Goal: Task Accomplishment & Management: Use online tool/utility

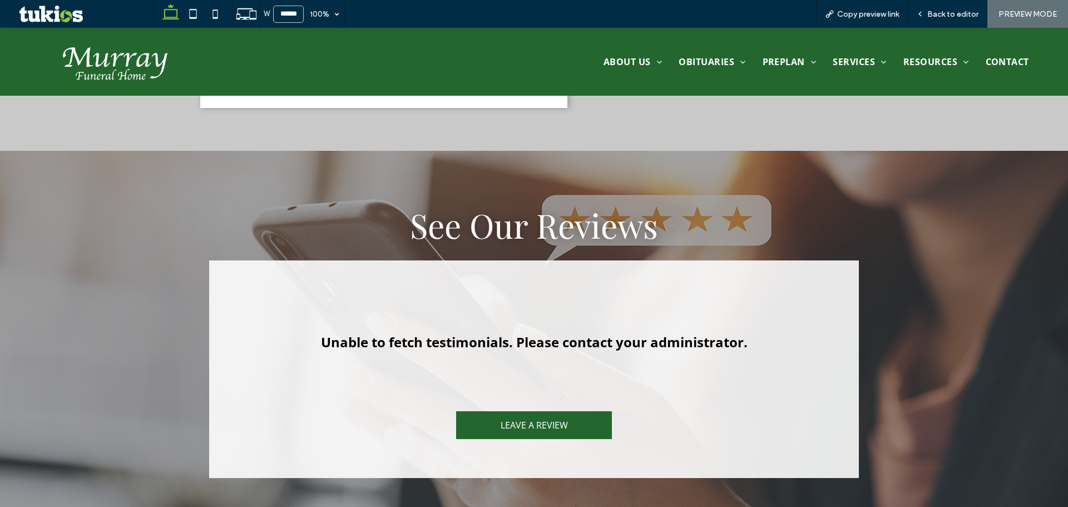
scroll to position [1620, 0]
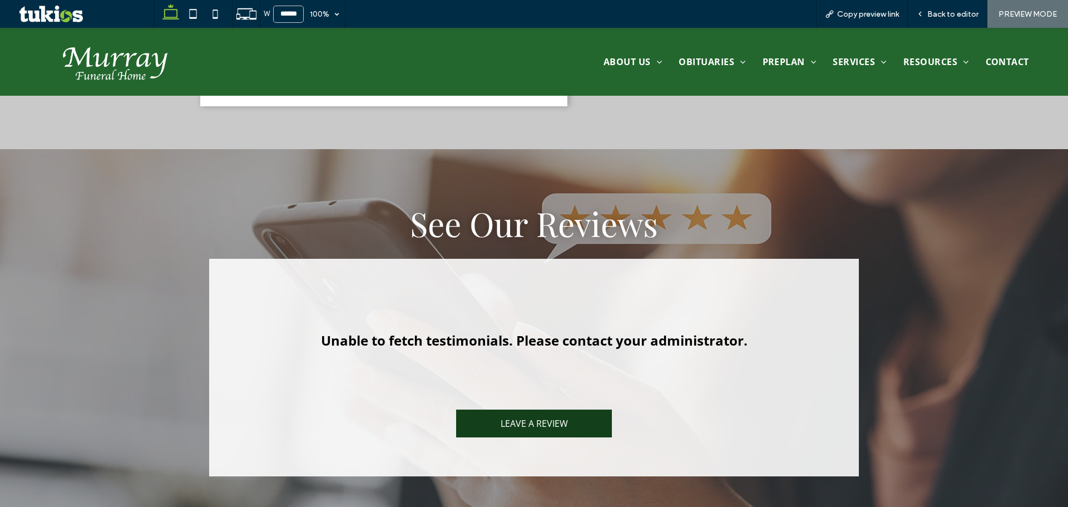
click at [563, 409] on link "LEAVE A REVIEW" at bounding box center [534, 423] width 156 height 28
click at [933, 16] on span "Back to editor" at bounding box center [952, 13] width 51 height 9
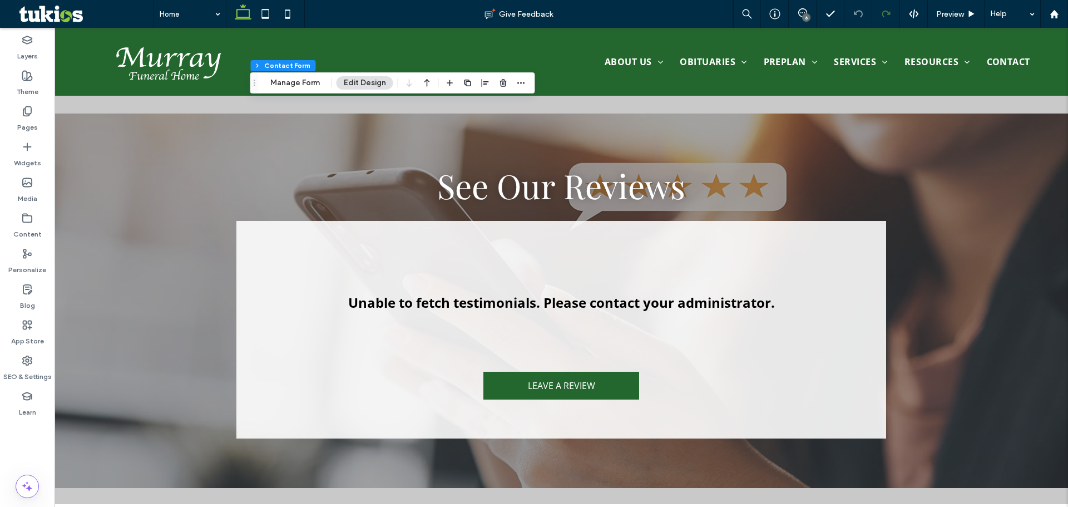
type input "*"
type input "***"
type input "*"
type input "***"
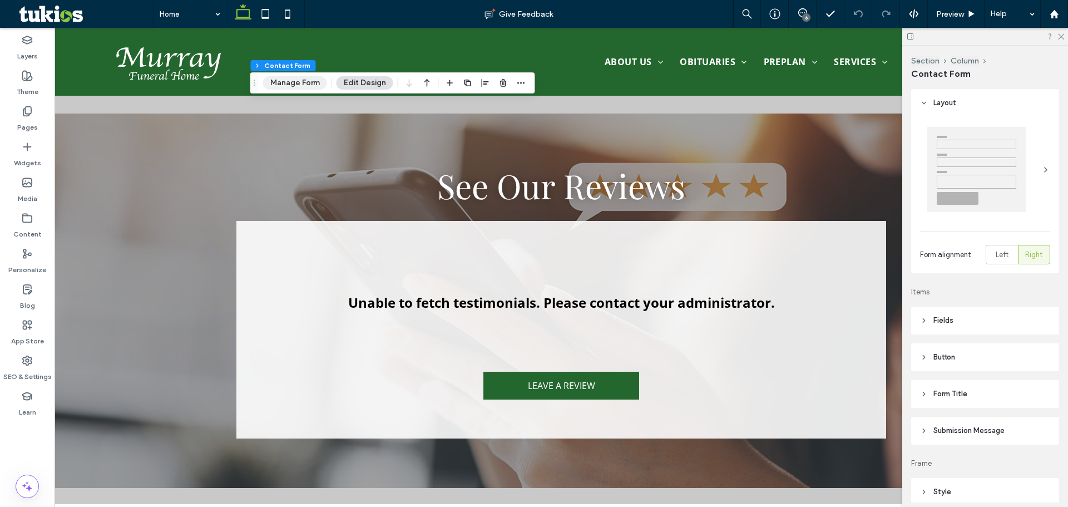
click at [293, 78] on button "Manage Form" at bounding box center [295, 82] width 64 height 13
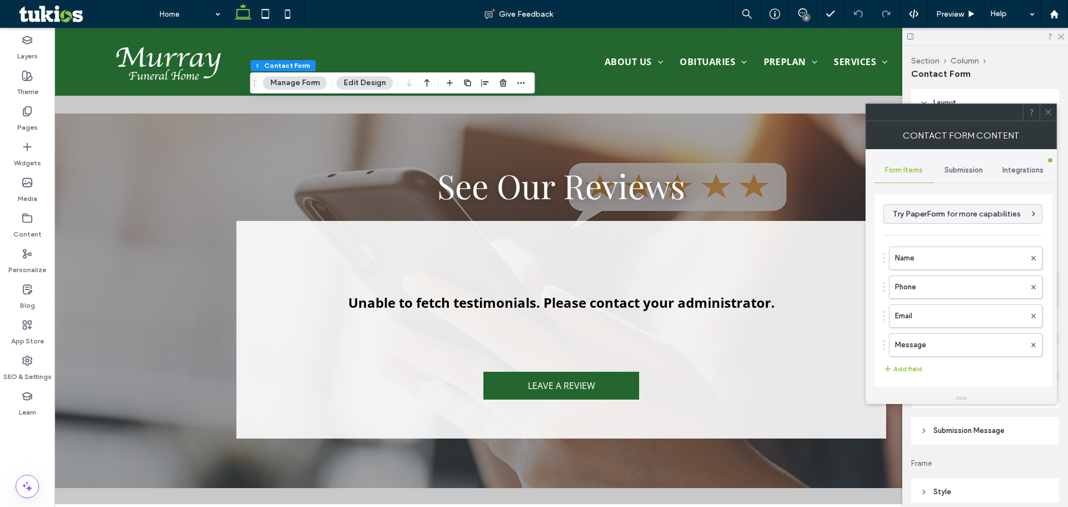
click at [961, 169] on span "Submission" at bounding box center [964, 170] width 38 height 9
click at [957, 218] on label "New submission notification" at bounding box center [963, 222] width 149 height 22
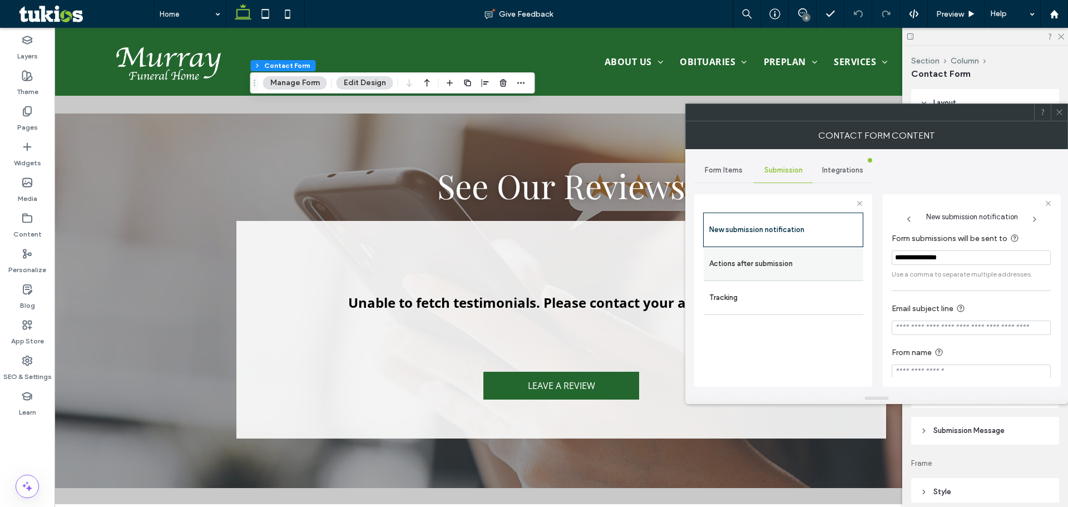
click at [777, 253] on label "Actions after submission" at bounding box center [783, 264] width 149 height 22
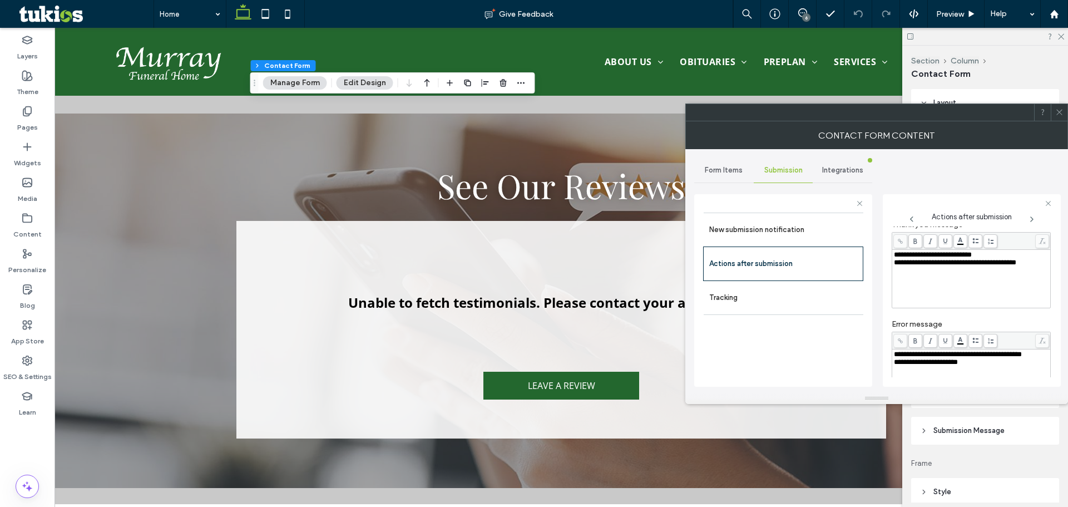
scroll to position [192, 0]
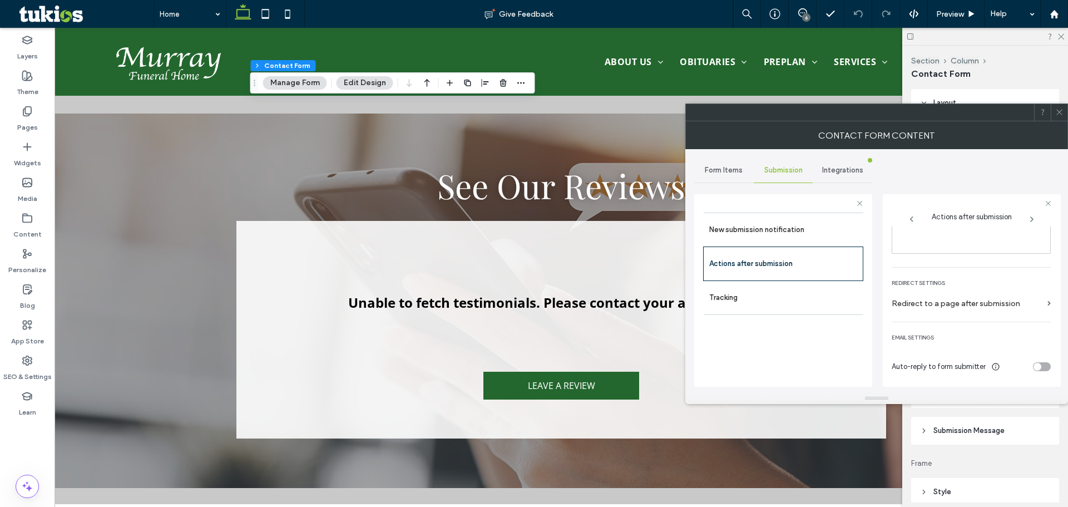
click at [1030, 362] on div "Auto-reply to form submitter" at bounding box center [971, 366] width 159 height 19
click at [1034, 365] on div "toggle" at bounding box center [1038, 367] width 8 height 8
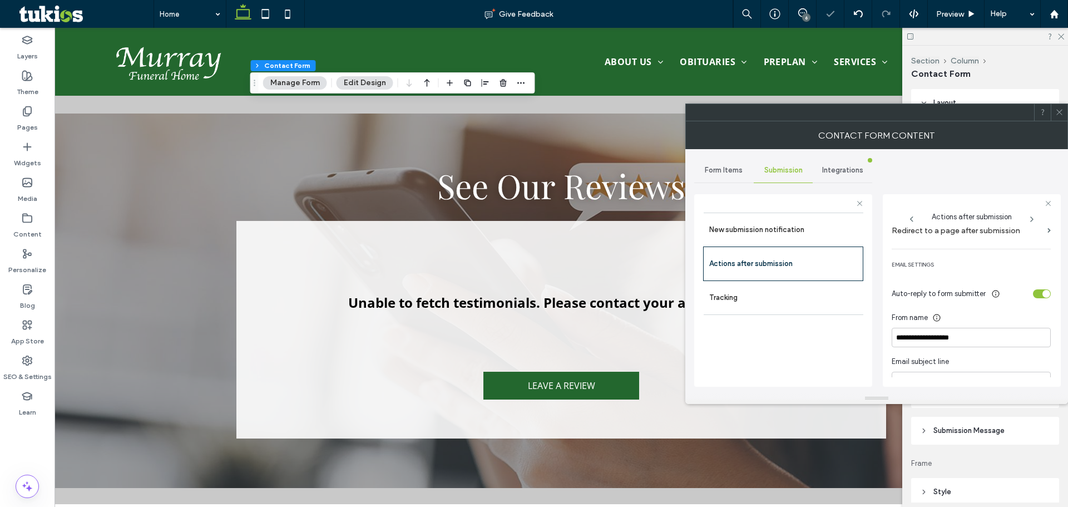
scroll to position [266, 0]
click at [1033, 292] on div "toggle" at bounding box center [1042, 292] width 18 height 9
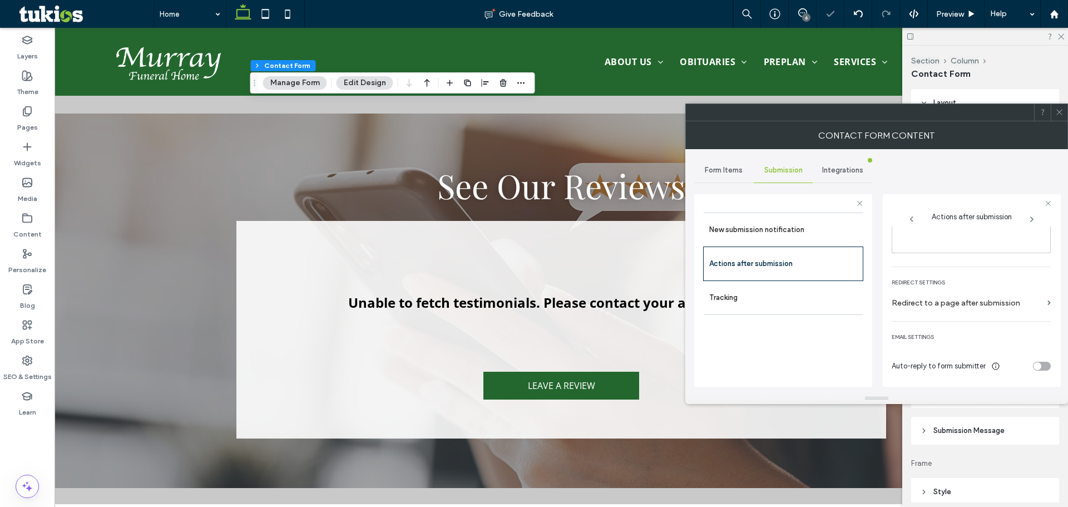
click at [1060, 112] on use at bounding box center [1059, 113] width 6 height 6
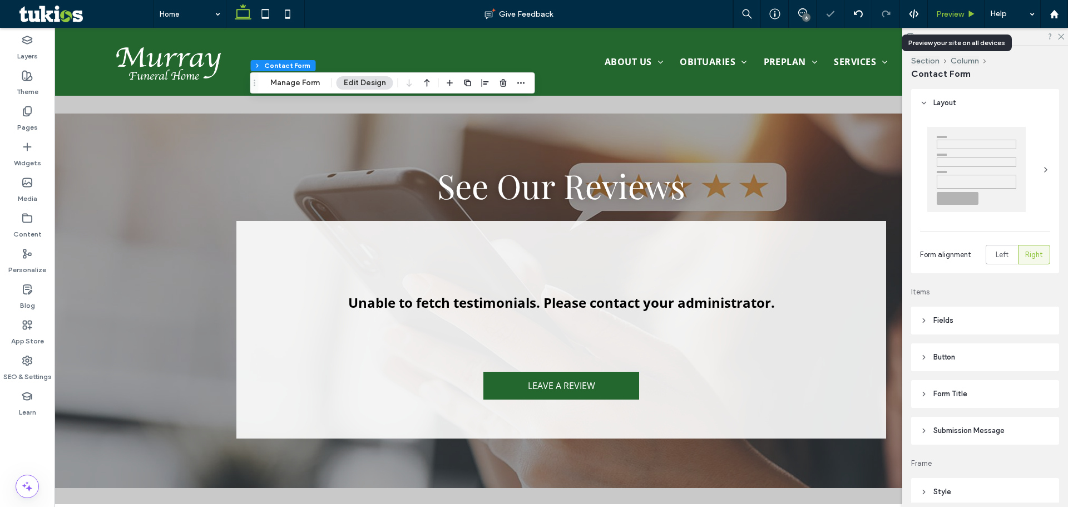
click at [956, 19] on div "Preview" at bounding box center [956, 14] width 57 height 28
click at [960, 10] on span "Preview" at bounding box center [950, 13] width 28 height 9
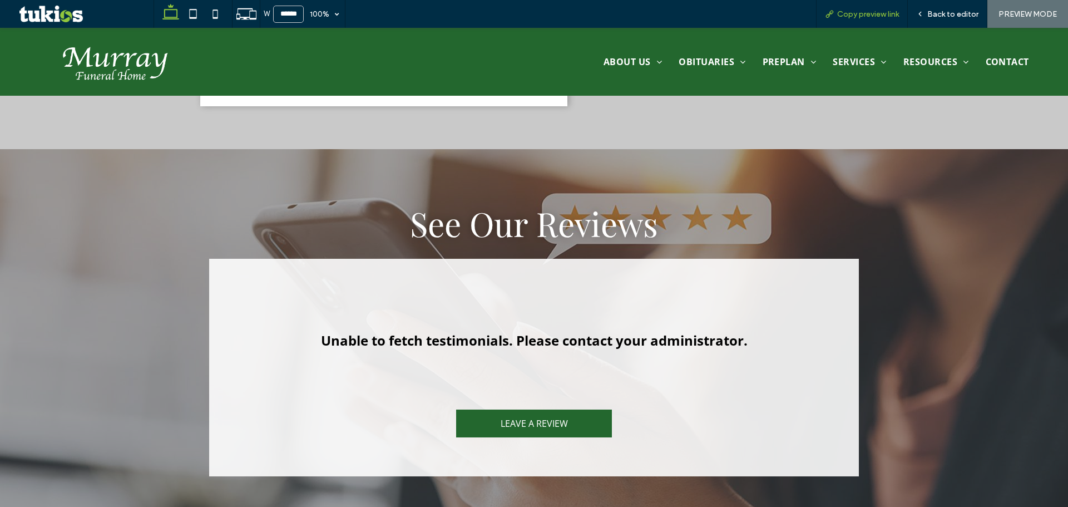
click at [897, 16] on span "Copy preview link" at bounding box center [868, 13] width 62 height 9
click at [940, 9] on span "Back to editor" at bounding box center [952, 13] width 51 height 9
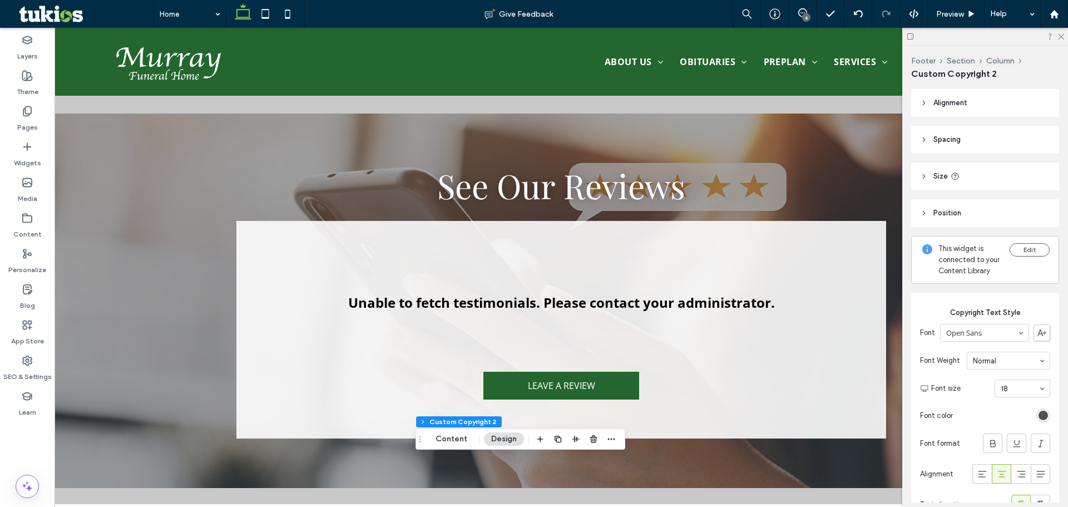
click at [497, 436] on button "Design" at bounding box center [504, 438] width 40 height 13
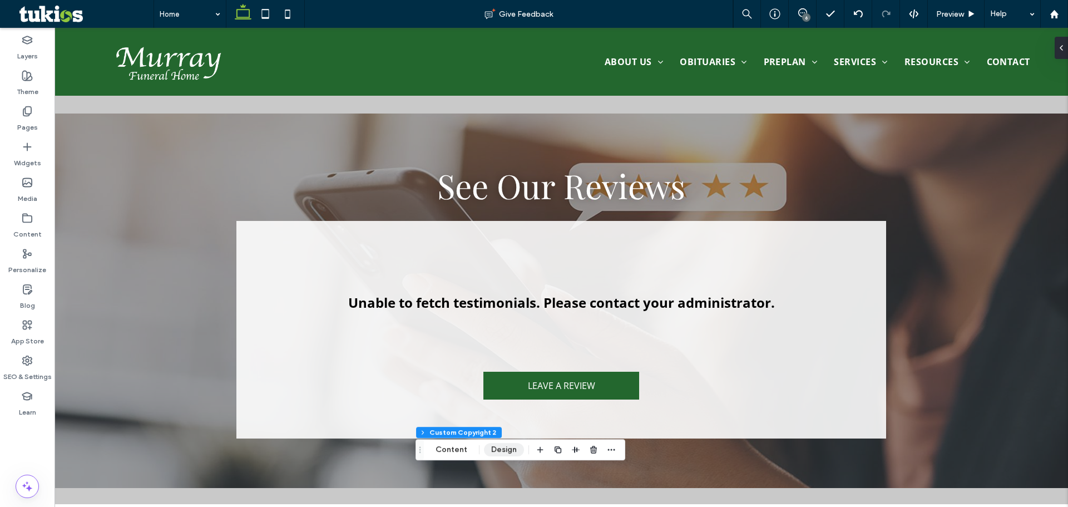
click at [512, 449] on button "Design" at bounding box center [504, 449] width 40 height 13
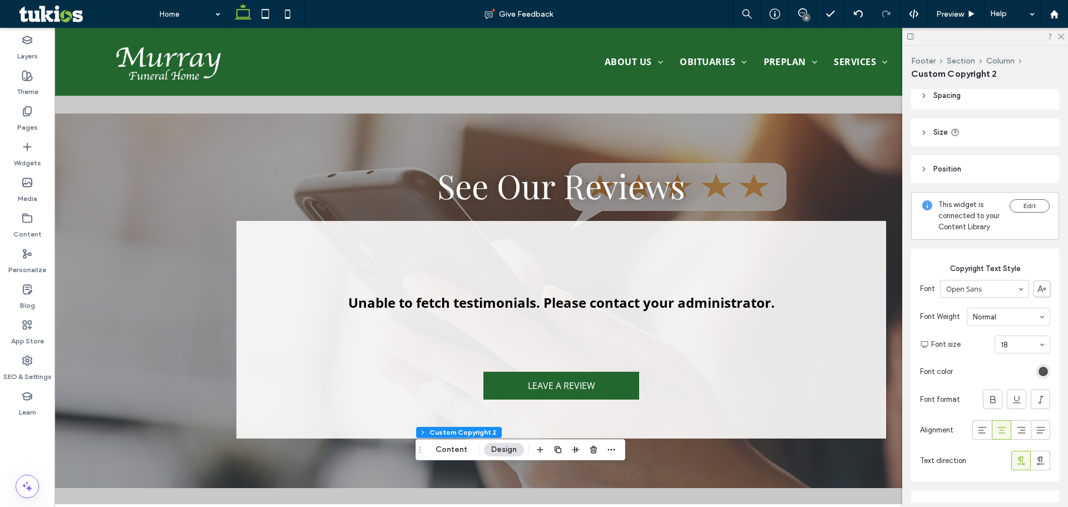
scroll to position [149, 0]
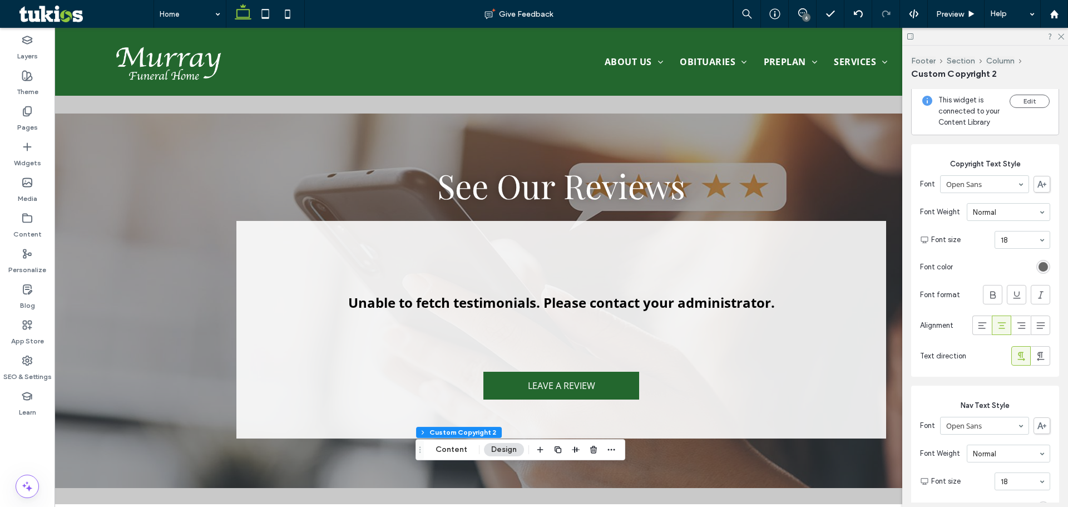
click at [1039, 271] on div "rgb(82, 82, 82)" at bounding box center [1043, 266] width 9 height 9
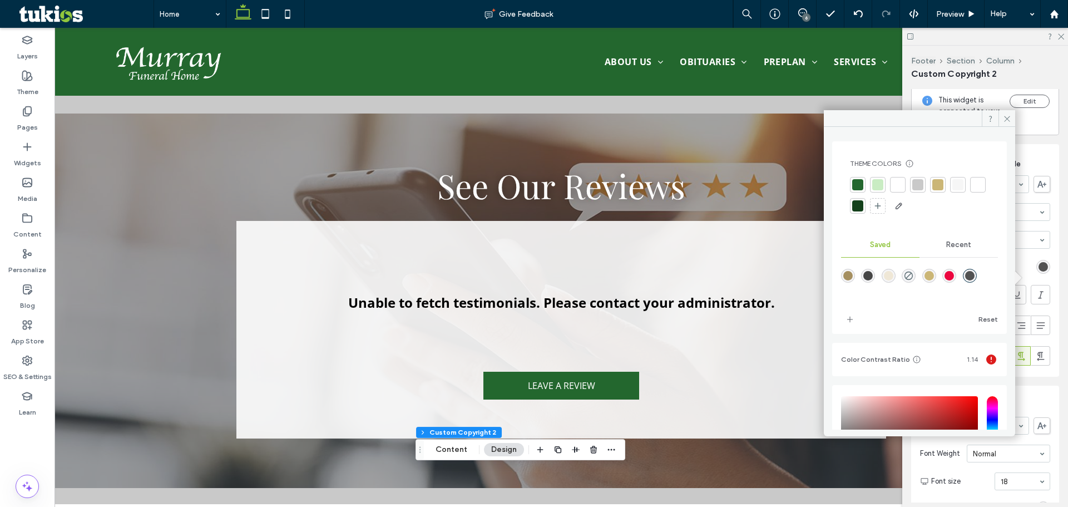
click at [899, 184] on div at bounding box center [897, 184] width 11 height 11
click at [899, 185] on div at bounding box center [898, 185] width 13 height 13
click at [897, 185] on div at bounding box center [898, 185] width 13 height 13
click at [1005, 120] on icon at bounding box center [1007, 119] width 8 height 8
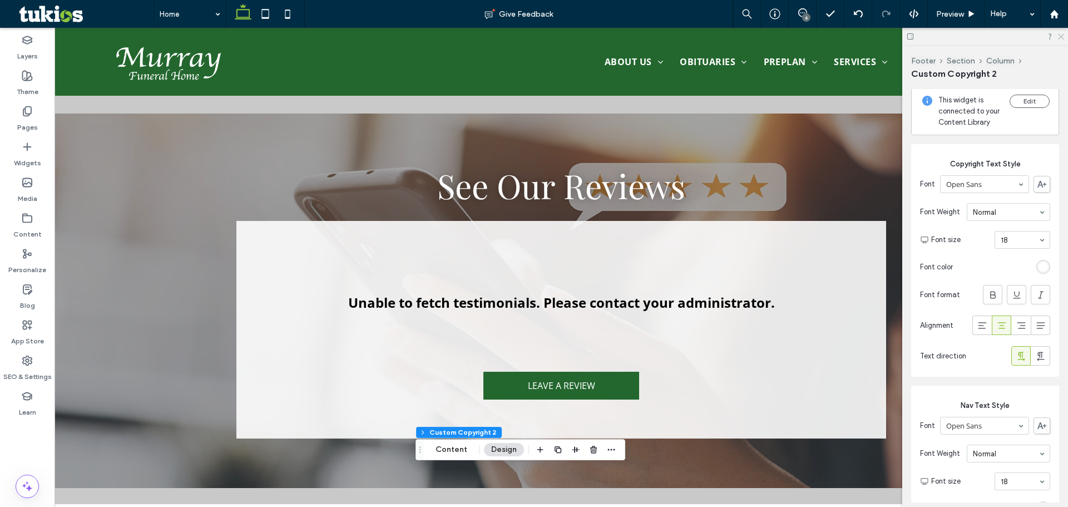
click at [1063, 35] on use at bounding box center [1061, 37] width 6 height 6
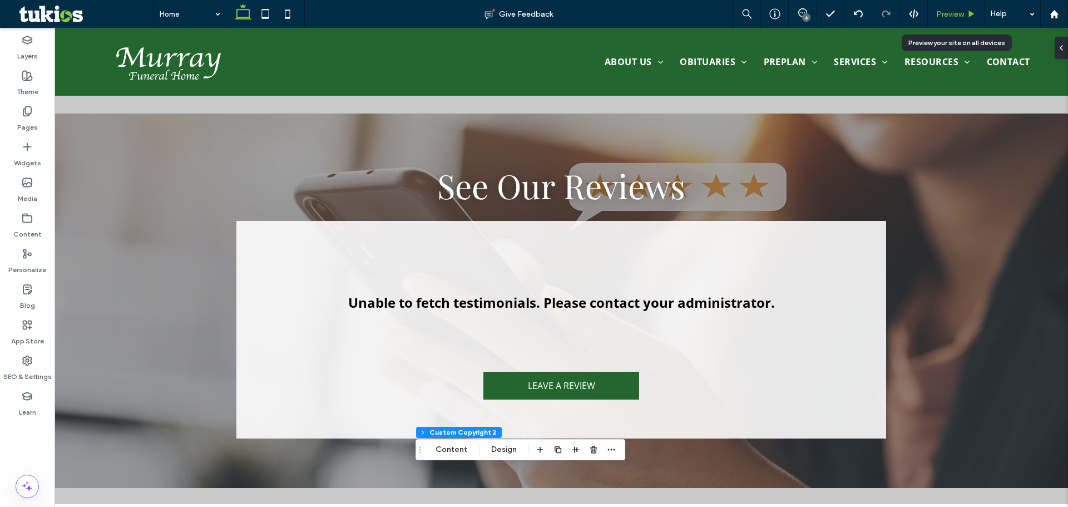
click at [953, 13] on span "Preview" at bounding box center [950, 13] width 28 height 9
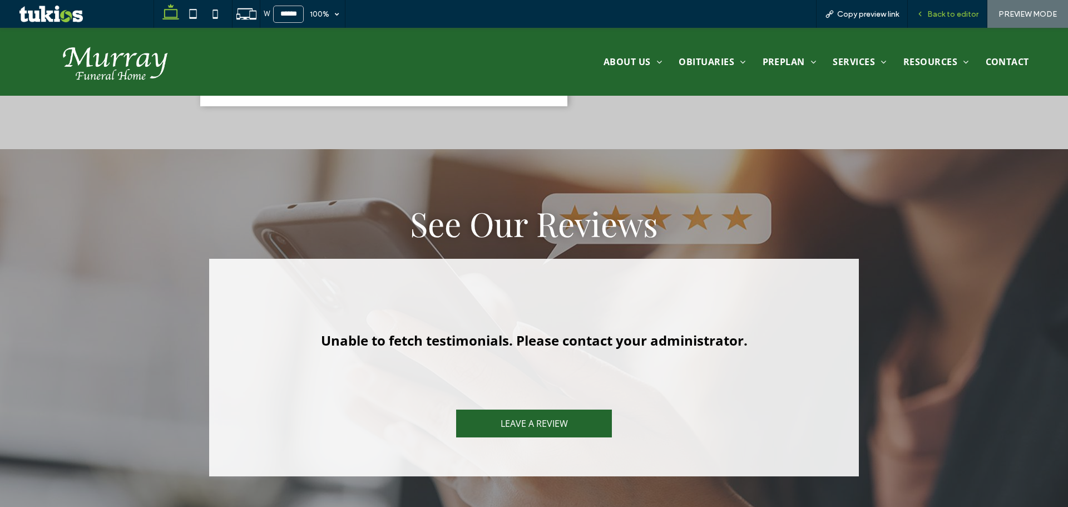
click at [952, 13] on span "Back to editor" at bounding box center [952, 13] width 51 height 9
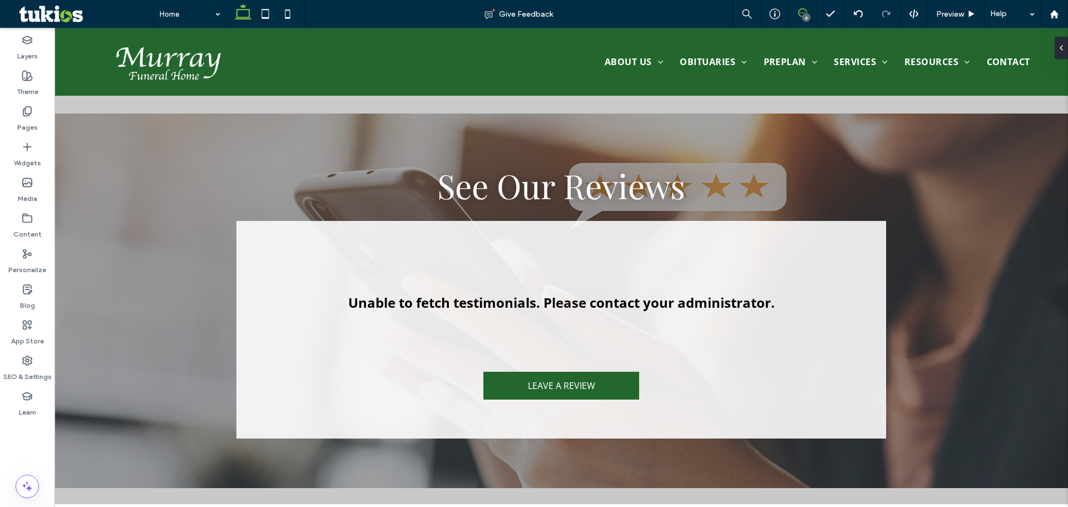
click at [800, 14] on icon at bounding box center [802, 12] width 9 height 9
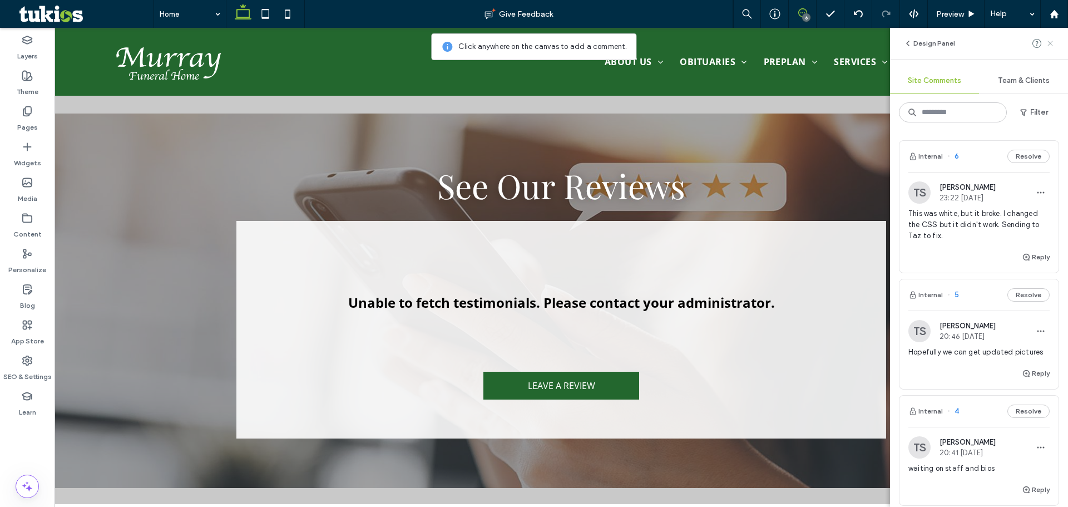
click at [1049, 46] on icon at bounding box center [1050, 43] width 9 height 9
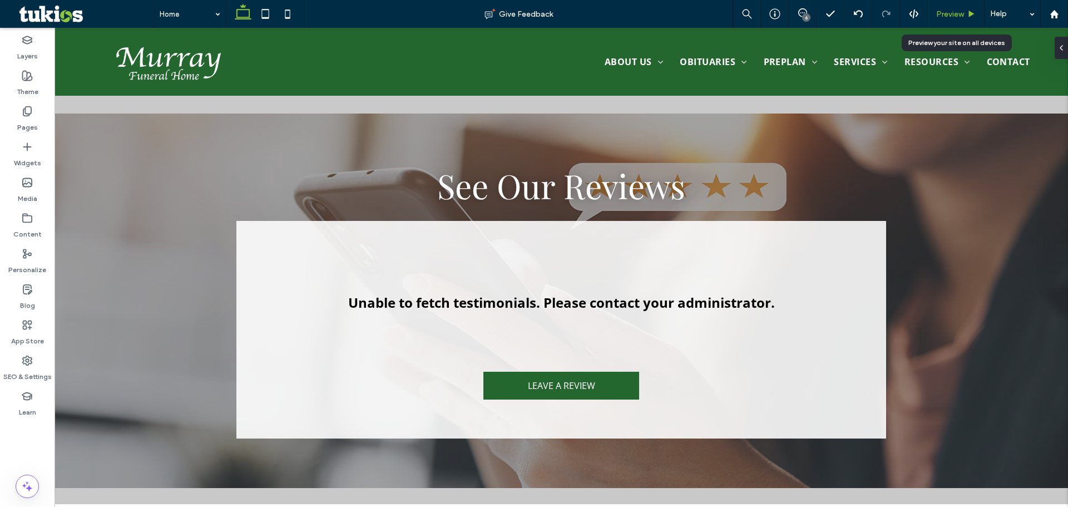
click at [962, 11] on span "Preview" at bounding box center [950, 13] width 28 height 9
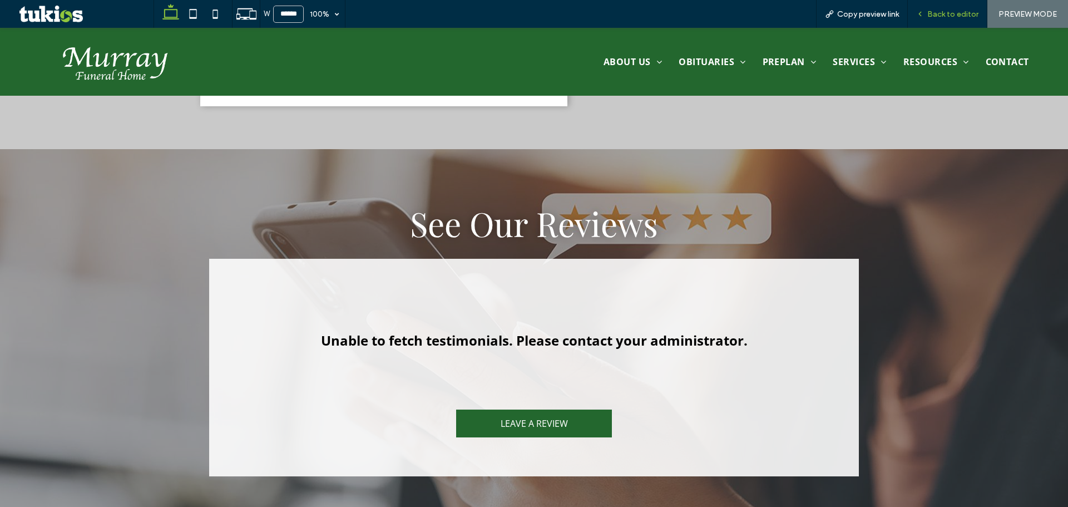
click at [957, 20] on div "Back to editor" at bounding box center [948, 14] width 80 height 28
click at [956, 13] on span "Back to editor" at bounding box center [952, 13] width 51 height 9
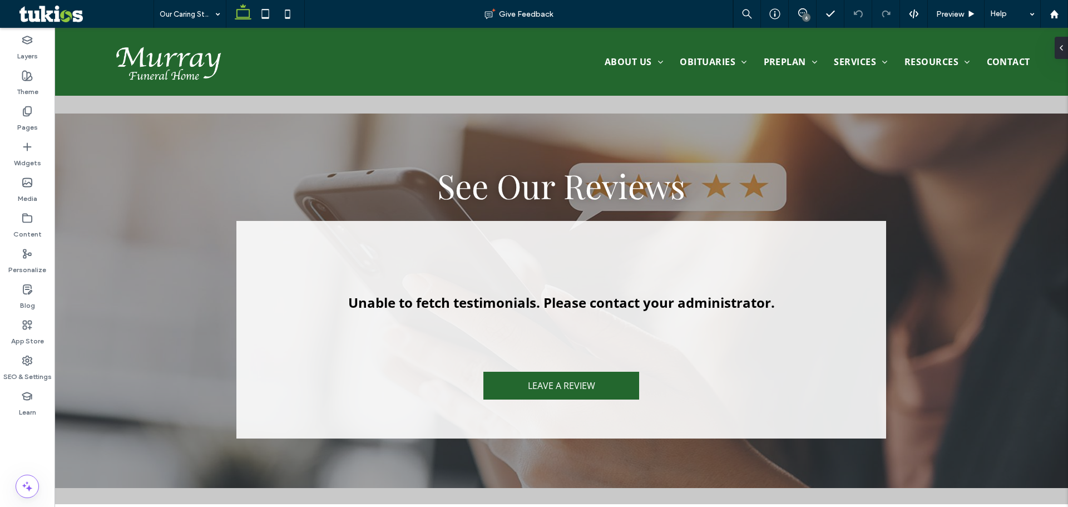
click at [808, 14] on div "6" at bounding box center [806, 17] width 8 height 8
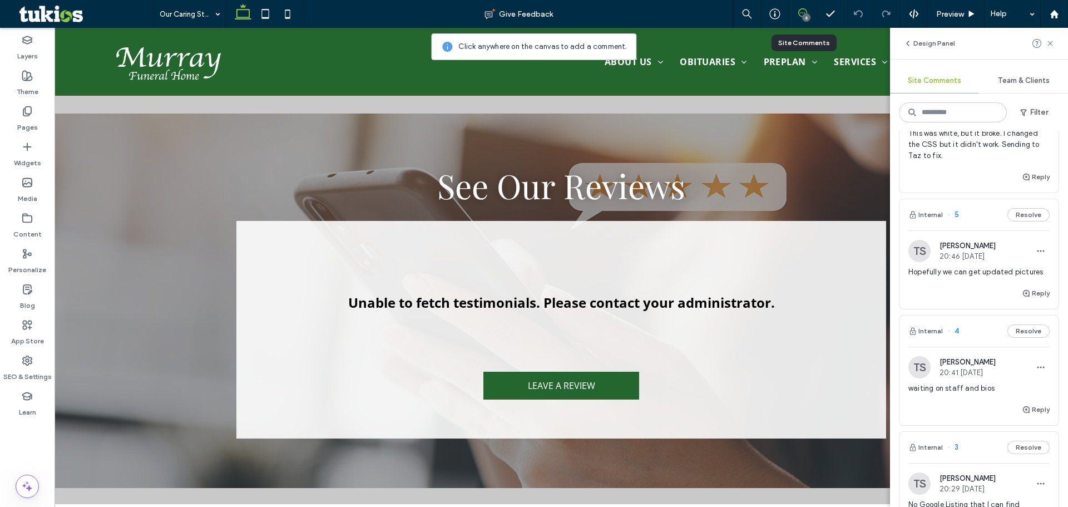
scroll to position [149, 0]
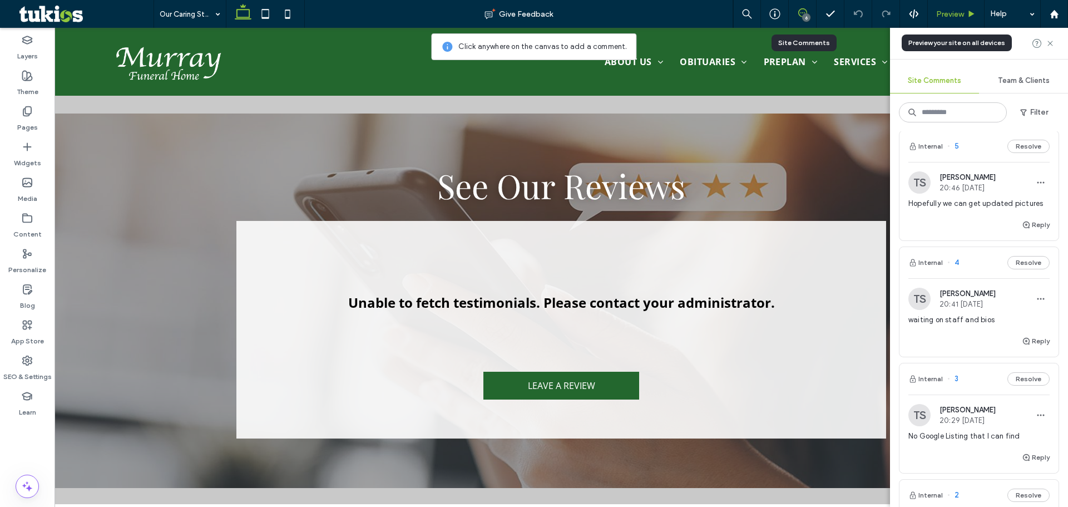
click at [962, 12] on span "Preview" at bounding box center [950, 13] width 28 height 9
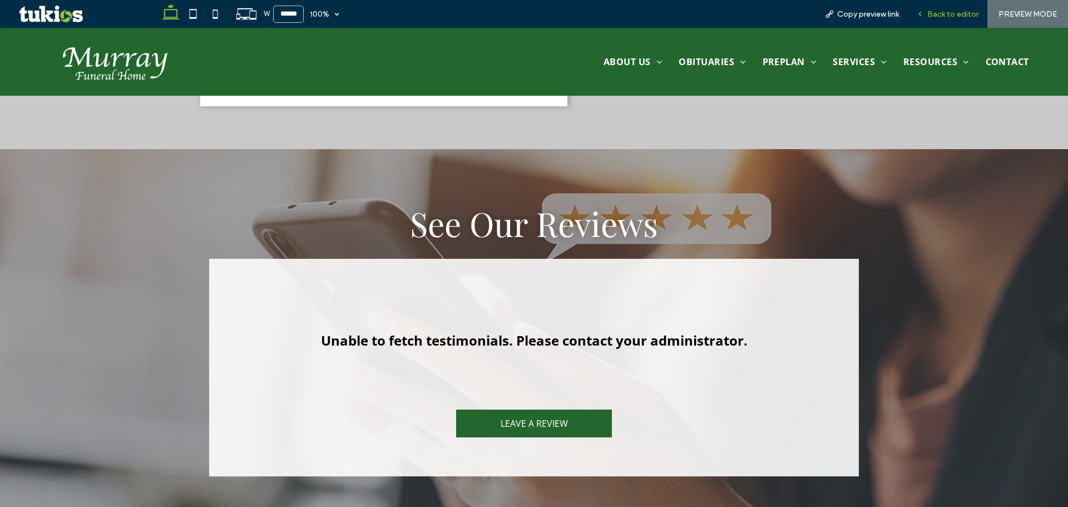
click at [942, 7] on div "Back to editor" at bounding box center [948, 14] width 80 height 28
click at [945, 16] on span "Back to editor" at bounding box center [952, 13] width 51 height 9
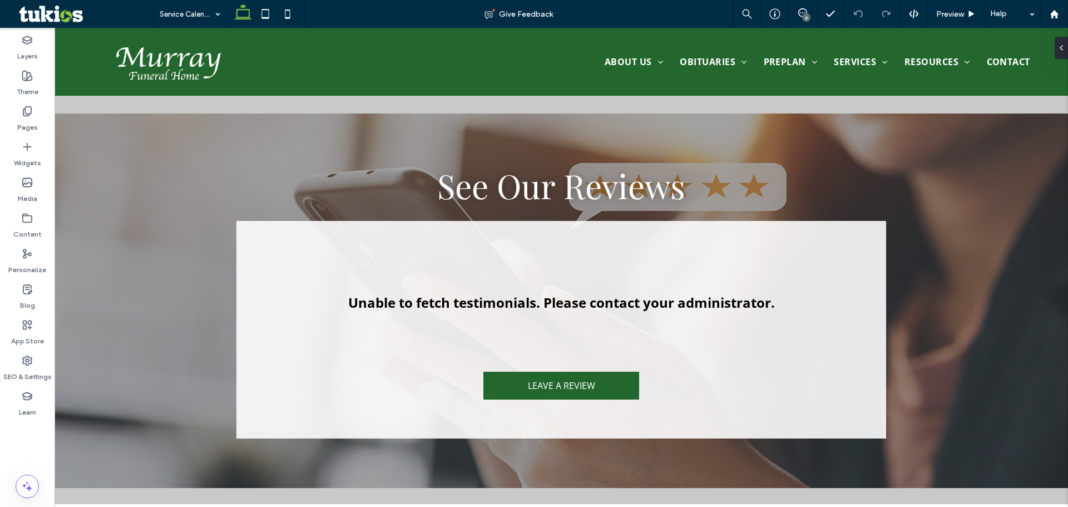
click at [805, 16] on div "6" at bounding box center [806, 17] width 8 height 8
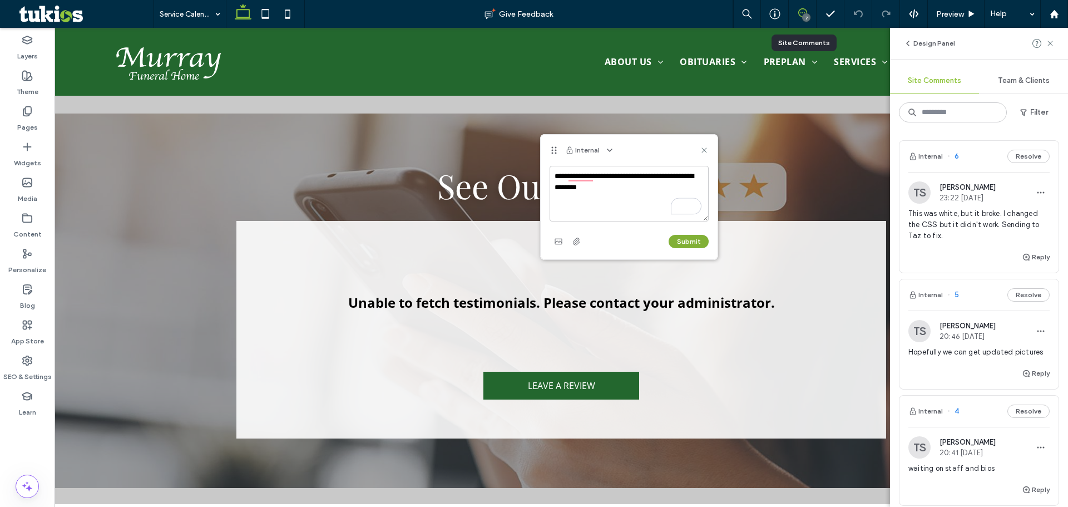
type textarea "**********"
click at [693, 242] on button "Submit" at bounding box center [689, 241] width 40 height 13
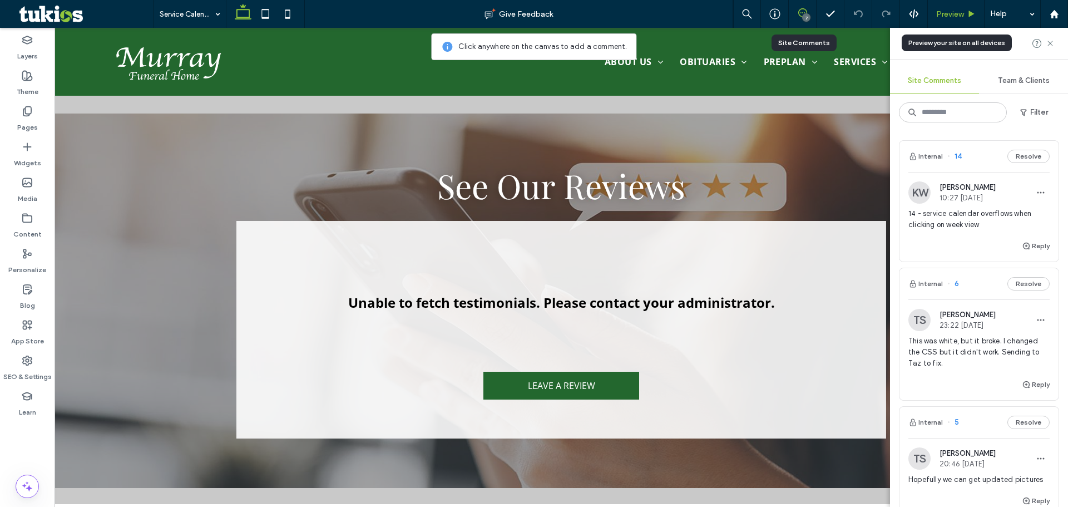
click at [955, 18] on span "Preview" at bounding box center [950, 13] width 28 height 9
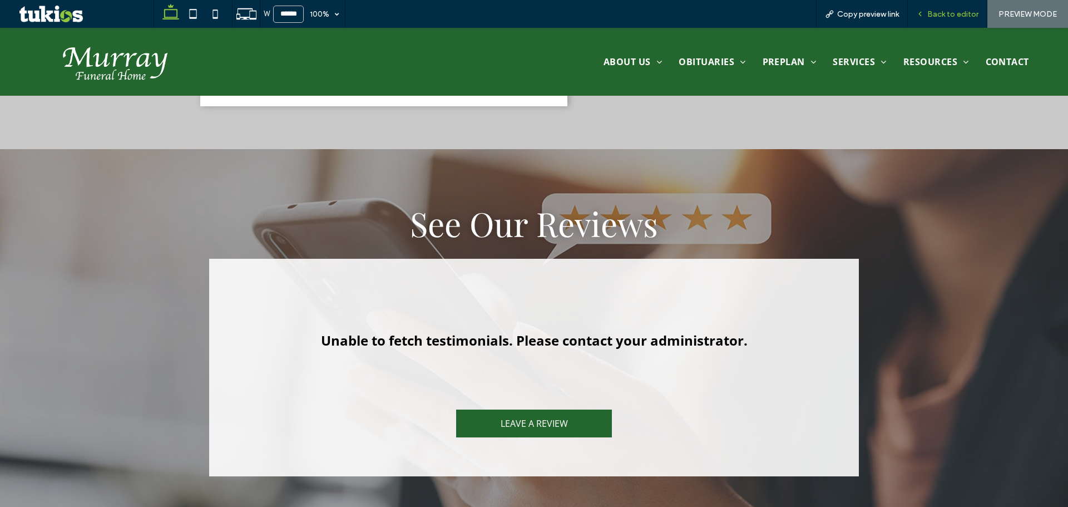
click at [967, 12] on span "Back to editor" at bounding box center [952, 13] width 51 height 9
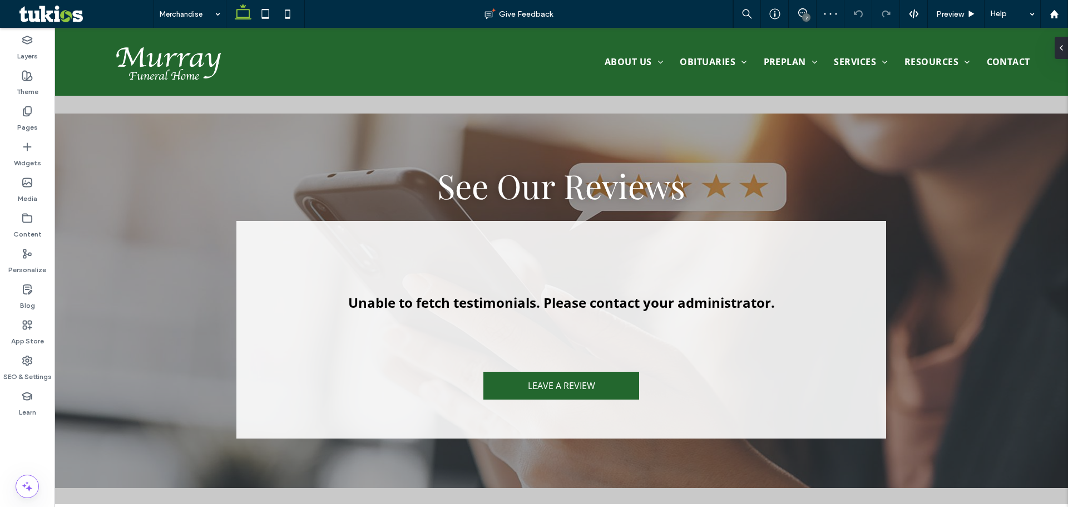
click at [803, 19] on div "7" at bounding box center [806, 17] width 8 height 8
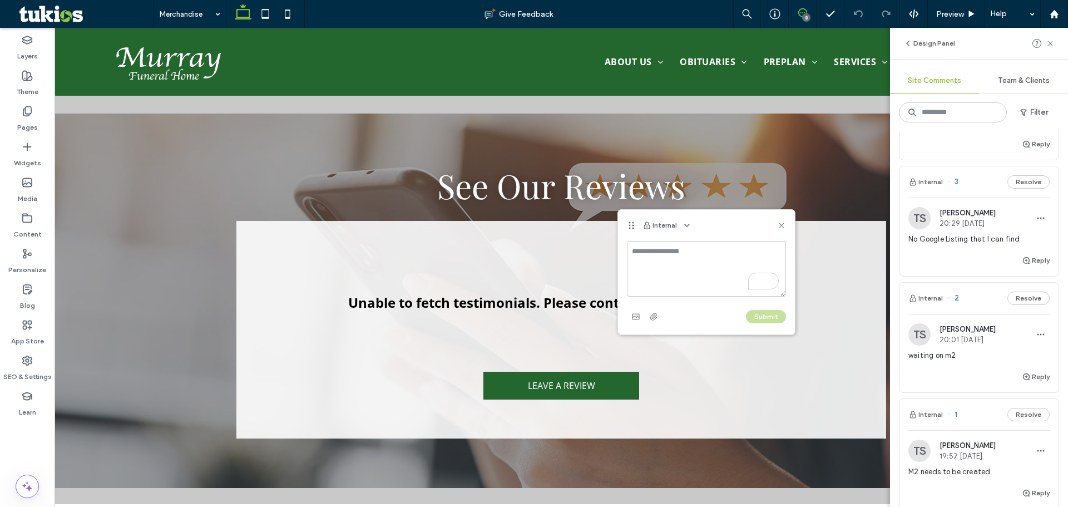
scroll to position [440, 0]
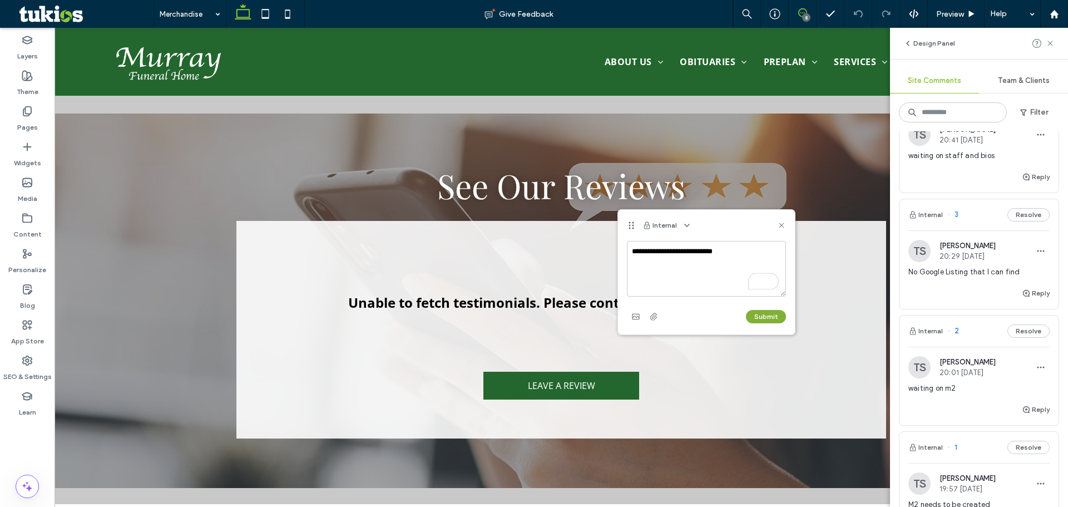
type textarea "**********"
click at [768, 317] on button "Submit" at bounding box center [766, 316] width 40 height 13
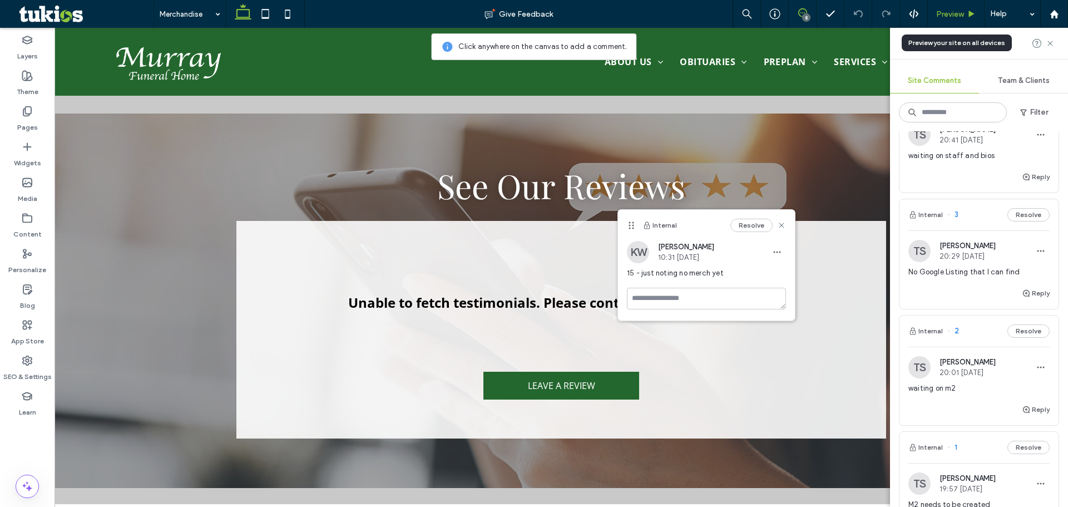
click at [952, 4] on div "Preview" at bounding box center [956, 14] width 57 height 28
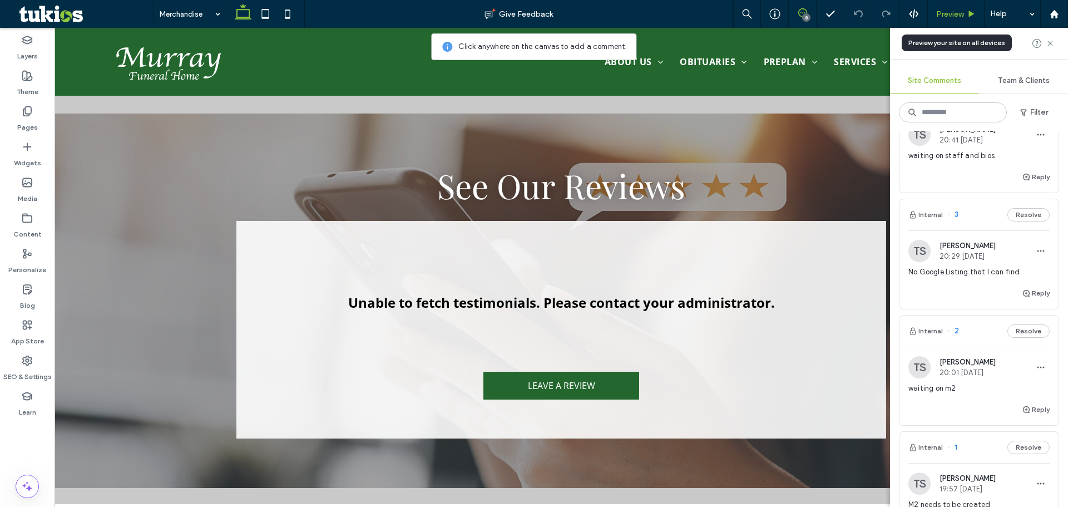
click at [962, 13] on span "Preview" at bounding box center [950, 13] width 28 height 9
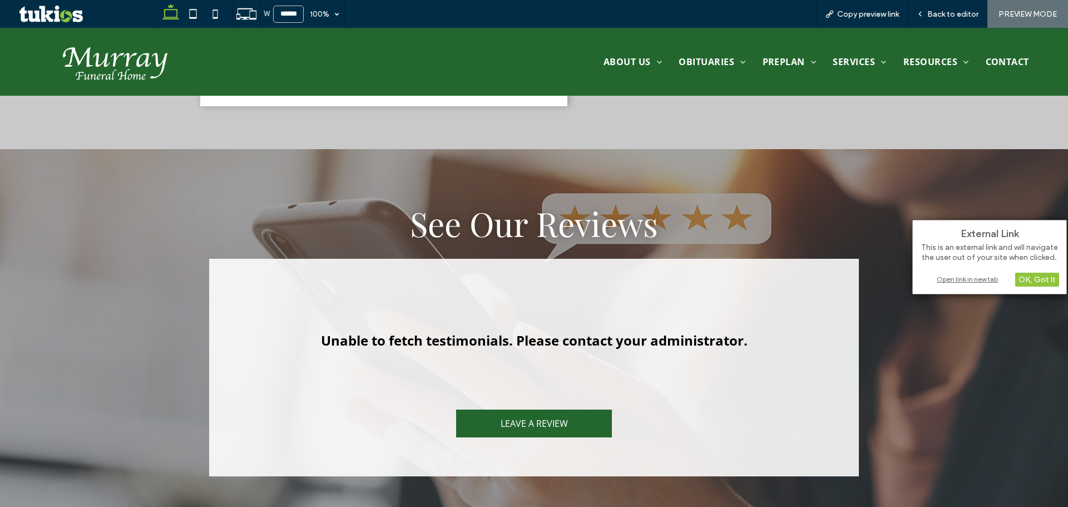
click at [949, 277] on div "Open link in new tab" at bounding box center [989, 279] width 139 height 12
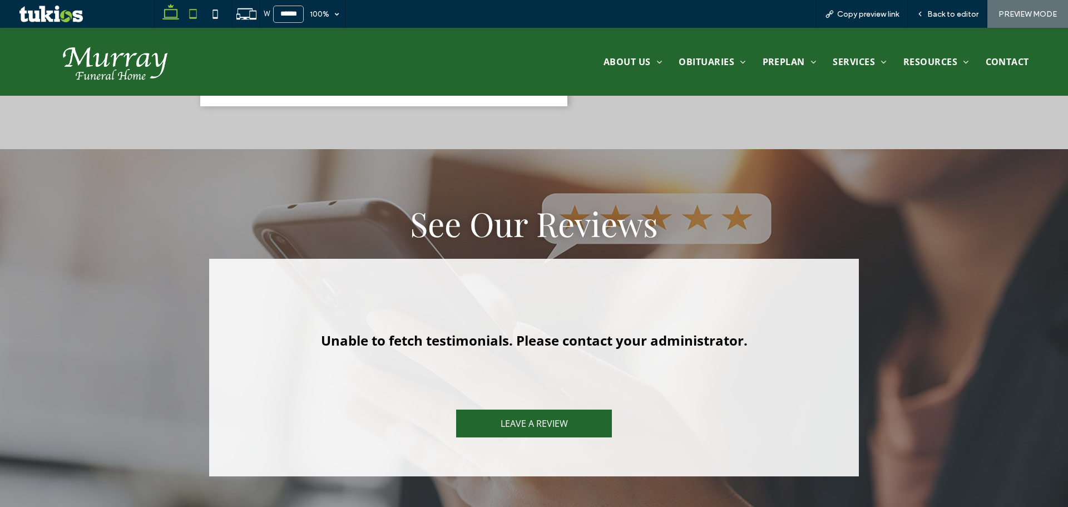
click at [204, 14] on icon at bounding box center [193, 14] width 22 height 22
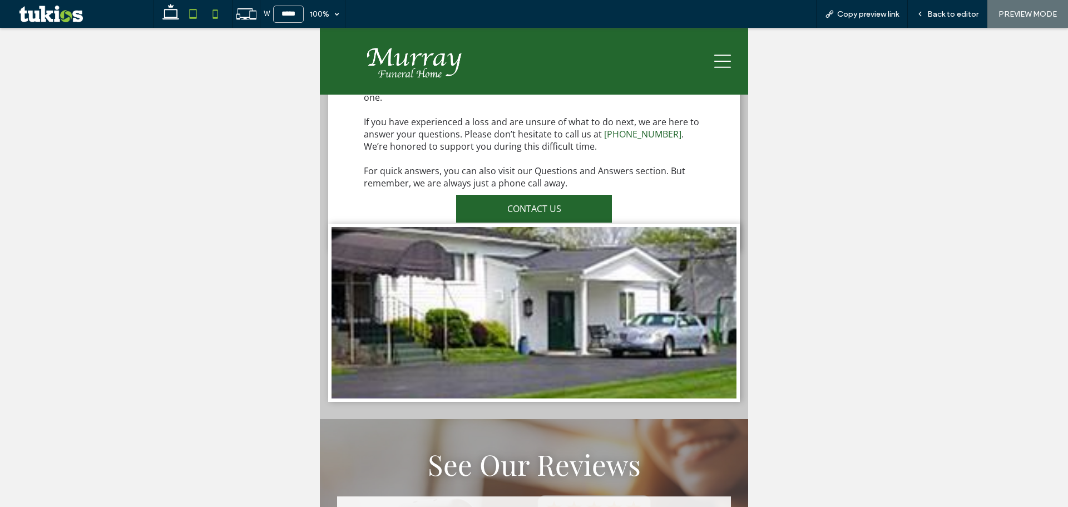
click at [217, 14] on icon at bounding box center [215, 14] width 22 height 22
type input "*****"
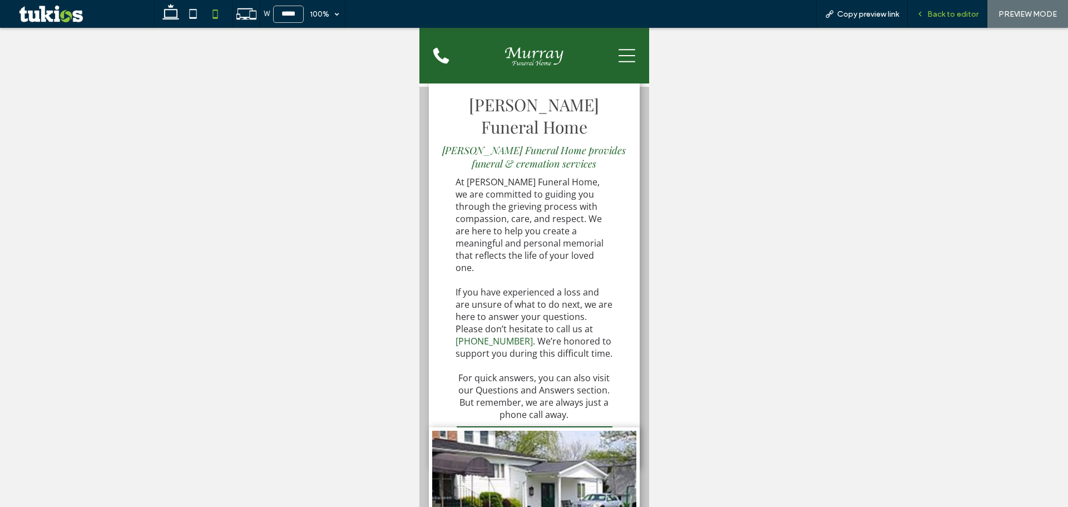
drag, startPoint x: 949, startPoint y: 25, endPoint x: 957, endPoint y: 17, distance: 11.0
click at [951, 23] on div "Back to editor" at bounding box center [948, 14] width 80 height 28
click at [957, 17] on span "Back to editor" at bounding box center [952, 13] width 51 height 9
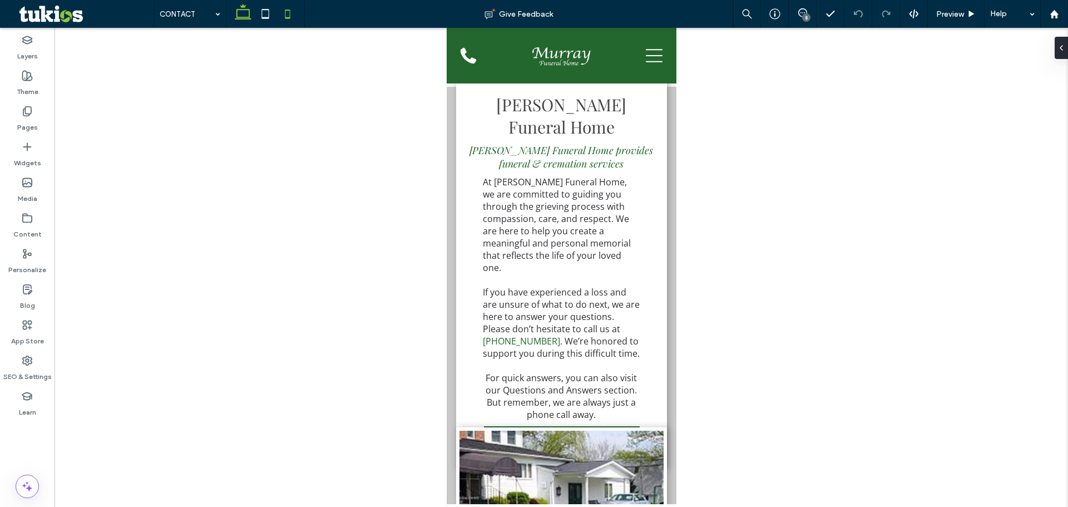
click at [240, 13] on icon at bounding box center [243, 14] width 22 height 22
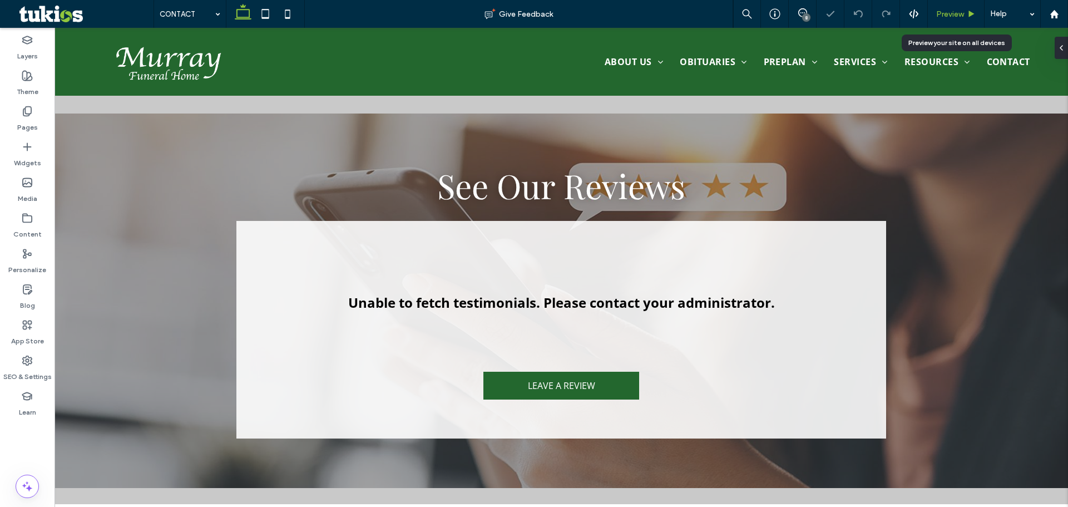
click at [946, 16] on span "Preview" at bounding box center [950, 13] width 28 height 9
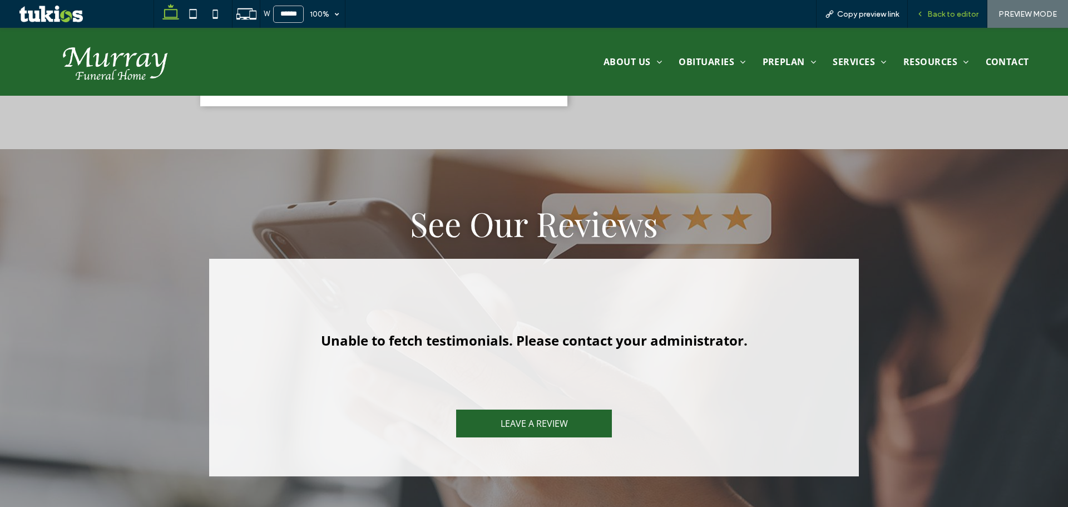
click at [948, 13] on span "Back to editor" at bounding box center [952, 13] width 51 height 9
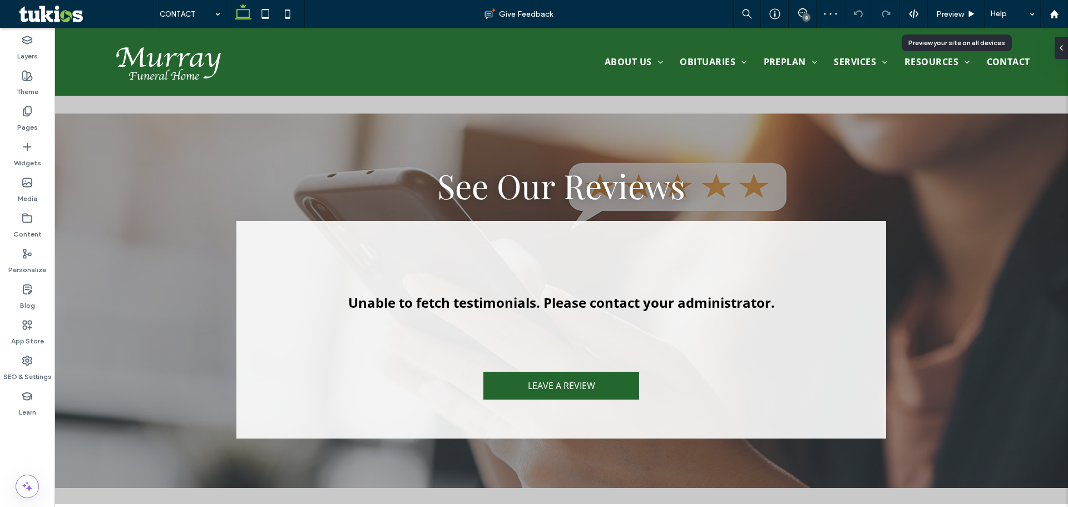
click at [948, 13] on span "Preview" at bounding box center [950, 13] width 28 height 9
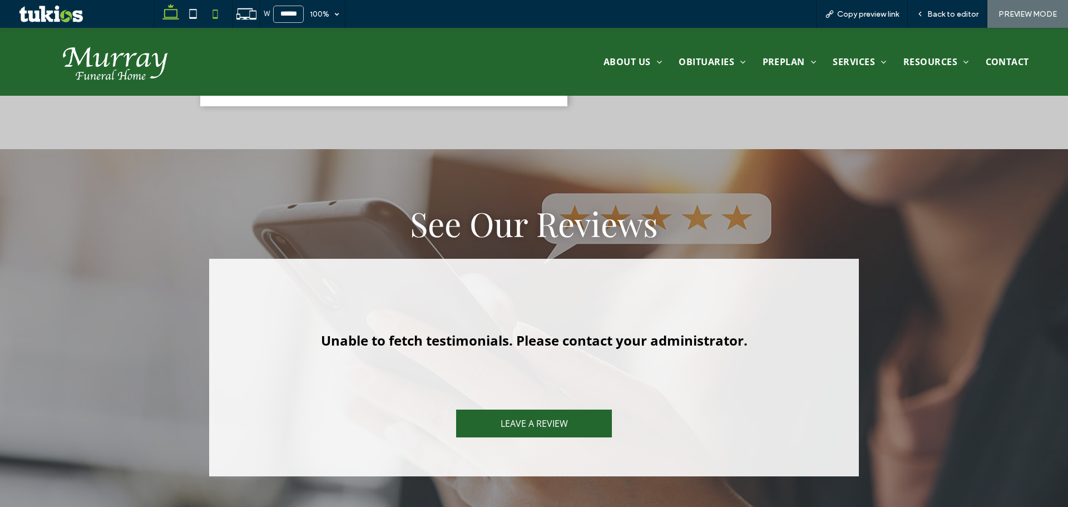
click at [223, 12] on icon at bounding box center [215, 14] width 22 height 22
type input "*****"
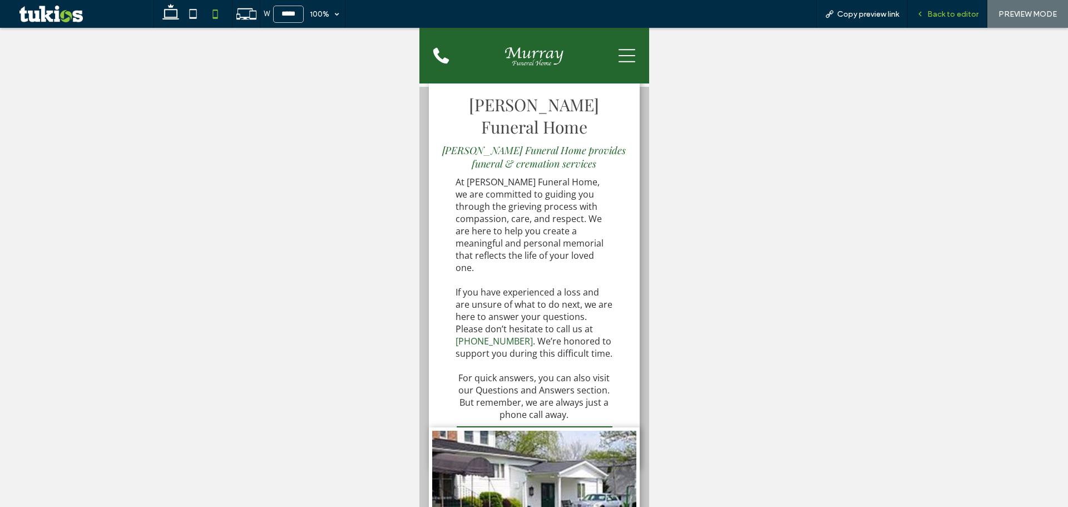
click at [948, 12] on span "Back to editor" at bounding box center [952, 13] width 51 height 9
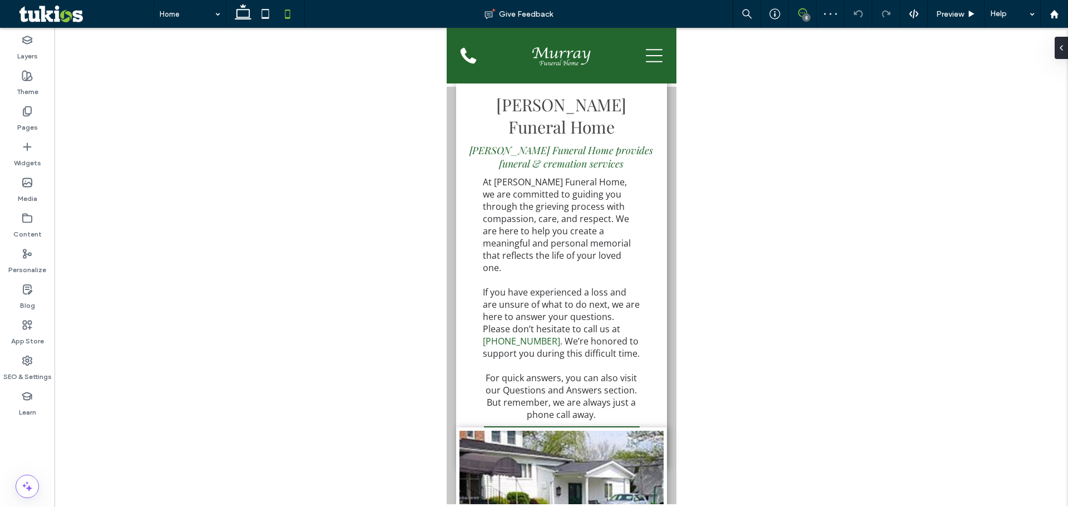
click at [809, 9] on span at bounding box center [802, 12] width 27 height 9
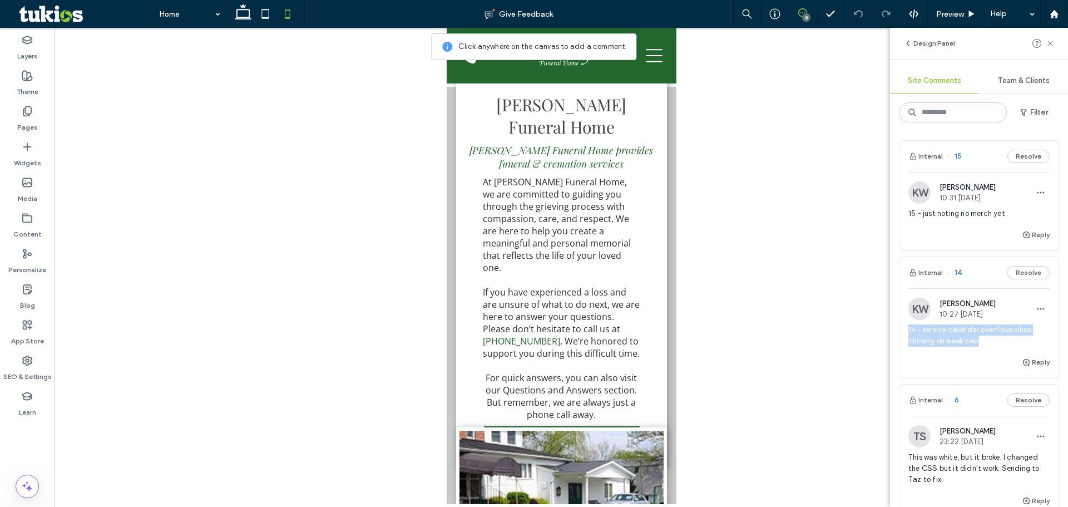
drag, startPoint x: 990, startPoint y: 340, endPoint x: 907, endPoint y: 332, distance: 83.4
click at [907, 332] on div "KW Kyle Whiting 10:27 Sep 12 2025 14 - service calendar overflows when clicking…" at bounding box center [978, 327] width 159 height 58
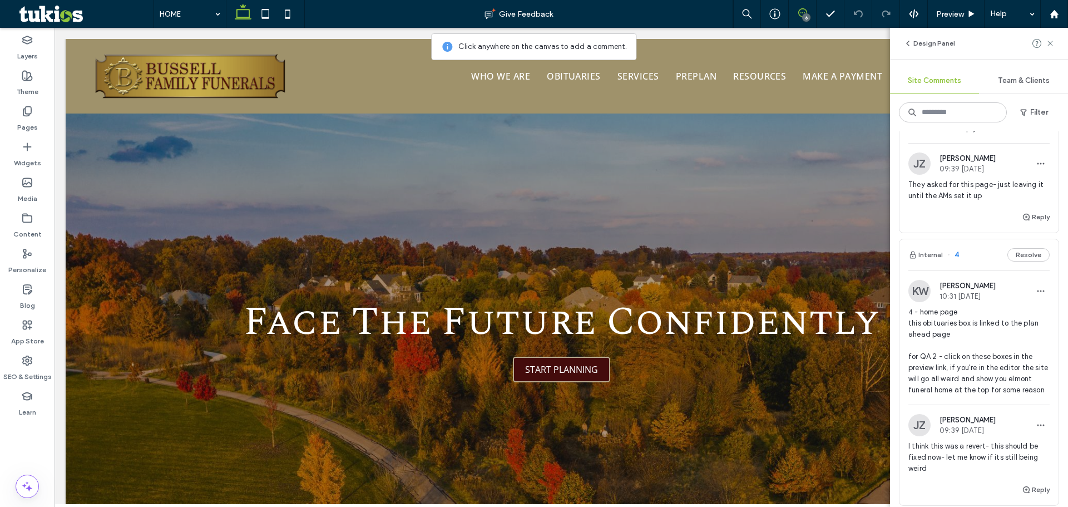
scroll to position [296, 0]
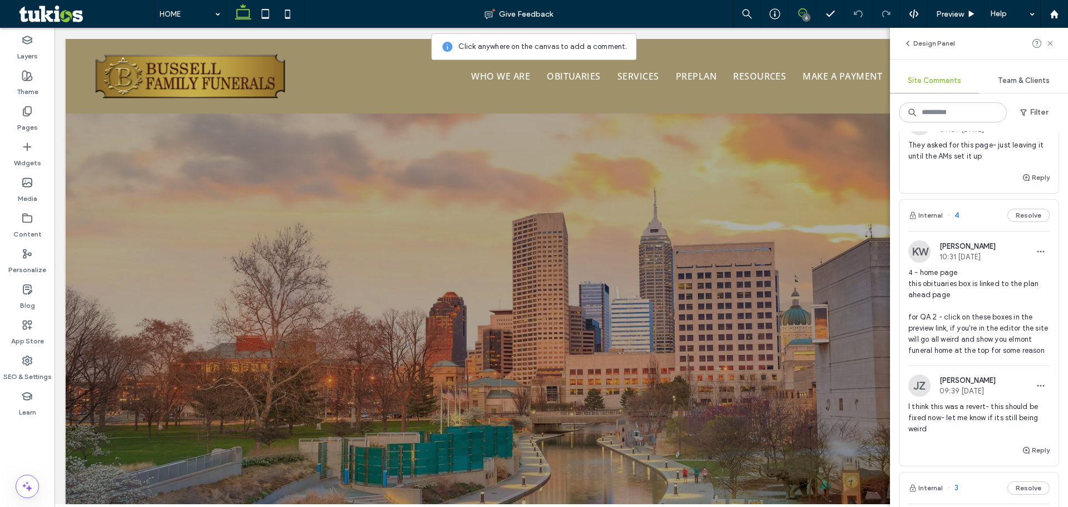
click at [981, 332] on span "4 - home page this obituaries box is linked to the plan ahead page for QA 2 - c…" at bounding box center [978, 311] width 141 height 89
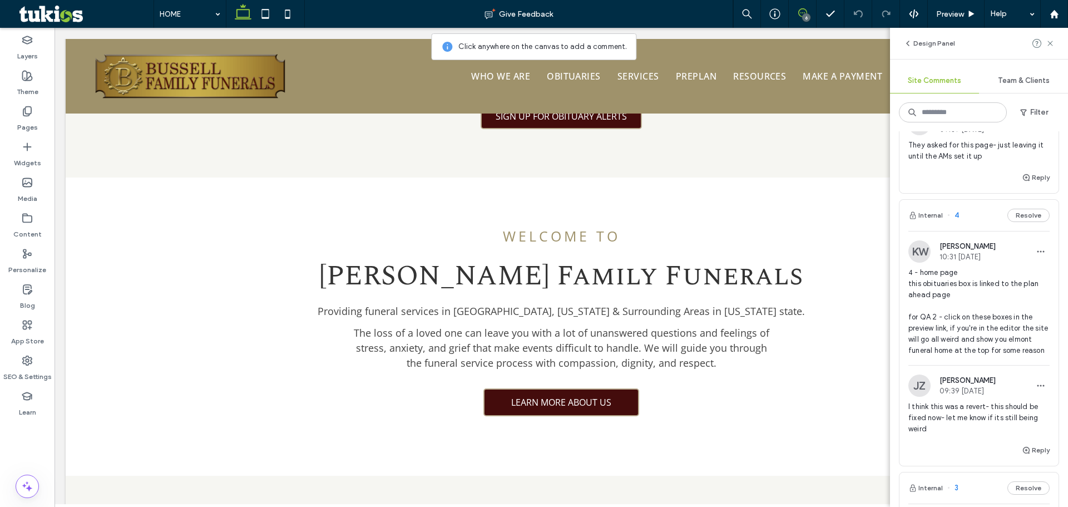
scroll to position [1295, 0]
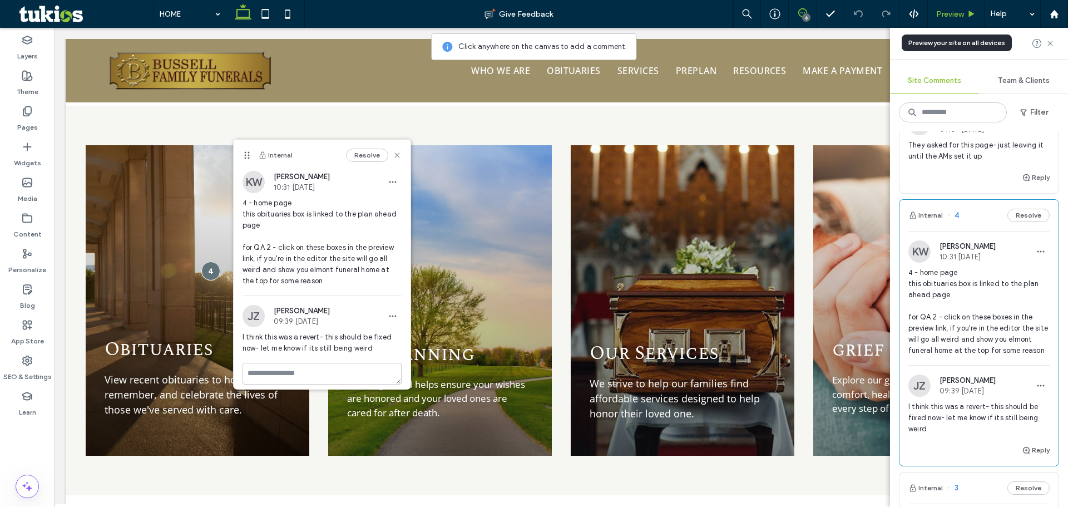
click at [966, 13] on div "Preview" at bounding box center [956, 13] width 56 height 9
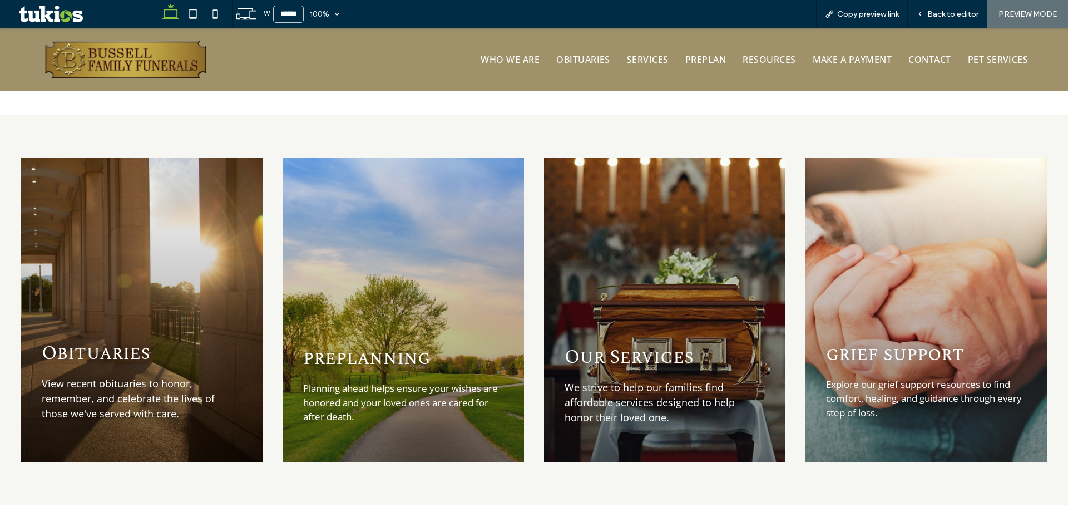
scroll to position [1297, 0]
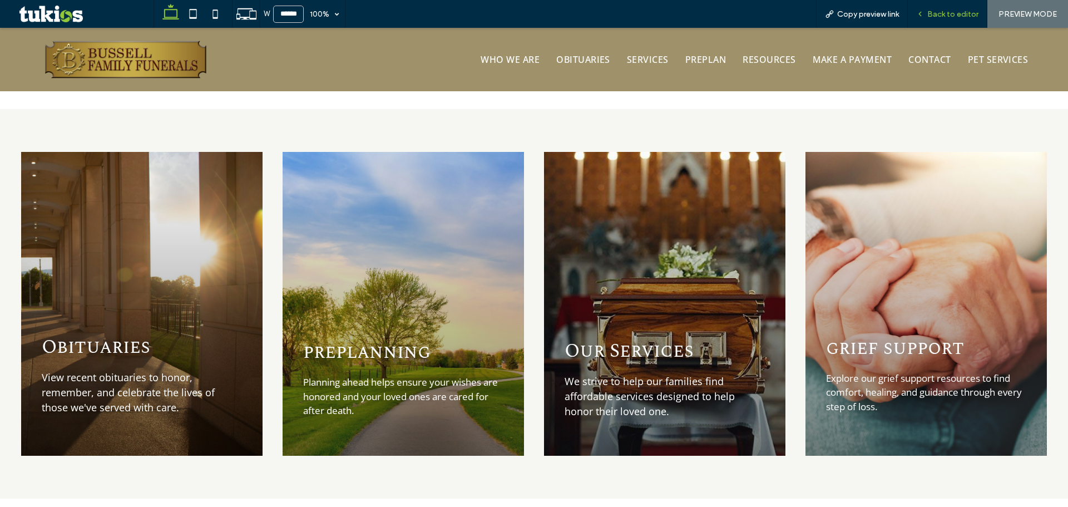
click at [965, 15] on span "Back to editor" at bounding box center [952, 13] width 51 height 9
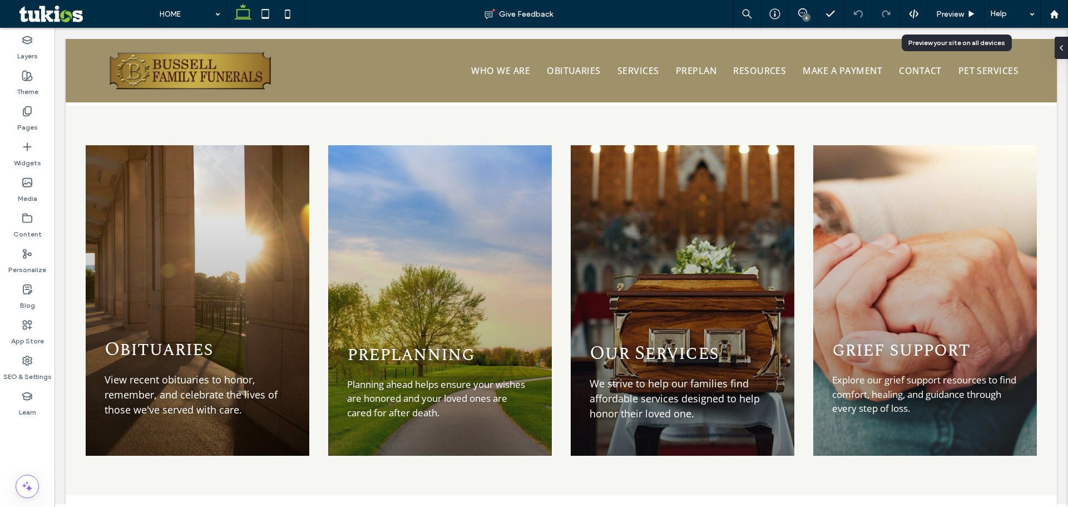
click at [965, 15] on div "Preview" at bounding box center [956, 13] width 56 height 9
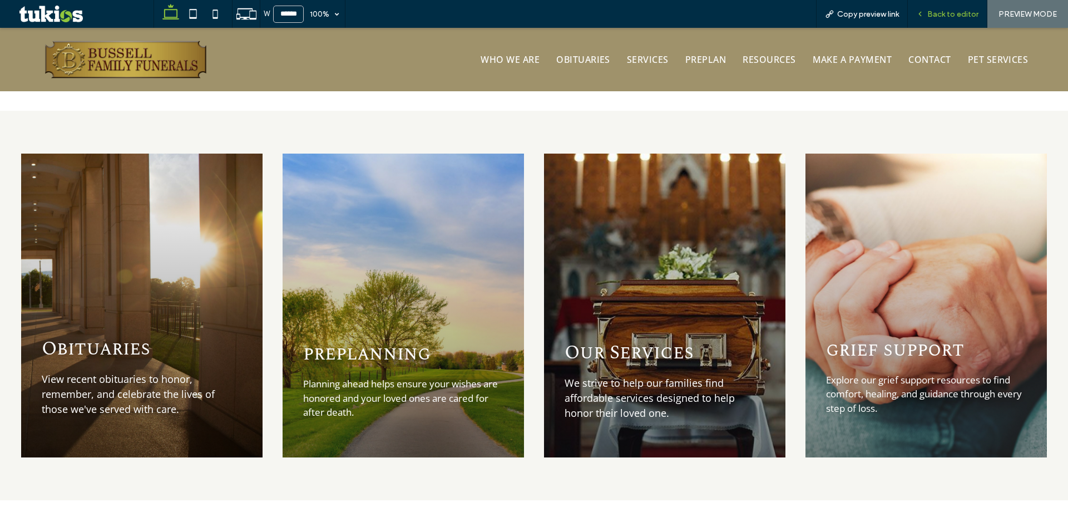
scroll to position [1297, 0]
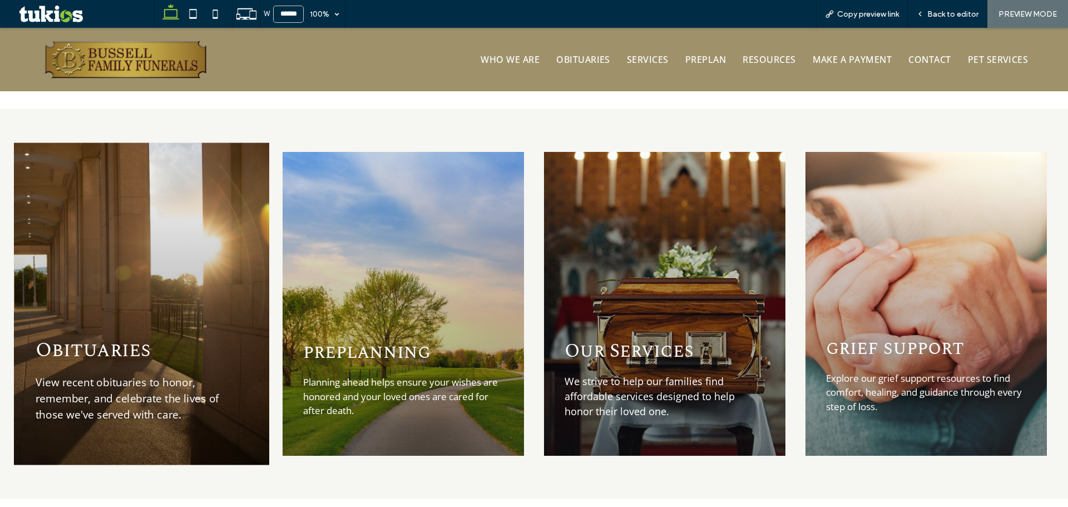
click at [160, 309] on div "Obituaries View recent obituaries to honor, remember, and celebrate the lives o…" at bounding box center [141, 303] width 255 height 322
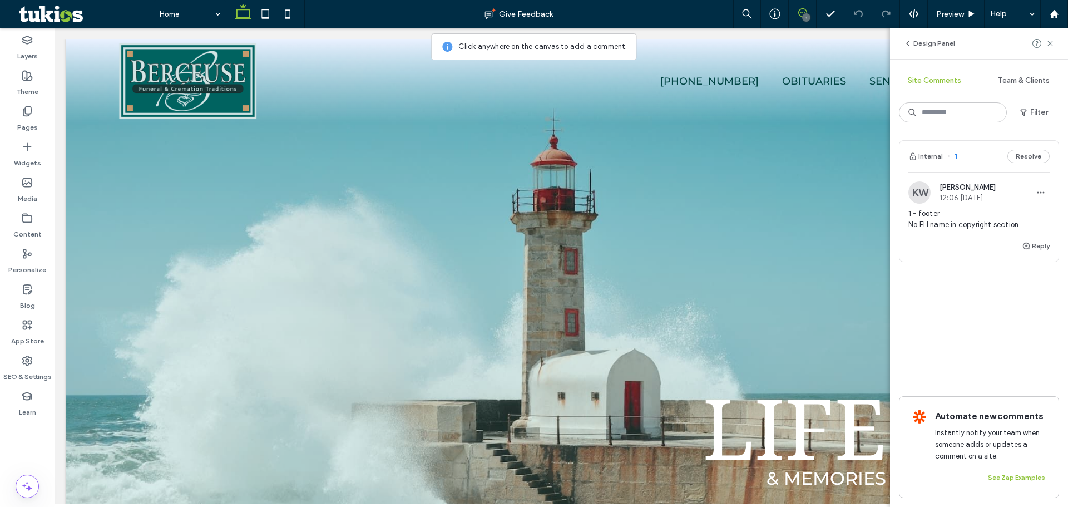
click at [970, 212] on span "1 - footer No FH name in copyright section" at bounding box center [978, 219] width 141 height 22
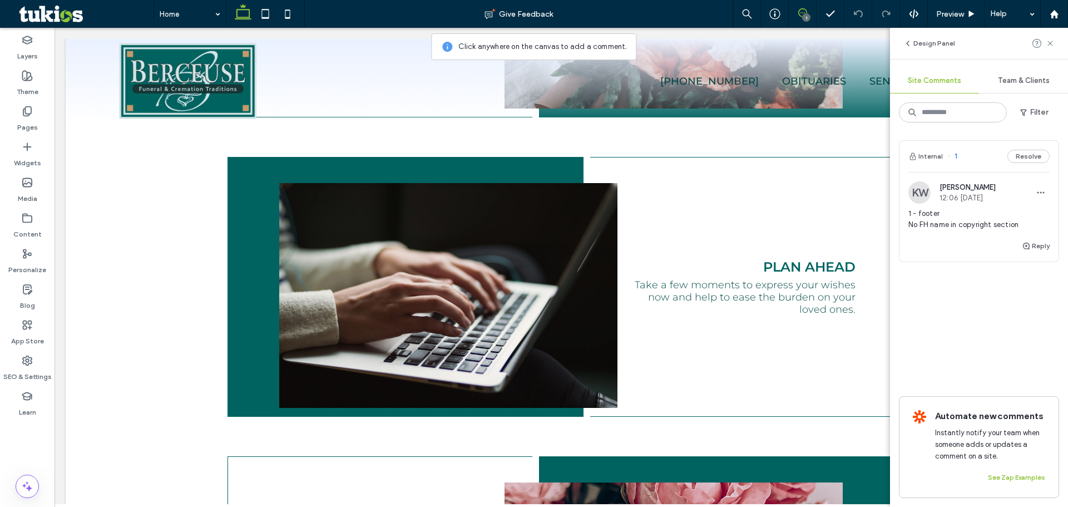
scroll to position [1634, 0]
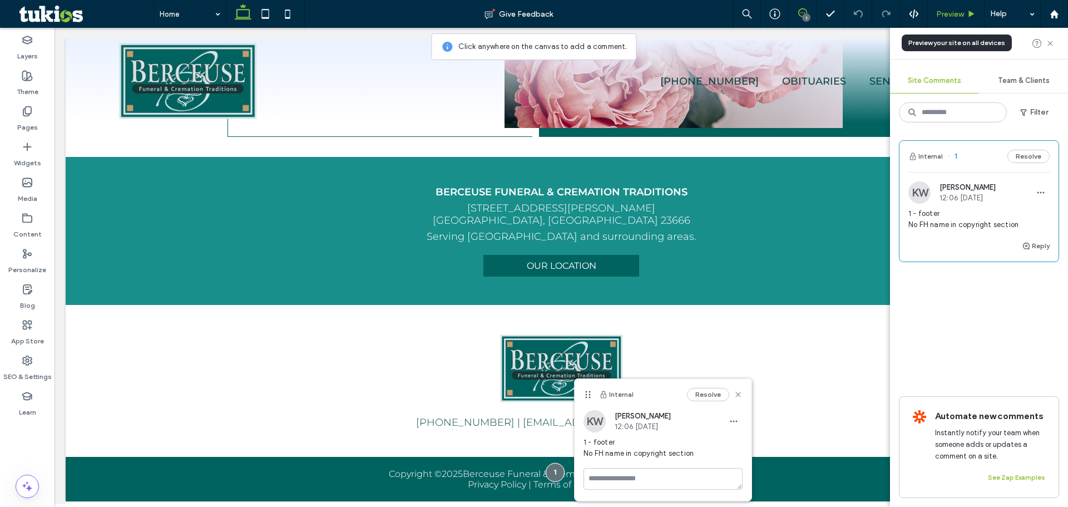
click at [945, 12] on span "Preview" at bounding box center [950, 13] width 28 height 9
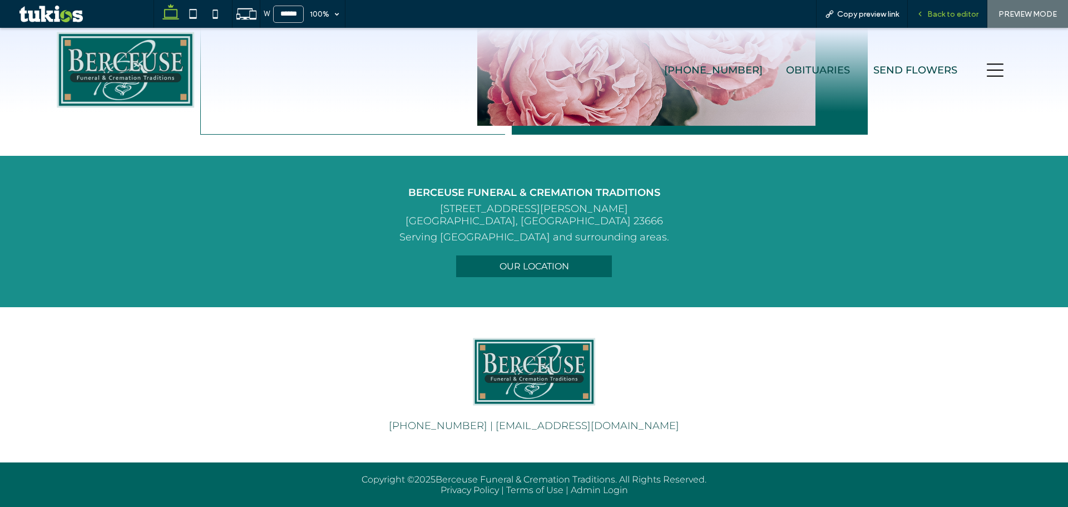
scroll to position [1634, 0]
click at [987, 66] on icon at bounding box center [995, 70] width 17 height 17
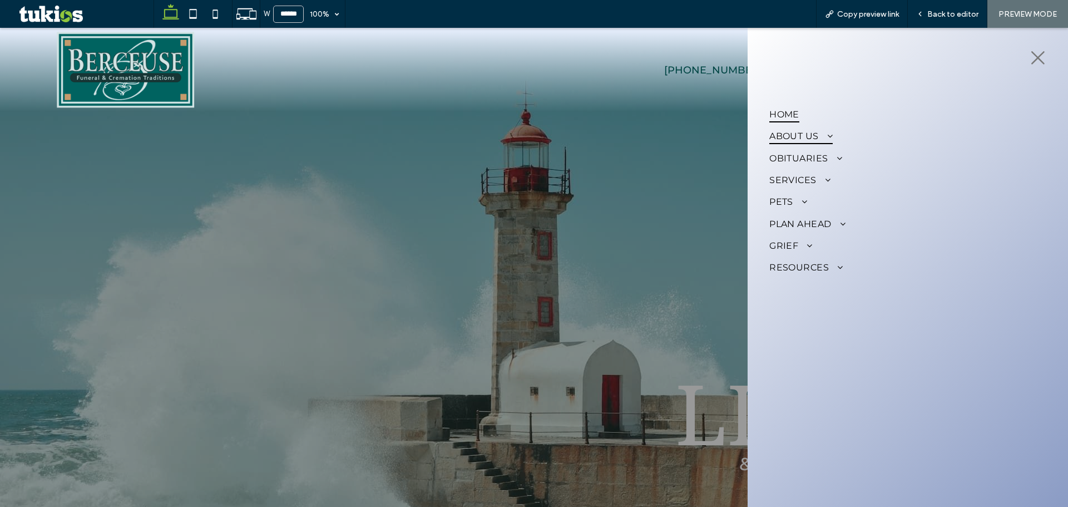
click at [813, 136] on span "About Us" at bounding box center [800, 136] width 63 height 16
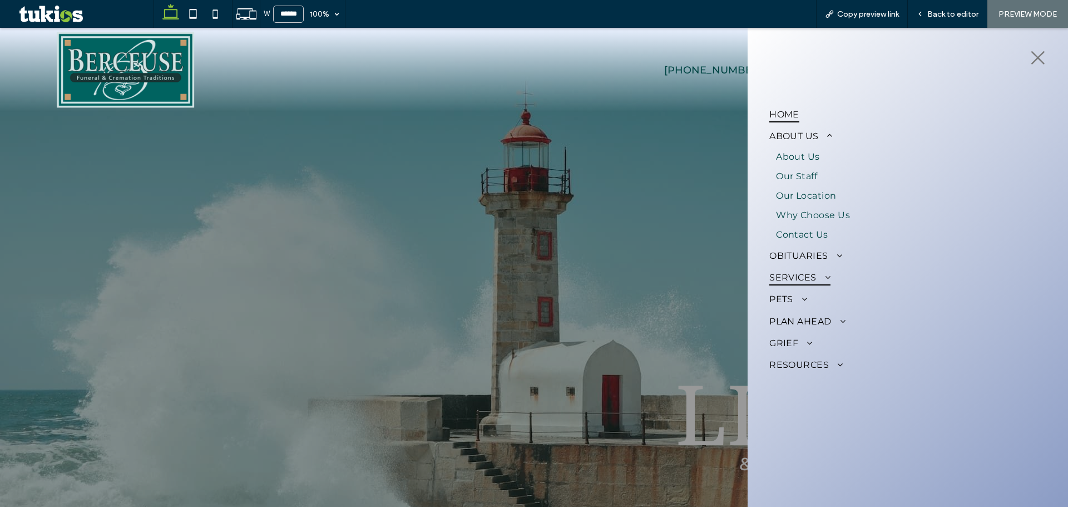
click at [802, 275] on span "Services" at bounding box center [799, 277] width 61 height 16
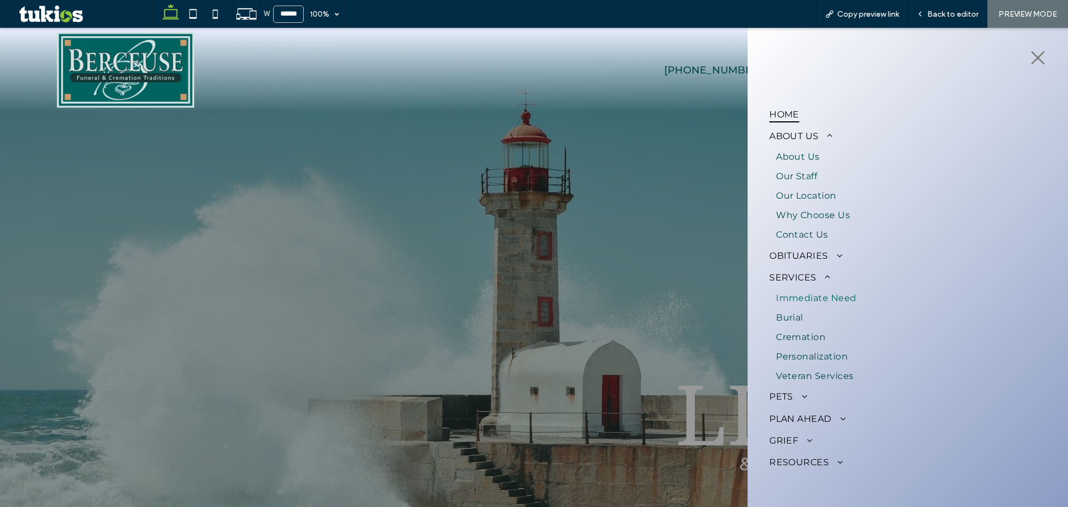
click at [803, 296] on span "Immediate Need" at bounding box center [816, 298] width 81 height 11
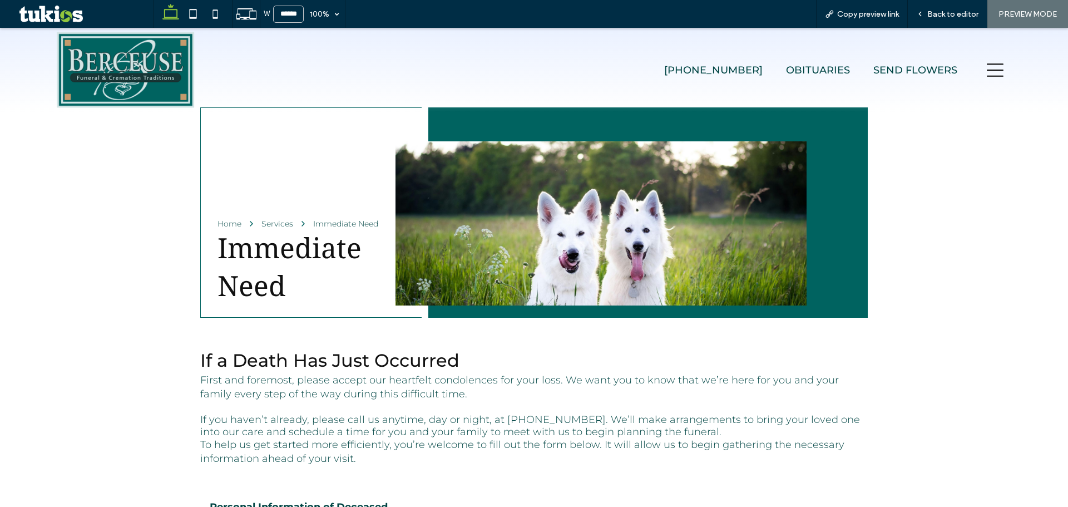
scroll to position [149, 0]
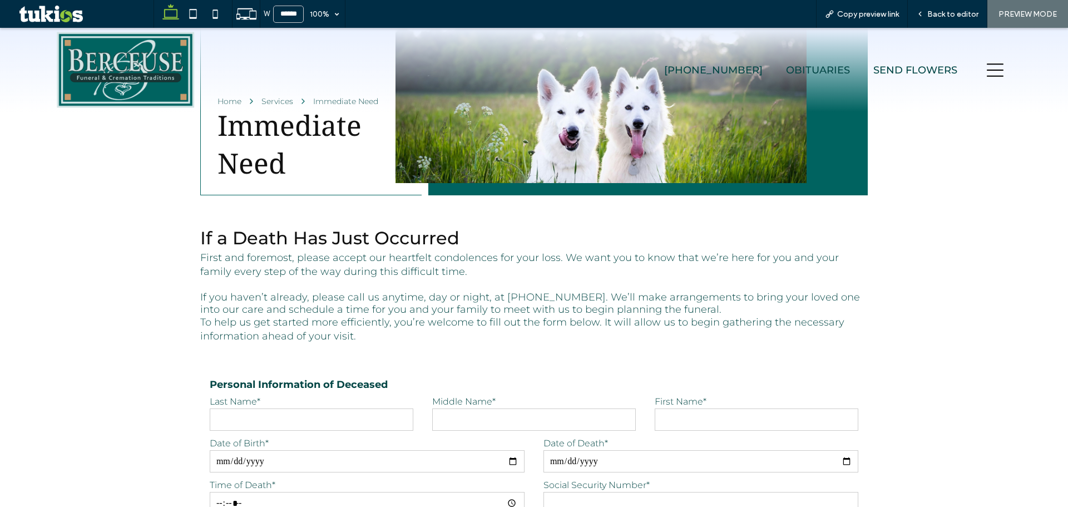
click at [993, 68] on icon at bounding box center [995, 70] width 17 height 17
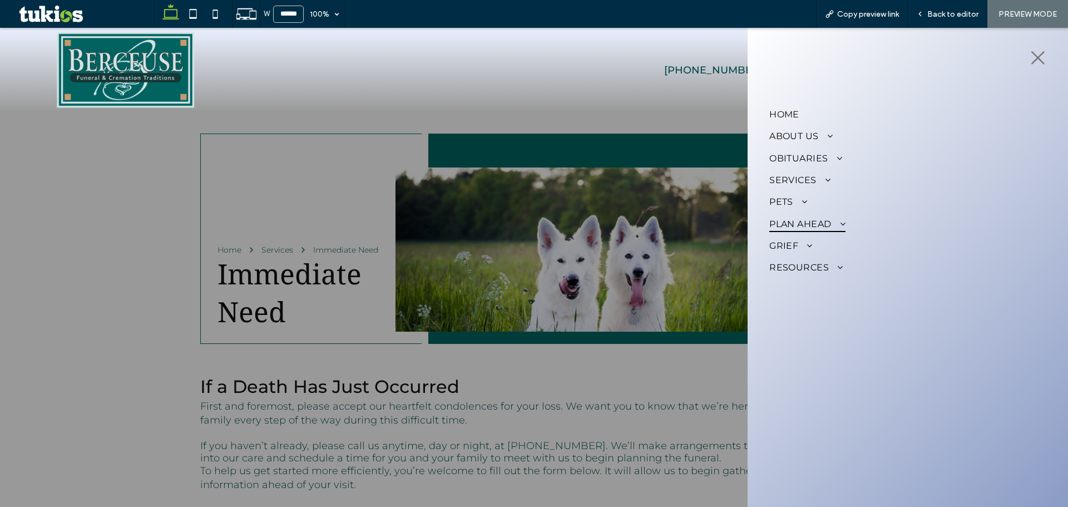
click at [817, 218] on span "Plan Ahead" at bounding box center [807, 223] width 76 height 16
click at [829, 263] on span "Preplan Online" at bounding box center [811, 264] width 70 height 11
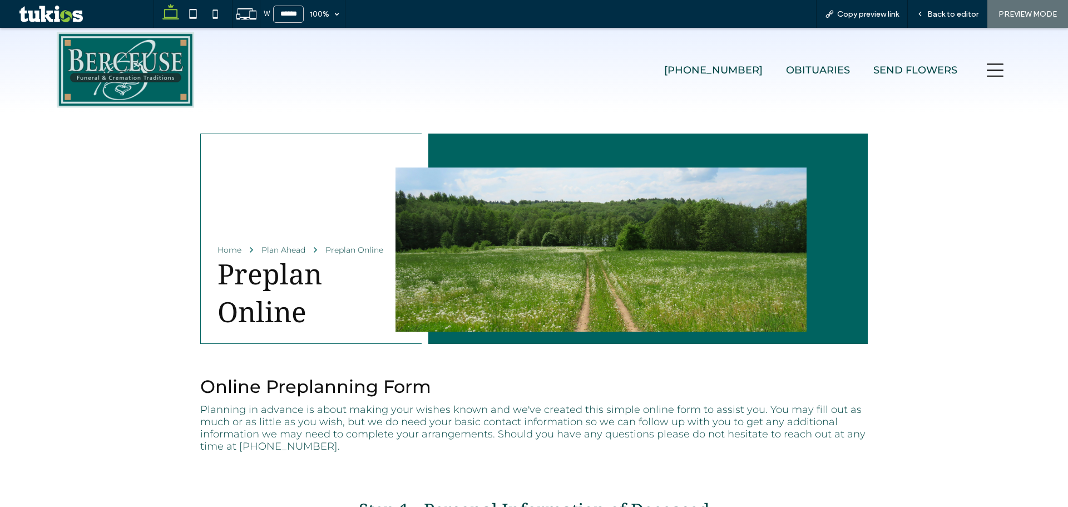
click at [987, 68] on icon at bounding box center [995, 70] width 17 height 17
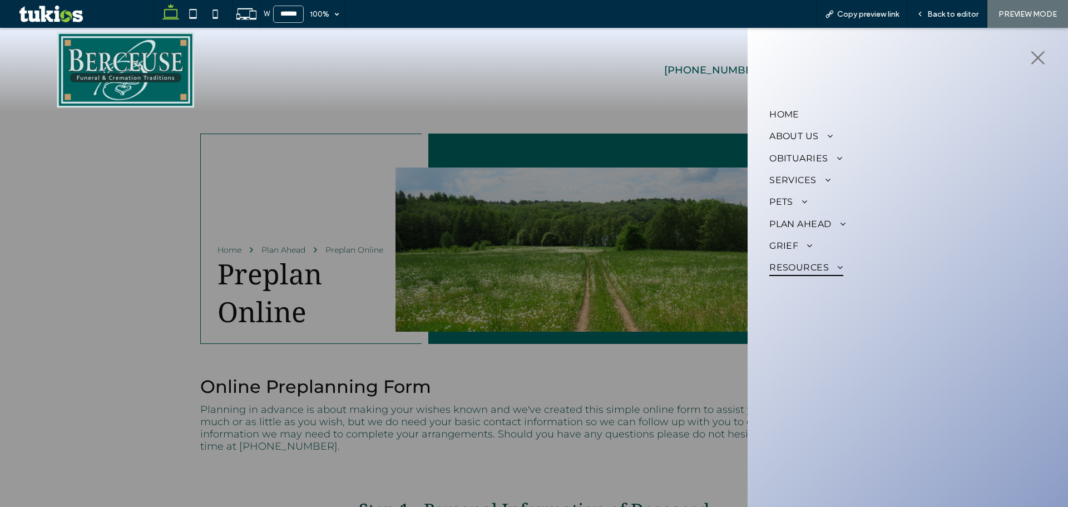
click at [830, 264] on span at bounding box center [836, 267] width 14 height 9
click at [836, 349] on span "When Death Occurs" at bounding box center [824, 347] width 96 height 11
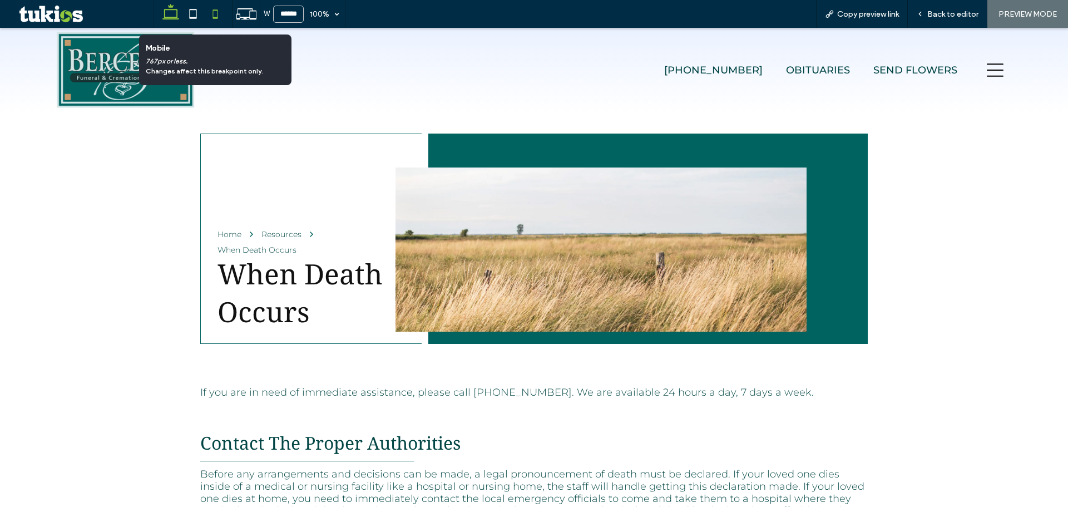
click at [217, 13] on icon at bounding box center [215, 14] width 22 height 22
type input "*****"
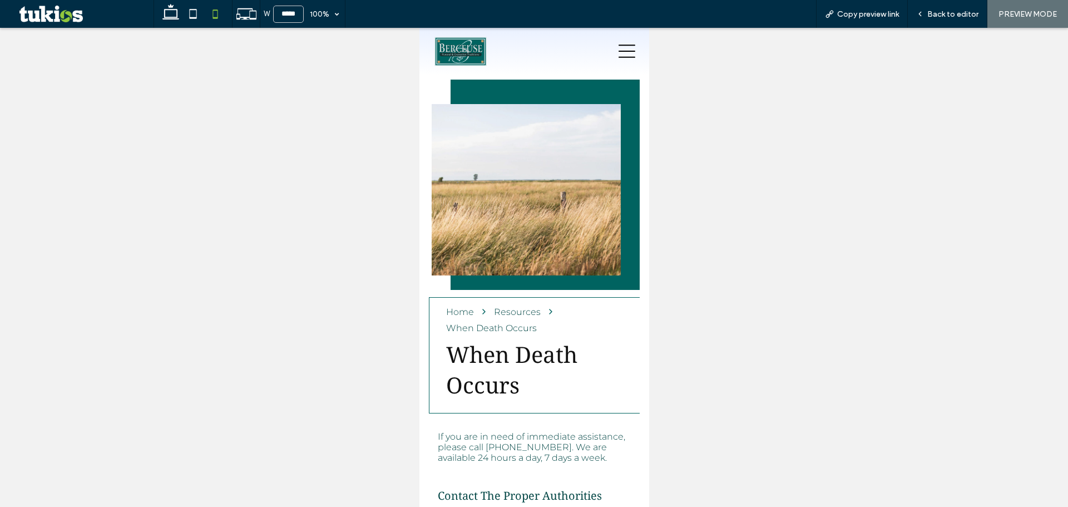
click at [618, 51] on icon at bounding box center [626, 51] width 17 height 13
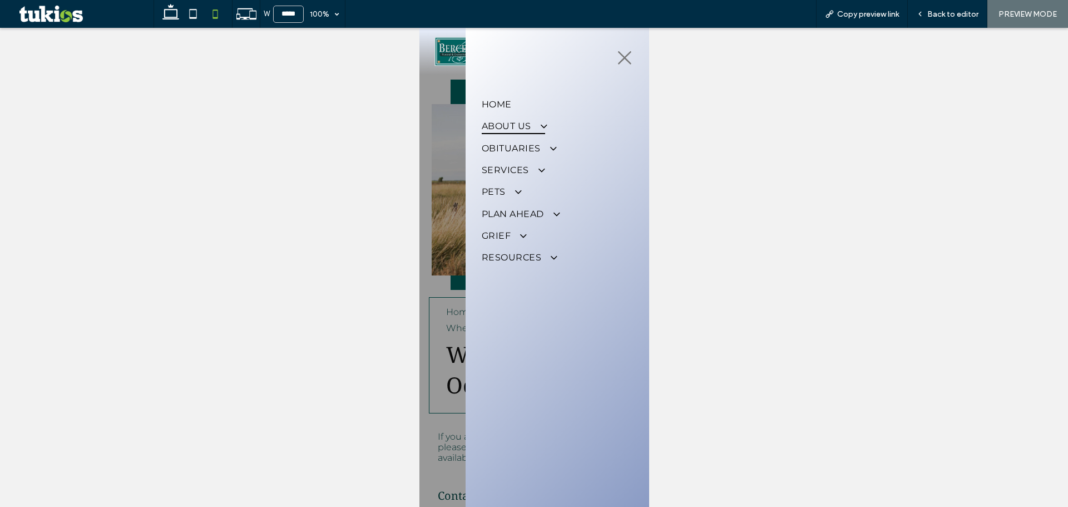
click at [542, 128] on span at bounding box center [537, 126] width 18 height 12
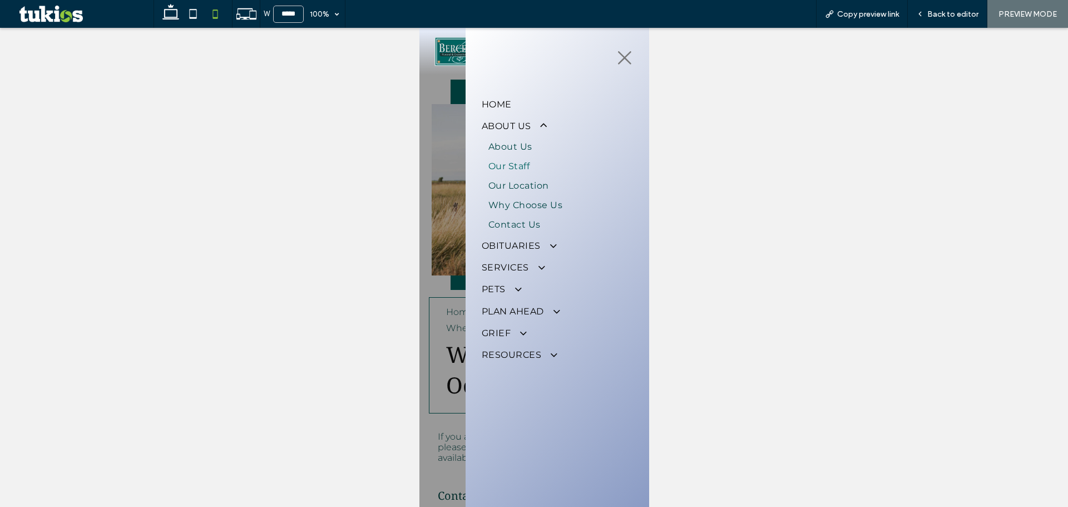
click at [518, 165] on span "Our Staff" at bounding box center [508, 166] width 41 height 11
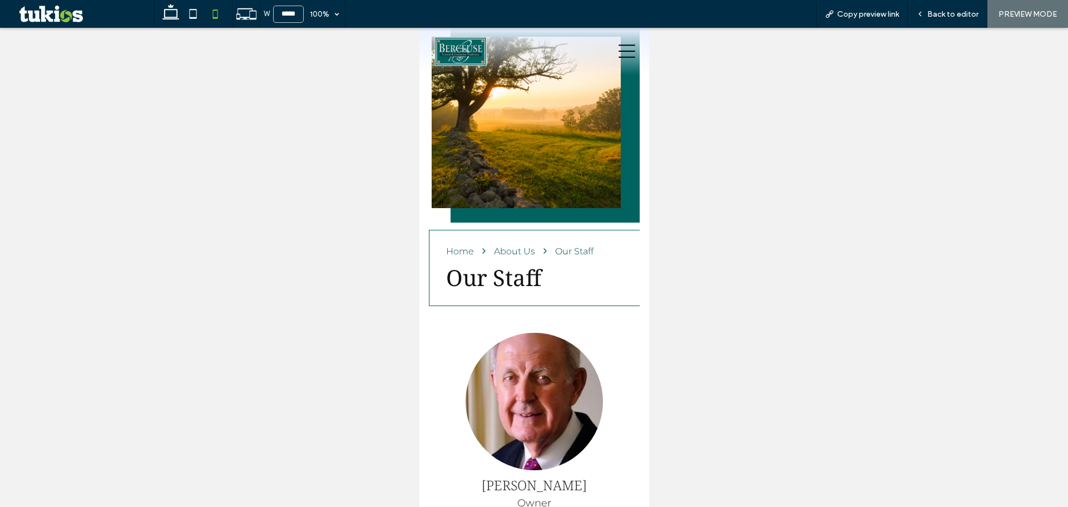
scroll to position [371, 0]
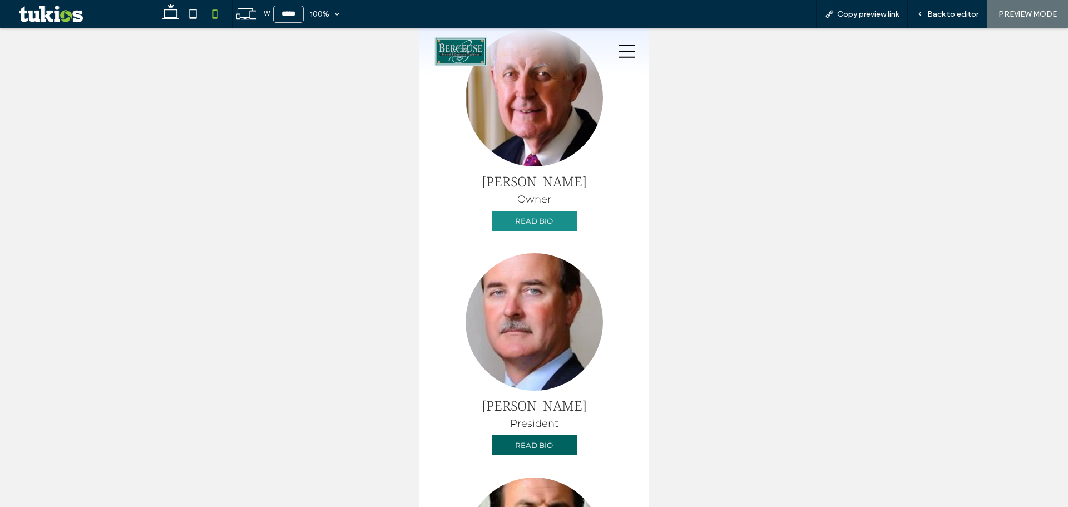
click at [548, 222] on button "READ BIO" at bounding box center [534, 221] width 86 height 20
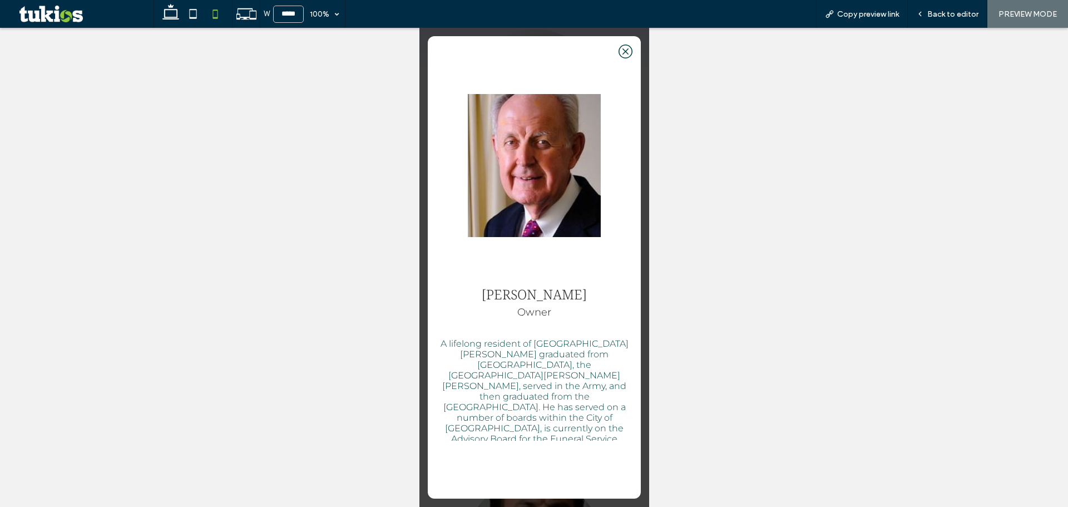
click at [622, 52] on icon at bounding box center [625, 51] width 6 height 6
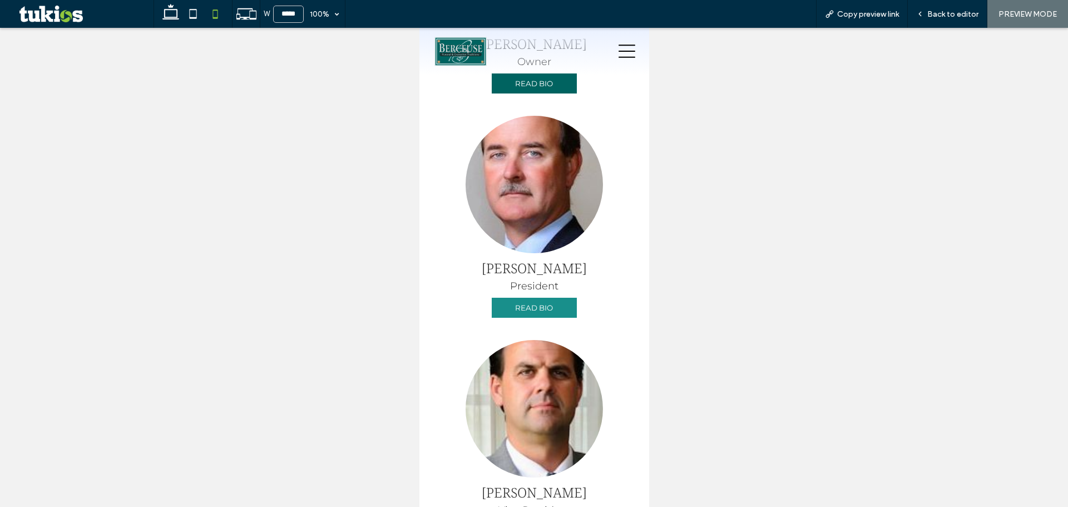
scroll to position [594, 0]
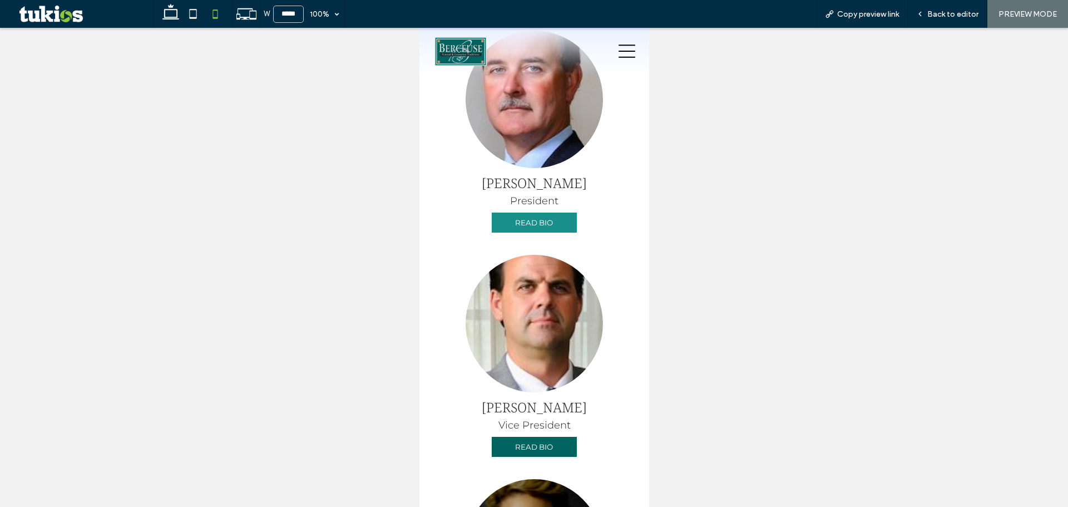
click at [537, 224] on button "READ BIO" at bounding box center [534, 222] width 86 height 20
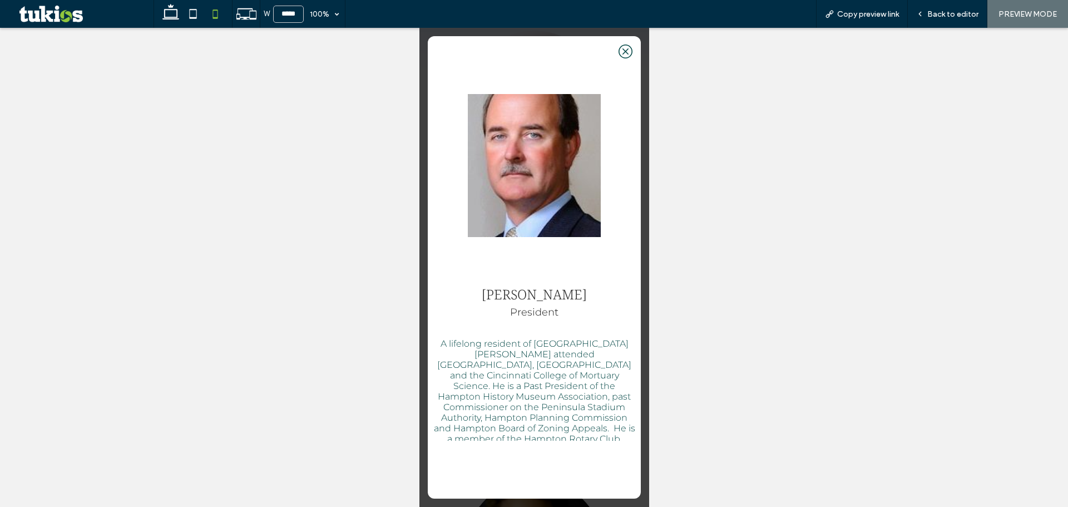
click at [619, 55] on icon at bounding box center [625, 52] width 14 height 14
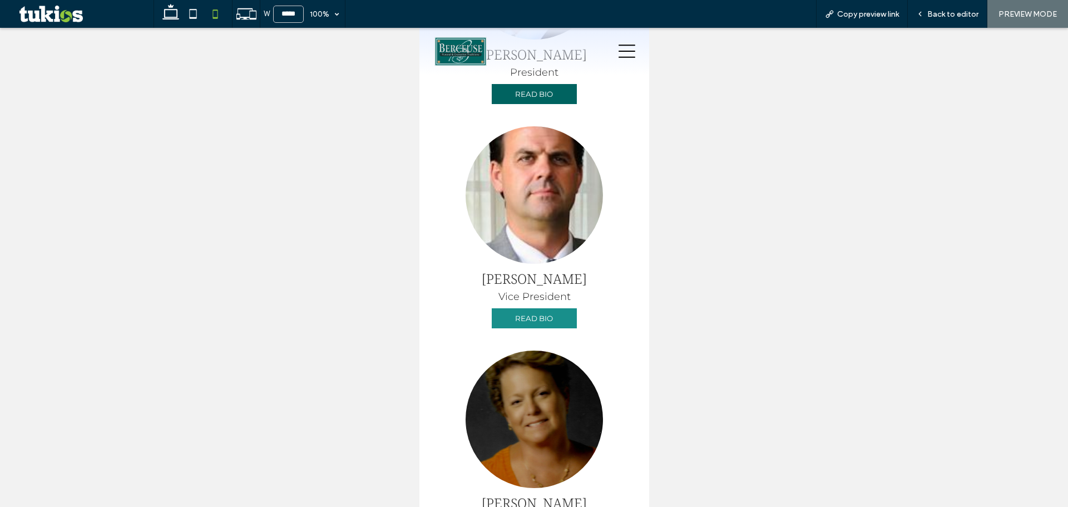
scroll to position [741, 0]
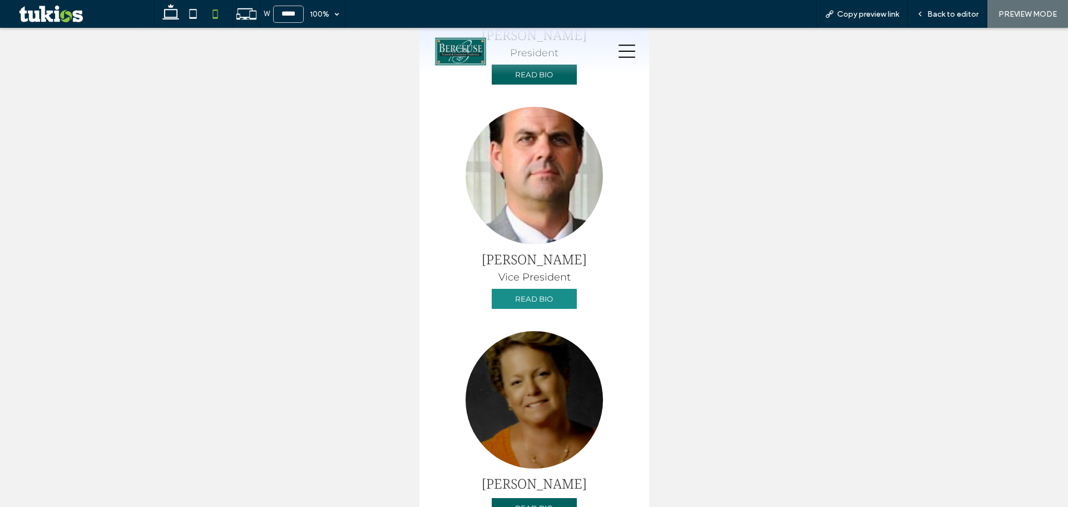
click at [528, 293] on button "READ BIO" at bounding box center [534, 299] width 86 height 20
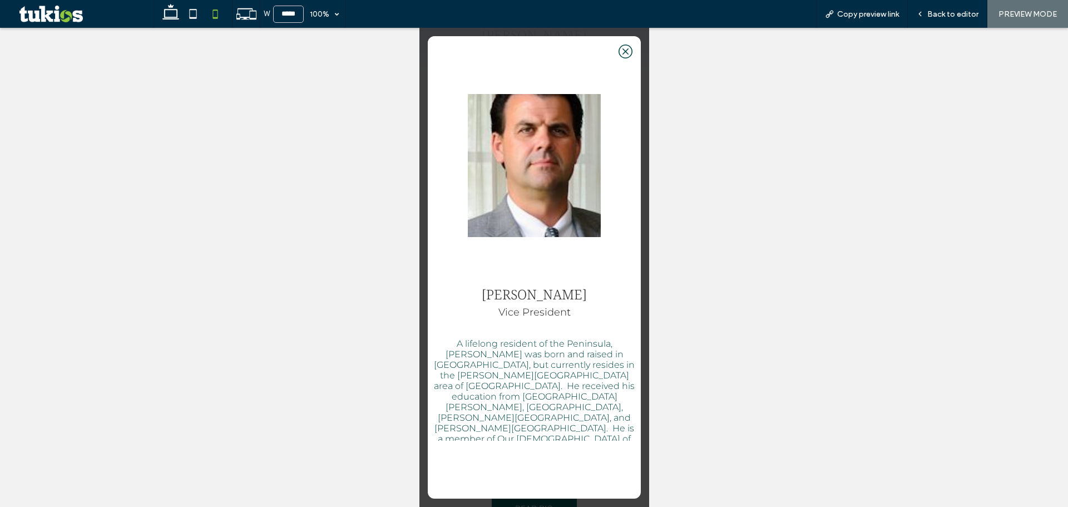
click at [618, 53] on icon at bounding box center [625, 52] width 14 height 14
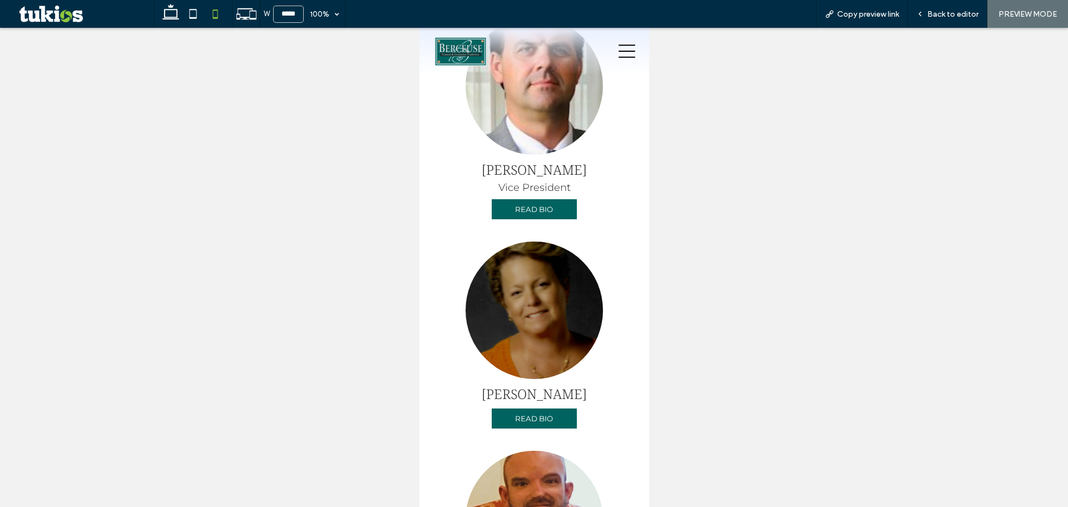
scroll to position [964, 0]
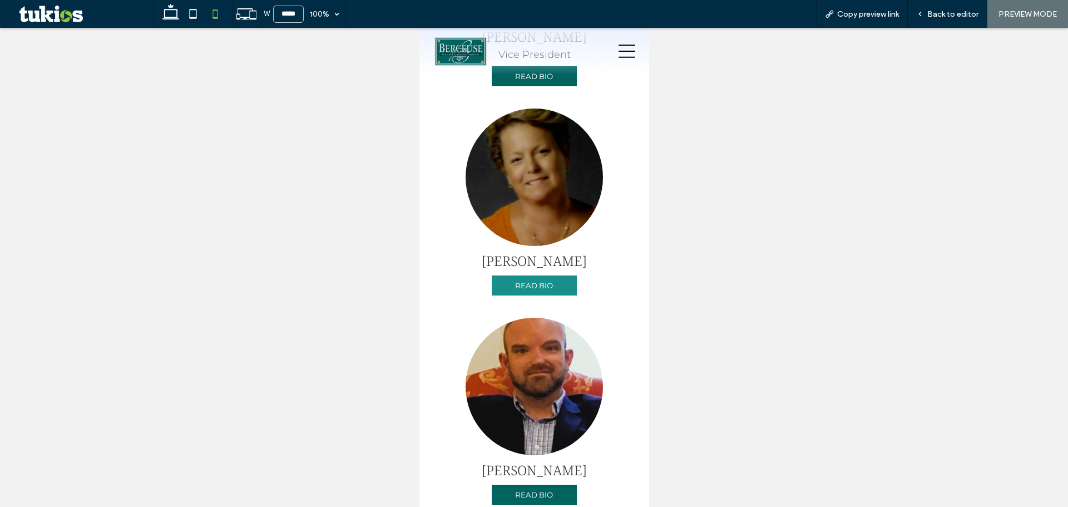
click at [541, 288] on button "READ BIO" at bounding box center [534, 285] width 86 height 20
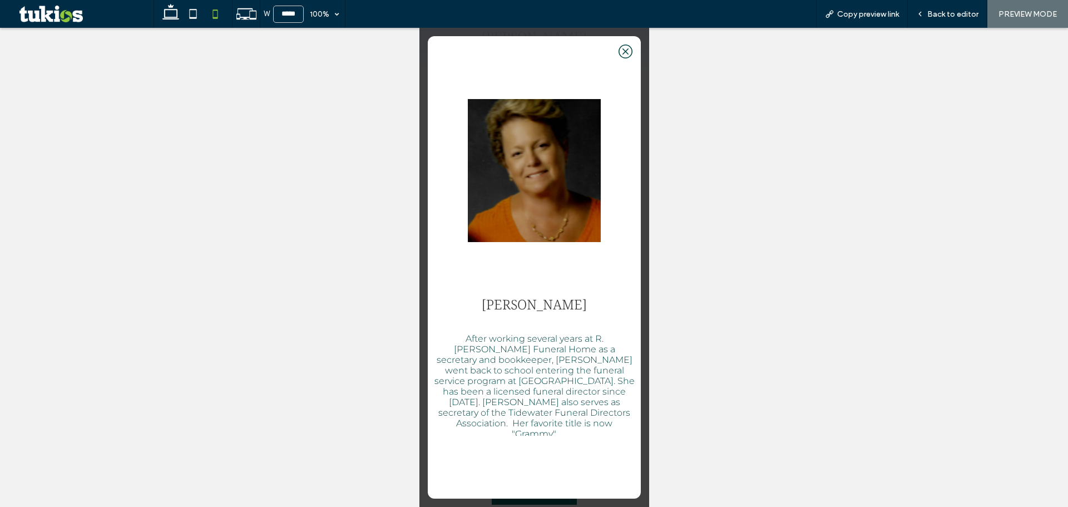
click at [618, 53] on icon at bounding box center [625, 52] width 14 height 14
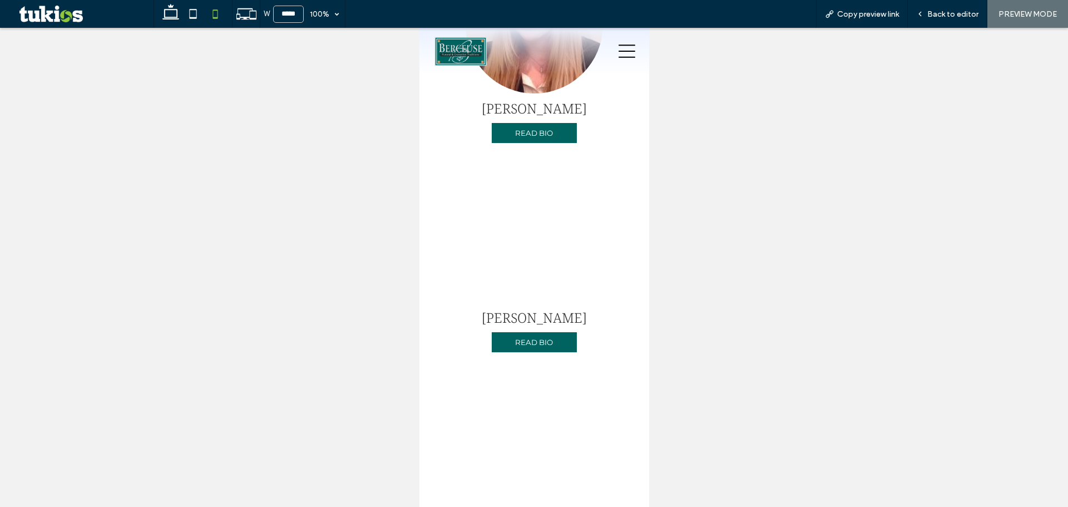
scroll to position [1558, 0]
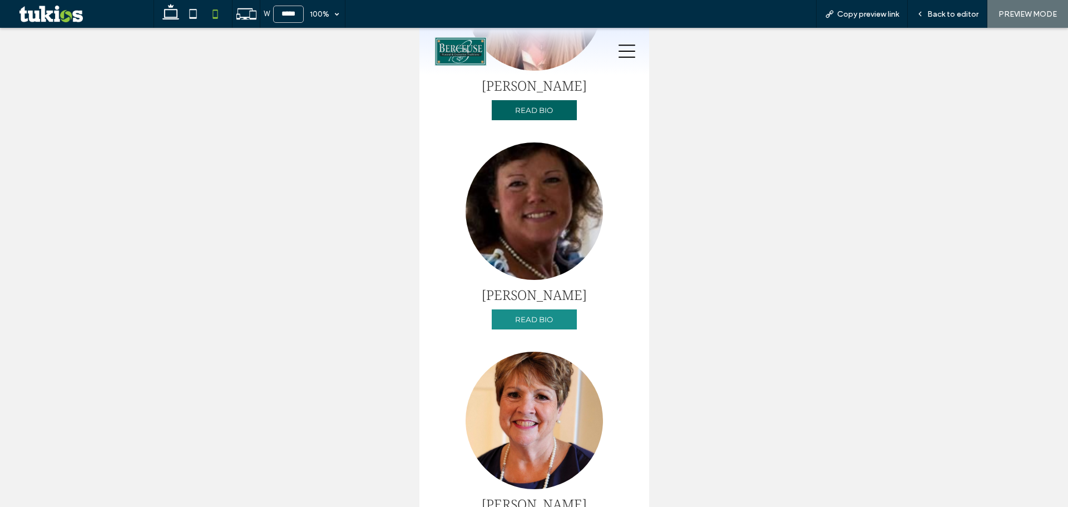
click at [549, 325] on button "READ BIO" at bounding box center [534, 319] width 86 height 20
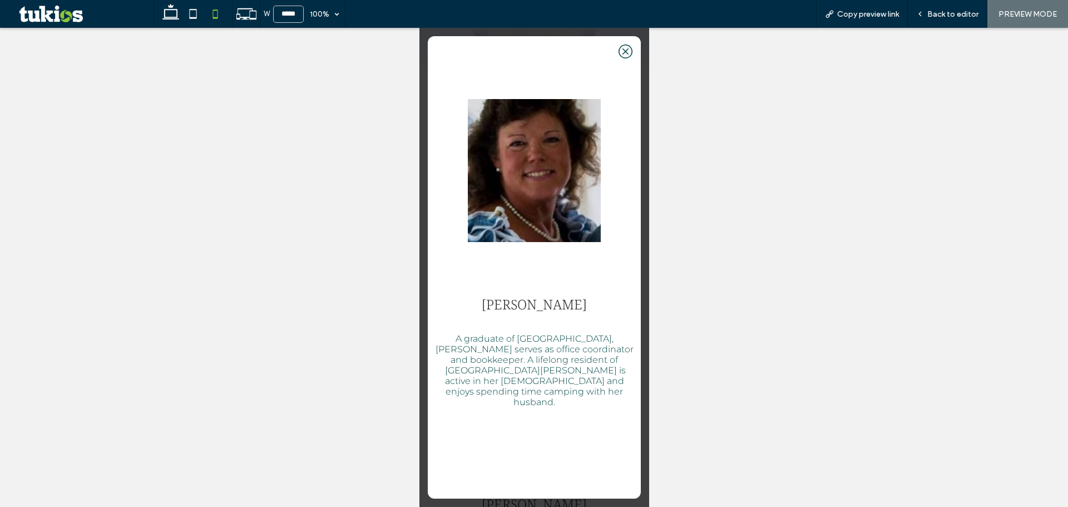
click at [618, 49] on icon at bounding box center [625, 52] width 14 height 14
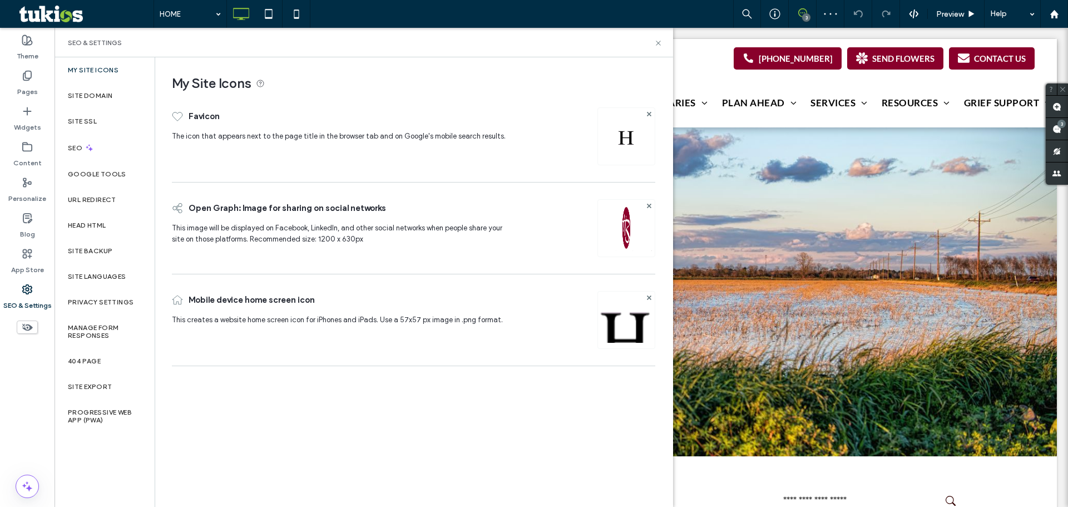
click at [99, 92] on label "Site Domain" at bounding box center [90, 96] width 45 height 8
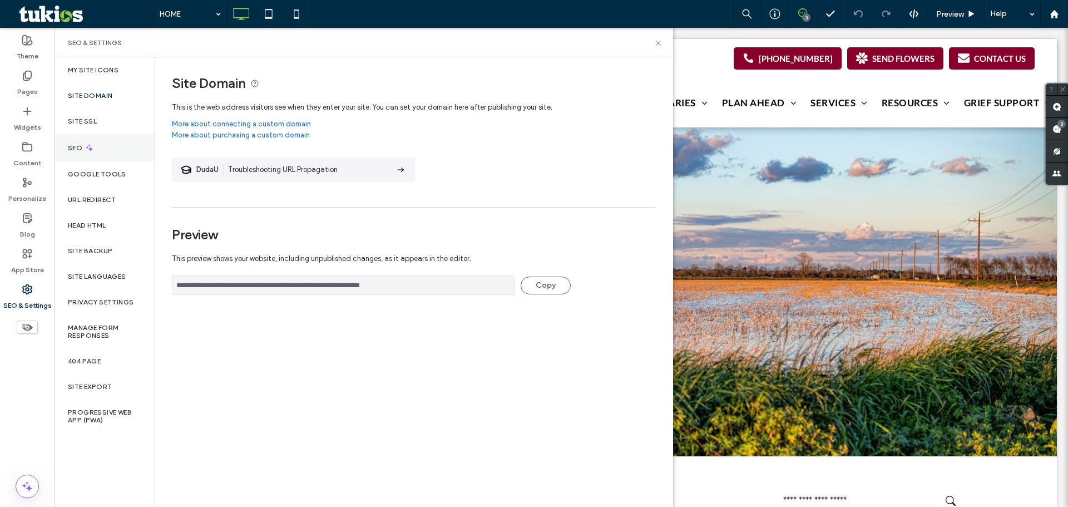
click at [89, 144] on icon at bounding box center [89, 147] width 9 height 9
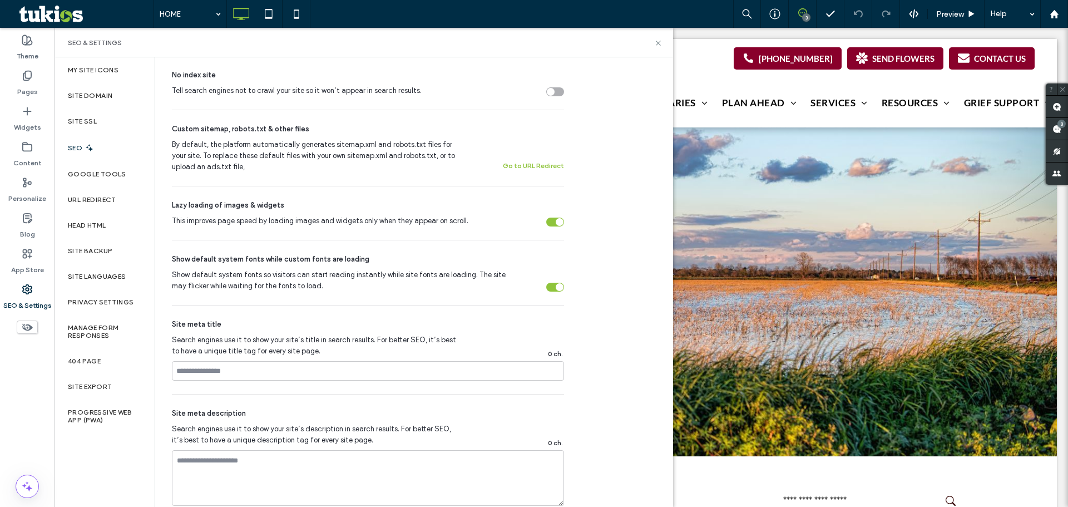
scroll to position [371, 0]
click at [92, 174] on label "Google Tools" at bounding box center [97, 174] width 58 height 8
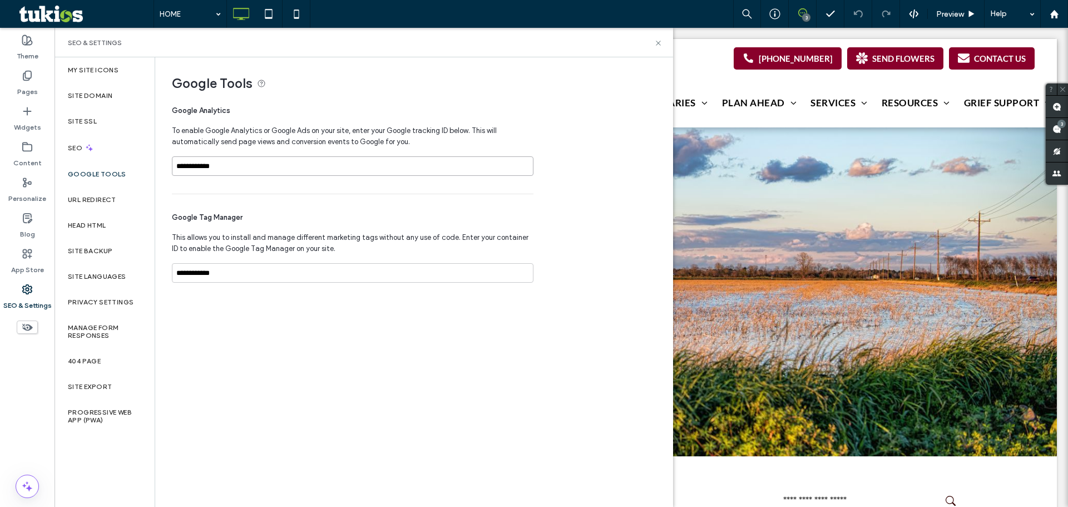
drag, startPoint x: 249, startPoint y: 166, endPoint x: 125, endPoint y: 167, distance: 123.5
click at [125, 167] on div "**********" at bounding box center [364, 281] width 619 height 449
drag, startPoint x: 68, startPoint y: 266, endPoint x: 61, endPoint y: 263, distance: 8.3
click at [61, 264] on div "**********" at bounding box center [364, 281] width 619 height 449
click at [804, 13] on use at bounding box center [802, 12] width 9 height 9
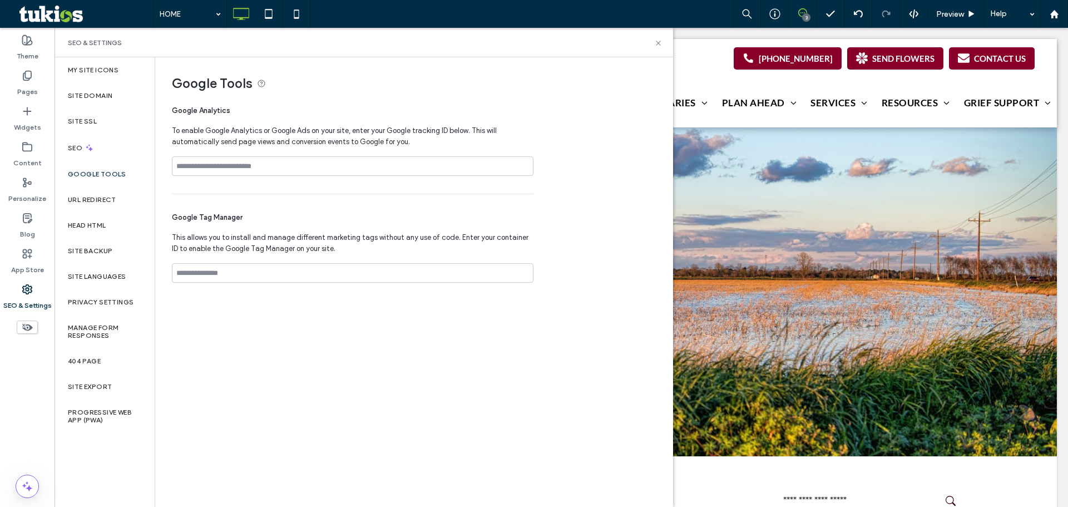
click at [804, 13] on use at bounding box center [802, 12] width 9 height 9
click at [1057, 126] on span at bounding box center [1057, 129] width 22 height 22
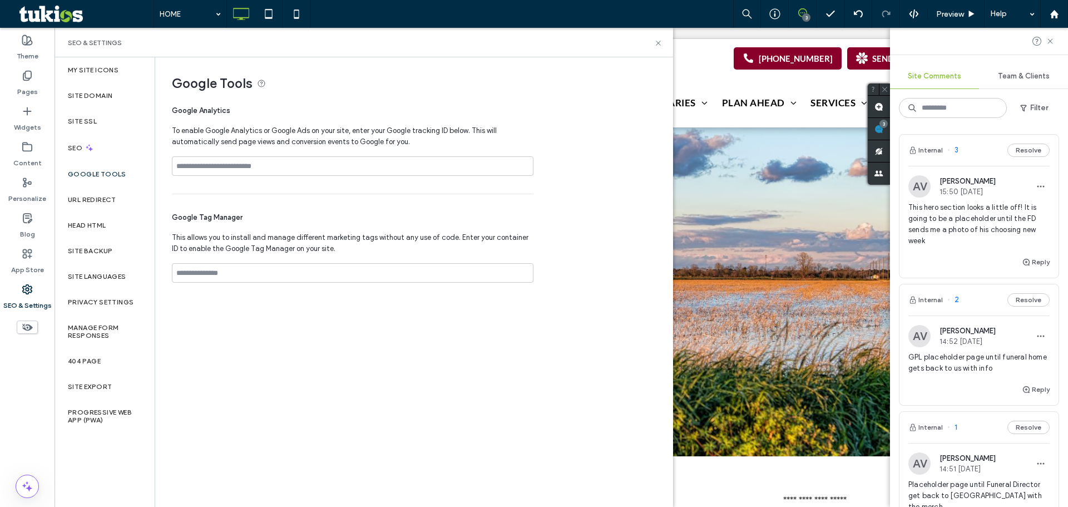
scroll to position [0, 0]
click at [1050, 42] on icon at bounding box center [1050, 41] width 9 height 9
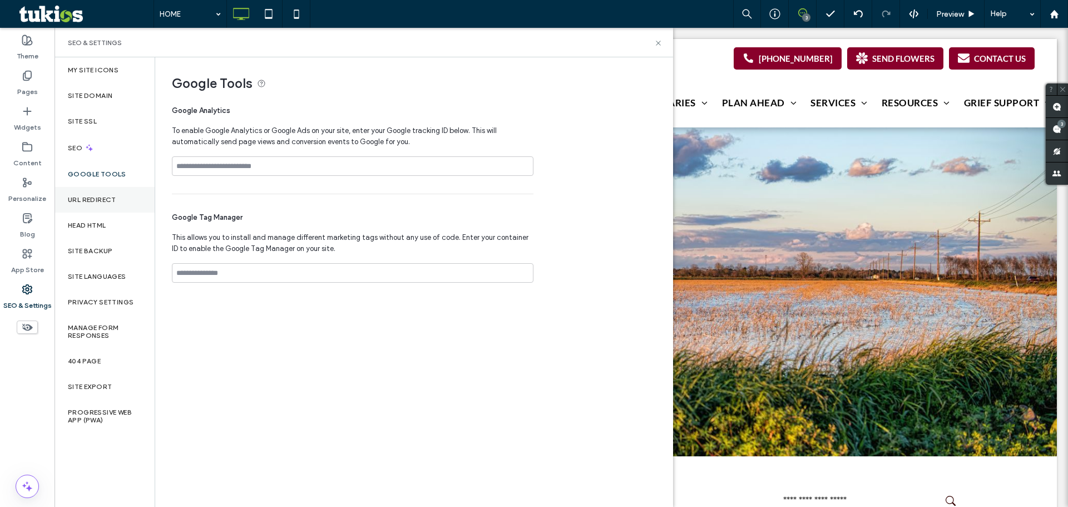
click at [101, 198] on label "URL Redirect" at bounding box center [92, 200] width 48 height 8
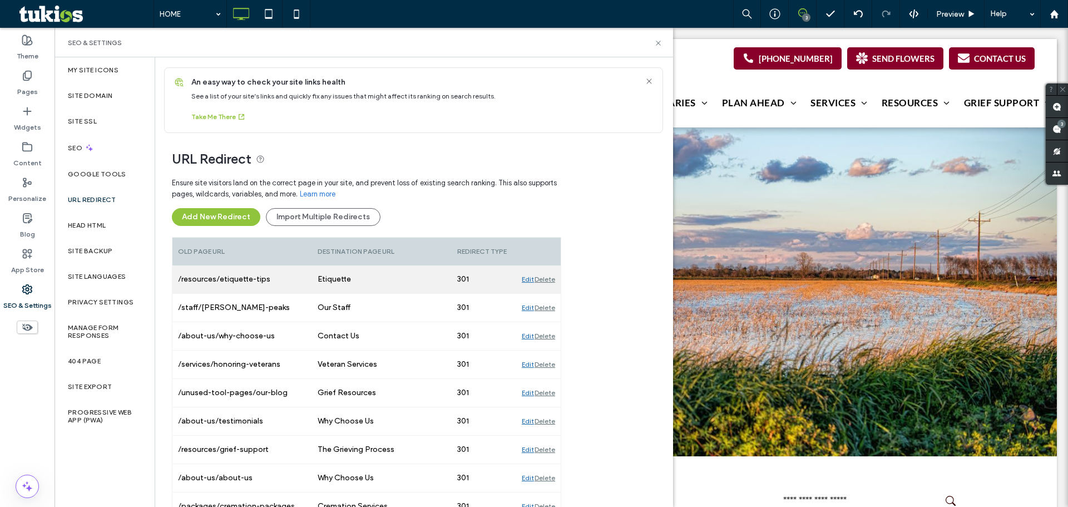
click at [545, 279] on div "Delete" at bounding box center [545, 279] width 21 height 28
click at [545, 294] on div "Delete" at bounding box center [545, 308] width 21 height 28
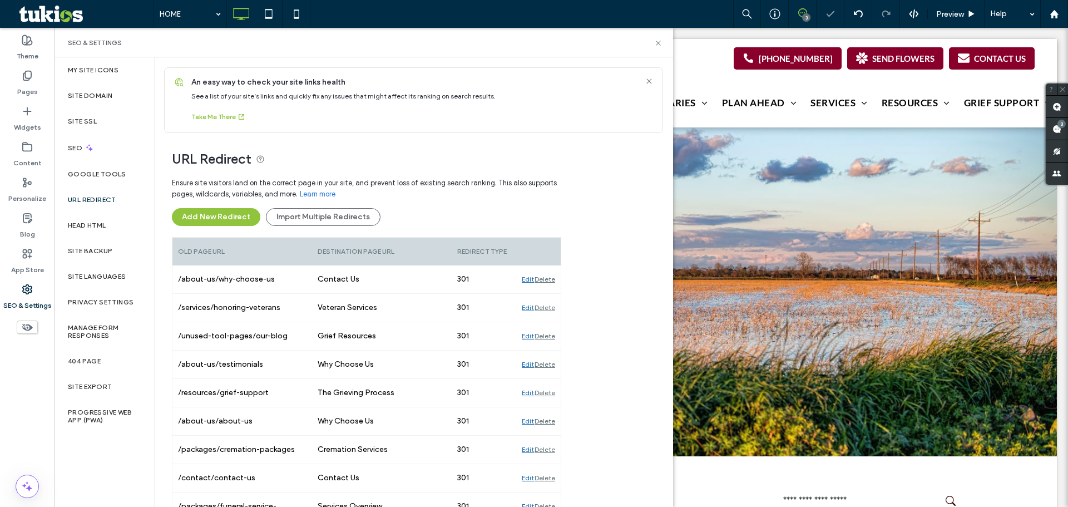
click at [545, 279] on div "Delete" at bounding box center [545, 279] width 21 height 28
click at [545, 294] on div "Delete" at bounding box center [545, 308] width 21 height 28
click at [545, 279] on div "Delete" at bounding box center [545, 279] width 21 height 28
click at [545, 294] on div "Delete" at bounding box center [545, 308] width 21 height 28
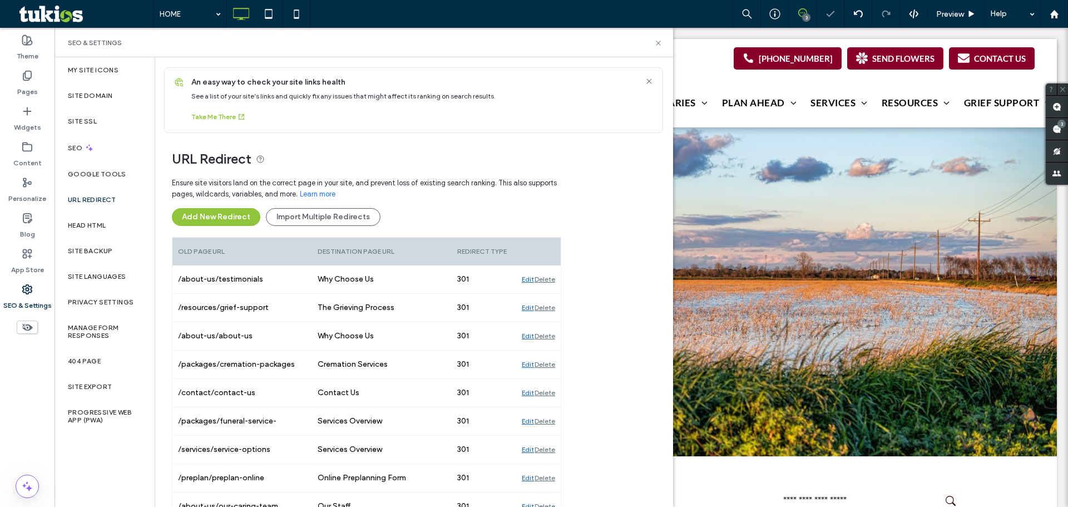
click at [545, 279] on div "Delete" at bounding box center [545, 279] width 21 height 28
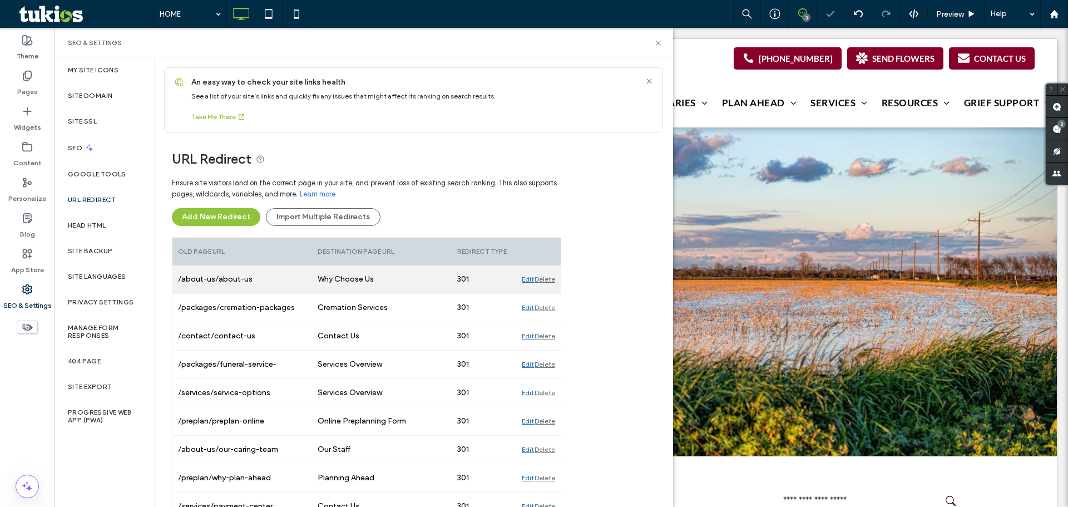
click at [545, 279] on div "Delete" at bounding box center [545, 279] width 21 height 28
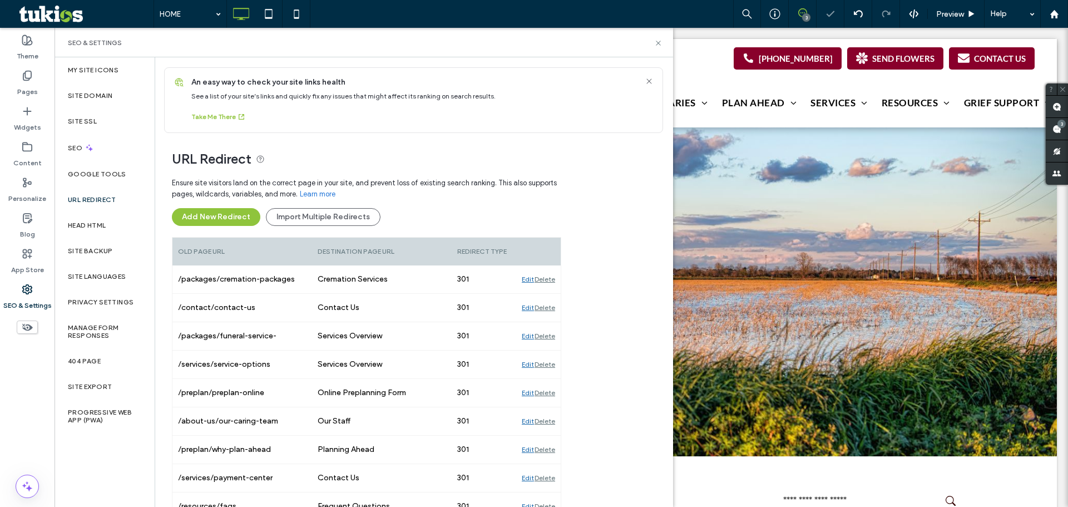
click at [545, 279] on div "Delete" at bounding box center [545, 279] width 21 height 28
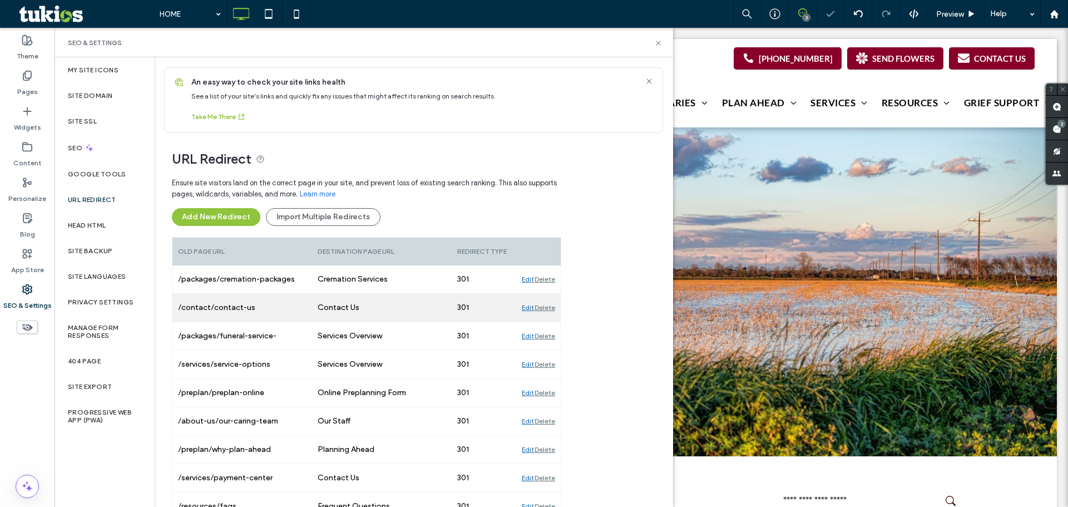
click at [546, 294] on div "Delete" at bounding box center [545, 308] width 21 height 28
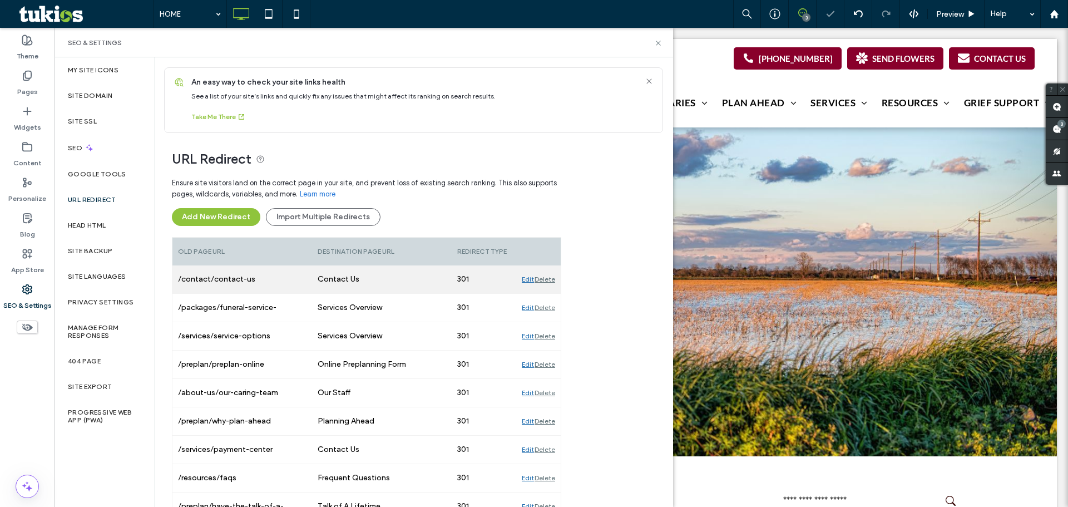
click at [546, 280] on div "Delete" at bounding box center [545, 279] width 21 height 28
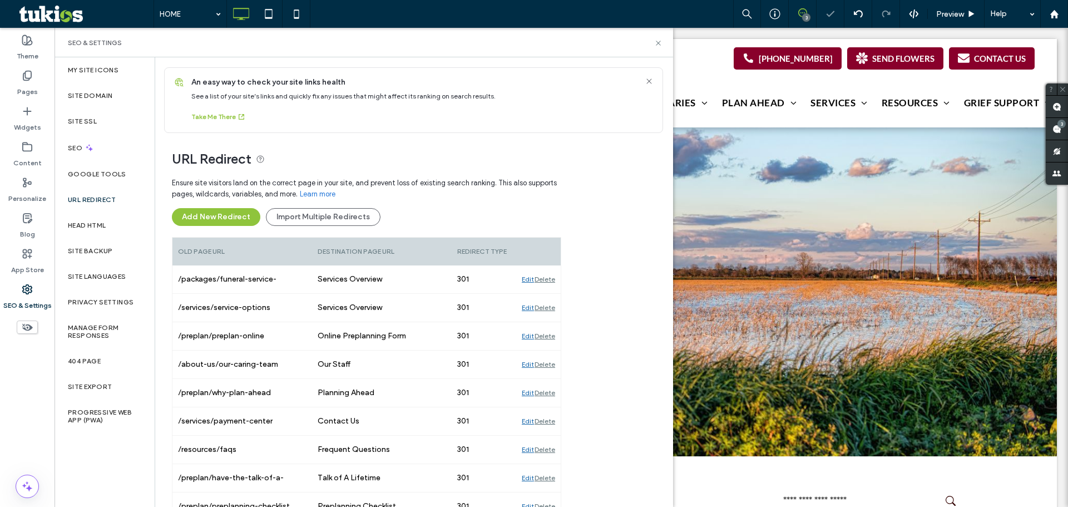
click at [546, 280] on div "Delete" at bounding box center [545, 279] width 21 height 28
click at [546, 294] on div "Delete" at bounding box center [545, 308] width 21 height 28
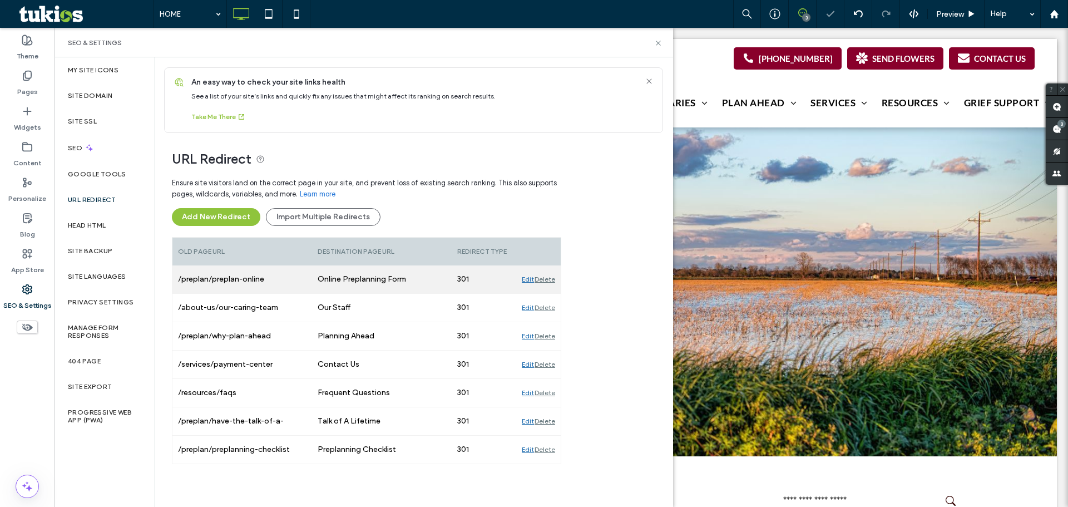
click at [546, 282] on div "Delete" at bounding box center [545, 279] width 21 height 28
click at [546, 294] on div "Delete" at bounding box center [545, 308] width 21 height 28
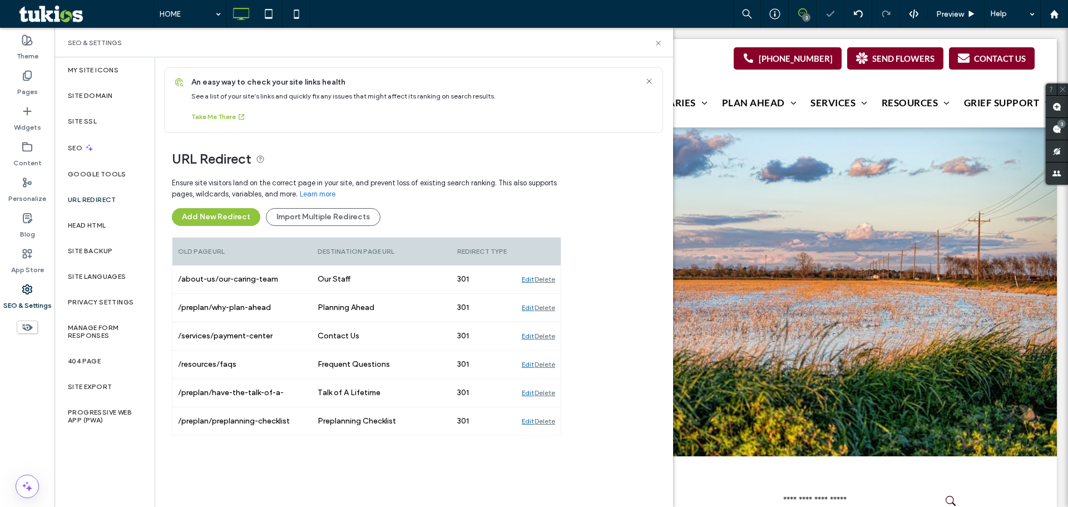
click at [546, 282] on div "Delete" at bounding box center [545, 279] width 21 height 28
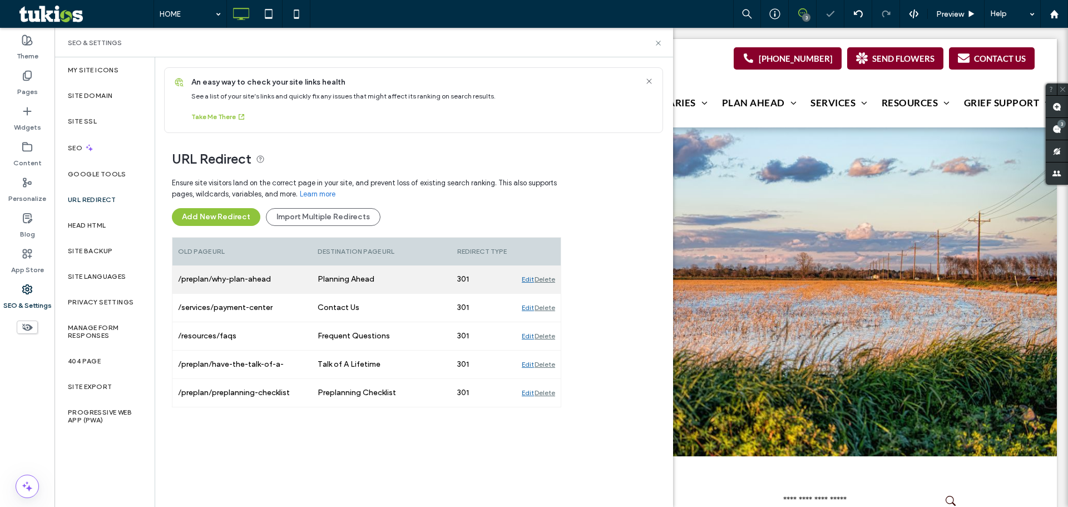
click at [546, 283] on div "Delete" at bounding box center [545, 279] width 21 height 28
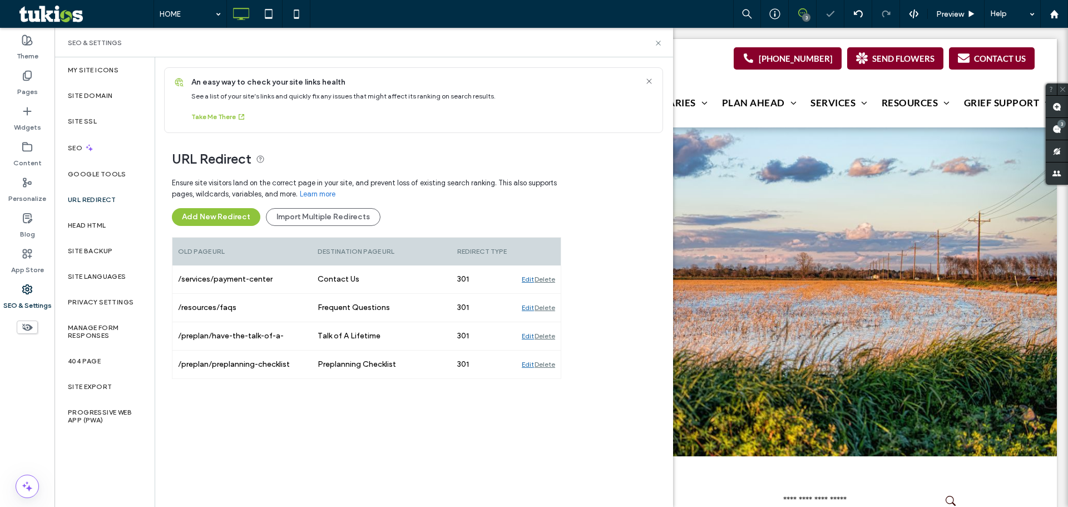
click at [546, 283] on div "Delete" at bounding box center [545, 279] width 21 height 28
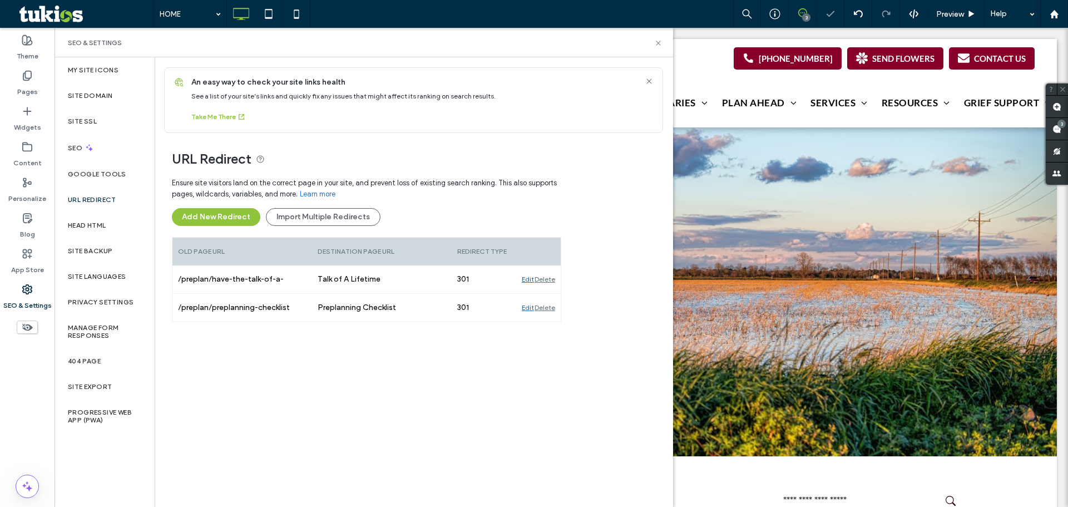
click at [546, 283] on div "Delete" at bounding box center [545, 279] width 21 height 28
click at [103, 214] on div "Head HTML" at bounding box center [105, 225] width 100 height 26
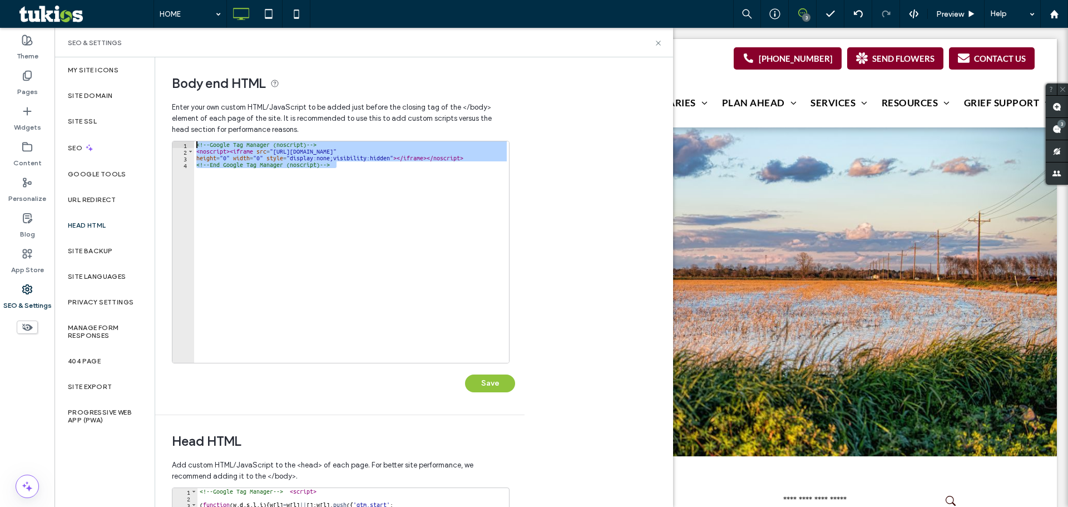
drag, startPoint x: 369, startPoint y: 189, endPoint x: 162, endPoint y: 139, distance: 212.8
click at [162, 139] on div "**********" at bounding box center [335, 235] width 361 height 357
type textarea "**********"
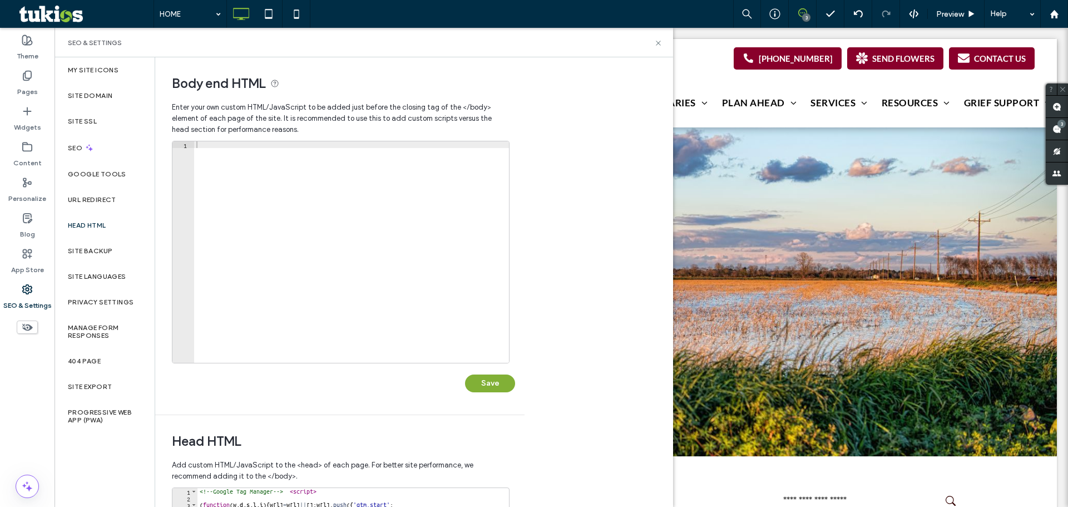
click at [497, 385] on button "Save" at bounding box center [490, 383] width 50 height 18
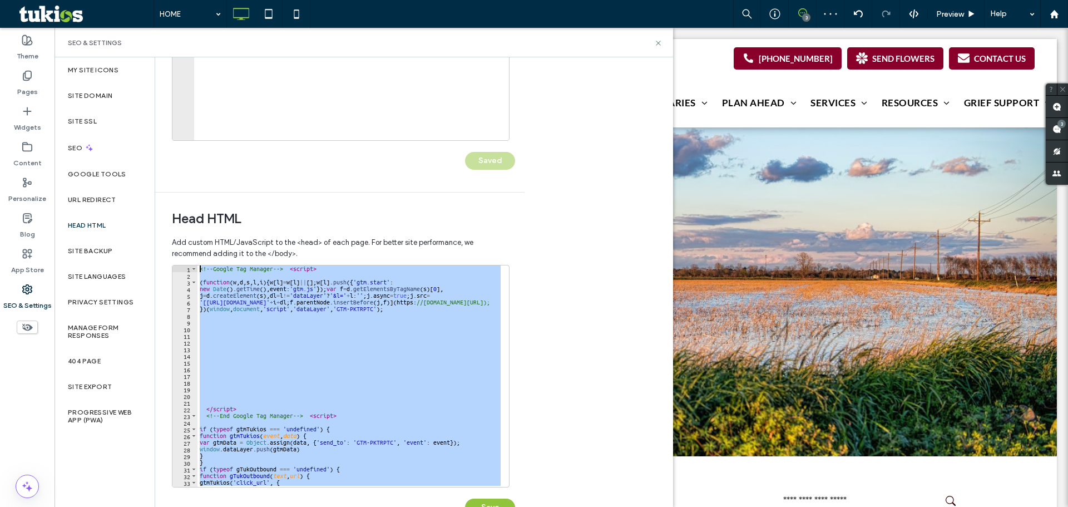
drag, startPoint x: 335, startPoint y: 473, endPoint x: 189, endPoint y: 216, distance: 295.7
click at [189, 216] on div "**********" at bounding box center [335, 365] width 361 height 346
type textarea "**********"
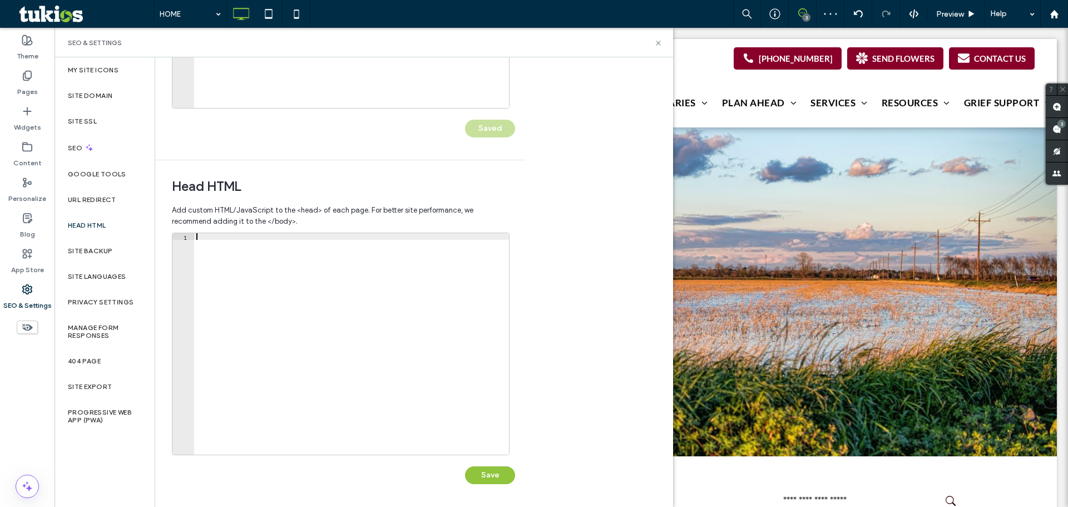
scroll to position [255, 0]
click at [497, 472] on button "Save" at bounding box center [490, 475] width 50 height 18
click at [90, 248] on label "Site Backup" at bounding box center [90, 251] width 45 height 8
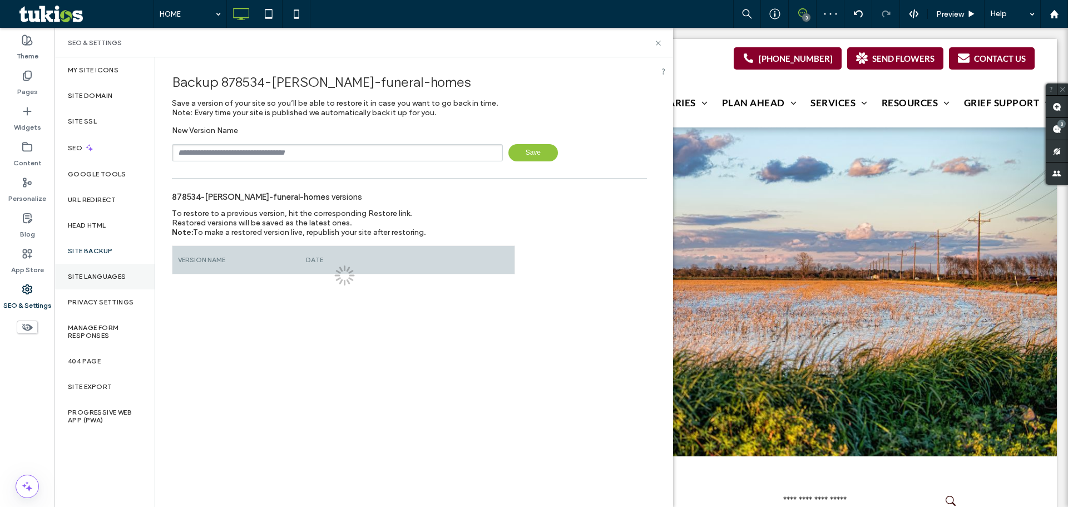
click at [107, 273] on label "Site Languages" at bounding box center [97, 277] width 58 height 8
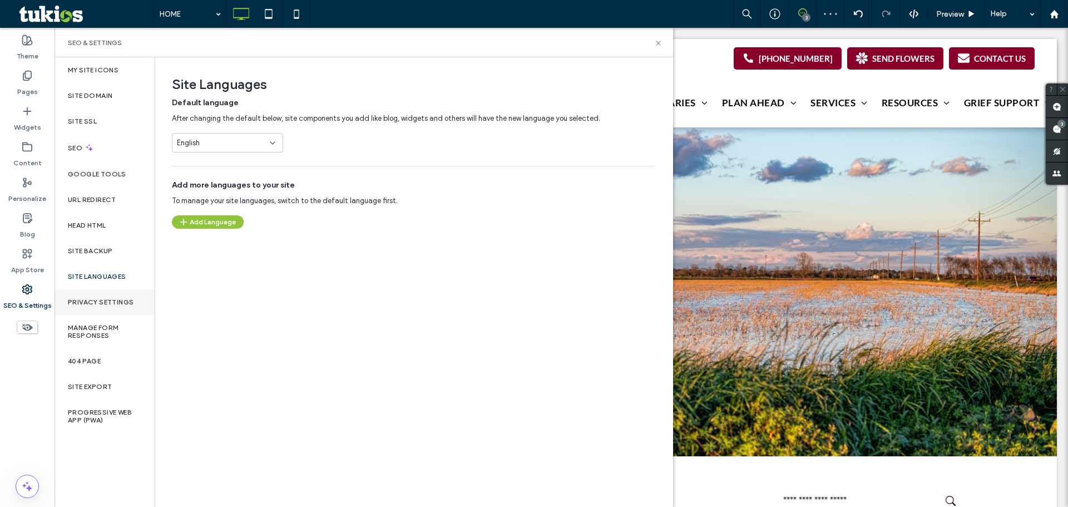
scroll to position [0, 0]
click at [101, 366] on div "404 Page" at bounding box center [105, 361] width 100 height 26
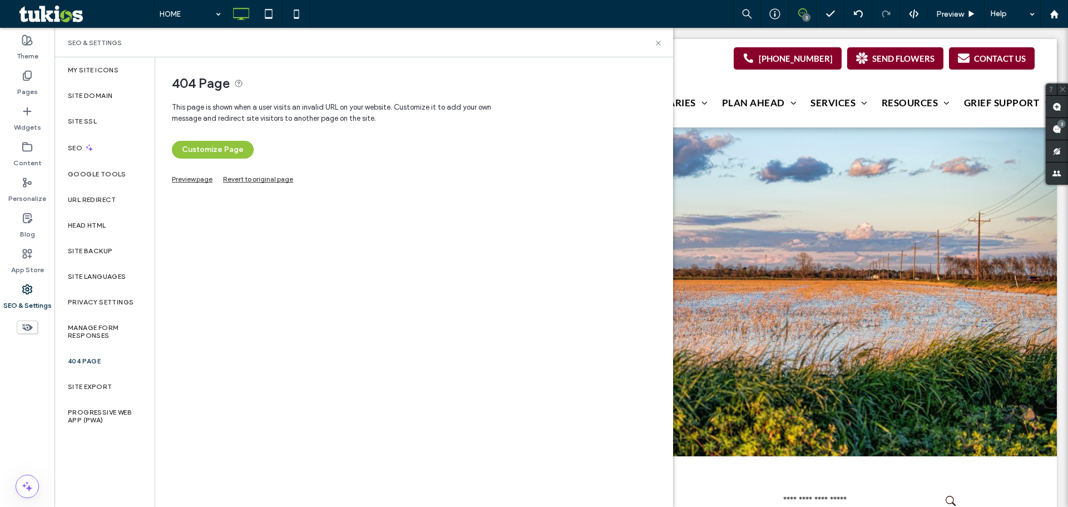
click at [197, 177] on link "Preview page" at bounding box center [192, 178] width 41 height 6
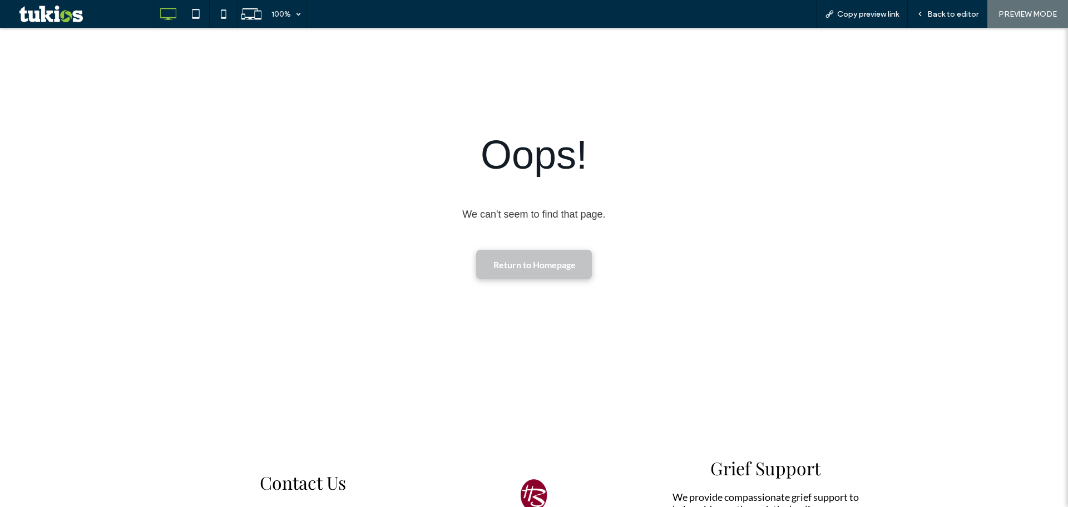
click at [548, 269] on span "Return to Homepage" at bounding box center [534, 265] width 82 height 22
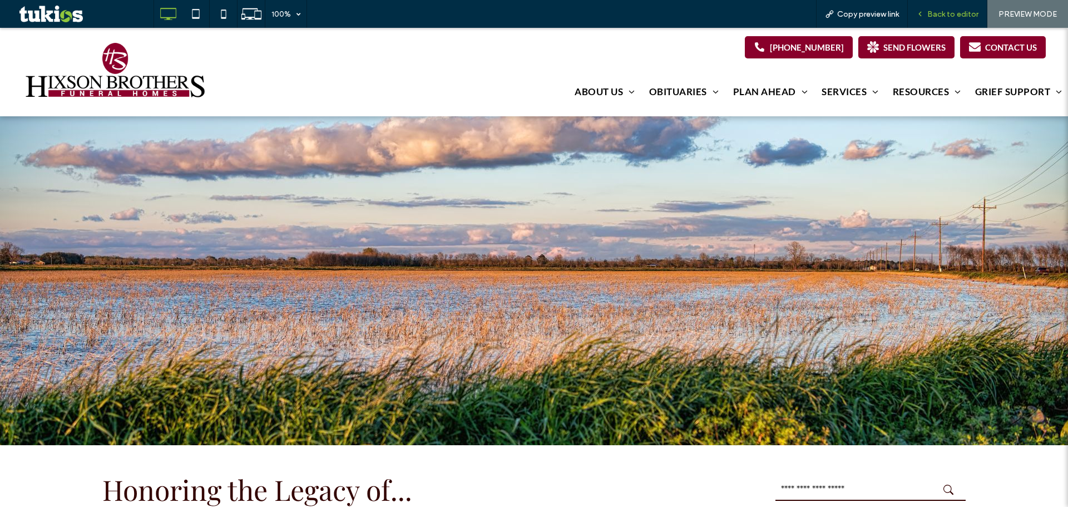
click at [930, 4] on div "Back to editor" at bounding box center [948, 14] width 80 height 28
click at [947, 11] on span "Back to editor" at bounding box center [952, 13] width 51 height 9
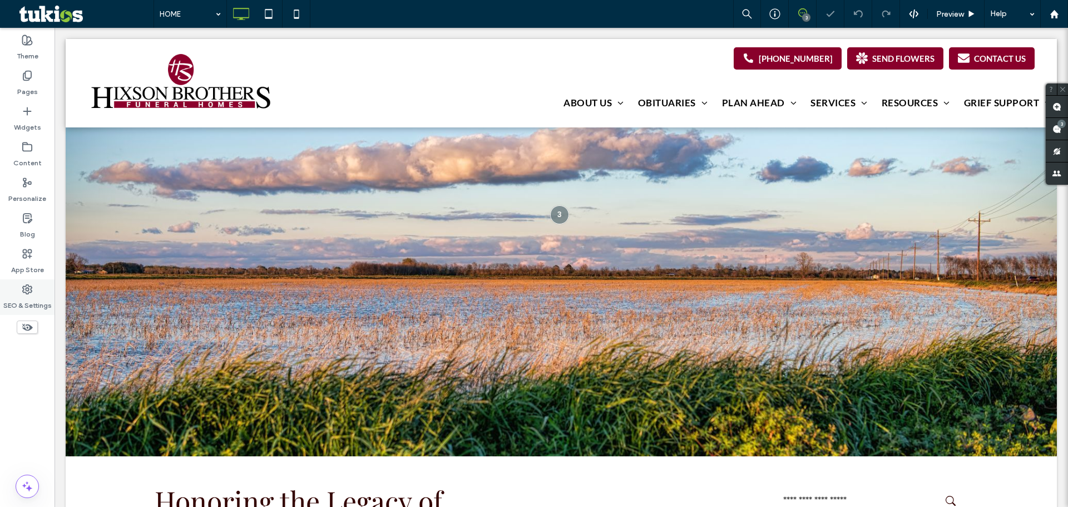
click at [17, 289] on div "SEO & Settings" at bounding box center [27, 297] width 55 height 36
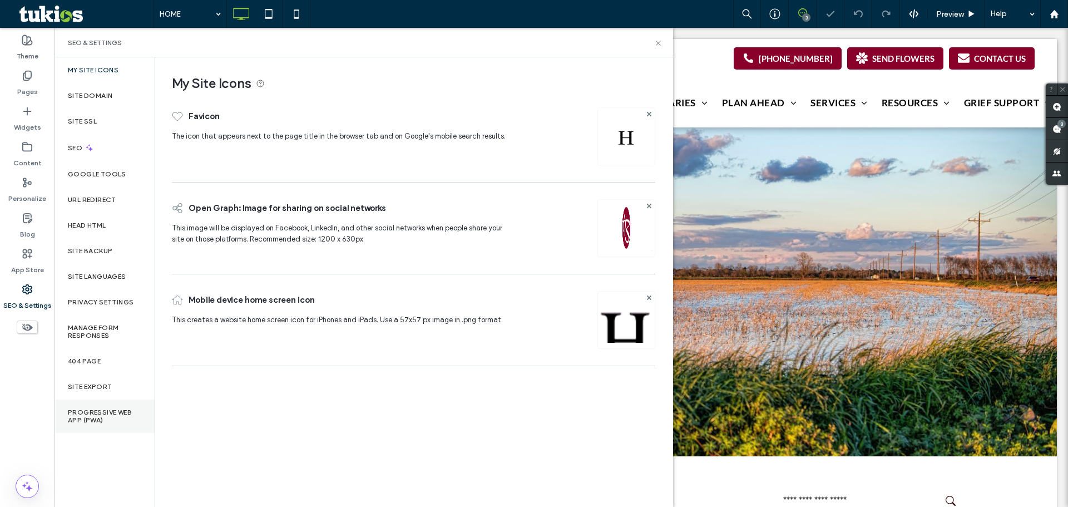
click at [106, 413] on label "Progressive Web App (PWA)" at bounding box center [104, 416] width 73 height 16
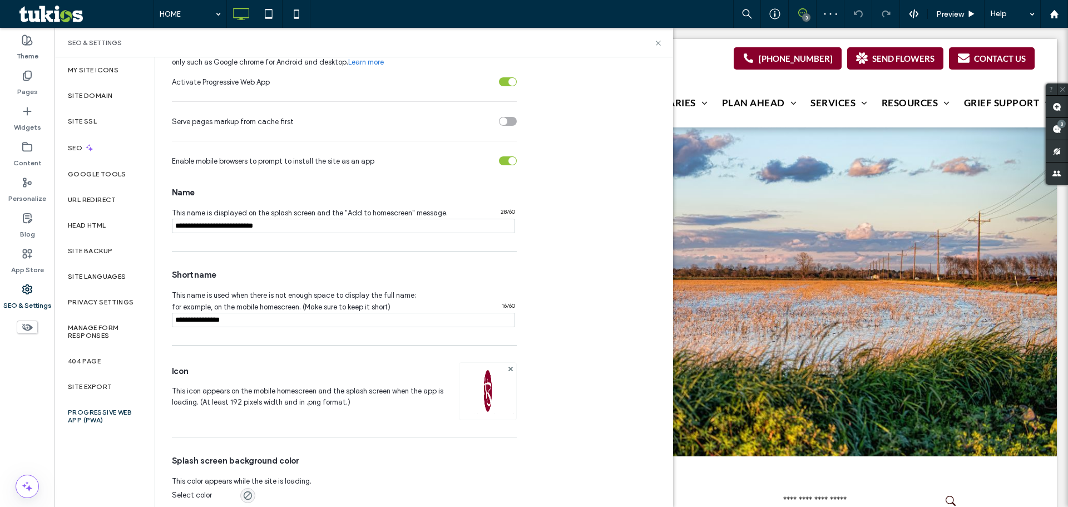
scroll to position [90, 0]
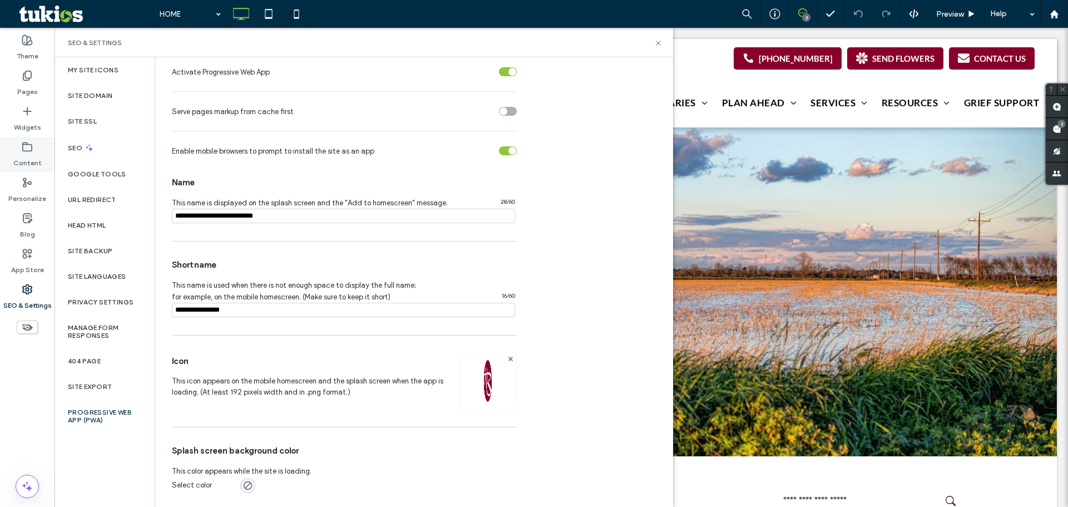
click at [32, 146] on use at bounding box center [27, 146] width 9 height 8
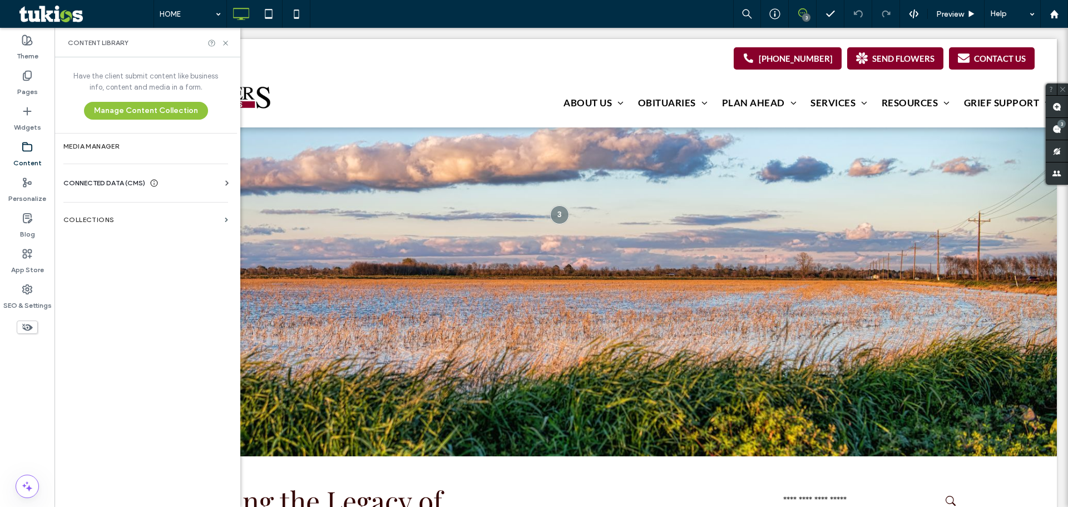
click at [188, 182] on div "CONNECTED DATA (CMS)" at bounding box center [147, 182] width 169 height 11
click at [145, 212] on label "Business Info" at bounding box center [147, 210] width 151 height 8
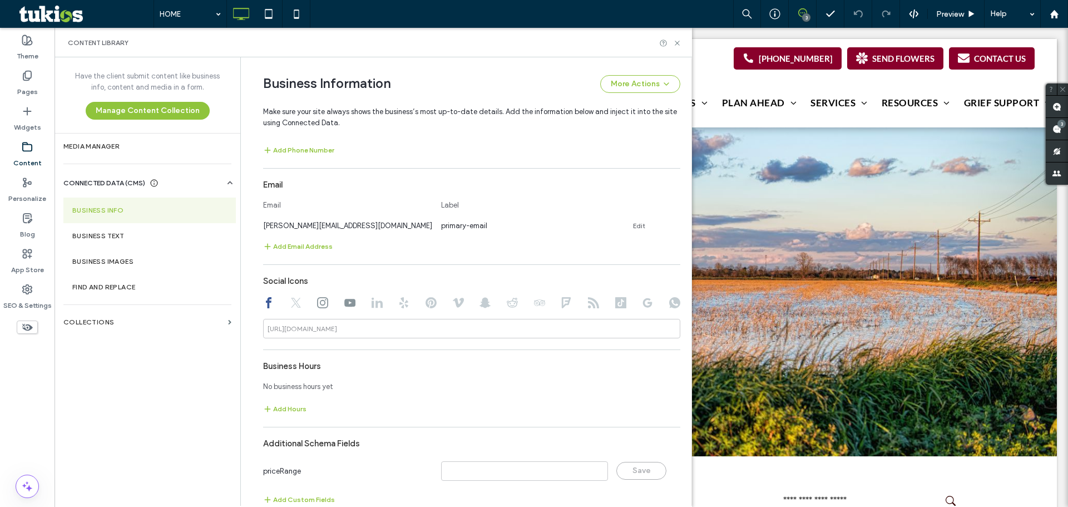
scroll to position [422, 0]
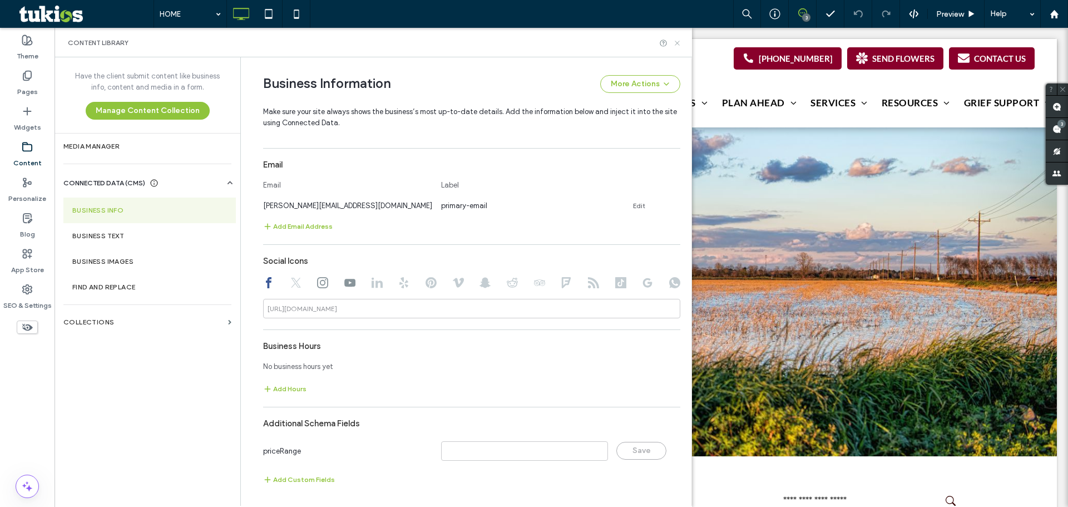
click at [679, 42] on use at bounding box center [677, 43] width 4 height 4
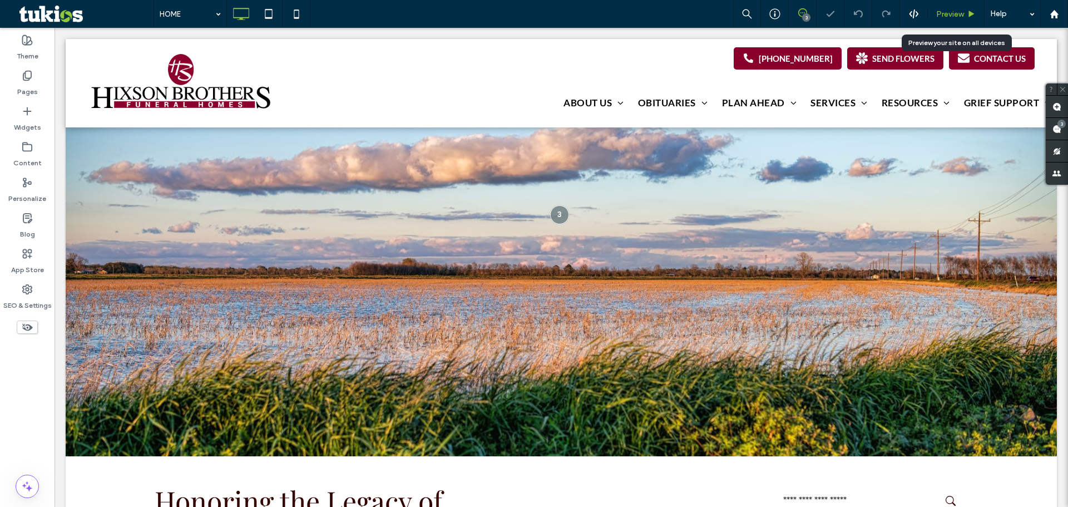
click at [934, 11] on div "Preview" at bounding box center [956, 13] width 56 height 9
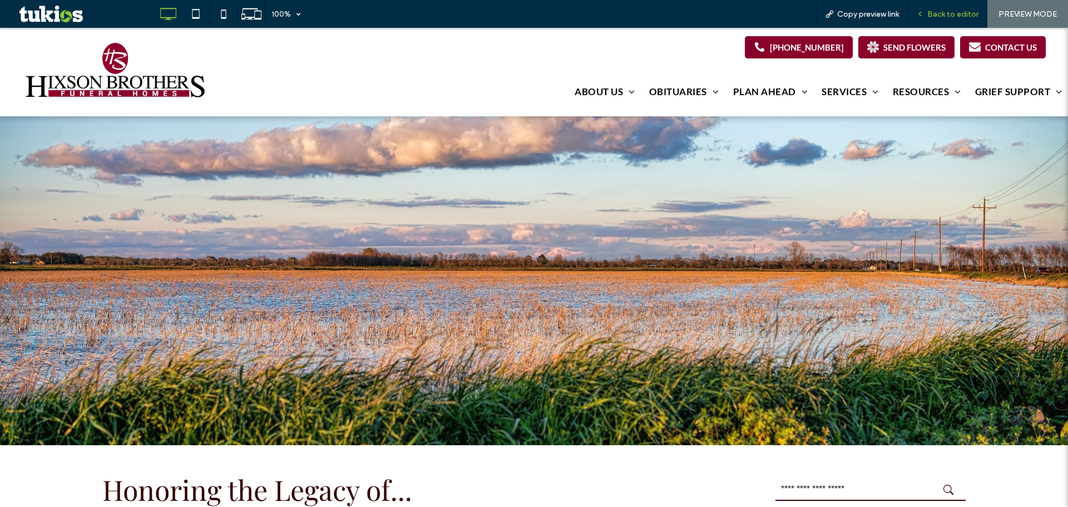
click at [958, 15] on span "Back to editor" at bounding box center [952, 13] width 51 height 9
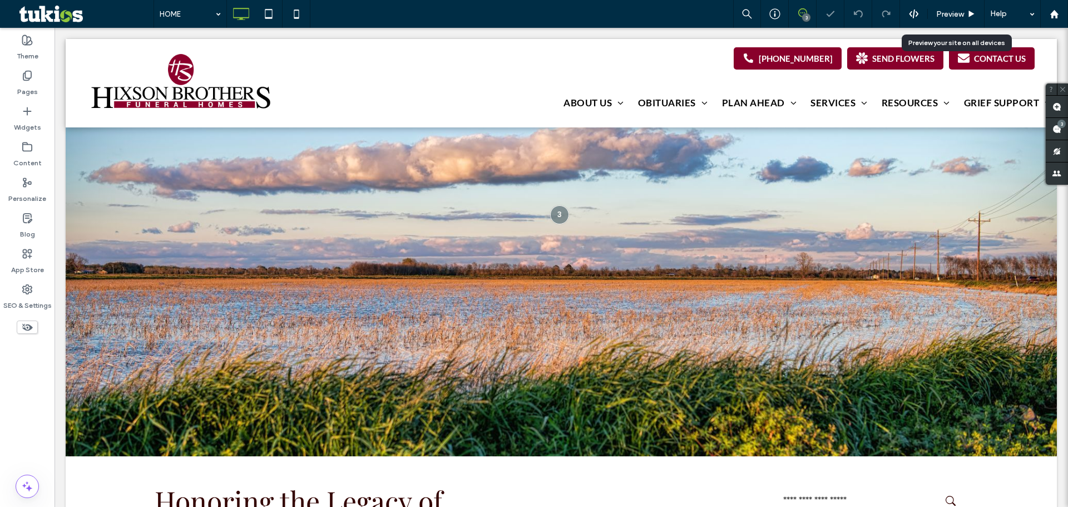
click at [958, 15] on span "Preview" at bounding box center [950, 13] width 28 height 9
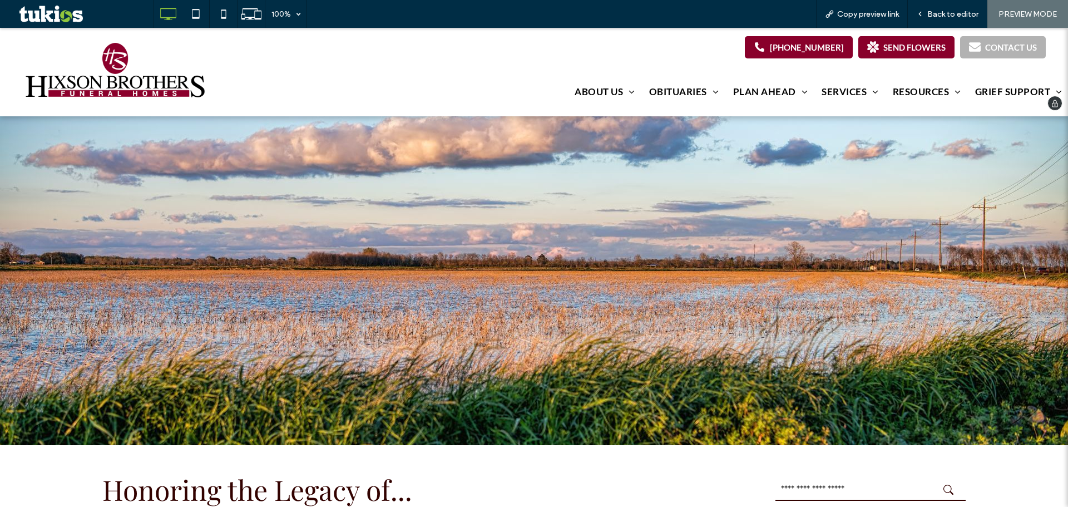
drag, startPoint x: 903, startPoint y: 49, endPoint x: 976, endPoint y: 45, distance: 73.0
click at [946, 17] on span "Back to editor" at bounding box center [952, 13] width 51 height 9
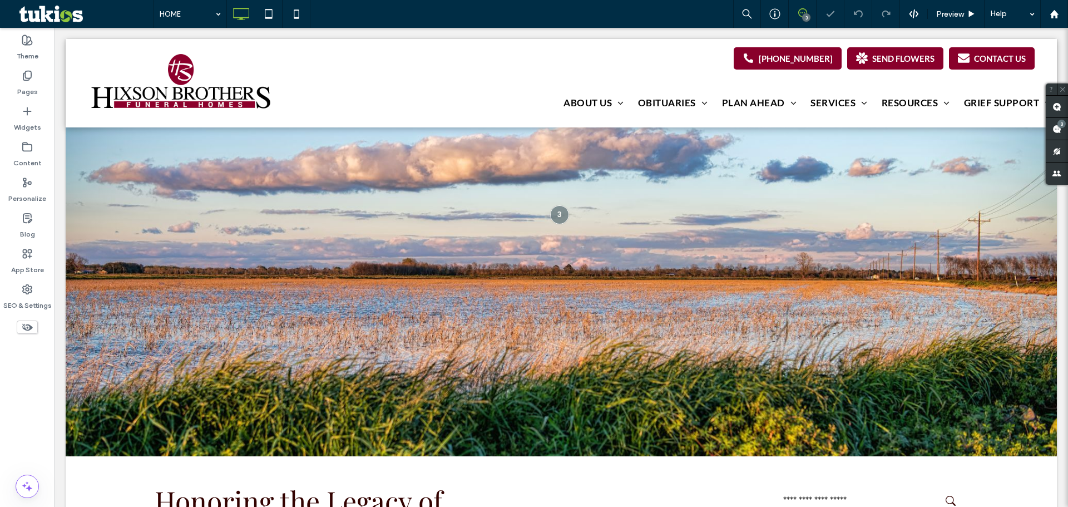
click at [808, 11] on span at bounding box center [802, 12] width 27 height 9
click at [804, 15] on div "3" at bounding box center [806, 17] width 8 height 8
click at [1057, 106] on use at bounding box center [1056, 106] width 9 height 9
click at [987, 62] on div "CONTACT US" at bounding box center [1000, 58] width 52 height 10
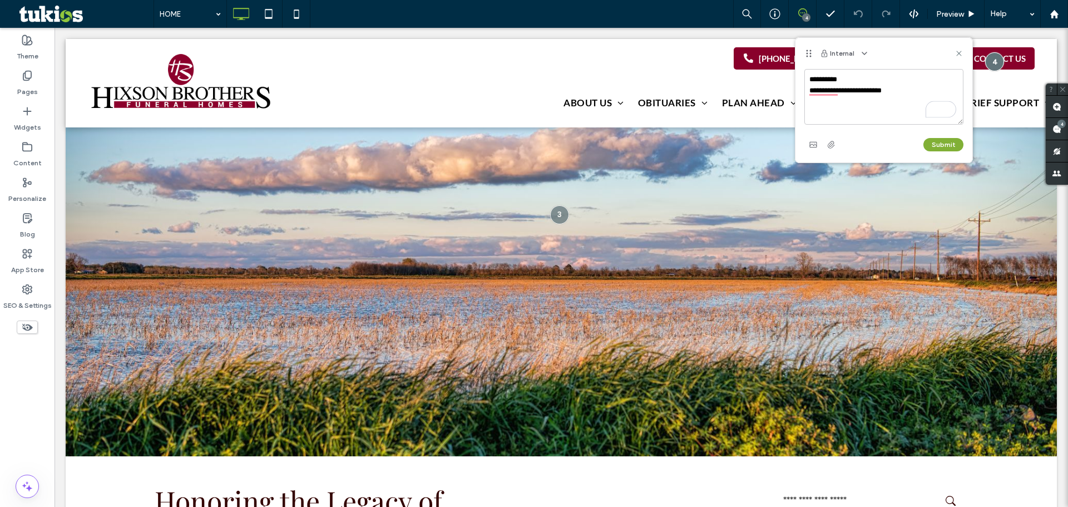
type textarea "**********"
click at [946, 148] on button "Submit" at bounding box center [943, 144] width 40 height 13
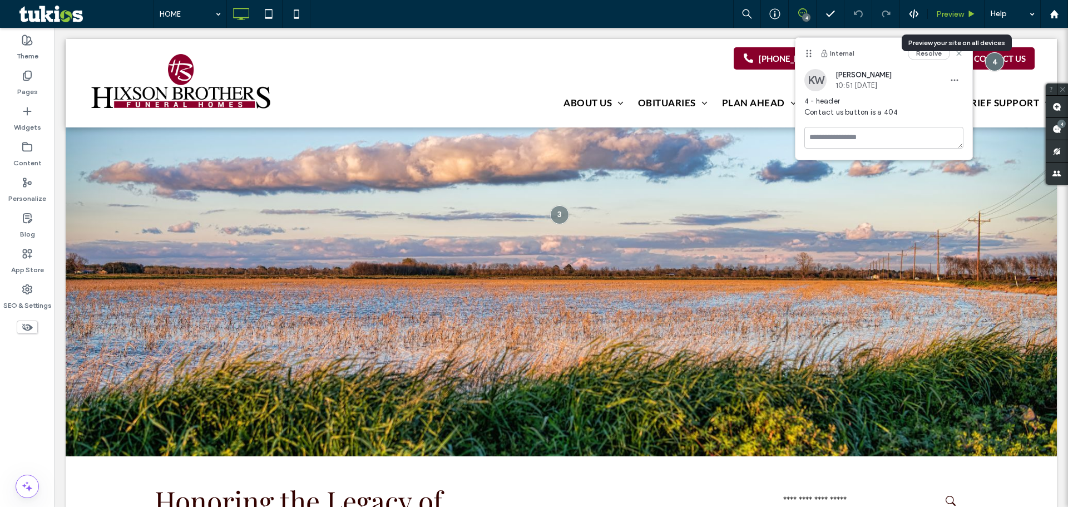
click at [955, 12] on span "Preview" at bounding box center [950, 13] width 28 height 9
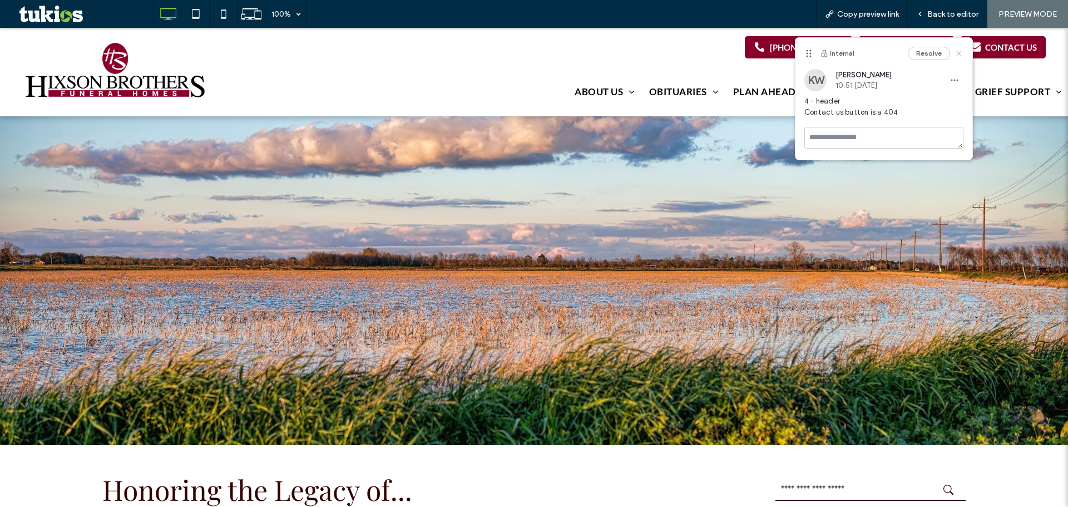
click at [957, 51] on use at bounding box center [958, 53] width 5 height 5
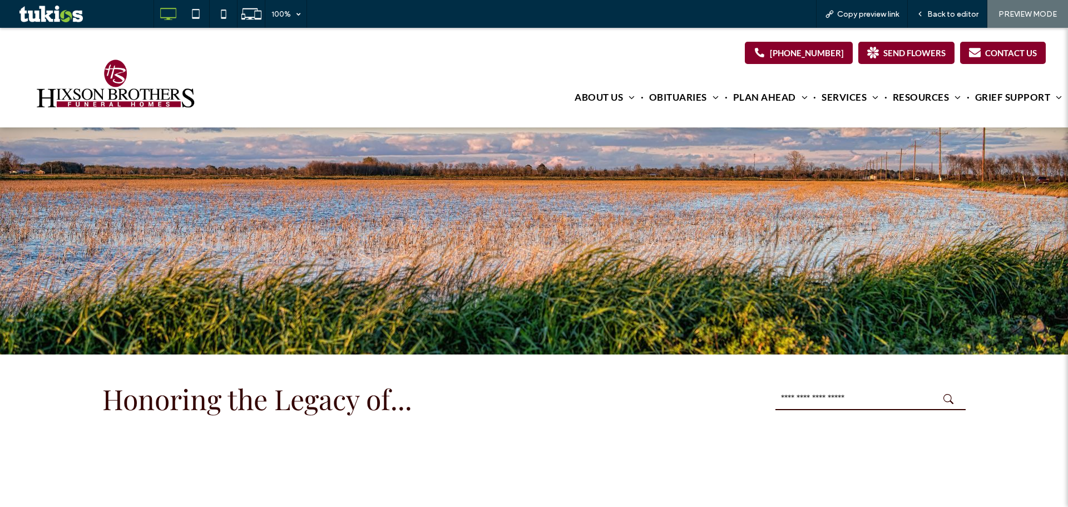
scroll to position [296, 0]
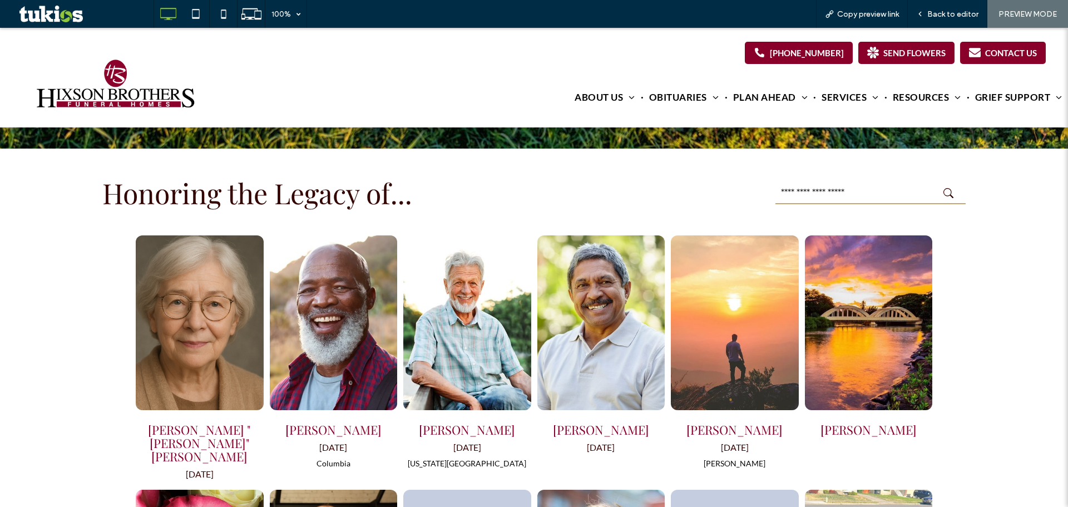
click at [842, 195] on input "text" at bounding box center [870, 193] width 190 height 22
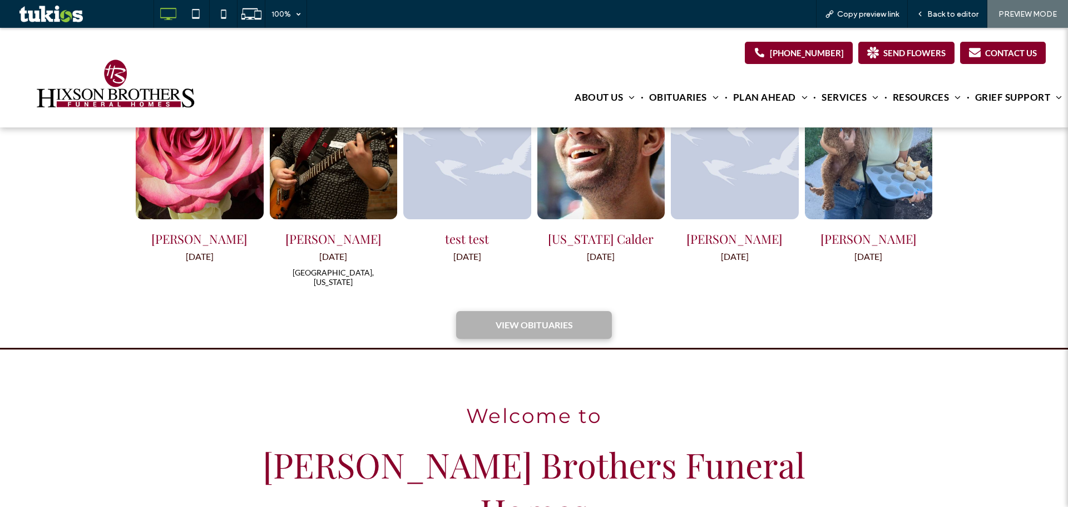
type input "**"
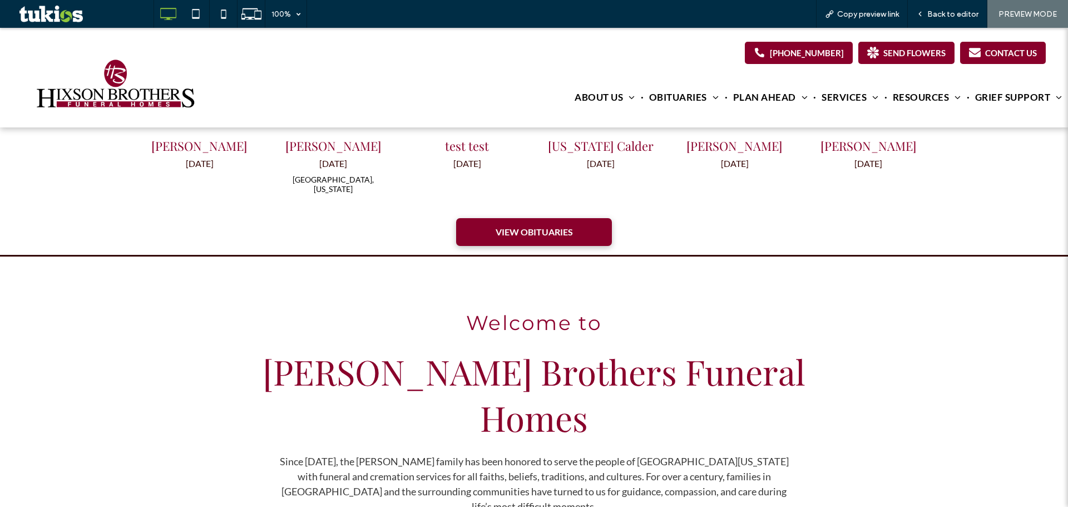
scroll to position [1039, 0]
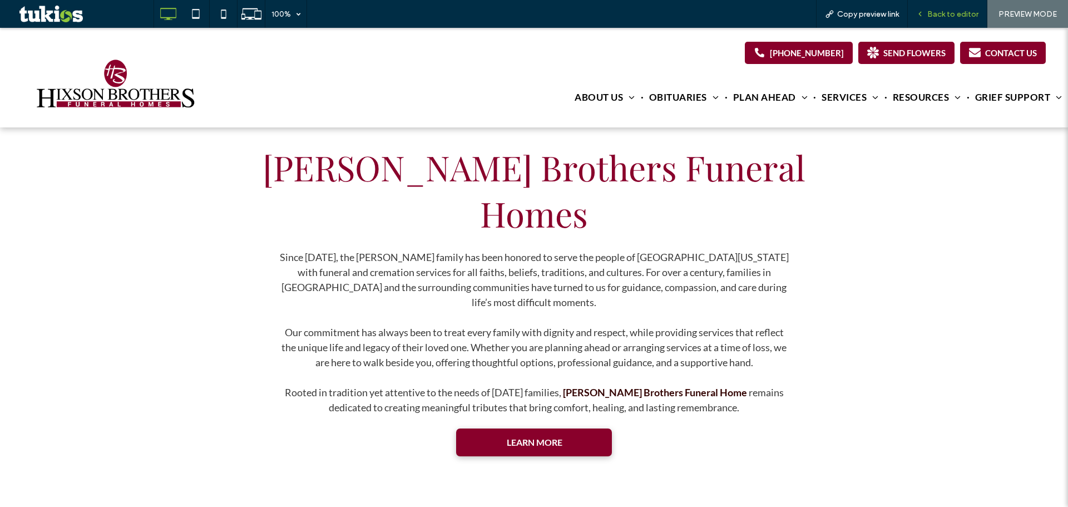
click at [944, 19] on div "Back to editor" at bounding box center [948, 14] width 80 height 28
click at [937, 9] on span "Back to editor" at bounding box center [952, 13] width 51 height 9
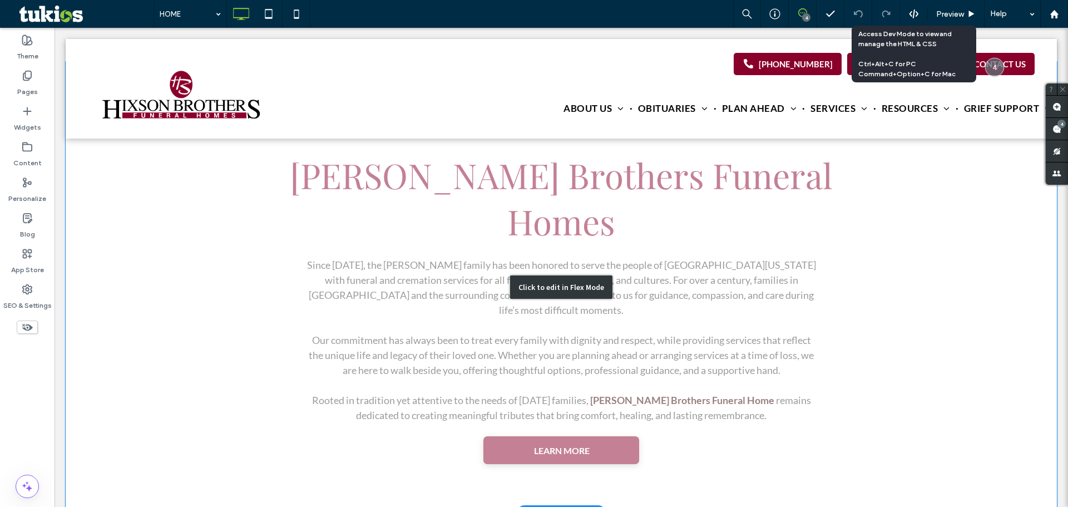
click at [590, 266] on div "Click to edit in Flex Mode" at bounding box center [561, 287] width 991 height 451
click at [590, 334] on span "Our commitment has always been to treat every family with dignity and respect, …" at bounding box center [561, 355] width 505 height 42
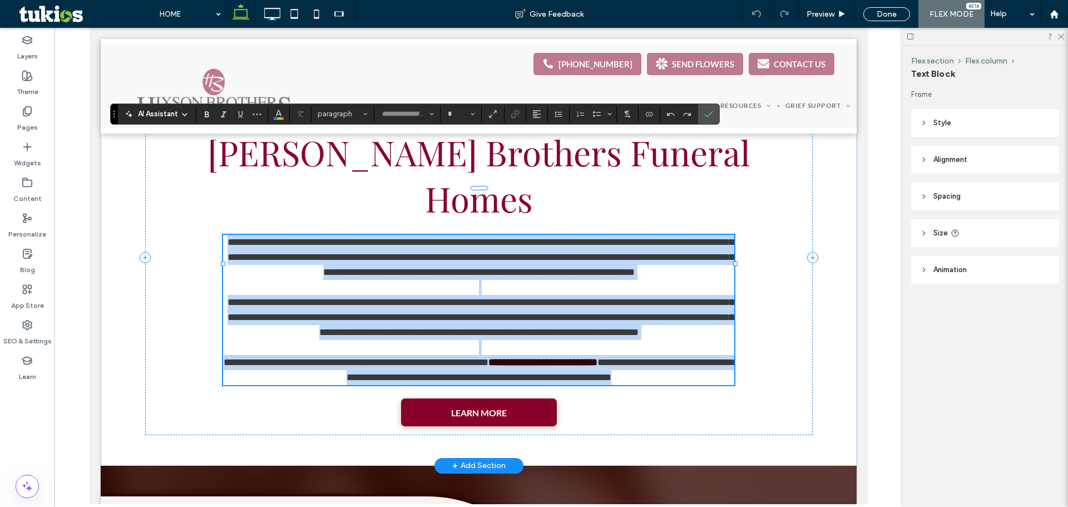
type input "****"
type input "**"
click at [600, 297] on span "**********" at bounding box center [480, 317] width 506 height 40
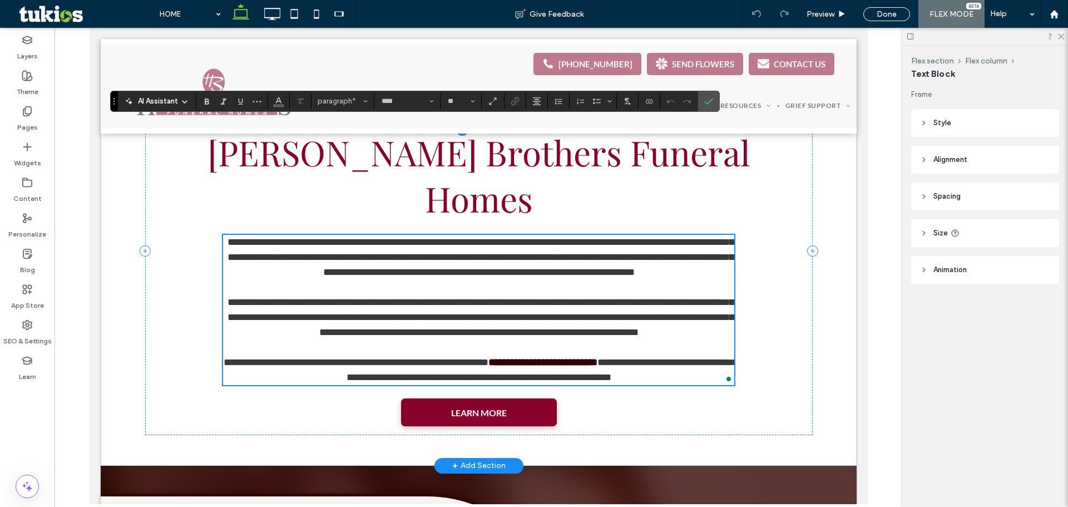
scroll to position [903, 0]
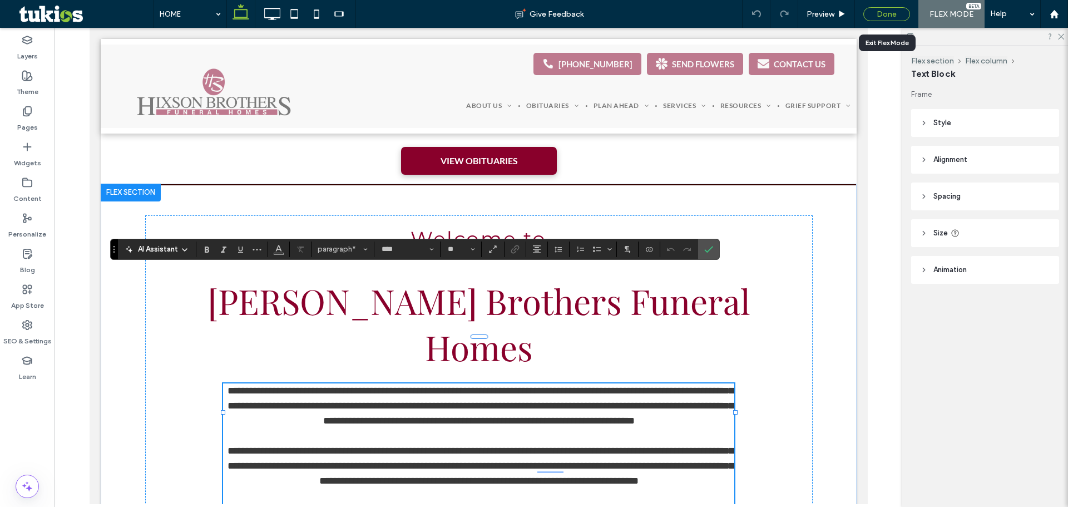
click at [891, 15] on div "Done" at bounding box center [886, 14] width 47 height 14
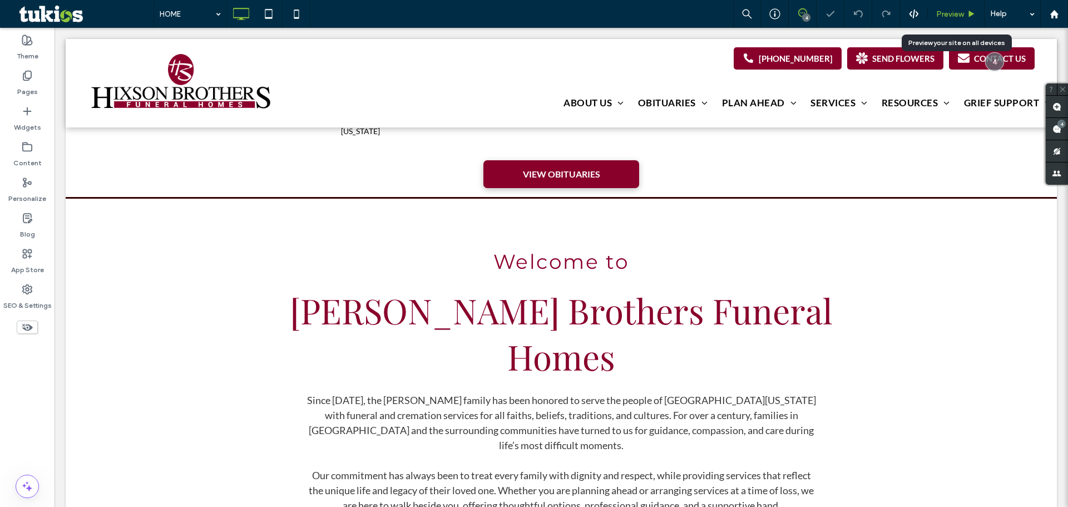
click at [957, 11] on span "Preview" at bounding box center [950, 13] width 28 height 9
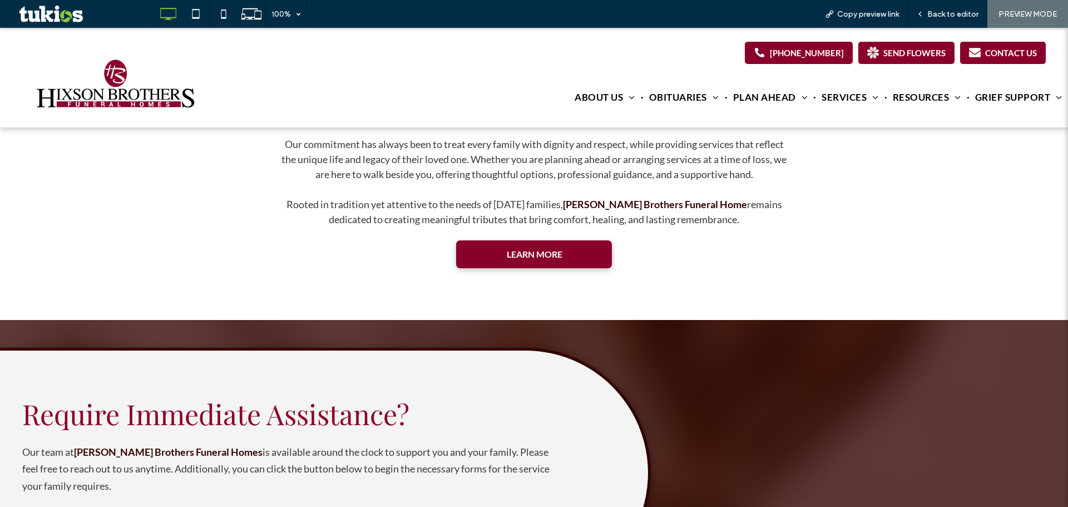
scroll to position [1348, 0]
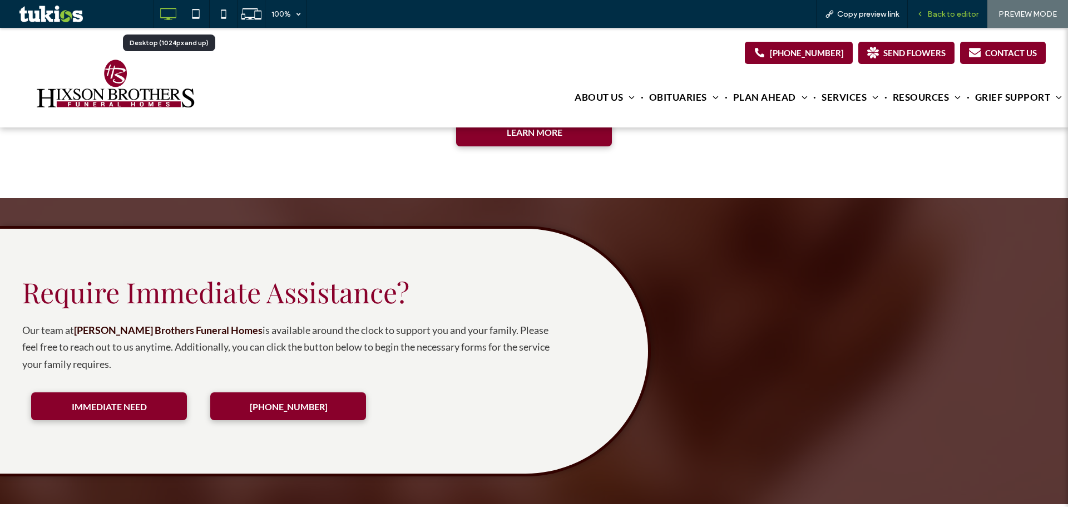
click at [943, 14] on span "Back to editor" at bounding box center [952, 13] width 51 height 9
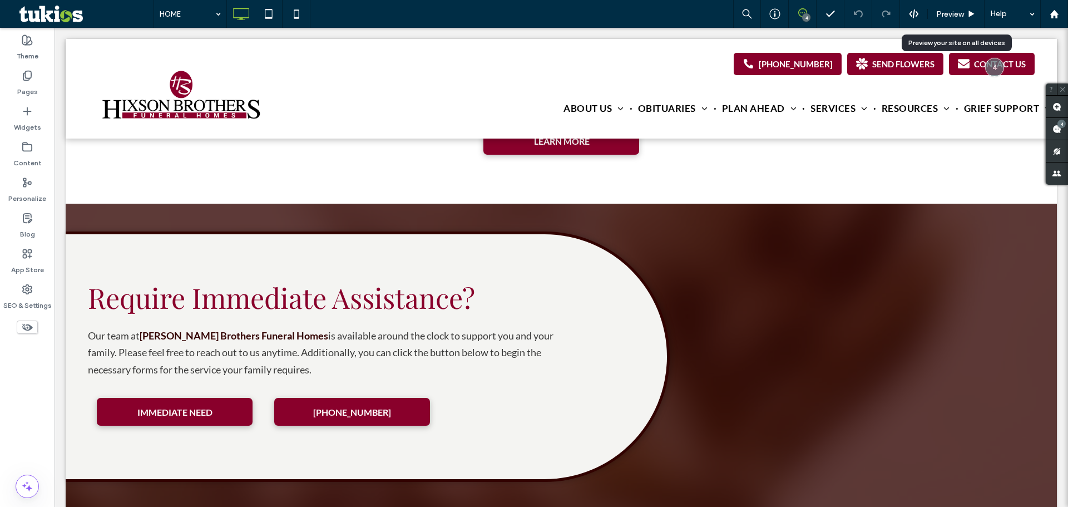
scroll to position [1346, 0]
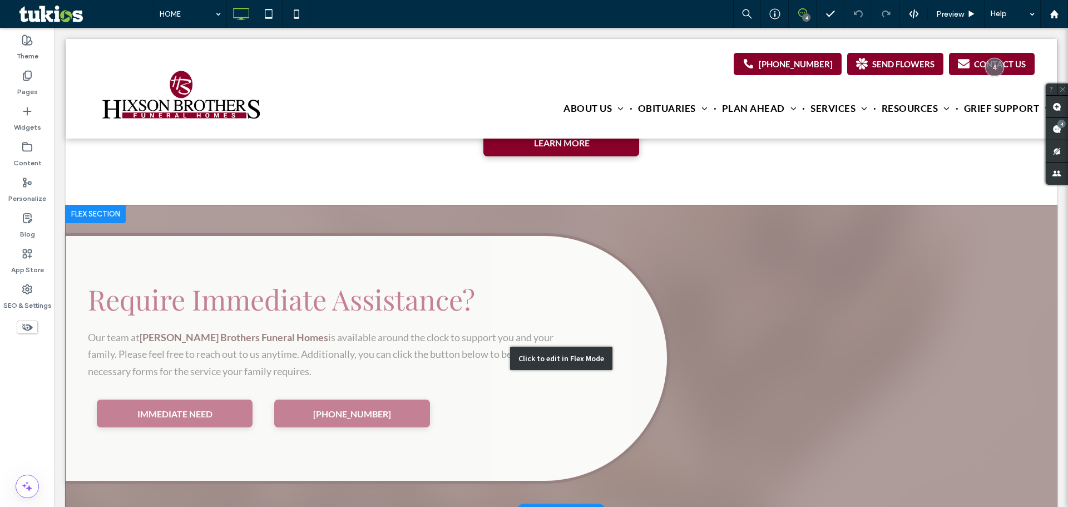
click at [404, 328] on div "Click to edit in Flex Mode" at bounding box center [561, 358] width 991 height 306
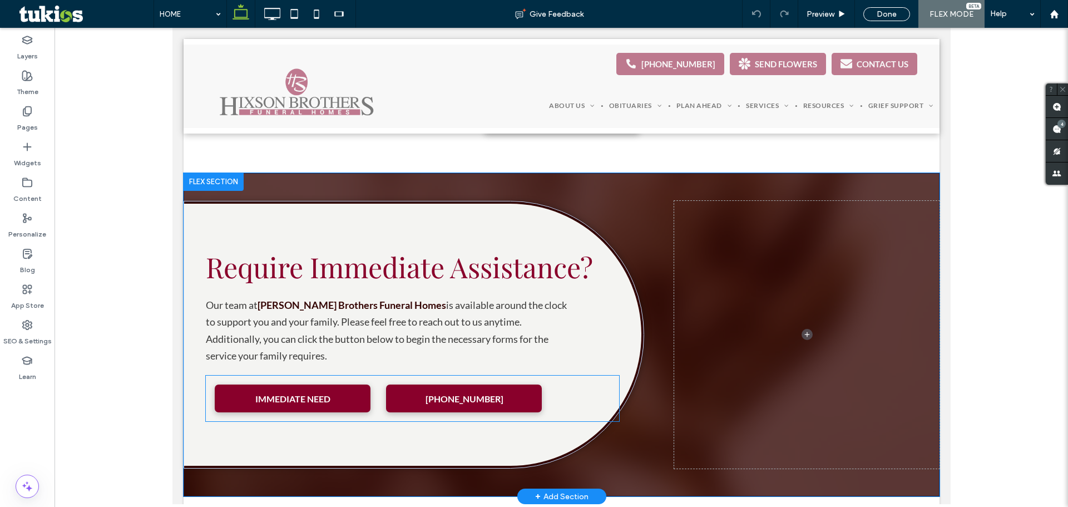
scroll to position [1283, 0]
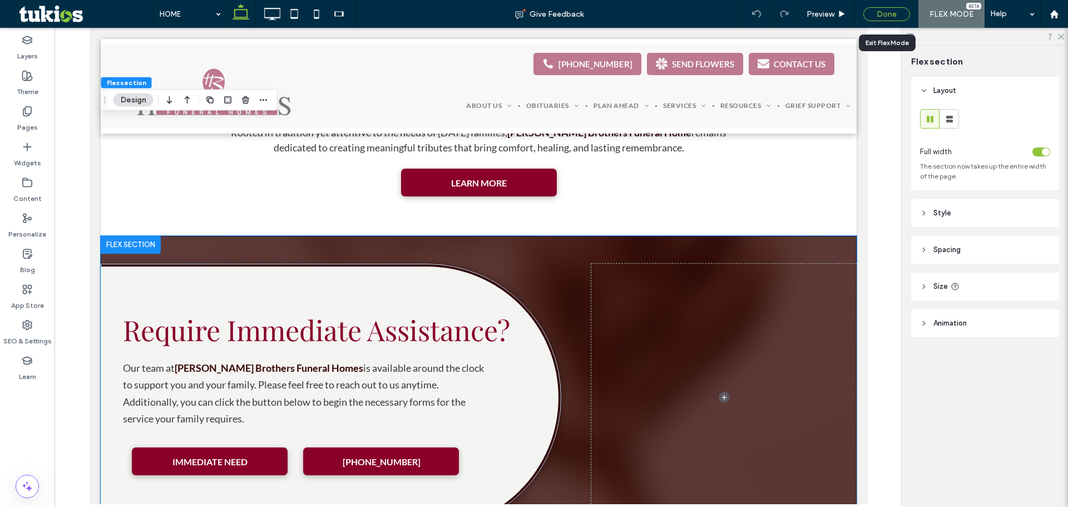
click at [892, 12] on div "Done" at bounding box center [886, 14] width 47 height 14
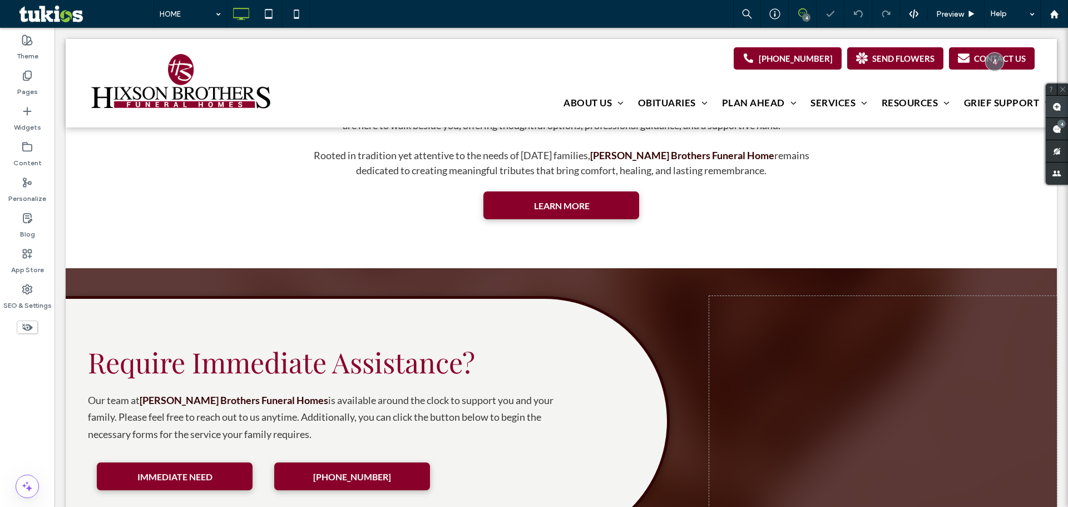
click at [1054, 105] on use at bounding box center [1056, 106] width 9 height 9
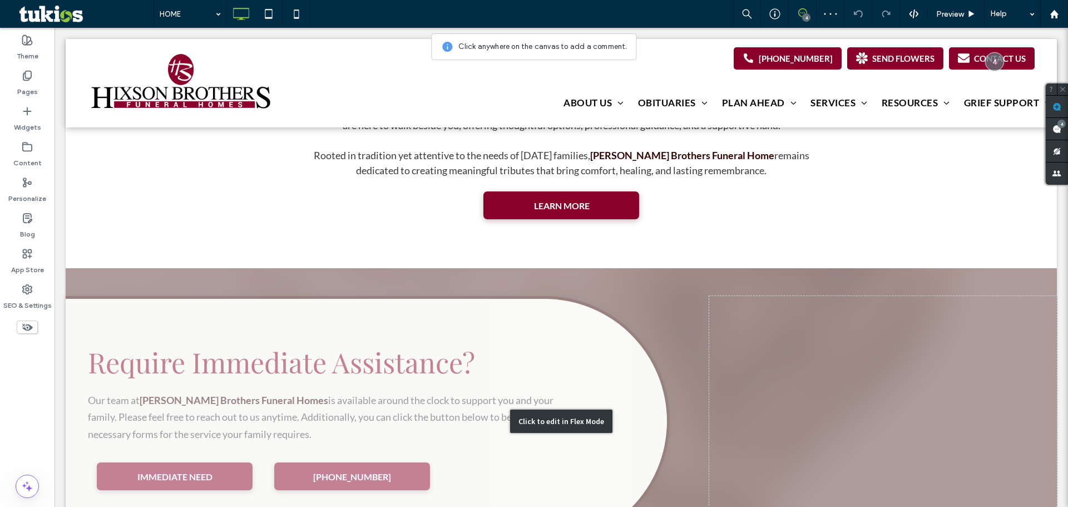
click at [353, 399] on div "Click to edit in Flex Mode" at bounding box center [561, 421] width 991 height 306
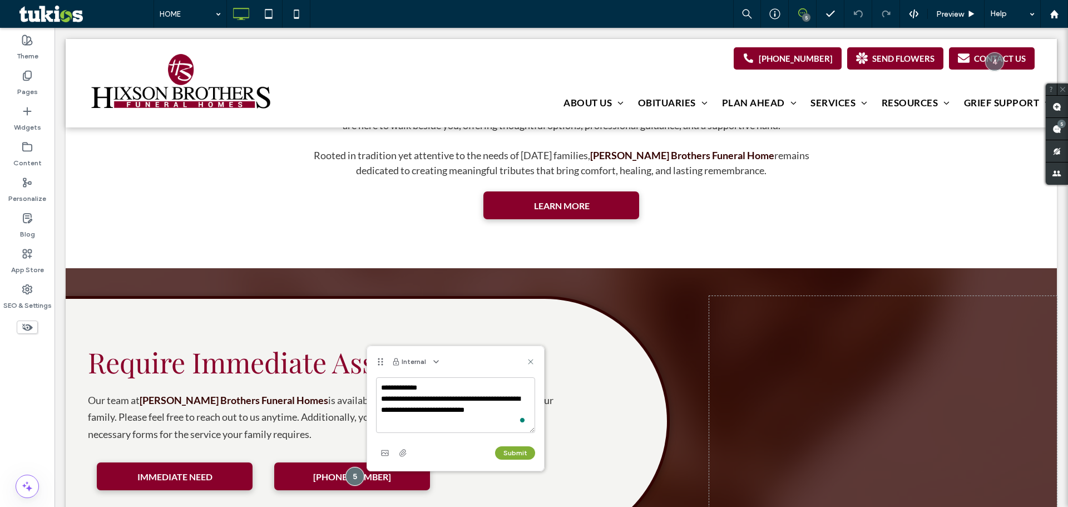
type textarea "**********"
click at [518, 455] on button "Submit" at bounding box center [515, 452] width 40 height 13
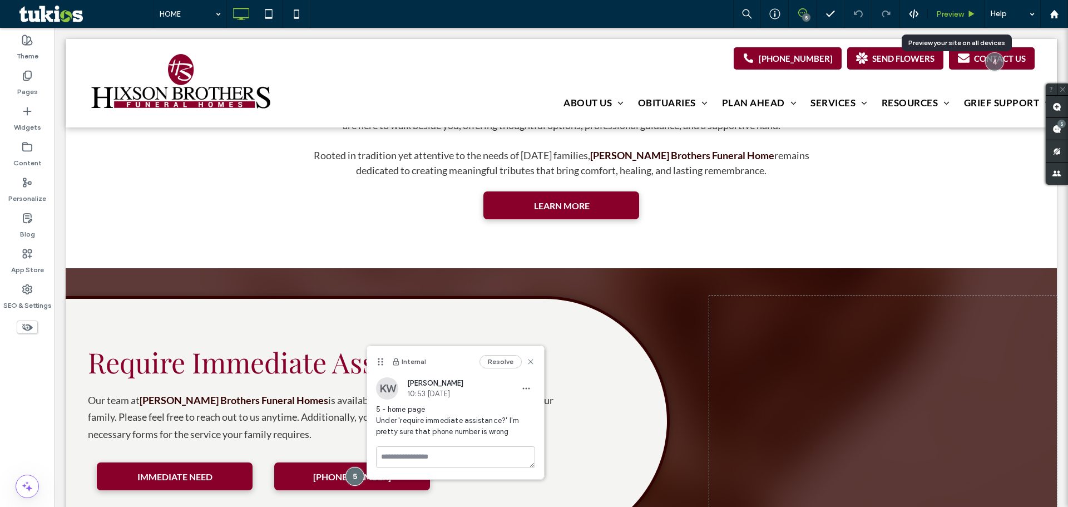
click at [960, 14] on span "Preview" at bounding box center [950, 13] width 28 height 9
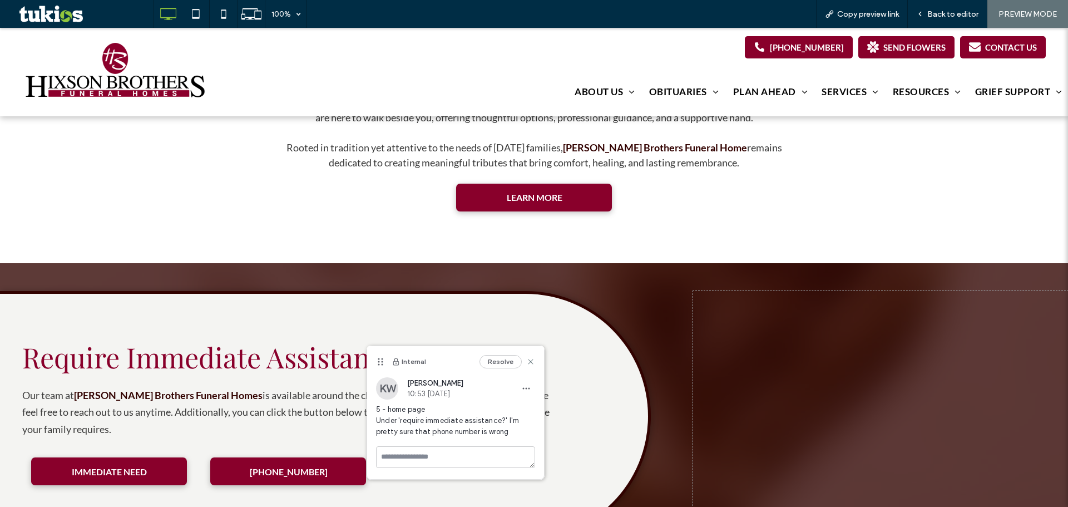
scroll to position [1286, 0]
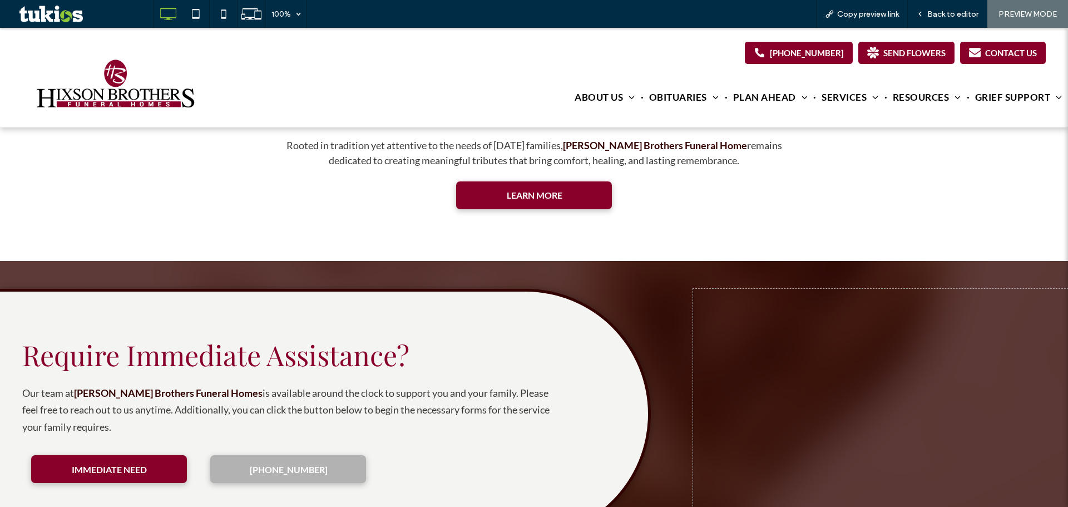
click at [291, 458] on span "[PHONE_NUMBER]" at bounding box center [289, 469] width 78 height 22
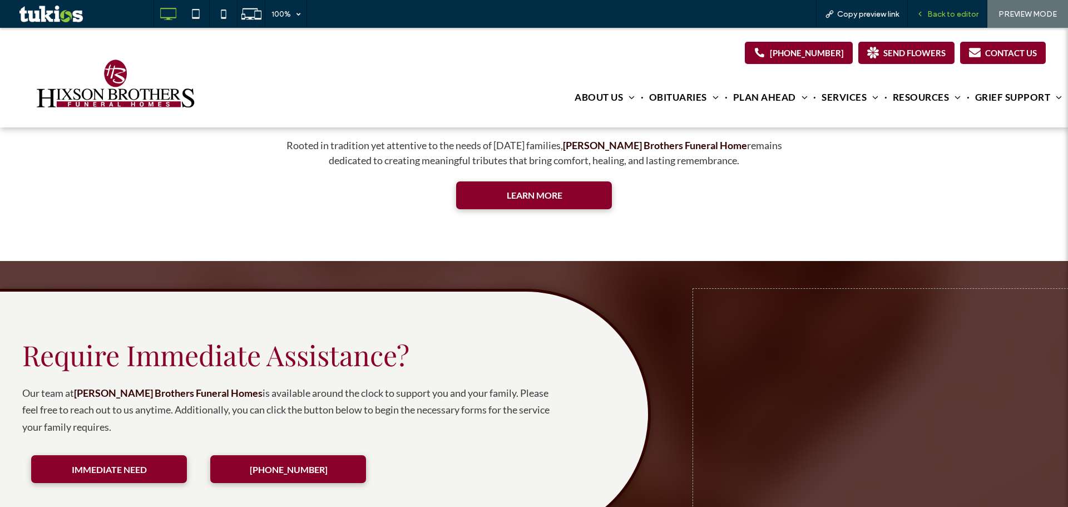
click at [963, 12] on span "Back to editor" at bounding box center [952, 13] width 51 height 9
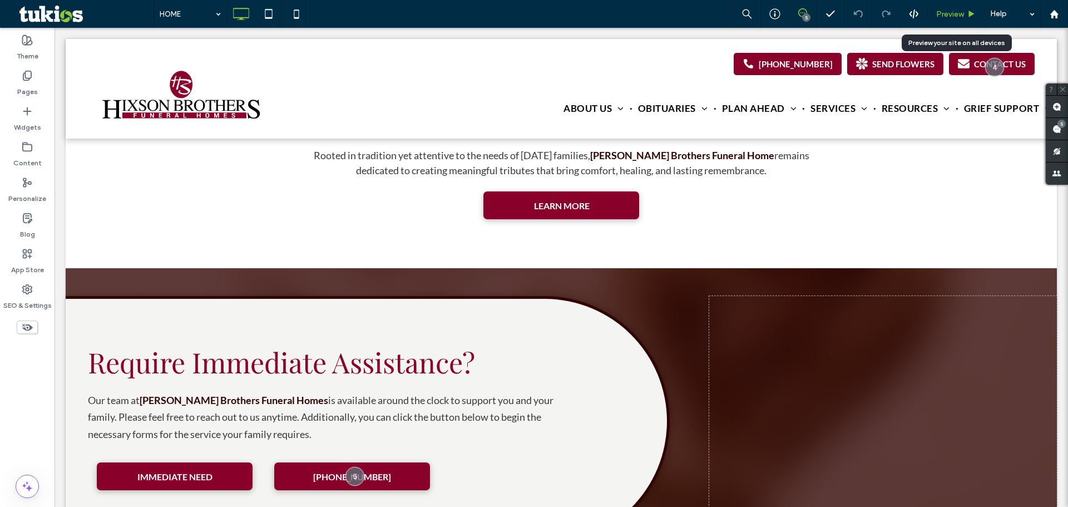
click at [952, 14] on span "Preview" at bounding box center [950, 13] width 28 height 9
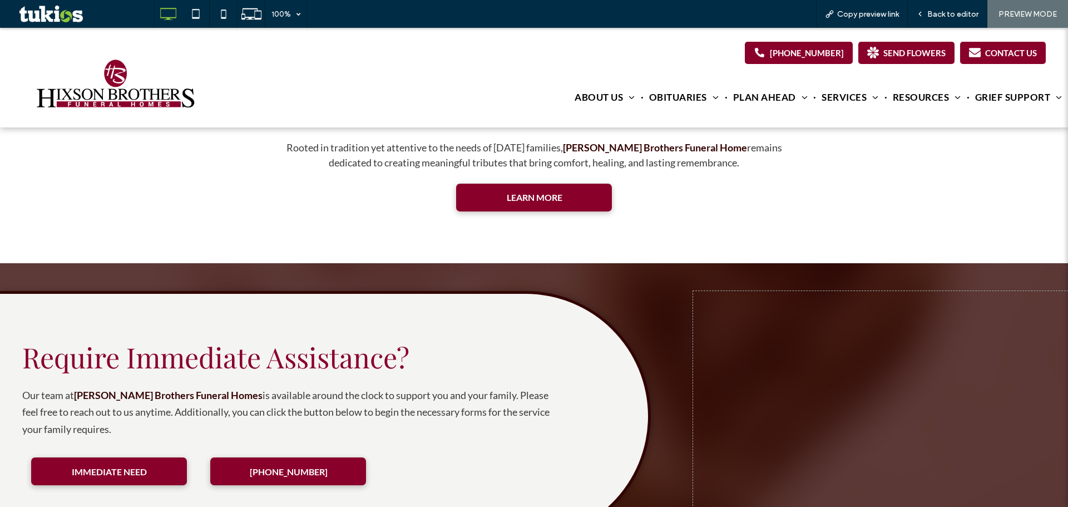
scroll to position [1286, 0]
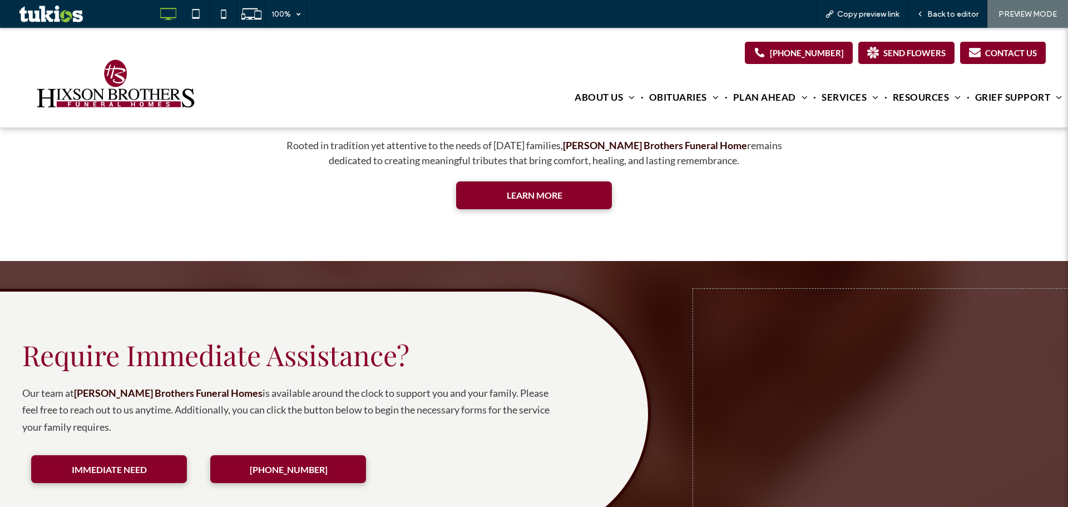
click at [693, 289] on div at bounding box center [880, 414] width 374 height 251
click at [805, 289] on div at bounding box center [880, 414] width 374 height 251
click at [942, 13] on span "Back to editor" at bounding box center [952, 13] width 51 height 9
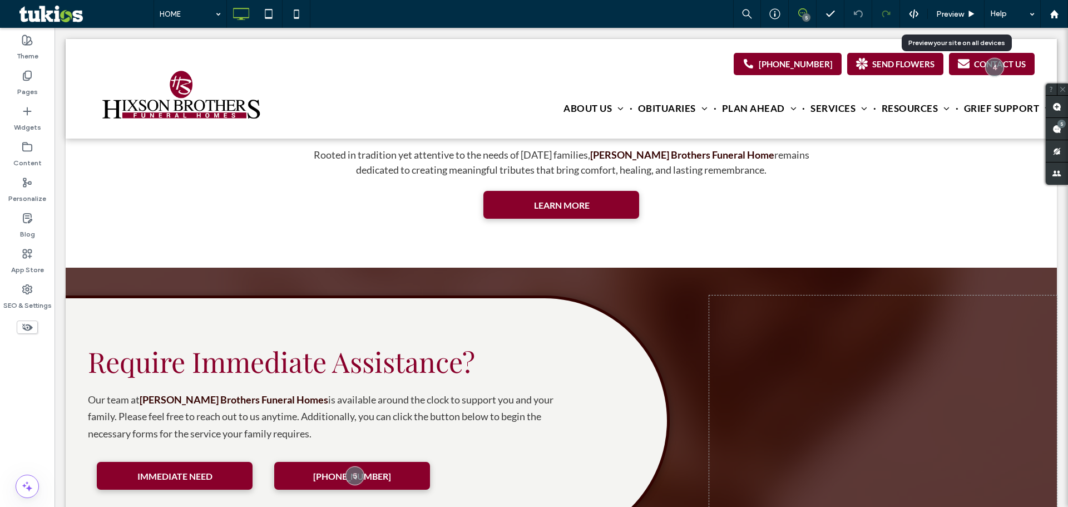
scroll to position [1283, 0]
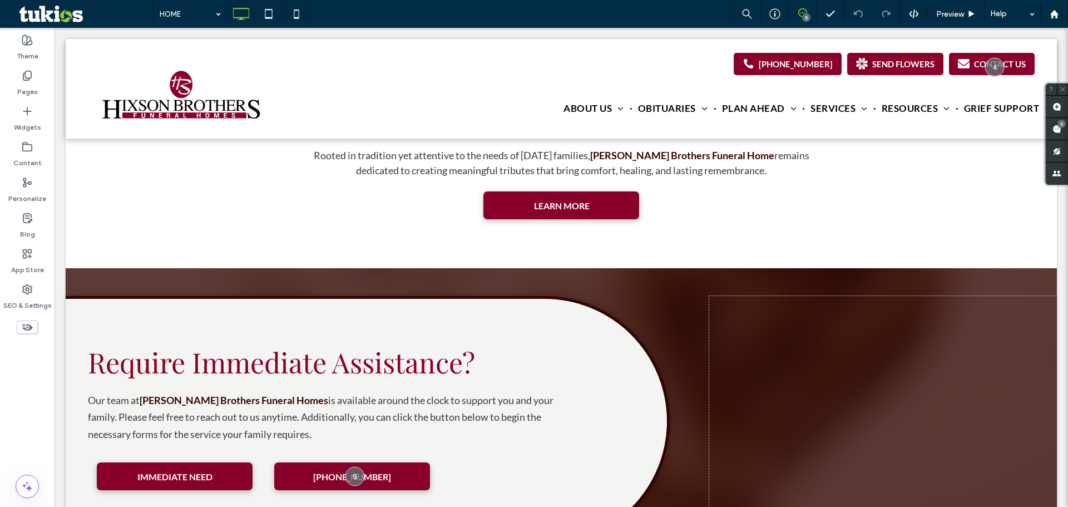
click at [800, 14] on icon at bounding box center [802, 12] width 9 height 9
click at [807, 16] on div "5" at bounding box center [806, 17] width 8 height 8
click at [809, 6] on div "5" at bounding box center [803, 14] width 28 height 28
click at [960, 15] on span "Preview" at bounding box center [950, 13] width 28 height 9
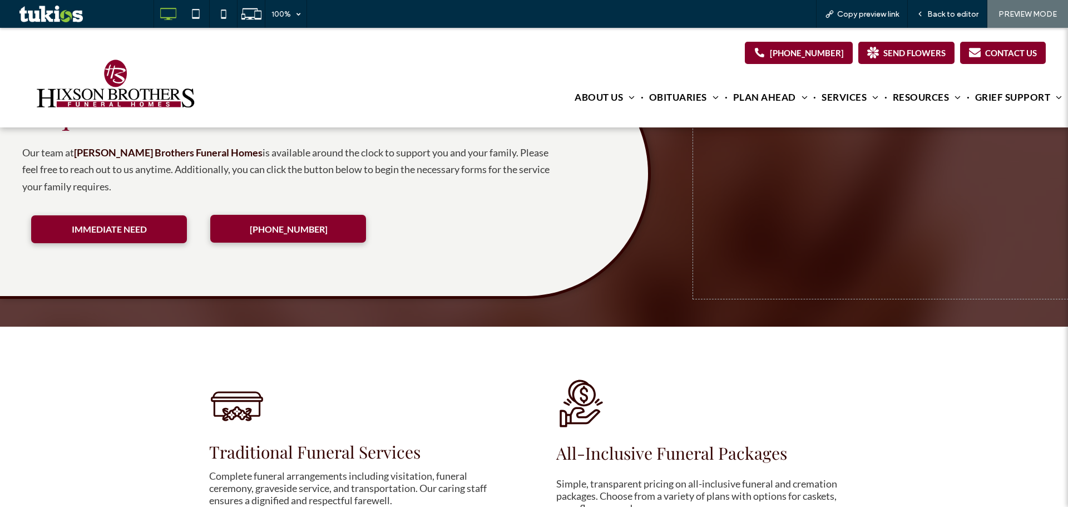
scroll to position [1286, 0]
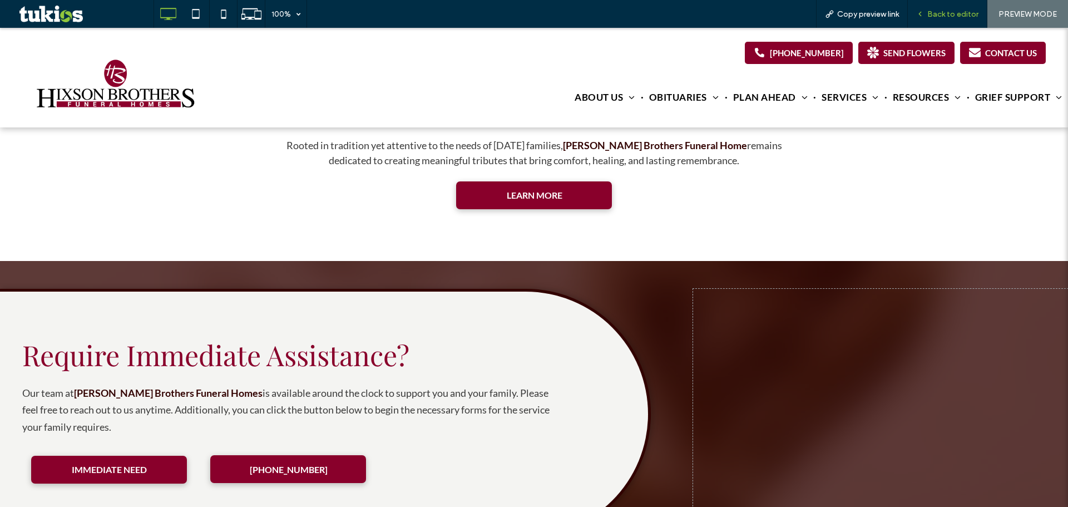
click at [956, 14] on span "Back to editor" at bounding box center [952, 13] width 51 height 9
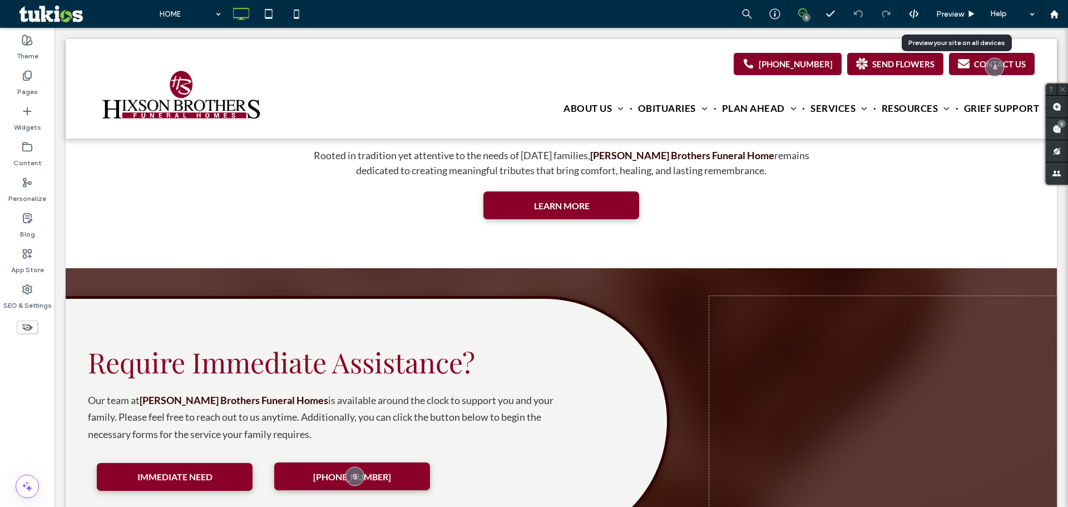
click at [956, 14] on span "Preview" at bounding box center [950, 13] width 28 height 9
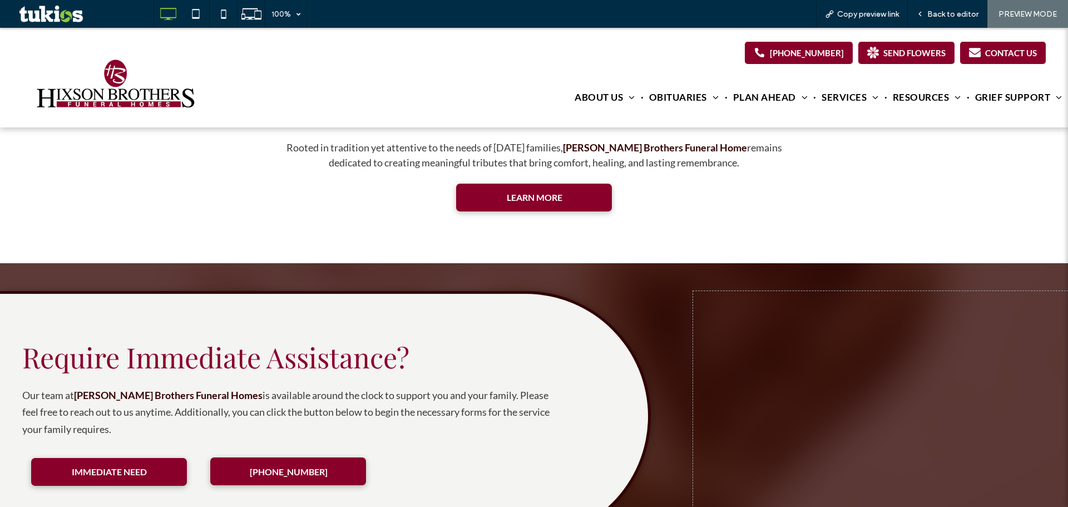
scroll to position [1286, 0]
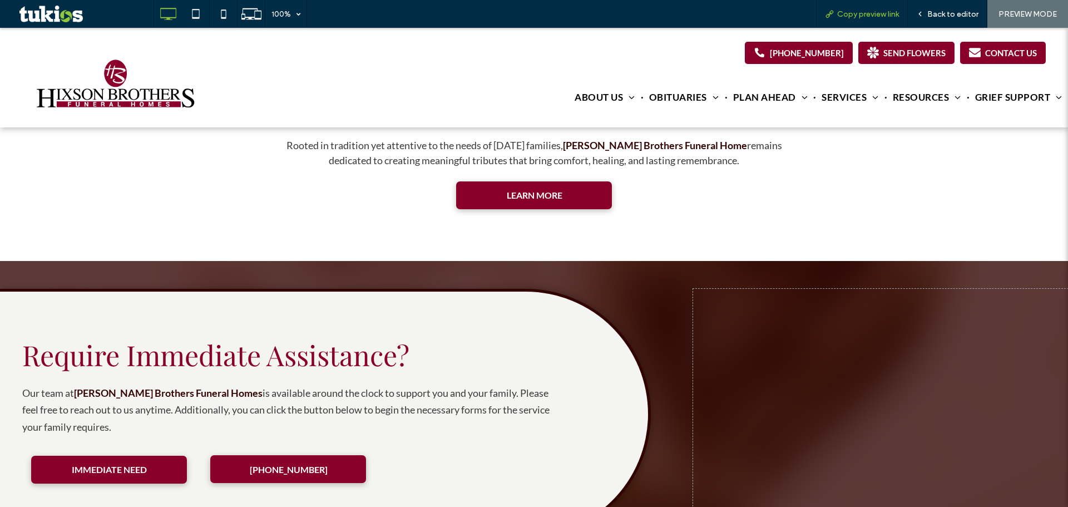
click at [869, 11] on span "Copy preview link" at bounding box center [868, 13] width 62 height 9
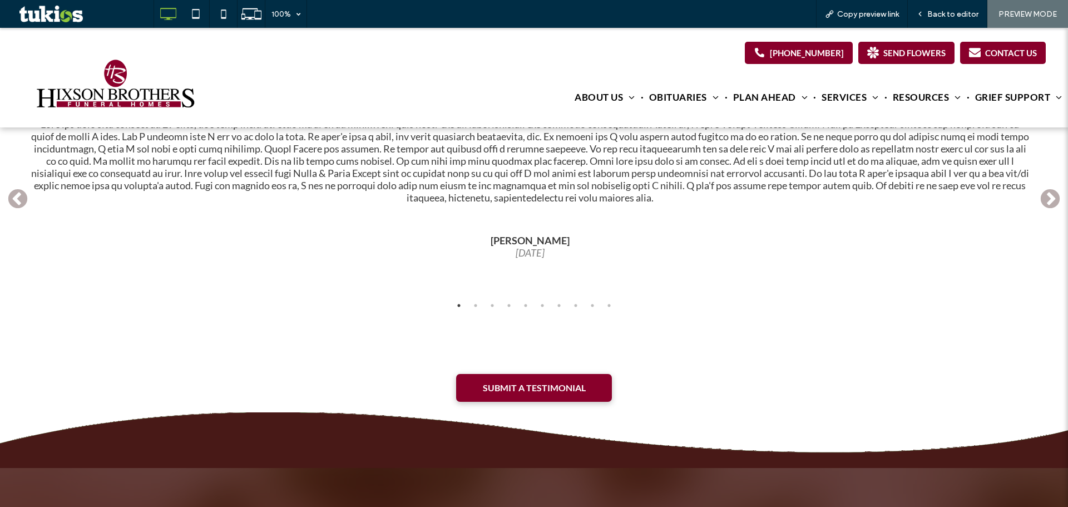
scroll to position [2769, 0]
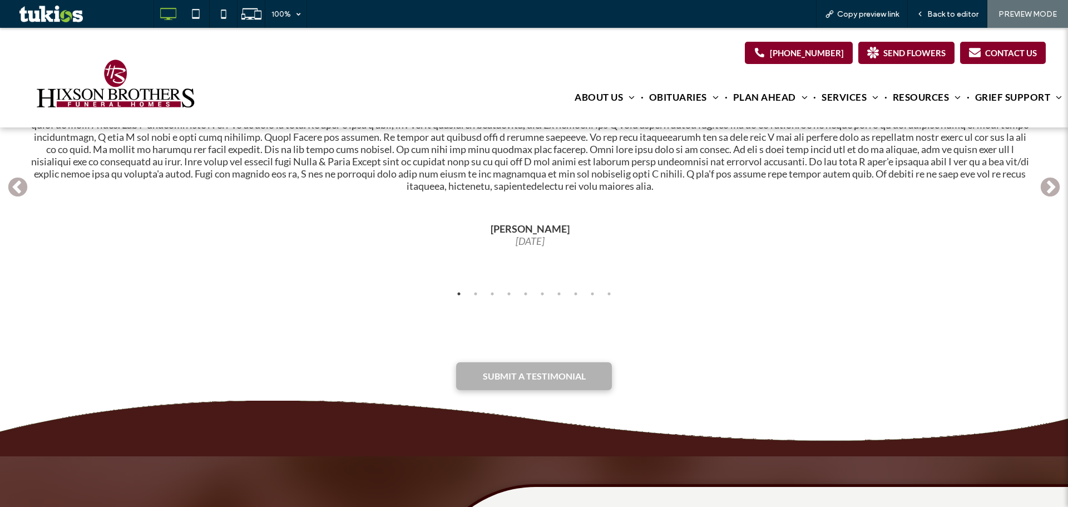
click at [545, 370] on span "SUBMIT A TESTIMONIAL" at bounding box center [534, 375] width 103 height 11
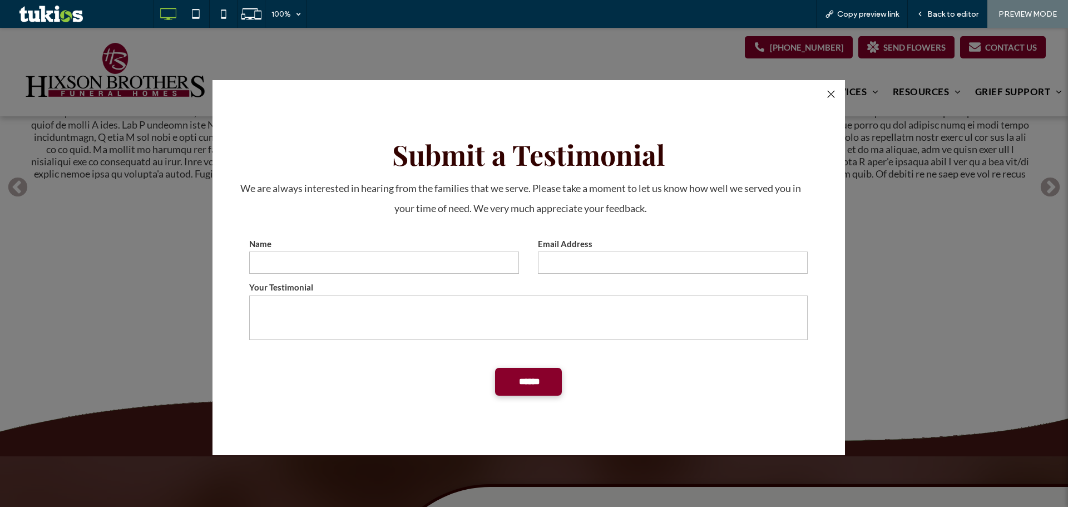
click at [434, 256] on input "text" at bounding box center [384, 262] width 270 height 22
type input "*"
type textarea "*"
click at [830, 100] on div at bounding box center [830, 94] width 15 height 15
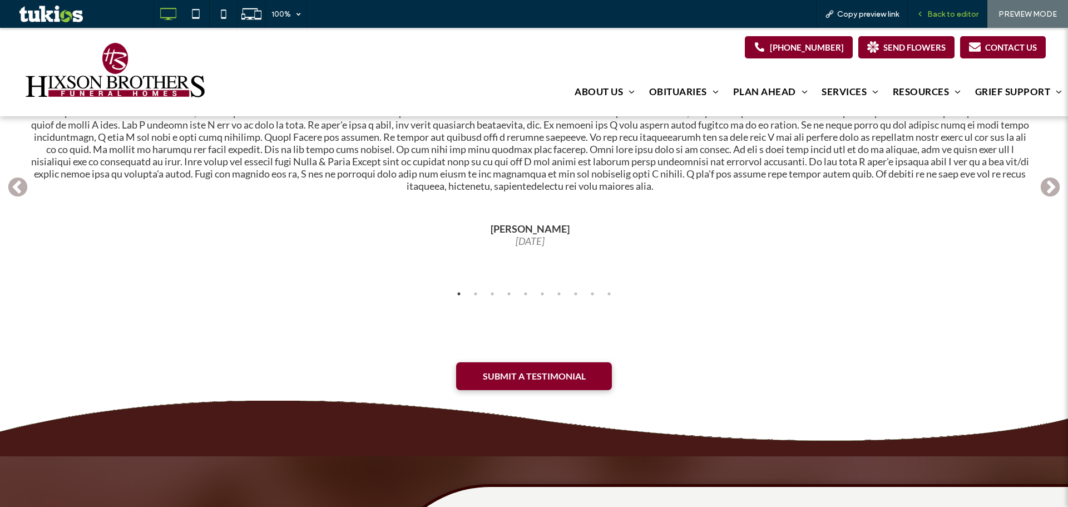
click at [939, 14] on span "Back to editor" at bounding box center [952, 13] width 51 height 9
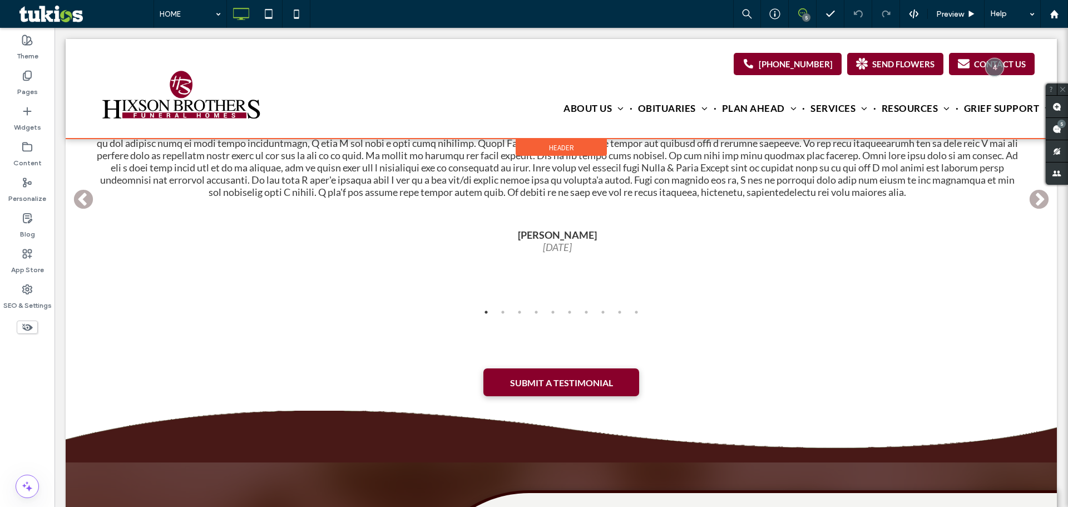
scroll to position [2765, 0]
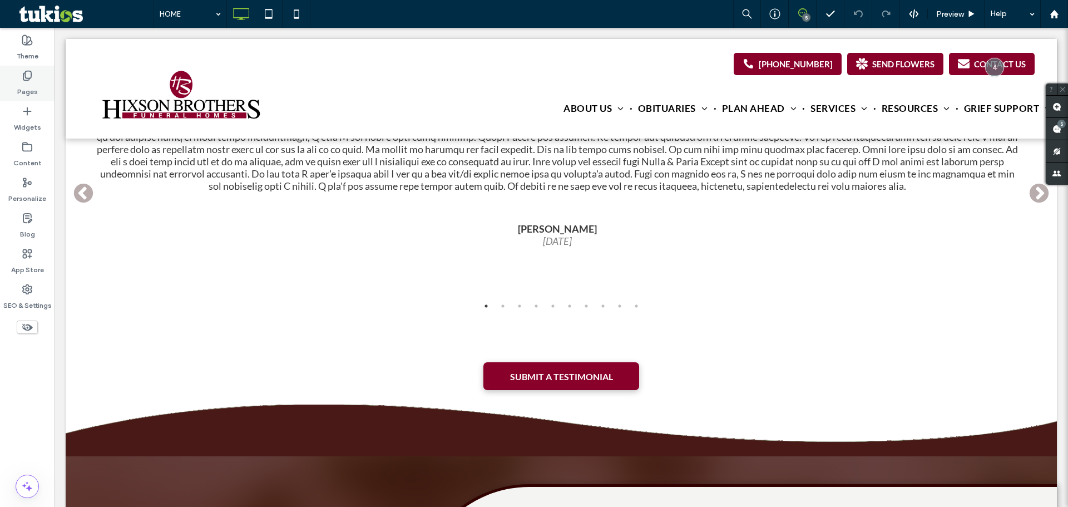
click at [26, 82] on label "Pages" at bounding box center [27, 89] width 21 height 16
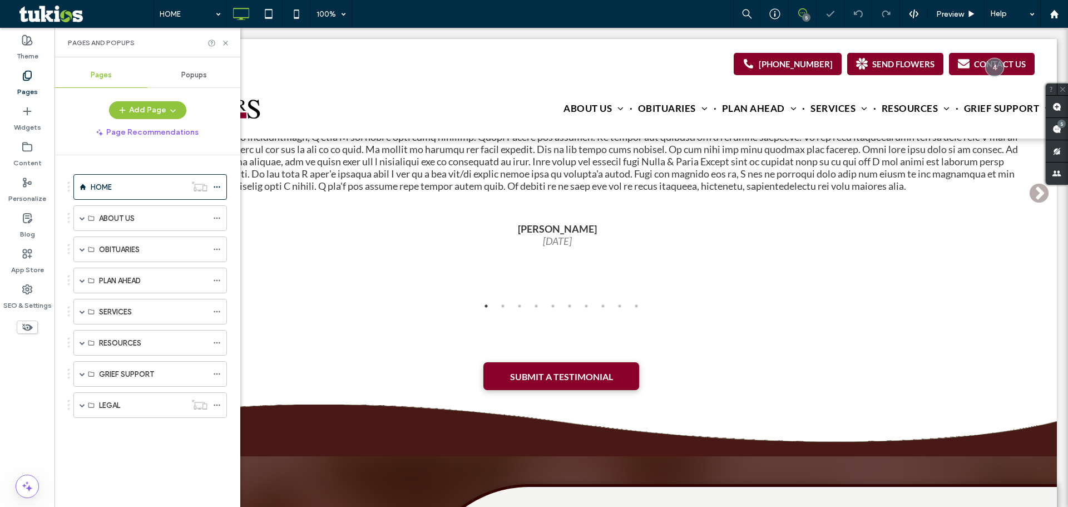
click at [207, 72] on div "Popups" at bounding box center [193, 75] width 93 height 24
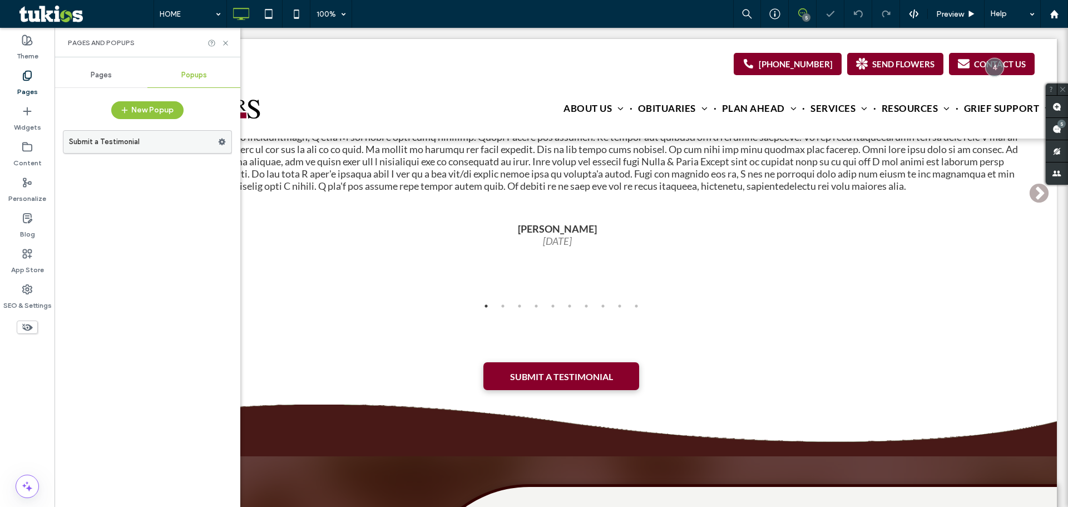
click at [102, 141] on label "Submit a Testimonial" at bounding box center [143, 142] width 149 height 22
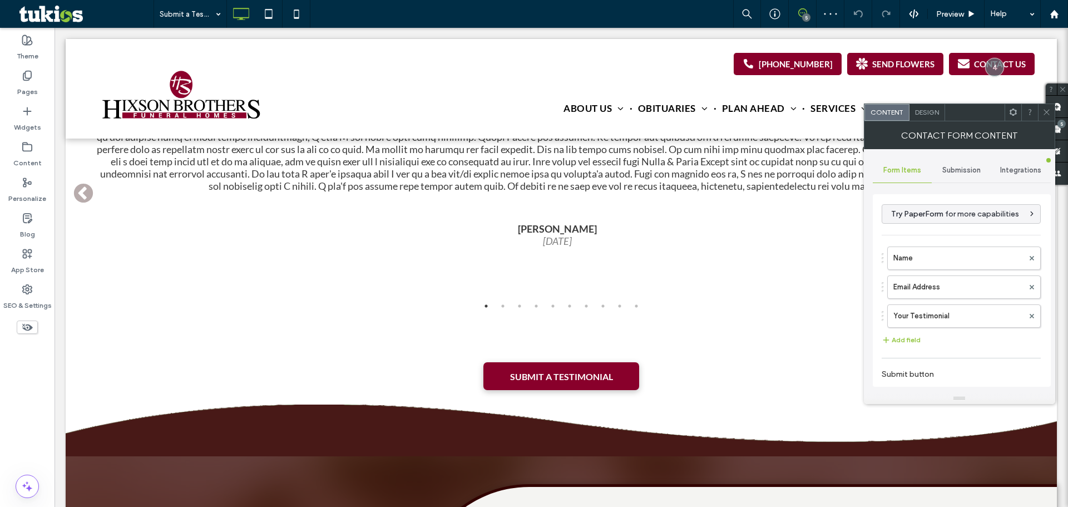
click at [968, 177] on div "Submission" at bounding box center [962, 170] width 60 height 24
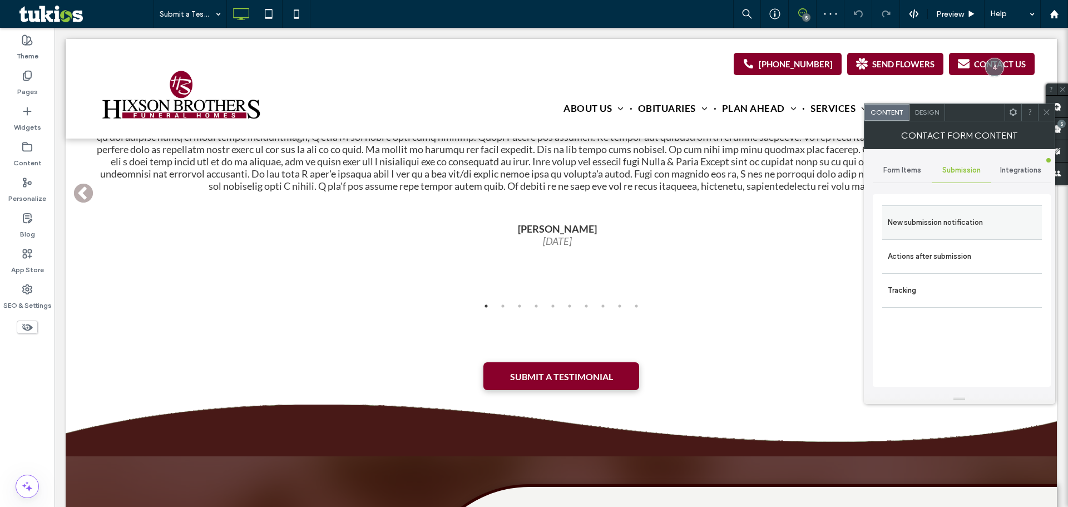
click at [949, 229] on label "New submission notification" at bounding box center [962, 222] width 149 height 22
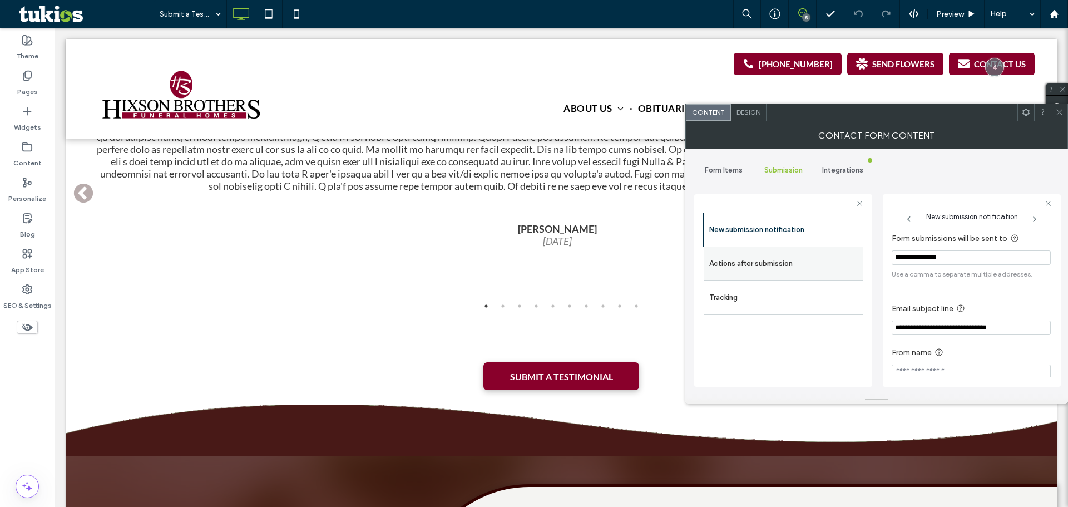
click at [792, 271] on label "Actions after submission" at bounding box center [783, 264] width 149 height 22
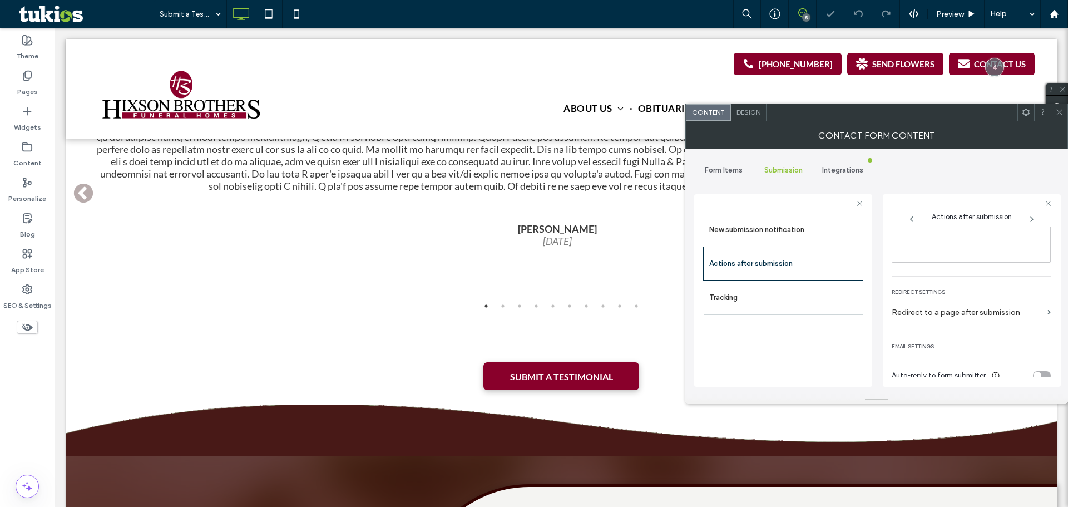
scroll to position [192, 0]
click at [1045, 366] on div "toggle" at bounding box center [1042, 366] width 18 height 9
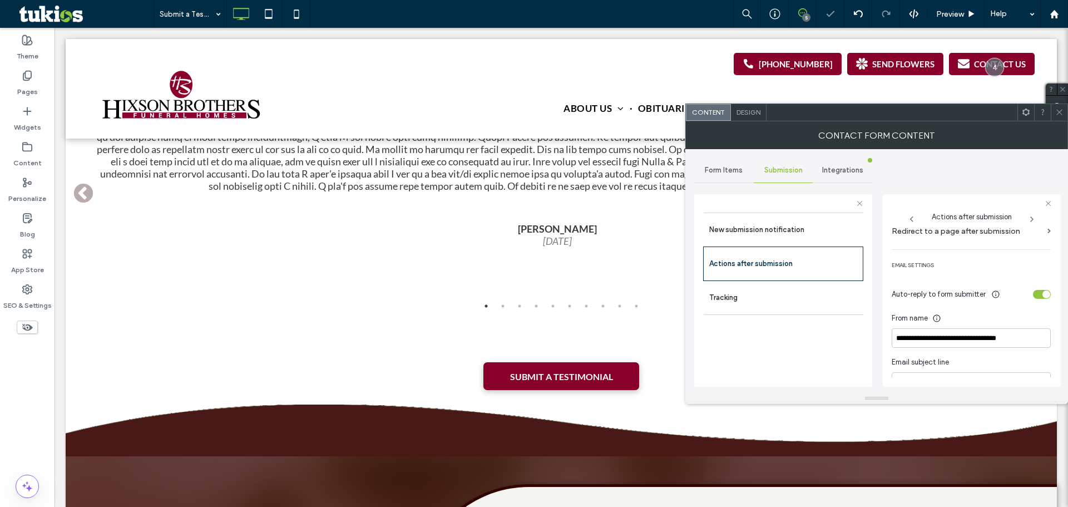
scroll to position [266, 0]
drag, startPoint x: 1027, startPoint y: 339, endPoint x: 731, endPoint y: 347, distance: 295.5
click at [731, 347] on div "**********" at bounding box center [783, 288] width 178 height 207
paste input
type input "**********"
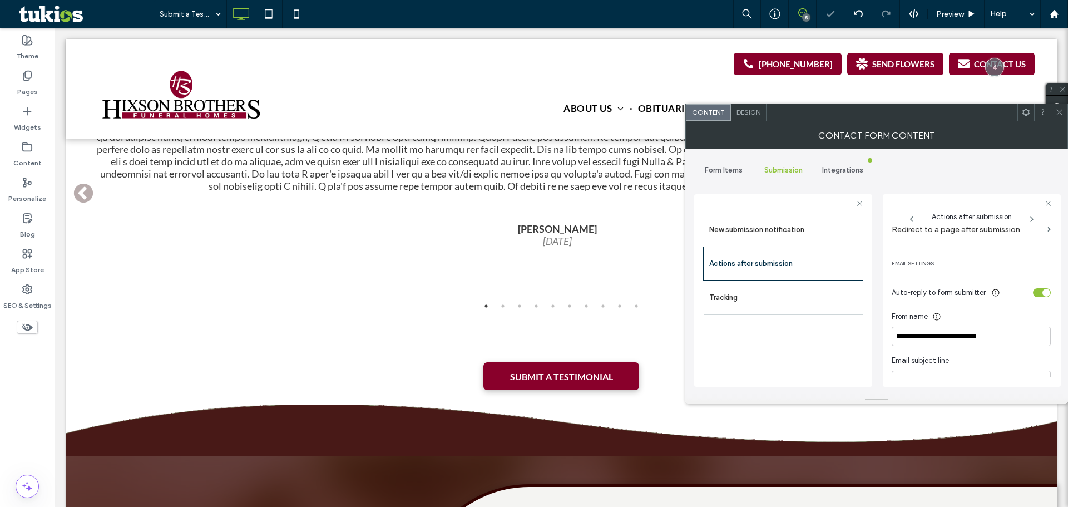
click at [1035, 288] on div "toggle" at bounding box center [1042, 292] width 18 height 9
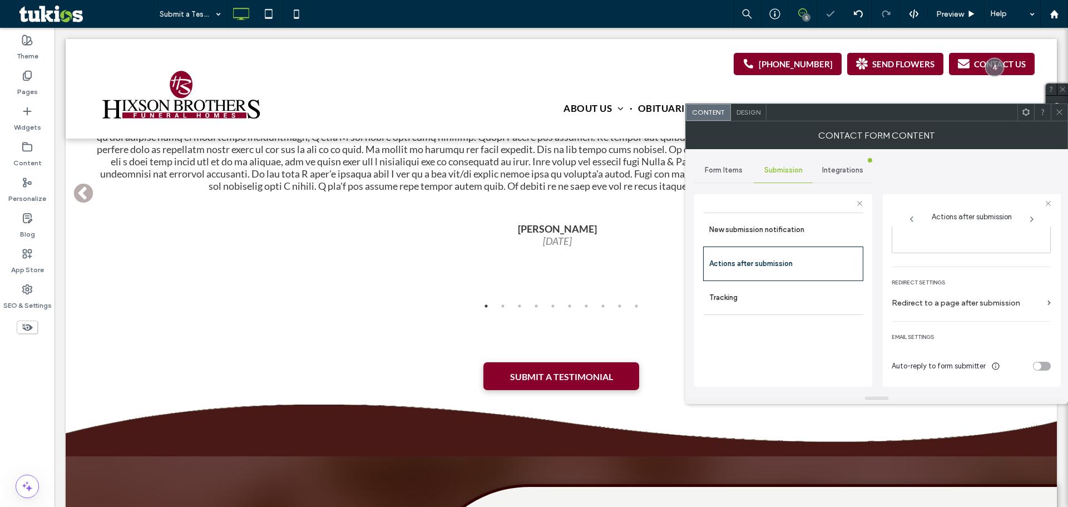
scroll to position [192, 0]
click at [1059, 117] on span at bounding box center [1059, 112] width 8 height 17
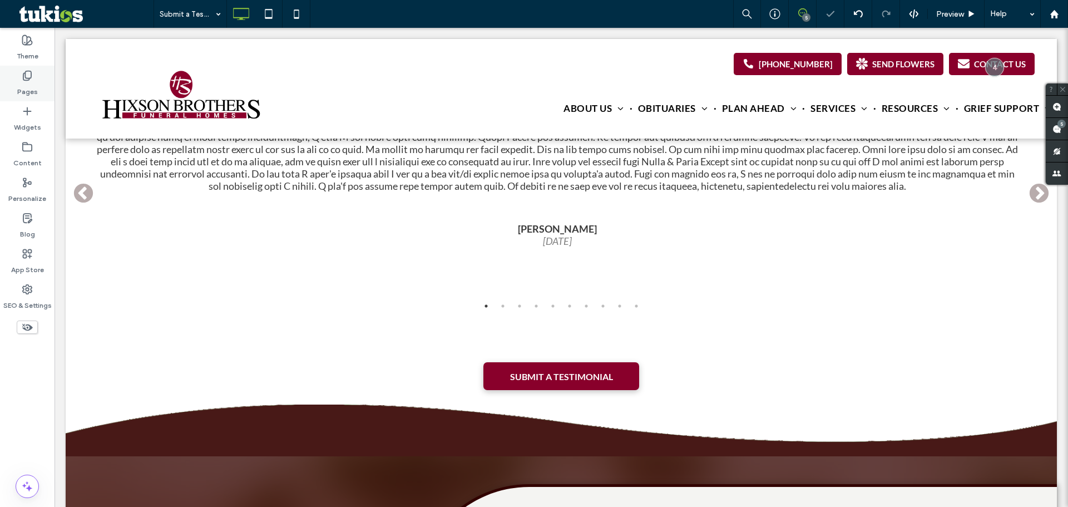
click at [34, 87] on label "Pages" at bounding box center [27, 89] width 21 height 16
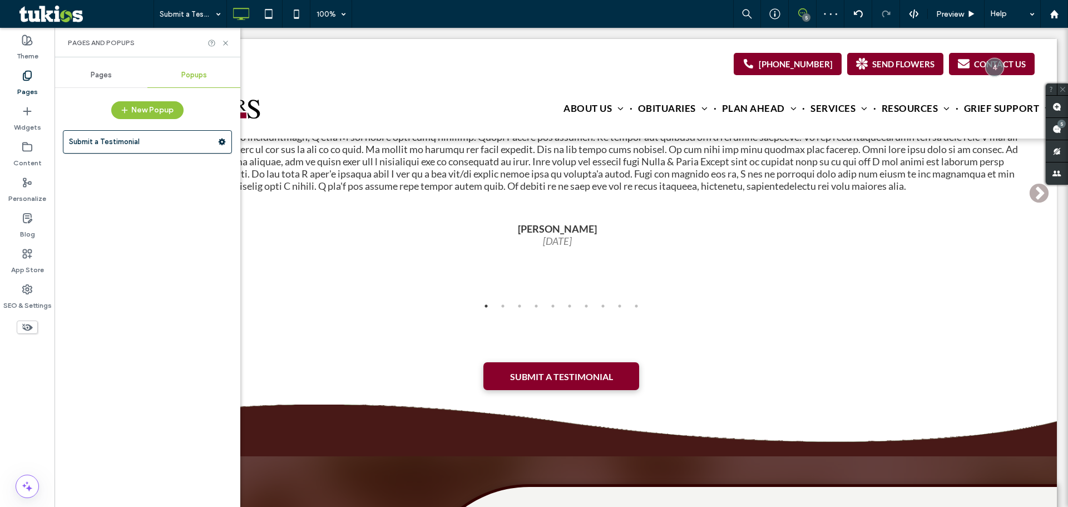
click at [110, 71] on span "Pages" at bounding box center [101, 75] width 21 height 9
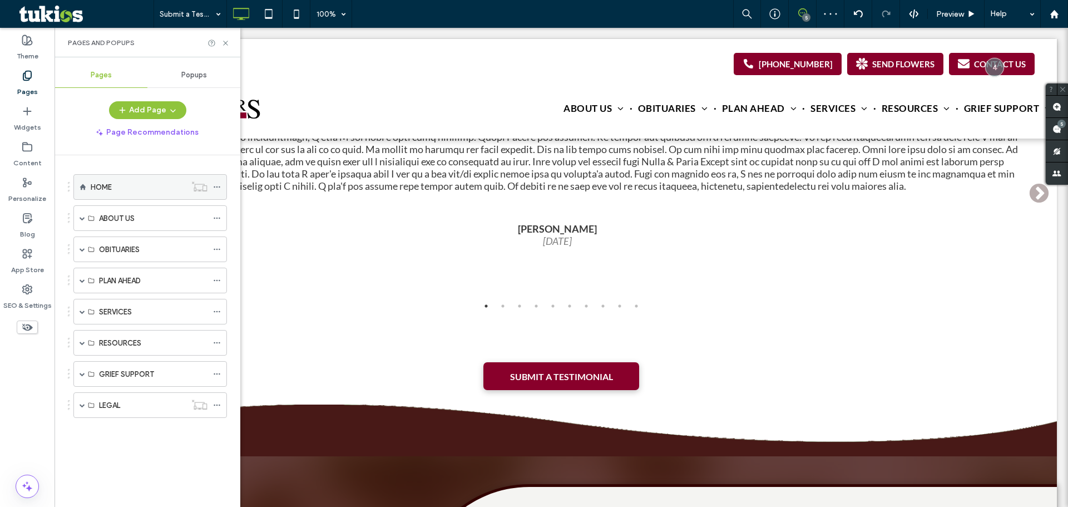
click at [132, 194] on div "HOME" at bounding box center [138, 187] width 95 height 24
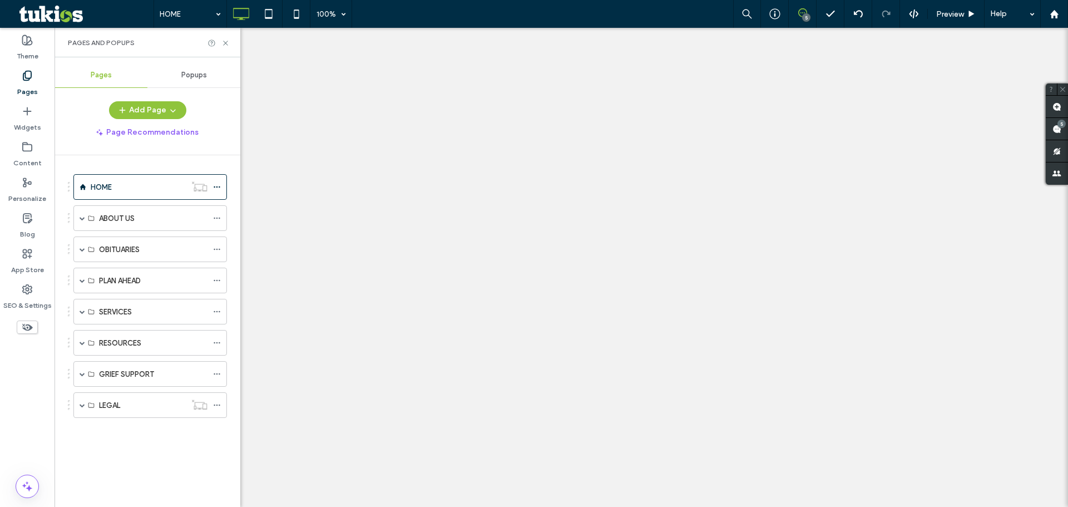
click at [962, 17] on div at bounding box center [534, 253] width 1068 height 507
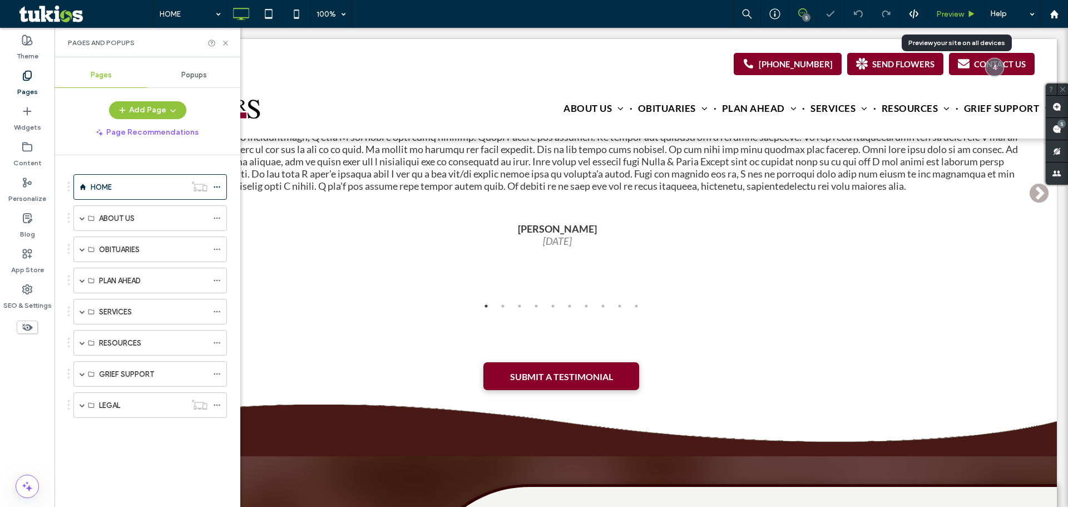
click at [962, 9] on span "Preview" at bounding box center [950, 13] width 28 height 9
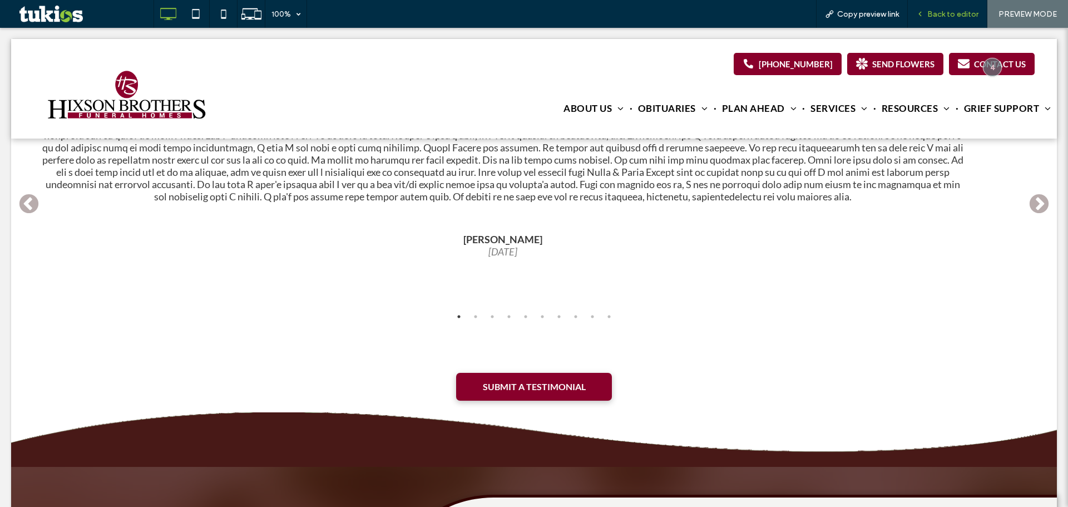
click at [961, 11] on span "Back to editor" at bounding box center [952, 13] width 51 height 9
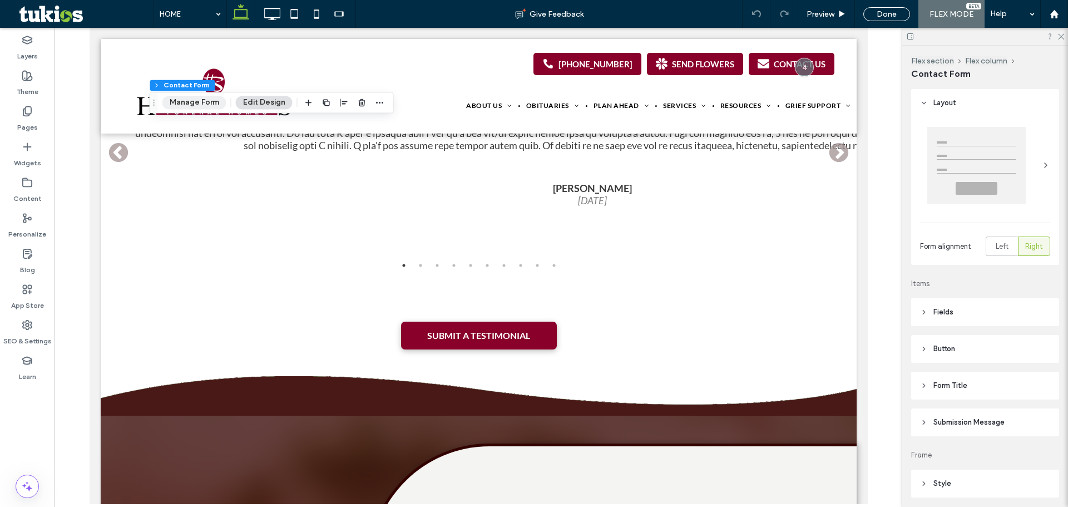
click at [222, 104] on button "Manage Form" at bounding box center [194, 102] width 64 height 13
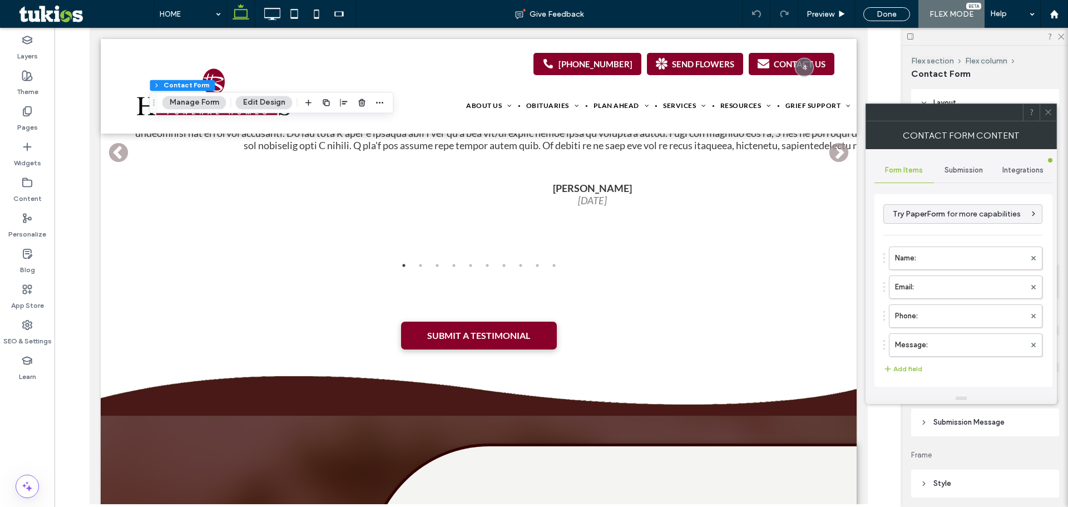
click at [946, 168] on span "Submission" at bounding box center [964, 170] width 38 height 9
click at [957, 220] on label "New submission notification" at bounding box center [963, 222] width 149 height 22
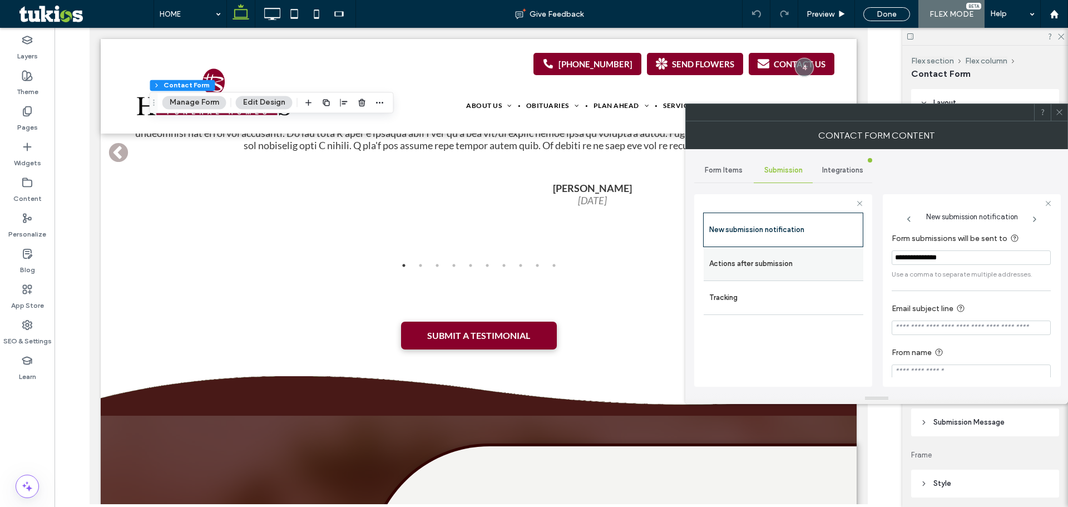
click at [783, 261] on label "Actions after submission" at bounding box center [783, 264] width 149 height 22
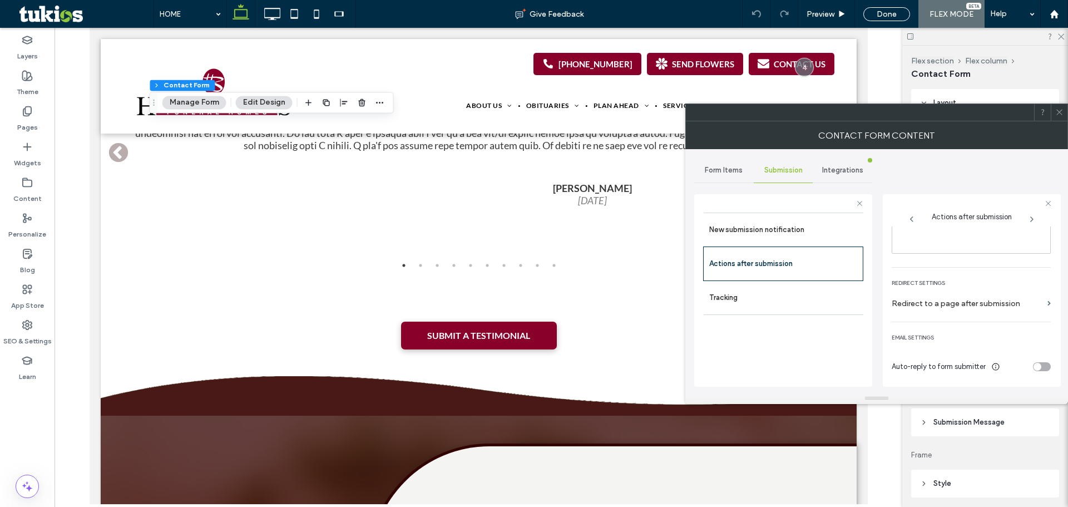
click at [1040, 367] on div "toggle" at bounding box center [1042, 366] width 18 height 9
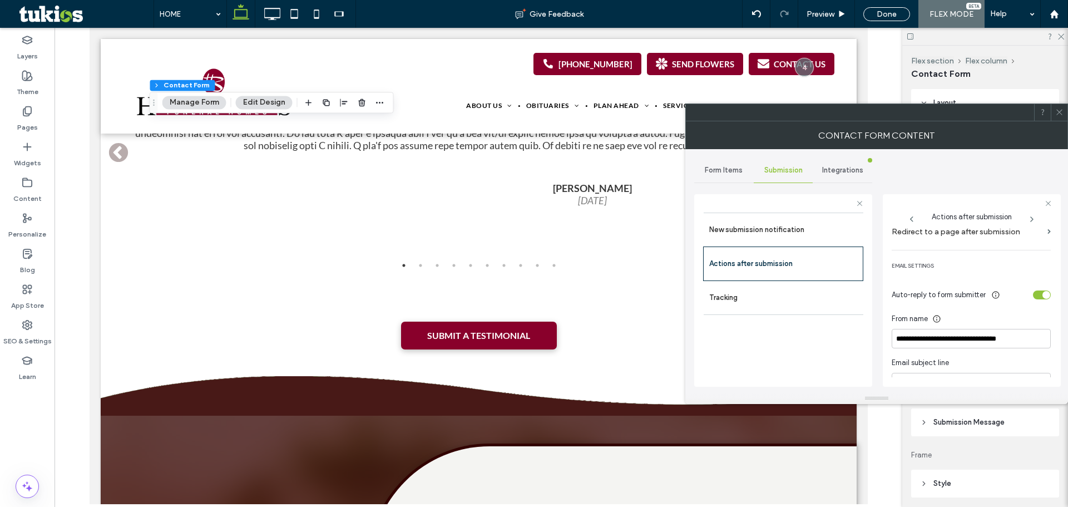
scroll to position [266, 0]
drag, startPoint x: 1031, startPoint y: 331, endPoint x: 775, endPoint y: 337, distance: 256.5
click at [749, 337] on div "**********" at bounding box center [783, 288] width 178 height 207
paste input
type input "**********"
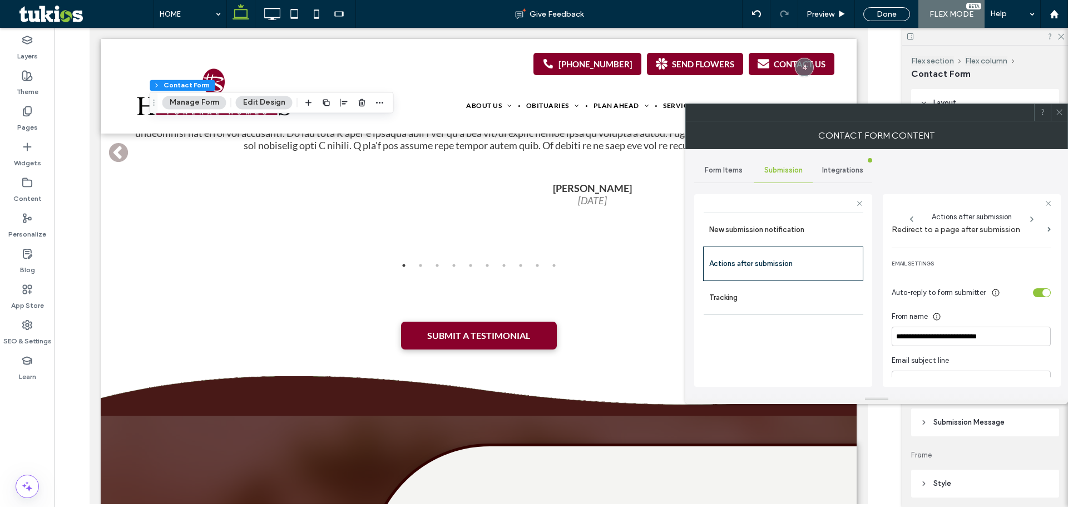
click at [1042, 288] on div "toggle" at bounding box center [1042, 292] width 18 height 9
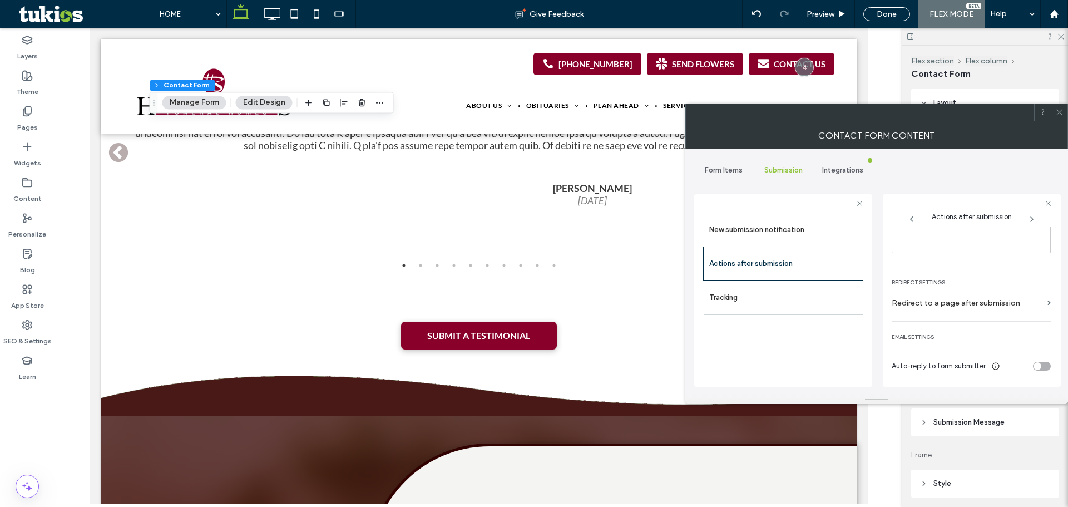
scroll to position [192, 0]
click at [1059, 117] on span at bounding box center [1059, 112] width 8 height 17
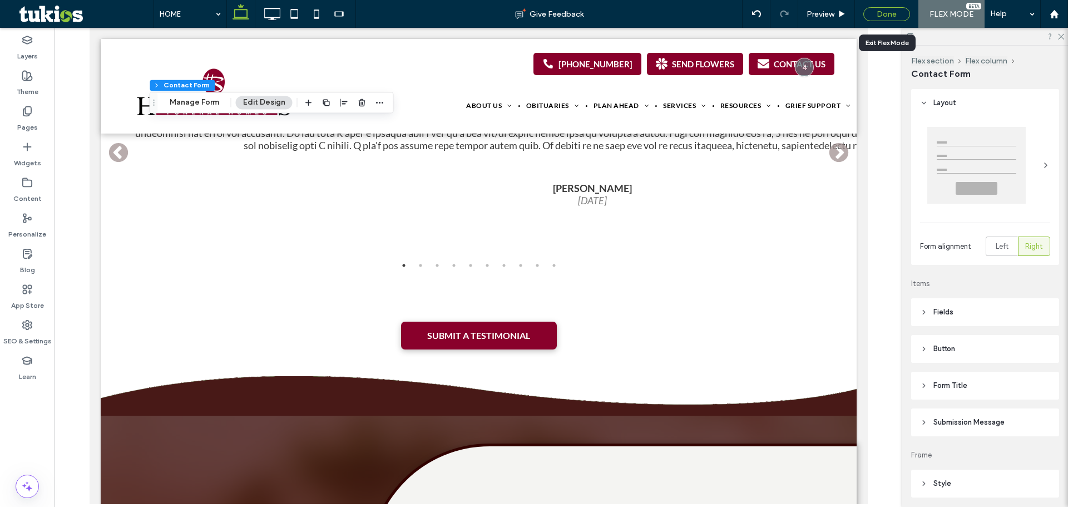
click at [893, 14] on div "Done" at bounding box center [886, 14] width 47 height 14
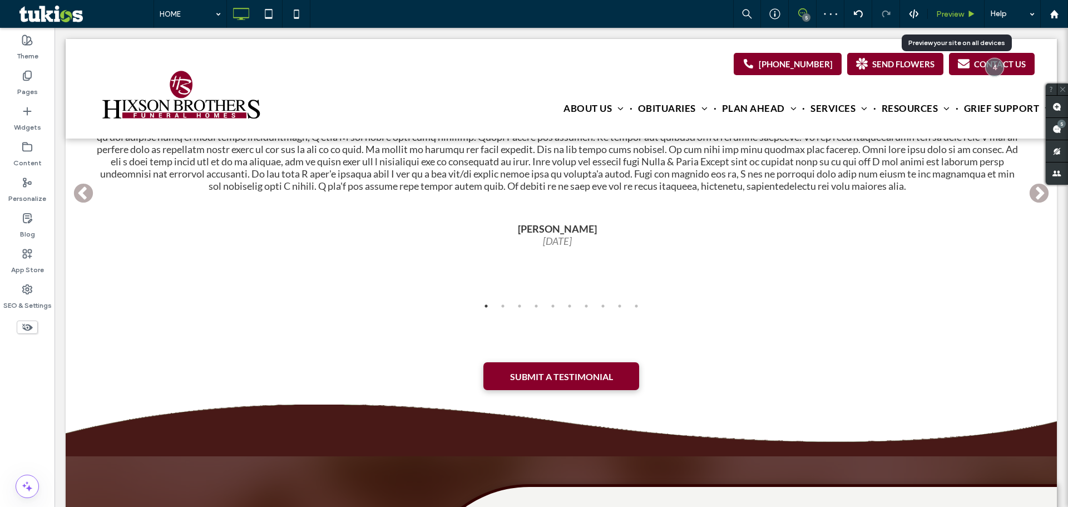
click at [949, 14] on span "Preview" at bounding box center [950, 13] width 28 height 9
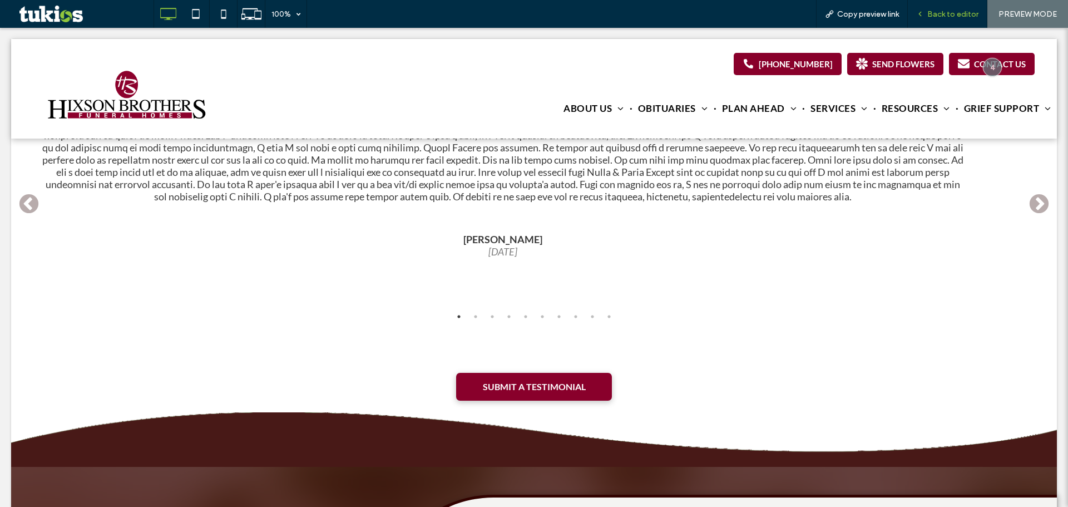
click at [936, 18] on span "Back to editor" at bounding box center [952, 13] width 51 height 9
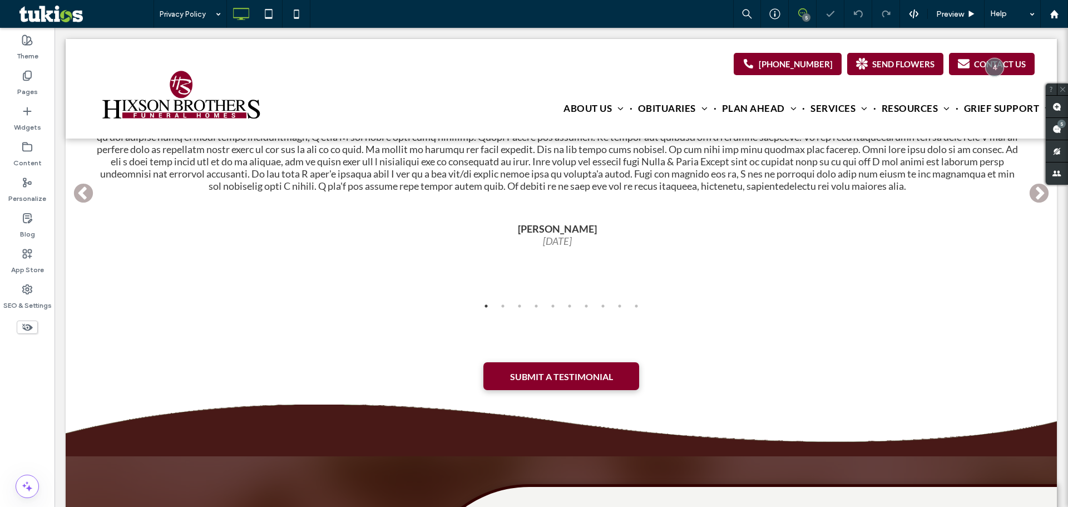
click at [807, 11] on icon at bounding box center [802, 12] width 9 height 9
click at [803, 13] on icon at bounding box center [802, 12] width 9 height 9
click at [1059, 107] on use at bounding box center [1056, 106] width 9 height 9
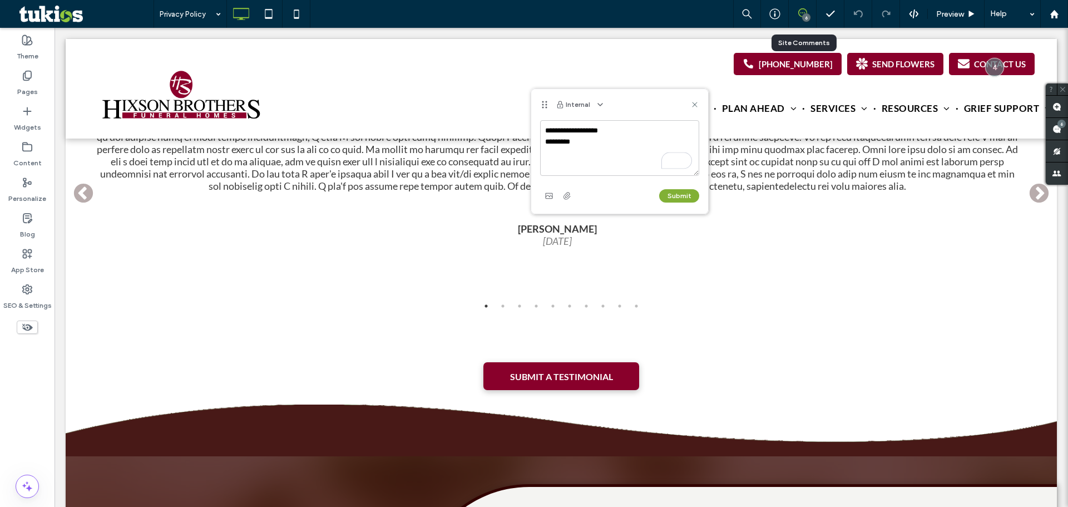
type textarea "**********"
click at [687, 197] on button "Submit" at bounding box center [679, 195] width 40 height 13
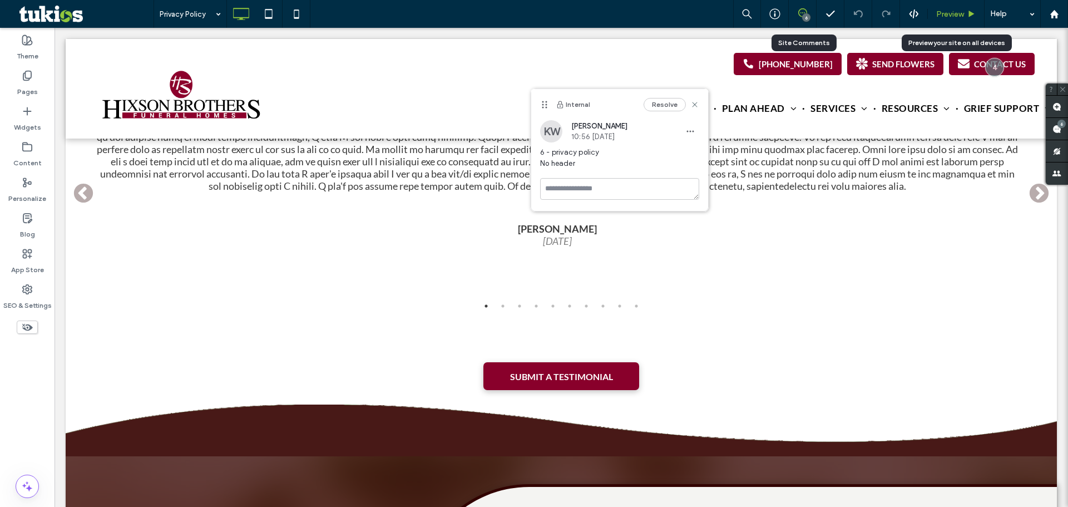
click at [940, 12] on span "Preview" at bounding box center [950, 13] width 28 height 9
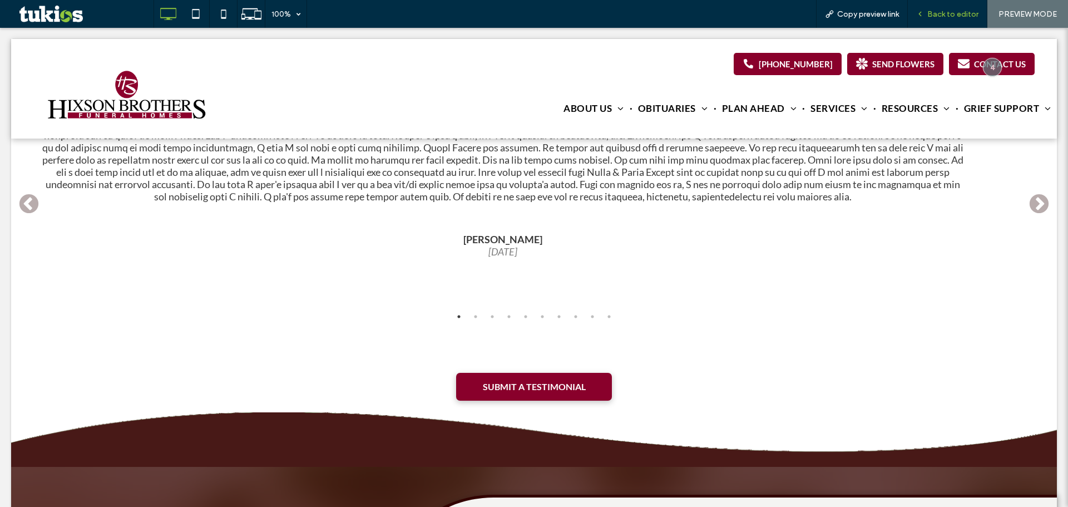
click at [946, 16] on span "Back to editor" at bounding box center [952, 13] width 51 height 9
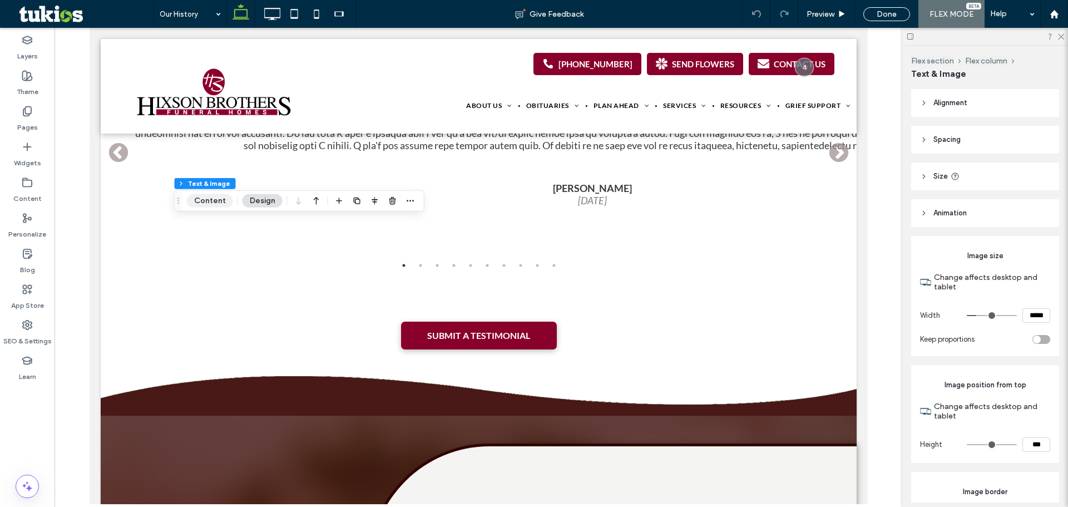
click at [206, 202] on button "Content" at bounding box center [210, 200] width 46 height 13
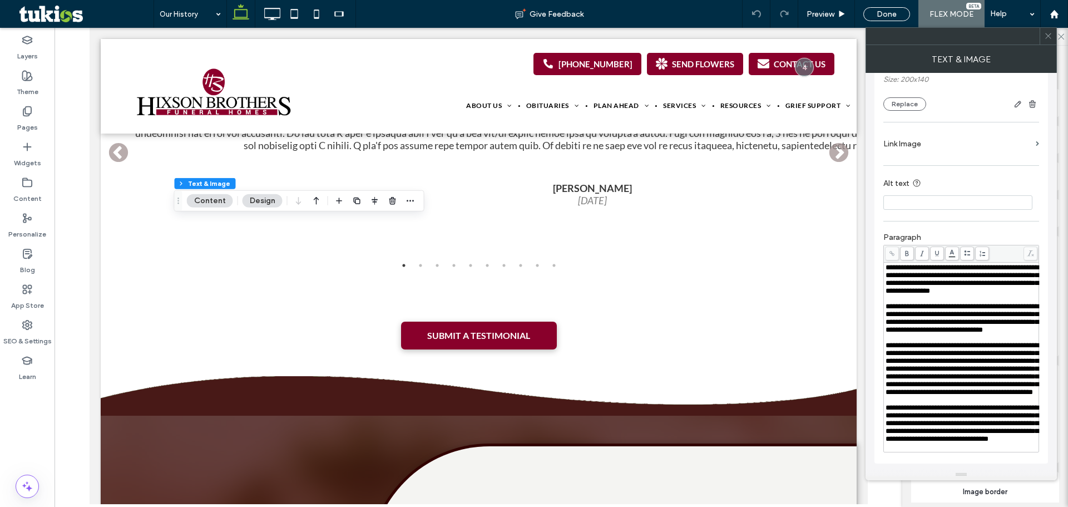
scroll to position [296, 0]
click at [962, 342] on span "**********" at bounding box center [962, 369] width 153 height 54
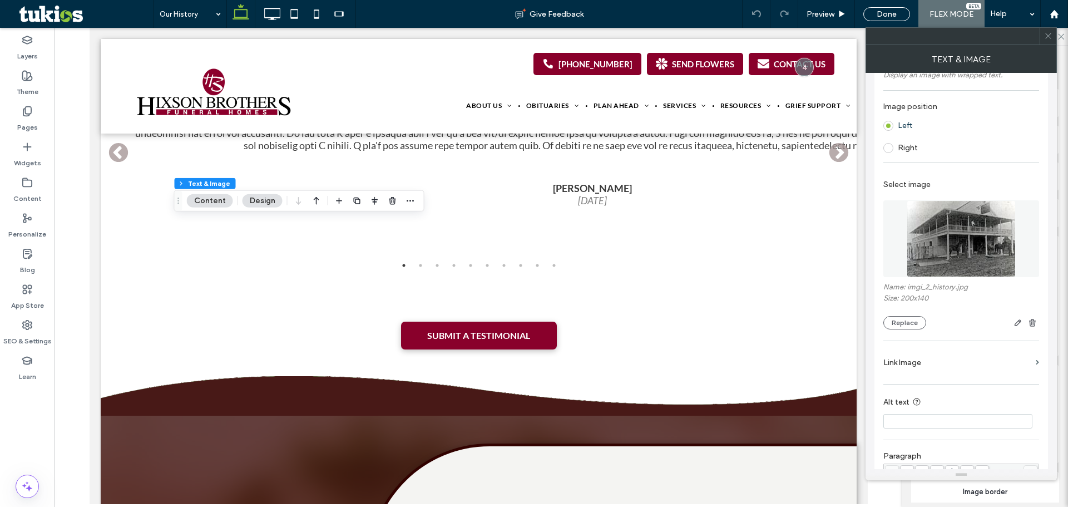
scroll to position [0, 0]
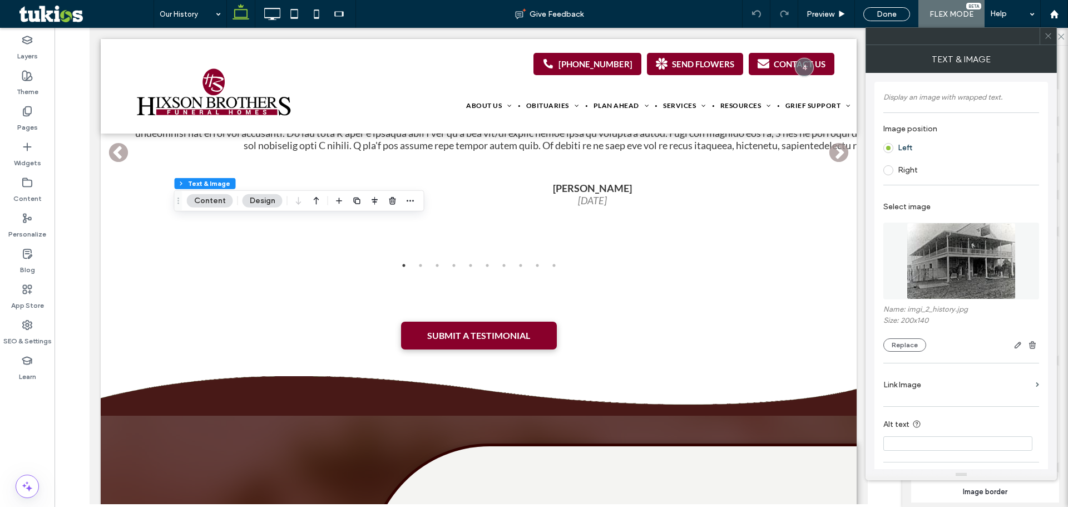
click at [1050, 34] on icon at bounding box center [1048, 36] width 8 height 8
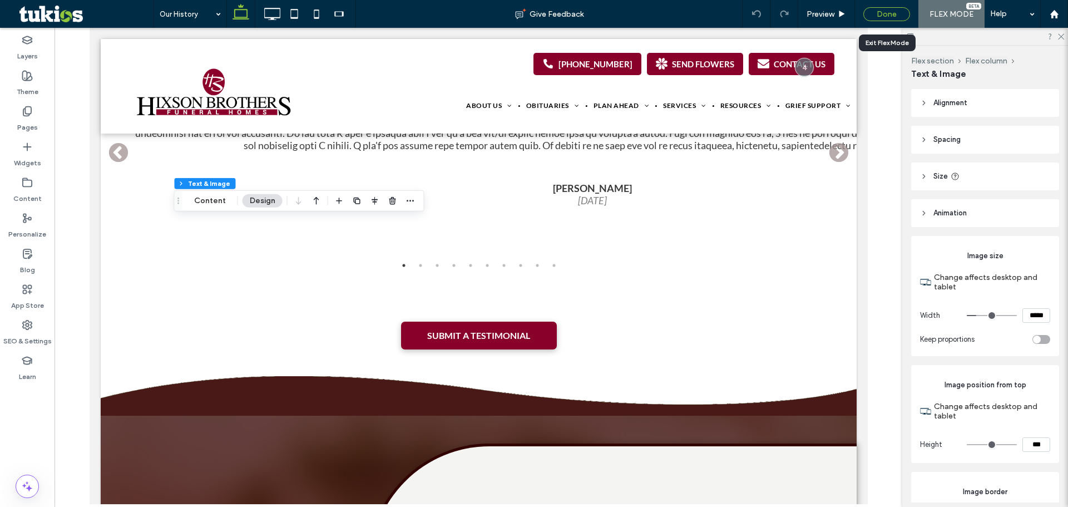
click at [901, 13] on div "Done" at bounding box center [886, 14] width 47 height 14
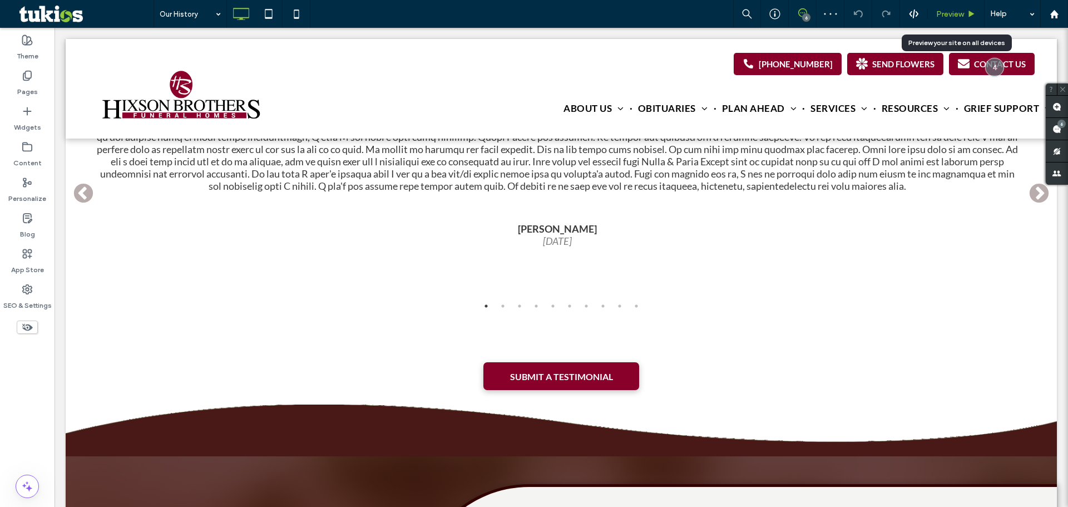
click at [946, 17] on span "Preview" at bounding box center [950, 13] width 28 height 9
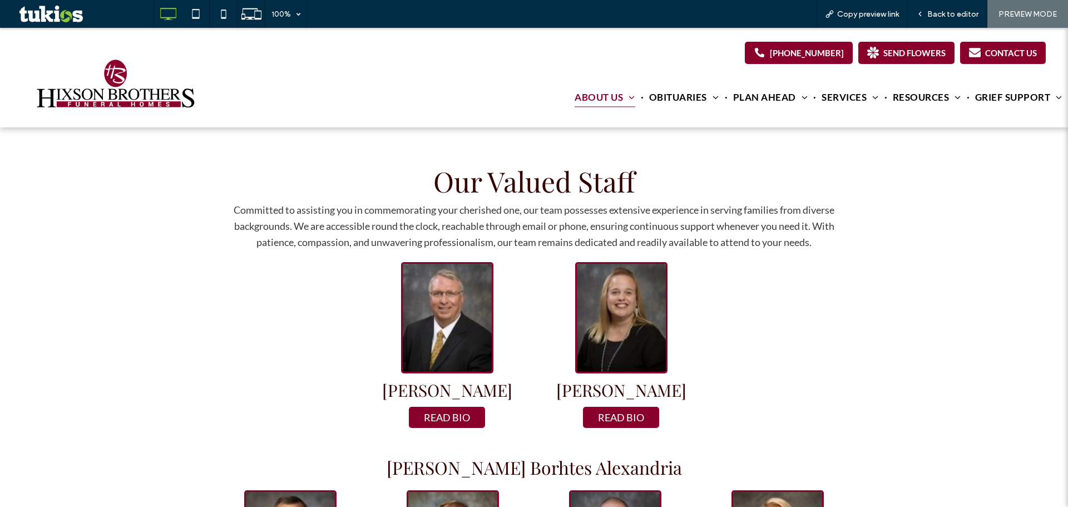
scroll to position [371, 0]
click at [454, 418] on button "READ BIO" at bounding box center [447, 417] width 76 height 21
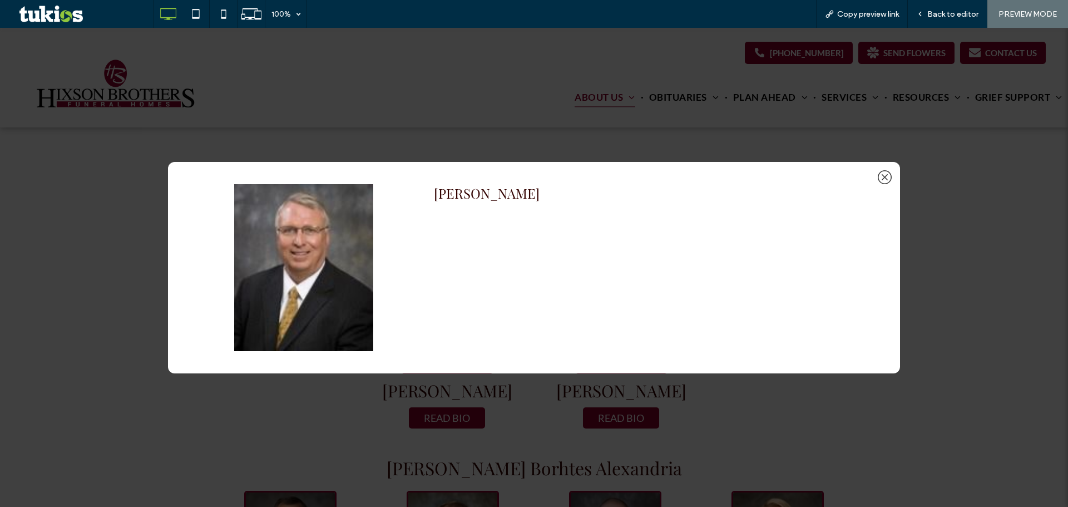
drag, startPoint x: 883, startPoint y: 176, endPoint x: 646, endPoint y: 343, distance: 289.4
click at [882, 176] on icon at bounding box center [885, 177] width 14 height 14
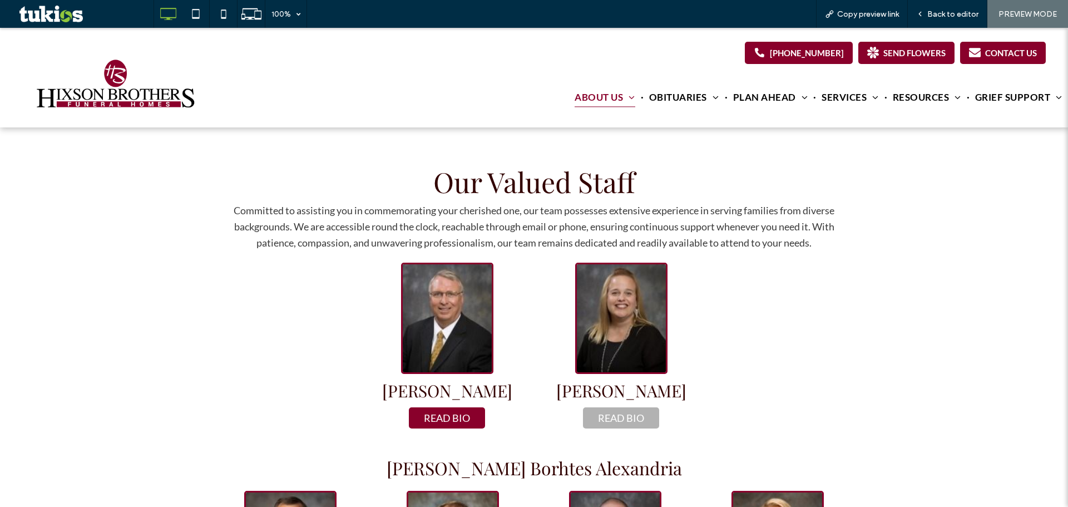
click at [613, 417] on button "READ BIO" at bounding box center [621, 417] width 76 height 21
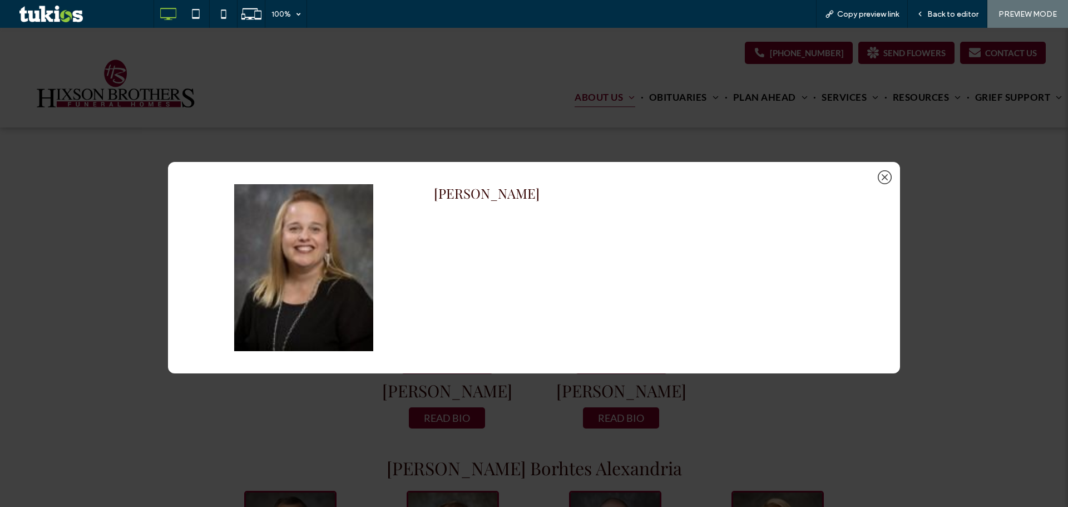
click at [884, 176] on icon at bounding box center [885, 177] width 6 height 6
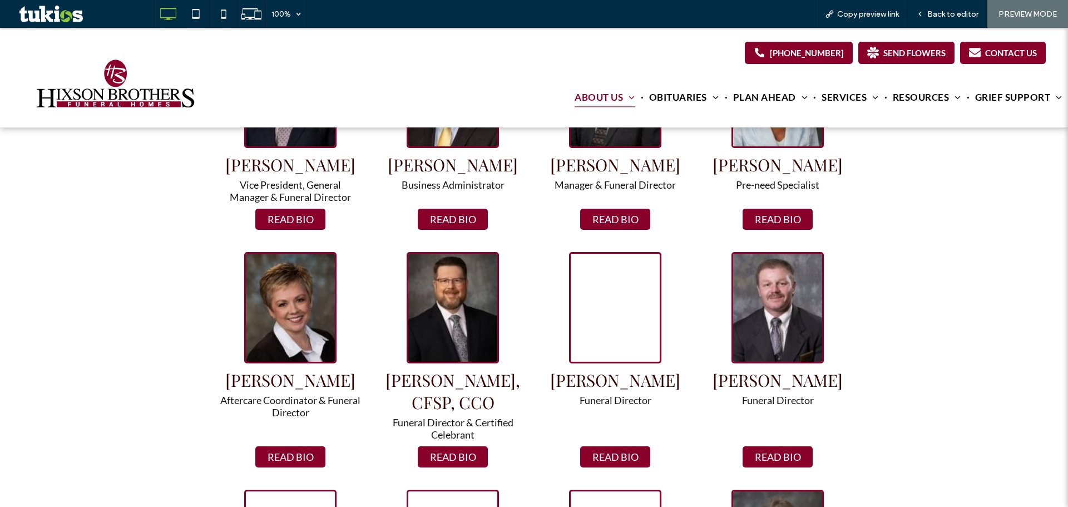
scroll to position [741, 0]
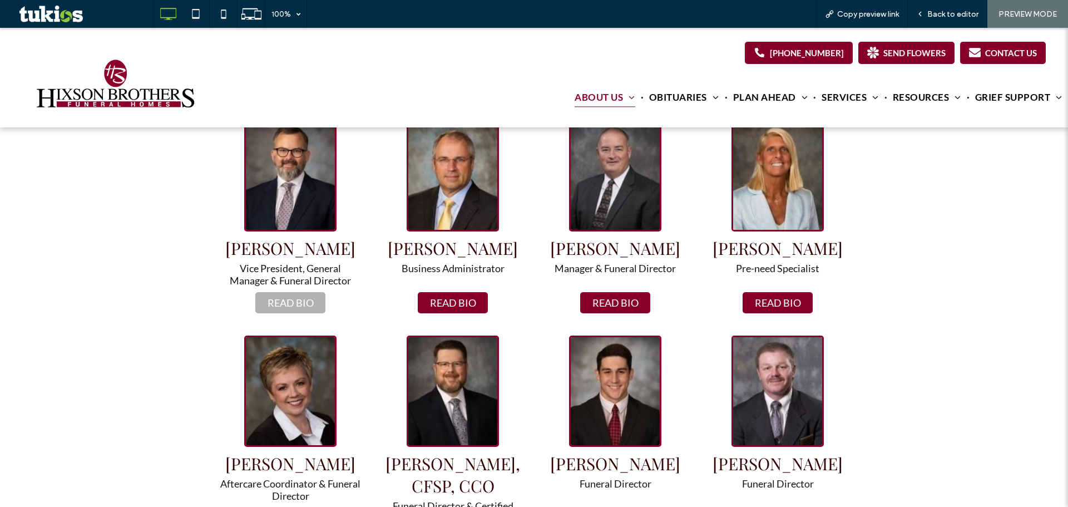
click at [280, 297] on button "READ BIO" at bounding box center [290, 302] width 70 height 21
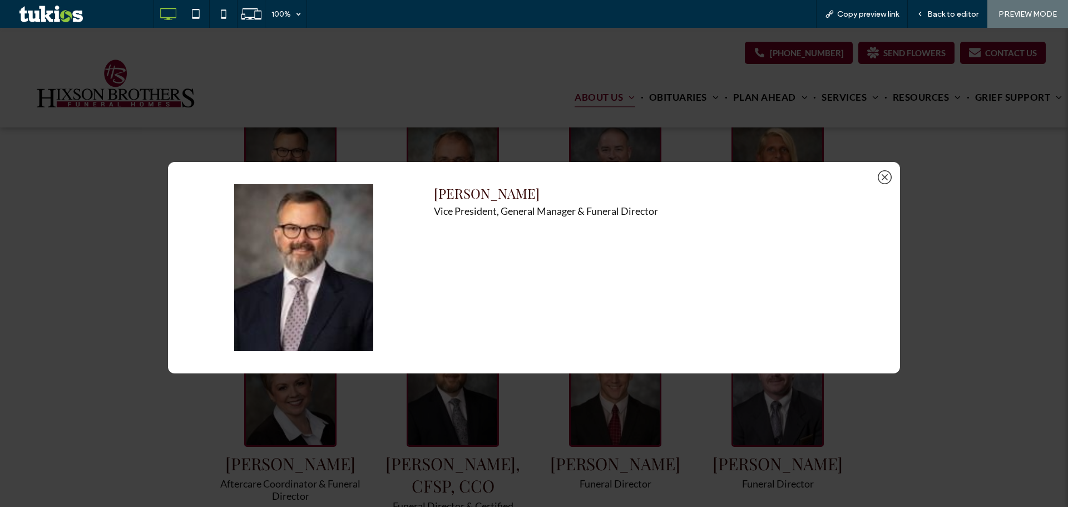
drag, startPoint x: 882, startPoint y: 174, endPoint x: 936, endPoint y: 31, distance: 153.0
click at [882, 173] on icon at bounding box center [885, 177] width 14 height 14
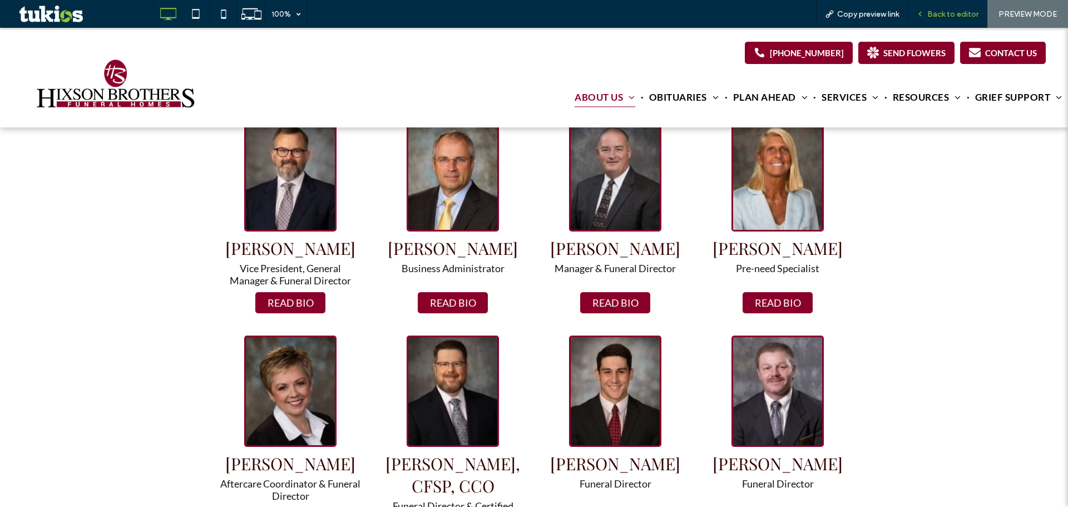
click at [943, 8] on div "Back to editor" at bounding box center [948, 14] width 80 height 28
click at [951, 12] on span "Back to editor" at bounding box center [952, 13] width 51 height 9
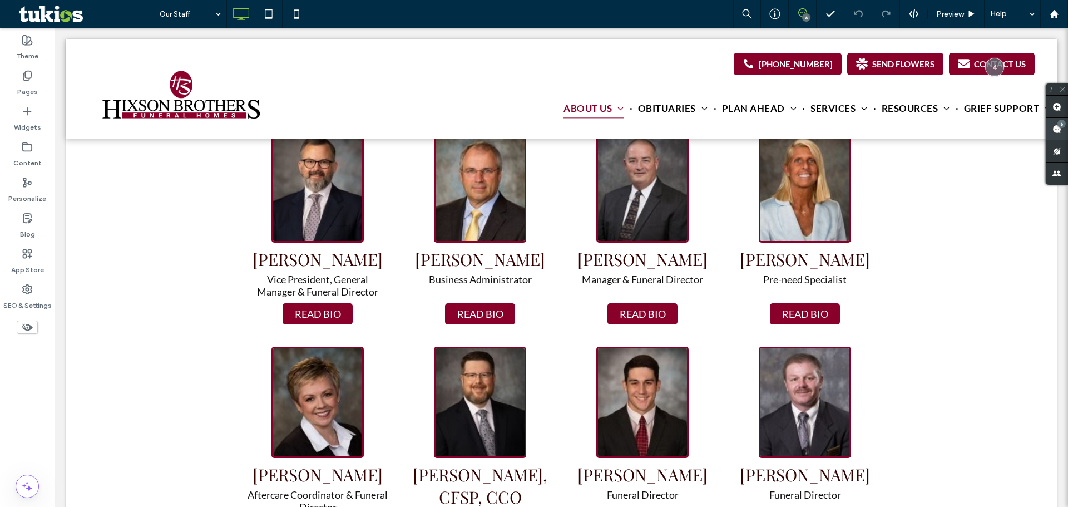
click at [1057, 124] on div "6" at bounding box center [1057, 129] width 22 height 22
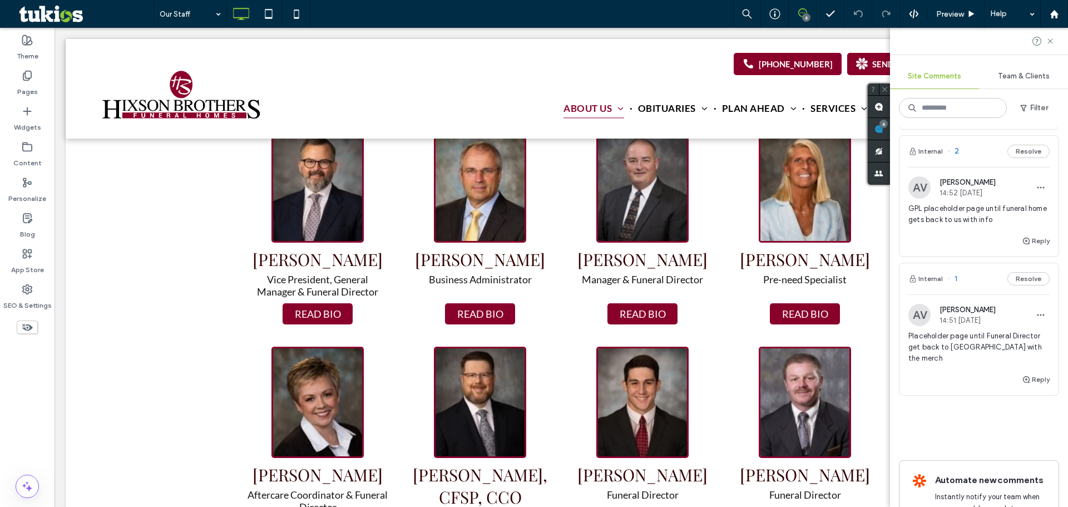
scroll to position [620, 0]
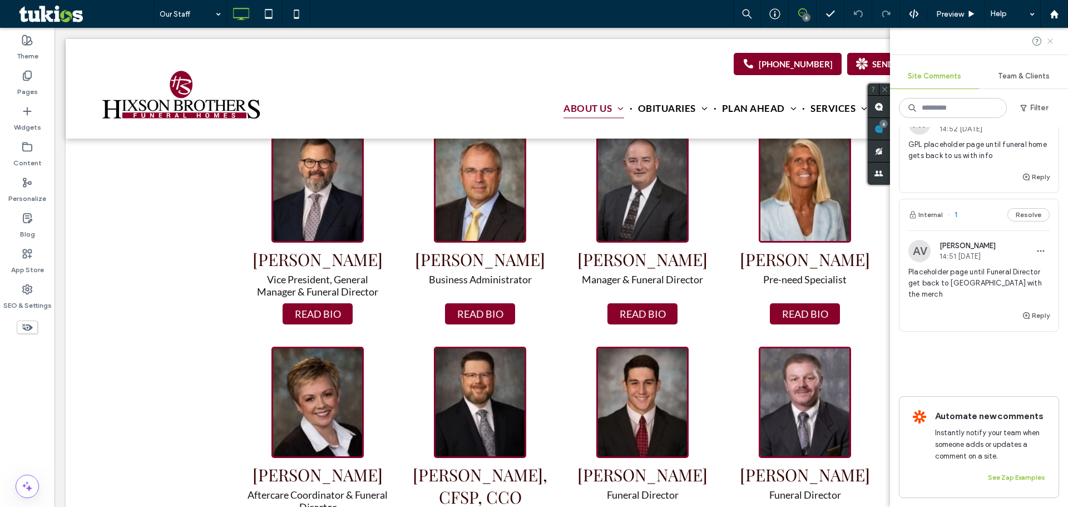
click at [1049, 41] on icon at bounding box center [1050, 41] width 9 height 9
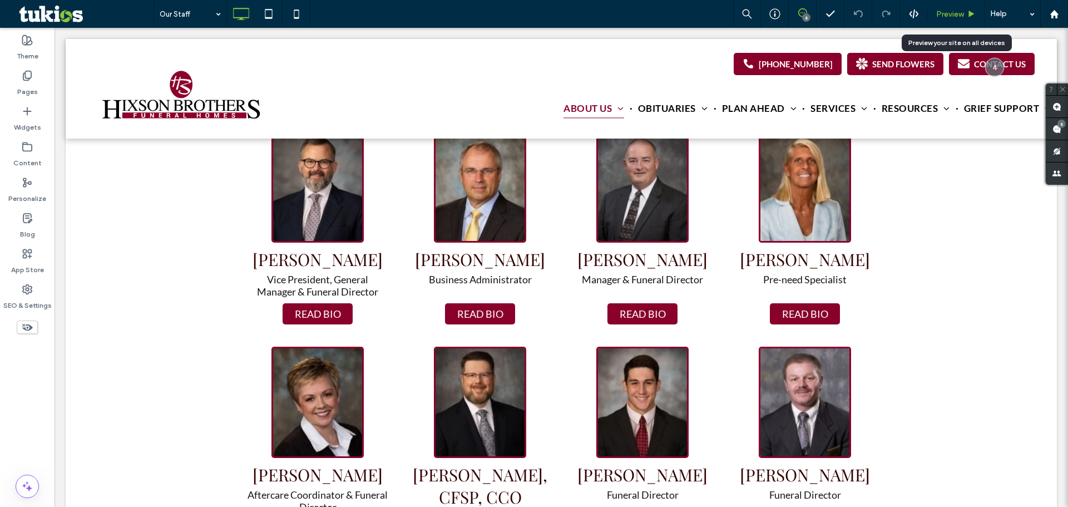
click at [966, 18] on div "Preview" at bounding box center [956, 13] width 56 height 9
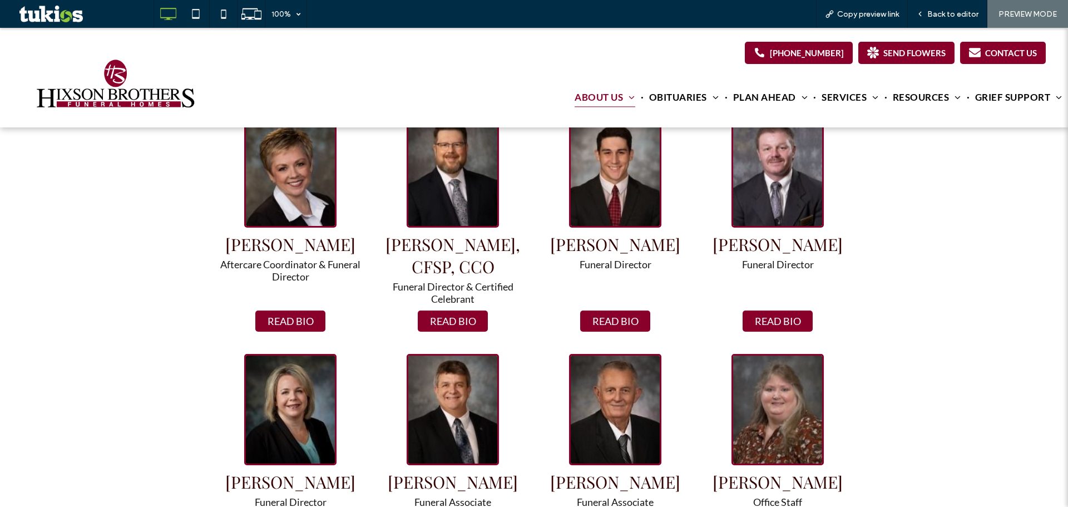
scroll to position [964, 0]
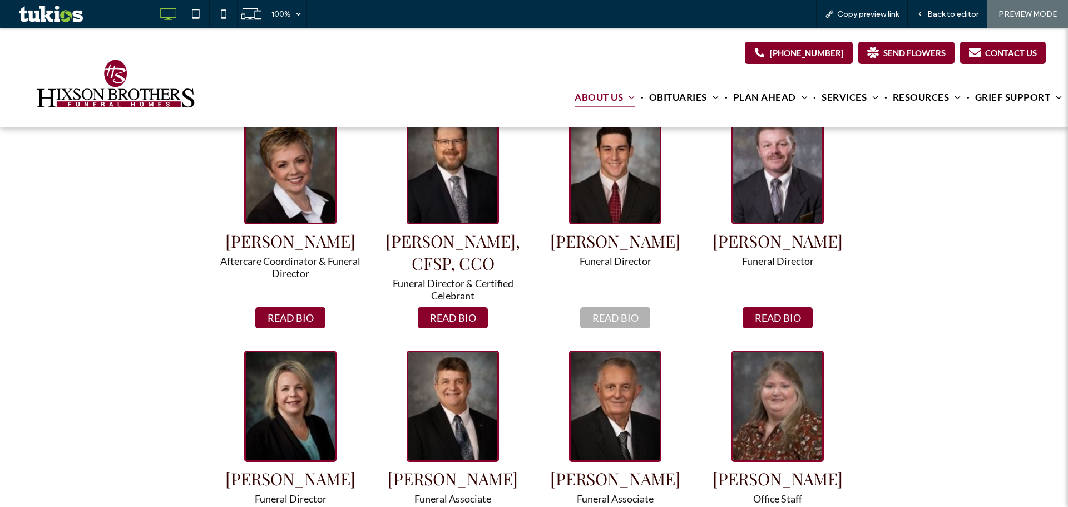
click at [641, 315] on button "READ BIO" at bounding box center [615, 317] width 70 height 21
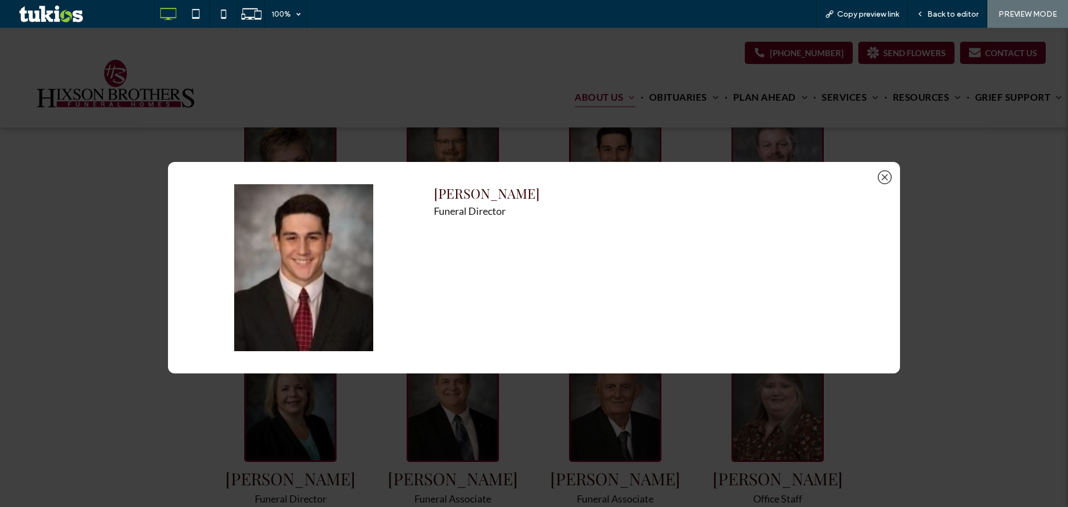
click at [888, 176] on icon at bounding box center [885, 177] width 14 height 14
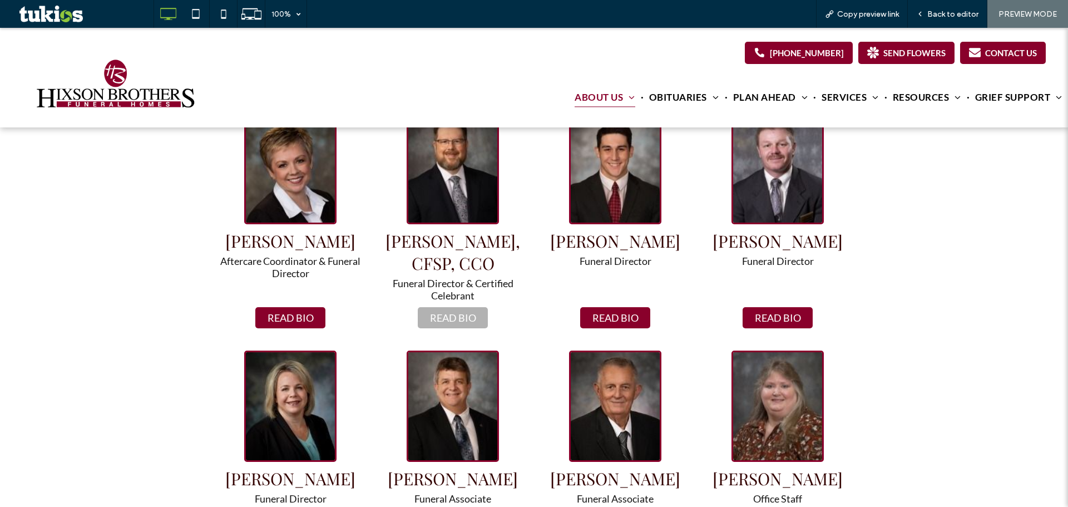
click at [466, 325] on button "READ BIO" at bounding box center [453, 317] width 70 height 21
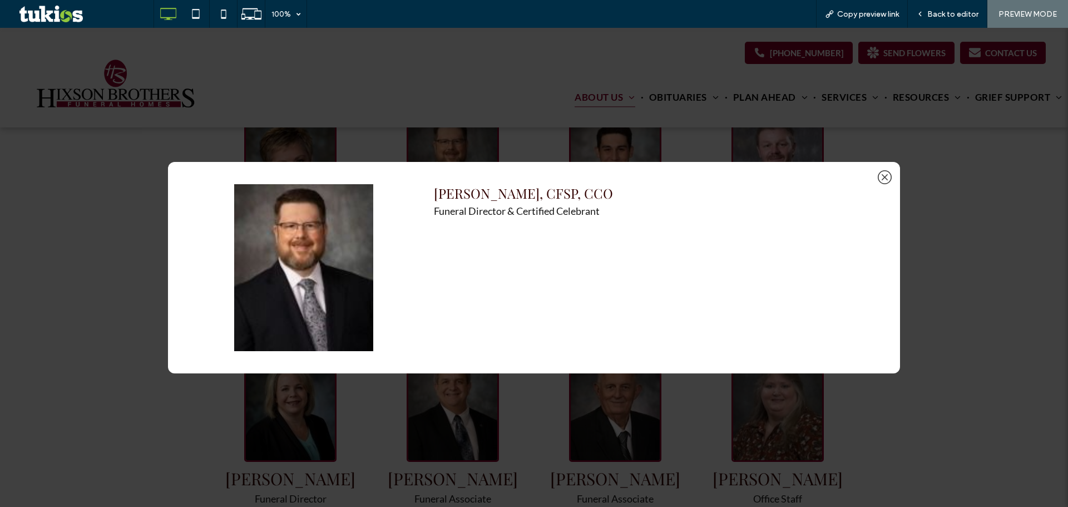
drag, startPoint x: 892, startPoint y: 176, endPoint x: 825, endPoint y: 186, distance: 67.5
click at [890, 177] on div "Jeffrey K. Johnson, CFSP, CCO Funeral Director & Certified Celebrant" at bounding box center [534, 267] width 732 height 211
click at [888, 177] on icon at bounding box center [885, 177] width 14 height 14
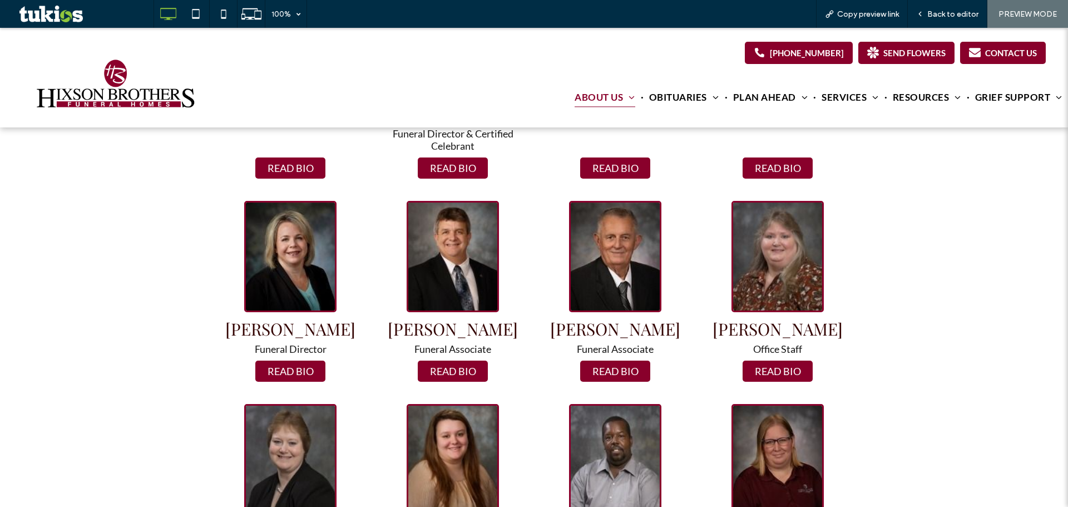
scroll to position [1335, 0]
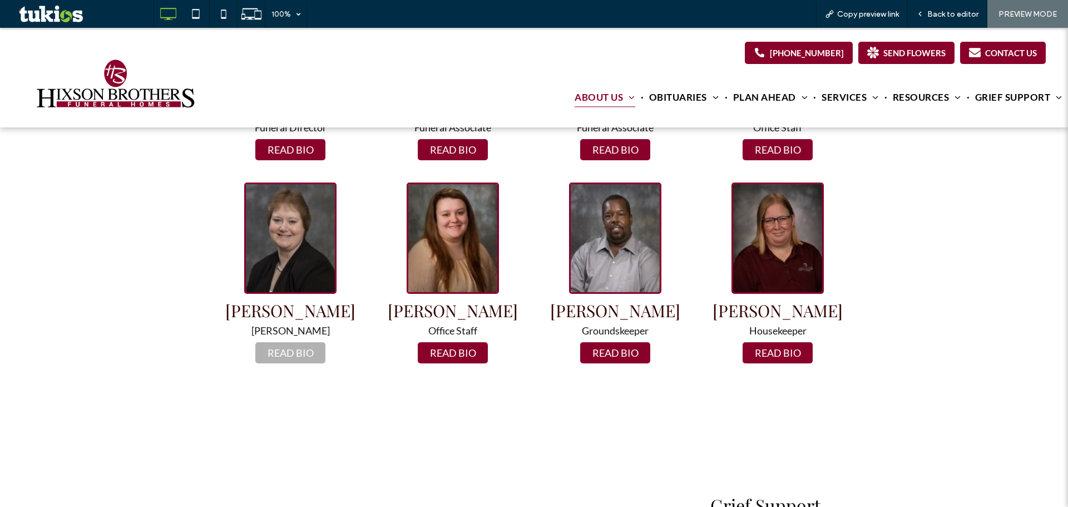
drag, startPoint x: 288, startPoint y: 347, endPoint x: 390, endPoint y: 331, distance: 104.2
click at [289, 347] on button "READ BIO" at bounding box center [290, 352] width 70 height 21
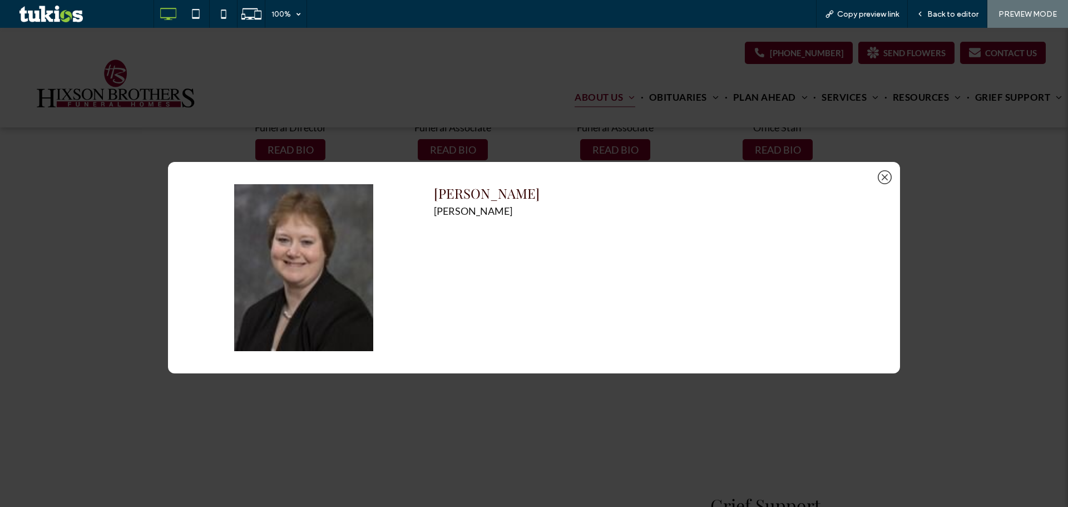
click at [886, 175] on icon at bounding box center [885, 177] width 14 height 14
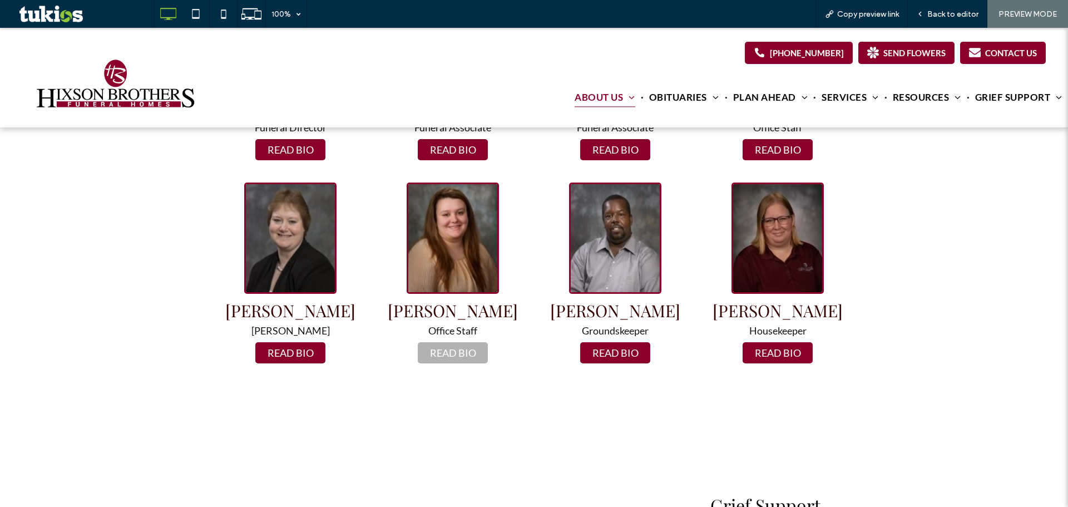
click at [459, 352] on button "READ BIO" at bounding box center [453, 352] width 70 height 21
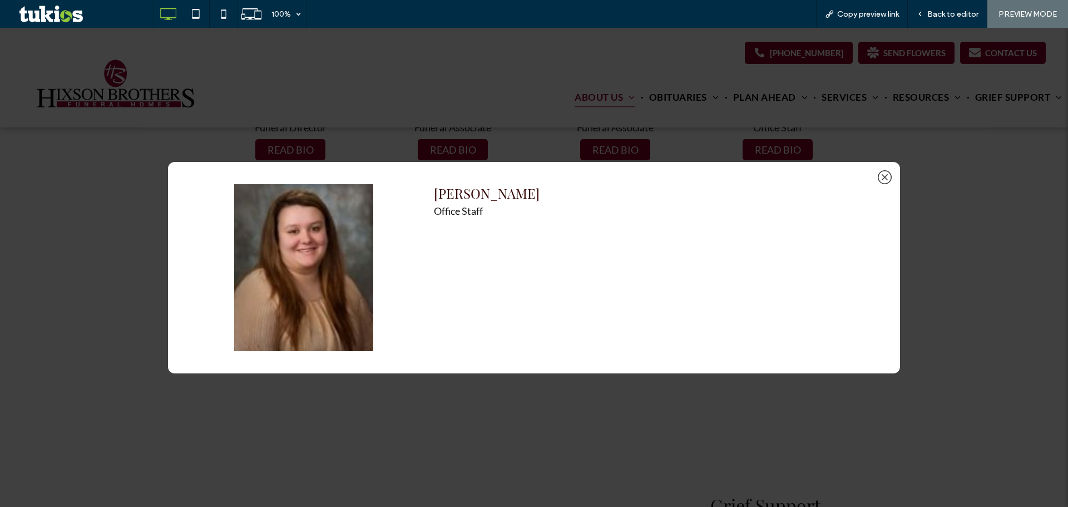
click at [883, 176] on icon at bounding box center [885, 177] width 6 height 6
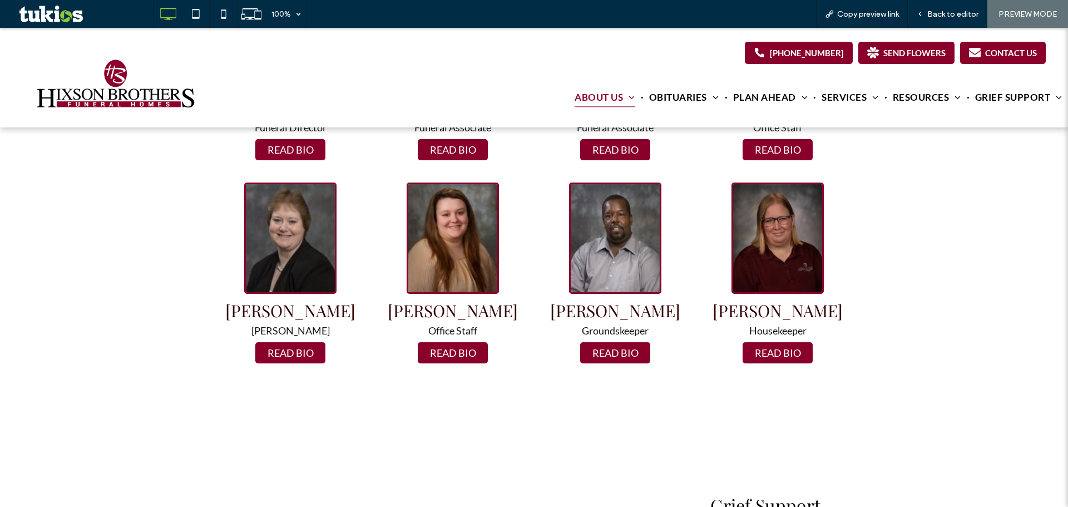
click at [608, 350] on button "READ BIO" at bounding box center [615, 352] width 70 height 21
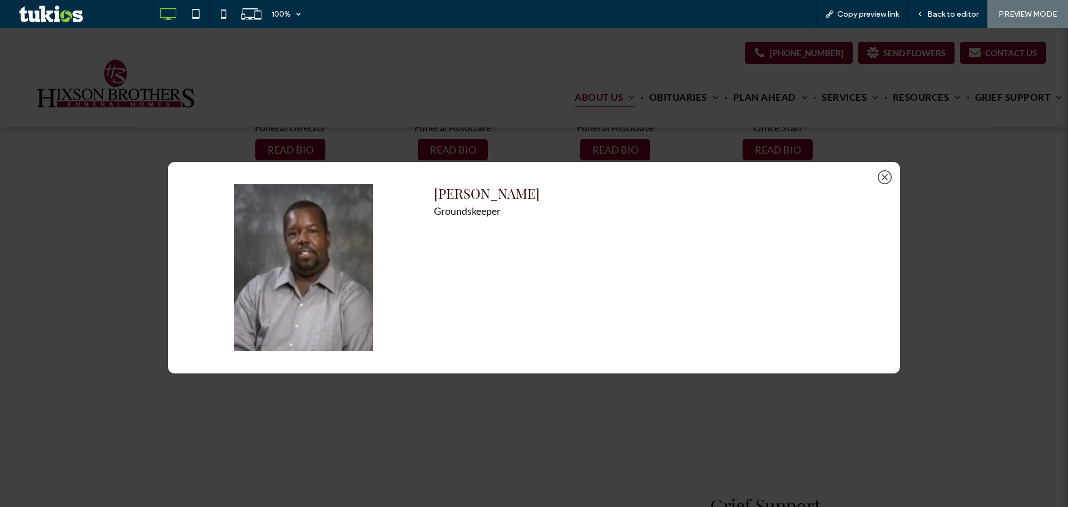
click at [884, 174] on icon at bounding box center [885, 177] width 14 height 14
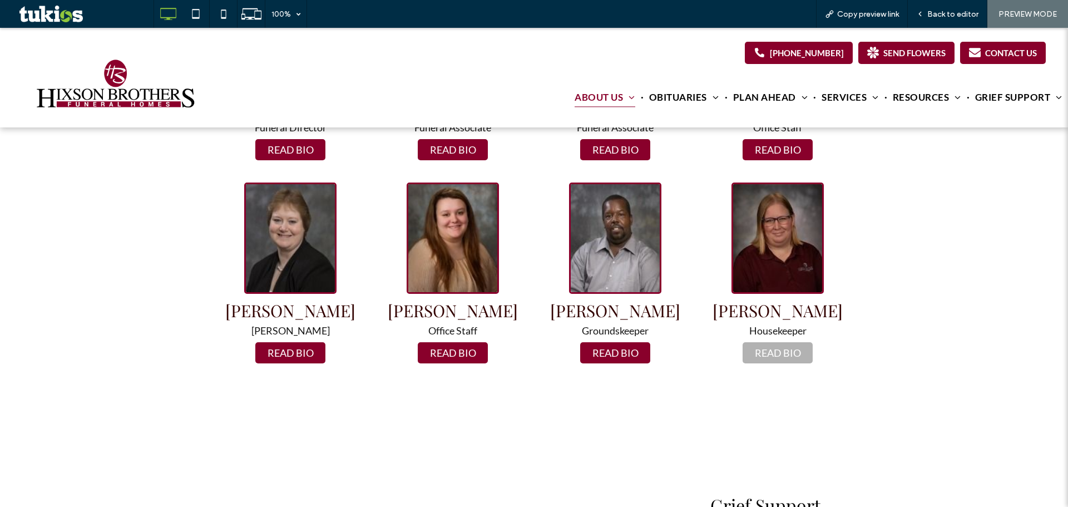
click at [769, 355] on button "READ BIO" at bounding box center [778, 352] width 70 height 21
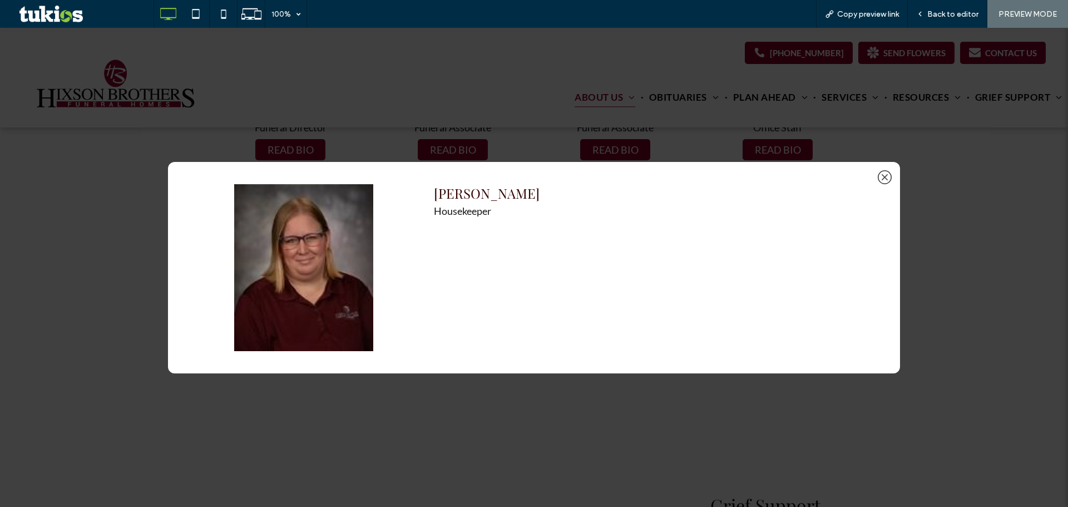
click at [882, 179] on icon at bounding box center [885, 177] width 14 height 14
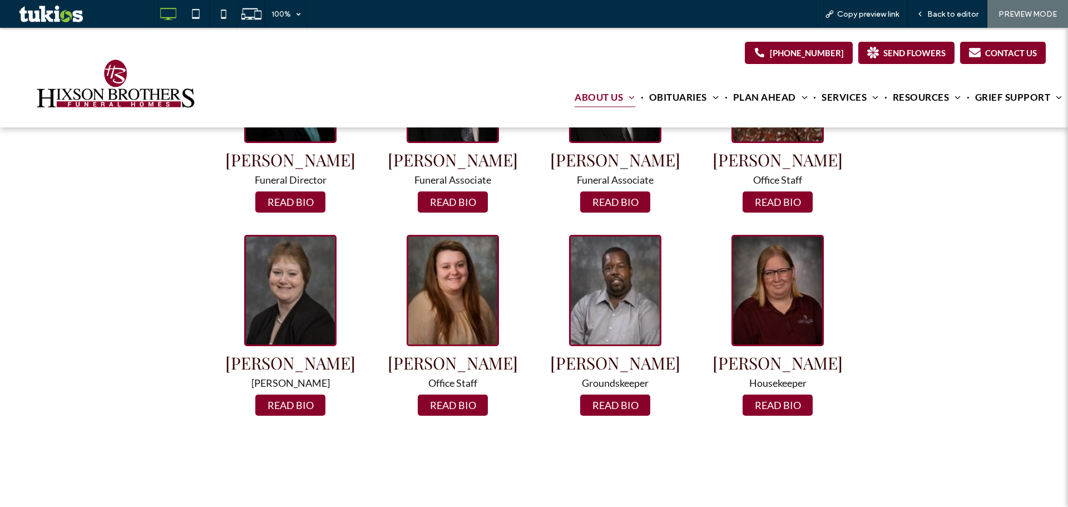
scroll to position [1187, 0]
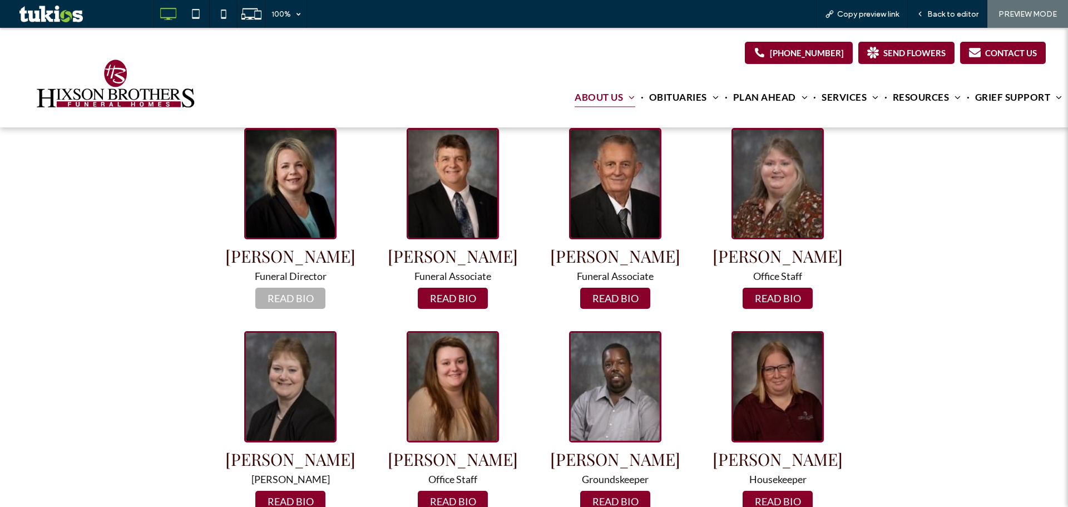
click at [277, 294] on button "READ BIO" at bounding box center [290, 298] width 70 height 21
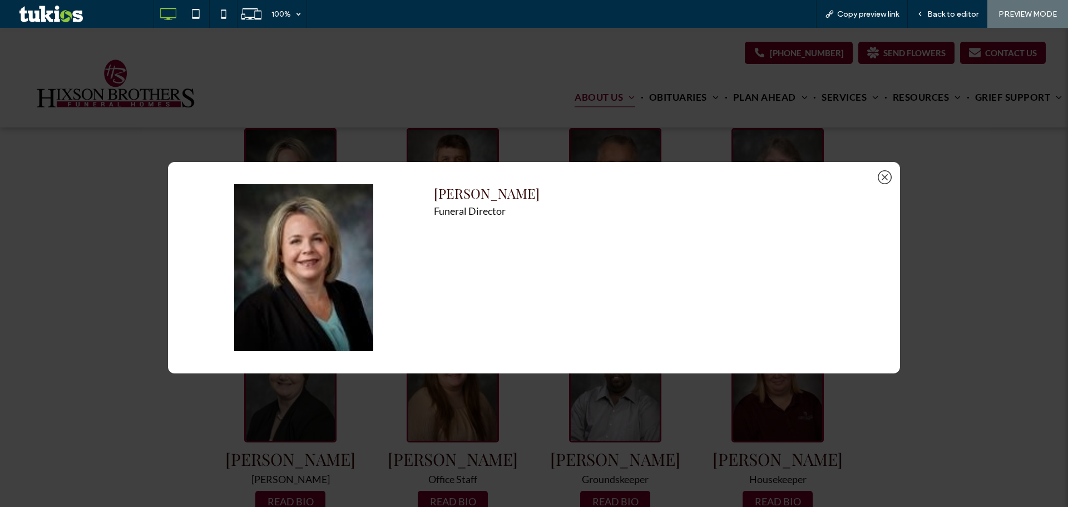
click at [887, 177] on icon at bounding box center [885, 177] width 14 height 14
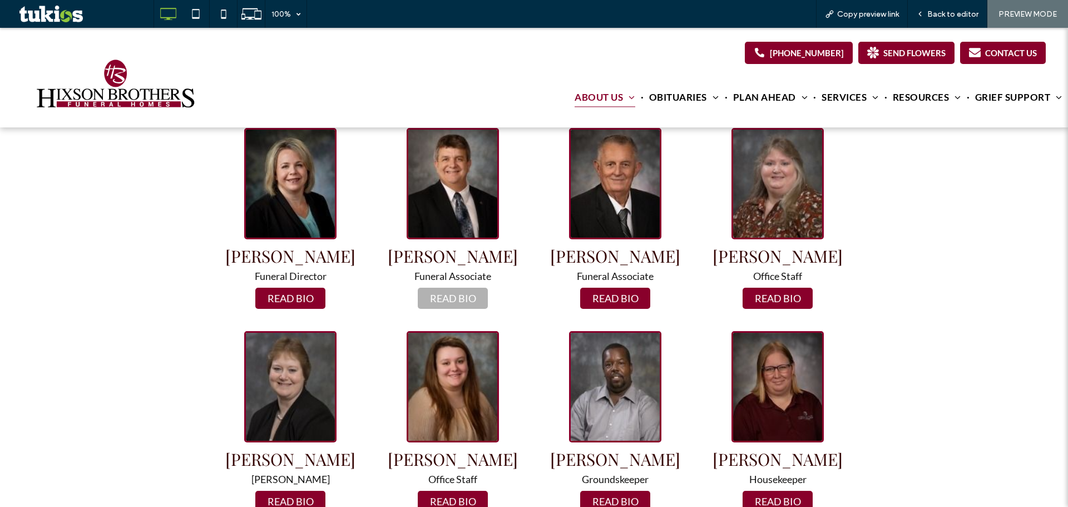
click at [438, 303] on button "READ BIO" at bounding box center [453, 298] width 70 height 21
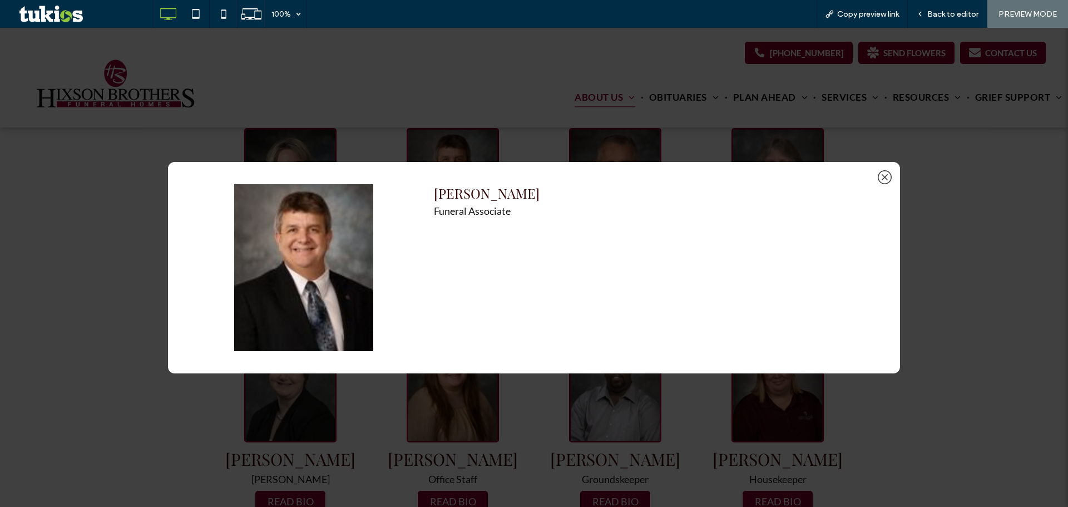
click at [886, 180] on icon at bounding box center [885, 177] width 14 height 14
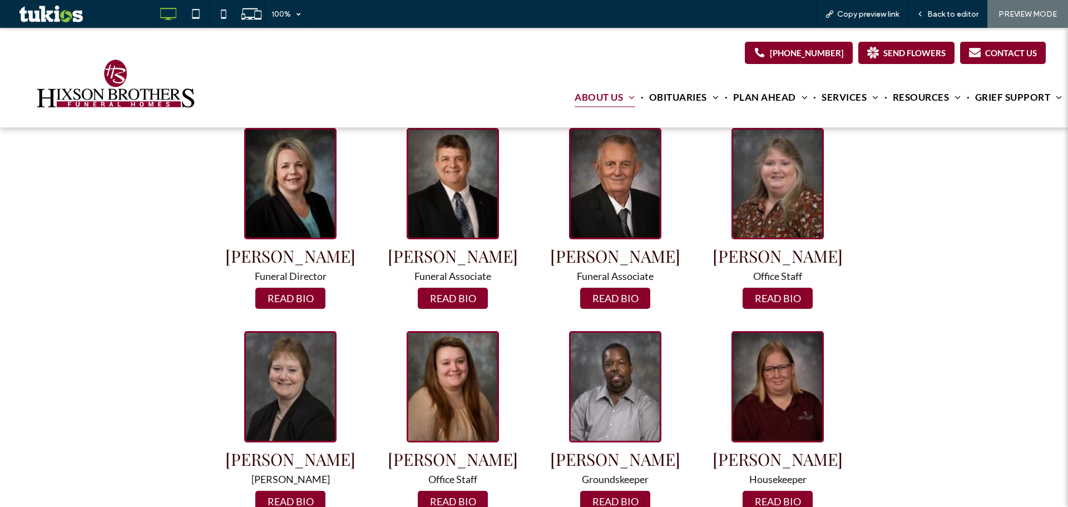
drag, startPoint x: 625, startPoint y: 304, endPoint x: 640, endPoint y: 292, distance: 18.6
click at [626, 304] on button "READ BIO" at bounding box center [615, 298] width 70 height 21
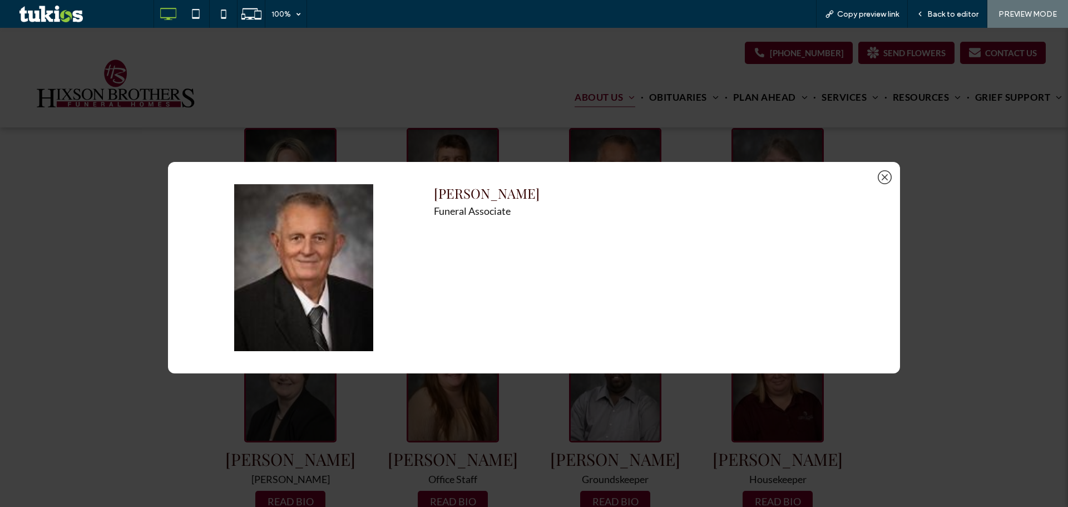
click at [879, 175] on icon at bounding box center [885, 177] width 14 height 14
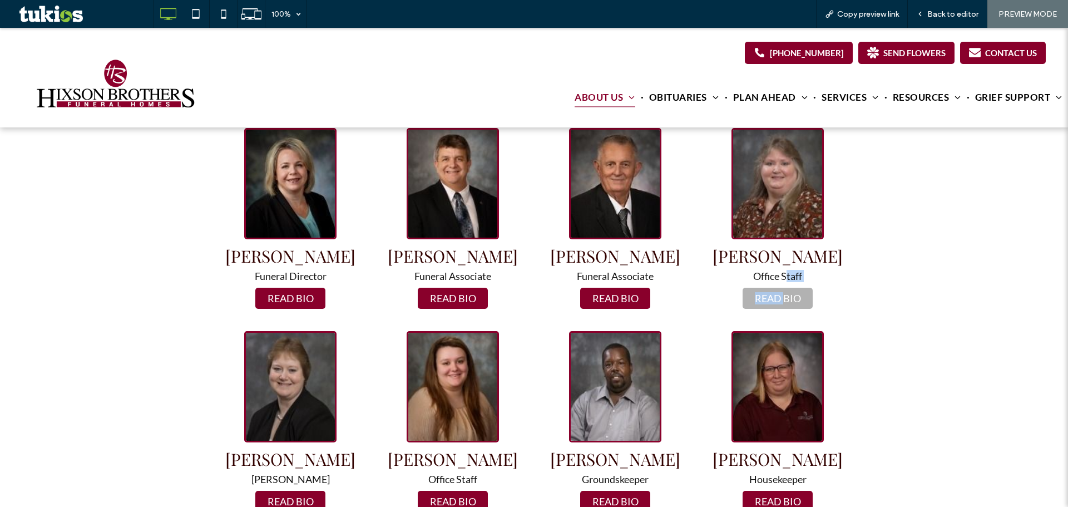
drag, startPoint x: 782, startPoint y: 286, endPoint x: 782, endPoint y: 293, distance: 6.7
click at [782, 293] on div "Jackie Warren Office Staff READ BIO" at bounding box center [777, 218] width 162 height 203
click at [782, 293] on button "READ BIO" at bounding box center [778, 298] width 70 height 21
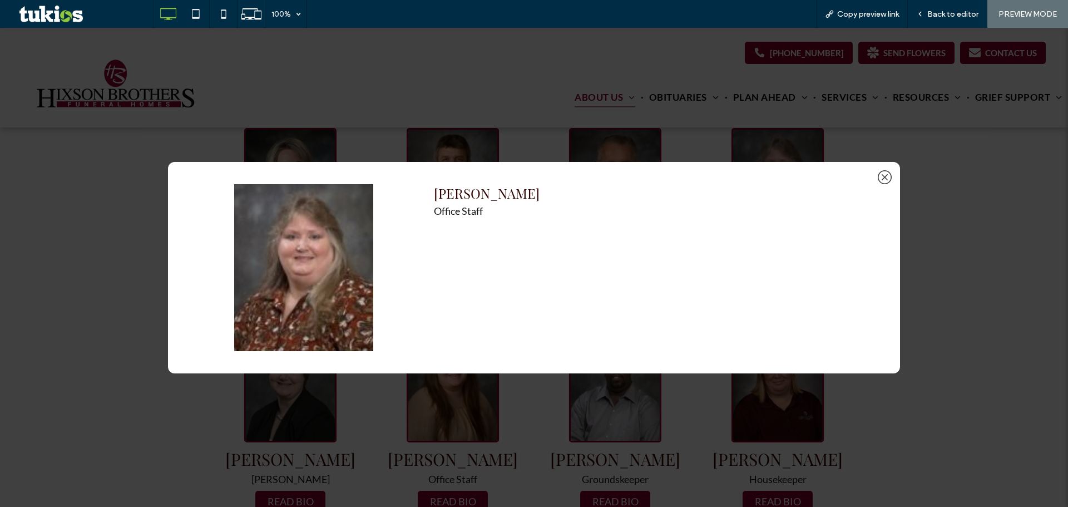
click at [881, 180] on icon at bounding box center [885, 177] width 14 height 14
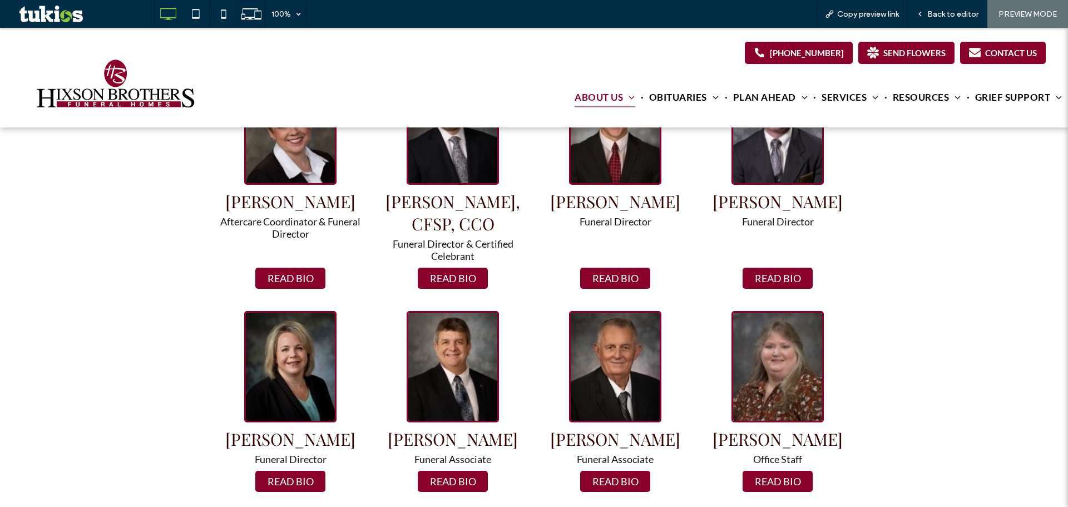
scroll to position [964, 0]
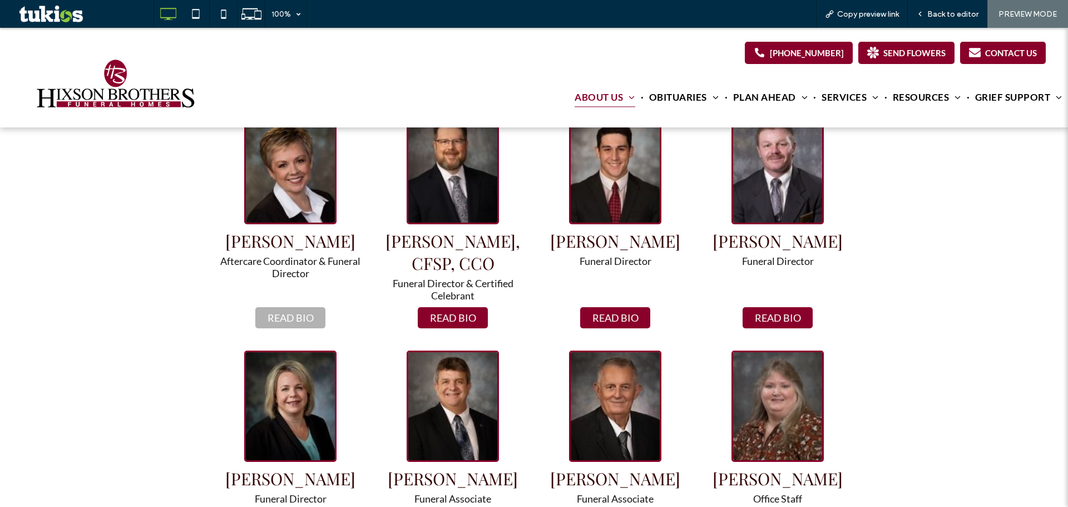
drag, startPoint x: 304, startPoint y: 313, endPoint x: 868, endPoint y: 264, distance: 566.8
click at [304, 313] on button "READ BIO" at bounding box center [290, 317] width 70 height 21
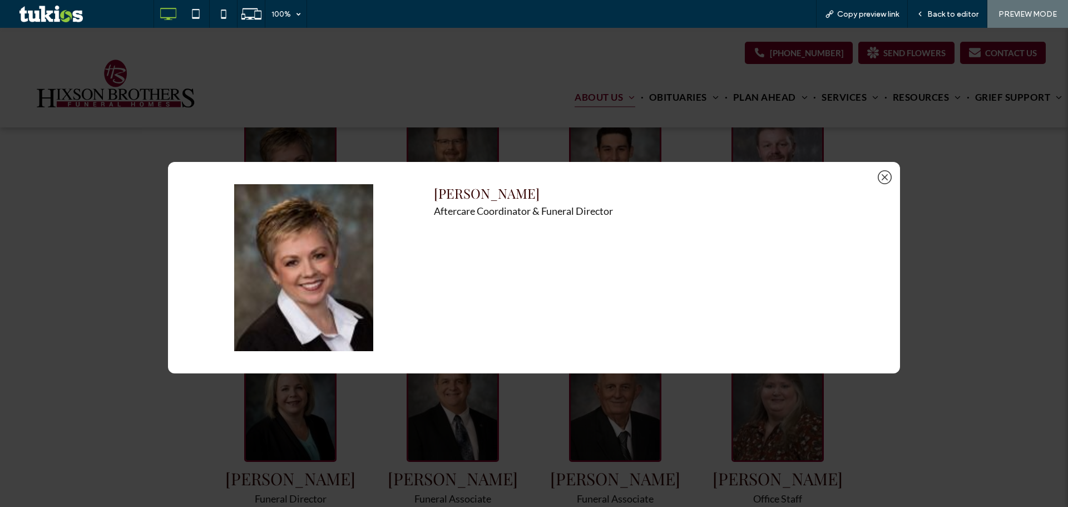
click at [886, 177] on div "Julie B. Morris Aftercare Coordinator & Funeral Director" at bounding box center [534, 267] width 732 height 211
click at [886, 175] on icon at bounding box center [885, 177] width 14 height 14
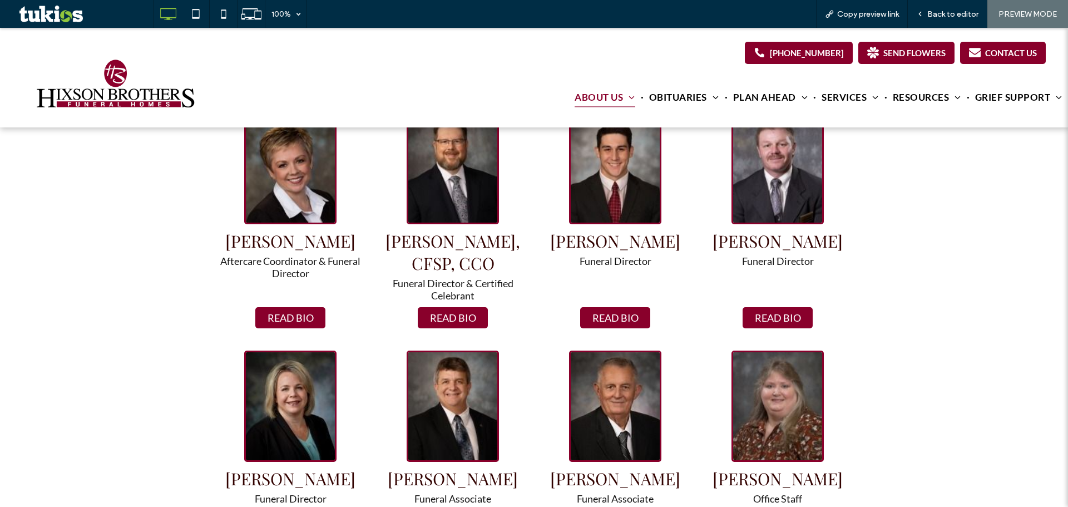
drag, startPoint x: 467, startPoint y: 318, endPoint x: 472, endPoint y: 317, distance: 5.6
click at [467, 317] on button "READ BIO" at bounding box center [453, 317] width 70 height 21
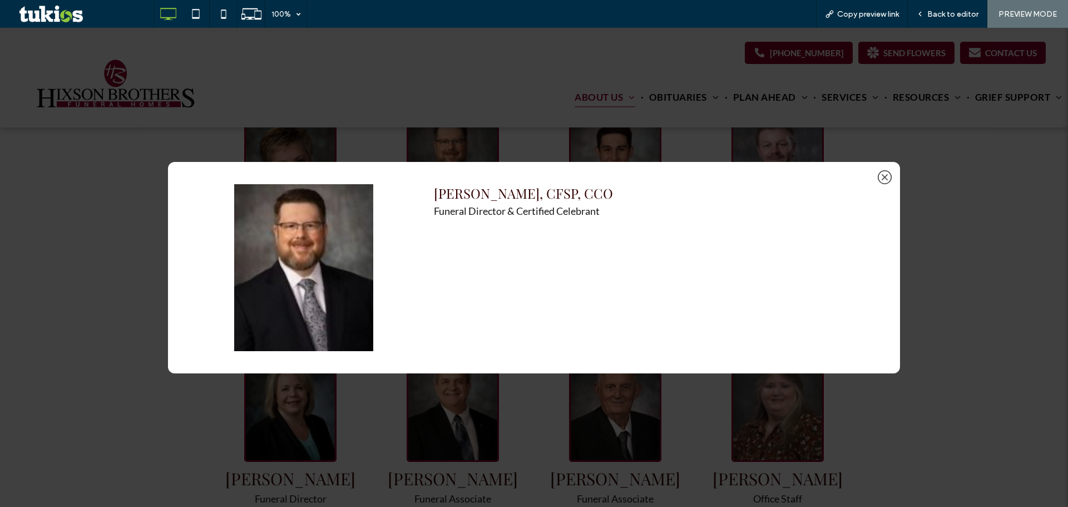
click at [886, 175] on icon at bounding box center [885, 177] width 14 height 14
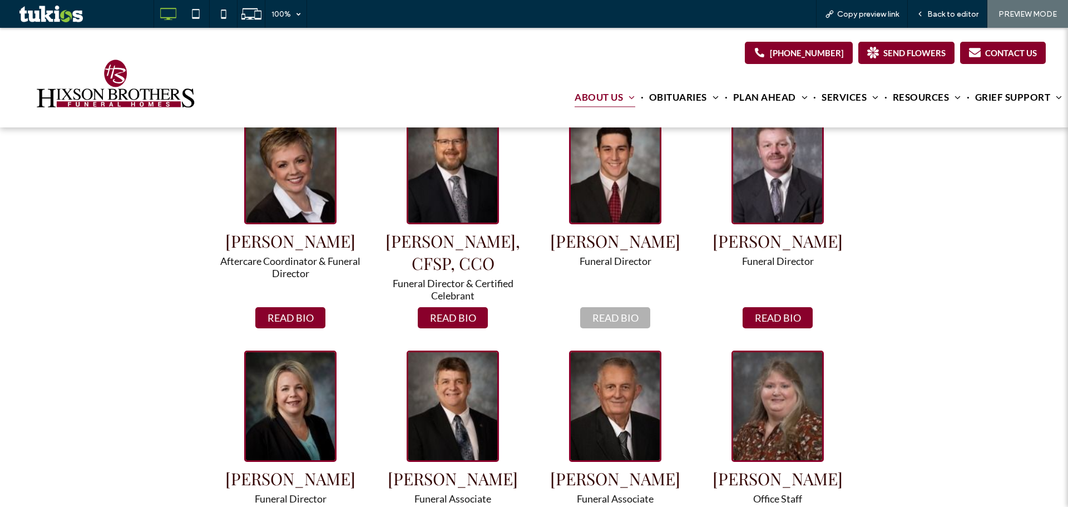
click at [610, 320] on button "READ BIO" at bounding box center [615, 317] width 70 height 21
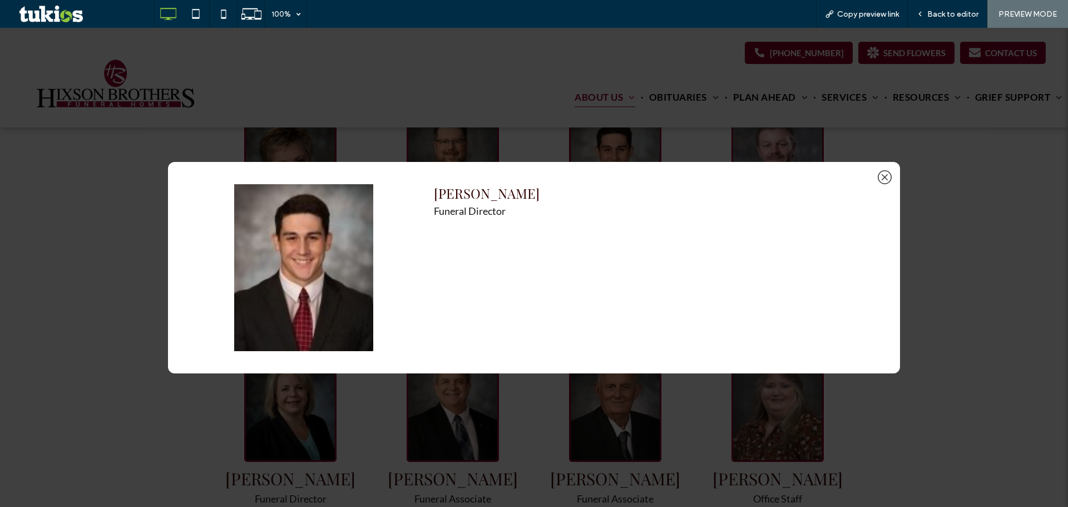
drag, startPoint x: 619, startPoint y: 266, endPoint x: 542, endPoint y: 254, distance: 77.7
click at [456, 247] on div "Sean Masters Funeral Director" at bounding box center [644, 267] width 454 height 167
click at [882, 177] on icon at bounding box center [885, 177] width 14 height 14
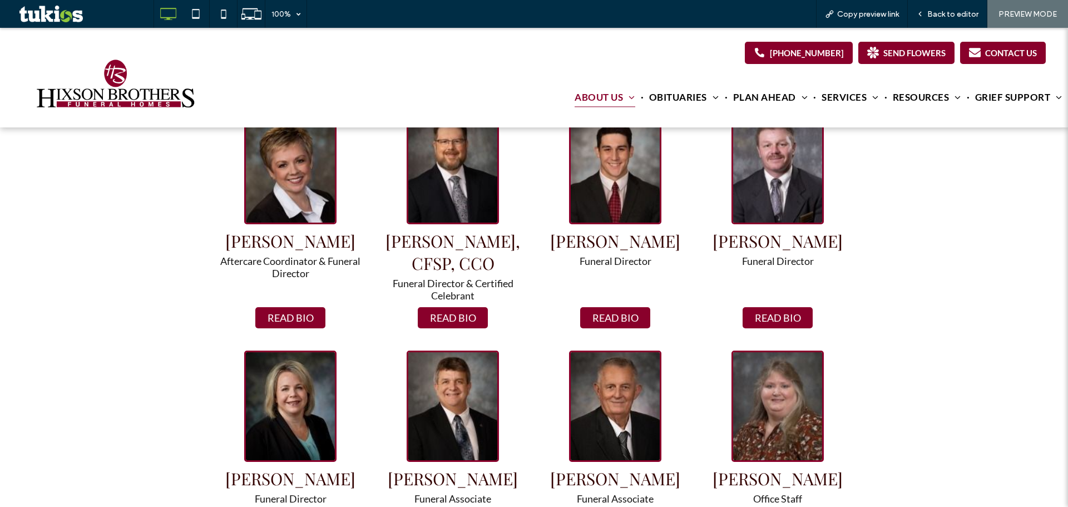
click at [788, 314] on button "READ BIO" at bounding box center [778, 317] width 70 height 21
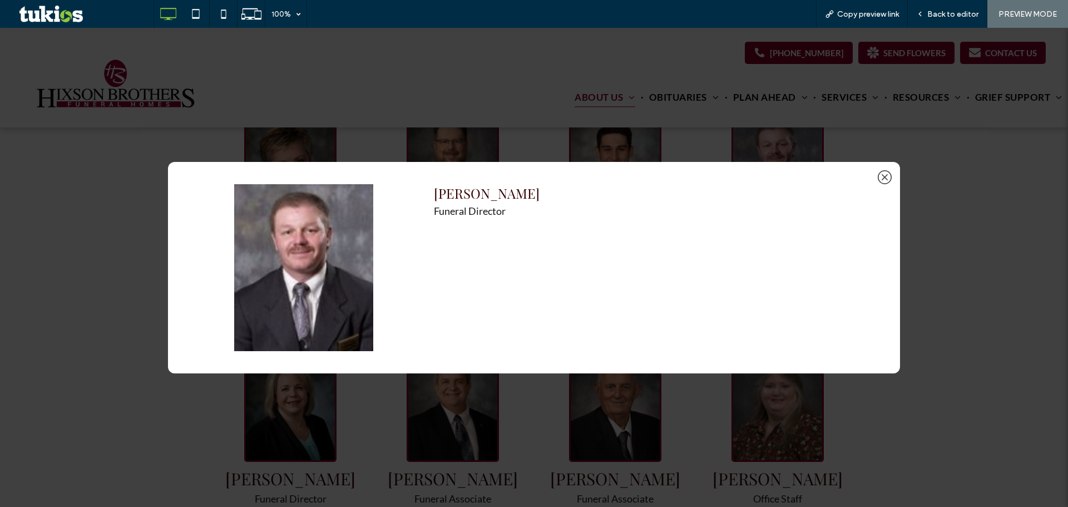
click at [882, 181] on icon at bounding box center [885, 177] width 14 height 14
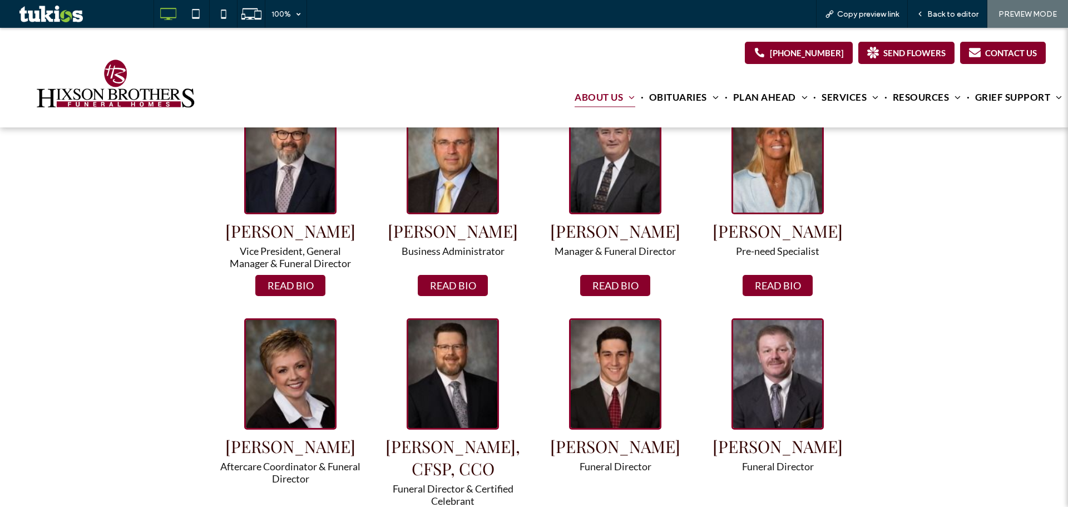
scroll to position [741, 0]
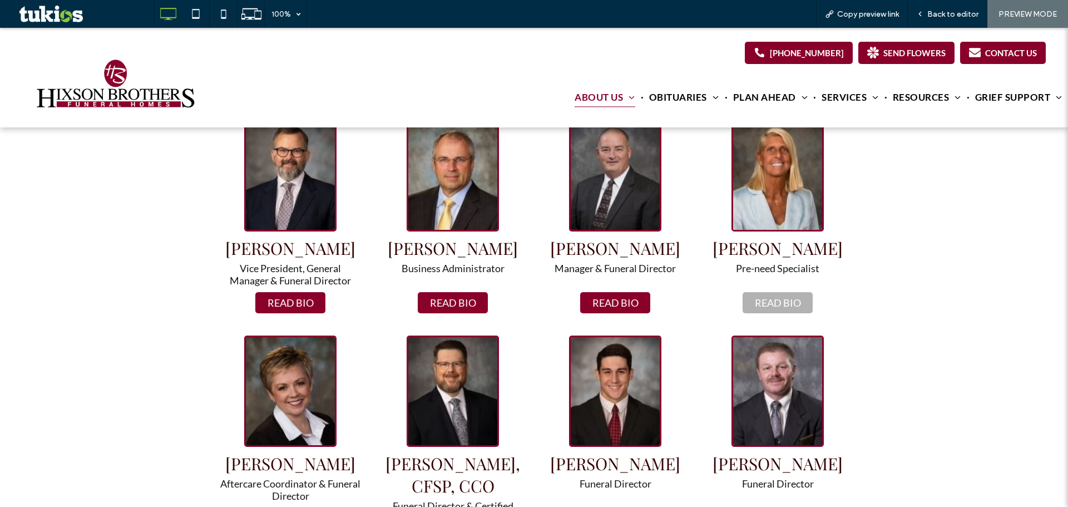
click at [769, 306] on button "READ BIO" at bounding box center [778, 302] width 70 height 21
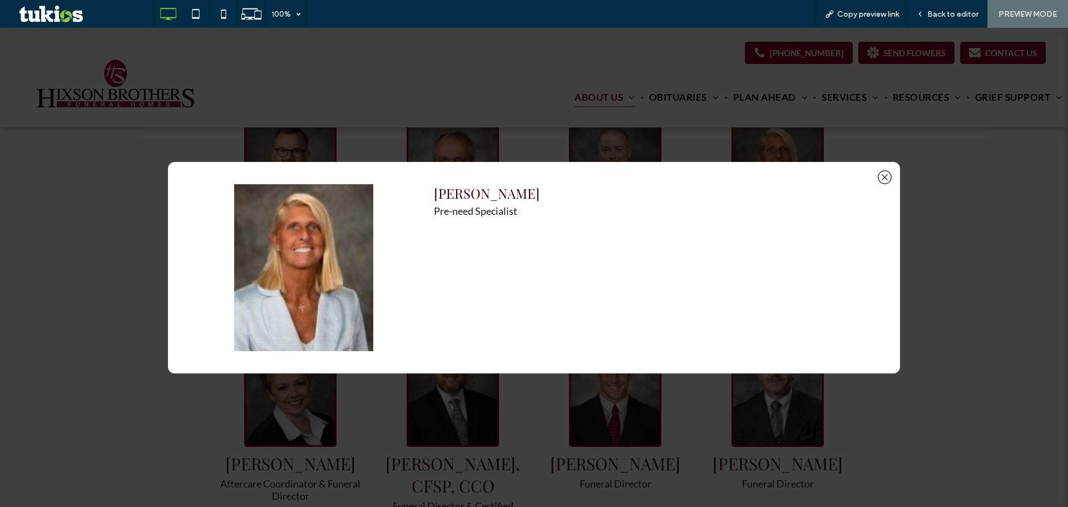
click at [884, 176] on icon at bounding box center [885, 177] width 6 height 6
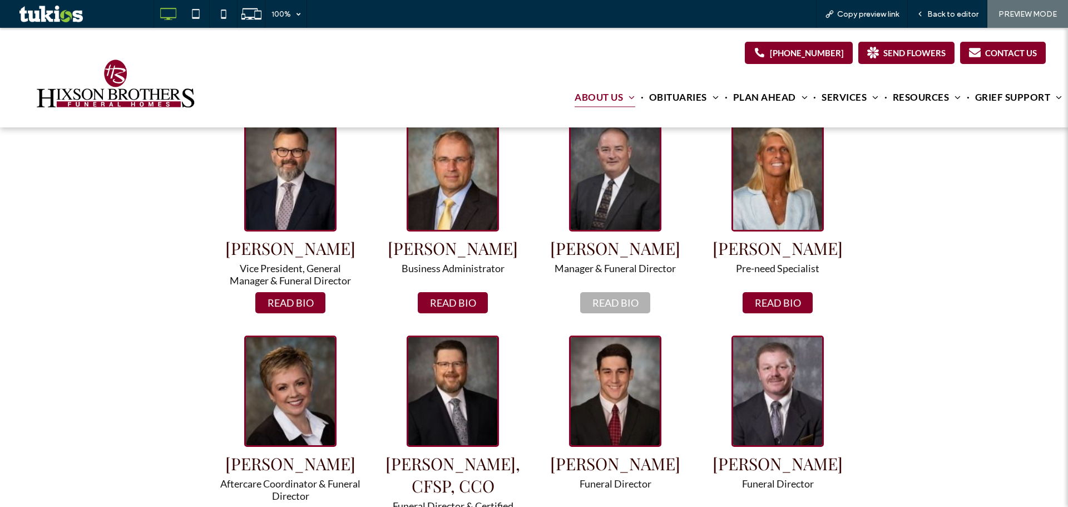
drag, startPoint x: 619, startPoint y: 301, endPoint x: 827, endPoint y: 238, distance: 217.3
click at [620, 301] on button "READ BIO" at bounding box center [615, 302] width 70 height 21
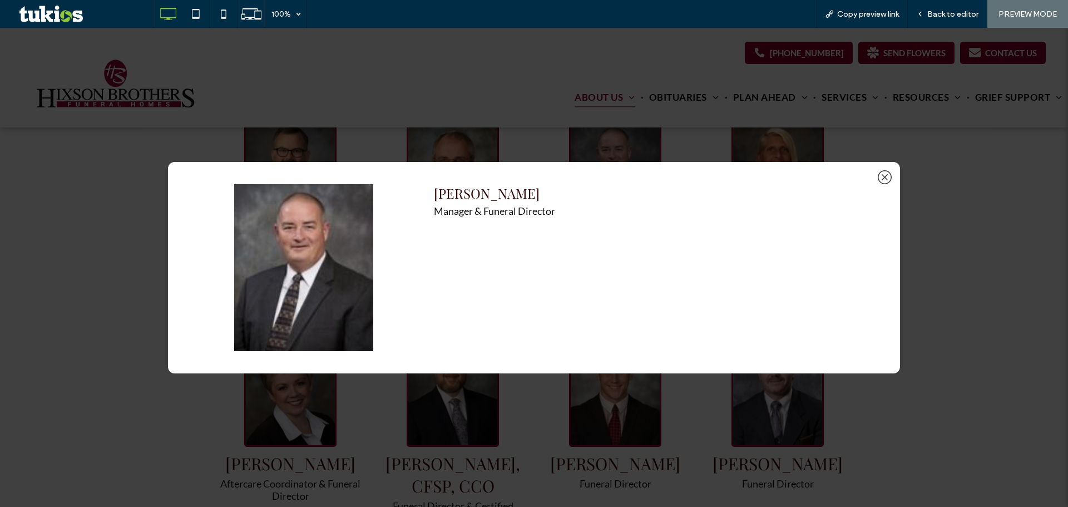
click at [881, 176] on icon at bounding box center [885, 177] width 14 height 14
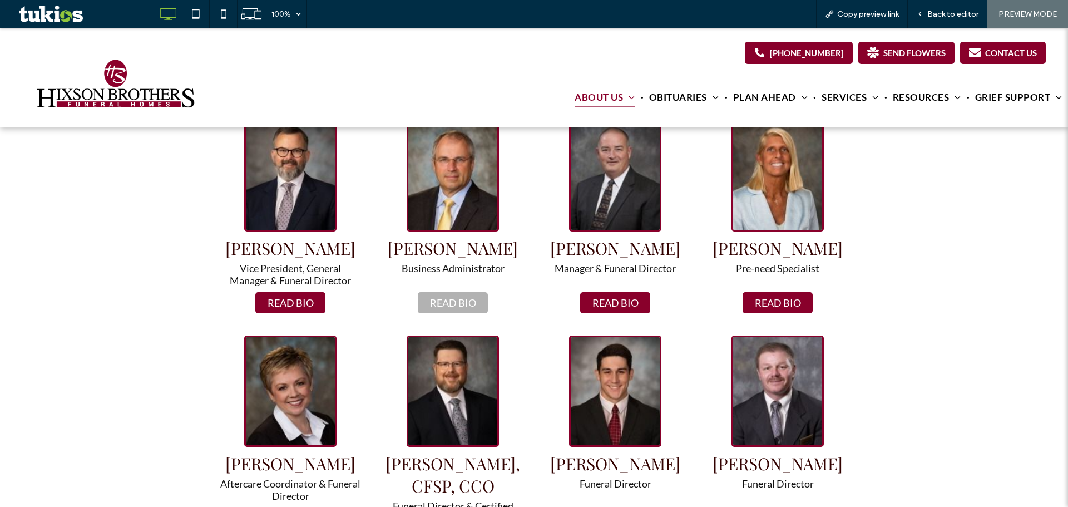
click at [469, 299] on button "READ BIO" at bounding box center [453, 302] width 70 height 21
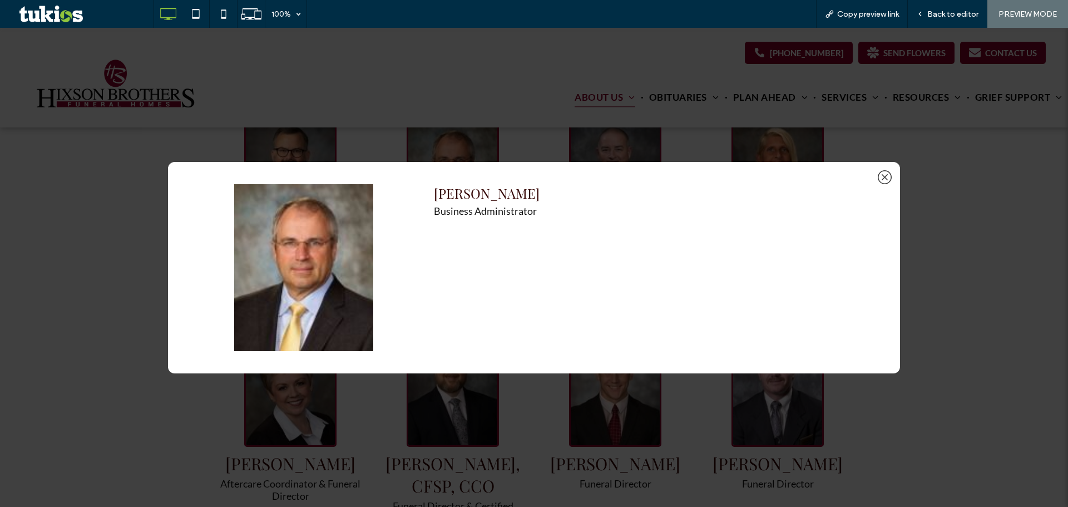
click at [883, 177] on icon at bounding box center [885, 177] width 14 height 14
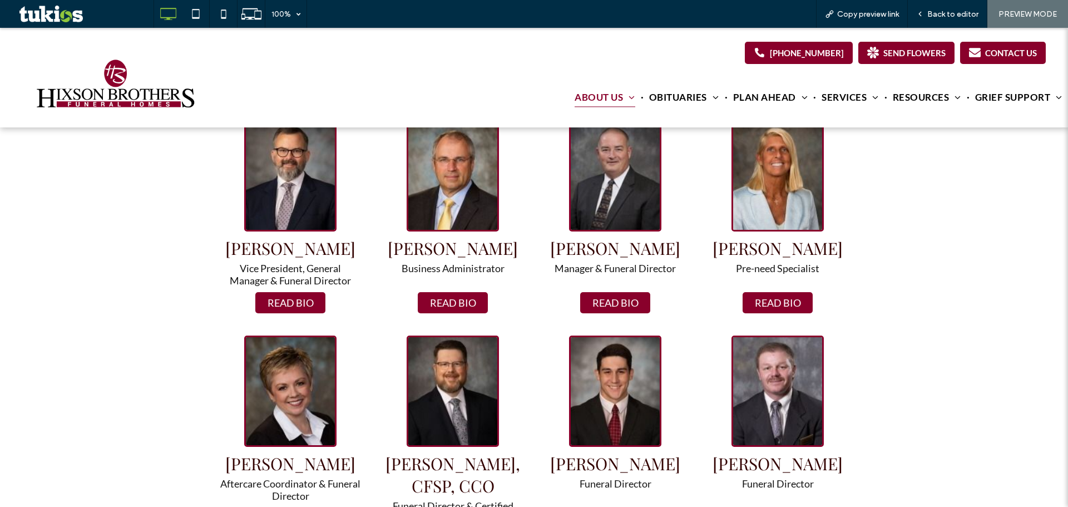
click at [284, 299] on button "READ BIO" at bounding box center [290, 302] width 70 height 21
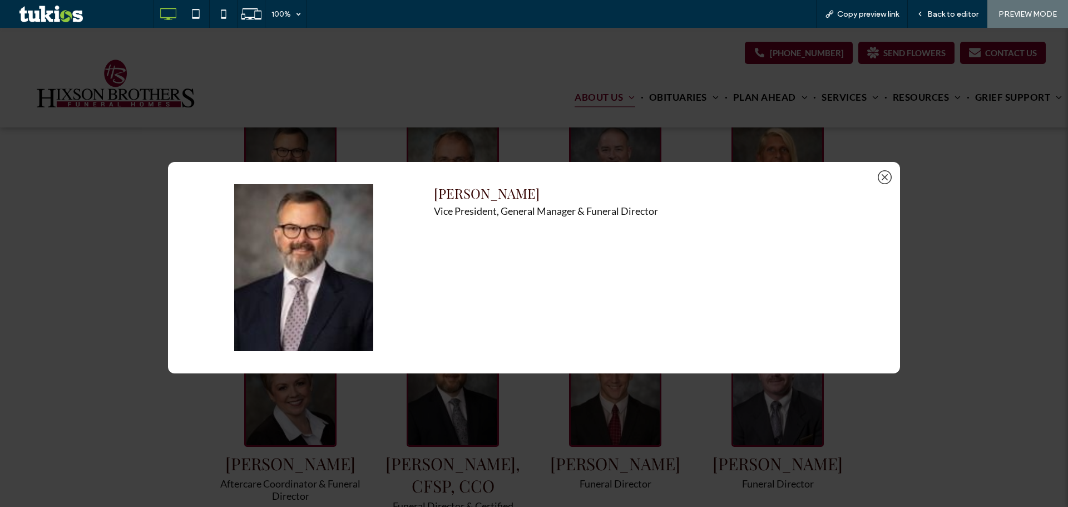
click at [886, 173] on icon at bounding box center [885, 177] width 14 height 14
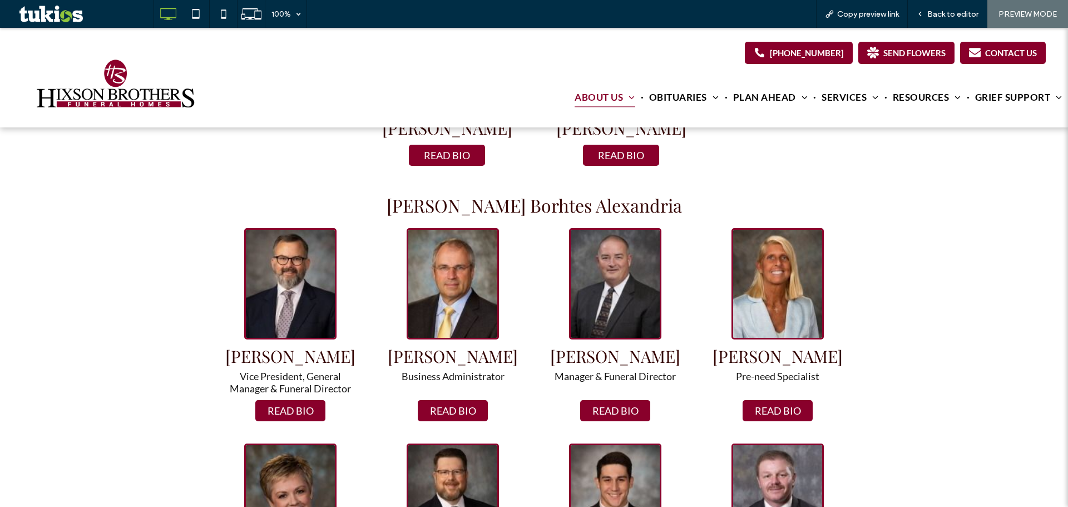
scroll to position [519, 0]
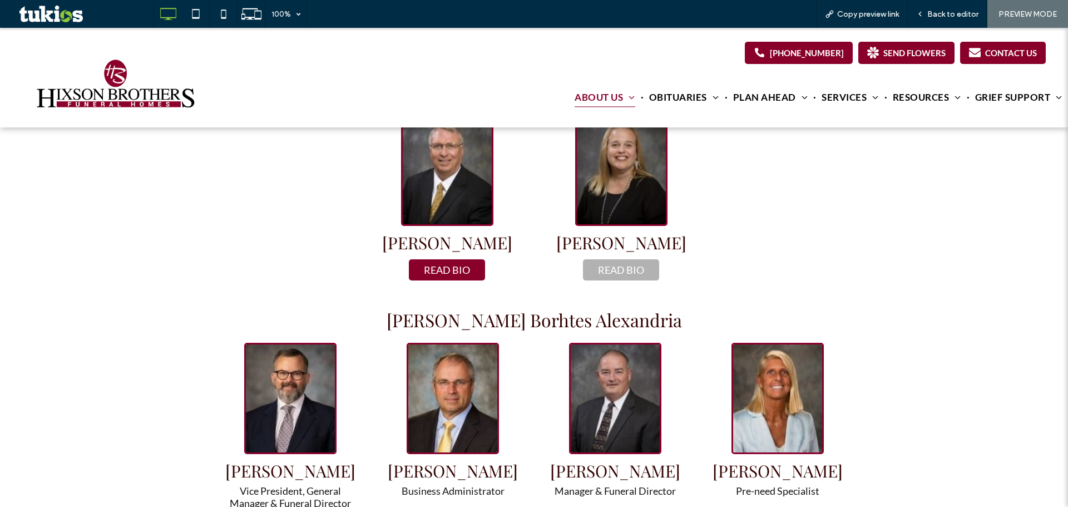
click at [634, 269] on button "READ BIO" at bounding box center [621, 269] width 76 height 21
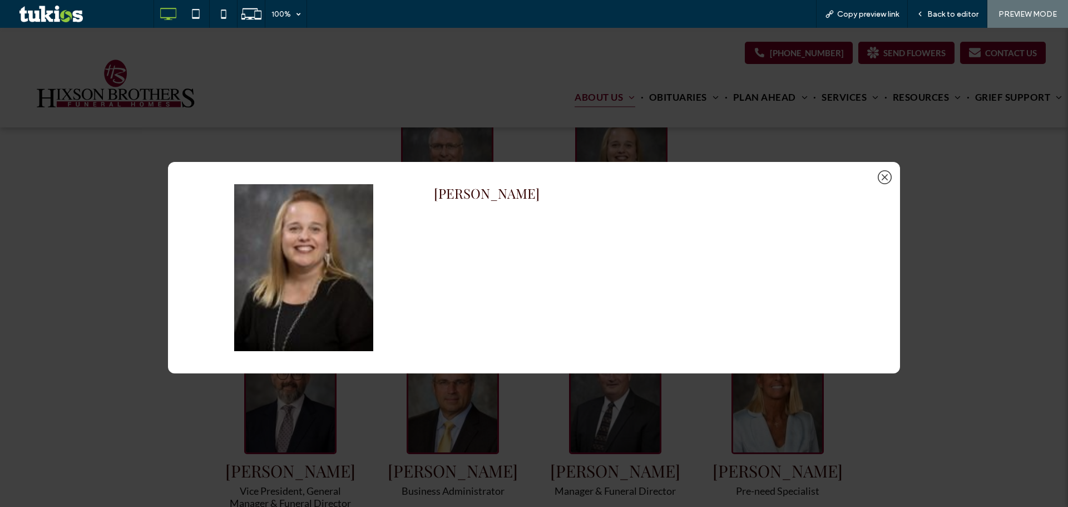
click at [884, 176] on icon at bounding box center [885, 177] width 14 height 14
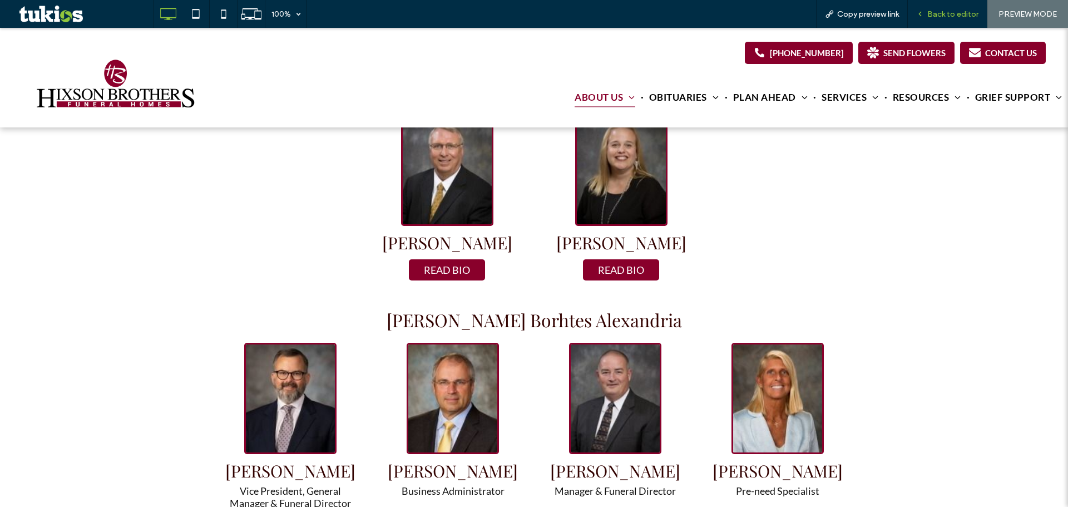
click at [956, 6] on div "Back to editor" at bounding box center [948, 14] width 80 height 28
click at [951, 18] on span "Back to editor" at bounding box center [952, 13] width 51 height 9
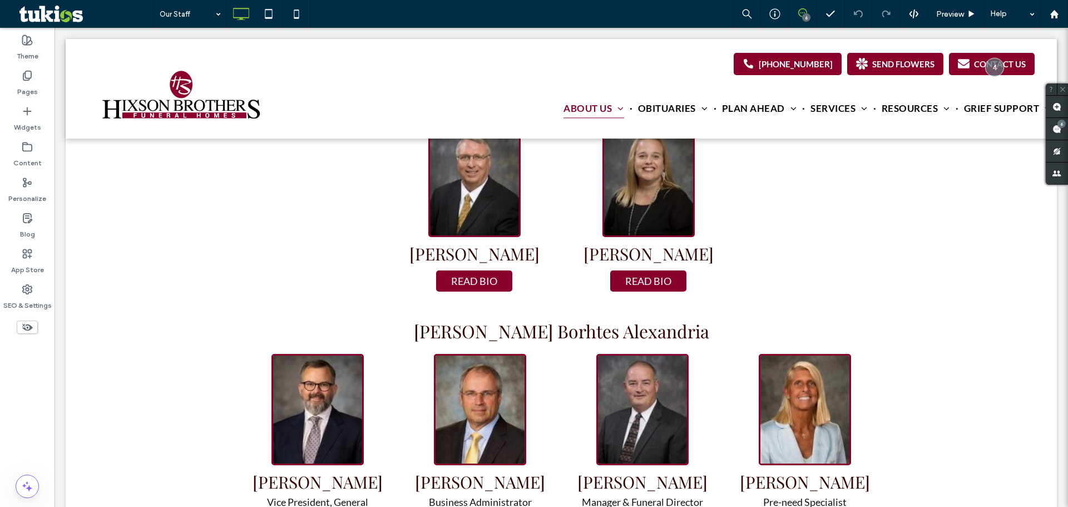
click at [799, 11] on use at bounding box center [802, 12] width 9 height 9
click at [807, 10] on icon at bounding box center [802, 12] width 9 height 9
click at [1057, 104] on use at bounding box center [1056, 106] width 9 height 9
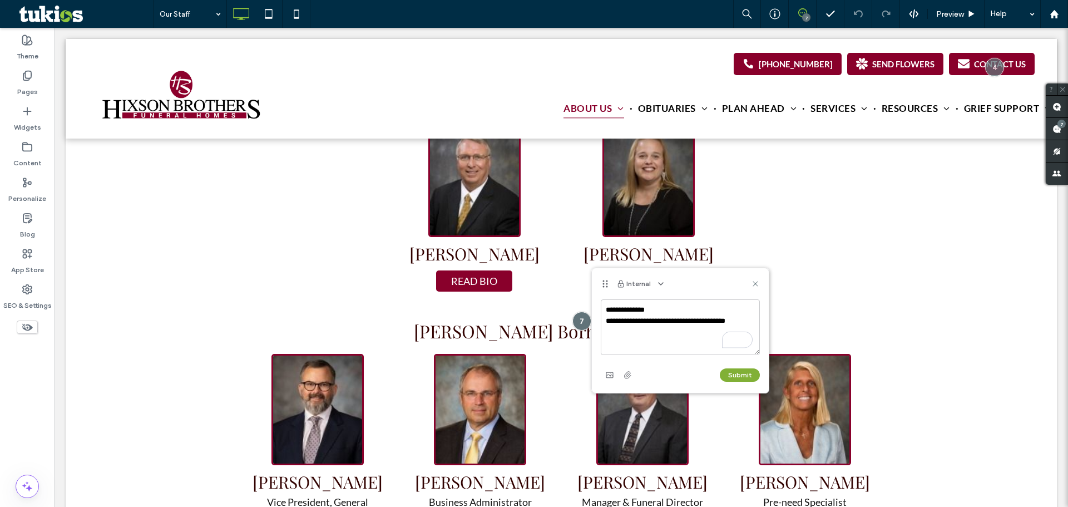
type textarea "**********"
click at [750, 375] on button "Submit" at bounding box center [740, 374] width 40 height 13
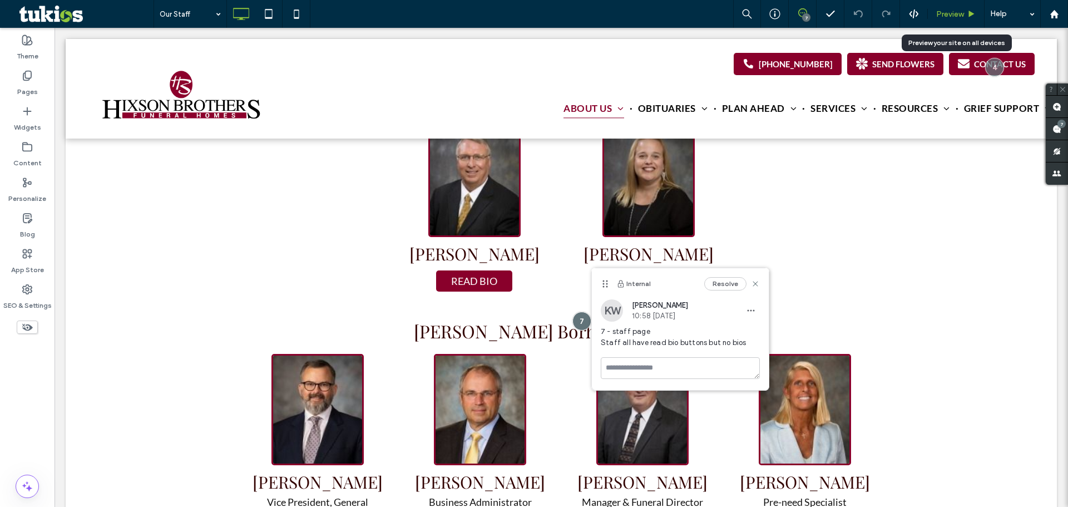
click at [963, 17] on span "Preview" at bounding box center [950, 13] width 28 height 9
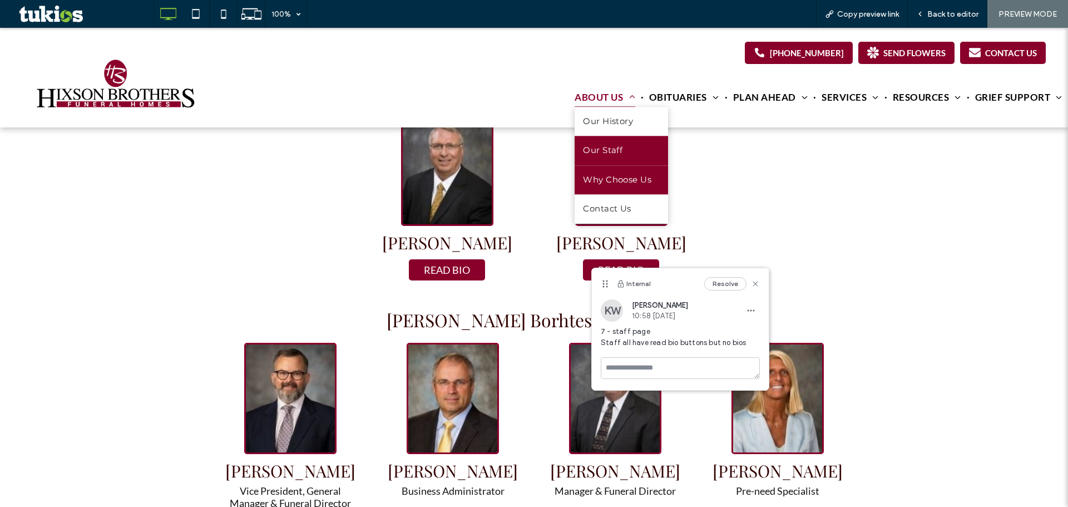
click at [608, 184] on span "Why Choose Us" at bounding box center [617, 180] width 68 height 13
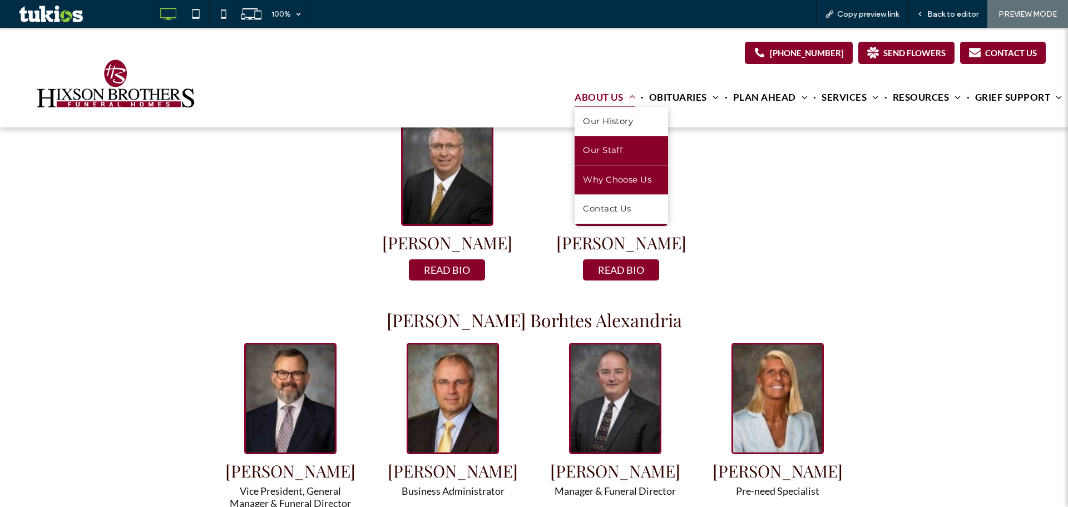
click at [611, 181] on span "Why Choose Us" at bounding box center [617, 180] width 68 height 13
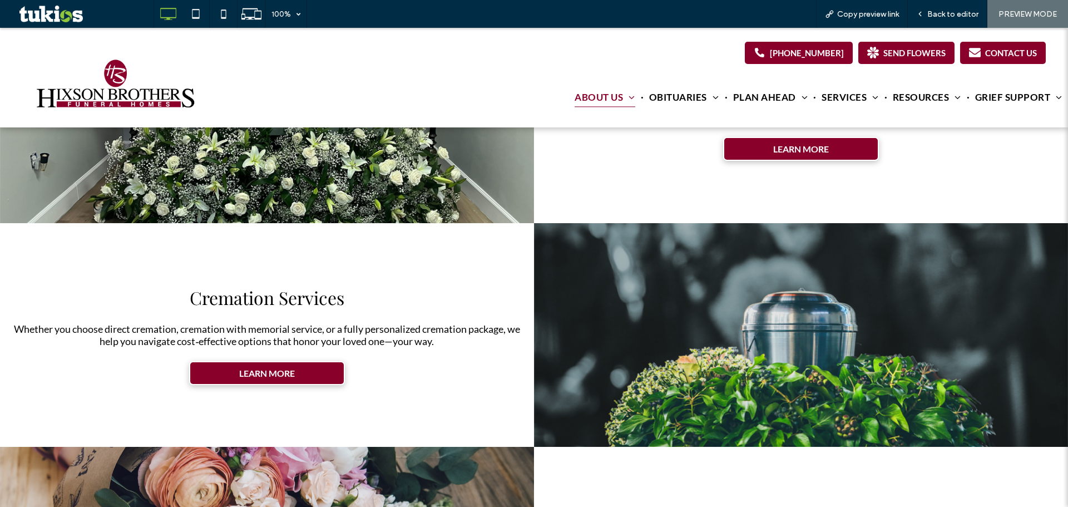
scroll to position [668, 0]
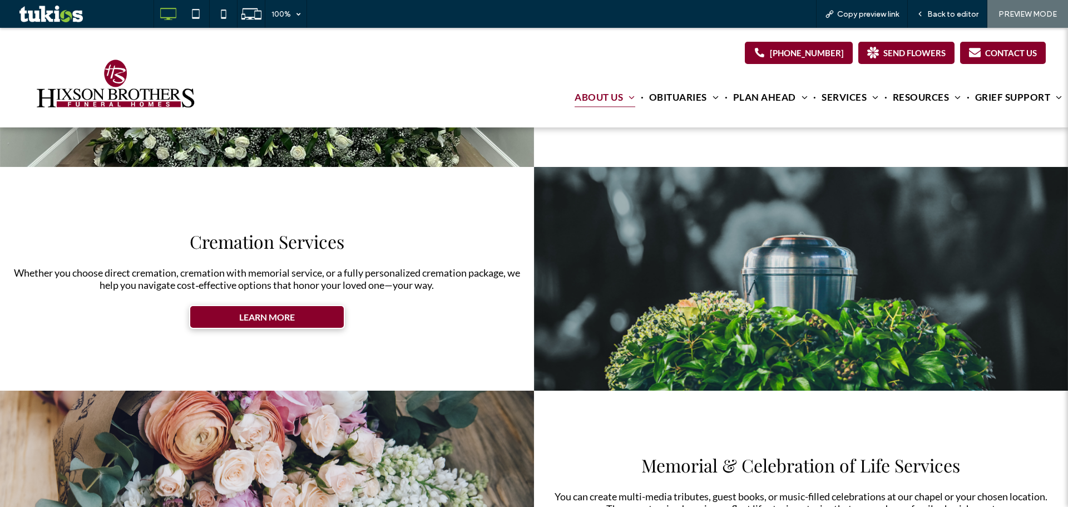
drag, startPoint x: 268, startPoint y: 314, endPoint x: 475, endPoint y: 311, distance: 207.5
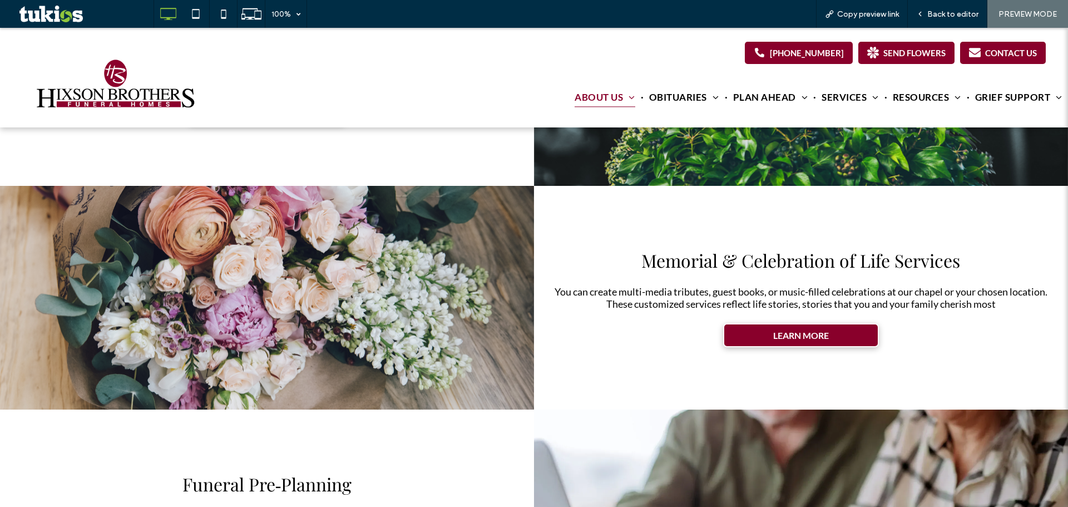
scroll to position [874, 0]
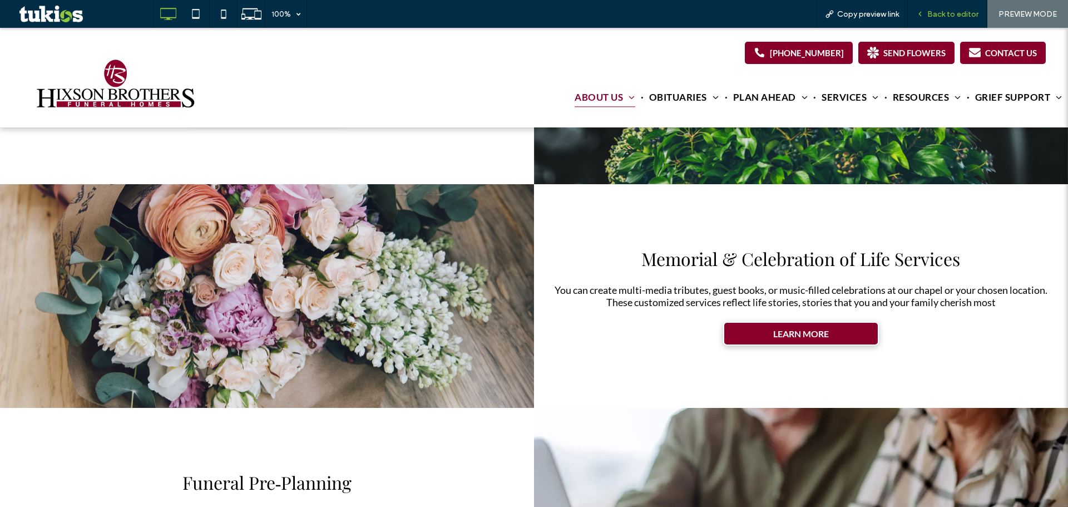
click at [950, 7] on div "Back to editor" at bounding box center [948, 14] width 80 height 28
click at [939, 15] on span "Back to editor" at bounding box center [952, 13] width 51 height 9
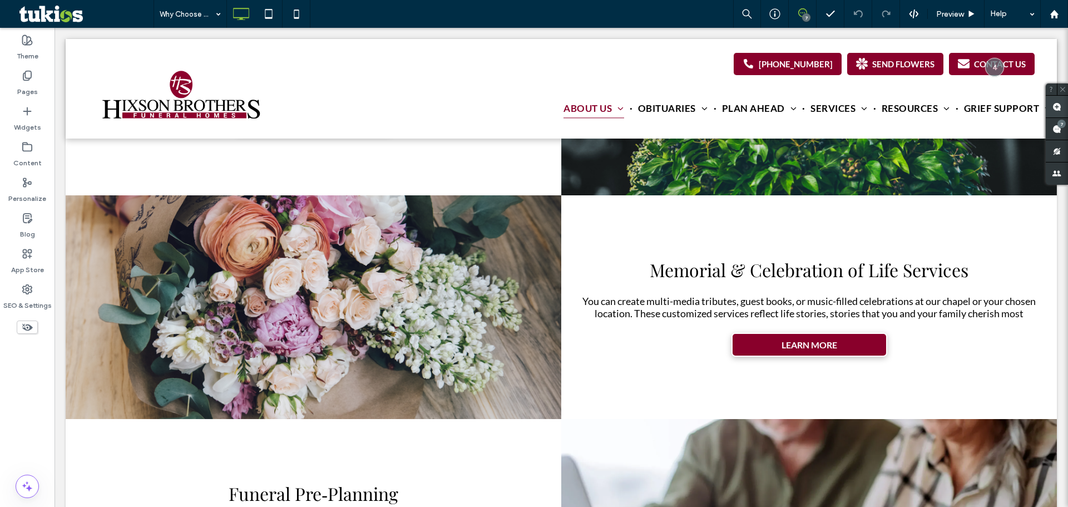
click at [1052, 104] on span at bounding box center [1057, 107] width 22 height 22
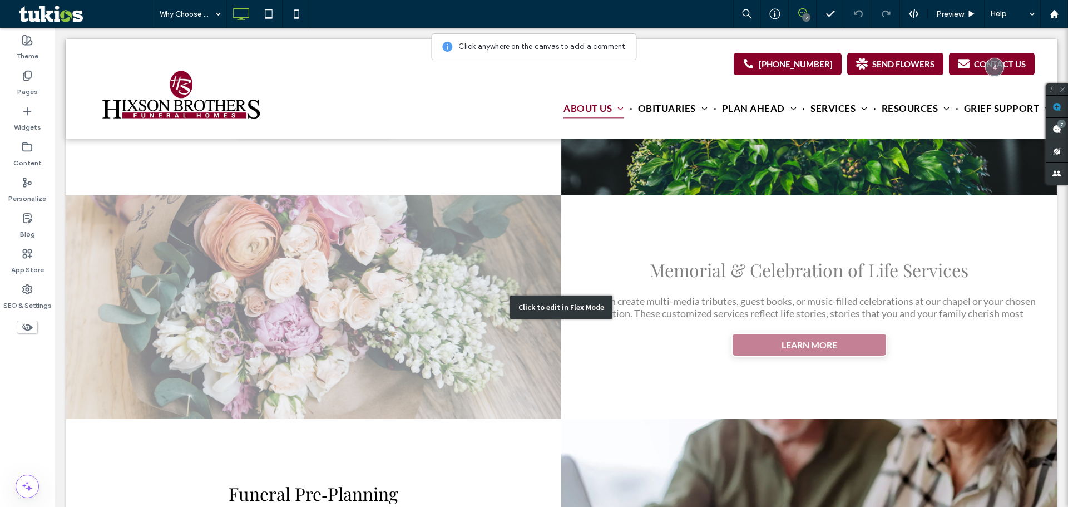
click at [802, 317] on div "Click to edit in Flex Mode" at bounding box center [561, 307] width 991 height 224
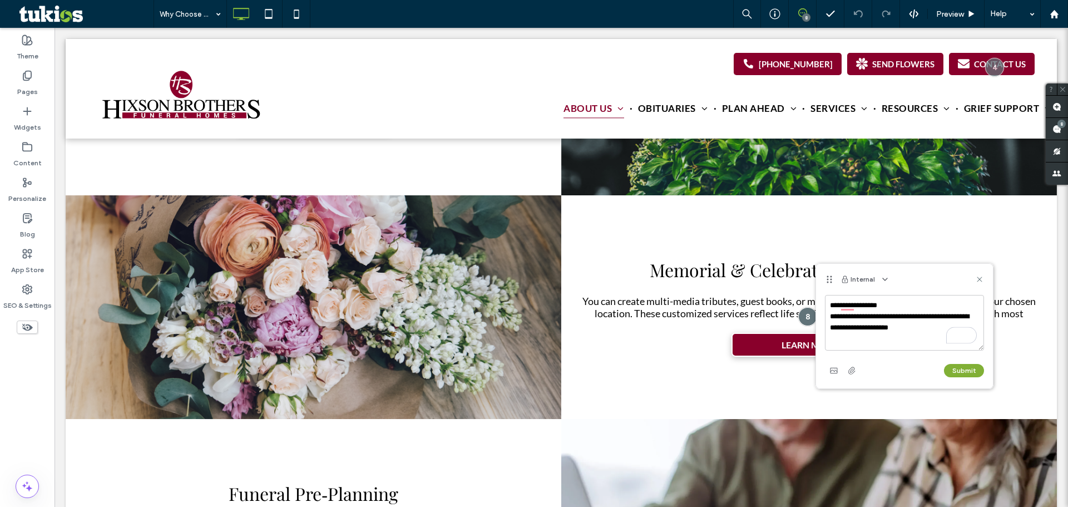
type textarea "**********"
click at [970, 370] on button "Submit" at bounding box center [964, 370] width 40 height 13
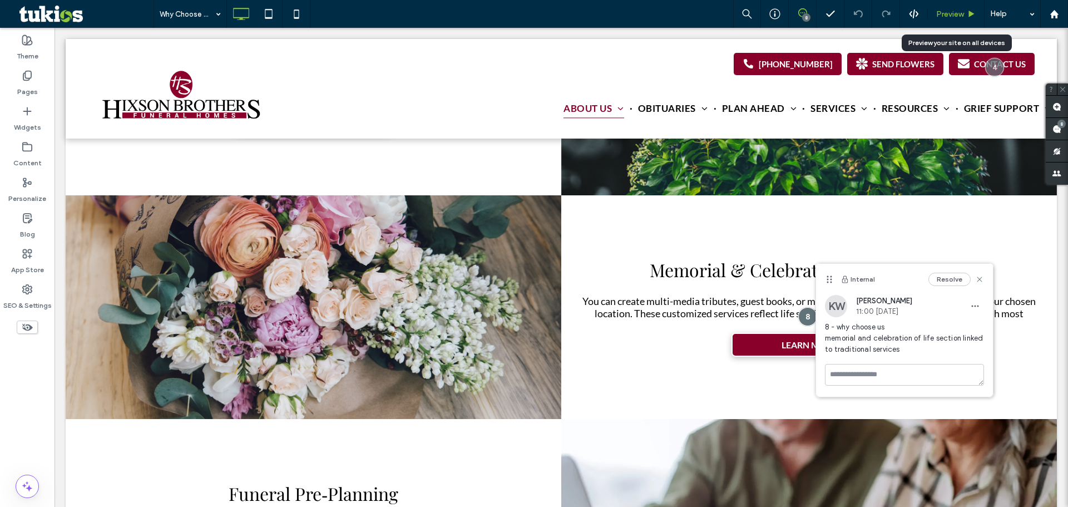
click at [963, 17] on span "Preview" at bounding box center [950, 13] width 28 height 9
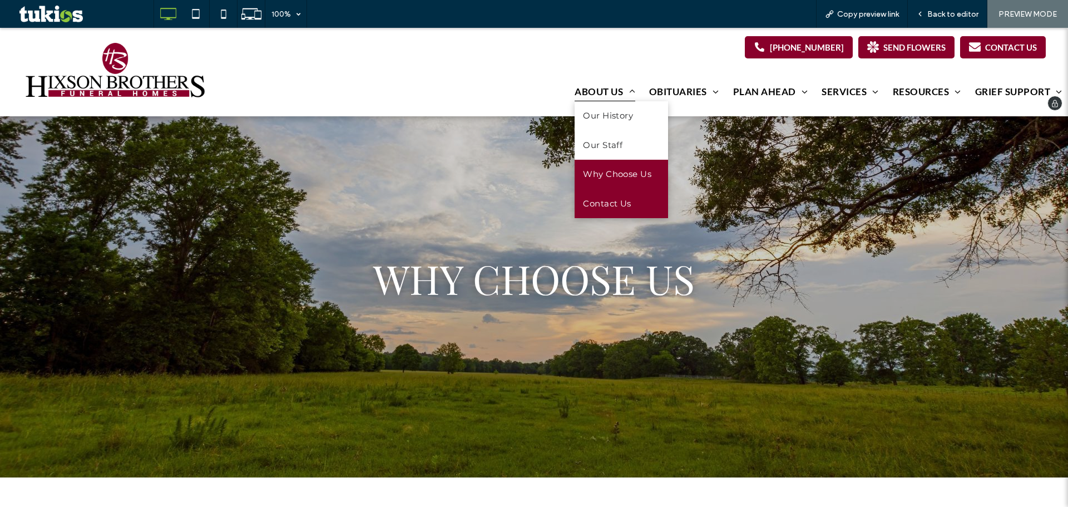
click at [605, 204] on span "Contact Us" at bounding box center [607, 203] width 48 height 13
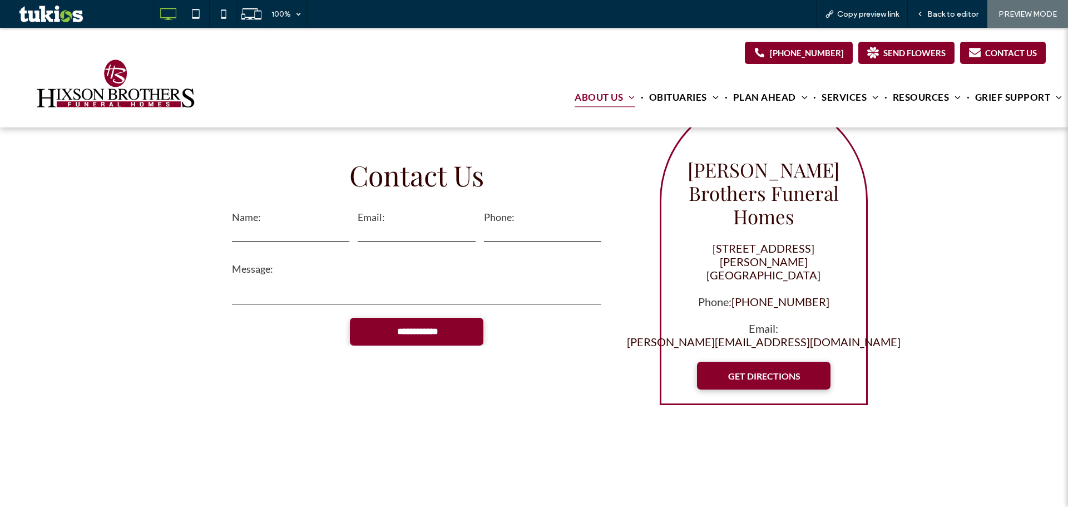
scroll to position [371, 0]
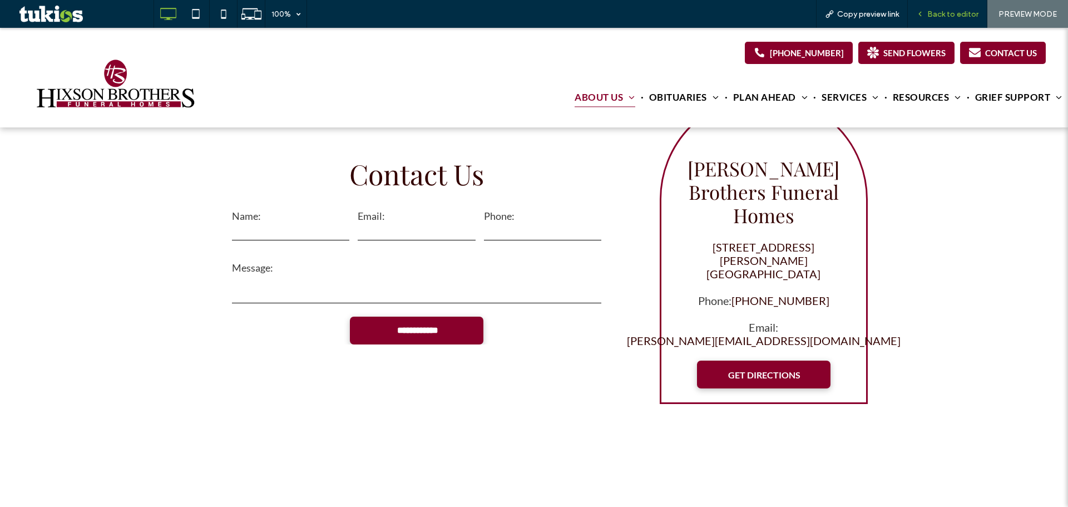
click at [943, 13] on span "Back to editor" at bounding box center [952, 13] width 51 height 9
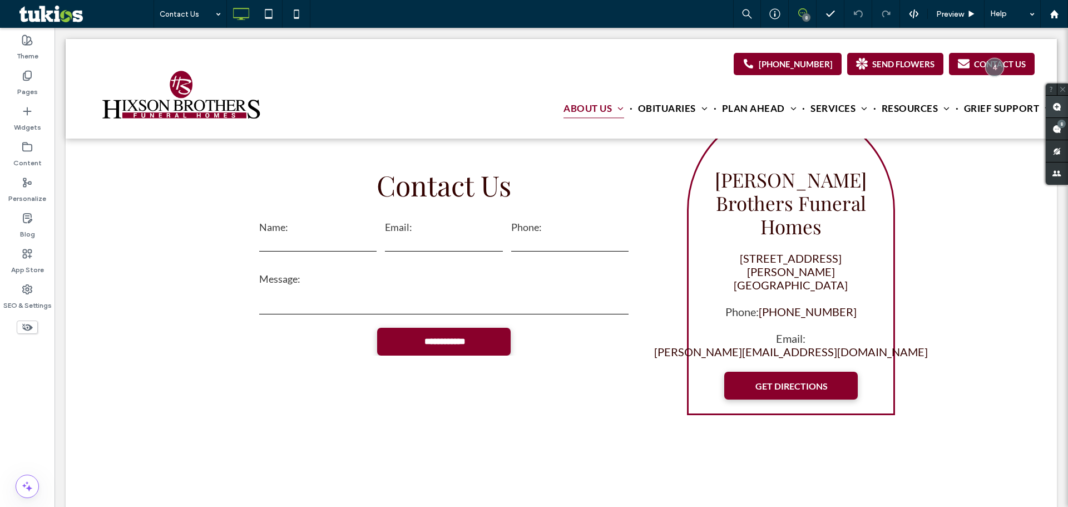
click at [1057, 105] on use at bounding box center [1056, 106] width 9 height 9
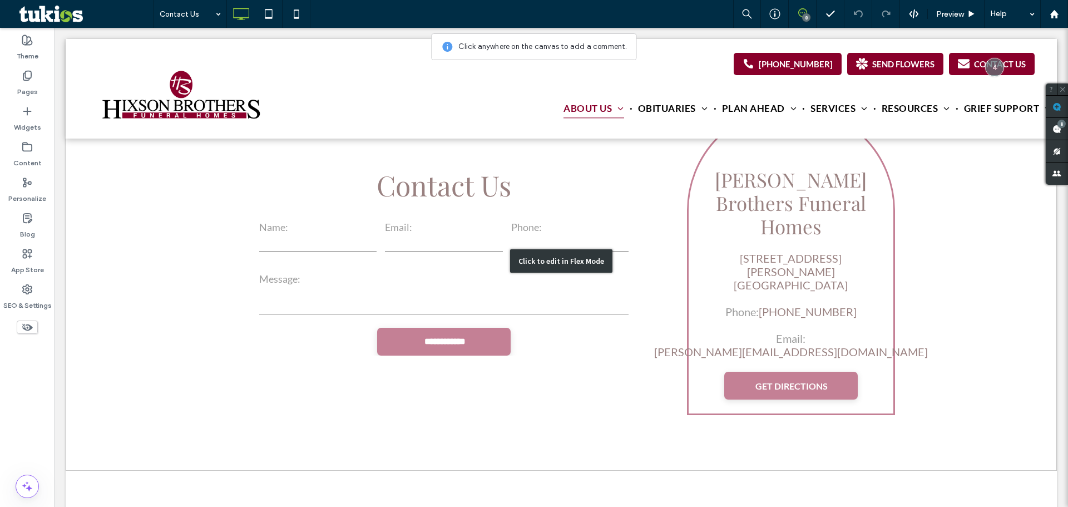
click at [789, 333] on div "Click to edit in Flex Mode" at bounding box center [561, 261] width 991 height 420
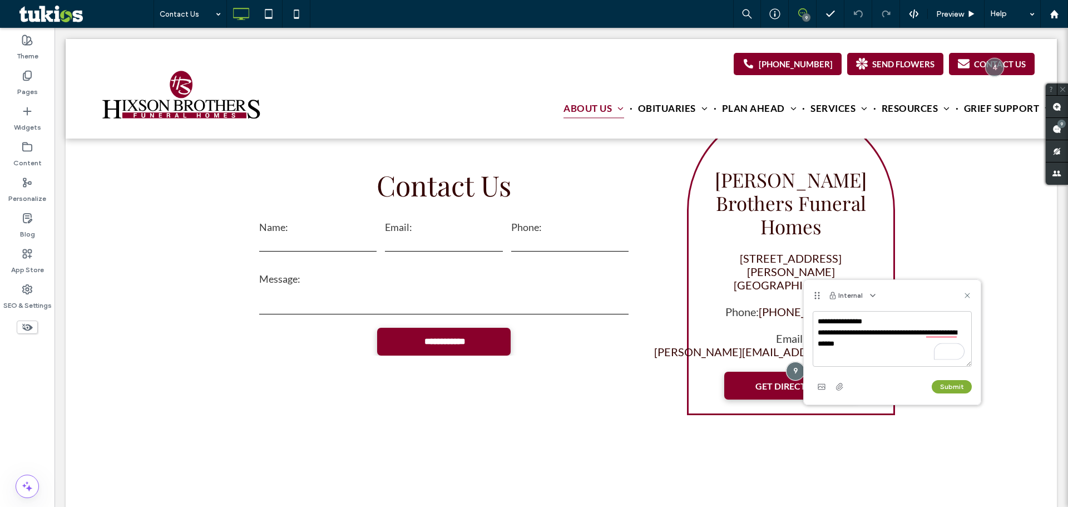
type textarea "**********"
click at [950, 390] on button "Submit" at bounding box center [952, 386] width 40 height 13
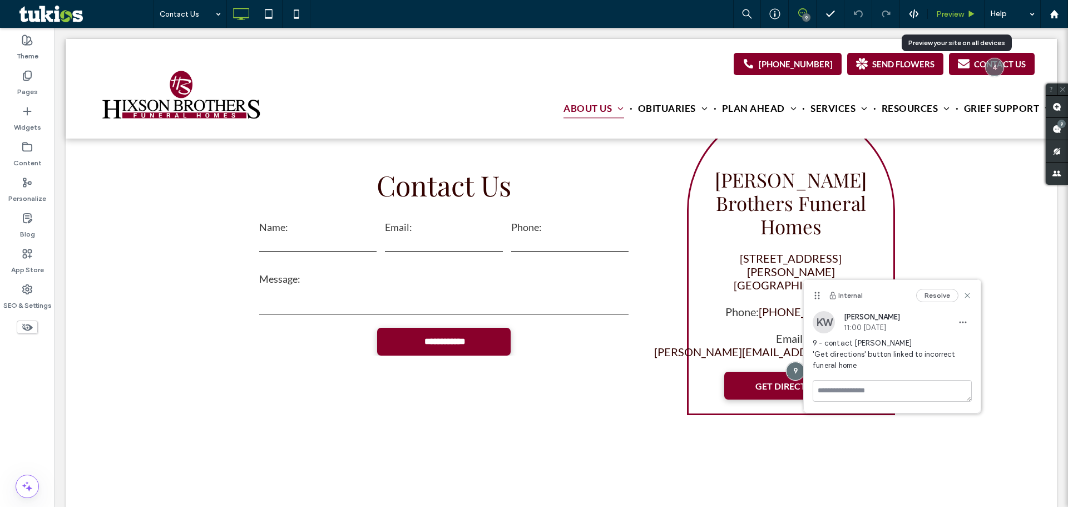
click at [951, 18] on span "Preview" at bounding box center [950, 13] width 28 height 9
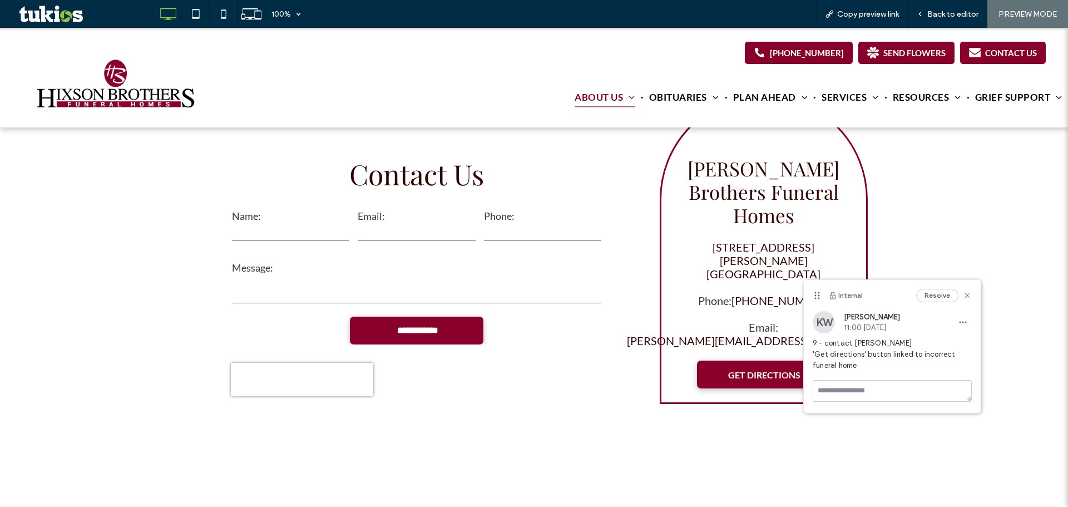
click at [289, 224] on input "text" at bounding box center [290, 232] width 117 height 17
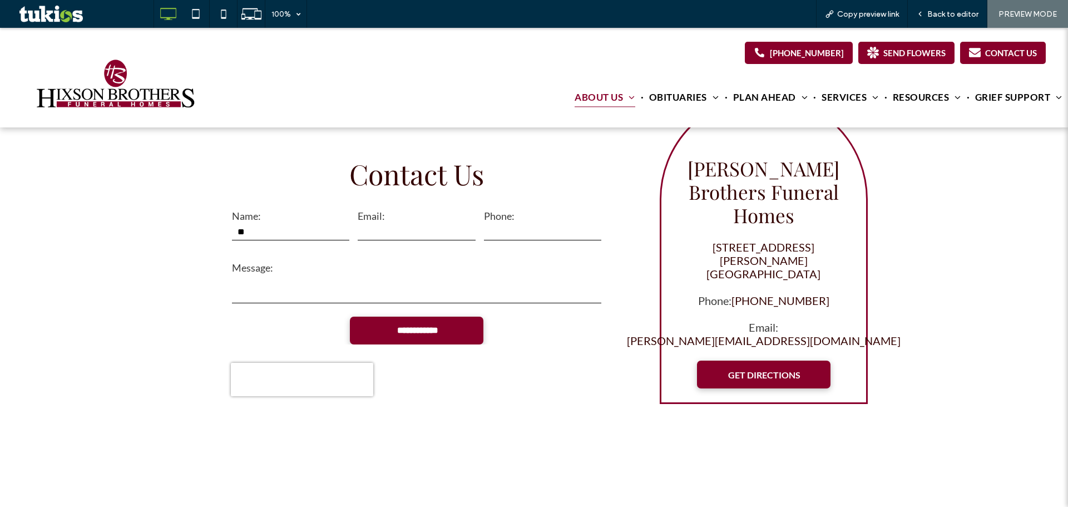
type input "**"
type textarea "*"
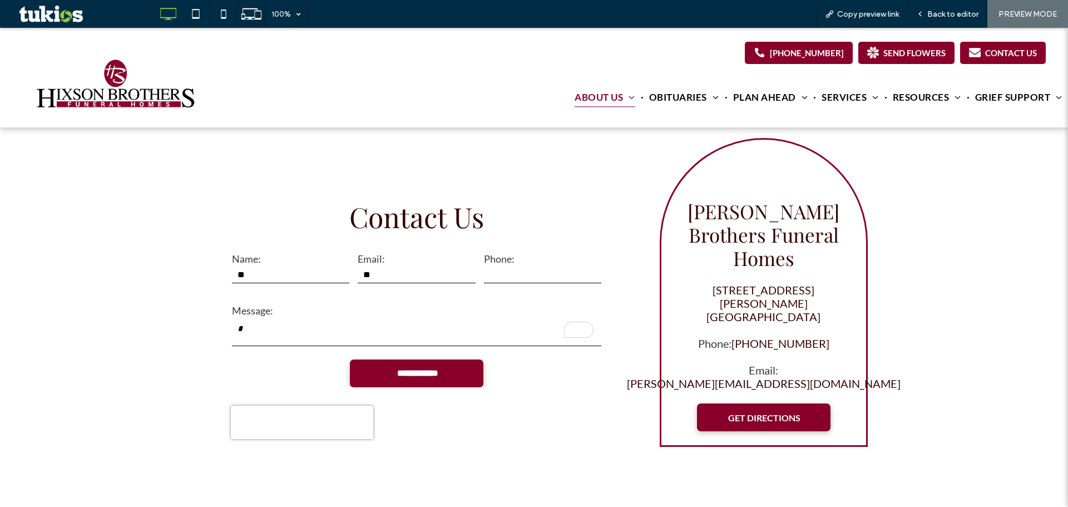
scroll to position [368, 0]
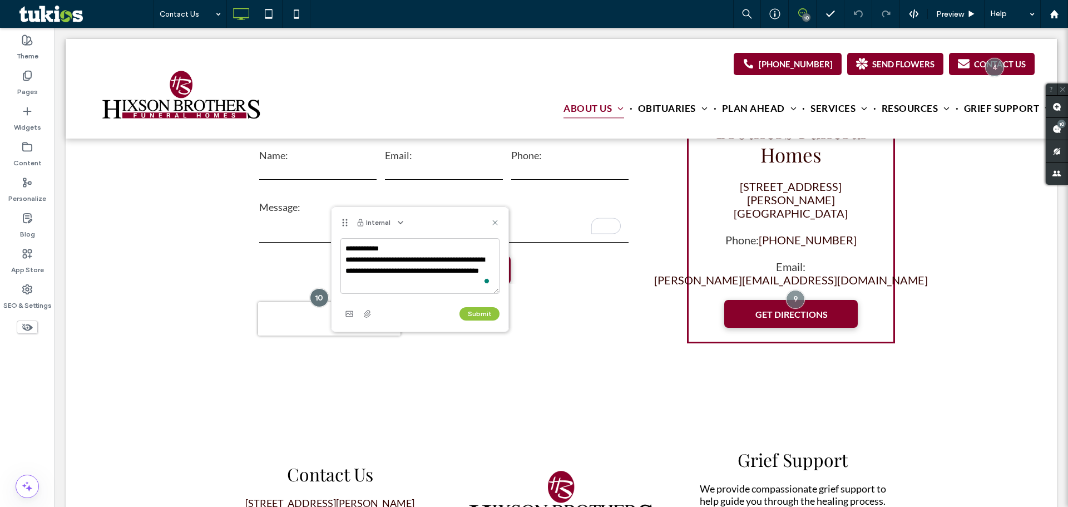
type textarea "**********"
click at [469, 308] on div "Submit" at bounding box center [419, 314] width 159 height 18
click at [472, 310] on button "Submit" at bounding box center [479, 313] width 40 height 13
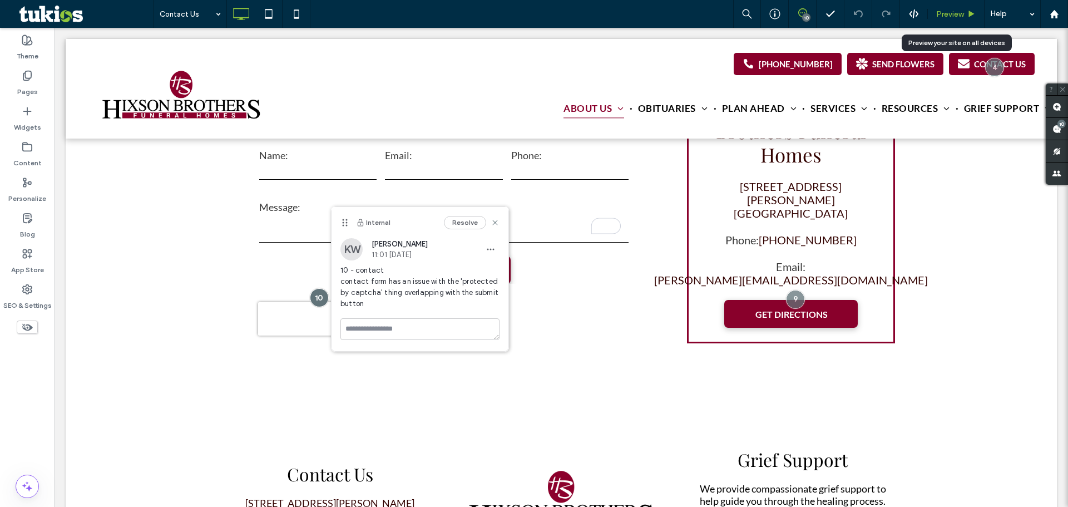
click at [960, 17] on span "Preview" at bounding box center [950, 13] width 28 height 9
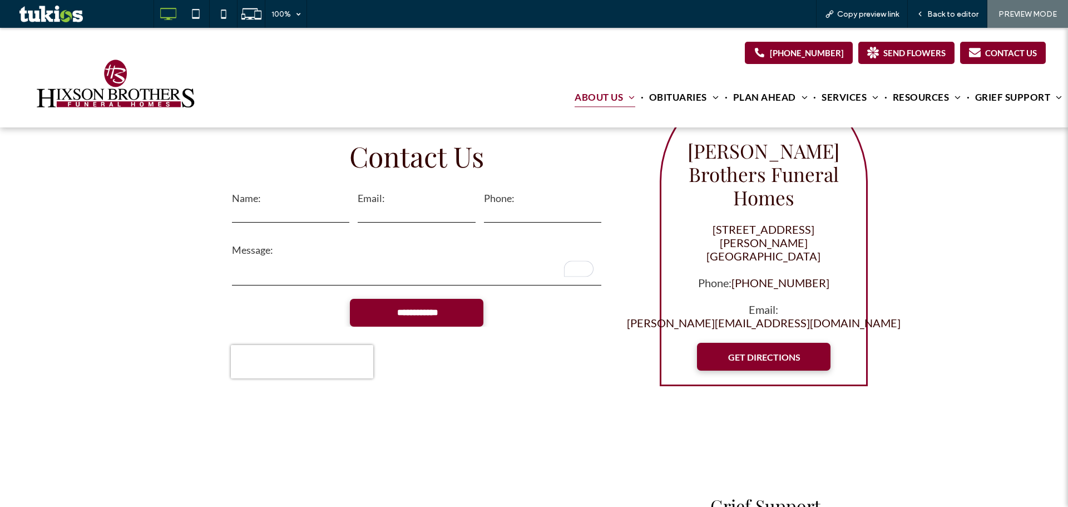
scroll to position [294, 0]
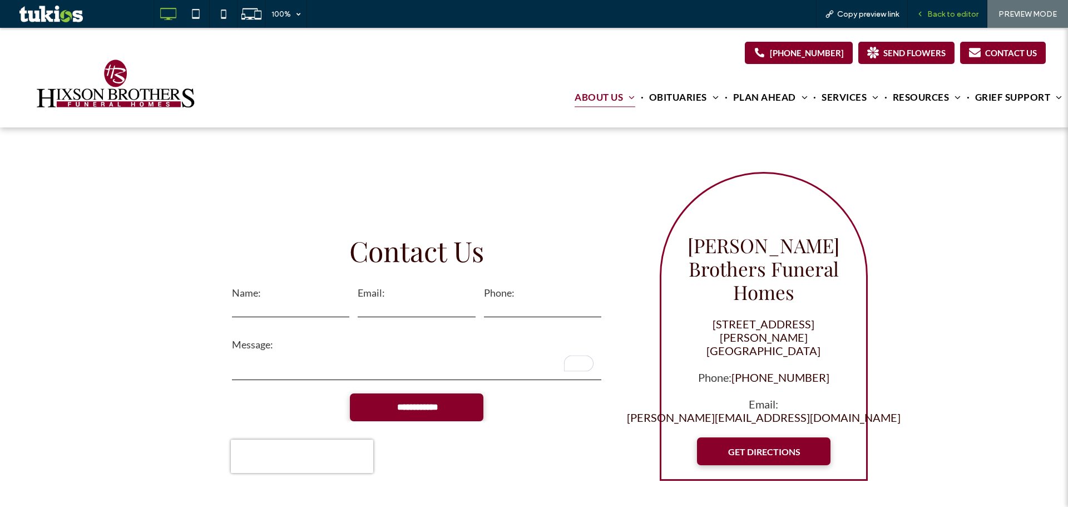
click at [958, 9] on span "Back to editor" at bounding box center [952, 13] width 51 height 9
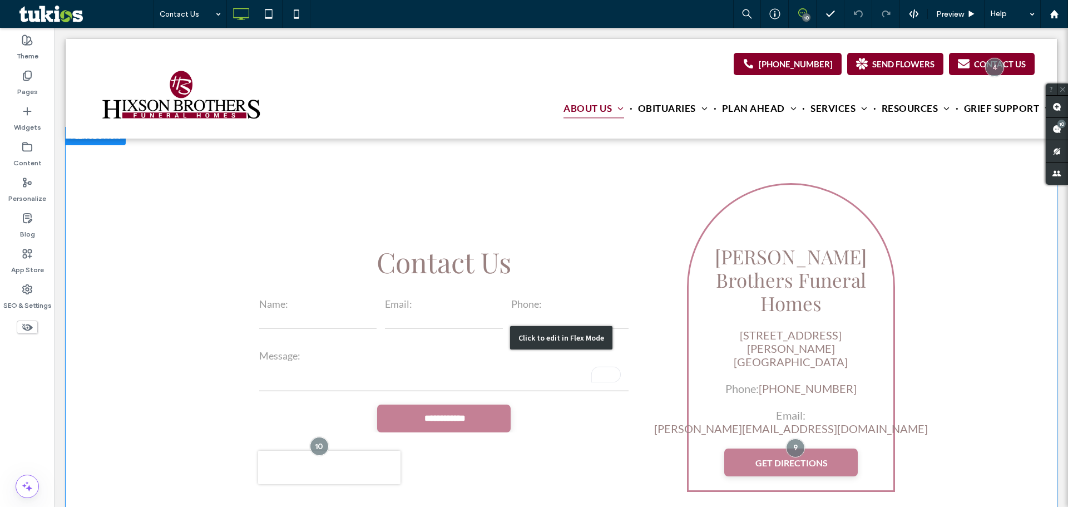
click at [450, 290] on div "Click to edit in Flex Mode" at bounding box center [561, 337] width 991 height 420
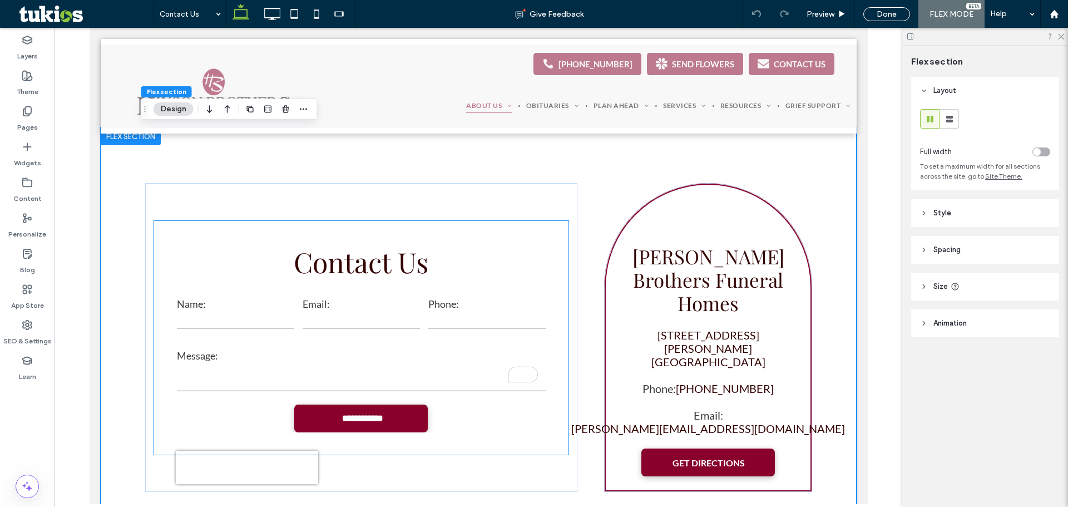
click at [428, 312] on input "tel" at bounding box center [486, 320] width 117 height 17
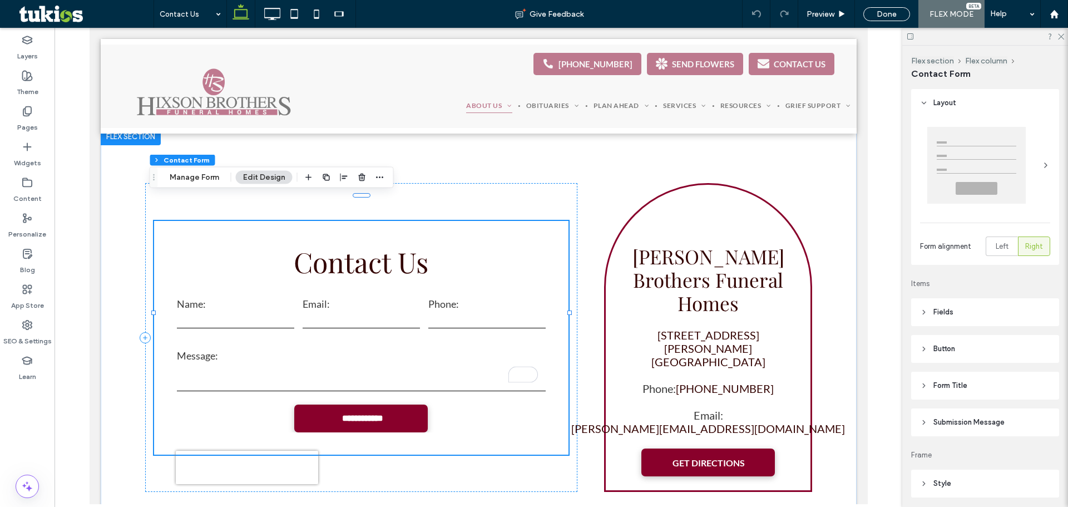
click at [330, 312] on input "email" at bounding box center [360, 320] width 117 height 17
click at [211, 181] on button "Manage Form" at bounding box center [194, 177] width 64 height 13
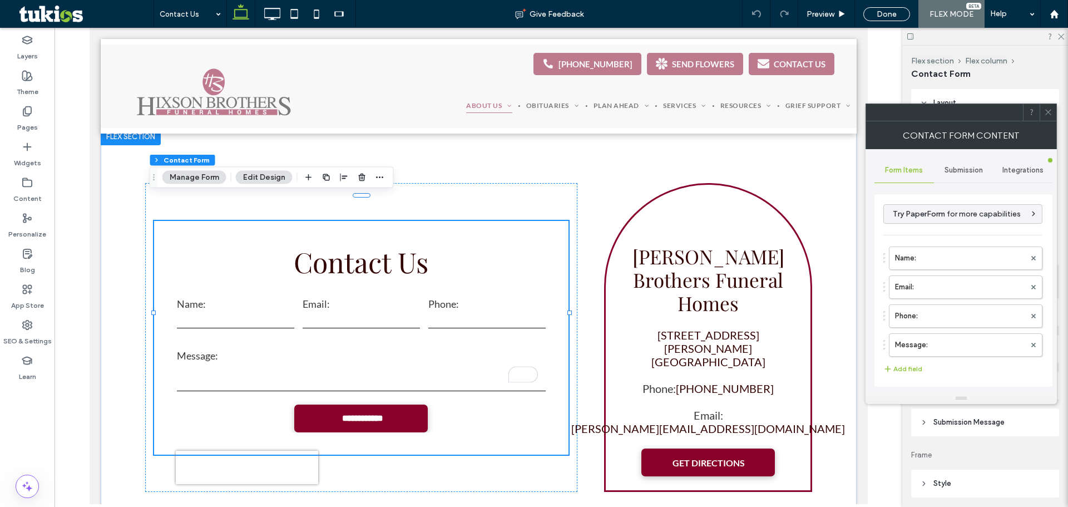
click at [958, 169] on span "Submission" at bounding box center [964, 170] width 38 height 9
click at [948, 221] on label "New submission notification" at bounding box center [963, 222] width 149 height 22
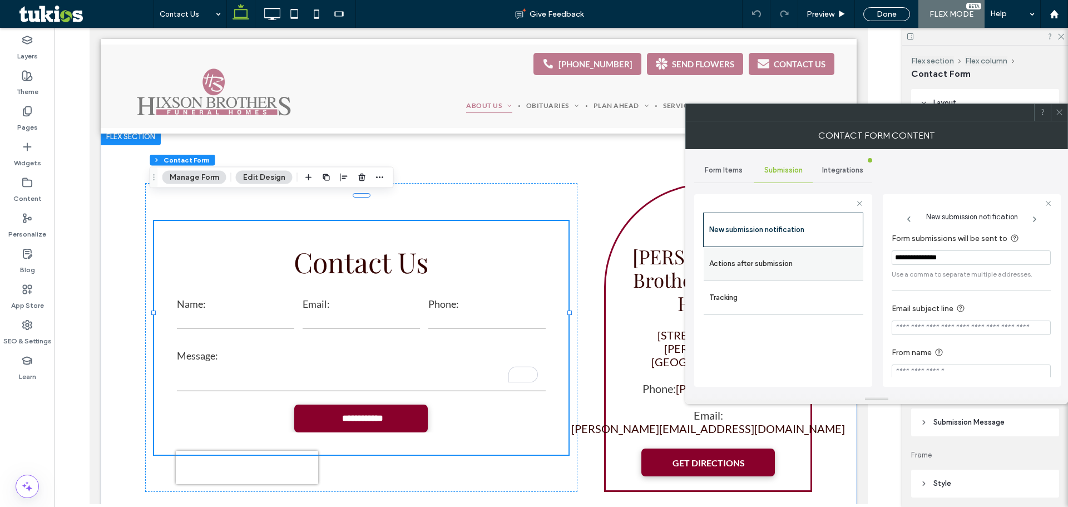
click at [815, 257] on label "Actions after submission" at bounding box center [783, 264] width 149 height 22
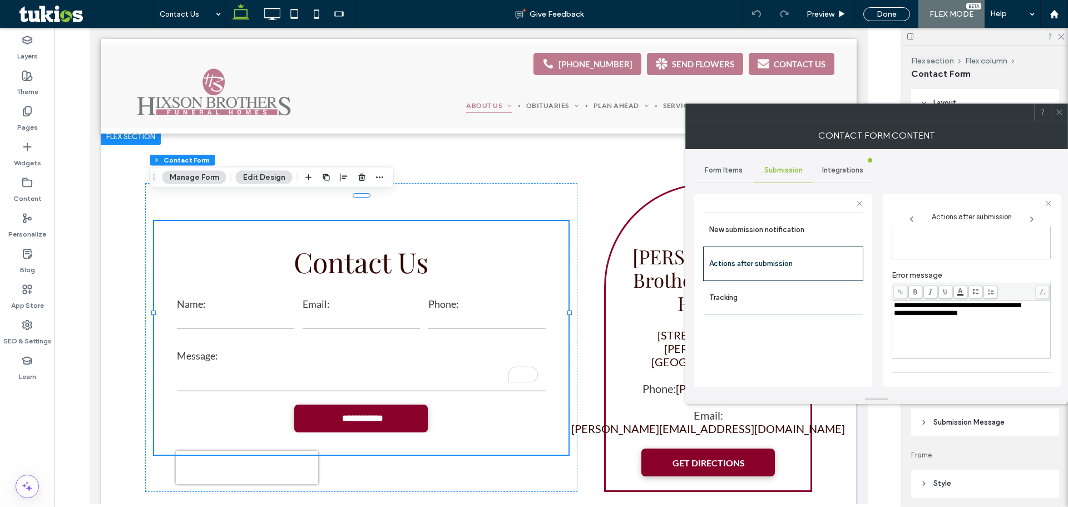
scroll to position [192, 0]
click at [1034, 365] on div "toggle" at bounding box center [1038, 367] width 8 height 8
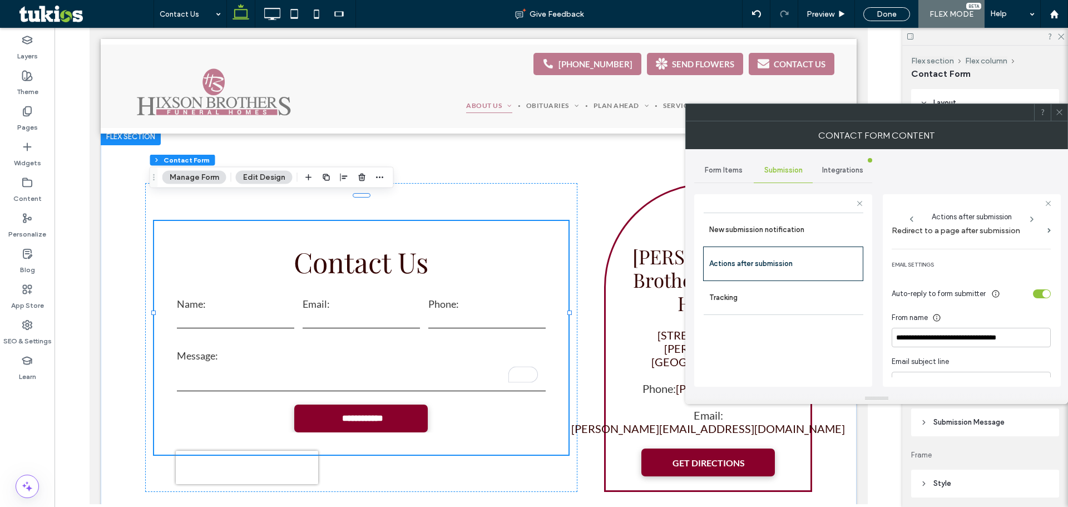
scroll to position [266, 0]
drag, startPoint x: 1041, startPoint y: 340, endPoint x: 849, endPoint y: 332, distance: 191.5
click at [849, 332] on div "**********" at bounding box center [783, 288] width 178 height 207
paste input
type input "**********"
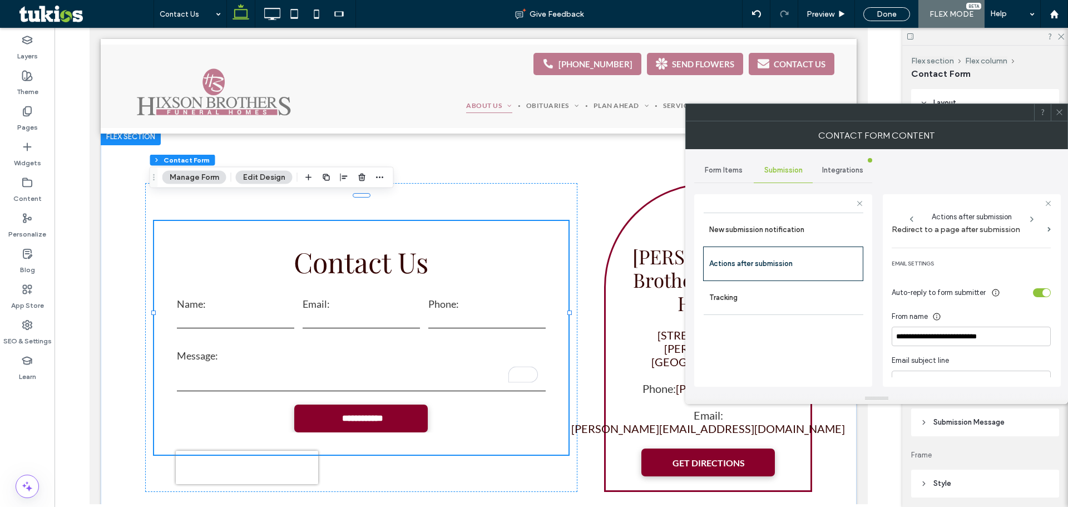
click at [1033, 290] on div "toggle" at bounding box center [1042, 292] width 18 height 9
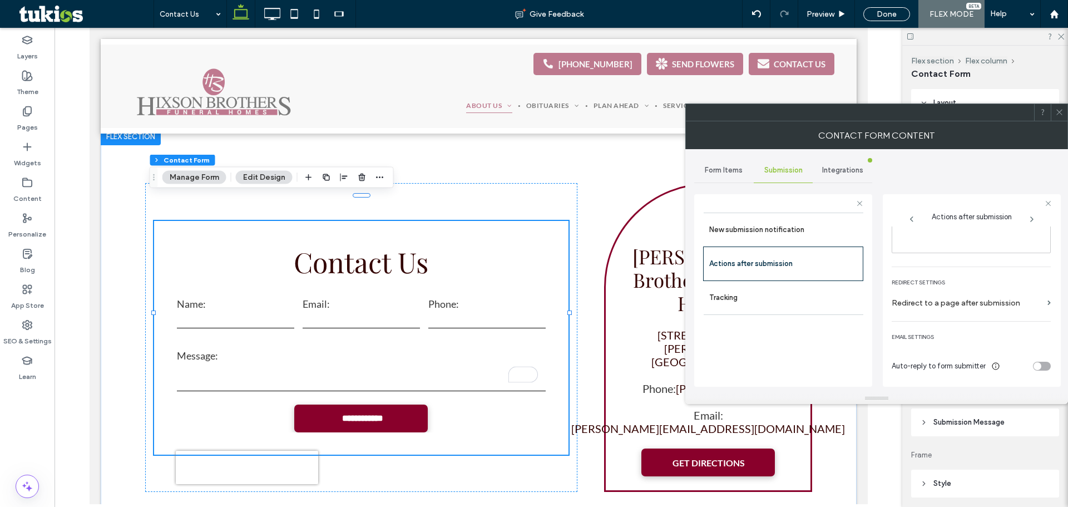
scroll to position [192, 0]
click at [1060, 117] on span at bounding box center [1059, 112] width 8 height 17
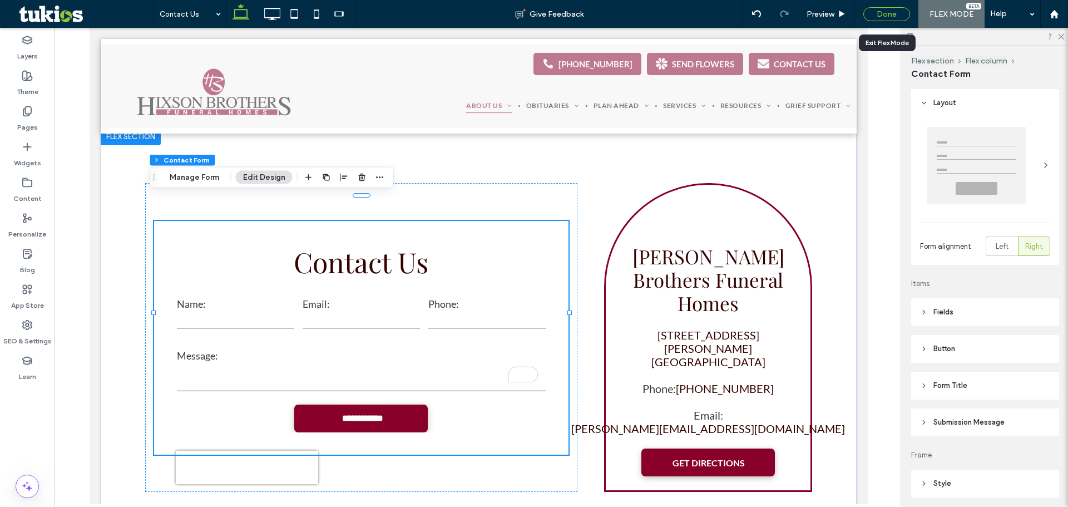
click at [890, 18] on div "Done" at bounding box center [886, 14] width 47 height 14
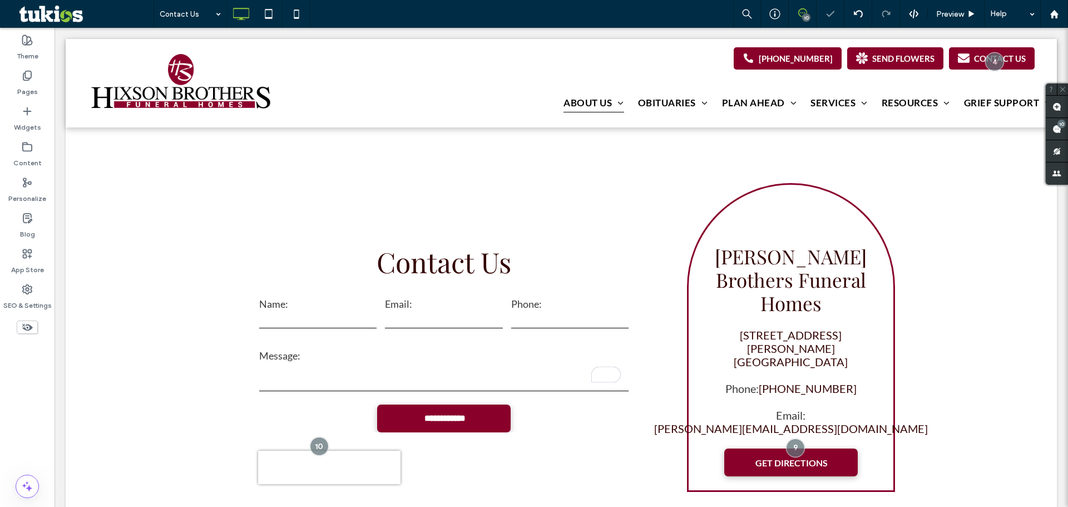
click at [889, 13] on use at bounding box center [886, 14] width 8 height 7
click at [952, 13] on span "Preview" at bounding box center [950, 13] width 28 height 9
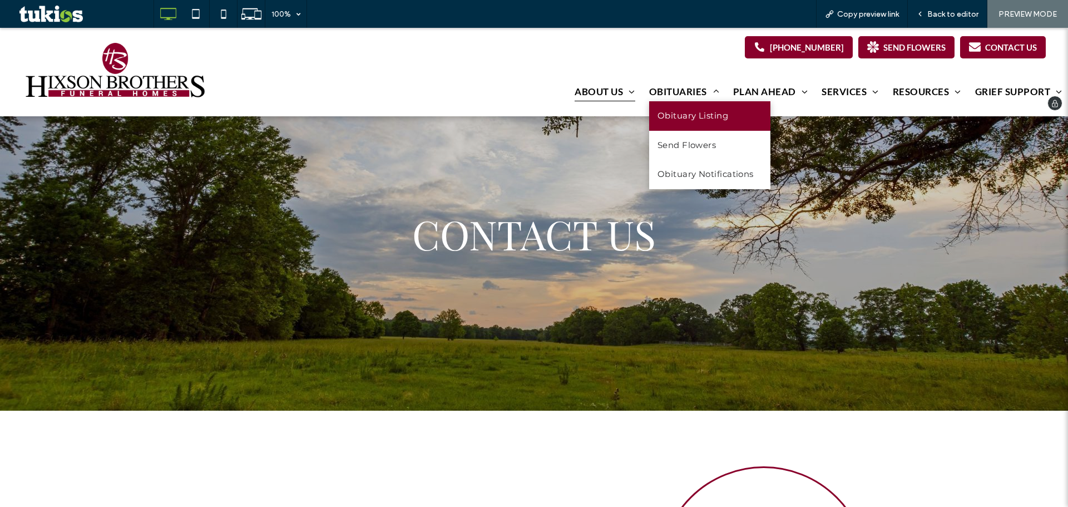
click at [678, 120] on span "Obituary Listing" at bounding box center [692, 116] width 71 height 13
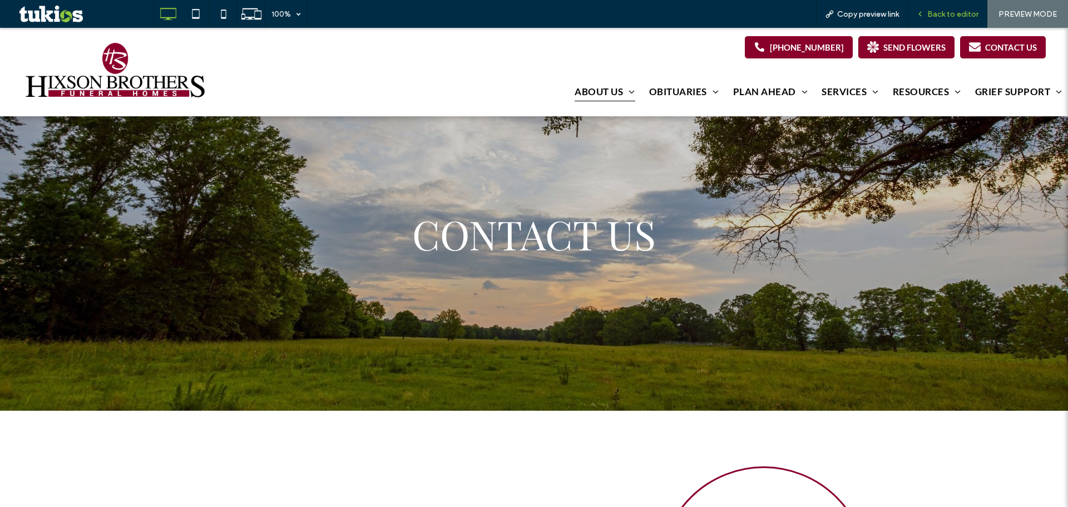
click at [952, 12] on span "Back to editor" at bounding box center [952, 13] width 51 height 9
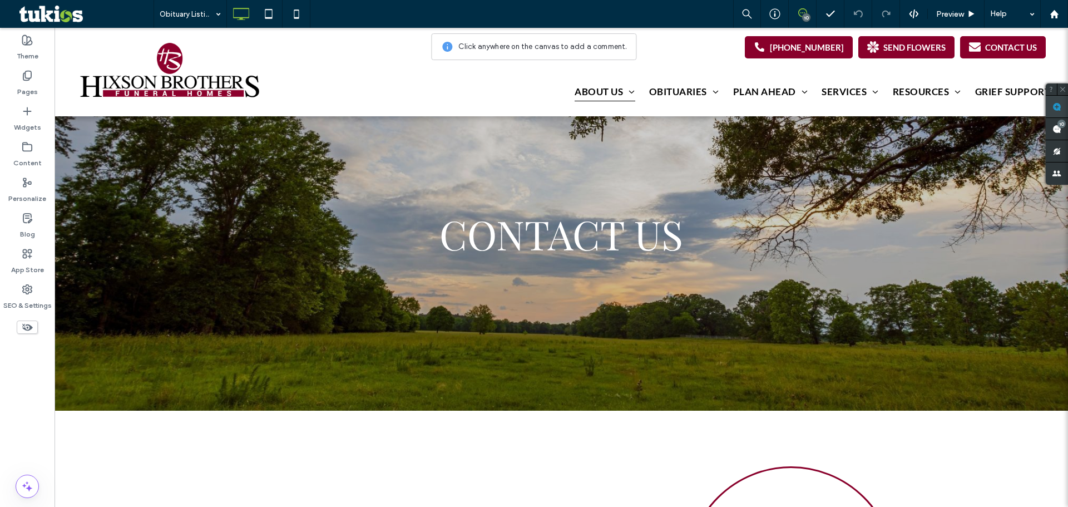
click at [1057, 104] on use at bounding box center [1056, 106] width 9 height 9
click at [1062, 105] on span at bounding box center [1057, 107] width 22 height 22
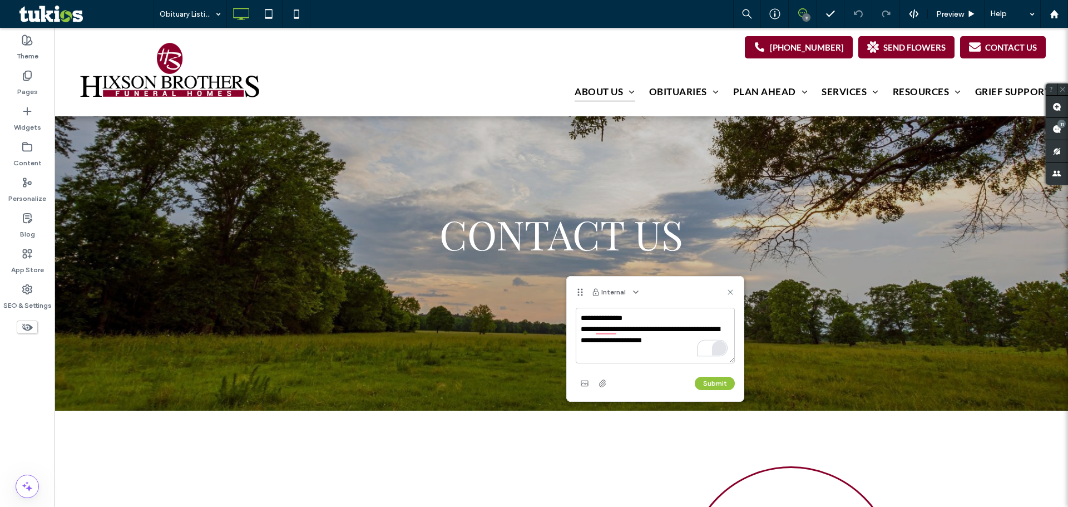
type textarea "**********"
click at [710, 383] on button "Submit" at bounding box center [715, 383] width 40 height 13
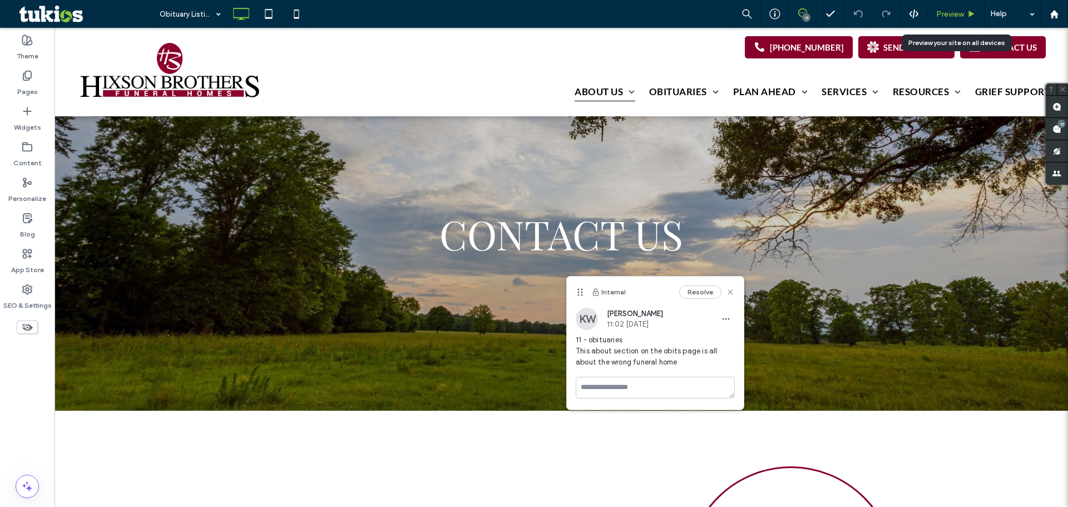
click at [967, 12] on icon at bounding box center [971, 14] width 8 height 8
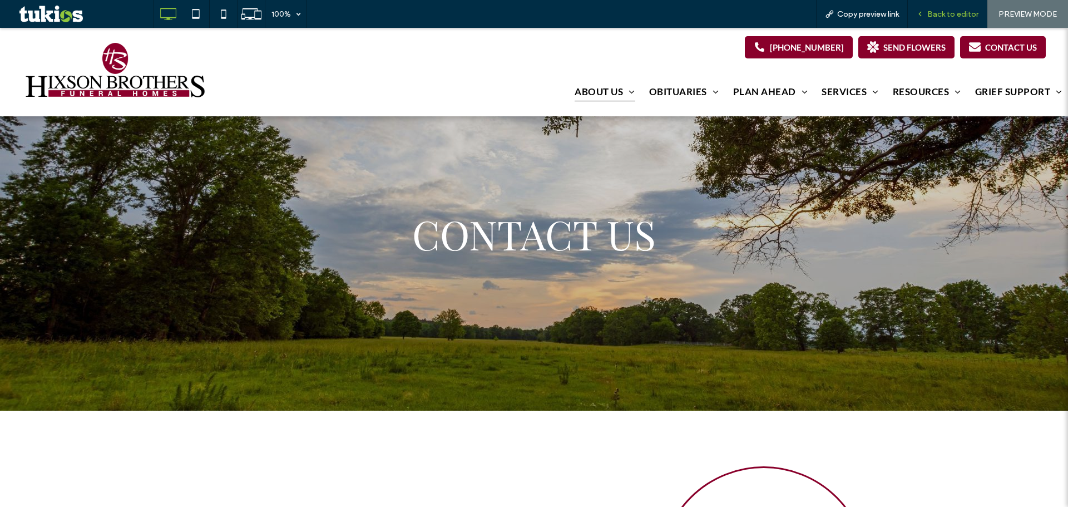
click at [953, 13] on span "Back to editor" at bounding box center [952, 13] width 51 height 9
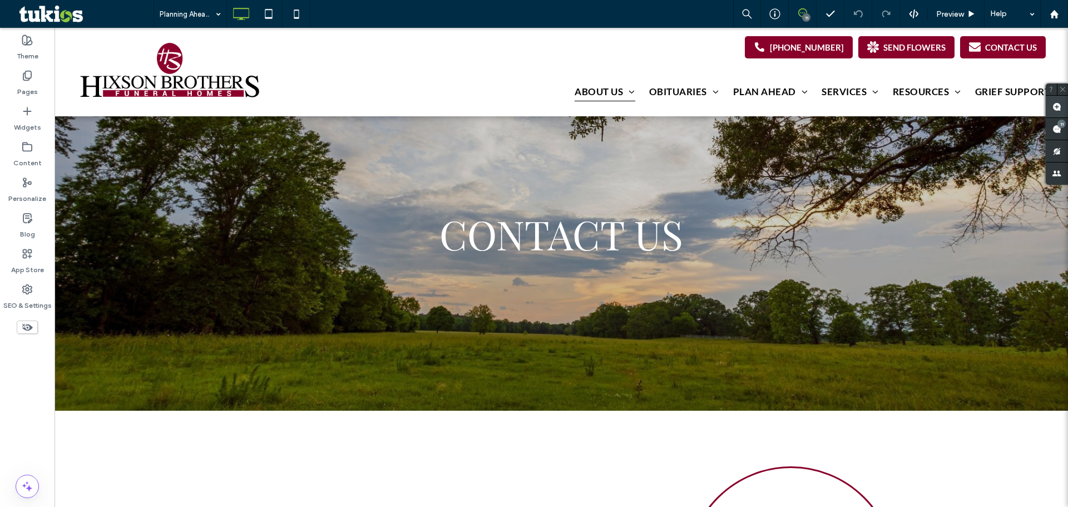
click at [1060, 108] on use at bounding box center [1056, 106] width 9 height 9
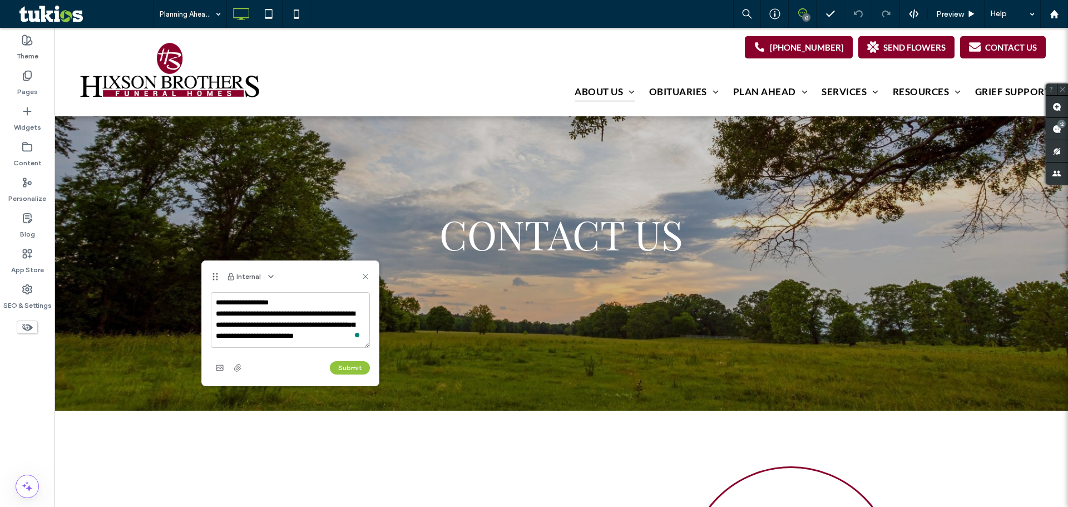
scroll to position [4, 0]
type textarea "**********"
click at [357, 365] on button "Submit" at bounding box center [350, 367] width 40 height 13
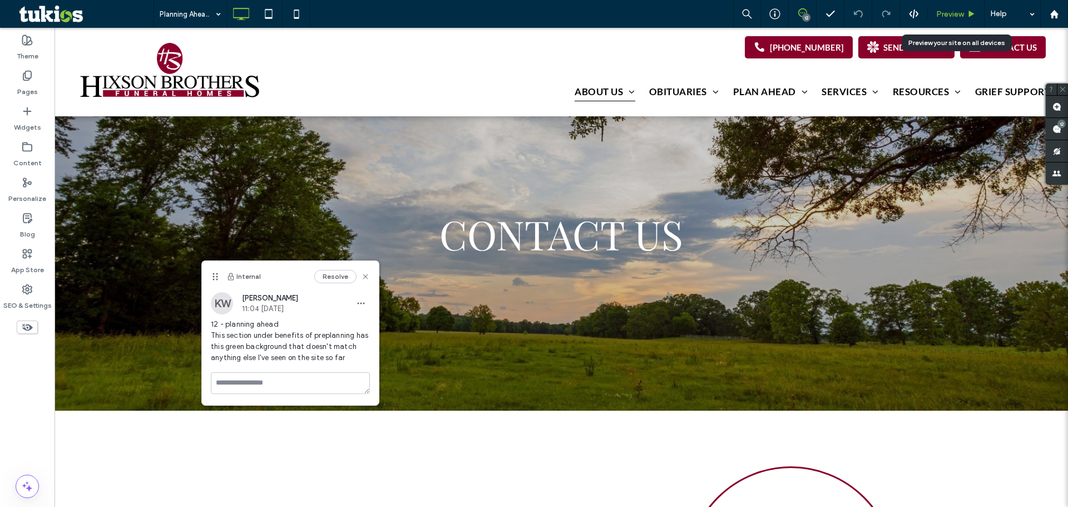
click at [955, 18] on span "Preview" at bounding box center [950, 13] width 28 height 9
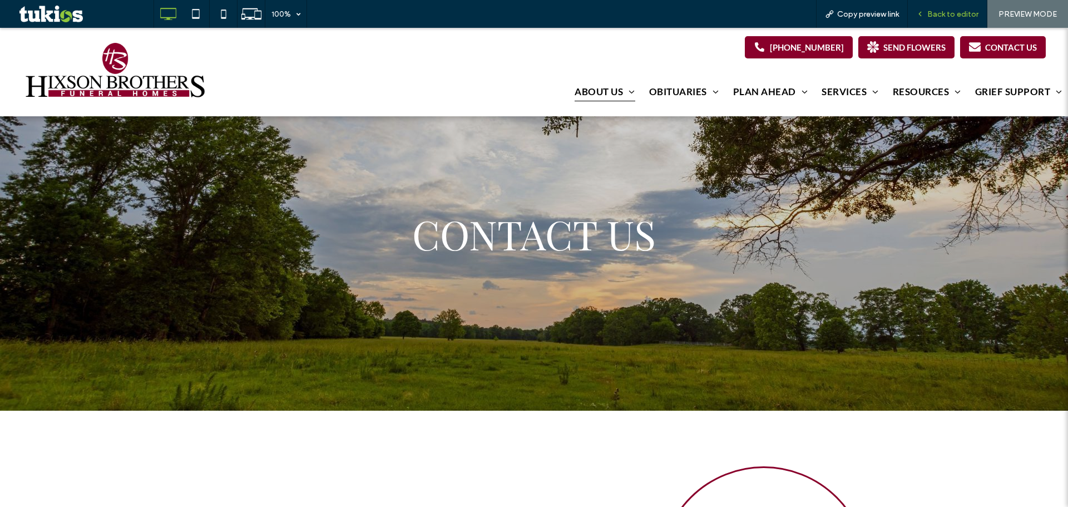
click at [951, 16] on span "Back to editor" at bounding box center [952, 13] width 51 height 9
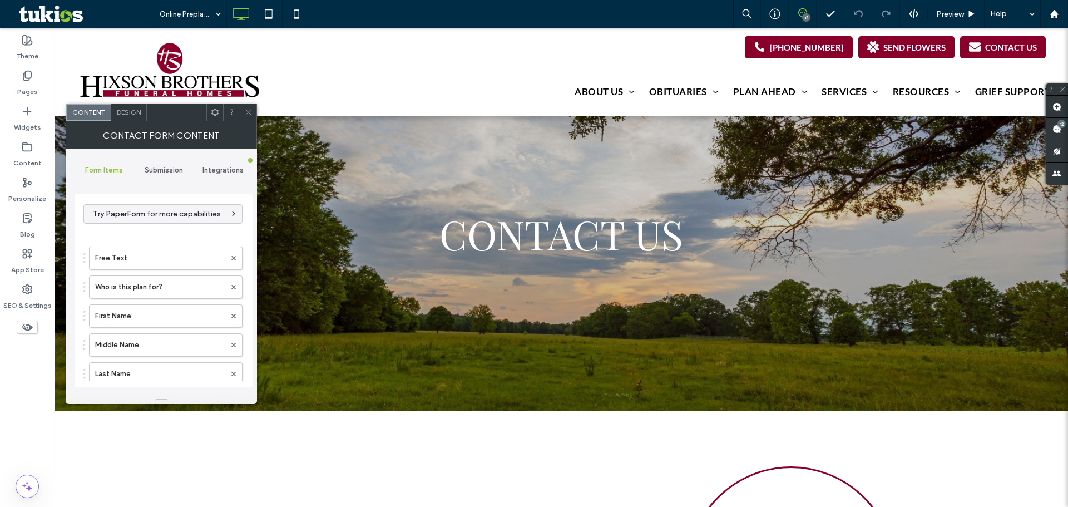
click at [182, 166] on span "Submission" at bounding box center [164, 170] width 38 height 9
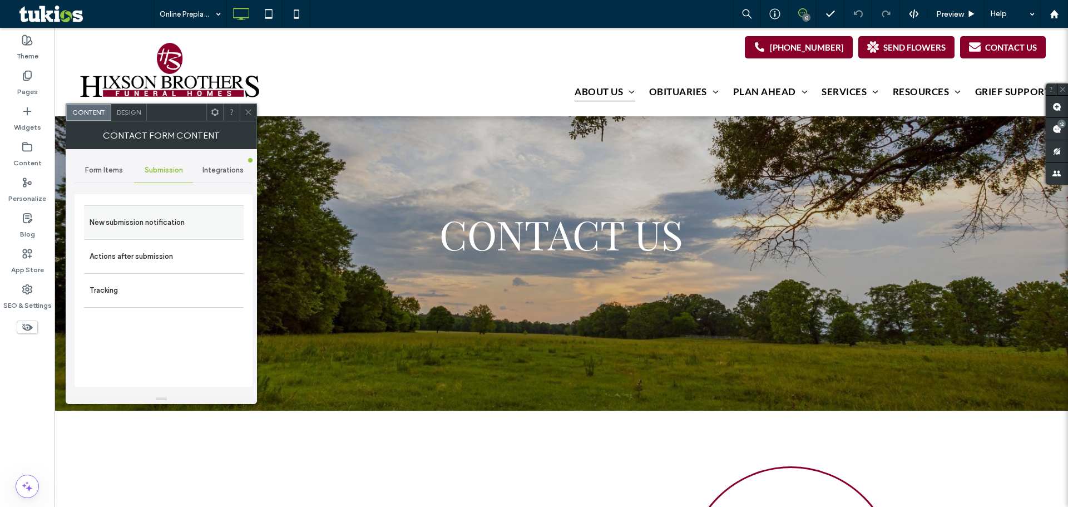
click at [155, 224] on label "New submission notification" at bounding box center [164, 222] width 149 height 22
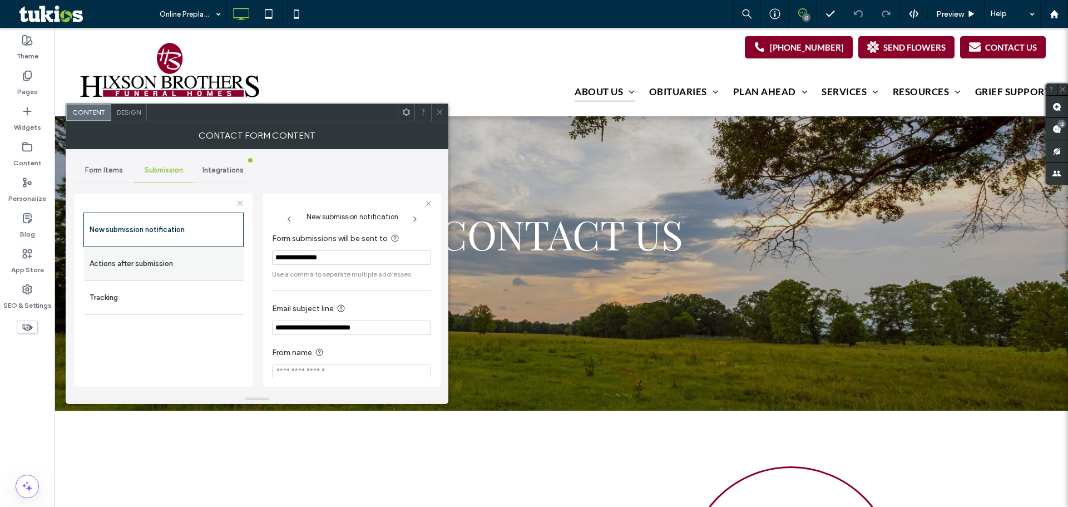
click at [159, 264] on label "Actions after submission" at bounding box center [164, 264] width 149 height 22
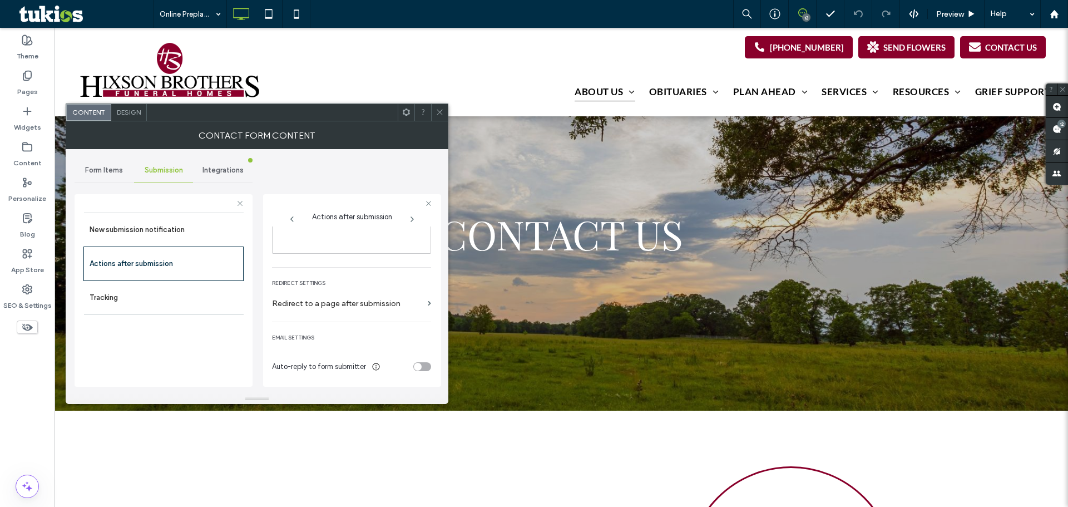
click at [414, 363] on div "toggle" at bounding box center [418, 367] width 8 height 8
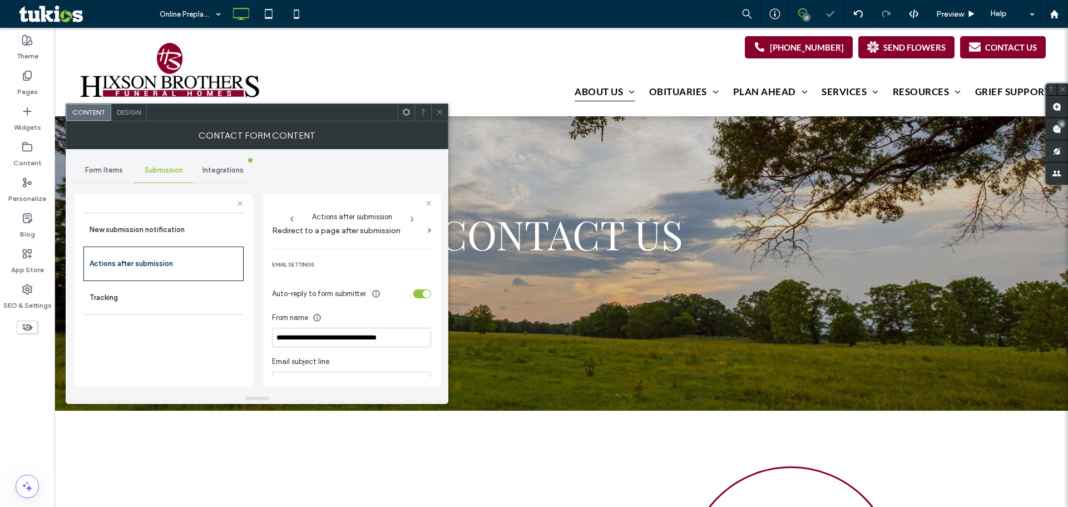
scroll to position [266, 0]
drag, startPoint x: 404, startPoint y: 339, endPoint x: 120, endPoint y: 308, distance: 286.5
click at [120, 308] on div "**********" at bounding box center [164, 288] width 178 height 207
paste input
type input "**********"
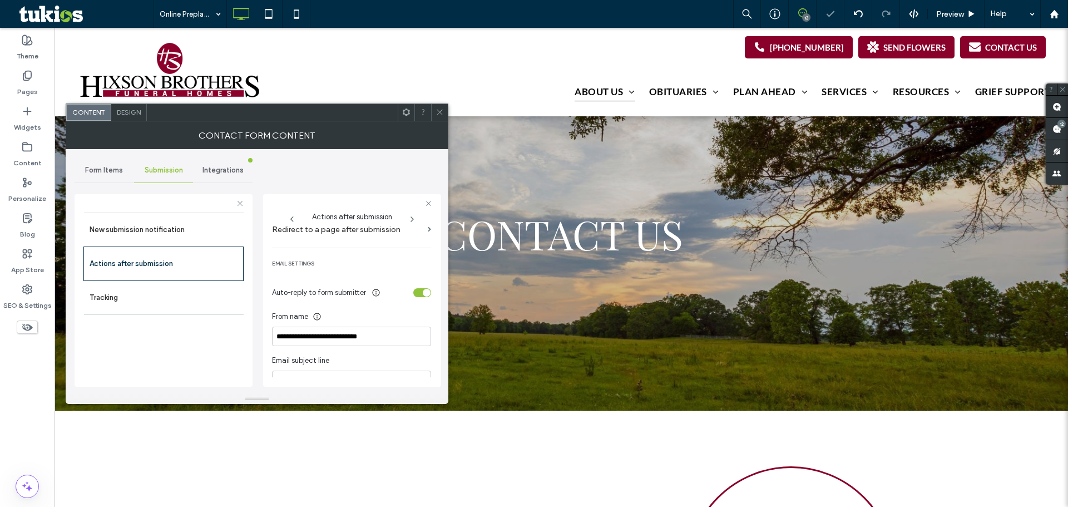
click at [413, 292] on div "toggle" at bounding box center [422, 292] width 18 height 9
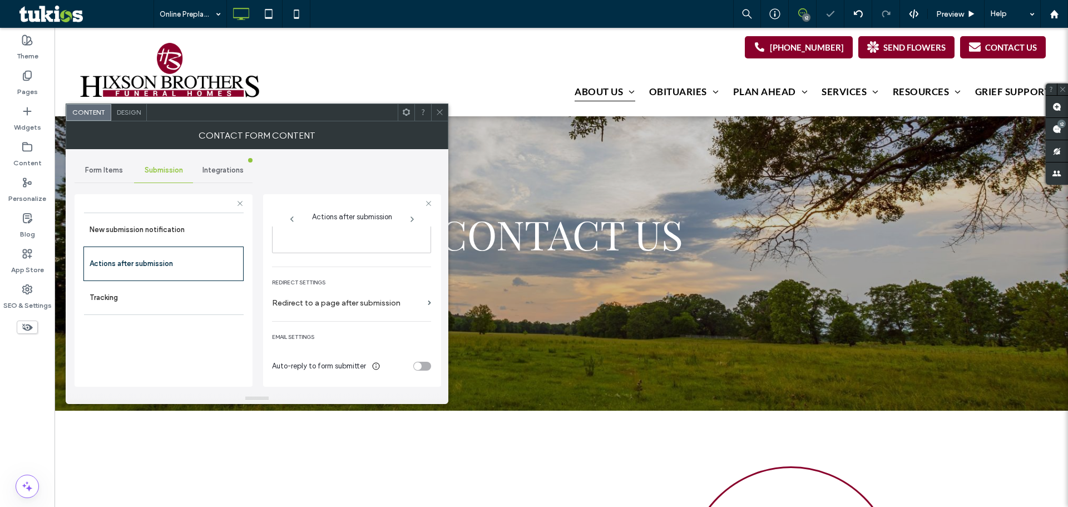
scroll to position [192, 0]
drag, startPoint x: 437, startPoint y: 110, endPoint x: 446, endPoint y: 108, distance: 9.2
click at [437, 110] on icon at bounding box center [440, 112] width 8 height 8
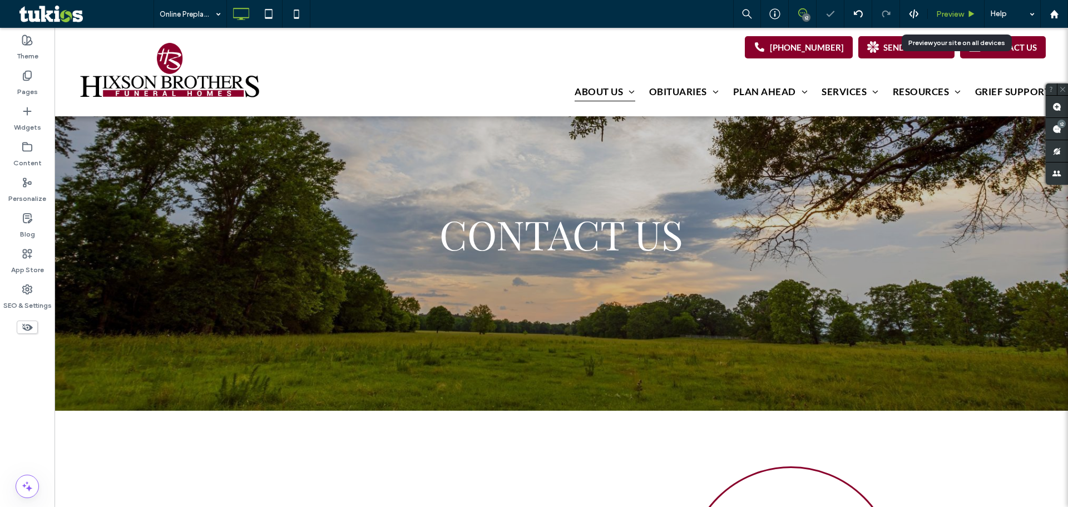
click at [960, 13] on span "Preview" at bounding box center [950, 13] width 28 height 9
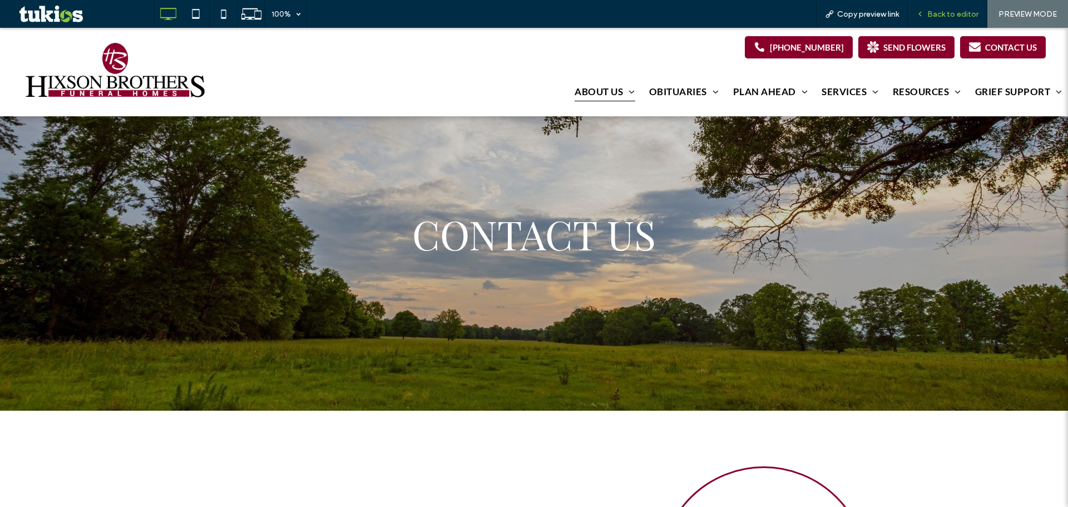
click at [953, 16] on span "Back to editor" at bounding box center [952, 13] width 51 height 9
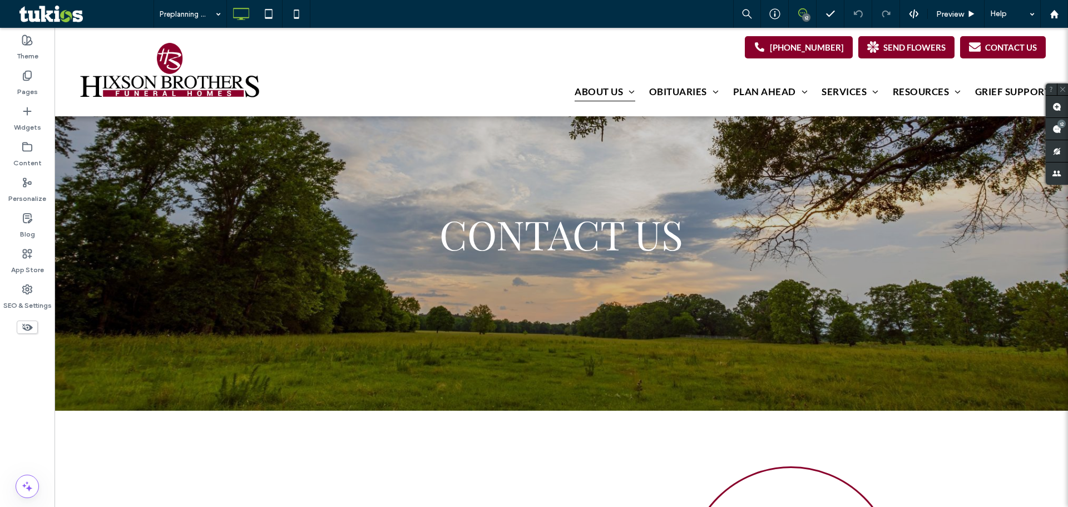
click at [805, 16] on div "12" at bounding box center [806, 17] width 8 height 8
click at [809, 16] on div "12" at bounding box center [806, 17] width 8 height 8
drag, startPoint x: 1057, startPoint y: 110, endPoint x: 1049, endPoint y: 110, distance: 7.8
click at [1056, 110] on use at bounding box center [1056, 106] width 9 height 9
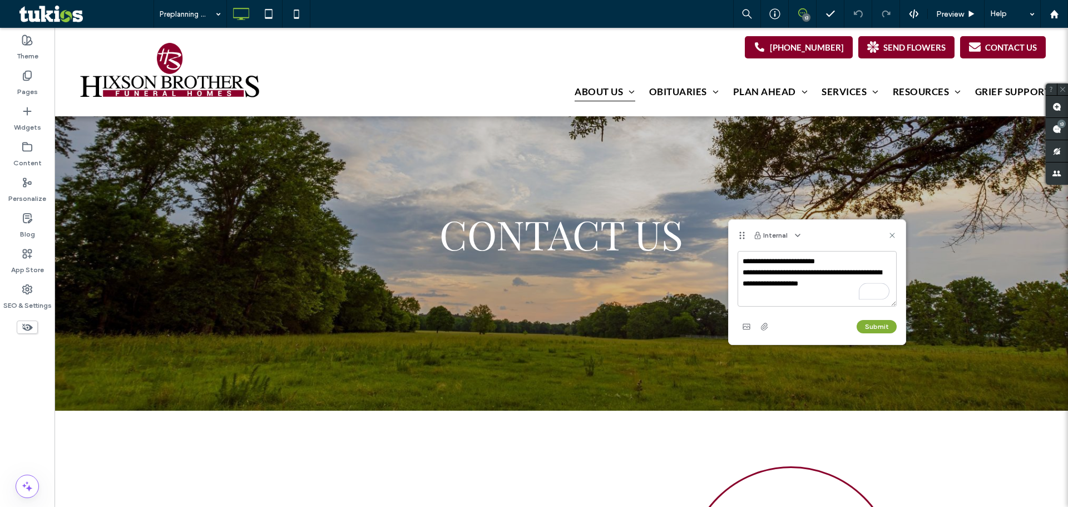
type textarea "**********"
click at [874, 326] on button "Submit" at bounding box center [877, 326] width 40 height 13
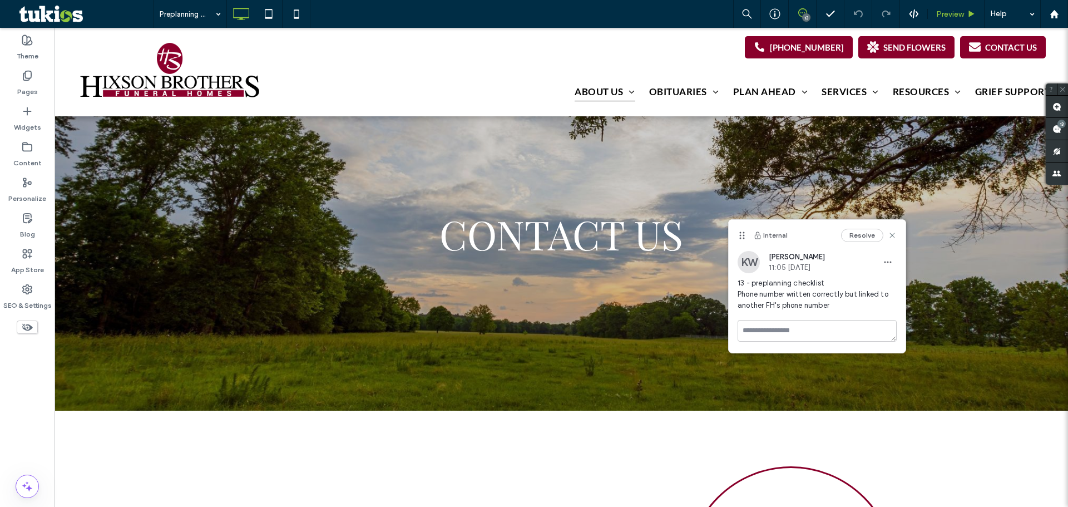
click at [962, 13] on span "Preview" at bounding box center [950, 13] width 28 height 9
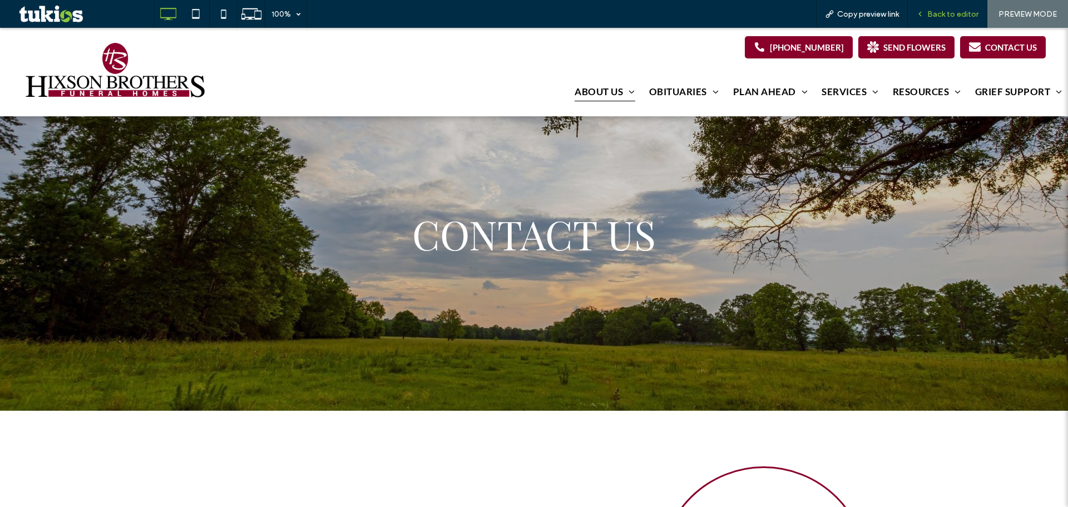
click at [952, 14] on span "Back to editor" at bounding box center [952, 13] width 51 height 9
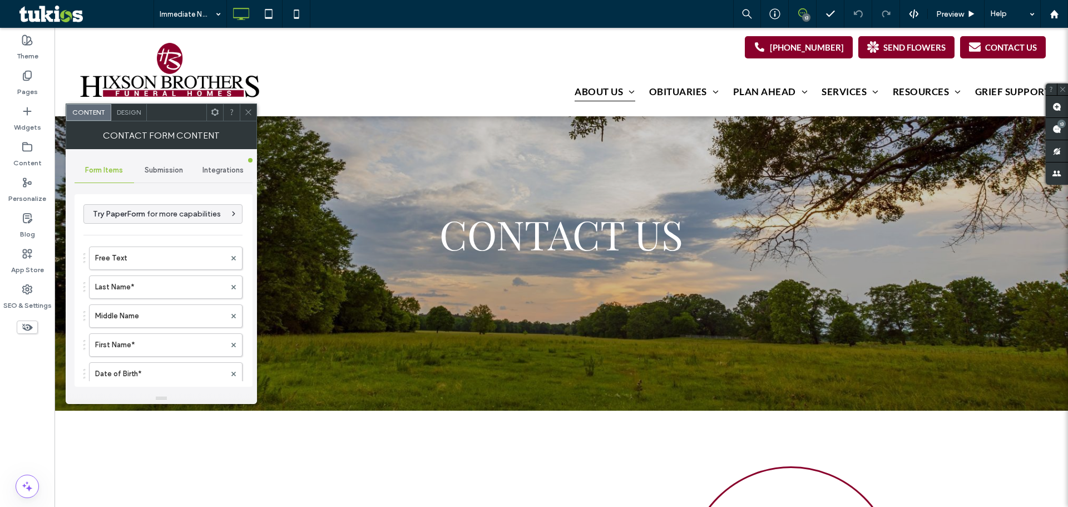
click at [168, 166] on span "Submission" at bounding box center [164, 170] width 38 height 9
click at [181, 209] on div "New submission notification" at bounding box center [164, 222] width 160 height 34
click at [201, 230] on label "New submission notification" at bounding box center [164, 222] width 149 height 22
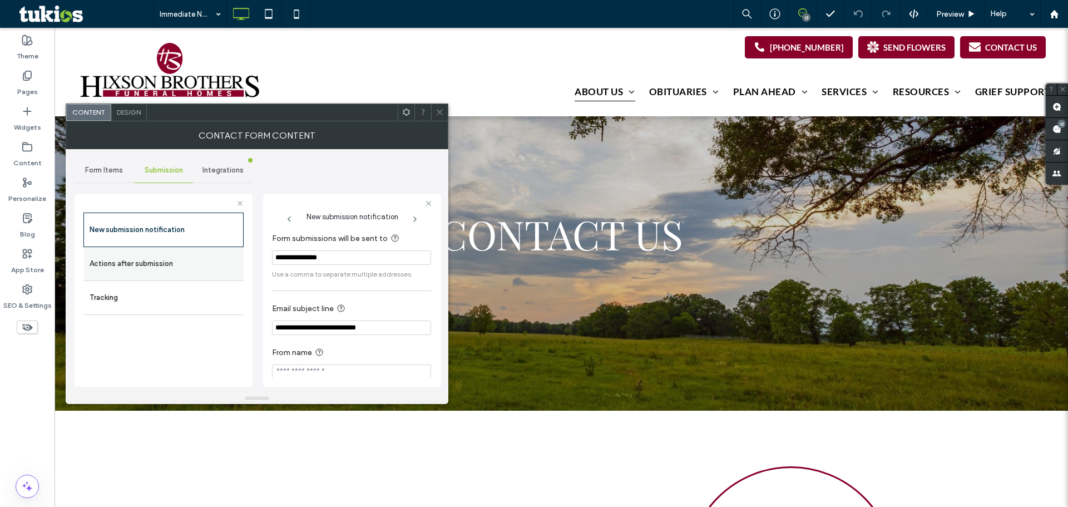
click at [174, 262] on label "Actions after submission" at bounding box center [164, 264] width 149 height 22
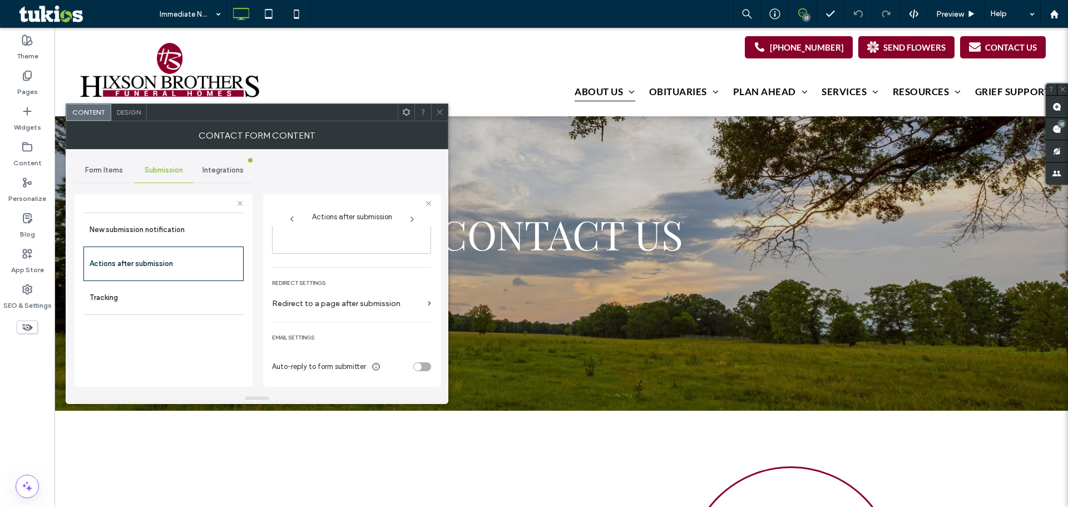
click at [414, 365] on div "toggle" at bounding box center [418, 367] width 8 height 8
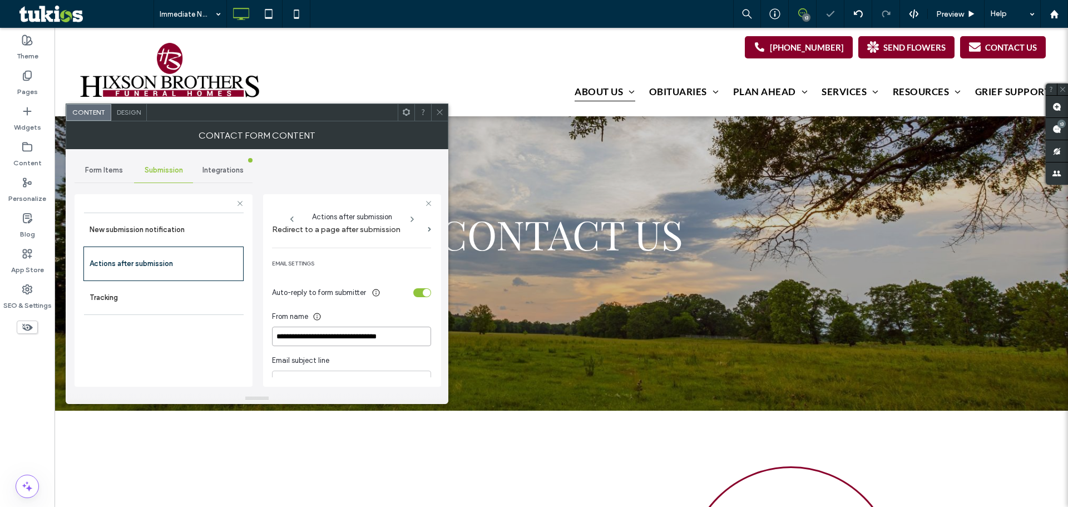
drag, startPoint x: 418, startPoint y: 335, endPoint x: 86, endPoint y: 317, distance: 332.0
click at [75, 315] on div "**********" at bounding box center [164, 288] width 178 height 207
paste input
type input "**********"
click at [413, 289] on div "toggle" at bounding box center [422, 292] width 18 height 9
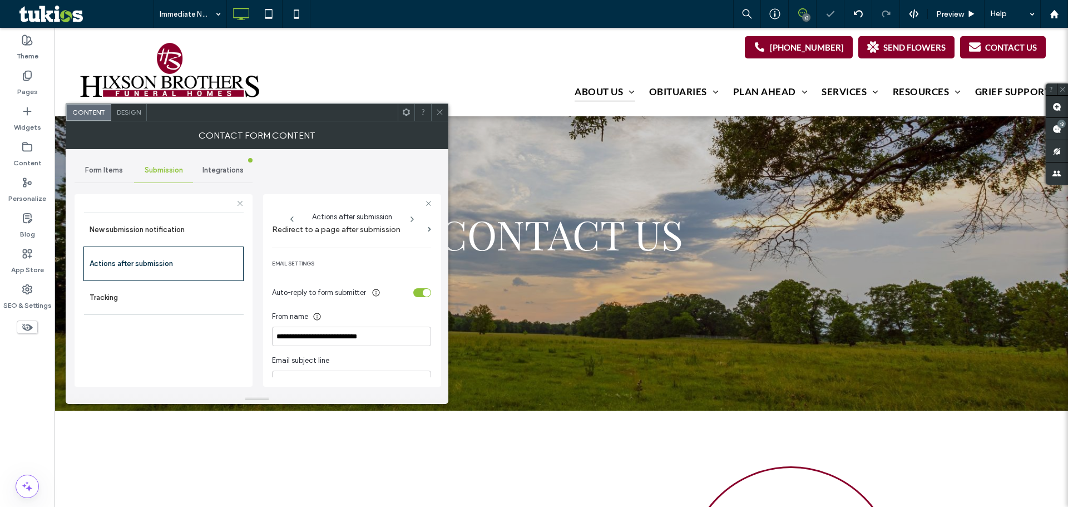
scroll to position [192, 0]
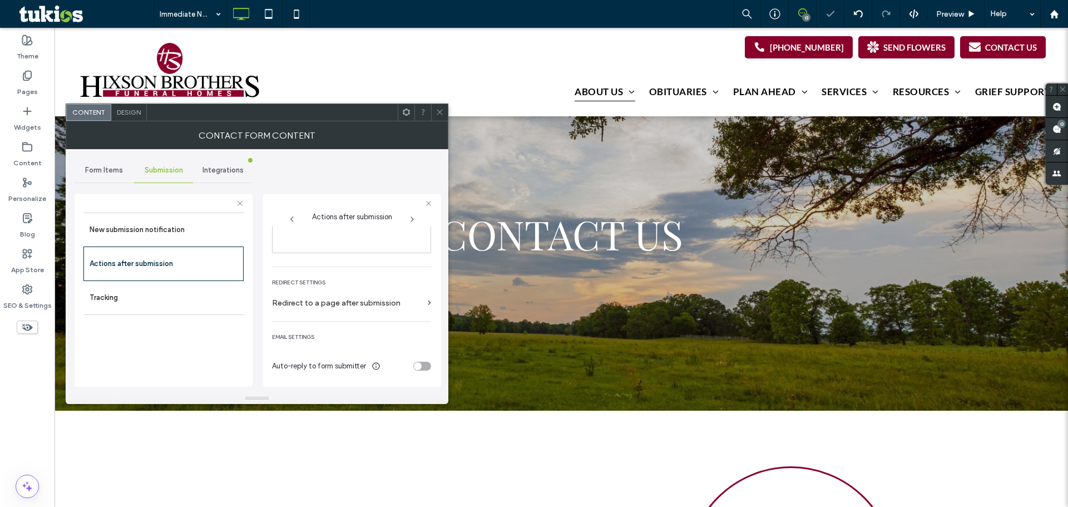
click at [433, 113] on div at bounding box center [439, 112] width 17 height 17
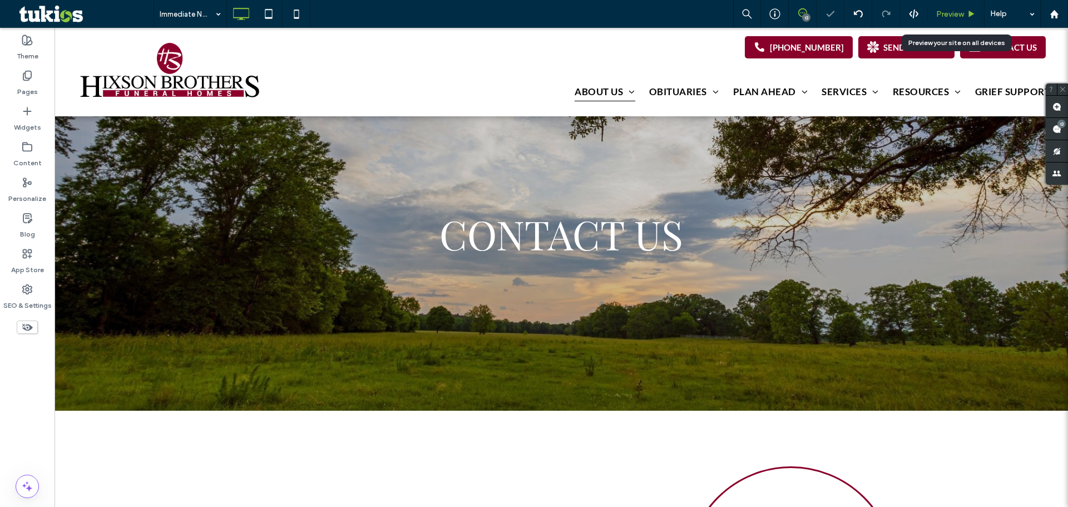
click at [947, 13] on span "Preview" at bounding box center [950, 13] width 28 height 9
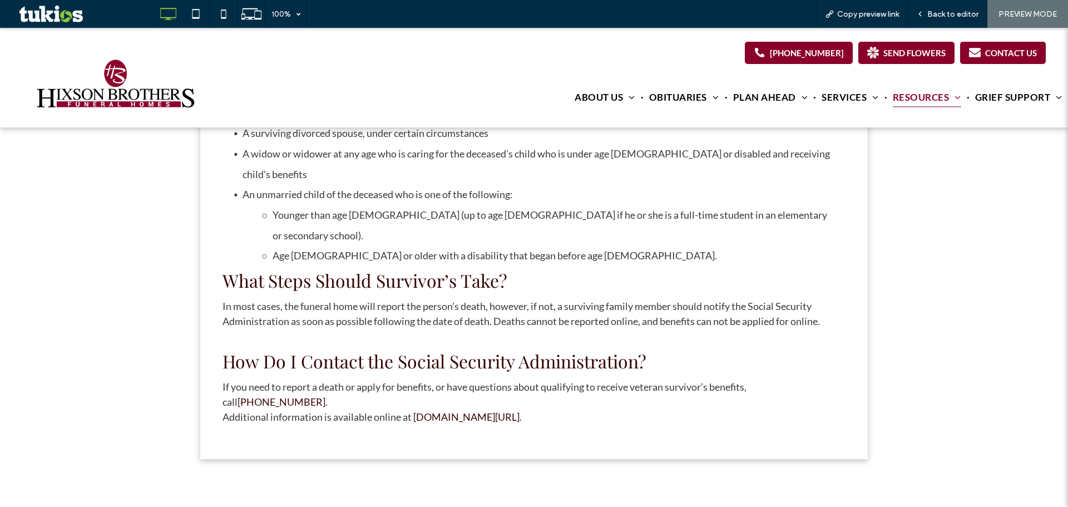
scroll to position [741, 0]
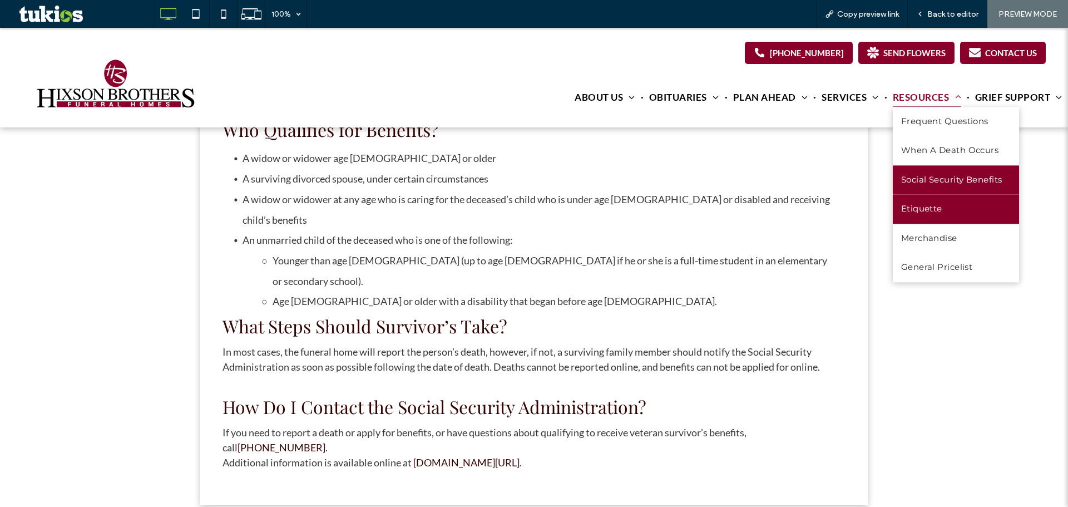
click at [909, 203] on span "Etiquette" at bounding box center [921, 209] width 41 height 13
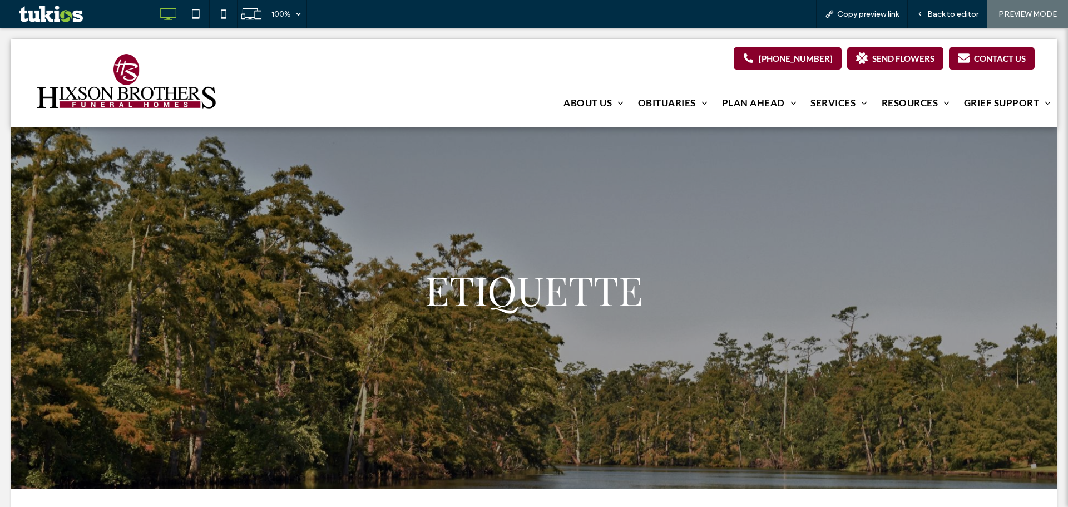
scroll to position [0, 0]
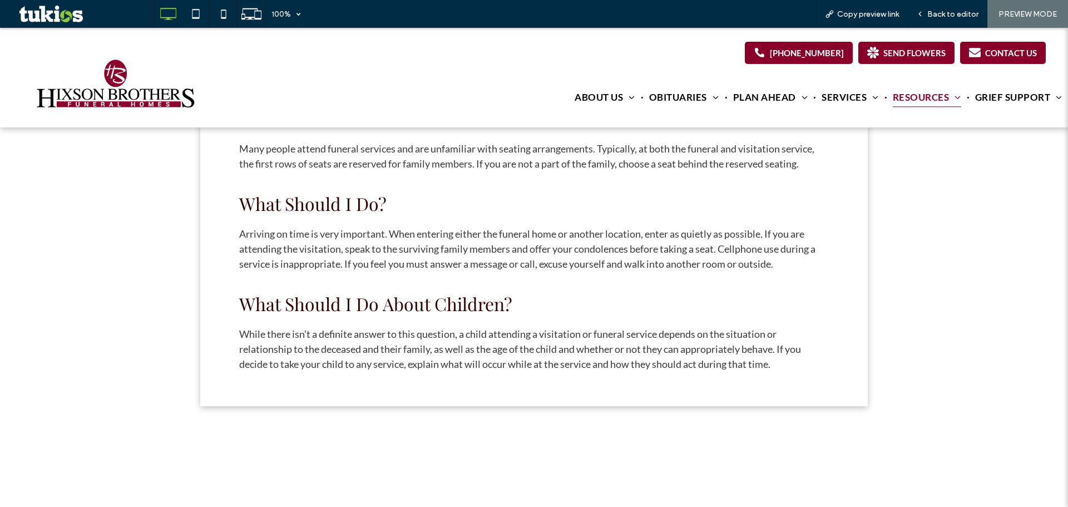
scroll to position [890, 0]
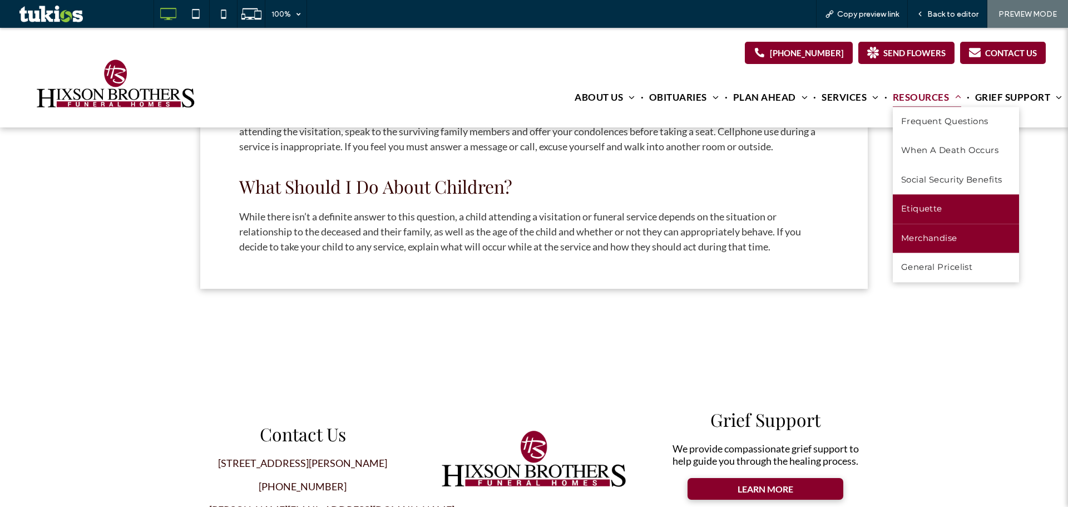
click at [926, 230] on link "Merchandise" at bounding box center [956, 238] width 126 height 29
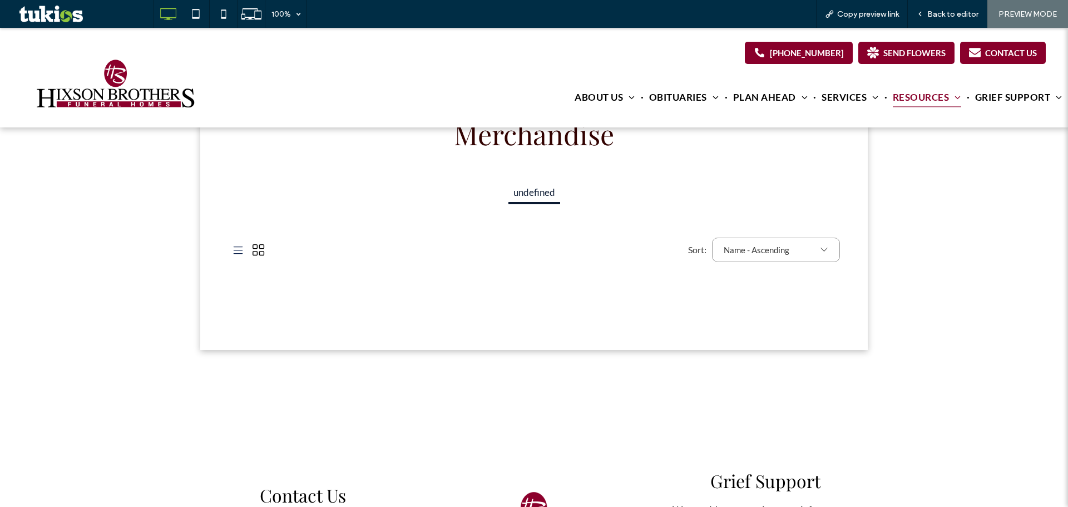
scroll to position [445, 0]
click at [941, 14] on span "Back to editor" at bounding box center [952, 13] width 51 height 9
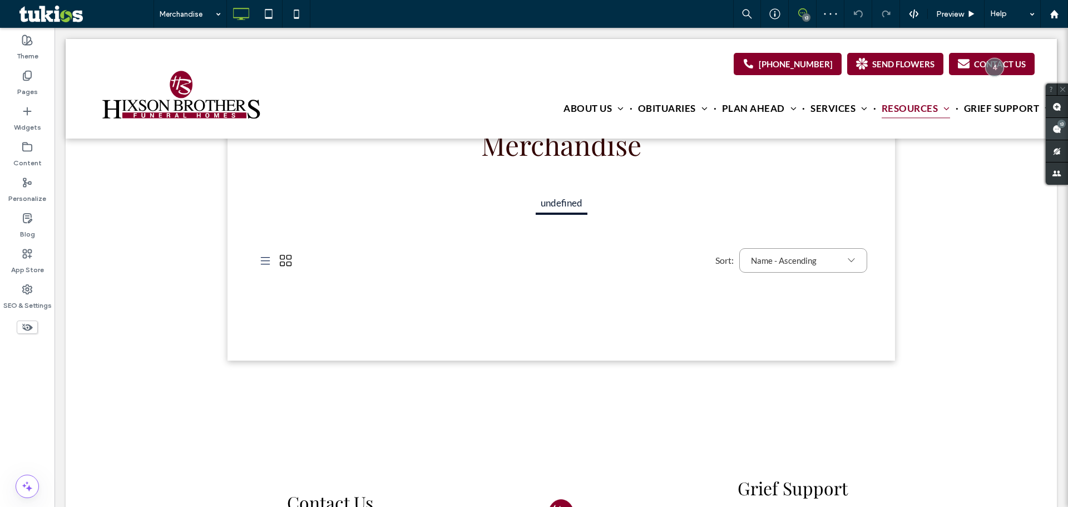
click at [1057, 127] on use at bounding box center [1056, 129] width 9 height 9
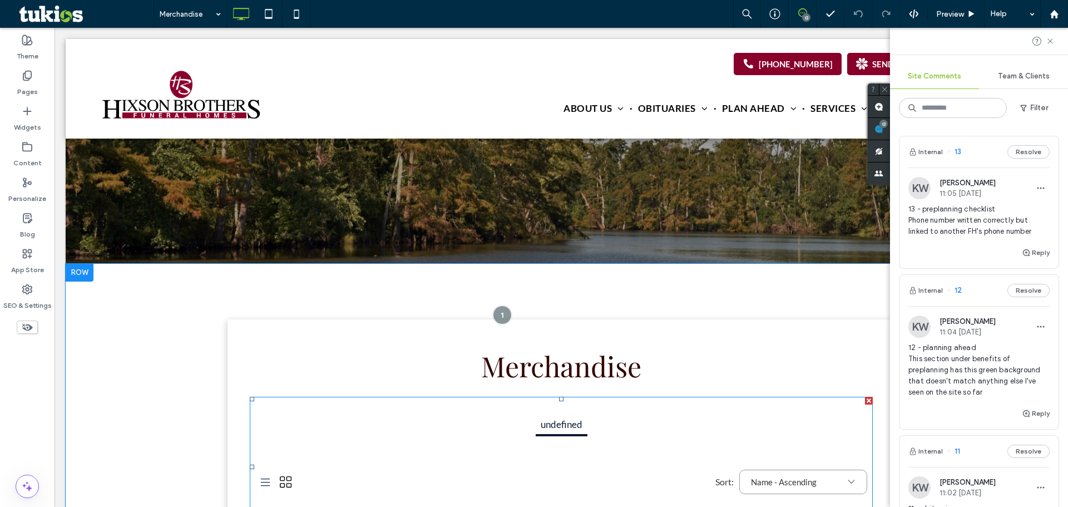
scroll to position [223, 0]
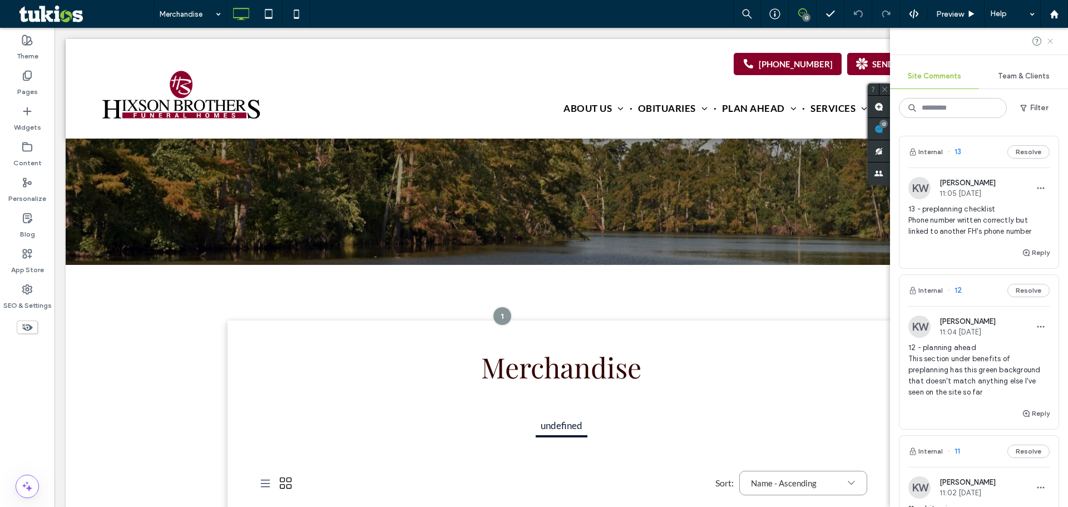
click at [1050, 43] on icon at bounding box center [1050, 41] width 9 height 9
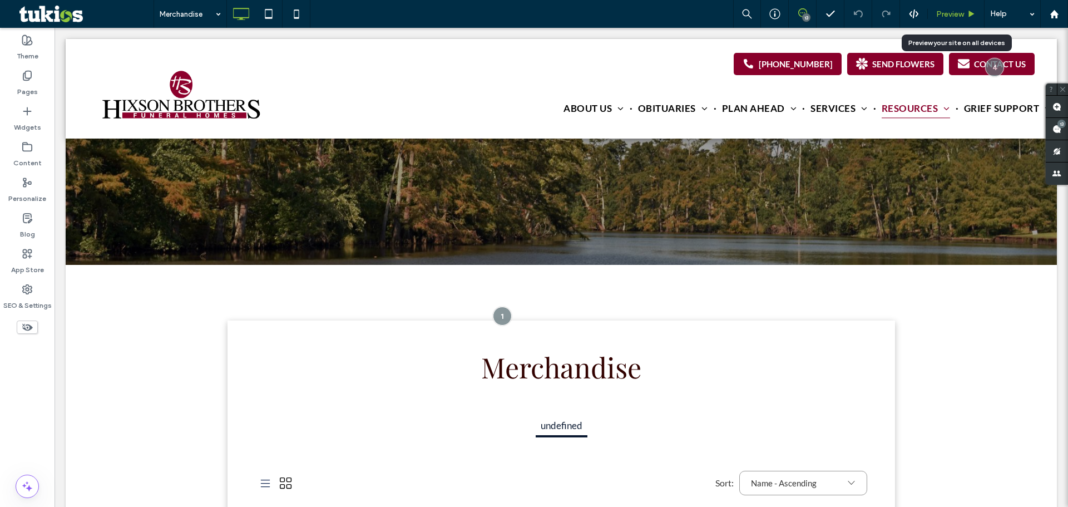
click at [966, 20] on div "Preview" at bounding box center [956, 14] width 57 height 28
click at [950, 15] on span "Preview" at bounding box center [950, 13] width 28 height 9
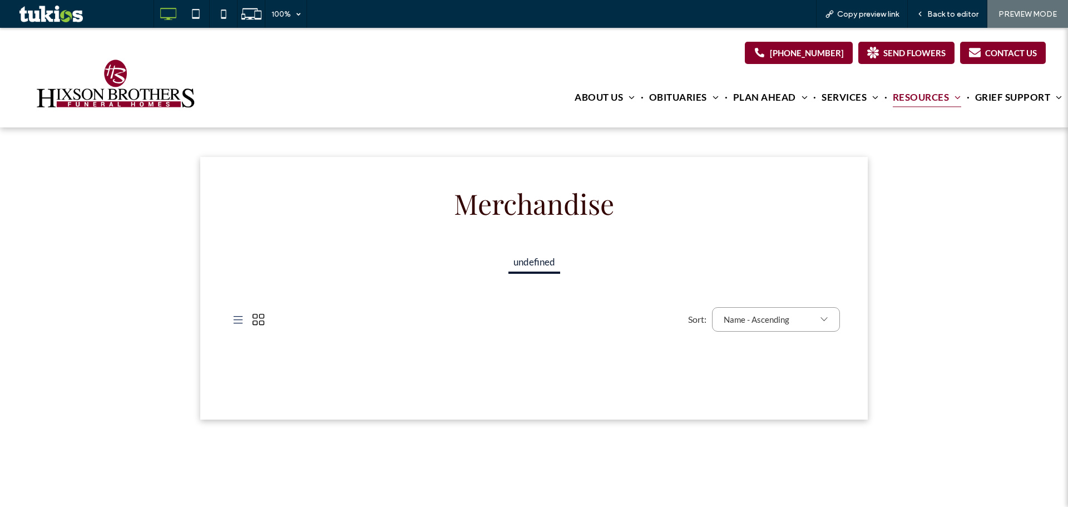
scroll to position [78, 0]
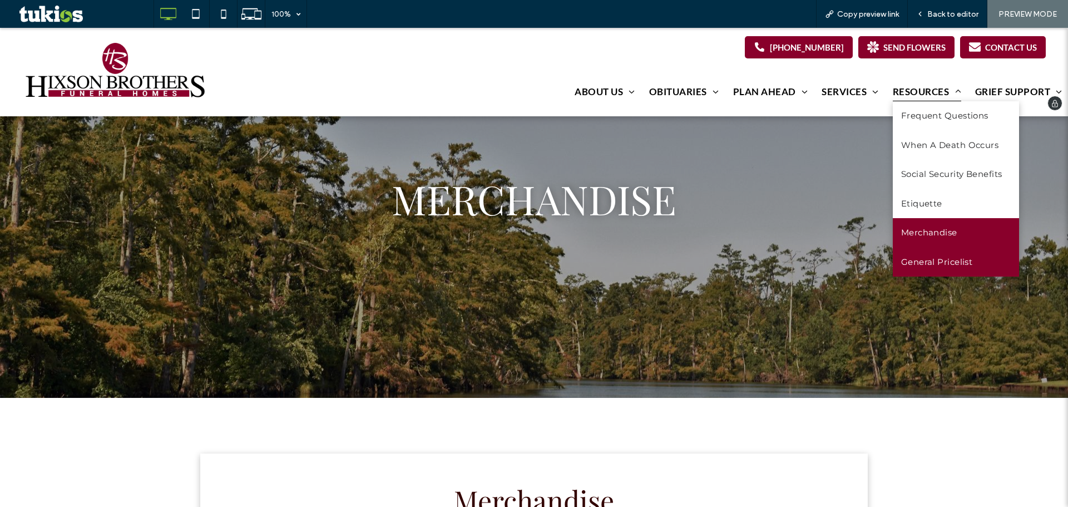
click at [925, 260] on span "General Pricelist" at bounding box center [937, 262] width 72 height 13
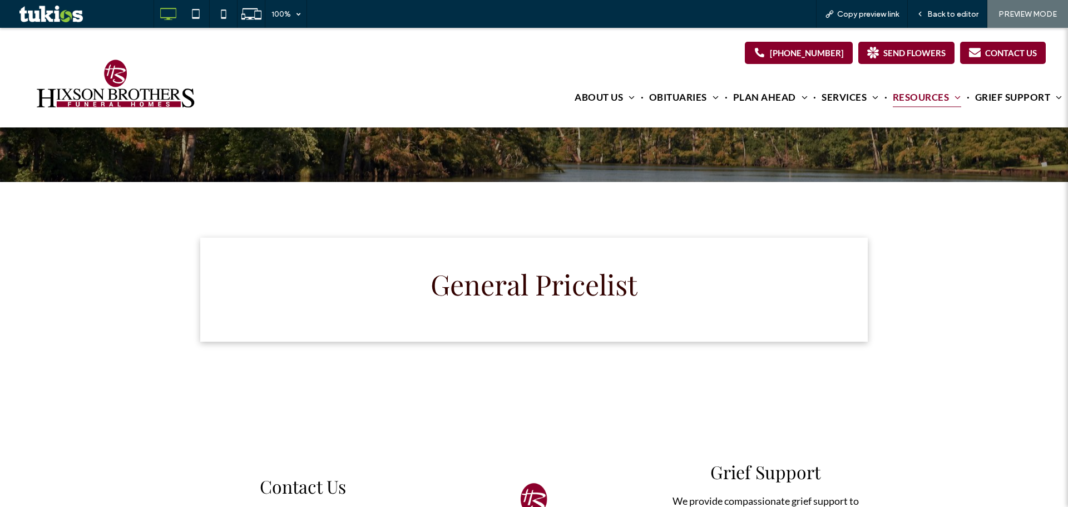
scroll to position [290, 0]
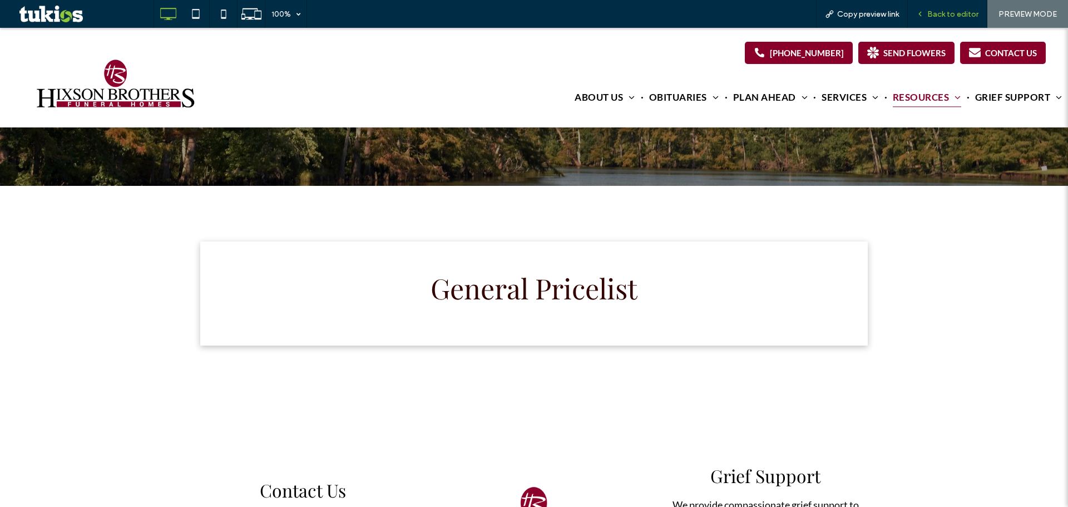
click at [955, 11] on span "Back to editor" at bounding box center [952, 13] width 51 height 9
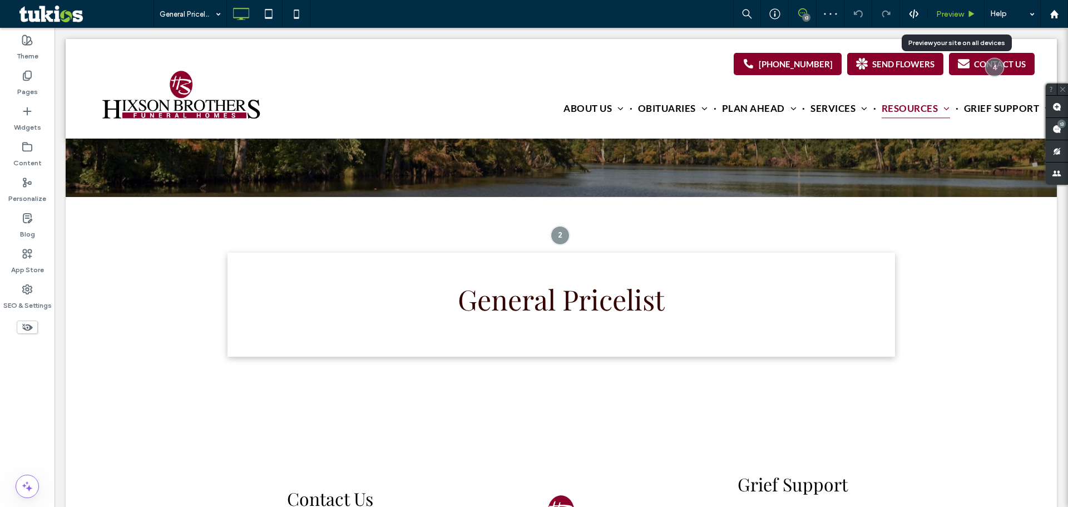
click at [965, 12] on div "Preview" at bounding box center [956, 13] width 56 height 9
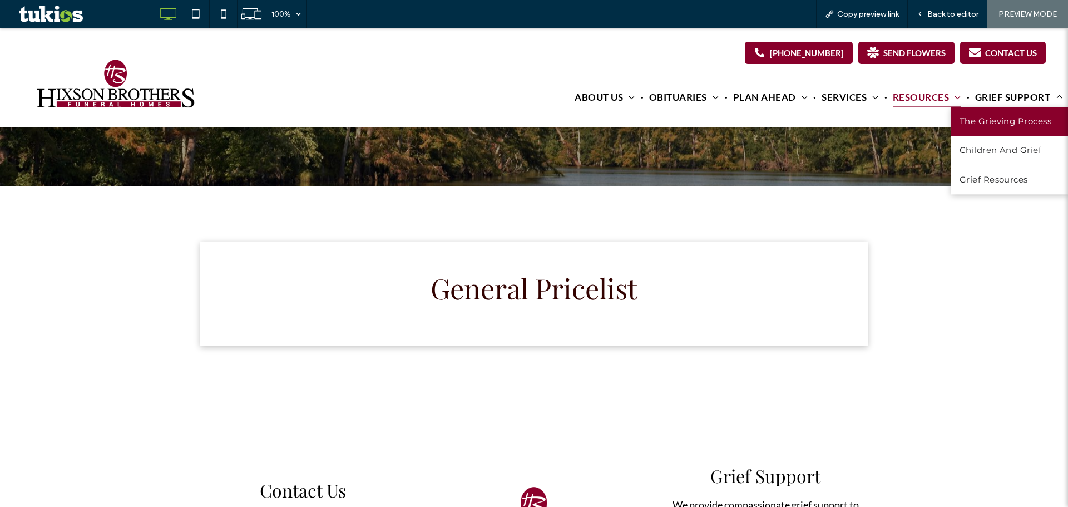
click at [1006, 114] on link "The Grieving Process" at bounding box center [1009, 121] width 117 height 29
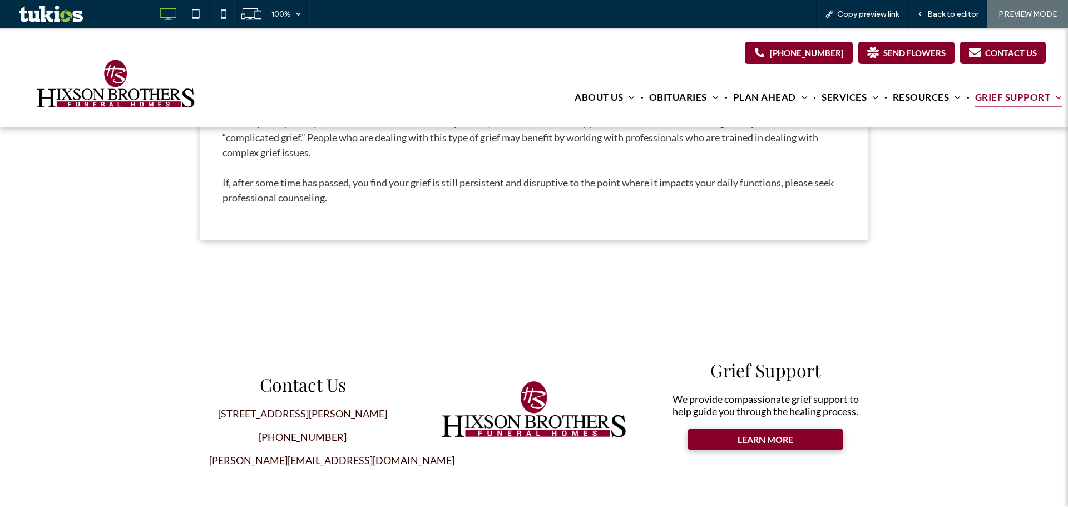
scroll to position [1187, 0]
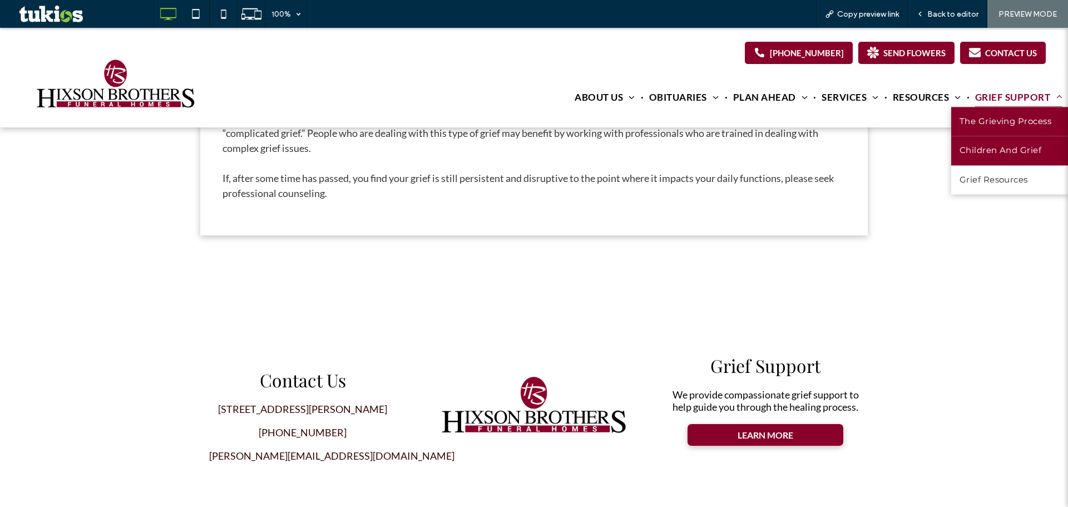
click at [1007, 151] on span "Children And Grief" at bounding box center [1001, 151] width 82 height 13
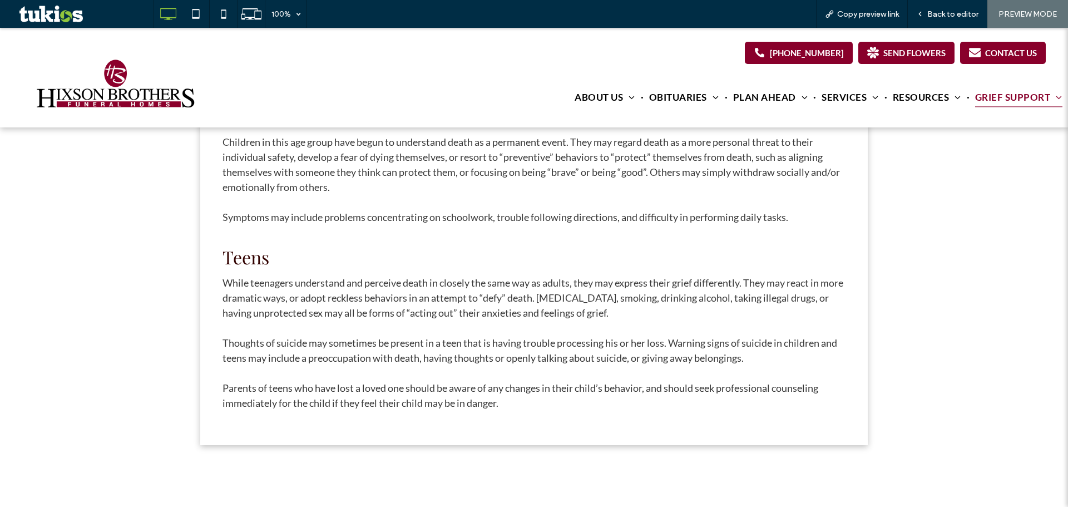
scroll to position [1187, 0]
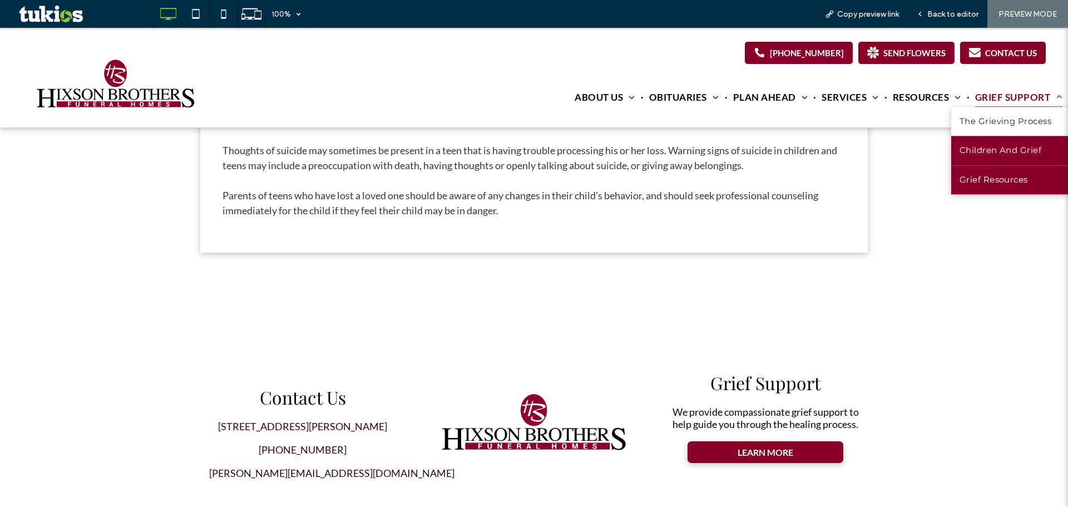
click at [998, 175] on span "Grief Resources" at bounding box center [994, 180] width 68 height 13
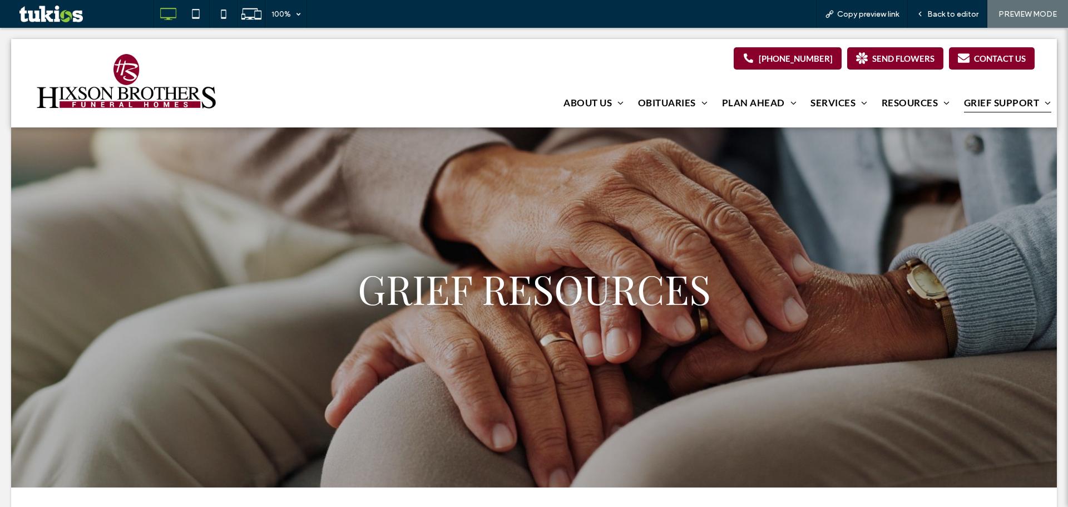
scroll to position [0, 0]
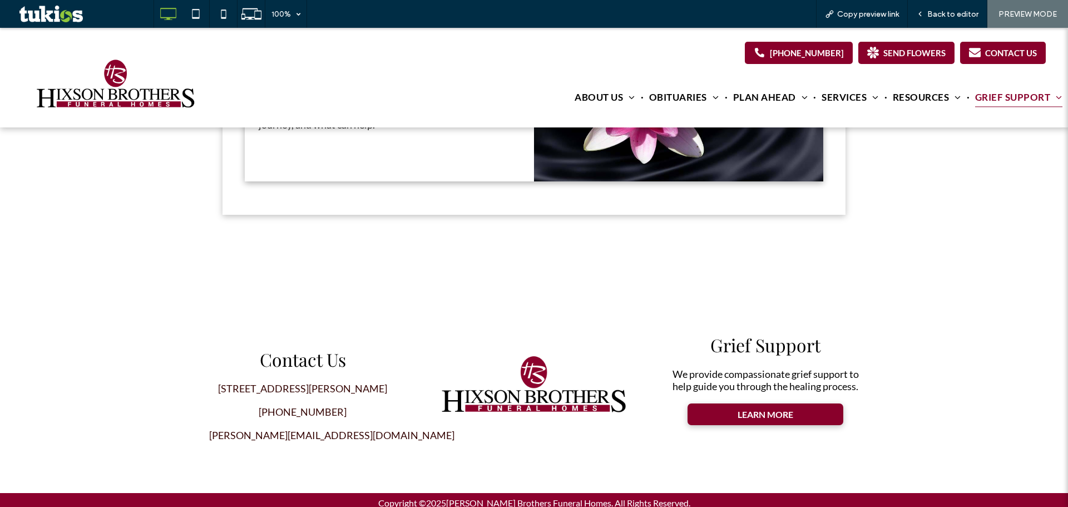
scroll to position [2241, 0]
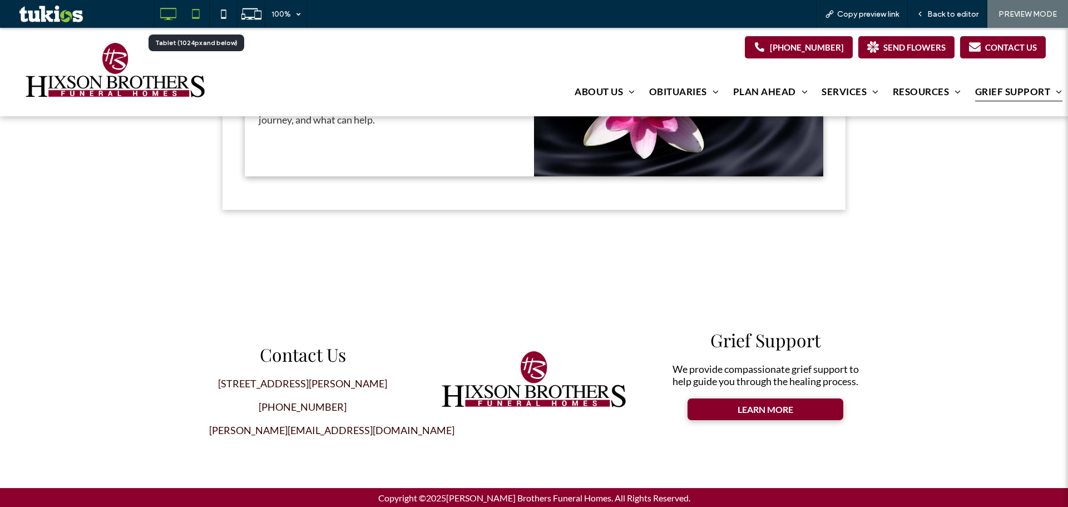
click at [197, 12] on icon at bounding box center [196, 14] width 22 height 22
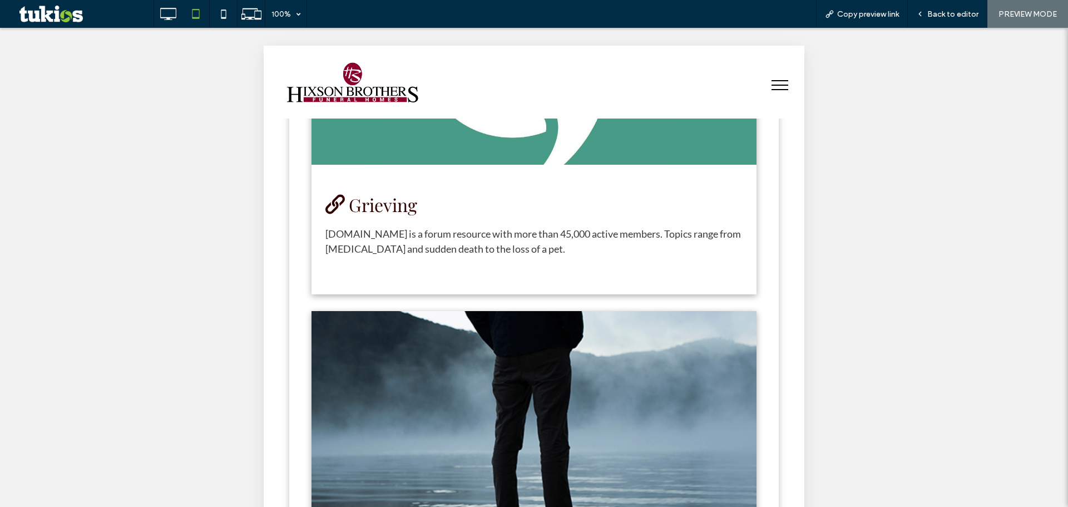
click at [363, 78] on img at bounding box center [353, 82] width 134 height 41
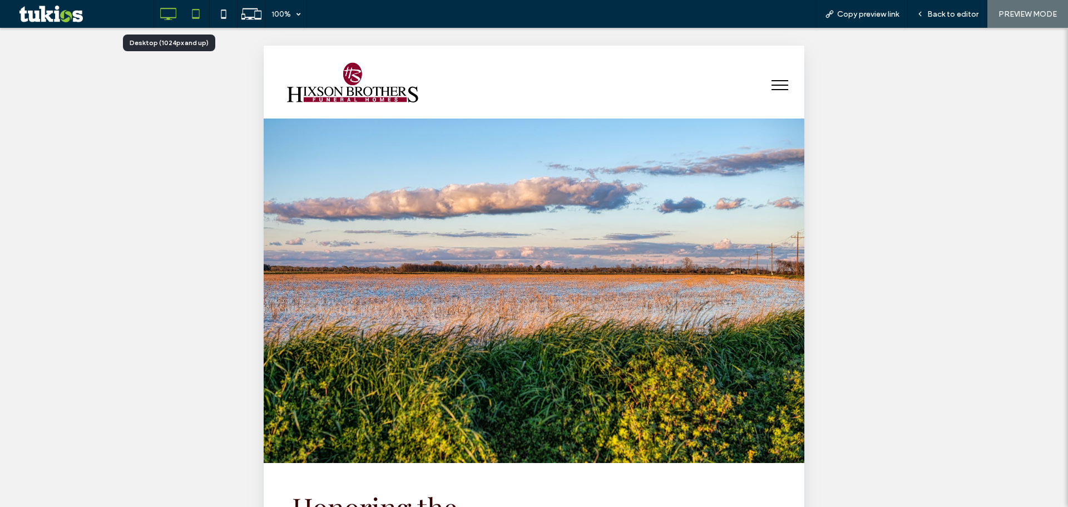
click at [170, 20] on icon at bounding box center [168, 14] width 22 height 22
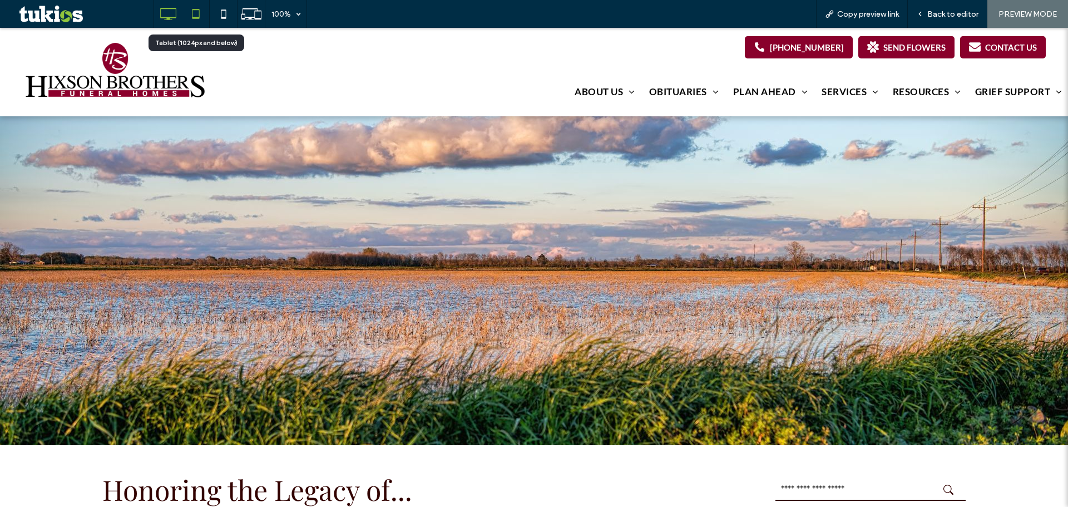
click at [198, 18] on use at bounding box center [195, 13] width 7 height 9
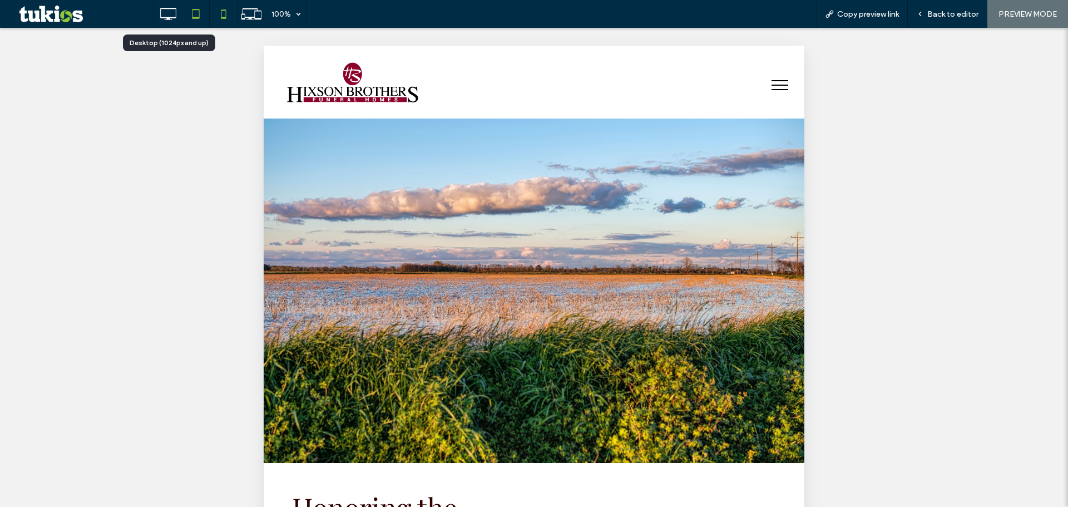
drag, startPoint x: 175, startPoint y: 10, endPoint x: 236, endPoint y: 19, distance: 61.4
click at [177, 10] on icon at bounding box center [168, 14] width 22 height 22
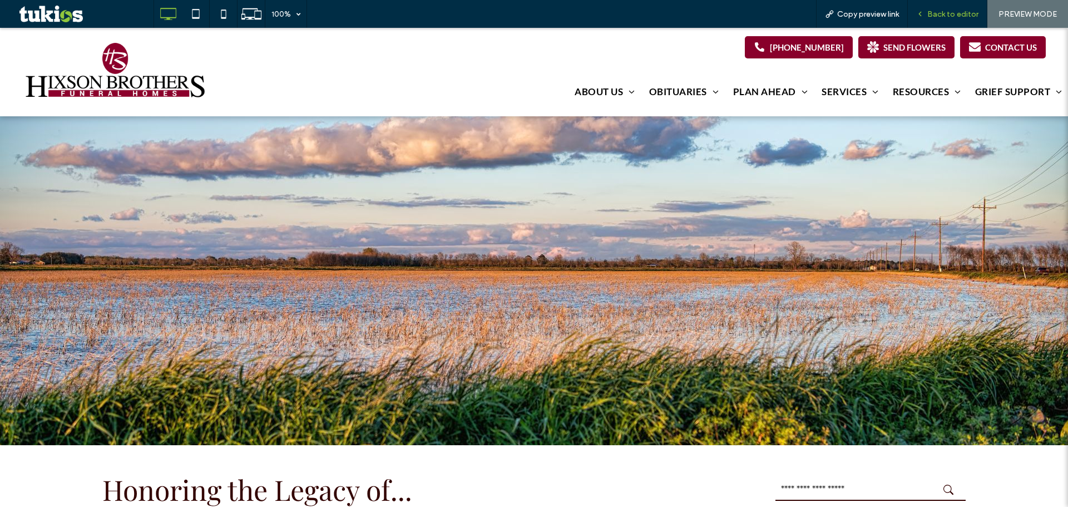
click at [956, 11] on span "Back to editor" at bounding box center [952, 13] width 51 height 9
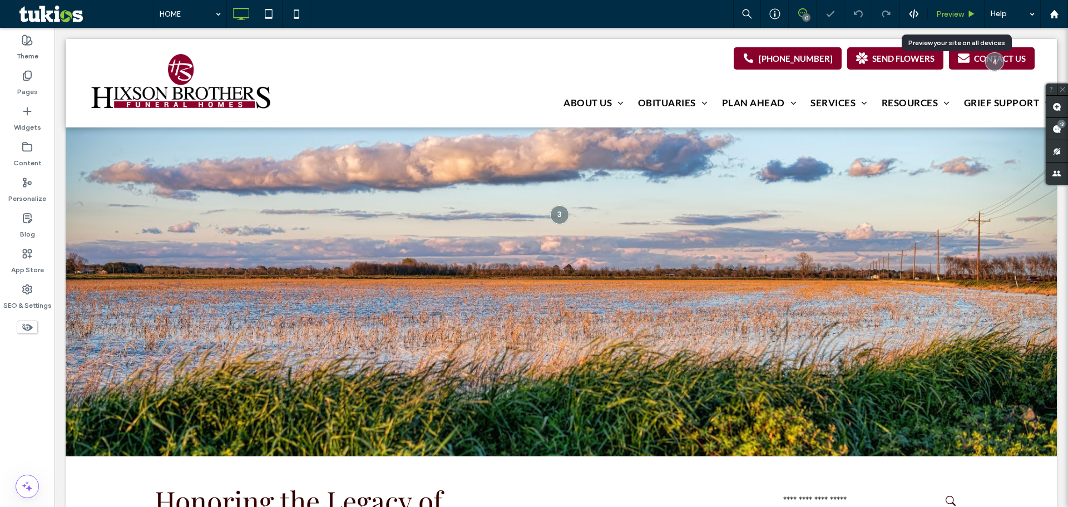
click at [955, 12] on span "Preview" at bounding box center [950, 13] width 28 height 9
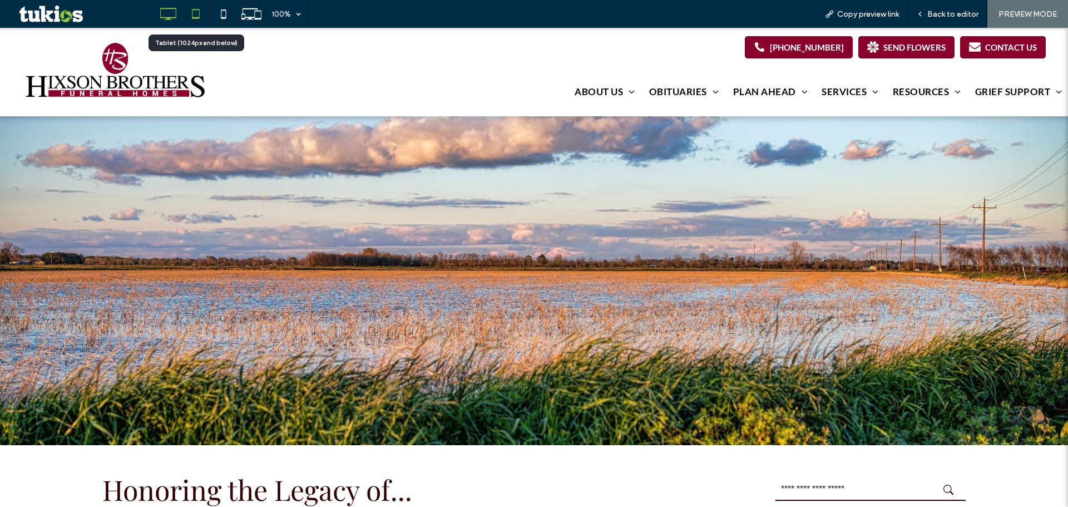
click at [201, 11] on icon at bounding box center [196, 14] width 22 height 22
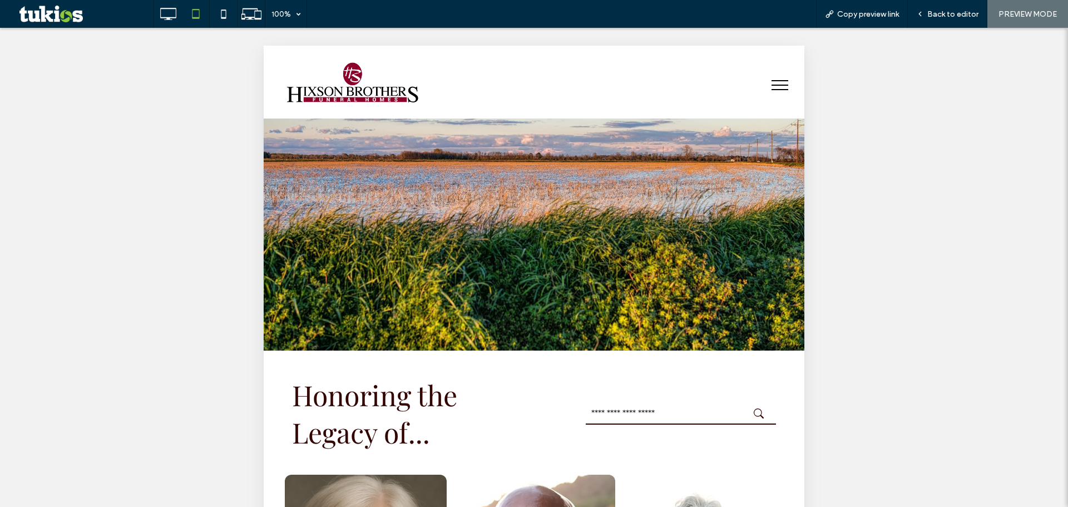
scroll to position [296, 0]
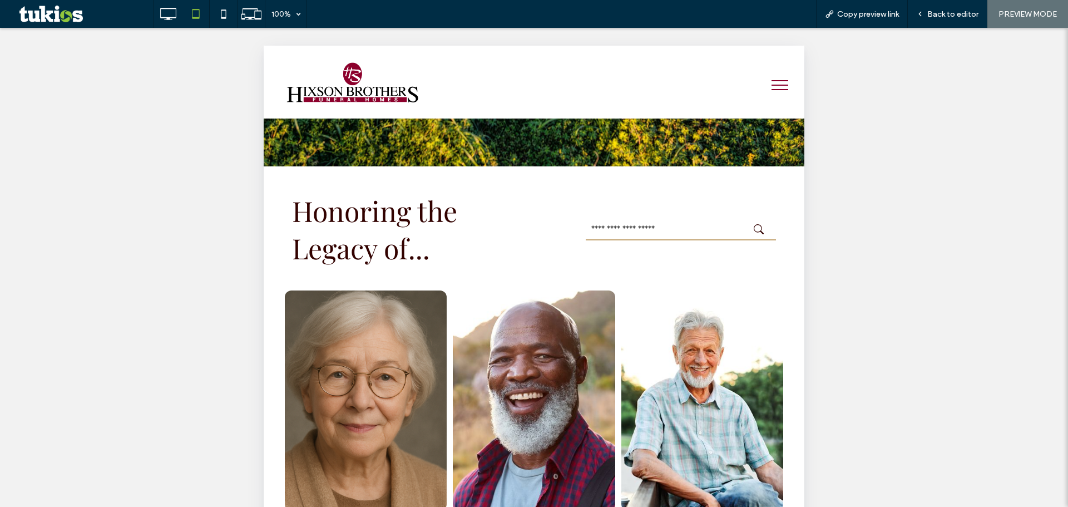
click at [628, 223] on input "text" at bounding box center [681, 229] width 190 height 22
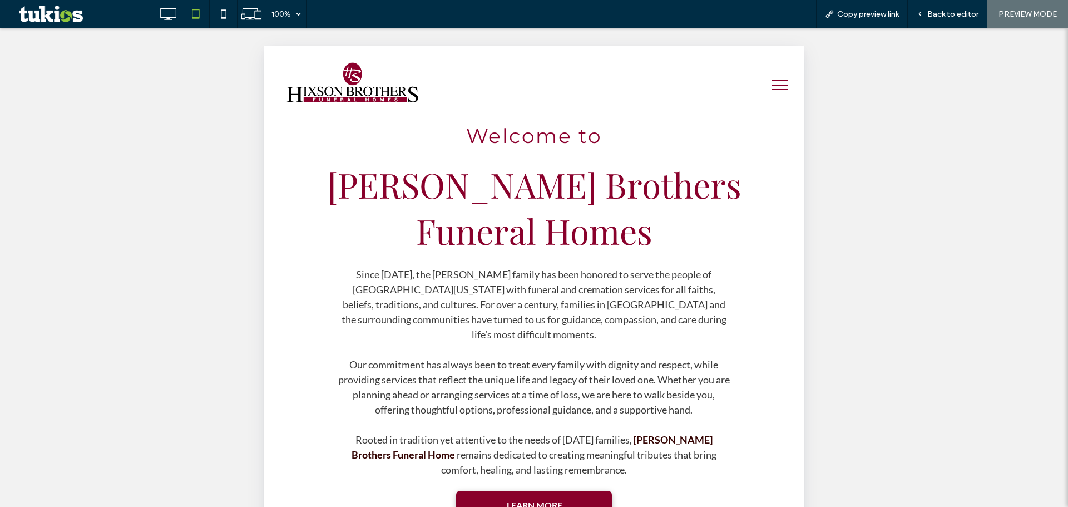
scroll to position [1706, 0]
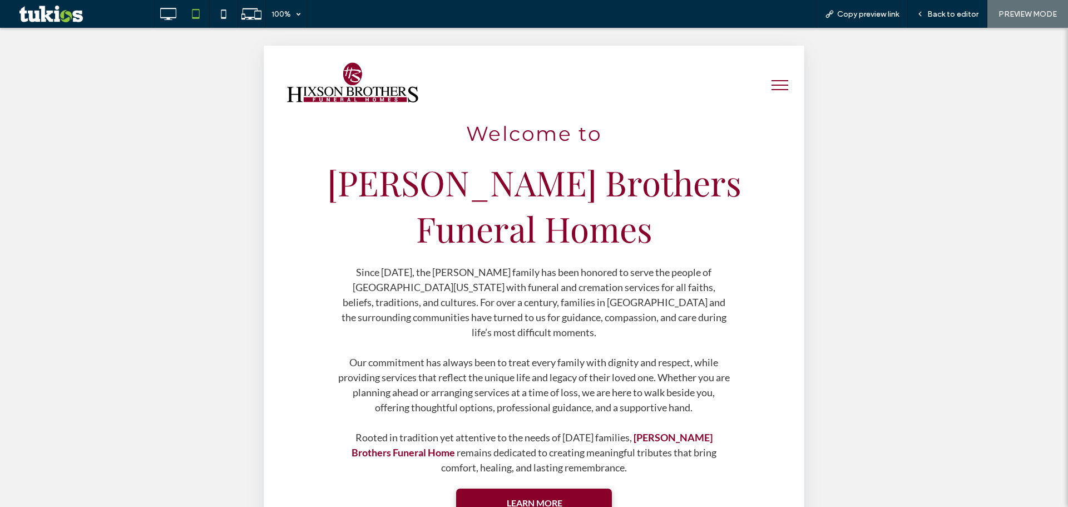
type input "**"
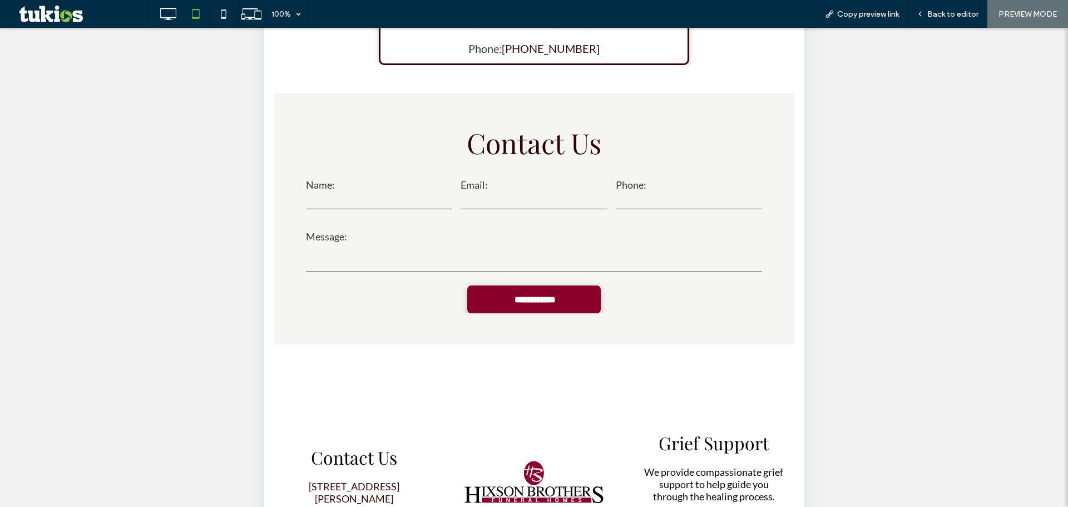
scroll to position [149, 0]
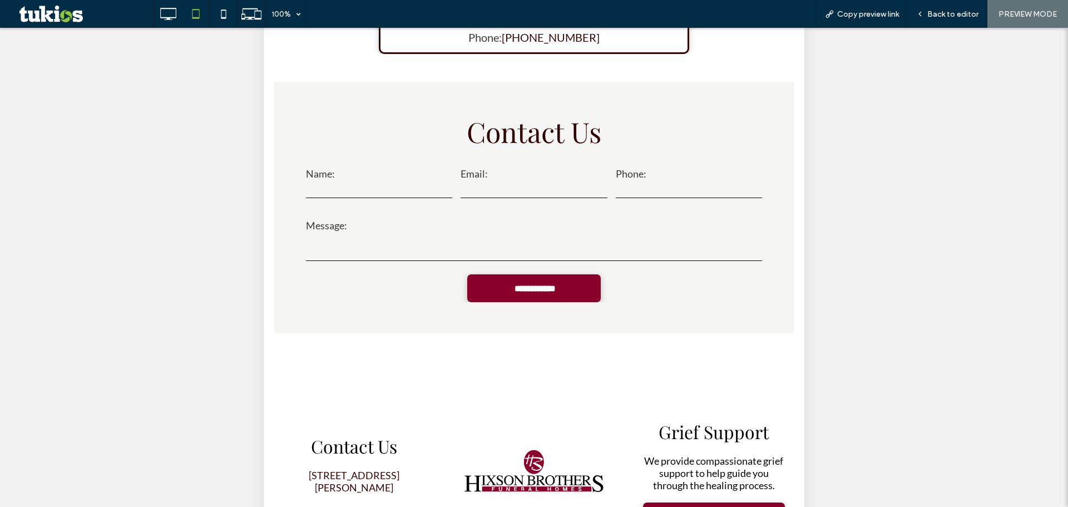
click at [406, 181] on input "text" at bounding box center [379, 189] width 146 height 17
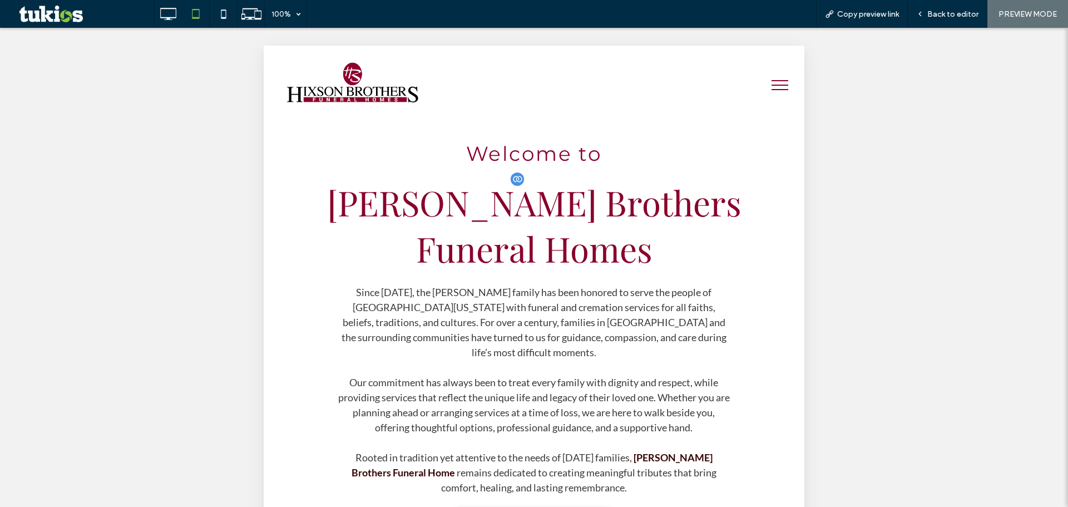
scroll to position [1501, 0]
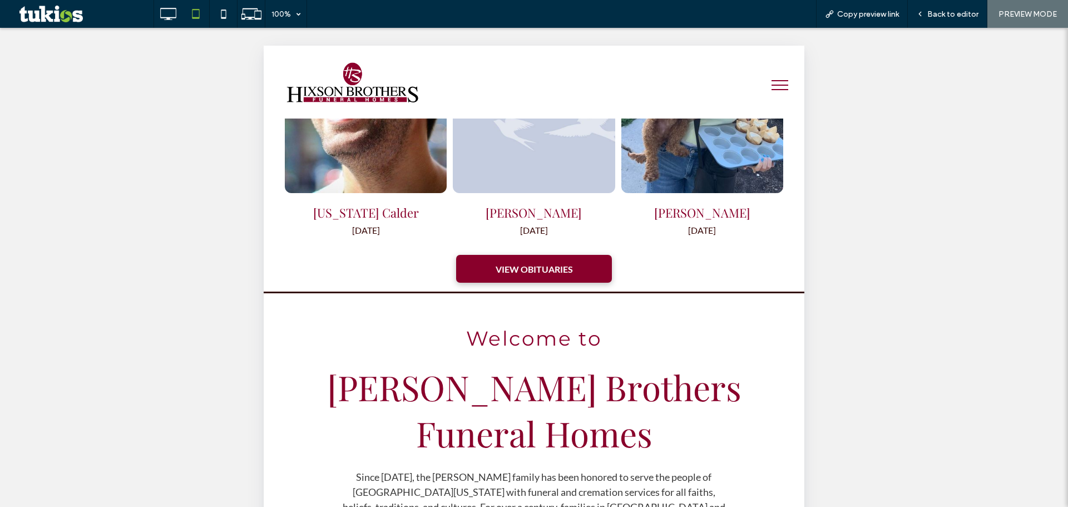
type input "*"
click at [775, 83] on button "menu" at bounding box center [779, 85] width 29 height 29
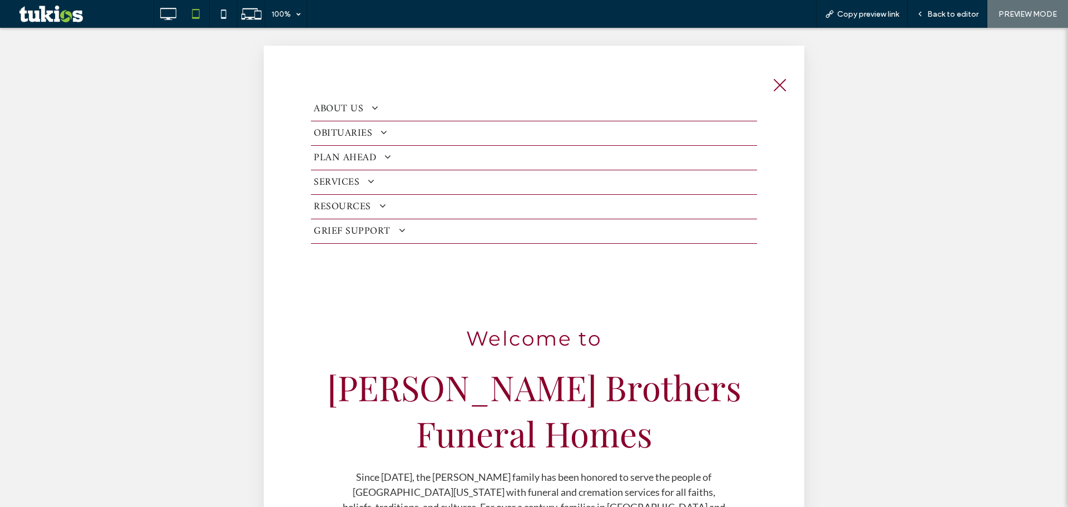
click at [367, 106] on span at bounding box center [371, 108] width 16 height 10
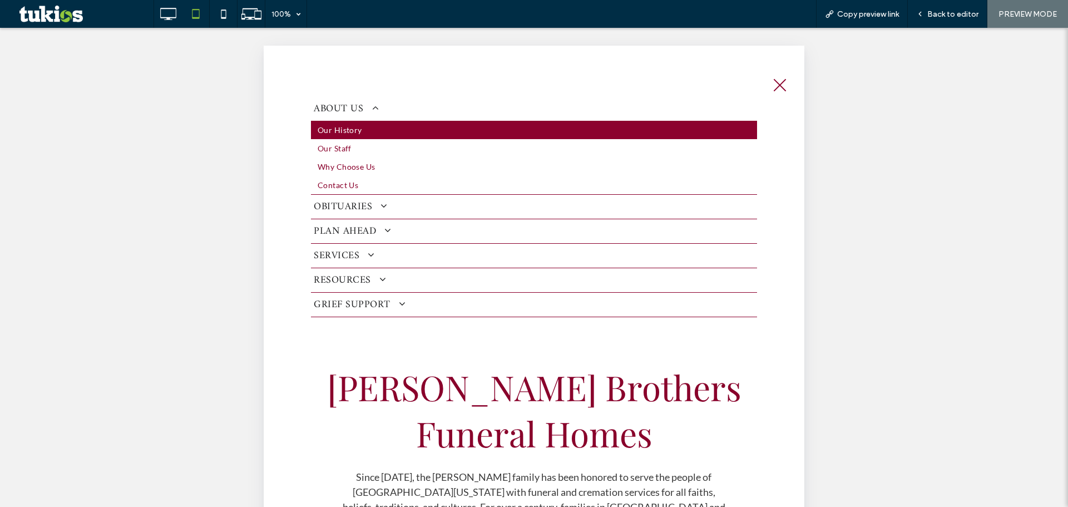
click at [364, 132] on link "Our History" at bounding box center [534, 130] width 446 height 18
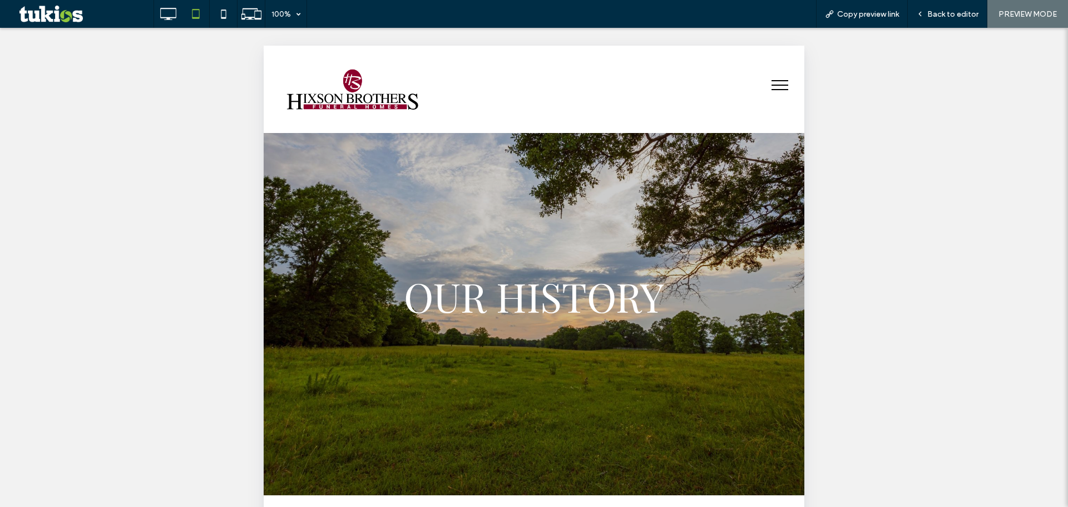
scroll to position [0, 0]
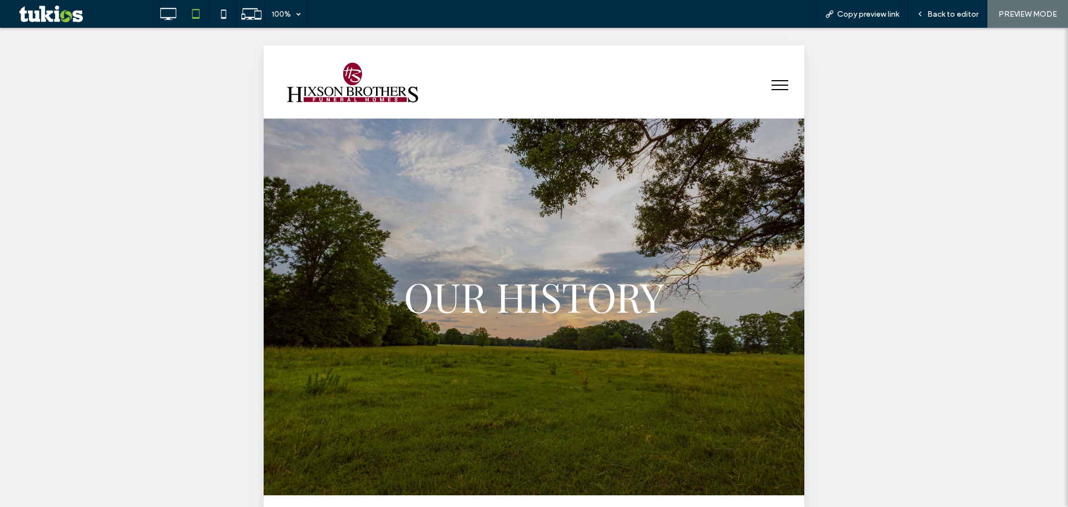
click at [775, 78] on button "menu" at bounding box center [779, 85] width 29 height 29
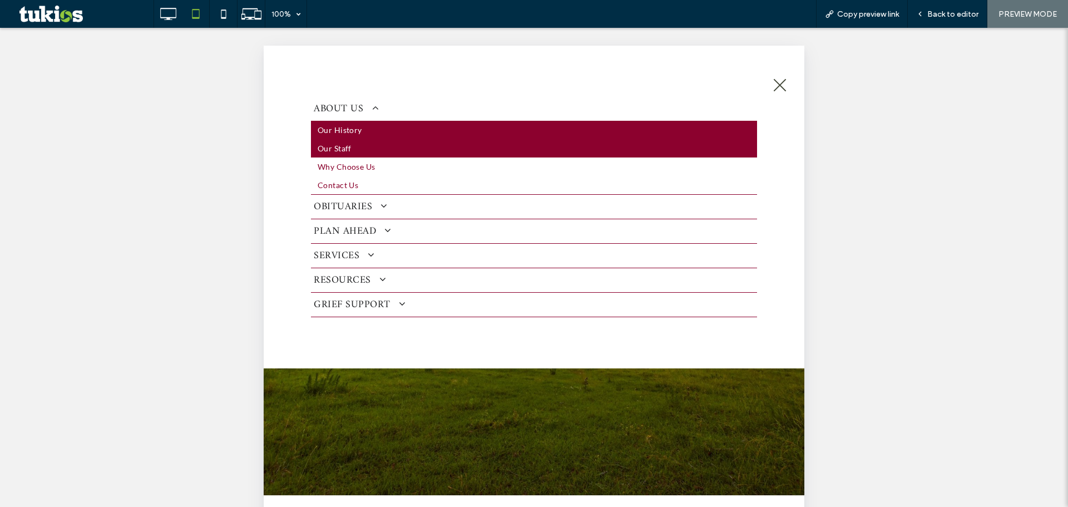
click at [350, 152] on span "Our Staff" at bounding box center [335, 148] width 34 height 12
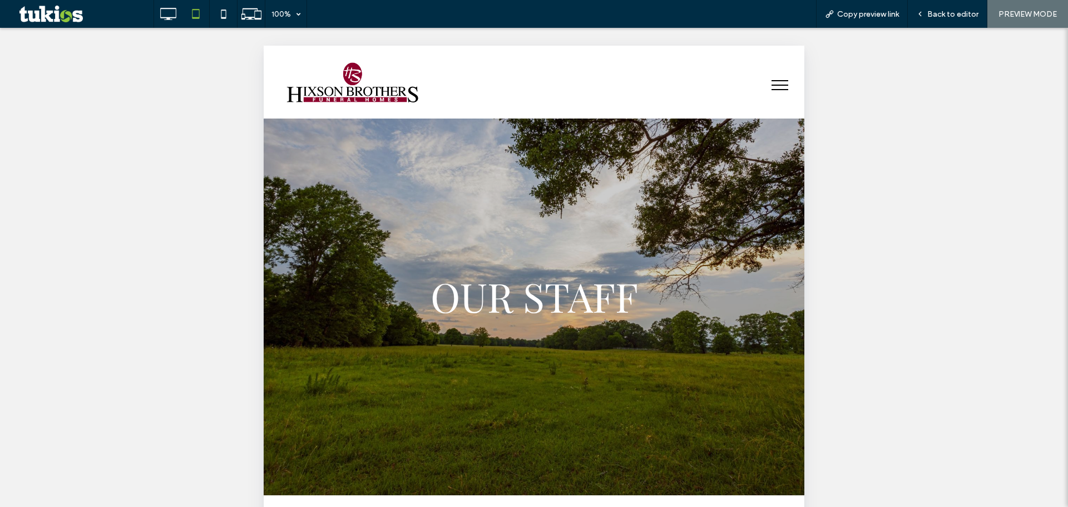
click at [772, 89] on span "menu" at bounding box center [780, 89] width 17 height 1
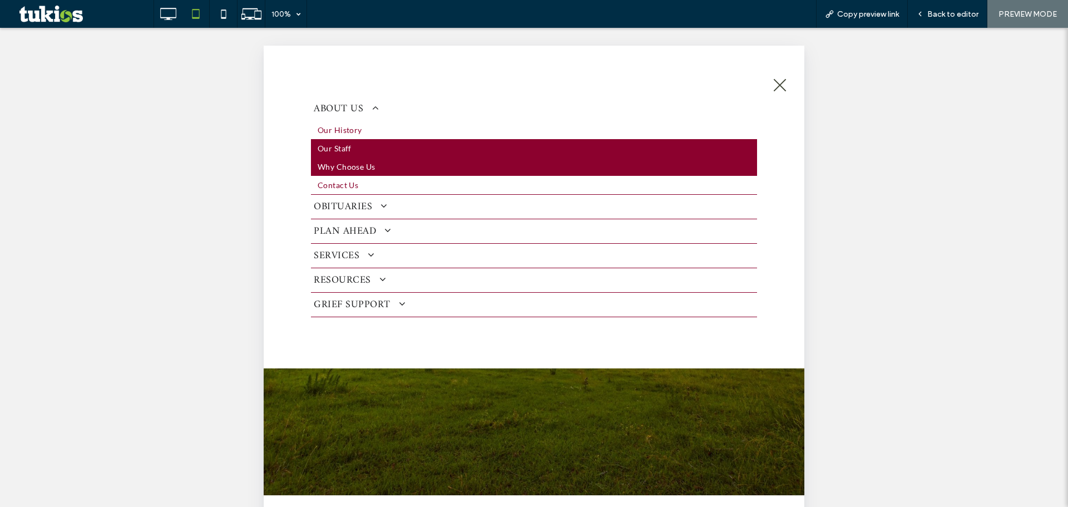
click at [390, 164] on link "Why Choose Us" at bounding box center [534, 166] width 446 height 18
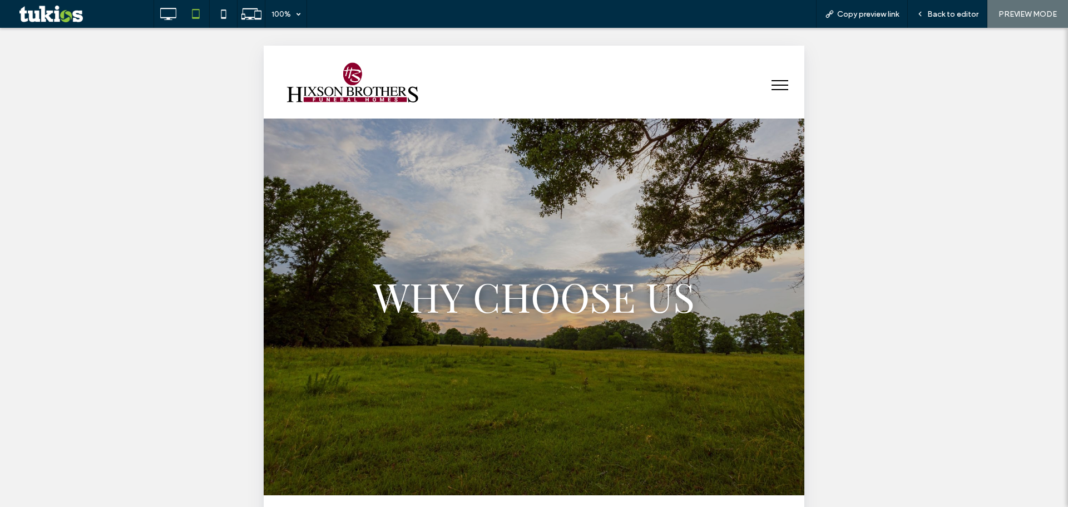
click at [773, 82] on button "menu" at bounding box center [779, 85] width 29 height 29
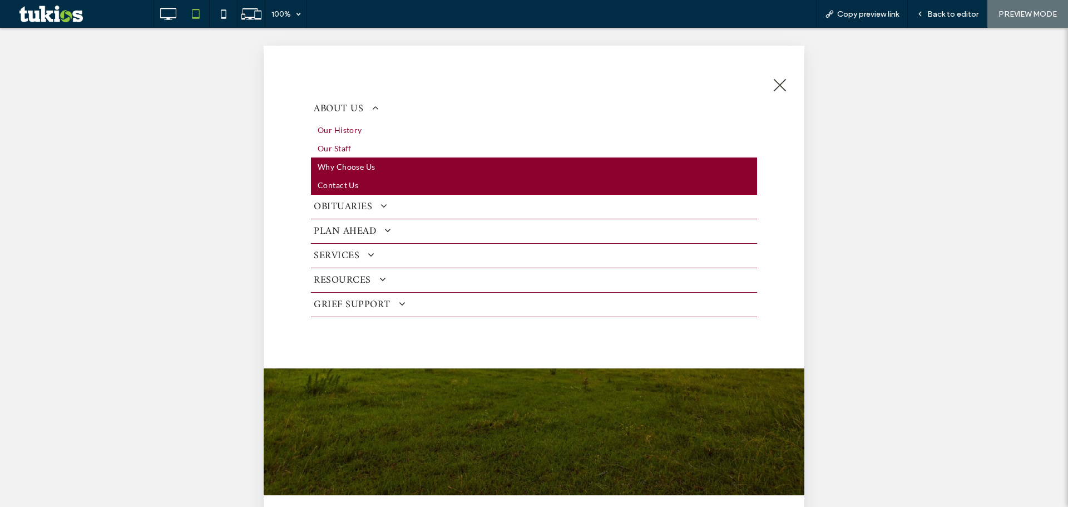
click at [448, 177] on link "Contact Us" at bounding box center [534, 185] width 446 height 18
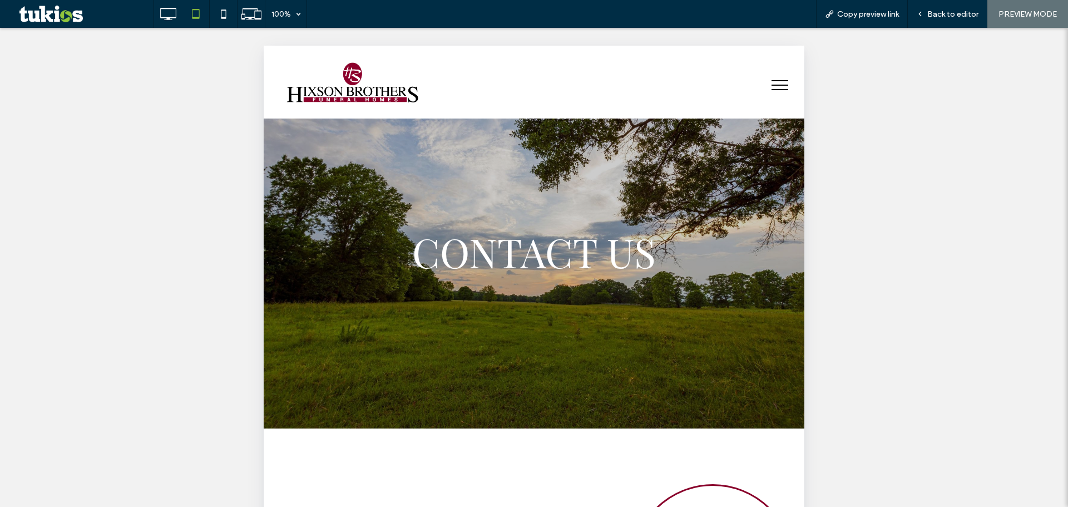
click at [769, 82] on button "menu" at bounding box center [779, 85] width 29 height 29
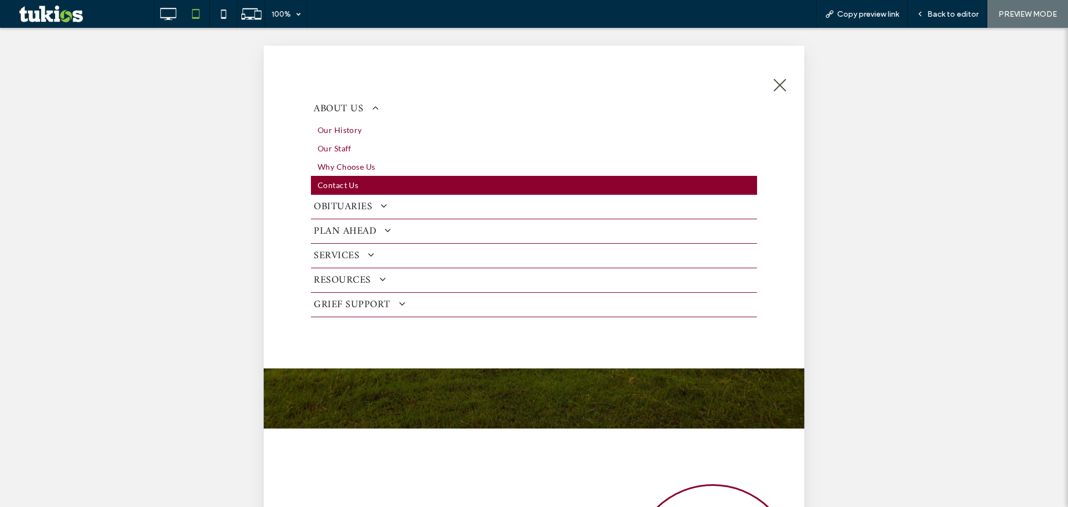
click at [410, 214] on link "OBITUARIES" at bounding box center [534, 207] width 446 height 24
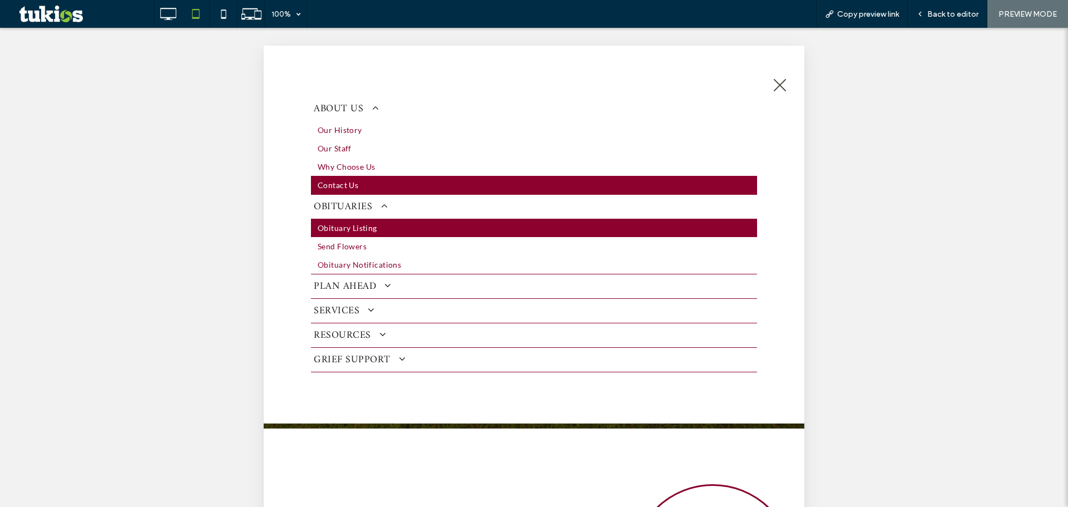
click at [350, 233] on span "Obituary Listing" at bounding box center [348, 228] width 60 height 12
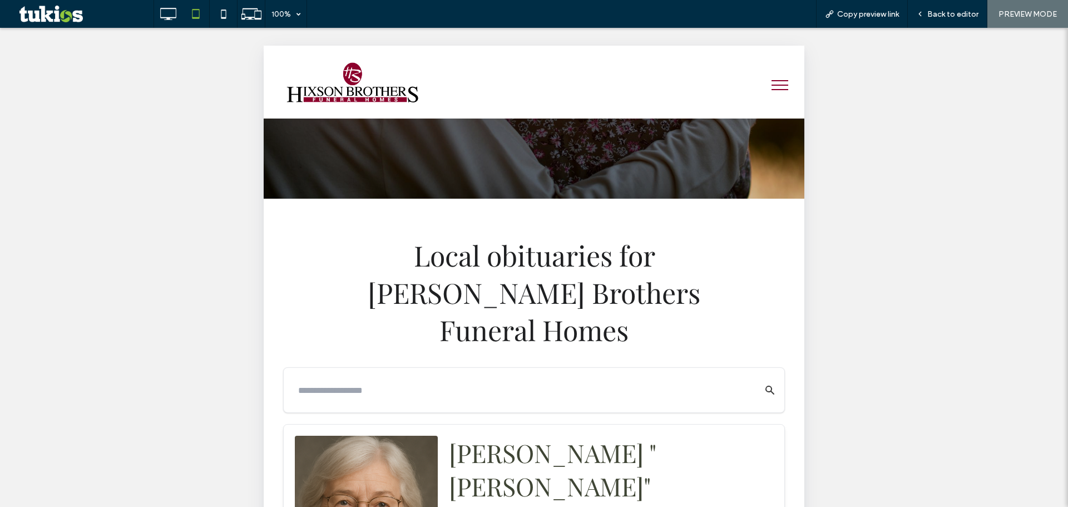
click at [487, 368] on div at bounding box center [534, 390] width 500 height 45
click at [484, 379] on input "text" at bounding box center [521, 390] width 457 height 22
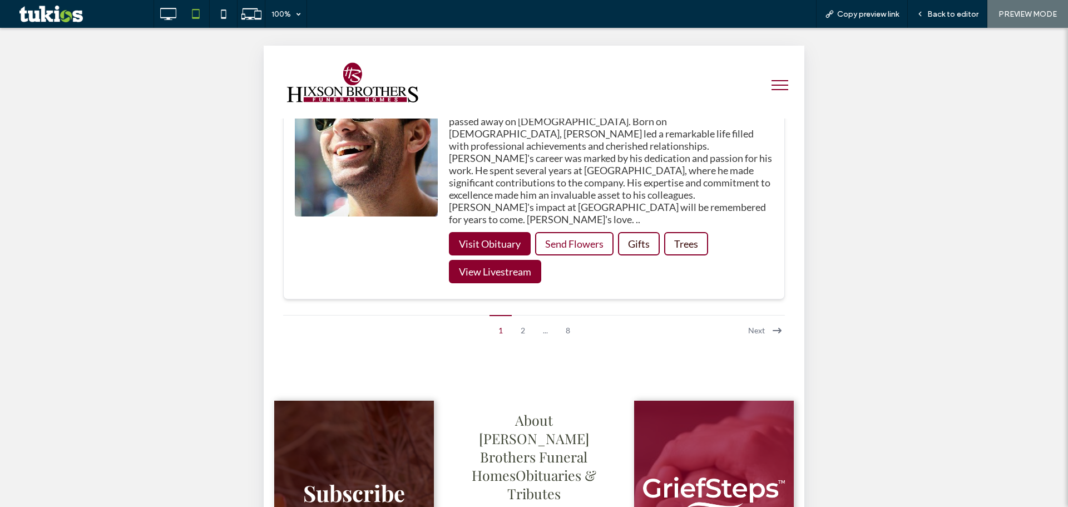
type input "**"
click at [774, 78] on button "menu" at bounding box center [779, 85] width 29 height 29
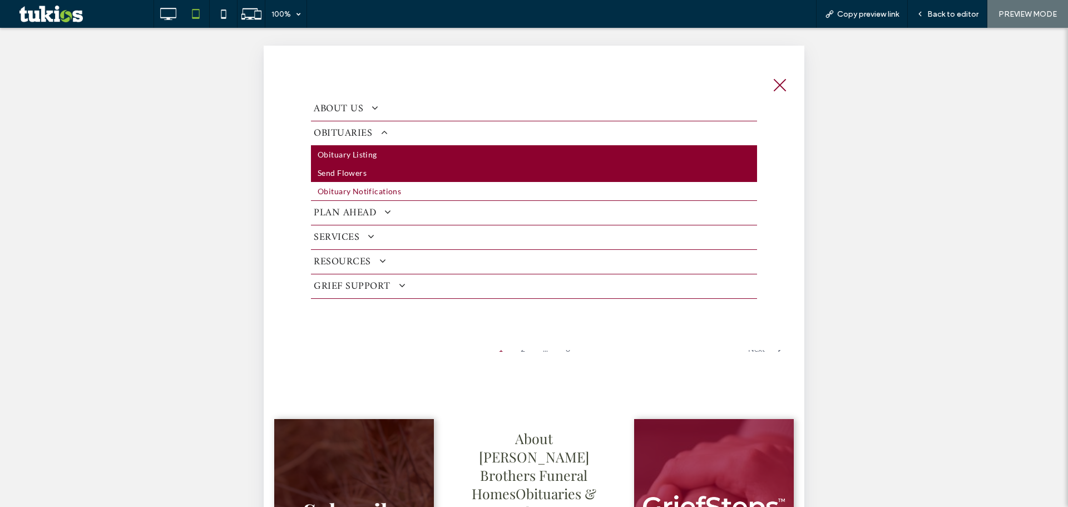
click at [379, 178] on link "Send Flowers" at bounding box center [534, 173] width 446 height 18
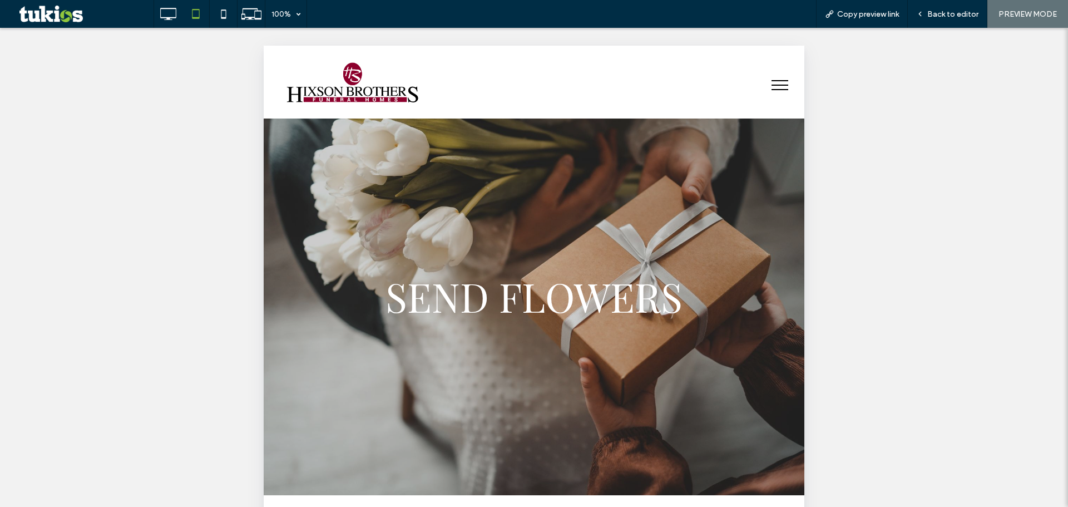
click at [772, 90] on span "menu" at bounding box center [780, 89] width 17 height 1
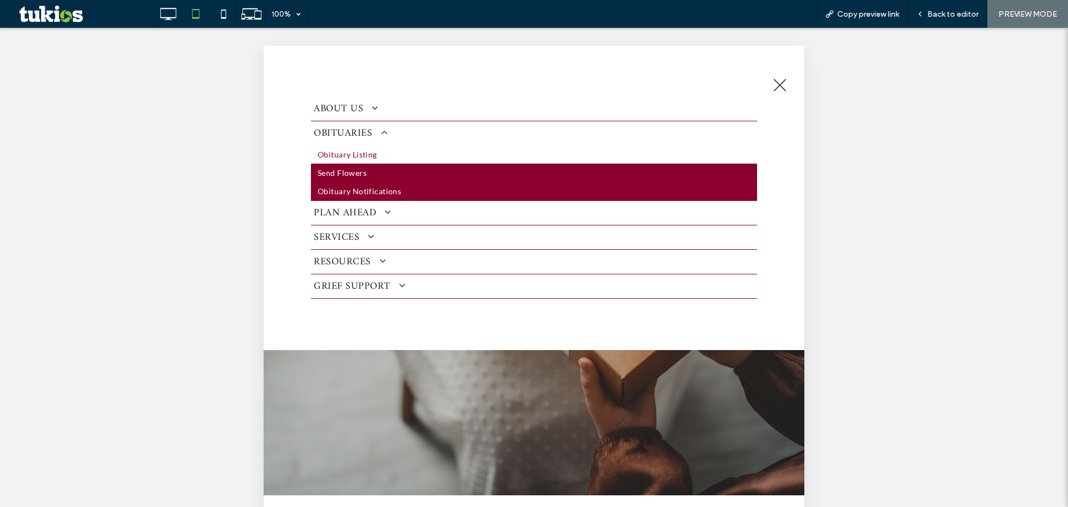
click at [396, 191] on span "Obituary Notifications" at bounding box center [359, 191] width 83 height 12
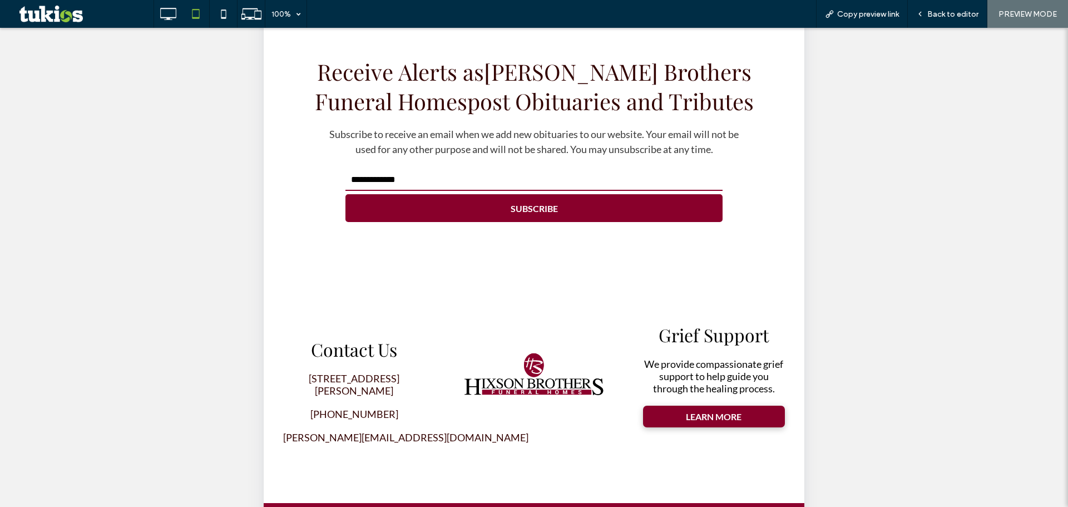
click at [505, 175] on input "email" at bounding box center [533, 180] width 377 height 22
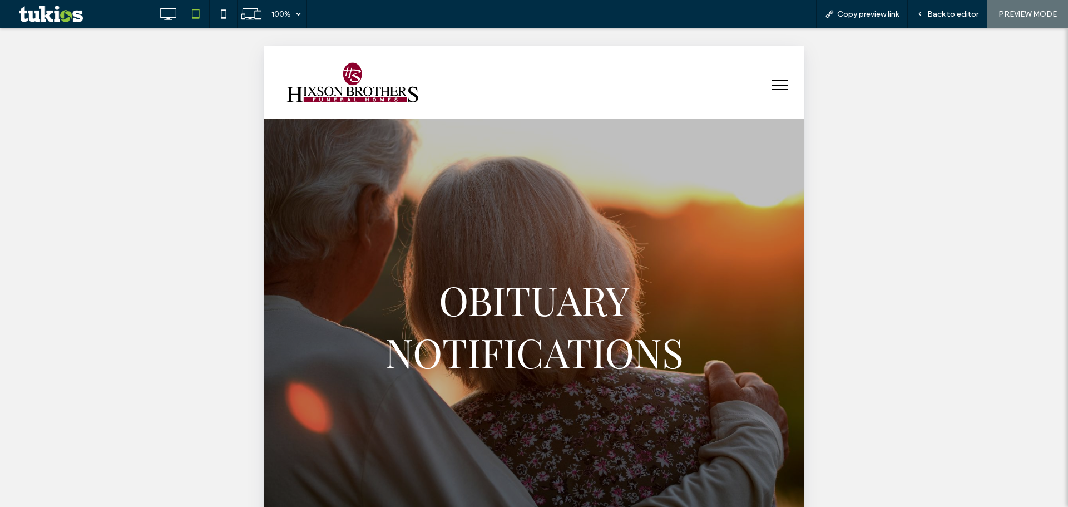
type input "*"
click at [772, 86] on button "menu" at bounding box center [779, 85] width 29 height 29
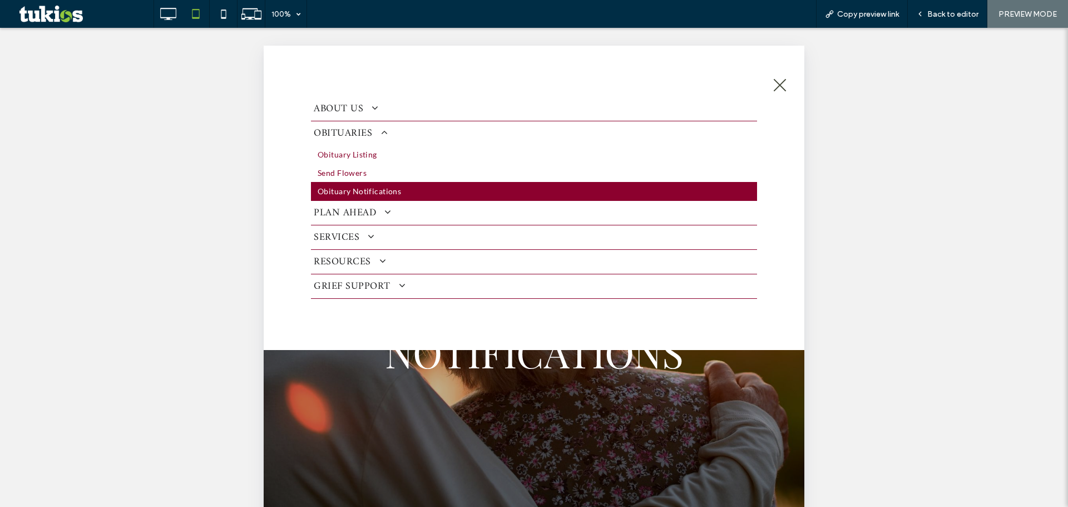
click at [353, 212] on span "PLAN AHEAD" at bounding box center [353, 212] width 78 height 15
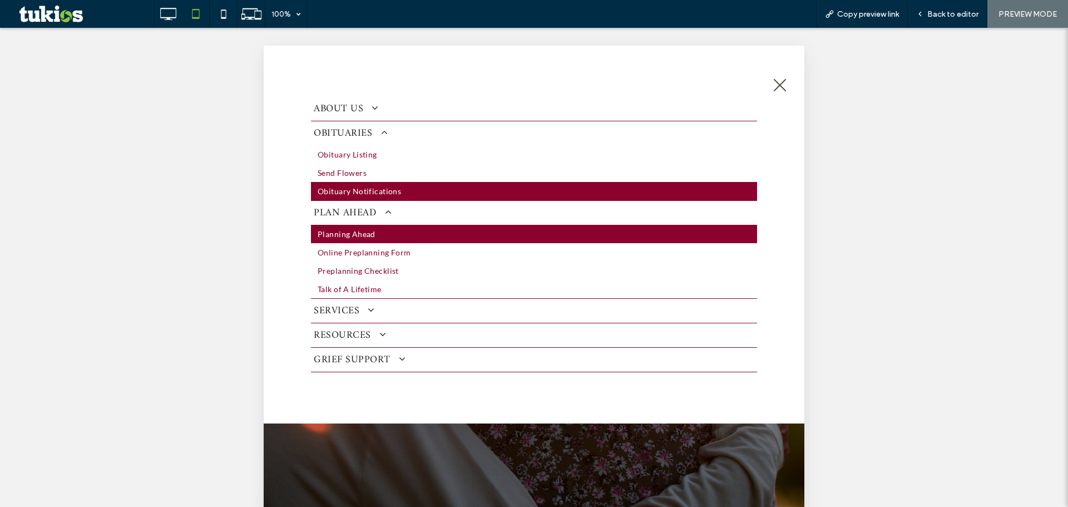
click at [365, 235] on span "Planning Ahead" at bounding box center [347, 234] width 58 height 12
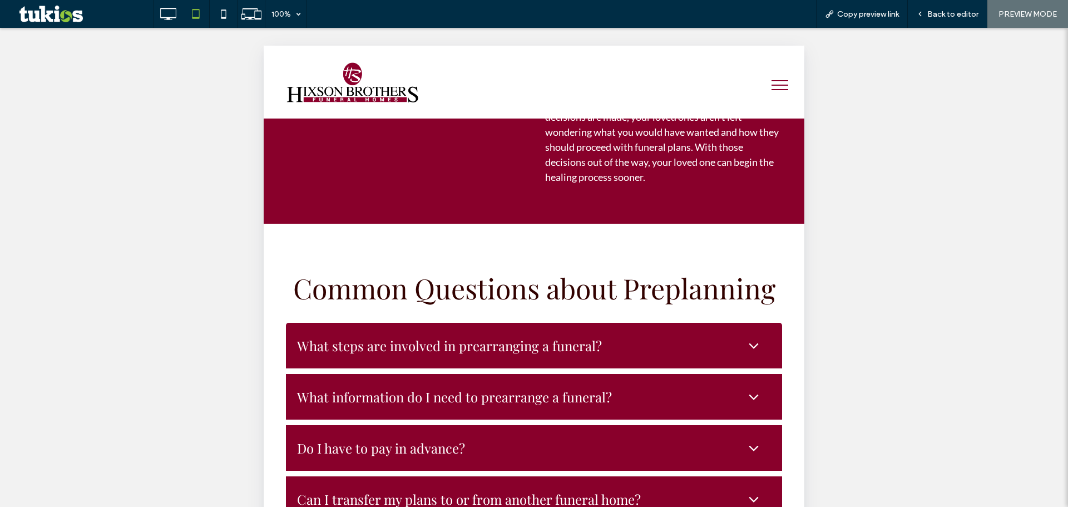
click at [671, 343] on div "What steps are involved in prearranging a funeral?" at bounding box center [519, 346] width 444 height 18
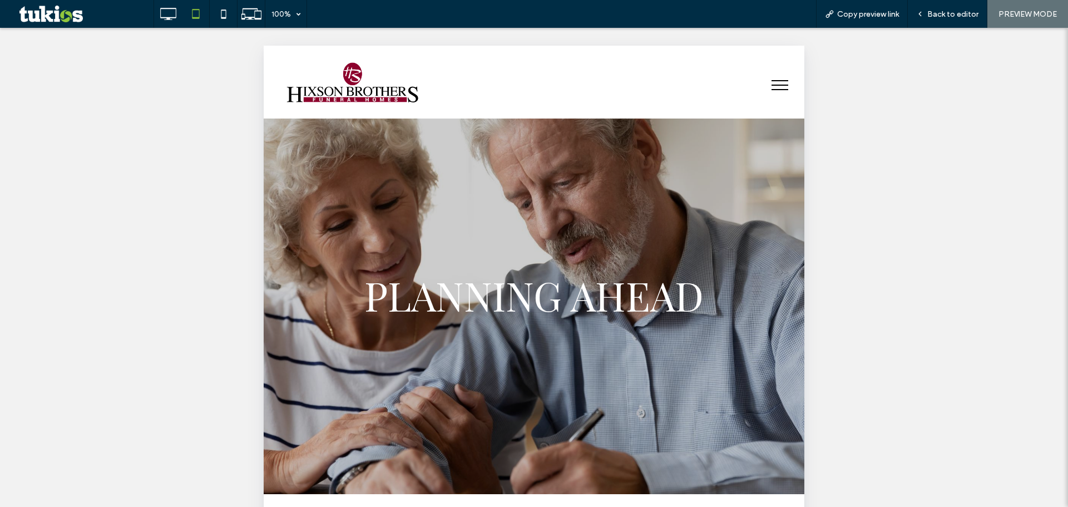
click at [770, 86] on button "menu" at bounding box center [779, 85] width 29 height 29
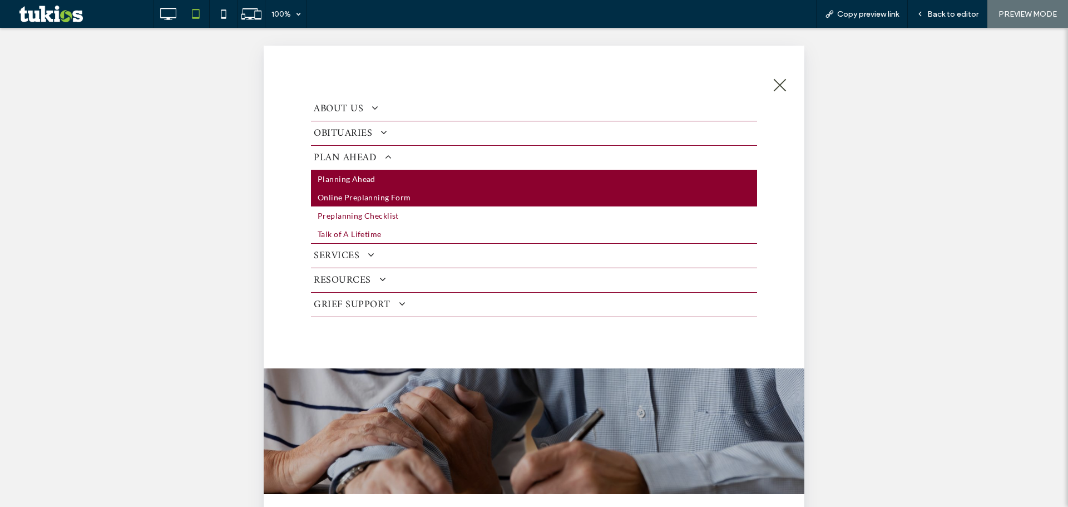
click at [373, 199] on span "Online Preplanning Form" at bounding box center [364, 197] width 93 height 12
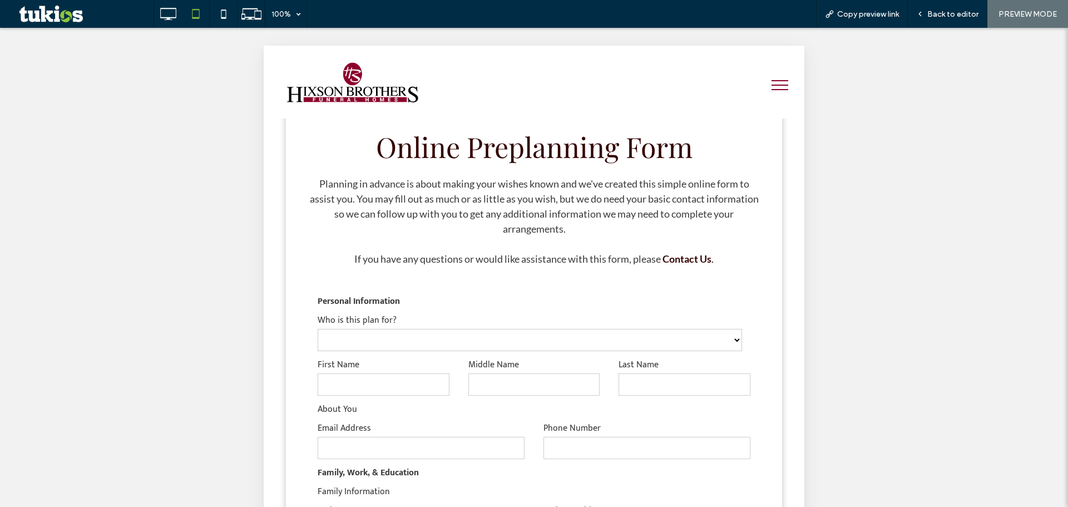
drag, startPoint x: 479, startPoint y: 340, endPoint x: 466, endPoint y: 350, distance: 16.6
click at [477, 341] on select "****** ****** ****** ******** ***** ******" at bounding box center [530, 340] width 424 height 22
select select "******"
click at [318, 329] on select "****** ****** ****** ******** ***** ******" at bounding box center [530, 340] width 424 height 22
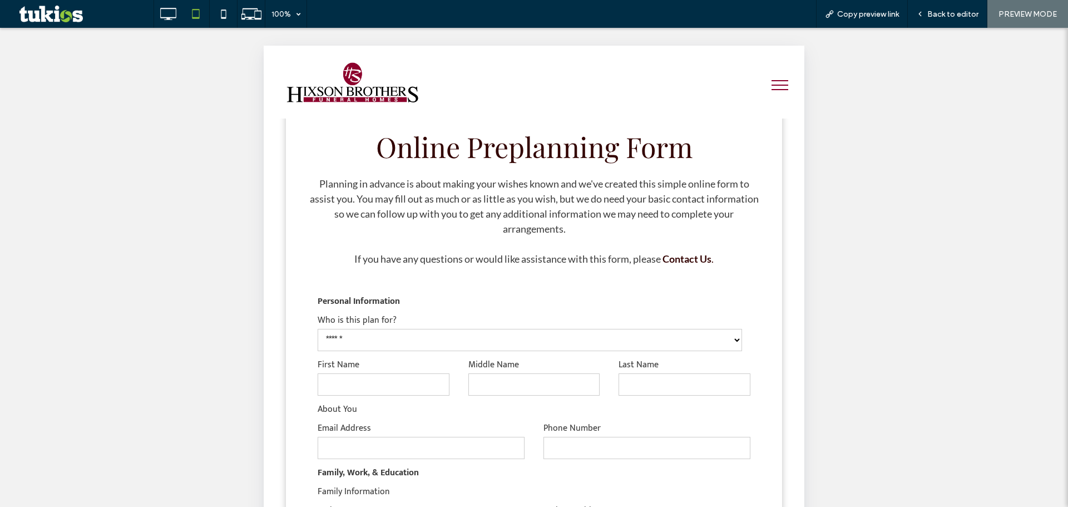
click at [367, 389] on input "text" at bounding box center [384, 384] width 132 height 22
type input "*"
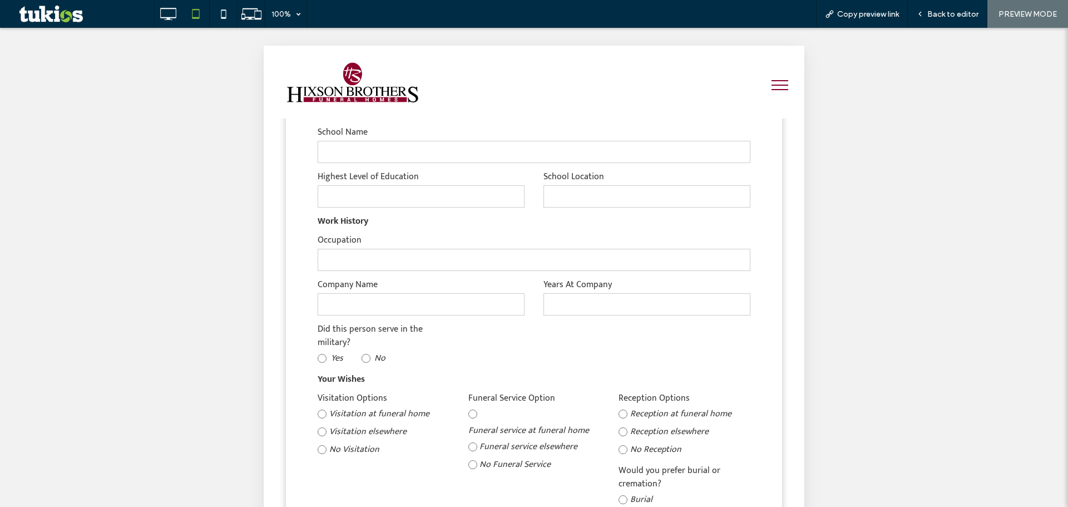
type input "*"
click at [780, 86] on button "menu" at bounding box center [779, 85] width 29 height 29
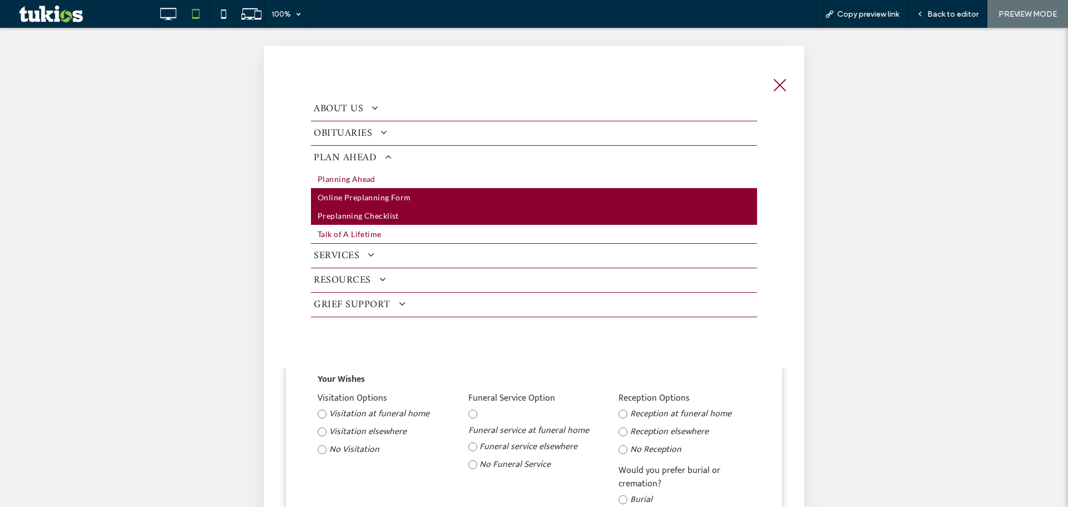
click at [368, 217] on span "Preplanning Checklist" at bounding box center [358, 216] width 81 height 12
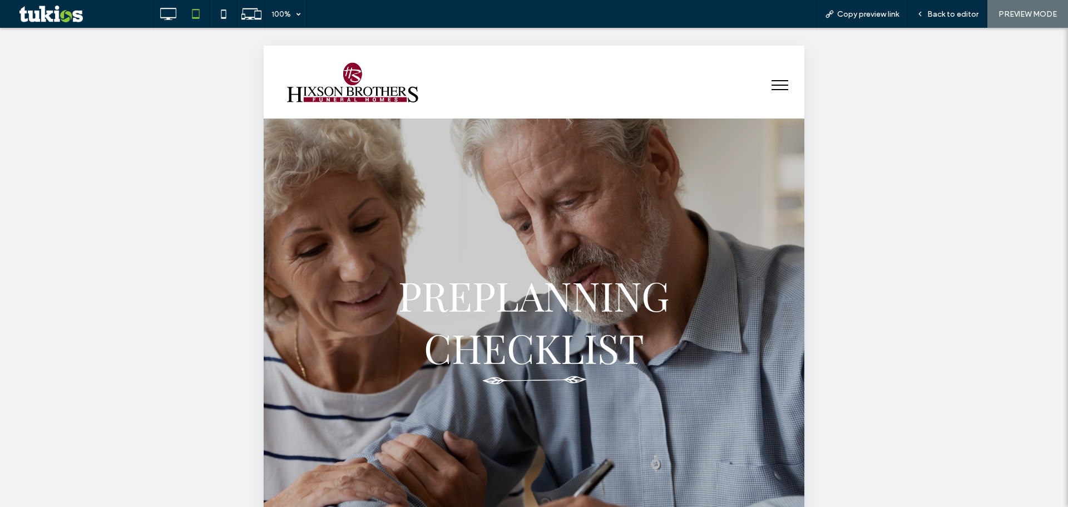
click at [772, 89] on span "menu" at bounding box center [780, 89] width 17 height 1
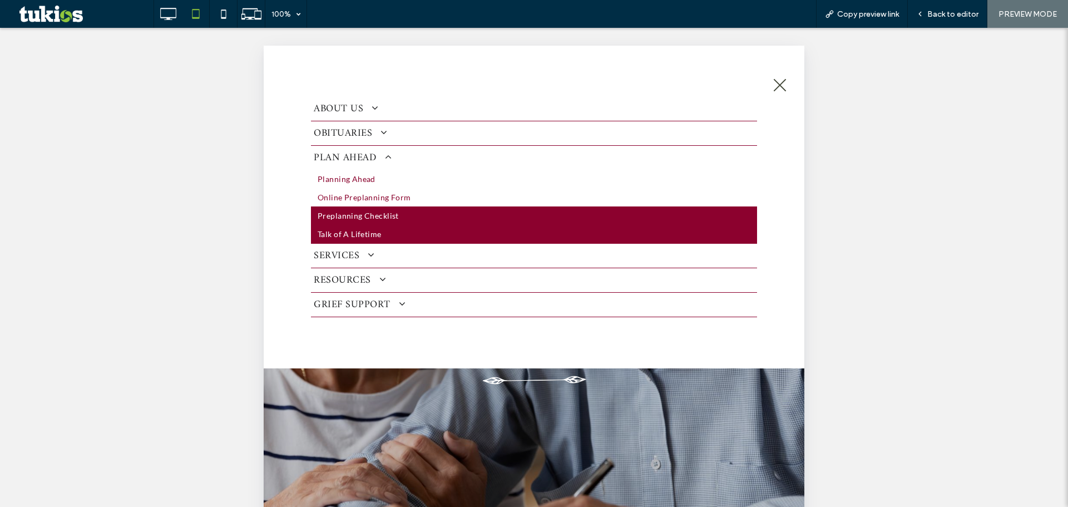
drag, startPoint x: 387, startPoint y: 236, endPoint x: 645, endPoint y: 282, distance: 262.2
click at [386, 236] on link "Talk of A Lifetime" at bounding box center [534, 234] width 446 height 18
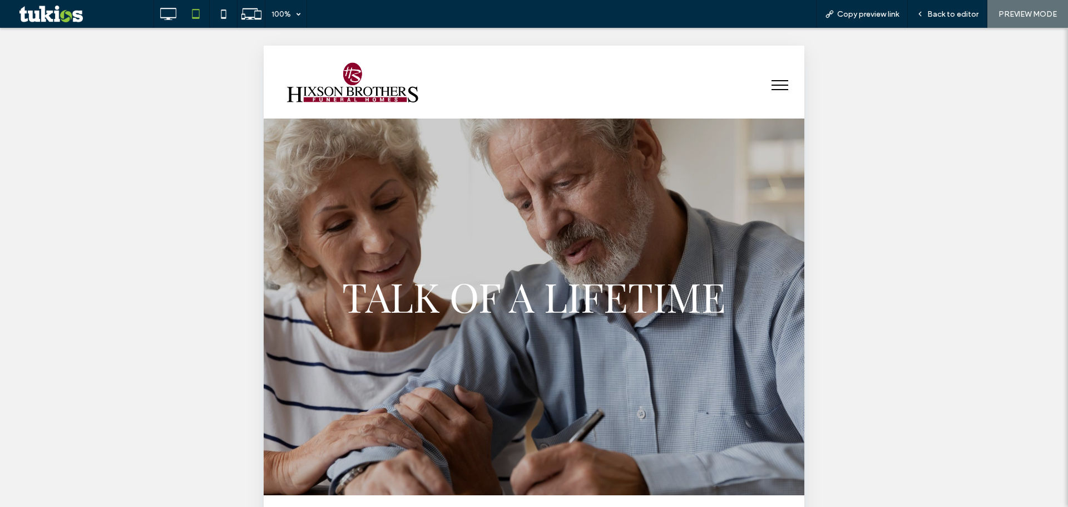
click at [768, 83] on button "menu" at bounding box center [779, 85] width 29 height 29
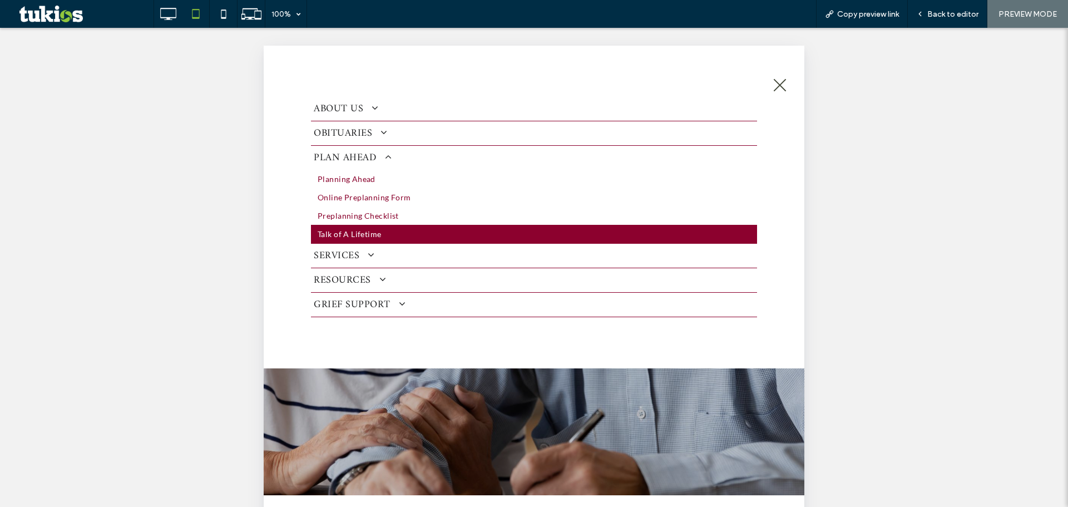
click at [375, 252] on link "SERVICES" at bounding box center [534, 256] width 446 height 24
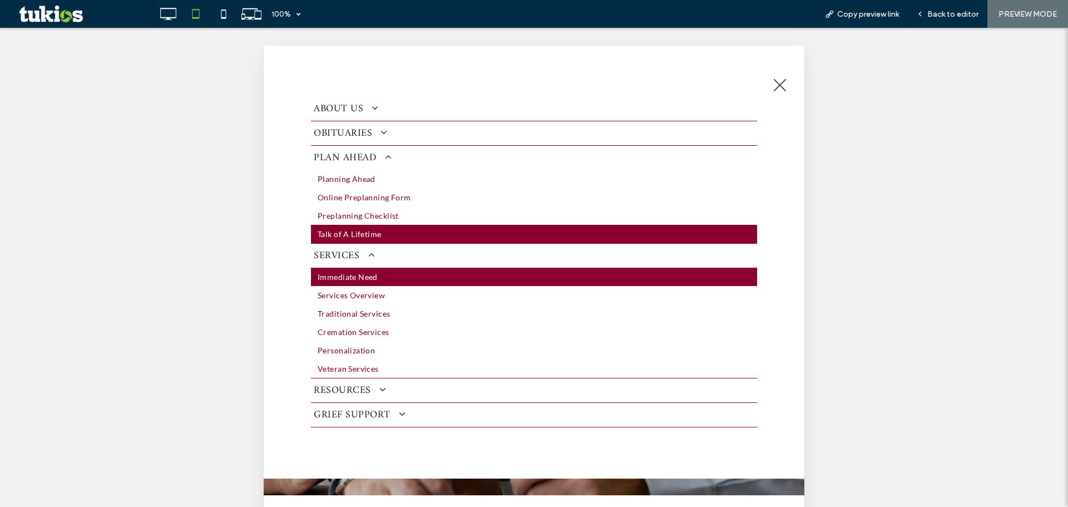
click at [365, 285] on link "Immediate Need" at bounding box center [534, 277] width 446 height 18
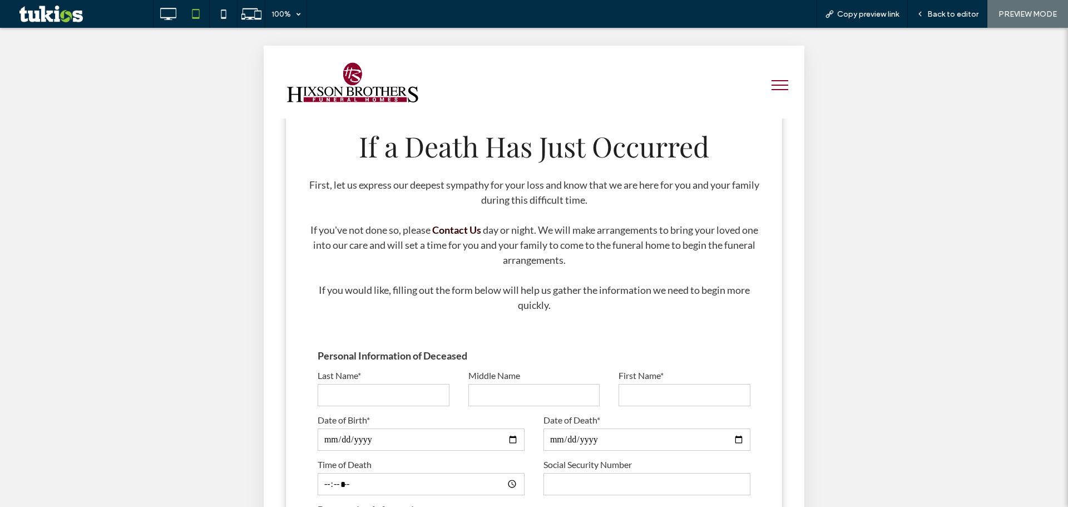
click at [398, 384] on input "text" at bounding box center [384, 395] width 132 height 22
type input "*"
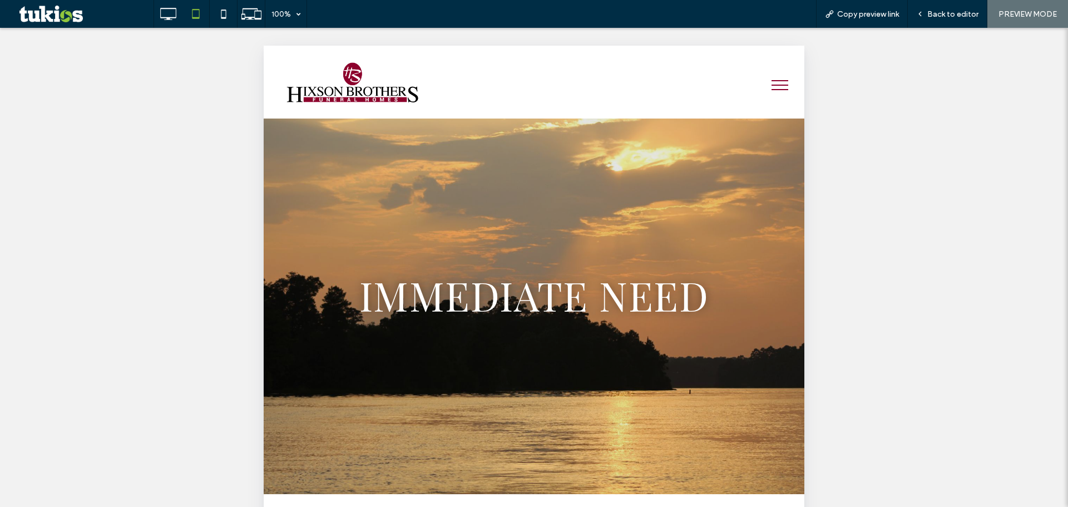
click at [775, 82] on button "menu" at bounding box center [779, 85] width 29 height 29
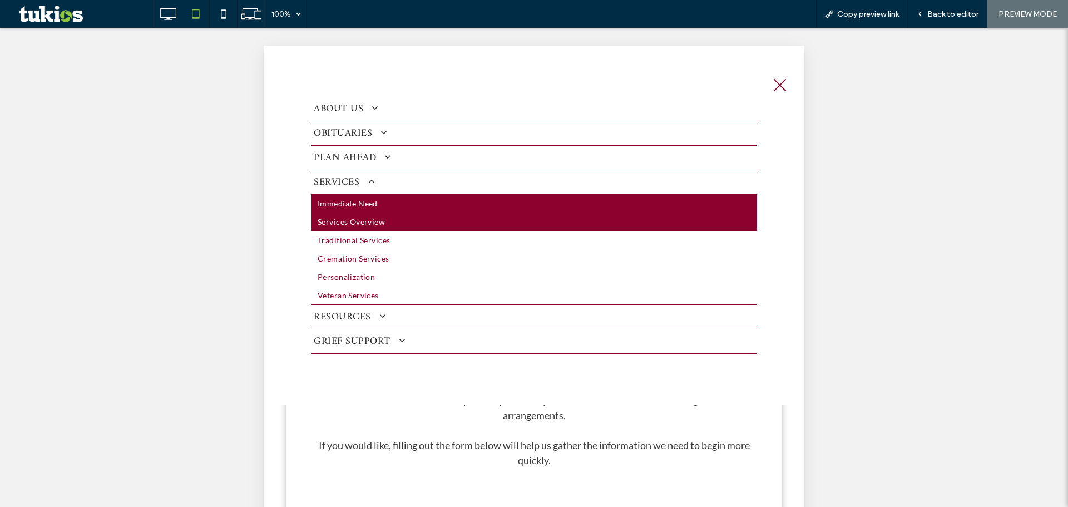
click at [390, 224] on link "Services Overview" at bounding box center [534, 221] width 446 height 18
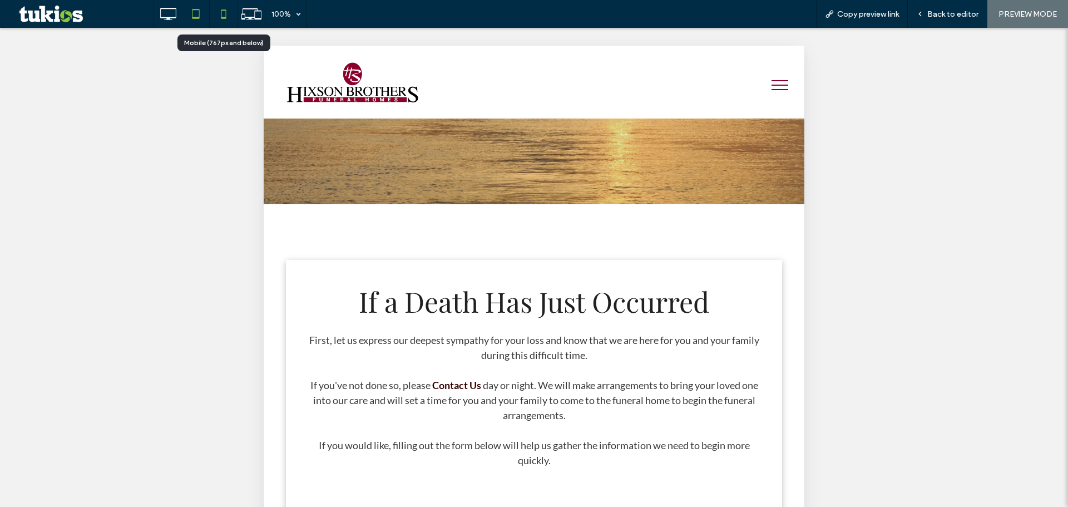
click at [232, 10] on icon at bounding box center [223, 14] width 22 height 22
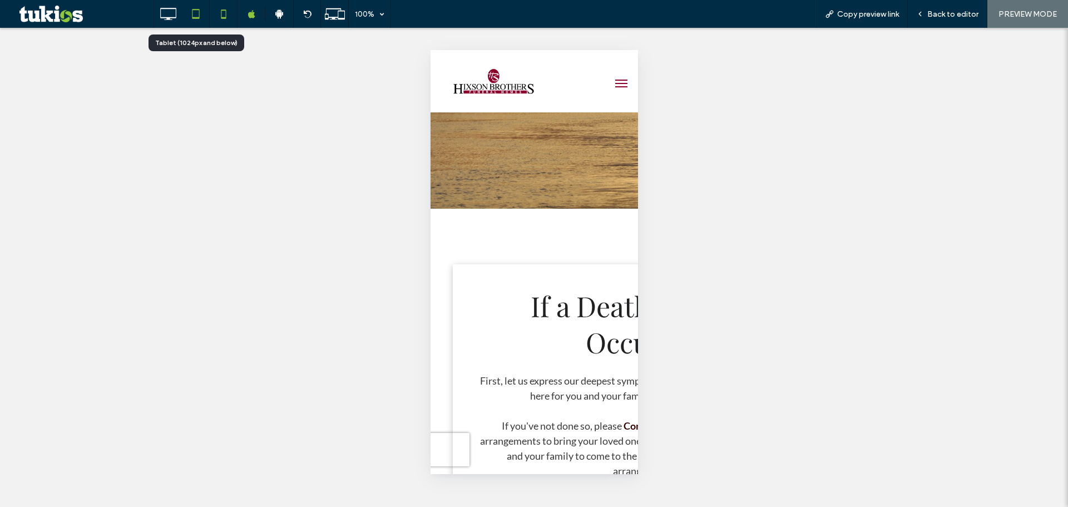
click at [194, 13] on icon at bounding box center [196, 14] width 22 height 22
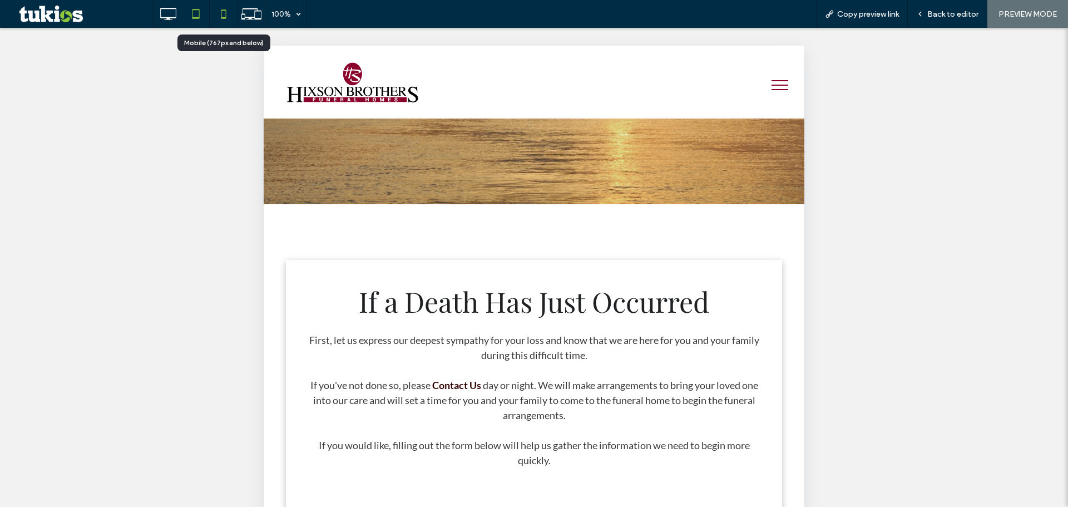
click at [224, 11] on use at bounding box center [223, 13] width 5 height 9
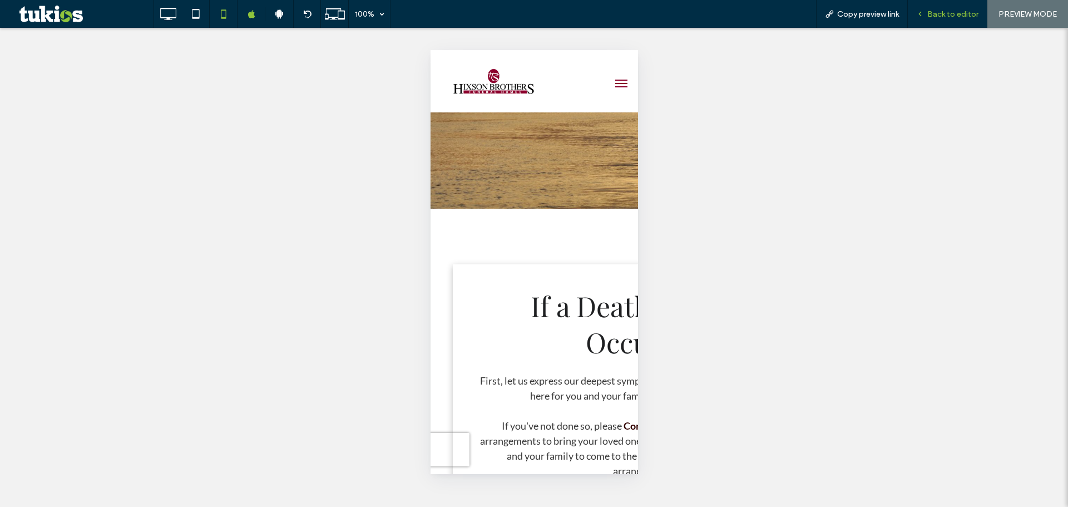
click at [967, 12] on span "Back to editor" at bounding box center [952, 13] width 51 height 9
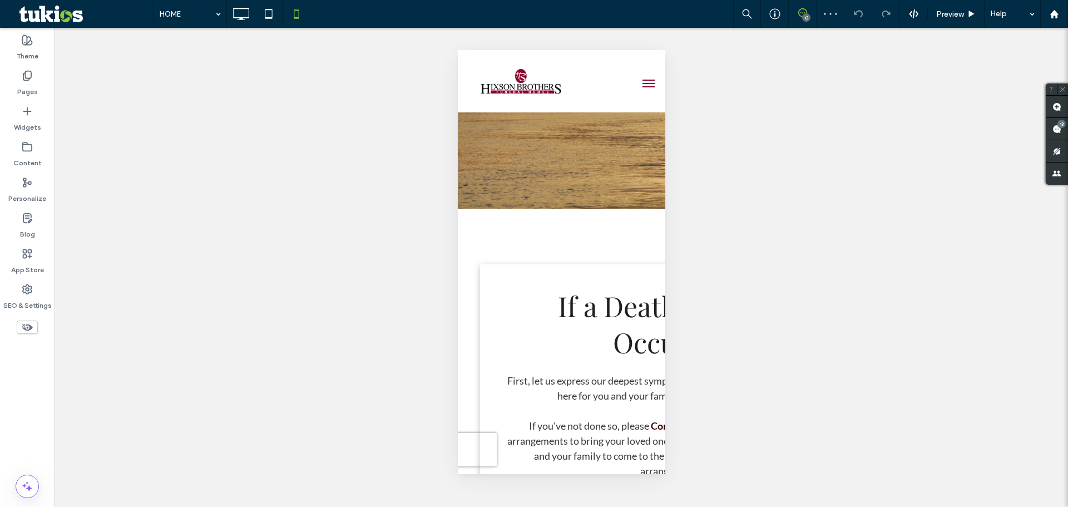
click at [811, 11] on span at bounding box center [802, 12] width 27 height 9
click at [802, 14] on icon at bounding box center [802, 12] width 9 height 9
click at [250, 13] on icon at bounding box center [241, 14] width 22 height 22
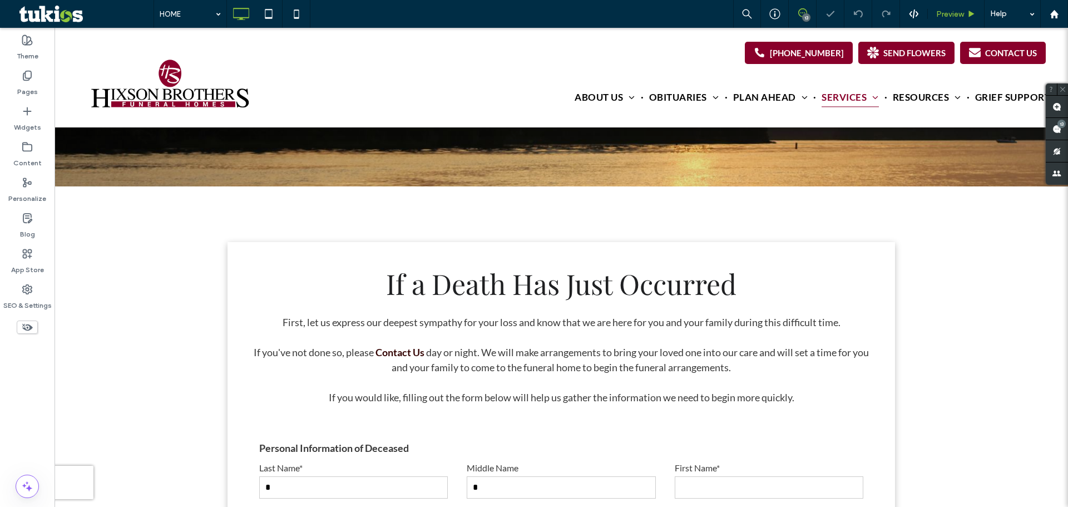
click at [947, 15] on span "Preview" at bounding box center [950, 13] width 28 height 9
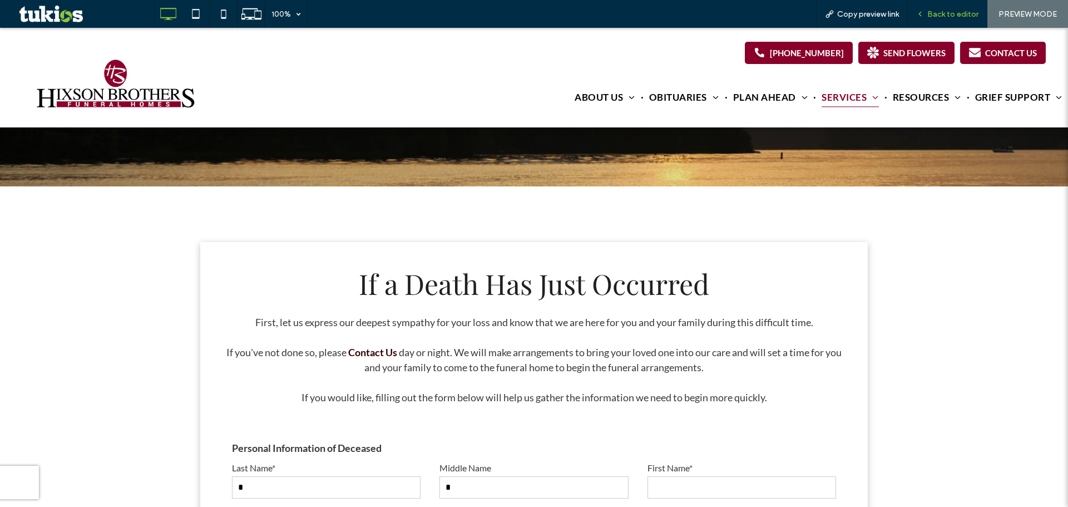
click at [953, 10] on span "Back to editor" at bounding box center [952, 13] width 51 height 9
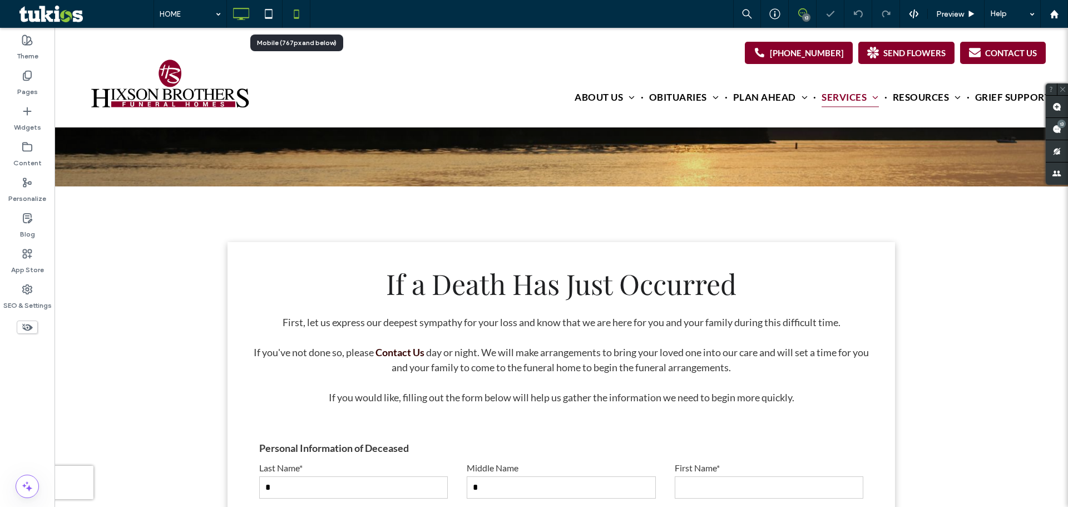
click at [295, 14] on icon at bounding box center [296, 14] width 22 height 22
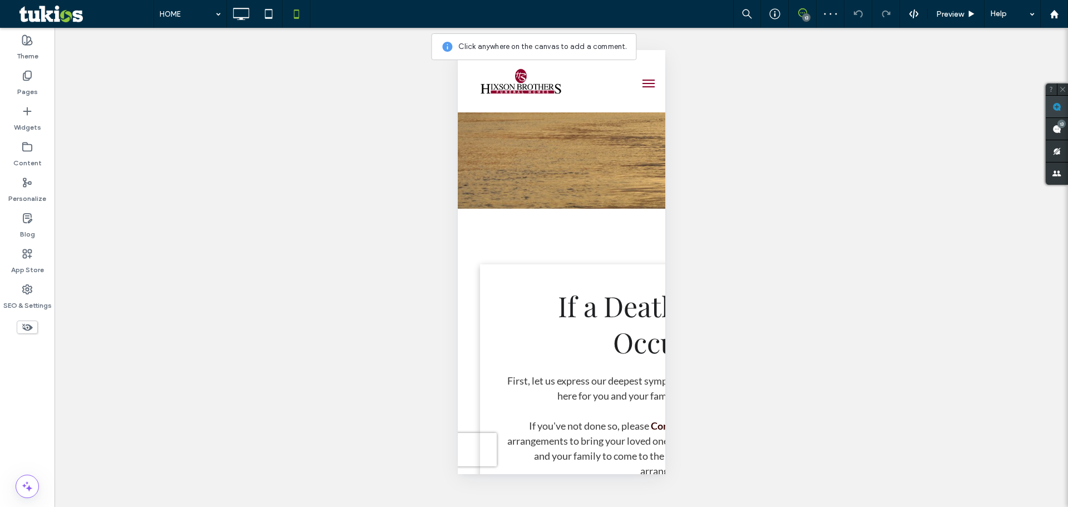
click at [1059, 106] on use at bounding box center [1056, 106] width 9 height 9
click at [967, 22] on div "Preview" at bounding box center [956, 14] width 57 height 28
click at [963, 14] on span "Preview" at bounding box center [950, 13] width 28 height 9
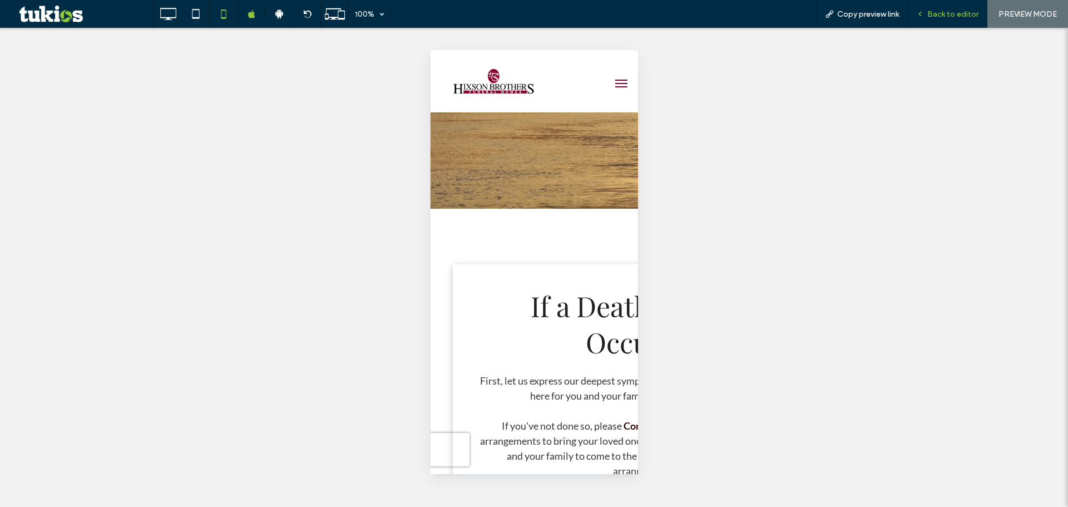
click at [966, 15] on span "Back to editor" at bounding box center [952, 13] width 51 height 9
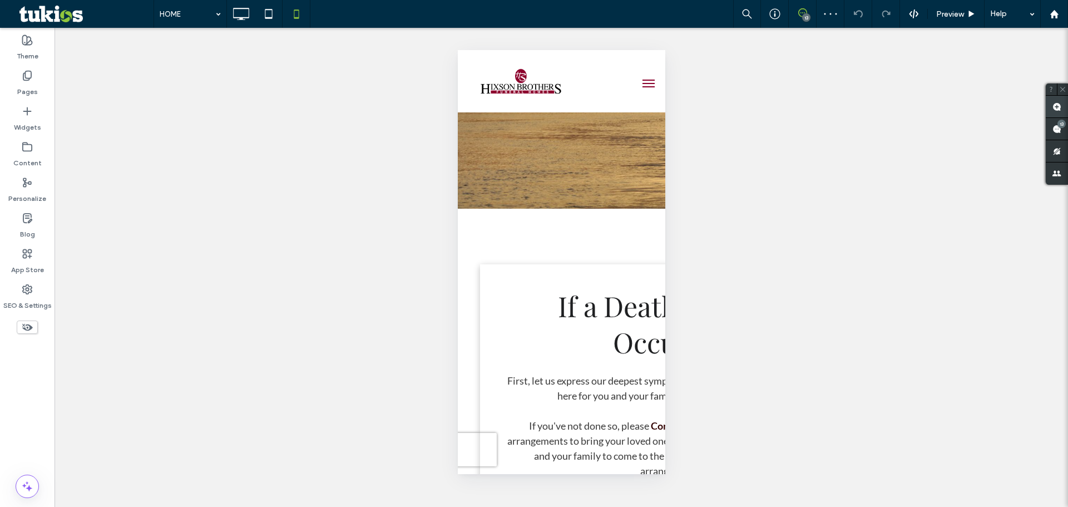
click at [1064, 107] on span at bounding box center [1057, 107] width 22 height 22
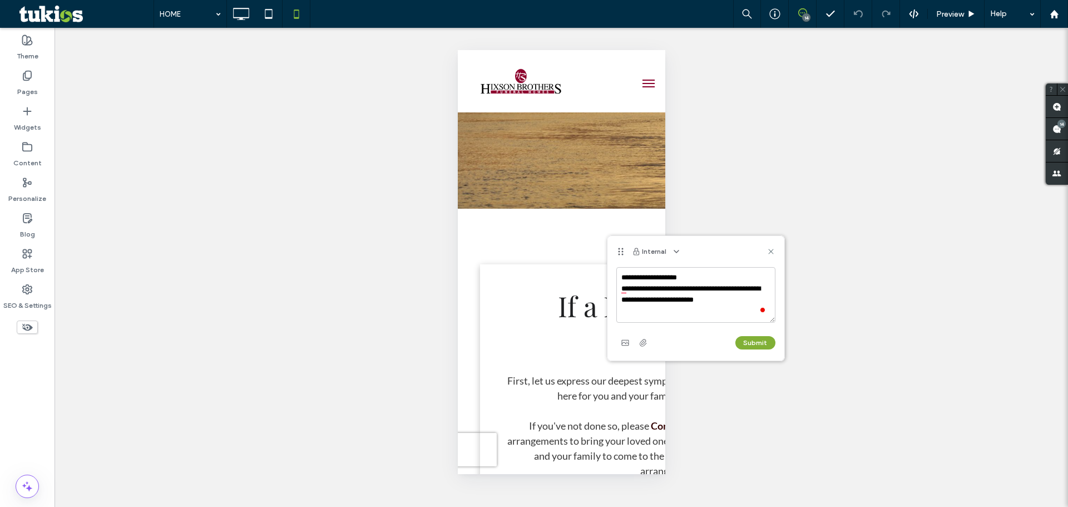
type textarea "**********"
click at [752, 343] on button "Submit" at bounding box center [755, 342] width 40 height 13
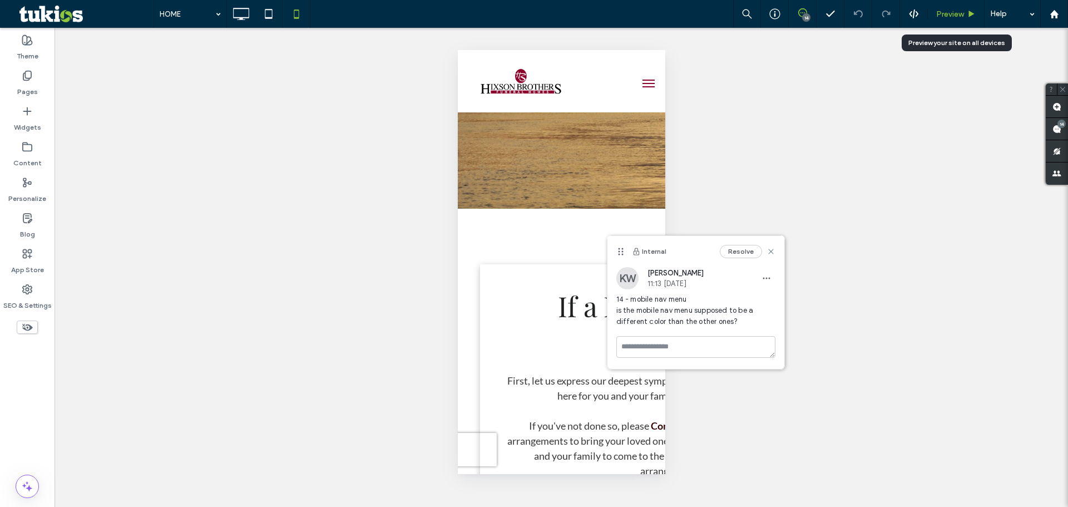
click at [967, 17] on div "Preview" at bounding box center [956, 13] width 56 height 9
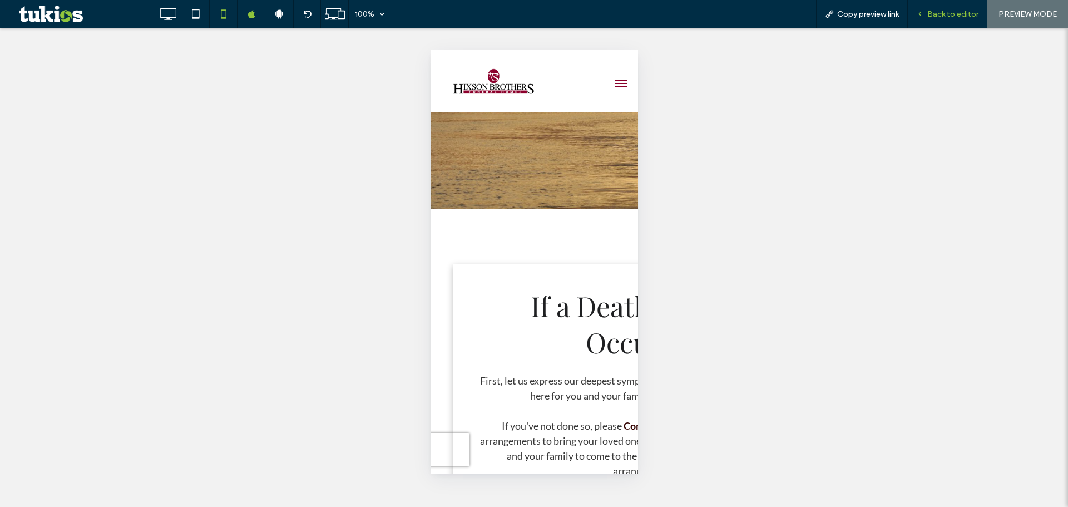
click at [957, 21] on div "Back to editor" at bounding box center [948, 14] width 80 height 28
click at [954, 12] on span "Back to editor" at bounding box center [952, 13] width 51 height 9
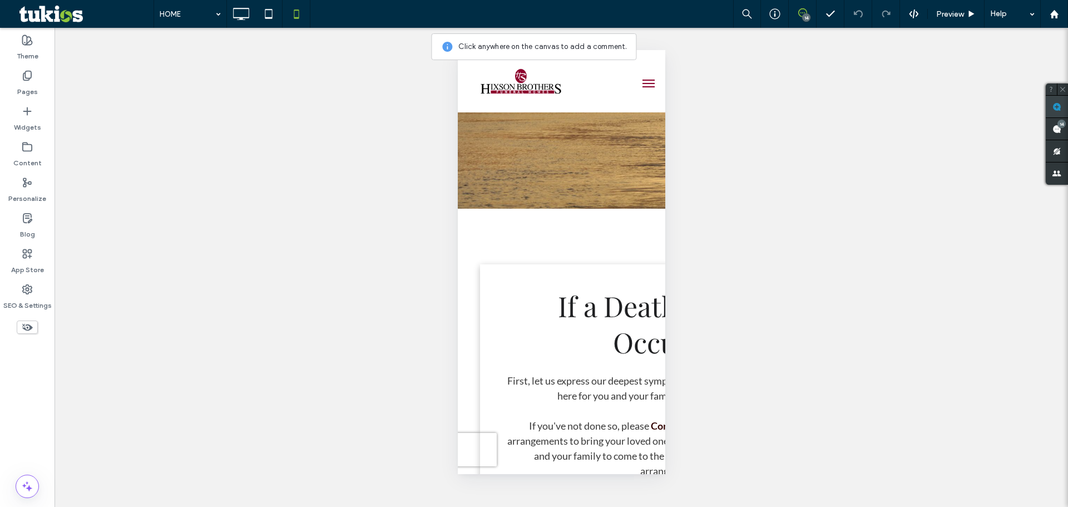
click at [1061, 109] on use at bounding box center [1056, 106] width 9 height 9
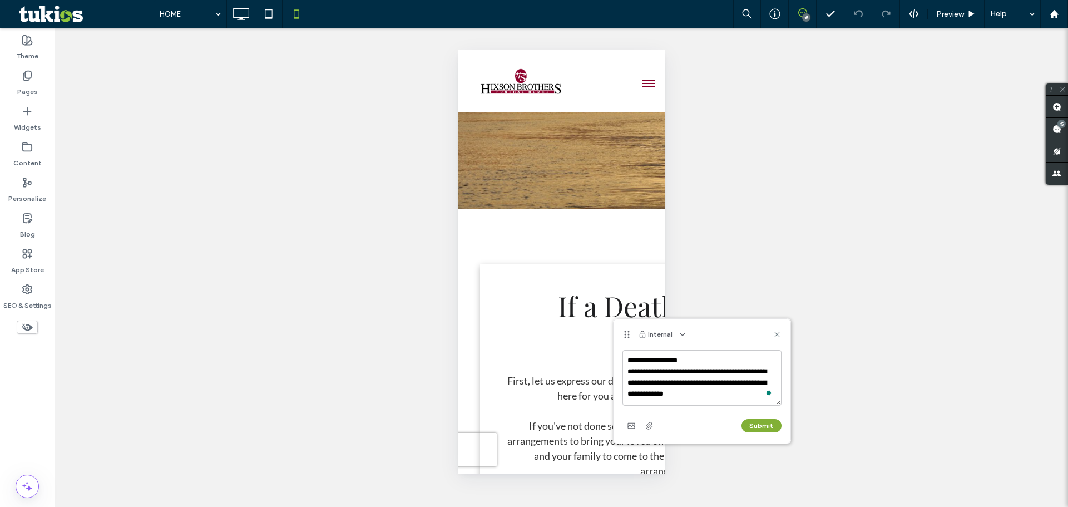
type textarea "**********"
click at [769, 428] on button "Submit" at bounding box center [761, 425] width 40 height 13
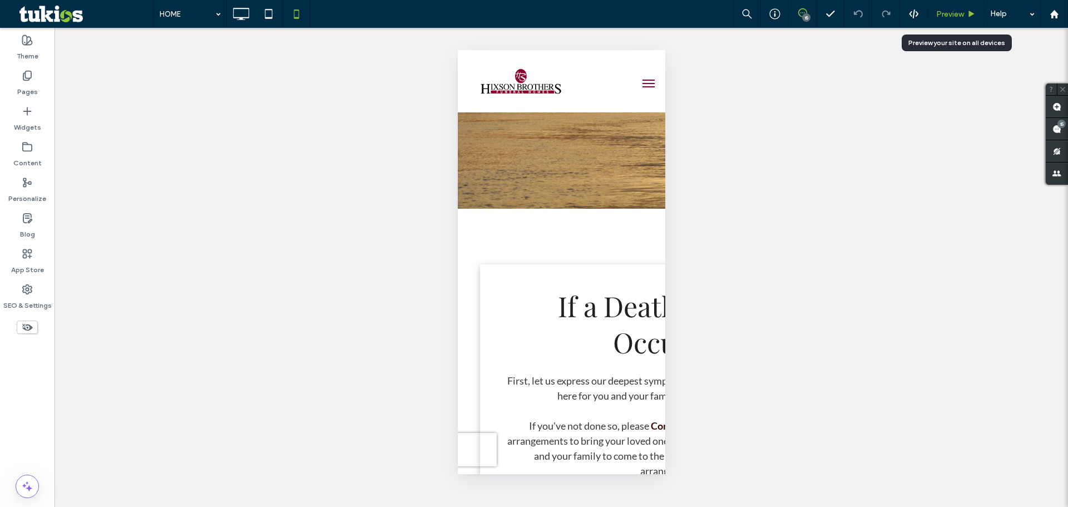
click at [957, 12] on span "Preview" at bounding box center [950, 13] width 28 height 9
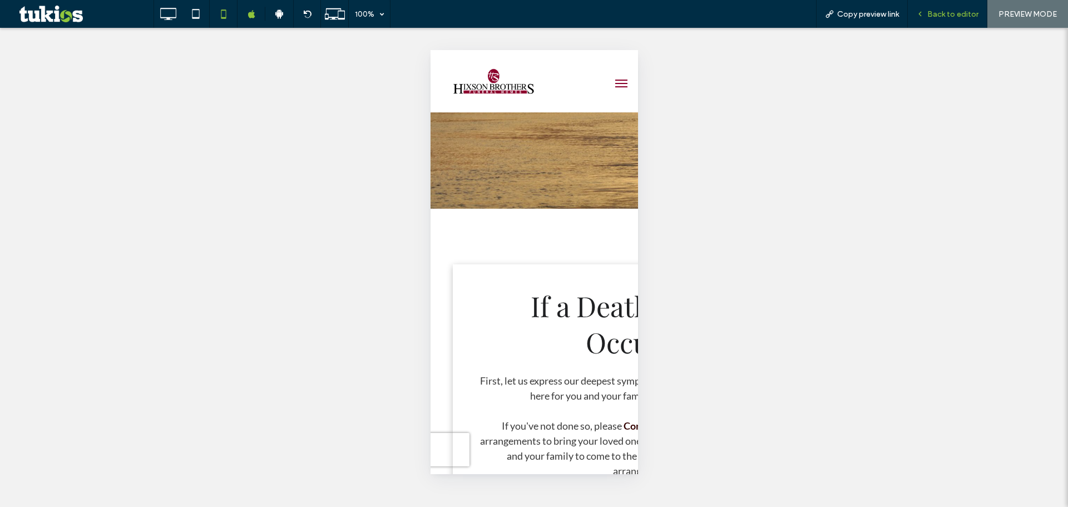
click at [952, 4] on div "Back to editor" at bounding box center [948, 14] width 80 height 28
click at [950, 12] on span "Back to editor" at bounding box center [952, 13] width 51 height 9
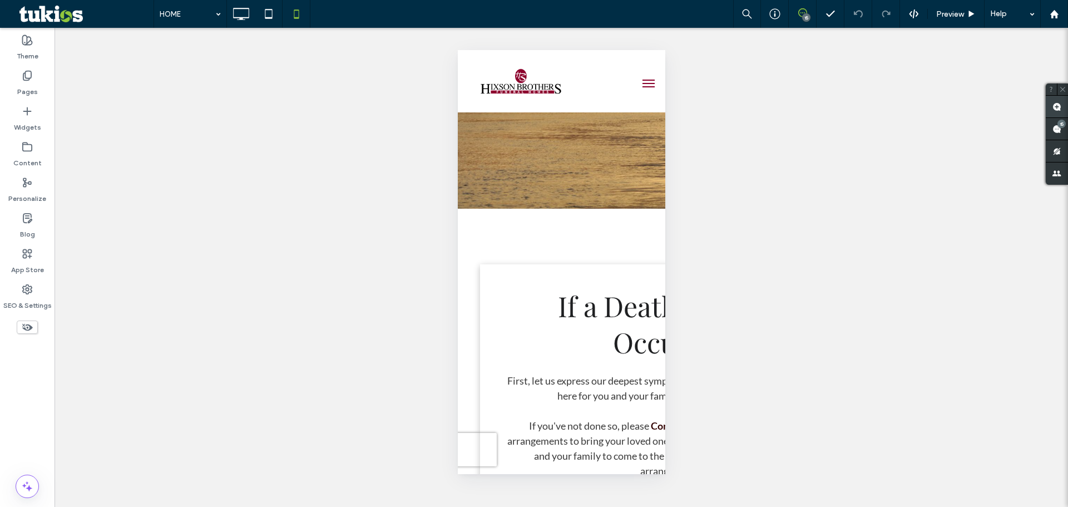
click at [1056, 107] on use at bounding box center [1056, 106] width 9 height 9
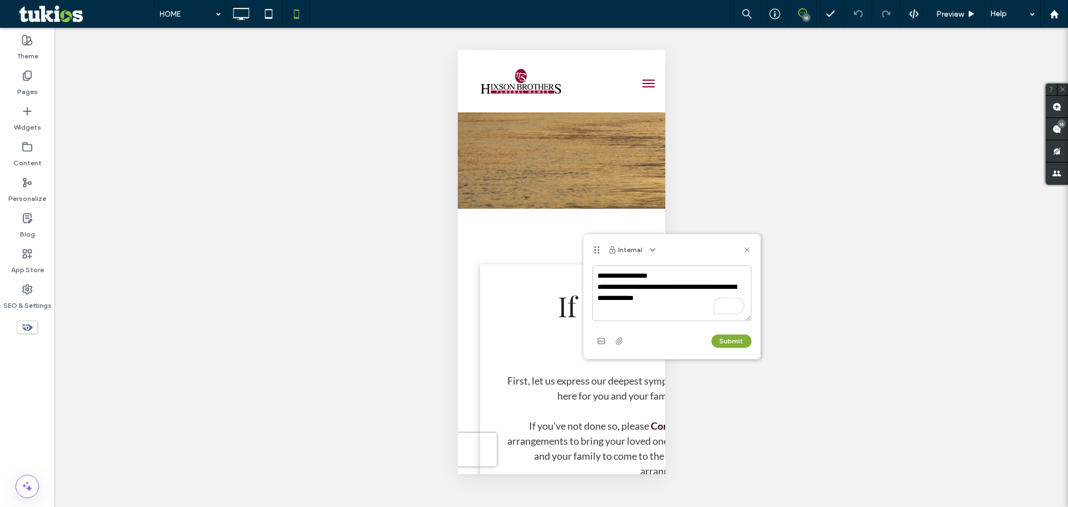
type textarea "**********"
click at [735, 345] on button "Submit" at bounding box center [731, 340] width 40 height 13
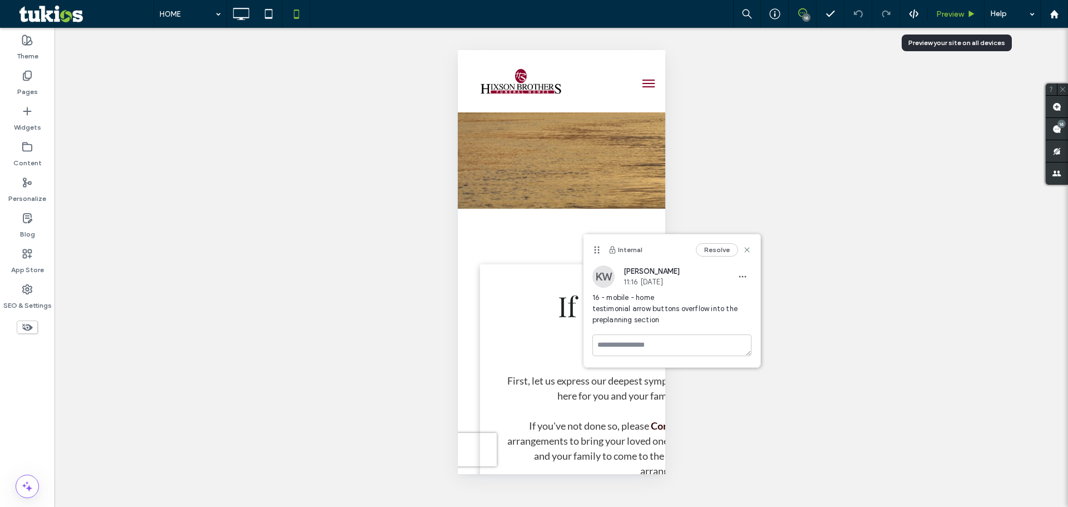
click at [958, 21] on div "Preview" at bounding box center [956, 14] width 57 height 28
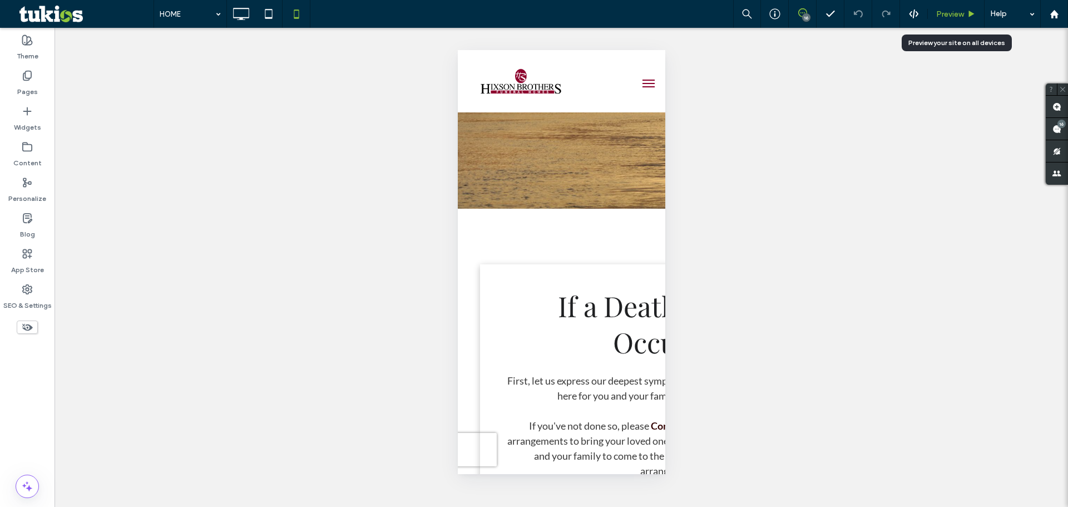
click at [962, 16] on span "Preview" at bounding box center [950, 13] width 28 height 9
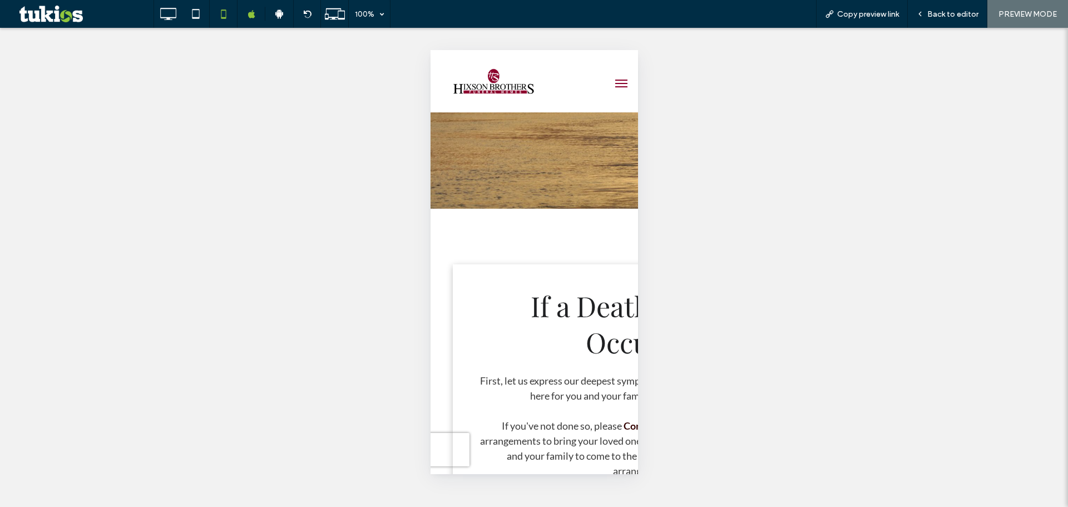
click at [616, 73] on div at bounding box center [534, 253] width 1068 height 507
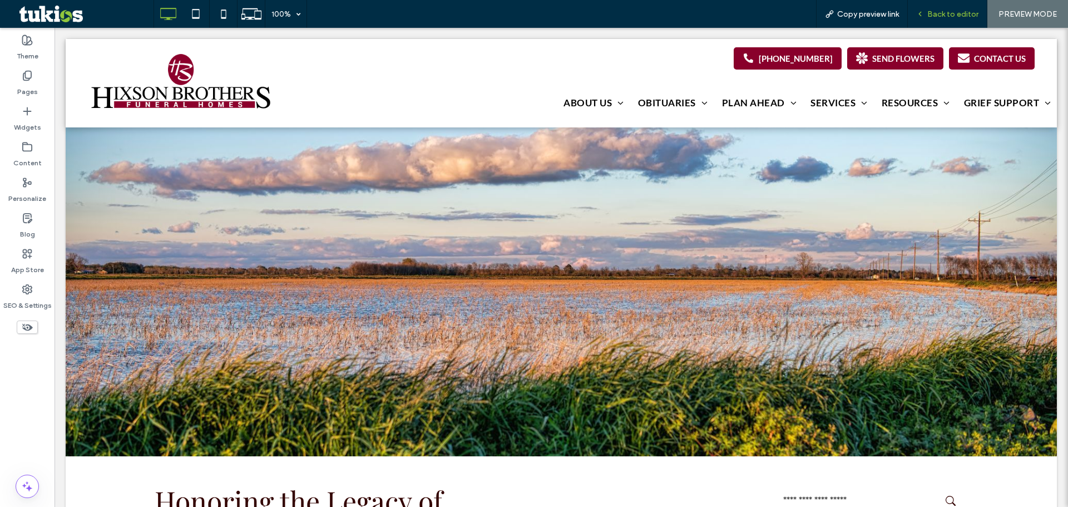
click at [953, 14] on span "Back to editor" at bounding box center [952, 13] width 51 height 9
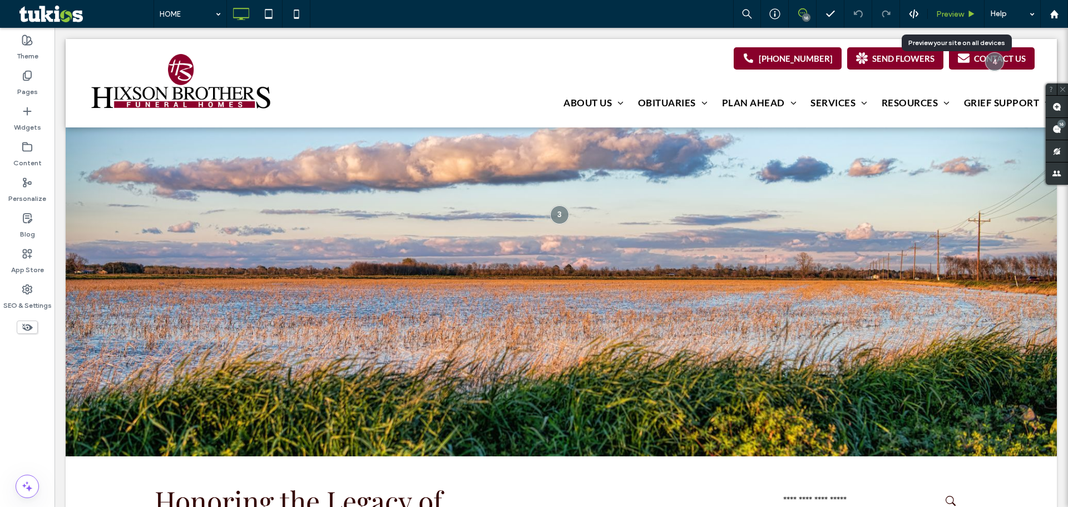
click at [957, 12] on span "Preview" at bounding box center [950, 13] width 28 height 9
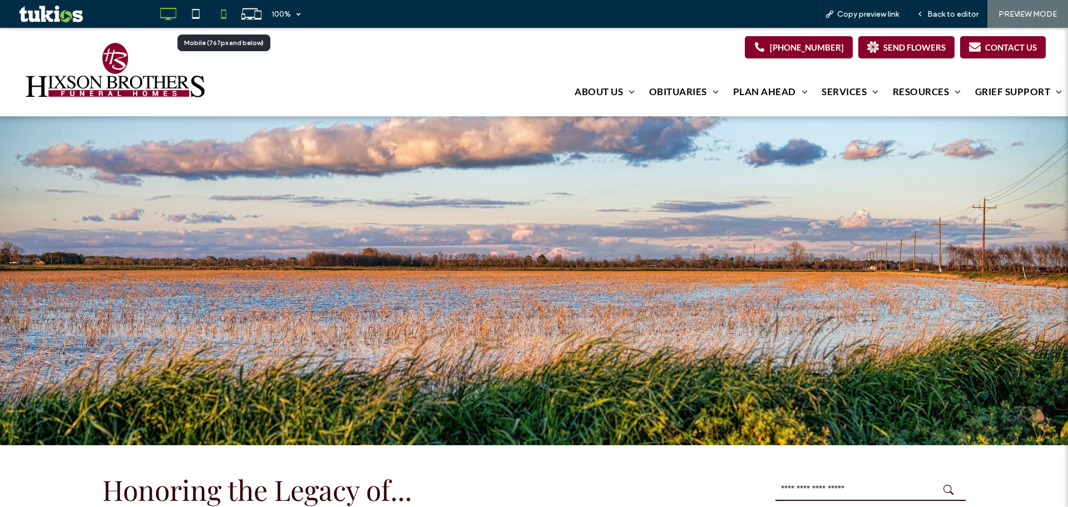
click at [224, 18] on use at bounding box center [223, 13] width 5 height 9
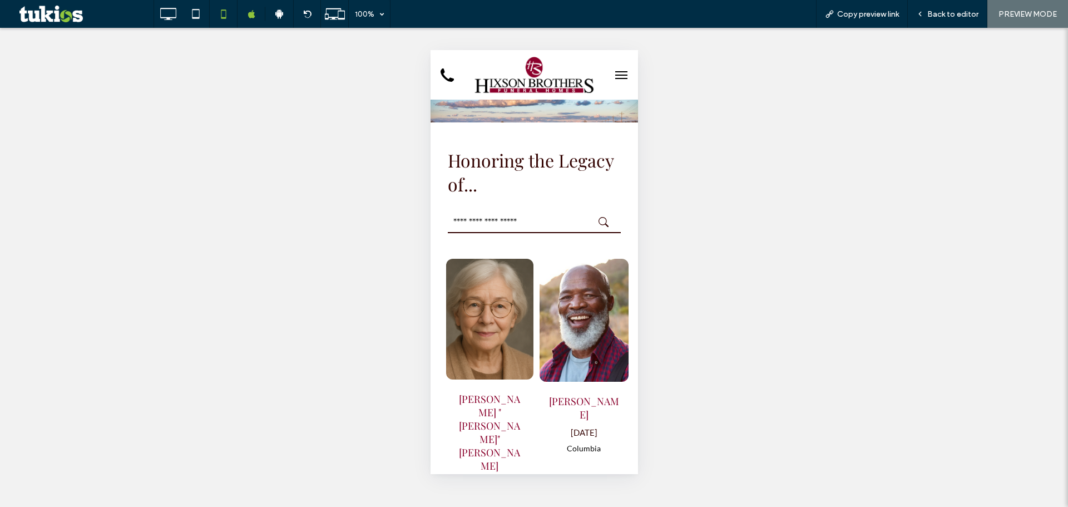
click at [614, 68] on button "menu" at bounding box center [621, 75] width 22 height 22
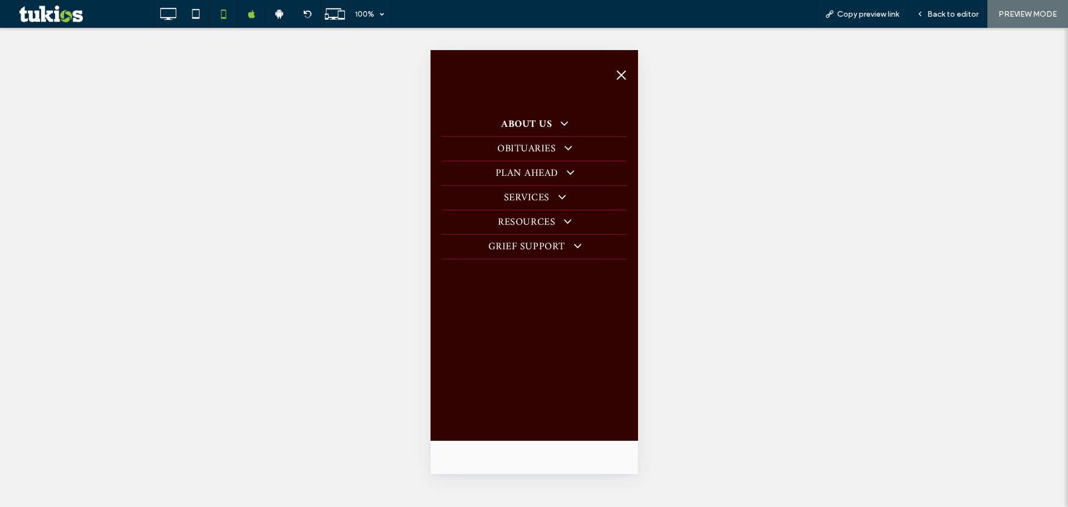
drag, startPoint x: 516, startPoint y: 117, endPoint x: 531, endPoint y: 122, distance: 16.4
click at [517, 117] on span "ABOUT US" at bounding box center [534, 124] width 66 height 15
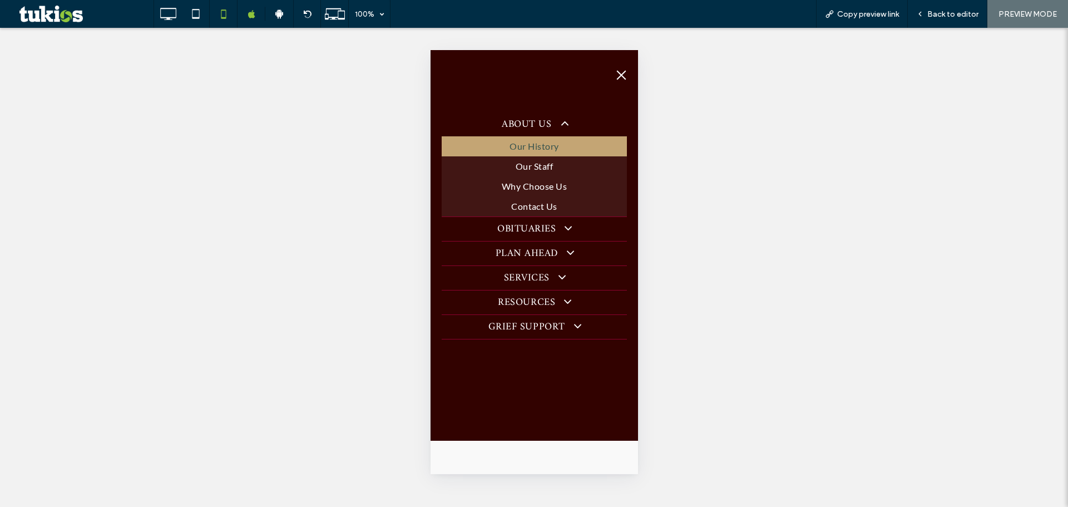
click at [535, 144] on span "Our History" at bounding box center [533, 146] width 49 height 13
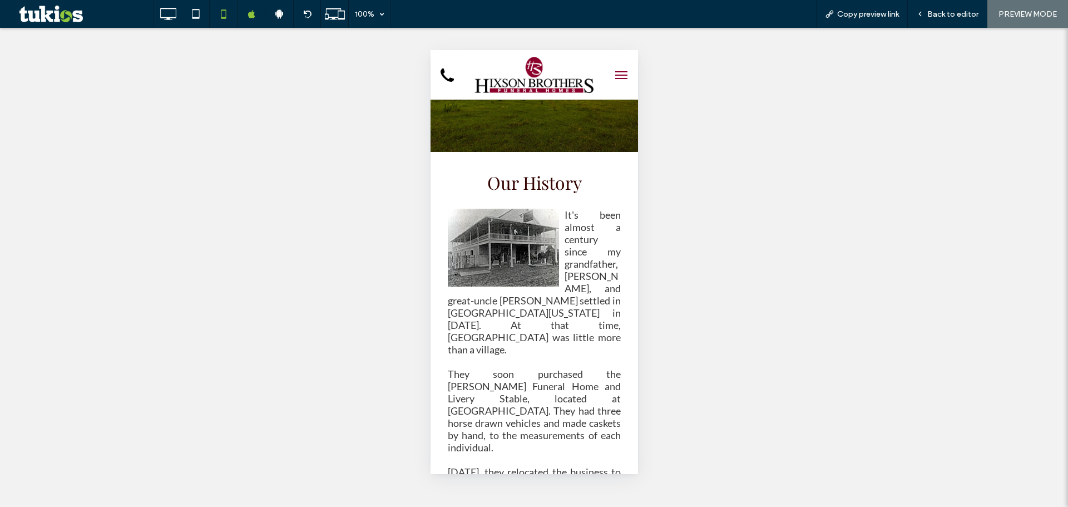
scroll to position [74, 0]
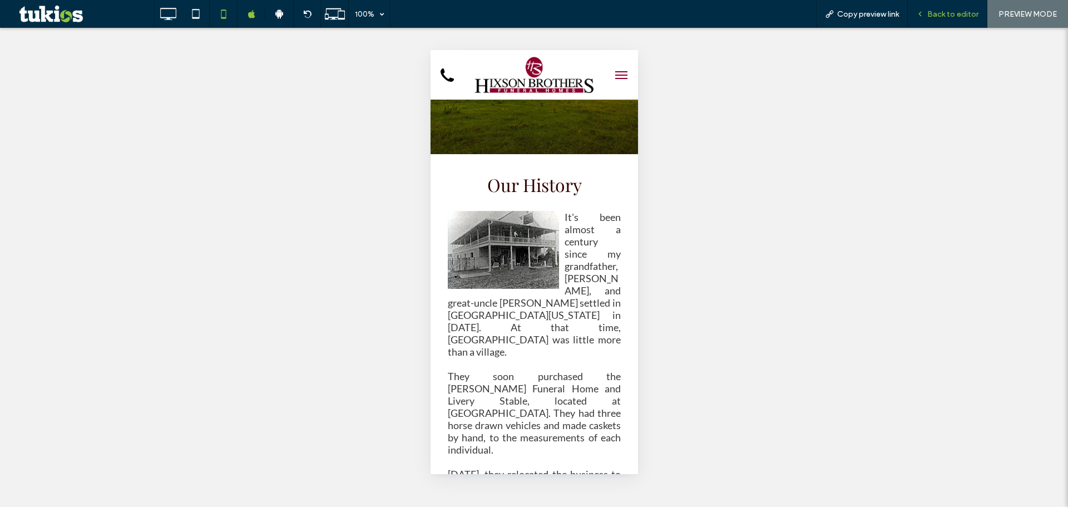
click at [948, 13] on span "Back to editor" at bounding box center [952, 13] width 51 height 9
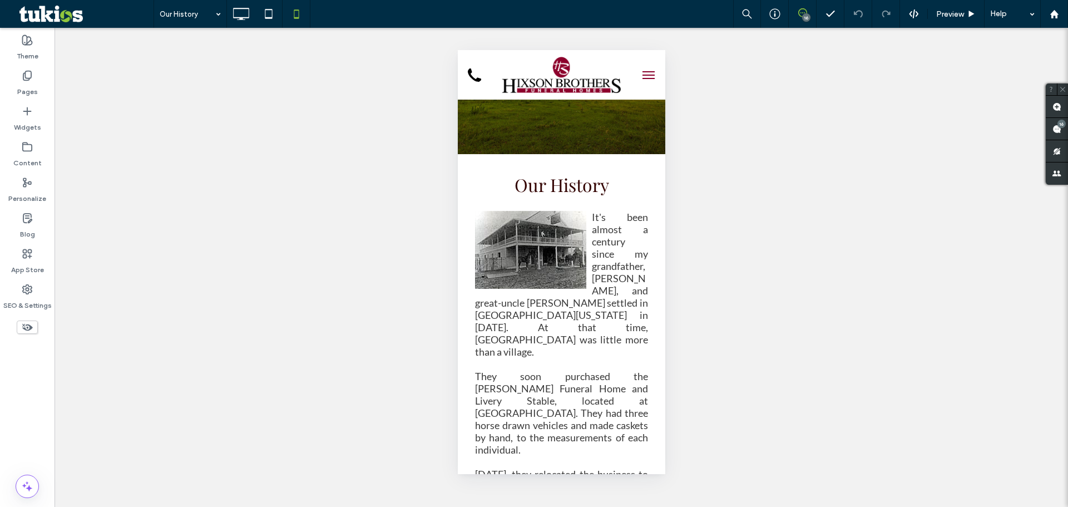
click at [804, 12] on icon at bounding box center [802, 12] width 9 height 9
click at [803, 14] on div "16" at bounding box center [806, 17] width 8 height 8
click at [1052, 106] on use at bounding box center [1056, 106] width 9 height 9
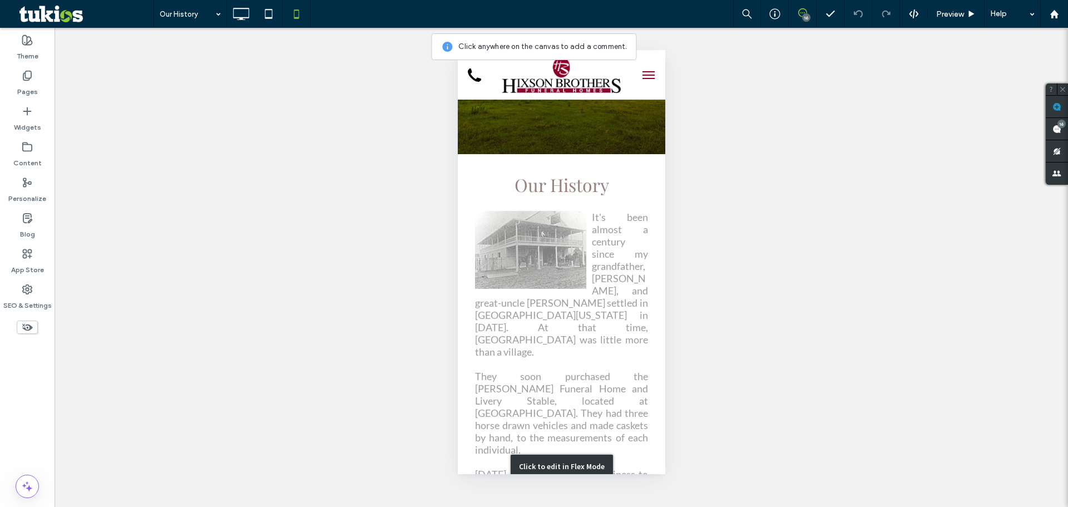
click at [609, 253] on div "Click to edit in Flex Mode" at bounding box center [560, 466] width 207 height 625
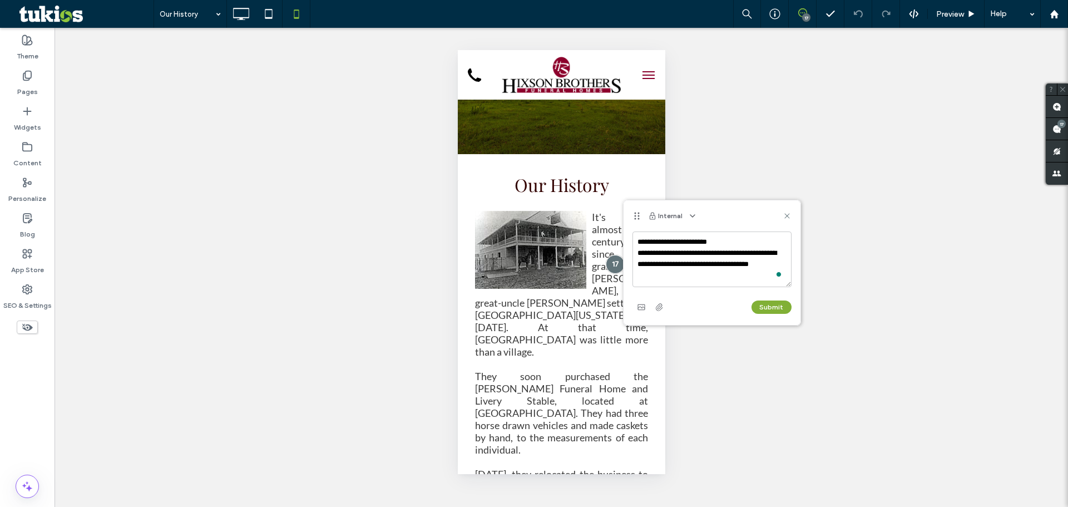
type textarea "**********"
click at [783, 307] on button "Submit" at bounding box center [772, 306] width 40 height 13
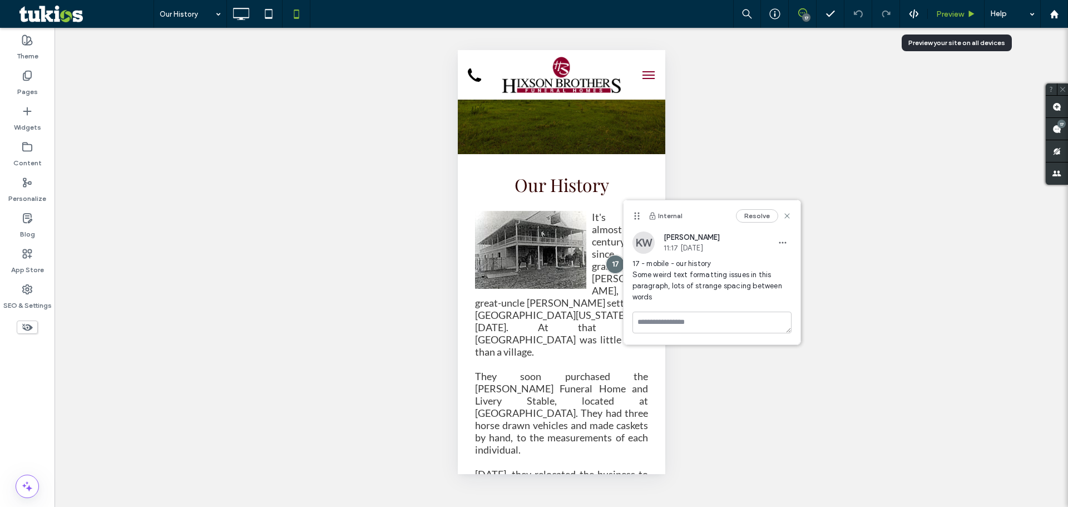
click at [962, 12] on span "Preview" at bounding box center [950, 13] width 28 height 9
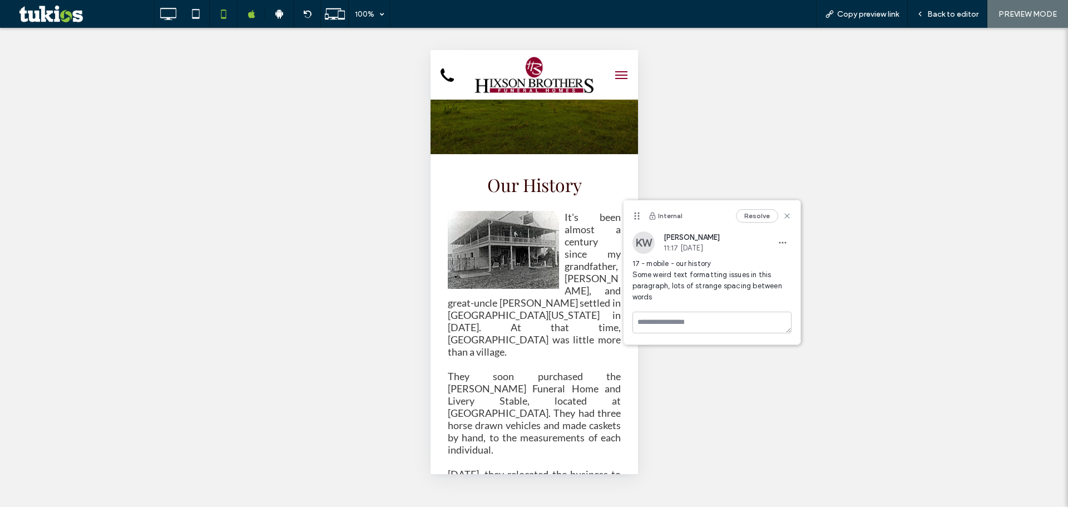
click at [620, 75] on button "menu" at bounding box center [621, 75] width 22 height 22
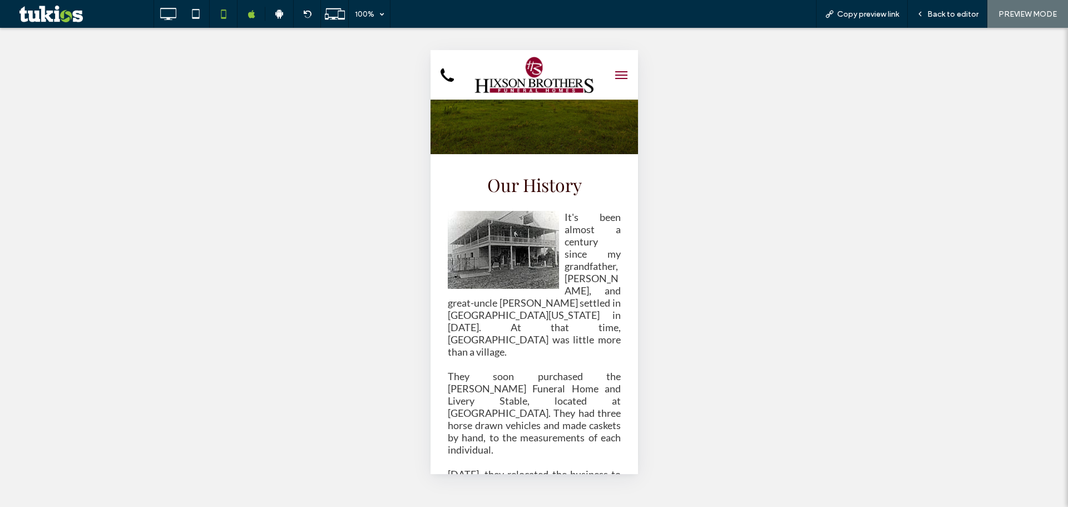
click at [615, 75] on span "menu" at bounding box center [621, 75] width 12 height 1
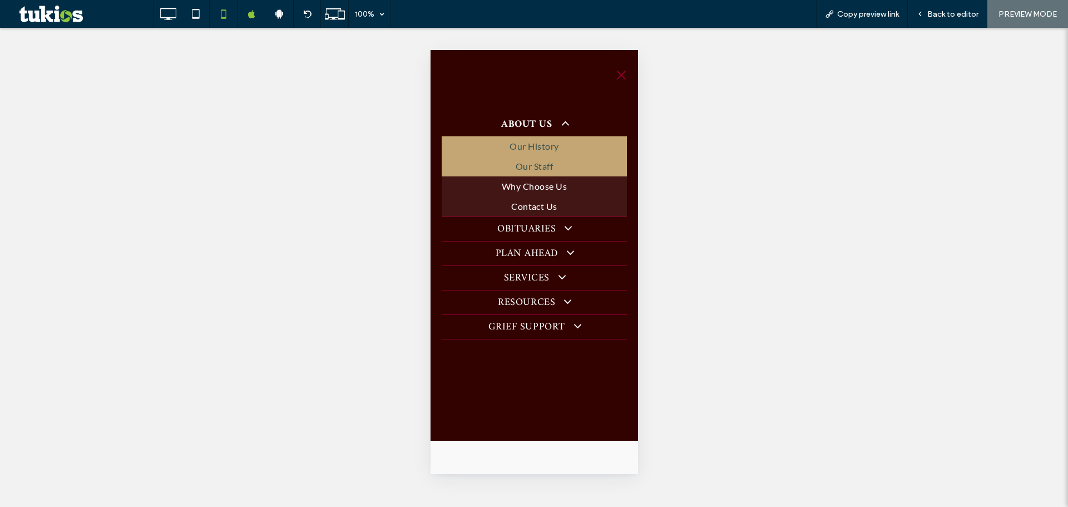
click at [543, 163] on span "Our Staff" at bounding box center [533, 166] width 37 height 13
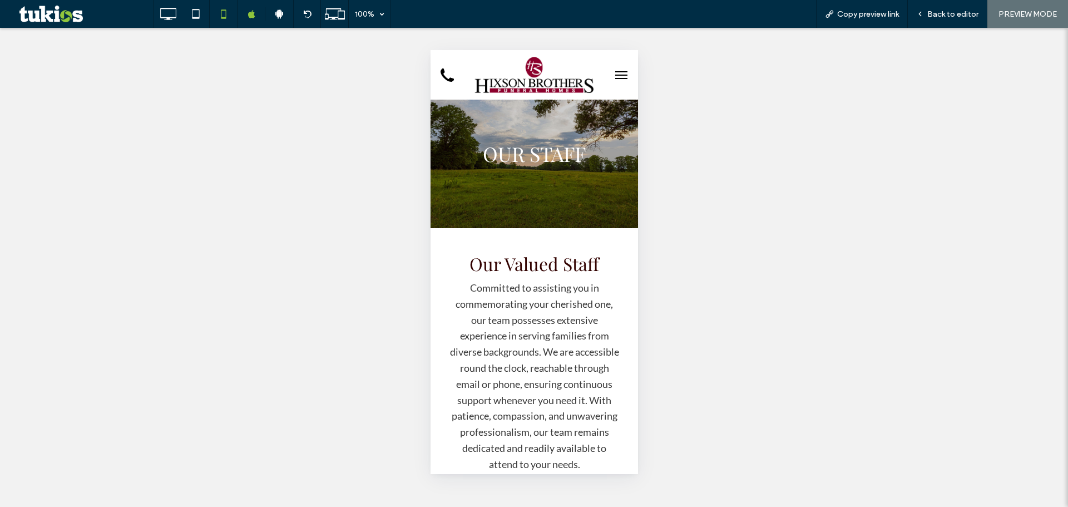
click at [615, 75] on span "menu" at bounding box center [621, 75] width 12 height 1
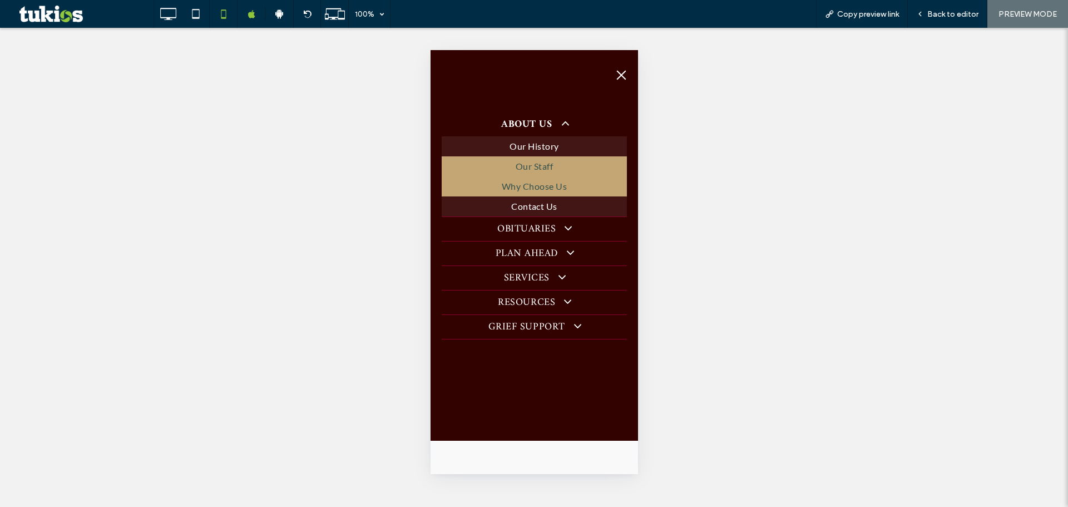
click at [550, 188] on span "Why Choose Us" at bounding box center [533, 186] width 65 height 13
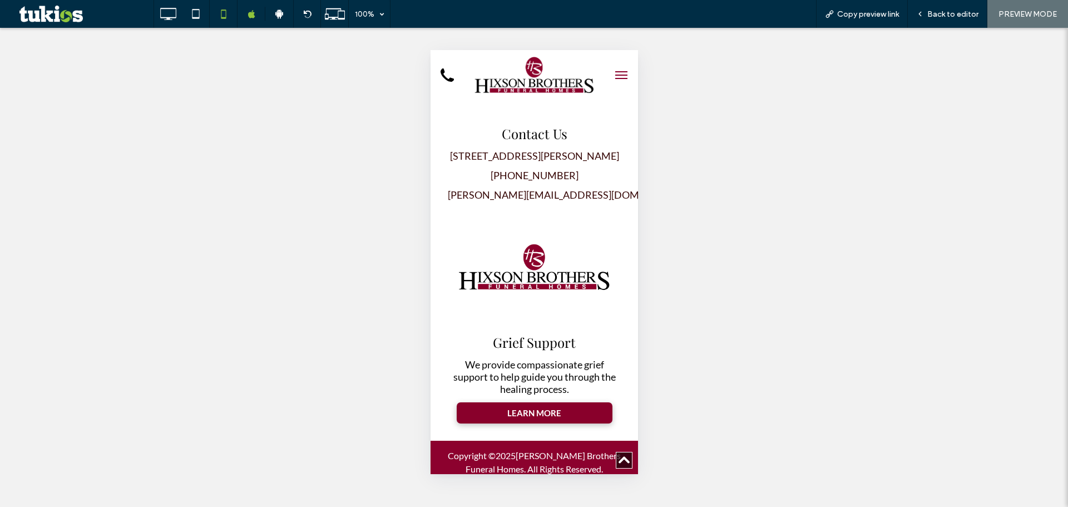
scroll to position [2374, 0]
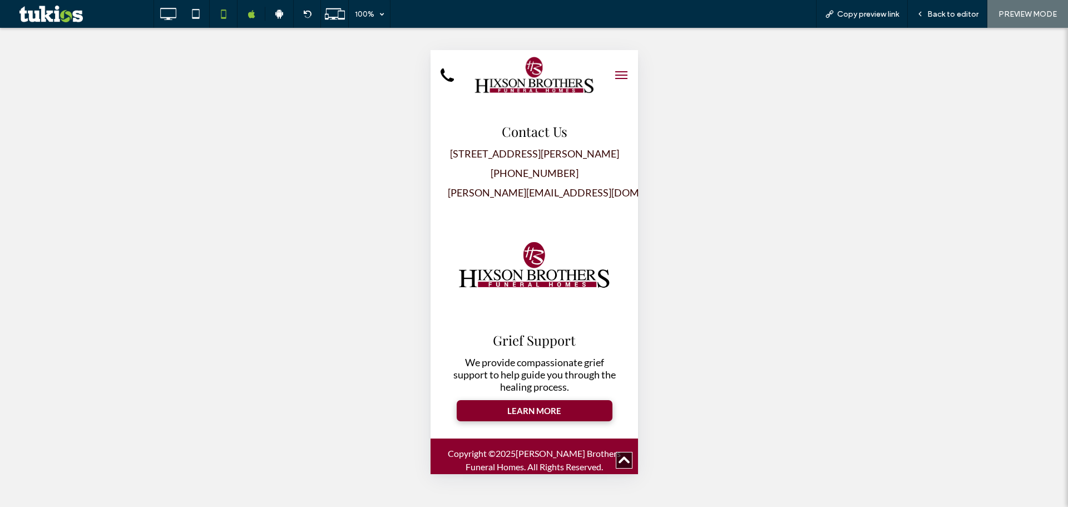
click at [613, 79] on button "menu" at bounding box center [621, 75] width 22 height 22
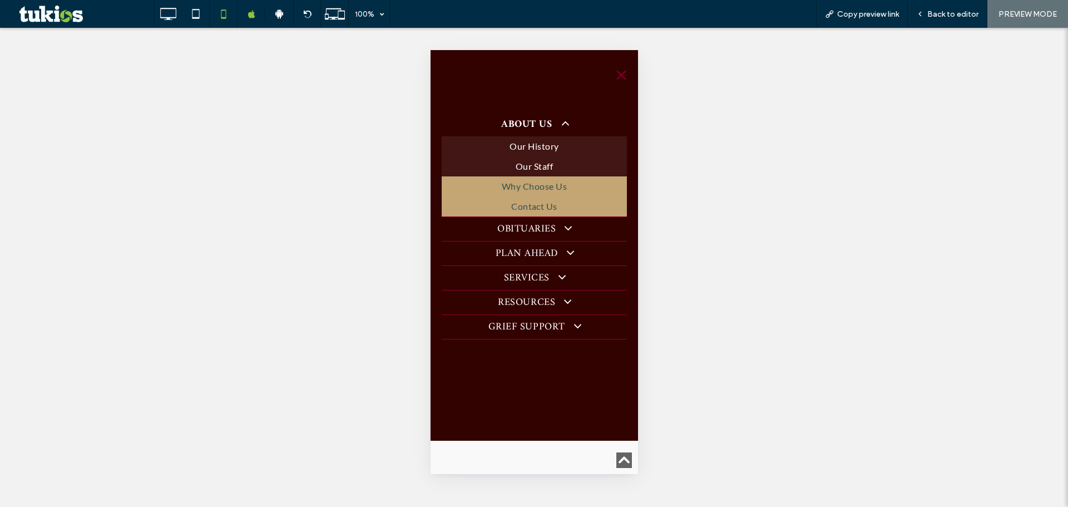
click at [554, 200] on span "Contact Us" at bounding box center [534, 206] width 46 height 13
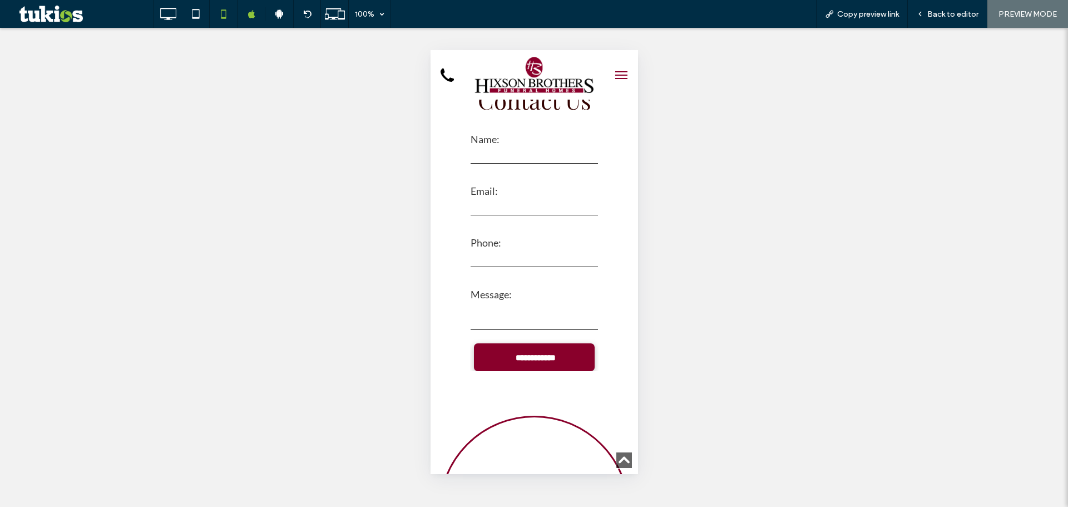
scroll to position [74, 0]
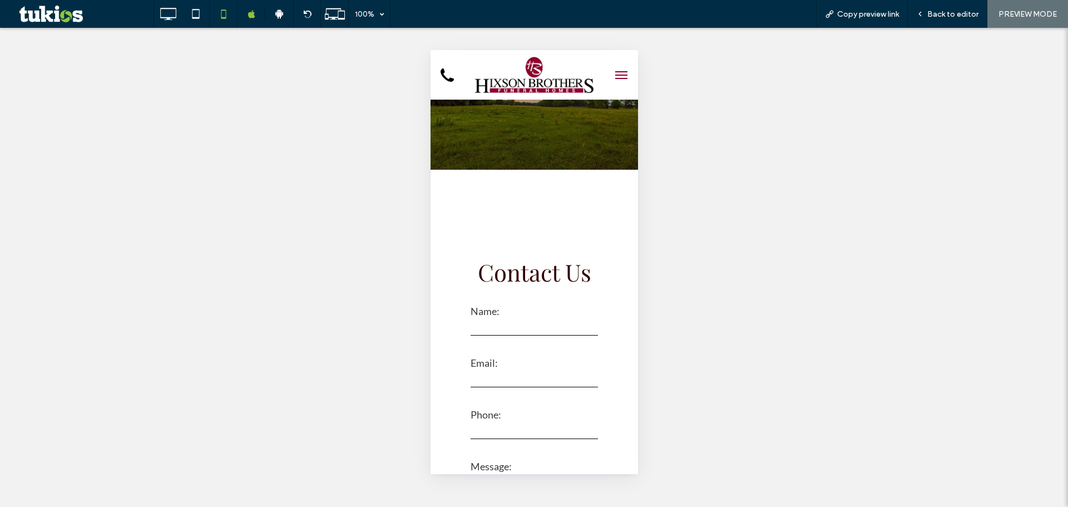
click at [514, 315] on label "Name:" at bounding box center [533, 311] width 127 height 12
click at [516, 325] on input "text" at bounding box center [533, 327] width 127 height 17
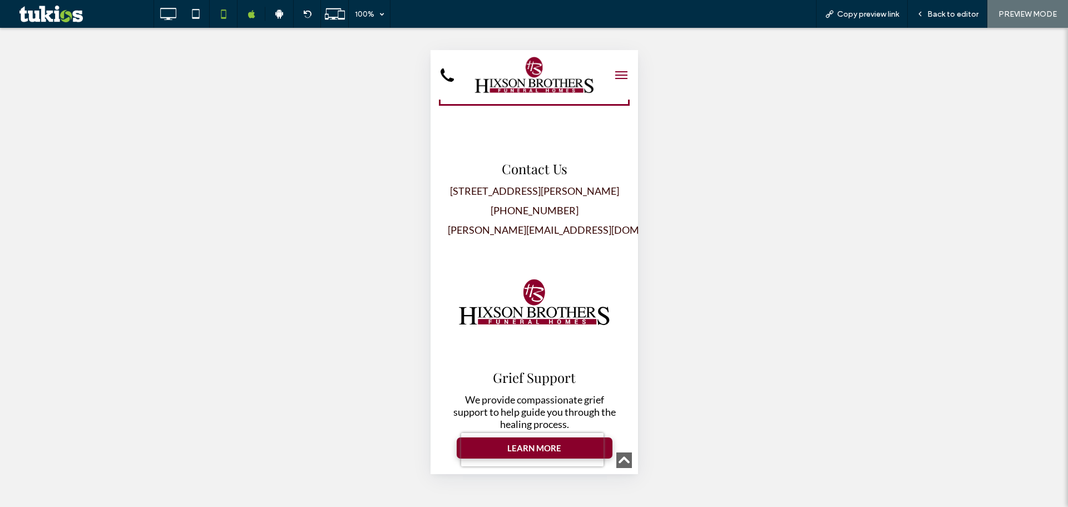
scroll to position [871, 0]
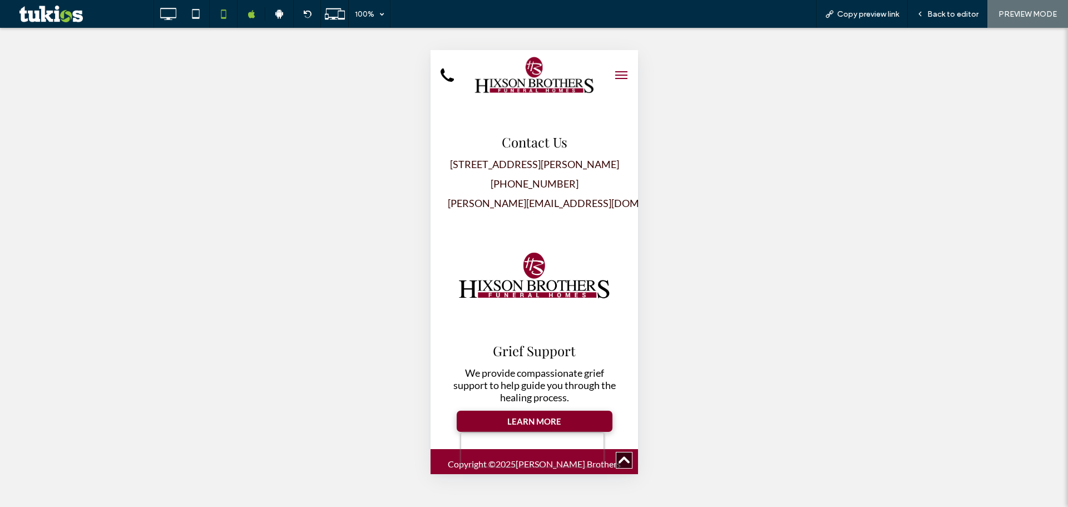
type input "*"
click at [617, 68] on button "menu" at bounding box center [621, 75] width 22 height 22
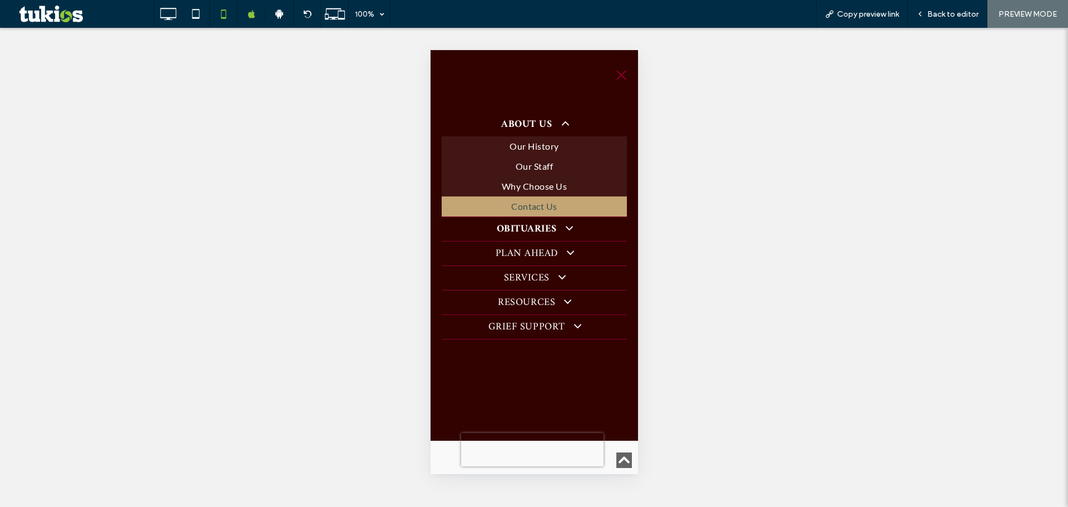
click at [558, 229] on span at bounding box center [564, 227] width 20 height 13
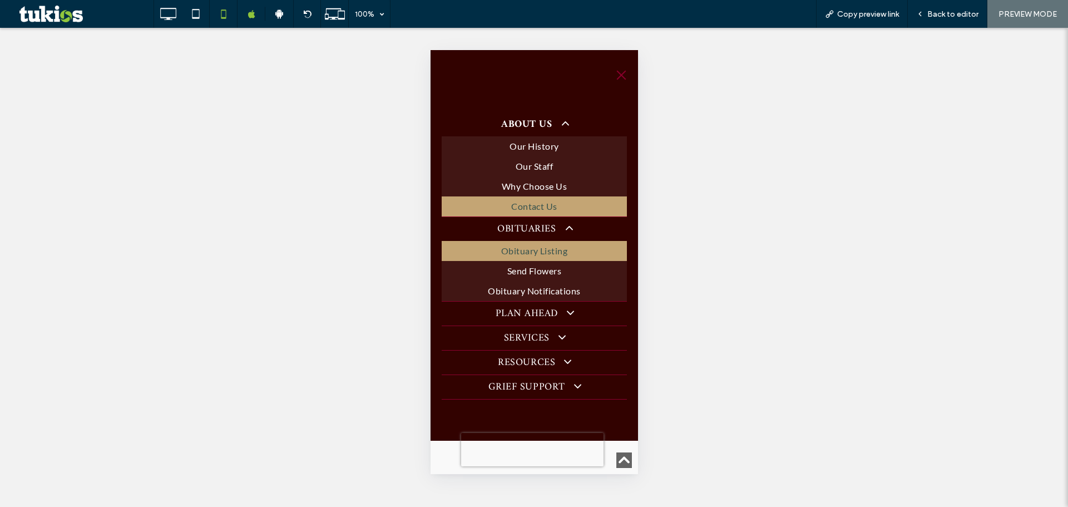
click at [542, 251] on span "Obituary Listing" at bounding box center [534, 250] width 67 height 13
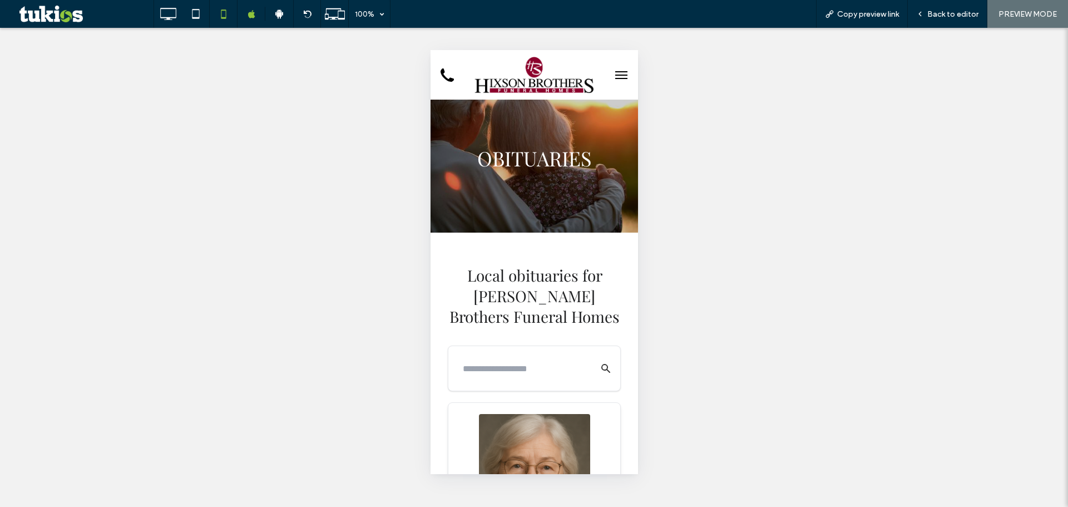
click at [518, 355] on div at bounding box center [534, 368] width 172 height 45
click at [512, 368] on input "text" at bounding box center [523, 368] width 132 height 22
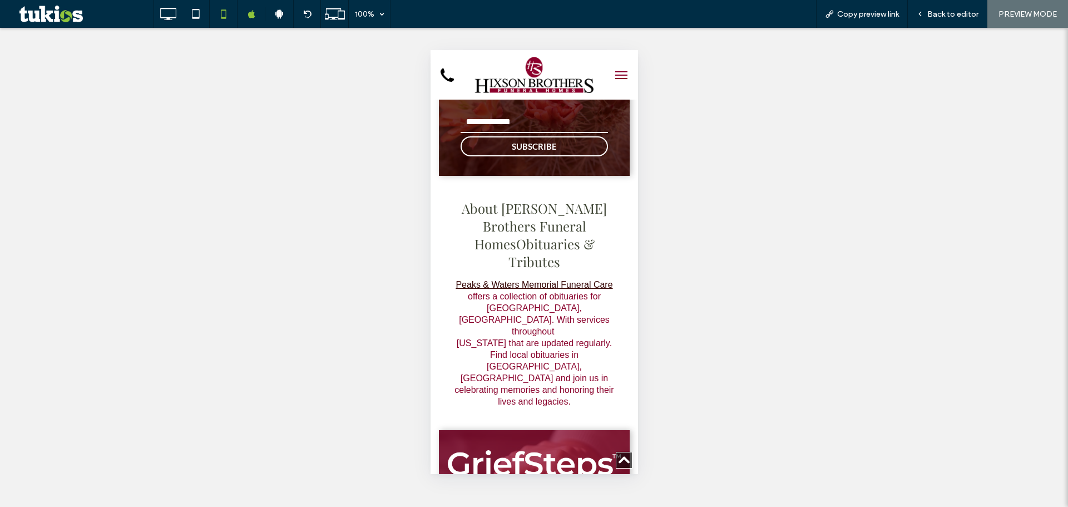
scroll to position [6152, 0]
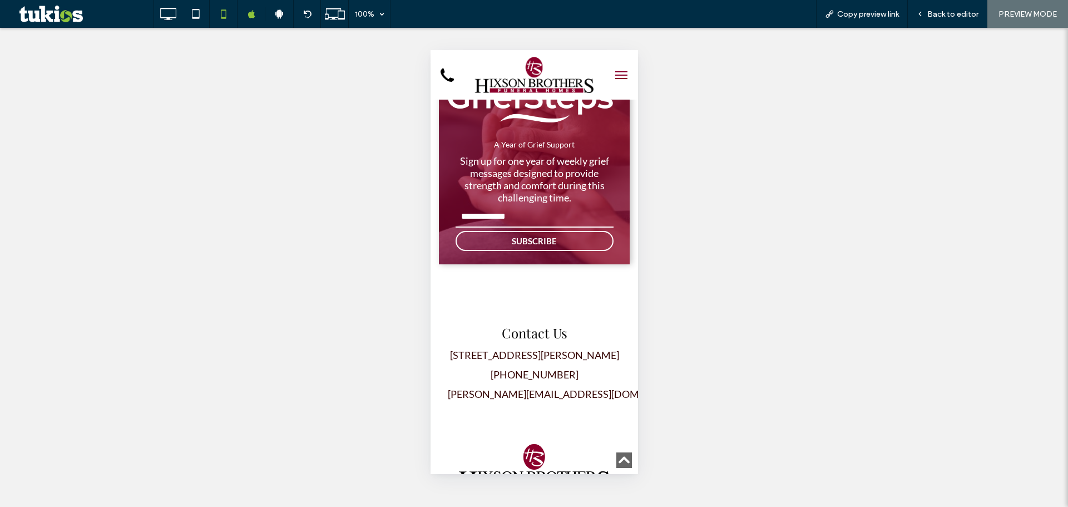
type input "**"
click at [615, 75] on span "menu" at bounding box center [621, 75] width 12 height 1
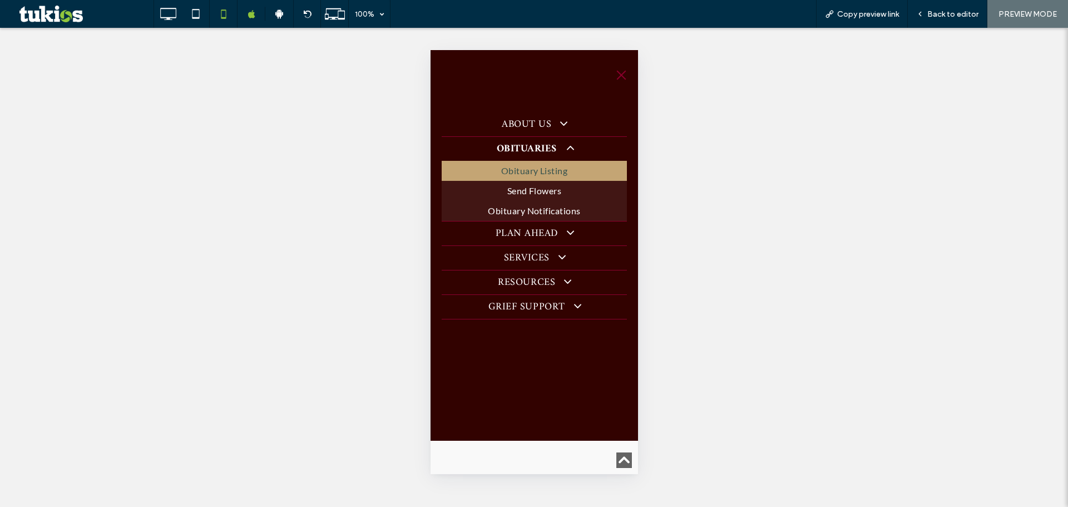
scroll to position [6042, 0]
click at [558, 194] on span "Send Flowers" at bounding box center [534, 190] width 55 height 13
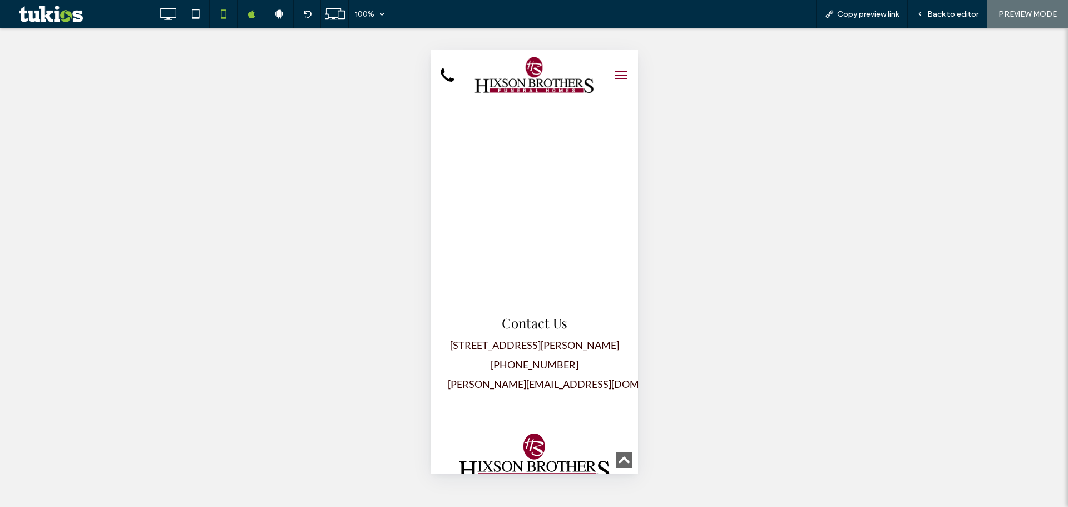
scroll to position [3634, 0]
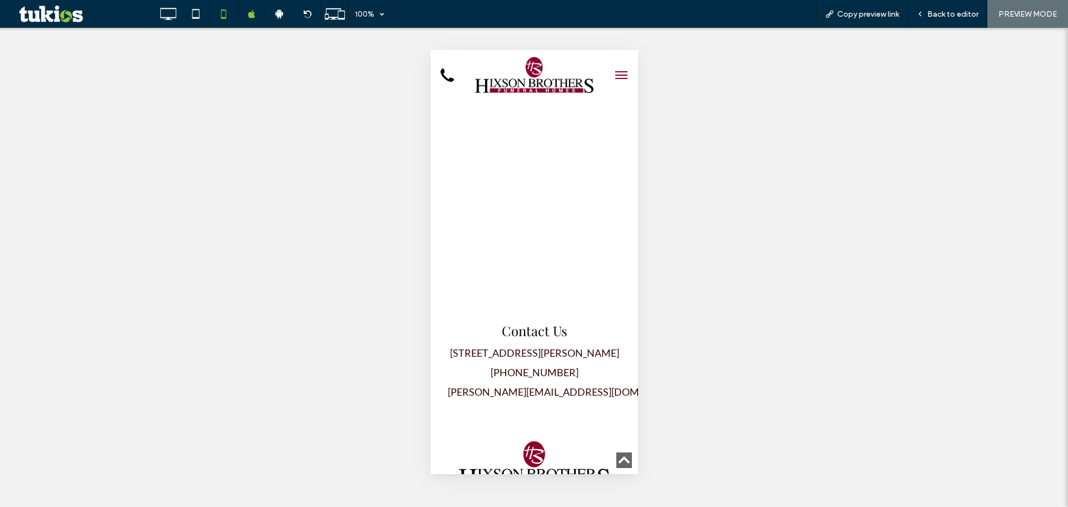
click at [614, 73] on button "menu" at bounding box center [621, 75] width 22 height 22
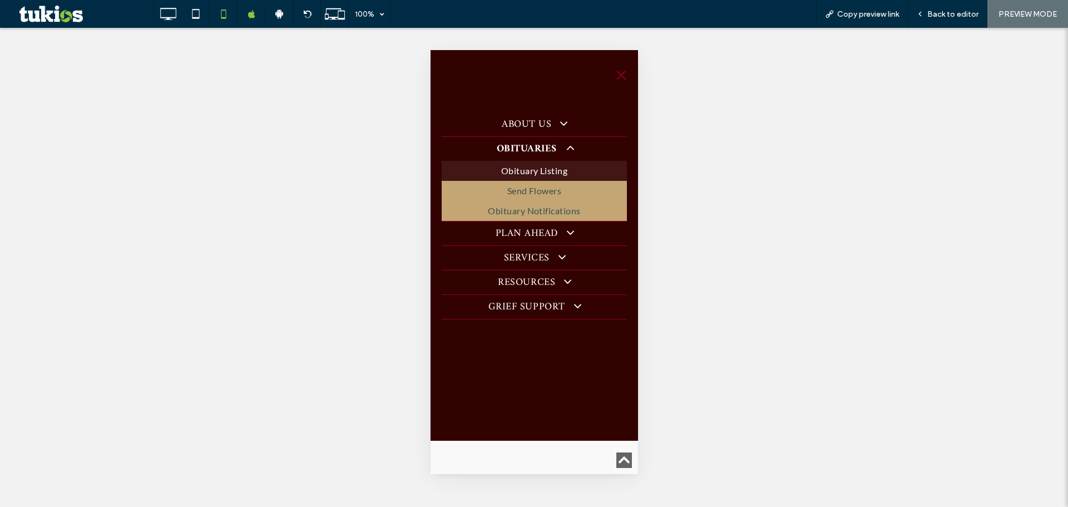
click at [542, 212] on span "Obituary Notifications" at bounding box center [533, 210] width 93 height 13
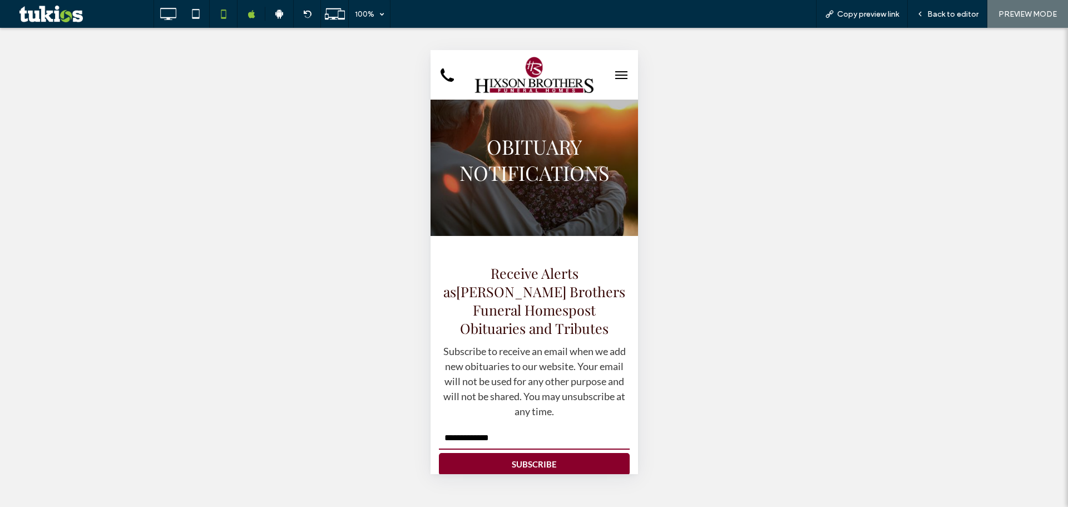
scroll to position [0, 0]
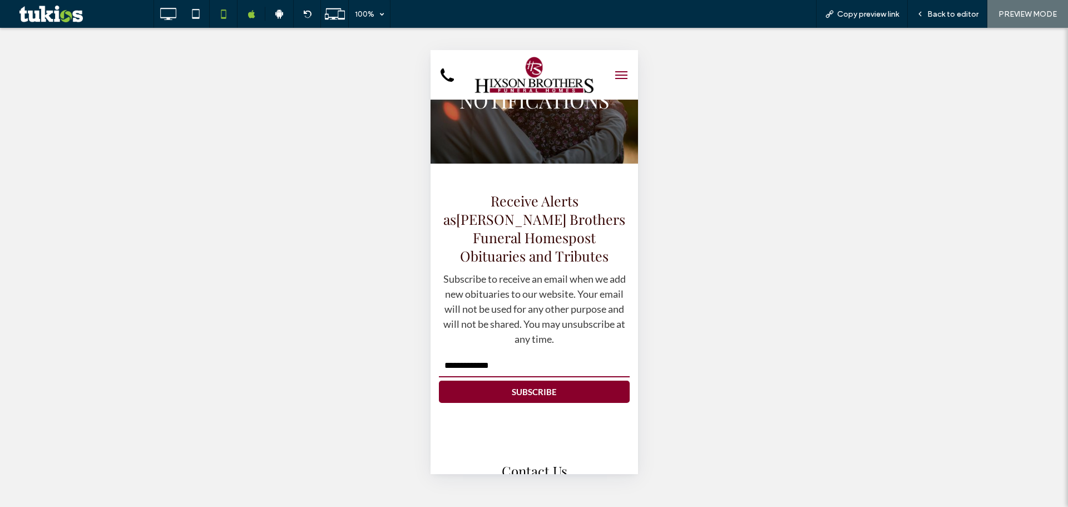
scroll to position [74, 0]
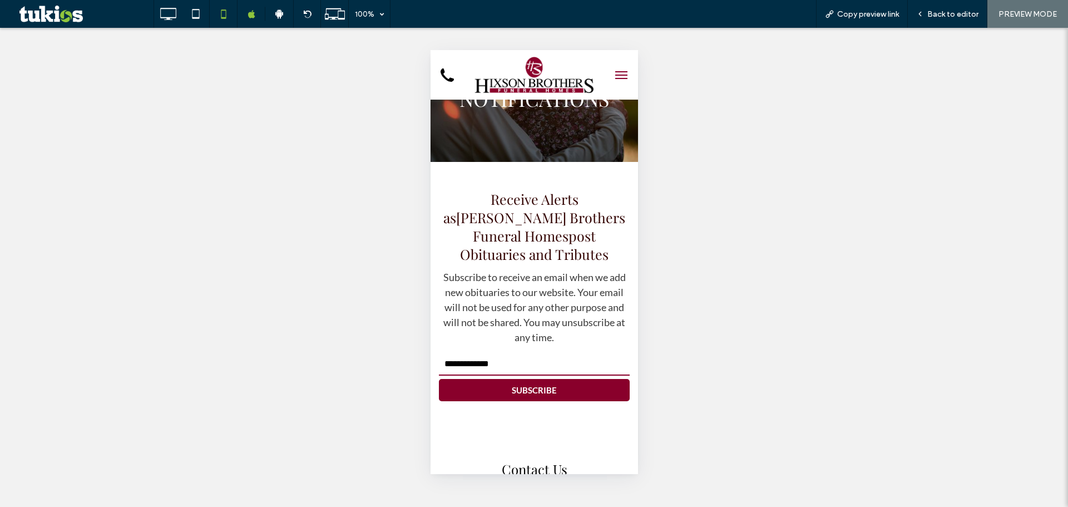
click at [496, 353] on input "email" at bounding box center [533, 364] width 191 height 22
type input "**"
click at [479, 379] on button "SUBSCRIBE" at bounding box center [533, 390] width 191 height 22
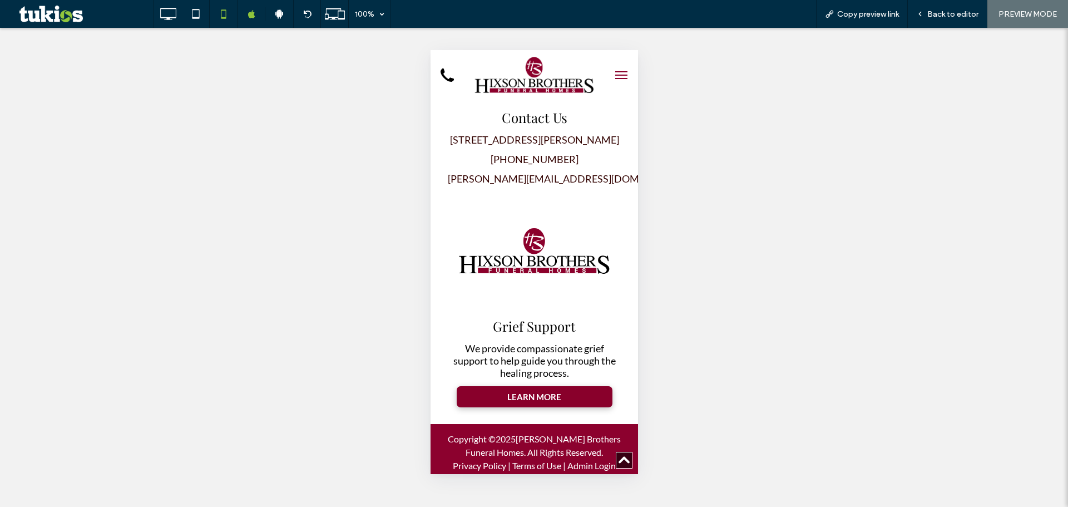
scroll to position [0, 0]
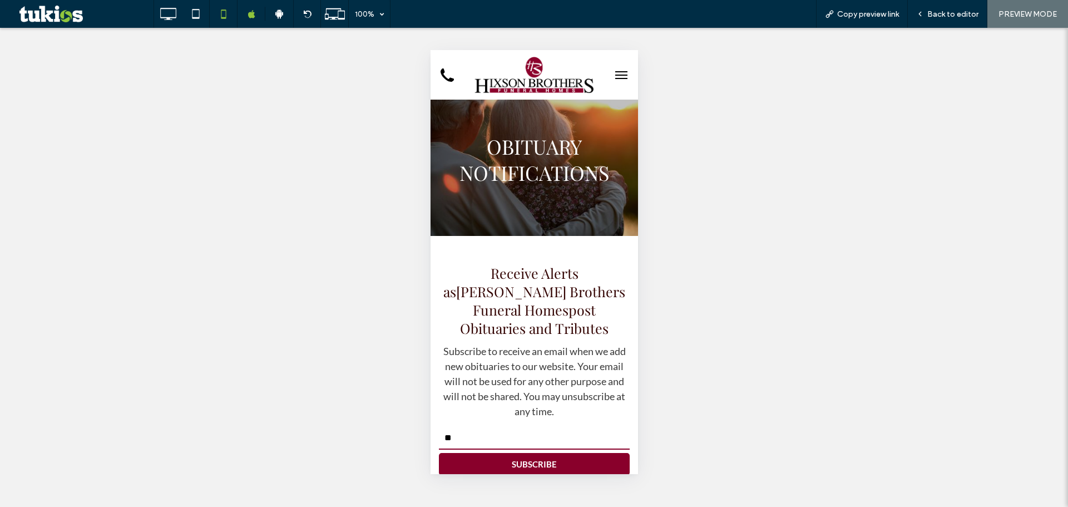
click at [613, 76] on button "menu" at bounding box center [621, 75] width 22 height 22
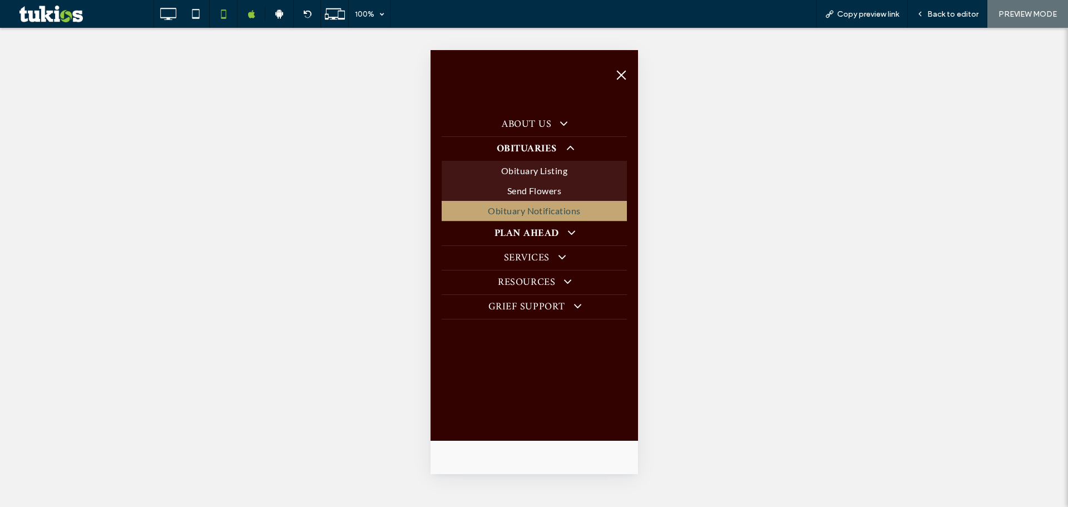
click at [562, 228] on span at bounding box center [566, 232] width 20 height 13
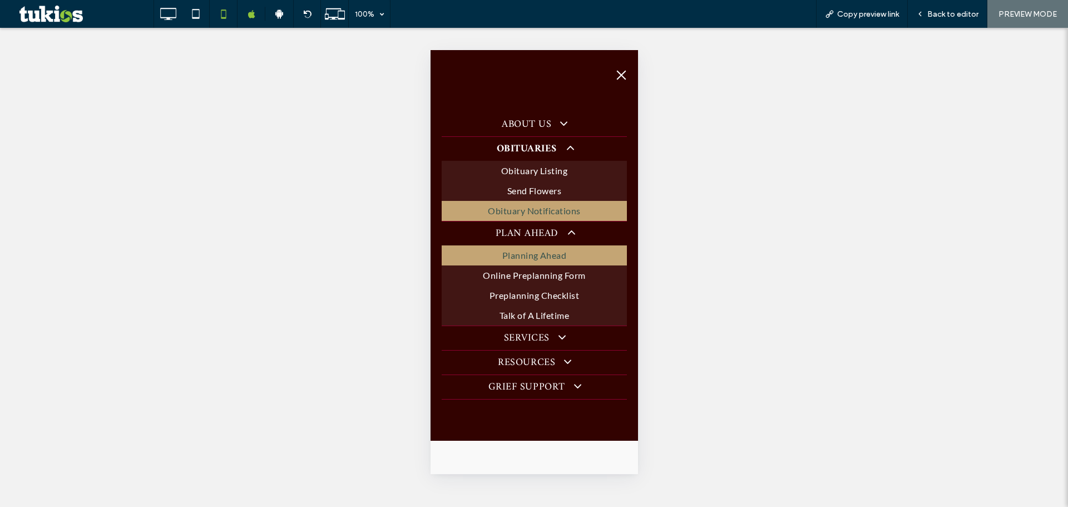
click at [543, 248] on link "Planning Ahead" at bounding box center [533, 255] width 185 height 20
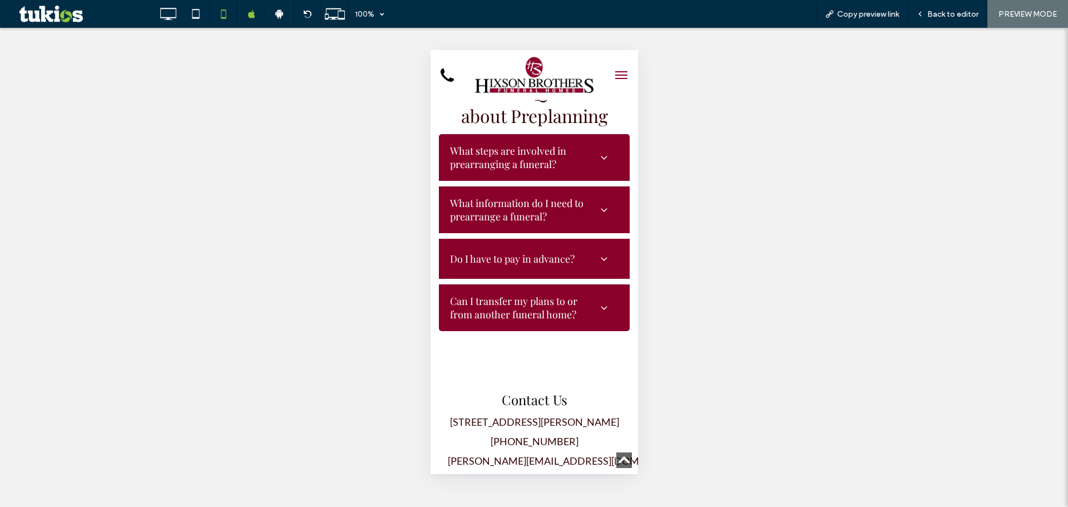
click at [567, 171] on h3 "What steps are involved in prearranging a funeral?" at bounding box center [521, 157] width 144 height 27
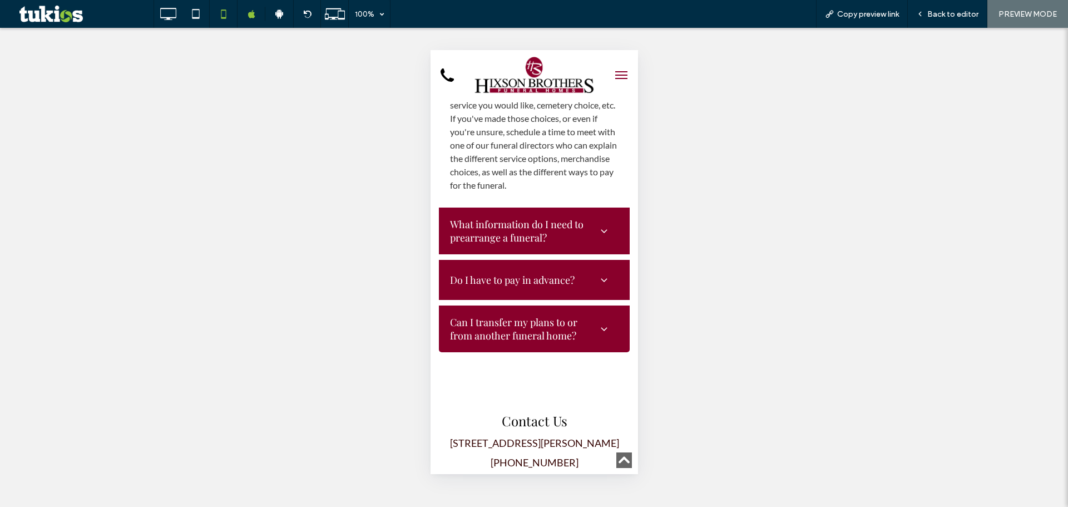
scroll to position [1780, 0]
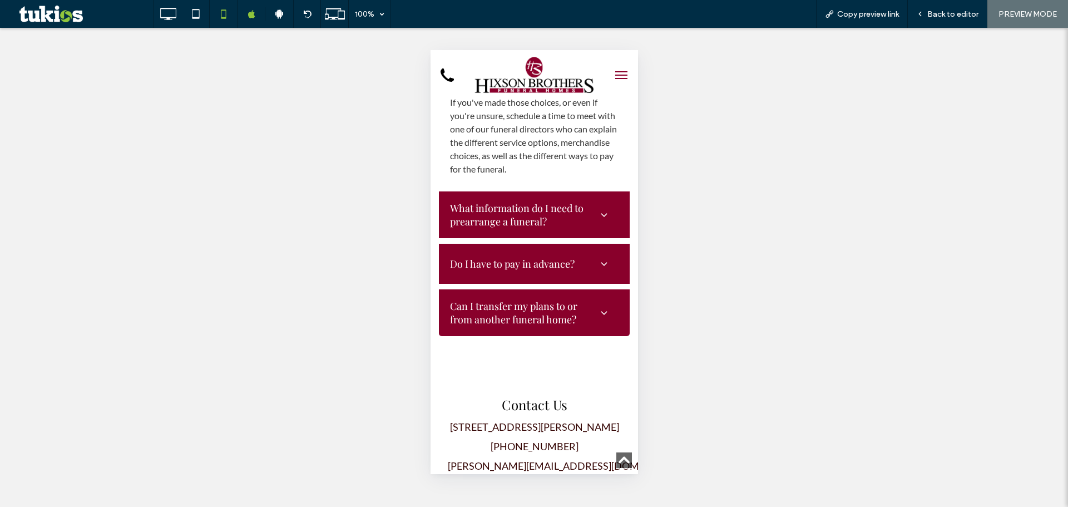
click at [540, 228] on h3 "What information do I need to prearrange a funeral?" at bounding box center [521, 214] width 144 height 27
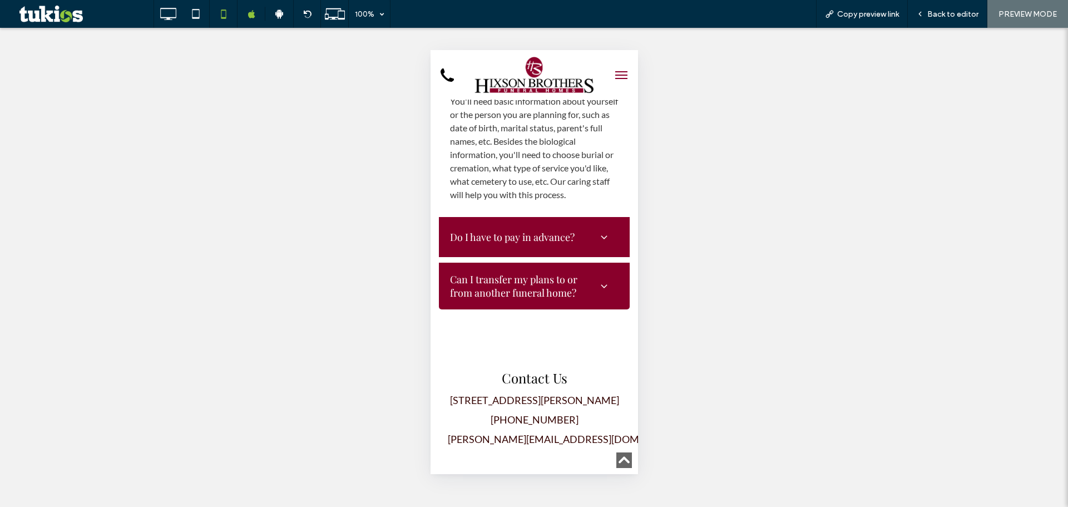
click at [615, 75] on span "menu" at bounding box center [621, 75] width 12 height 1
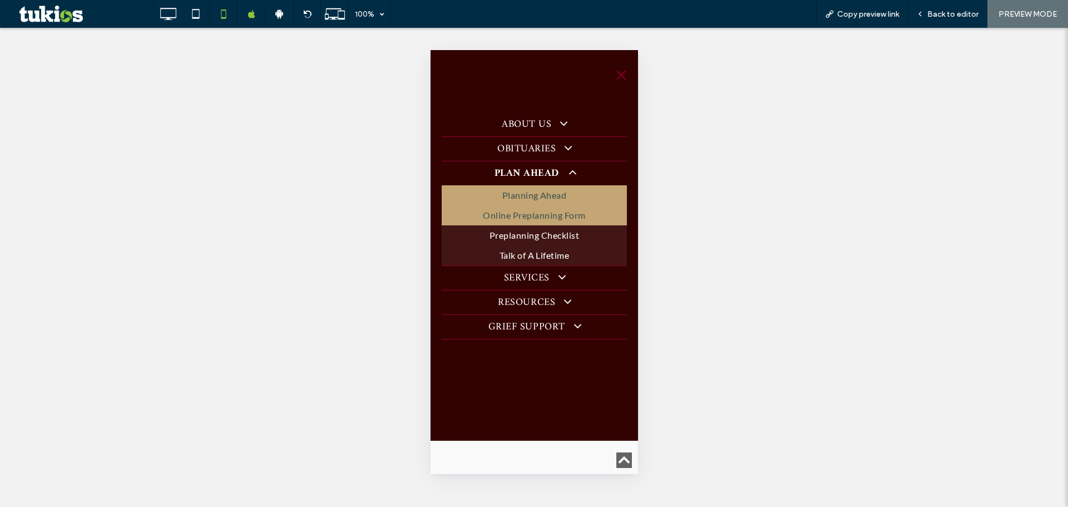
click at [558, 217] on span "Online Preplanning Form" at bounding box center [533, 215] width 102 height 13
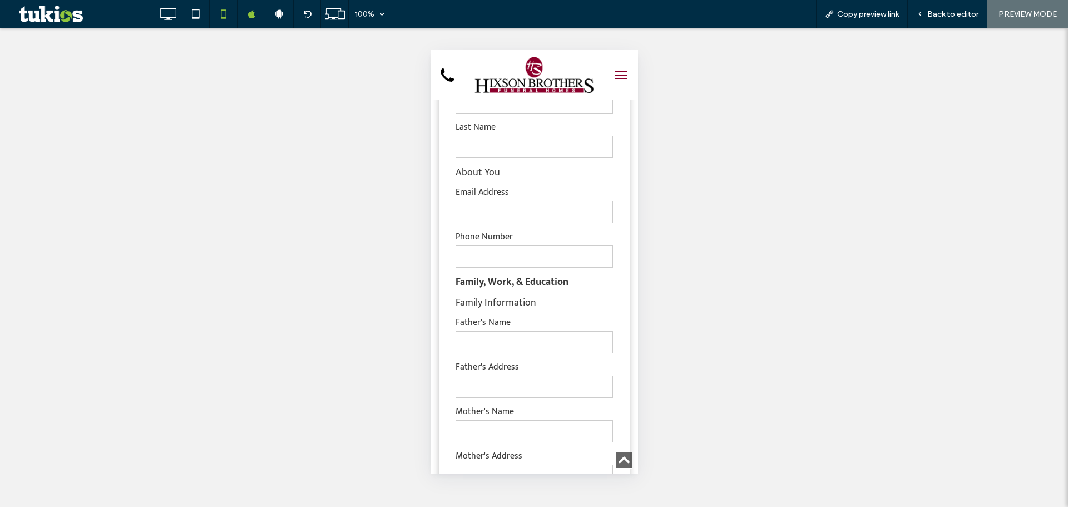
scroll to position [594, 0]
drag, startPoint x: 539, startPoint y: 229, endPoint x: 542, endPoint y: 220, distance: 9.5
click at [545, 213] on input "email" at bounding box center [533, 211] width 157 height 22
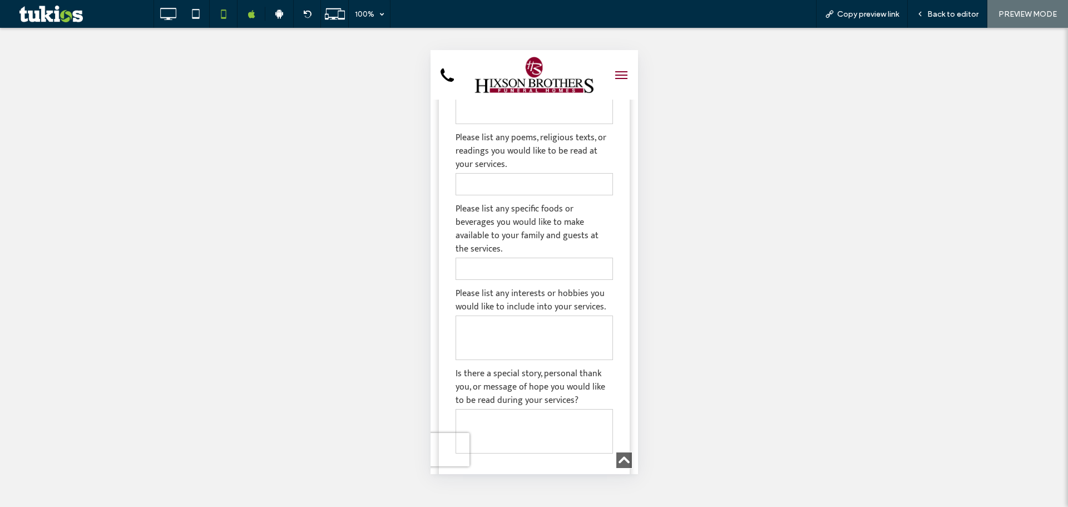
scroll to position [2967, 0]
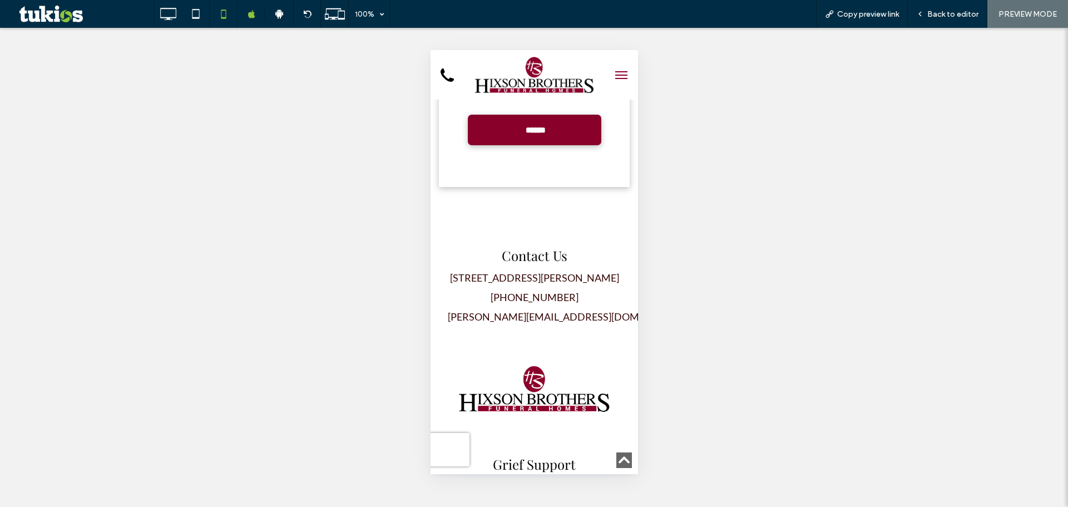
type input "**"
click at [610, 76] on button "menu" at bounding box center [621, 75] width 22 height 22
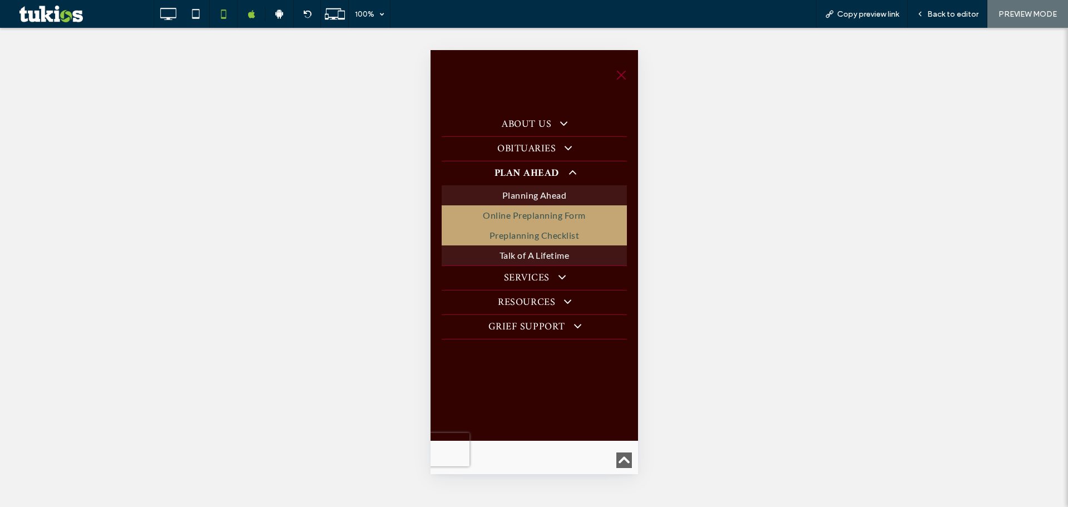
click at [555, 233] on span "Preplanning Checklist" at bounding box center [534, 235] width 90 height 13
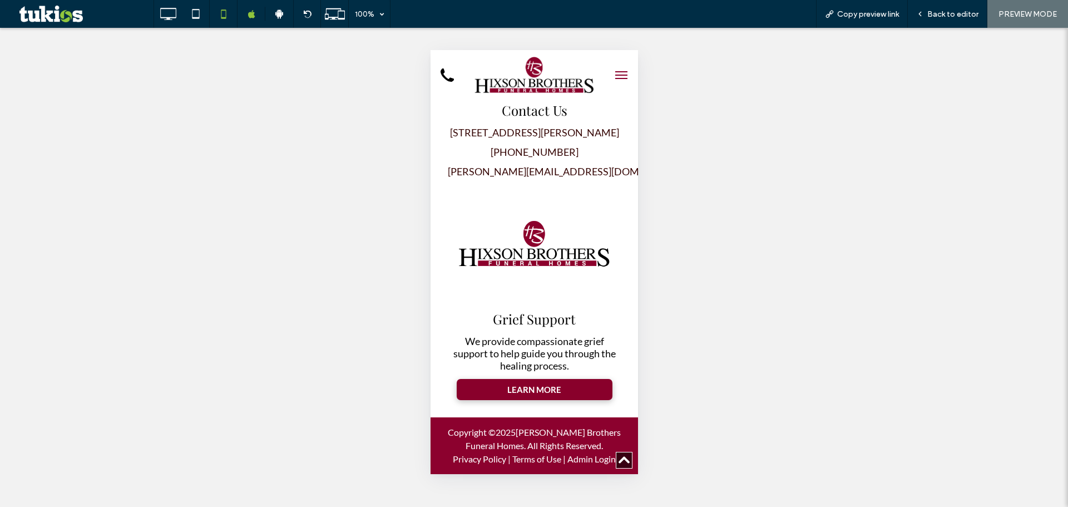
click at [615, 78] on span "menu" at bounding box center [621, 78] width 12 height 1
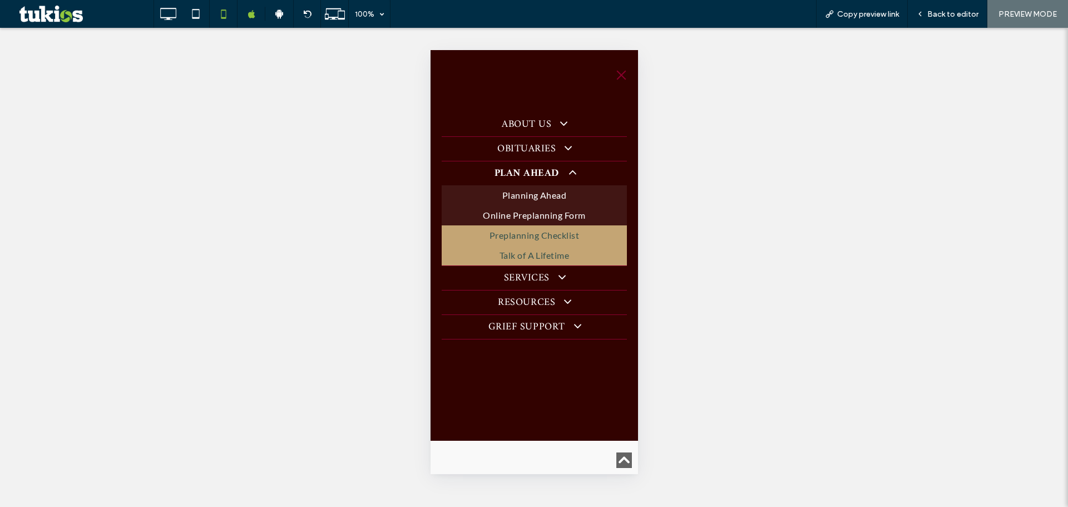
click at [552, 259] on span "Talk of A Lifetime" at bounding box center [534, 255] width 70 height 13
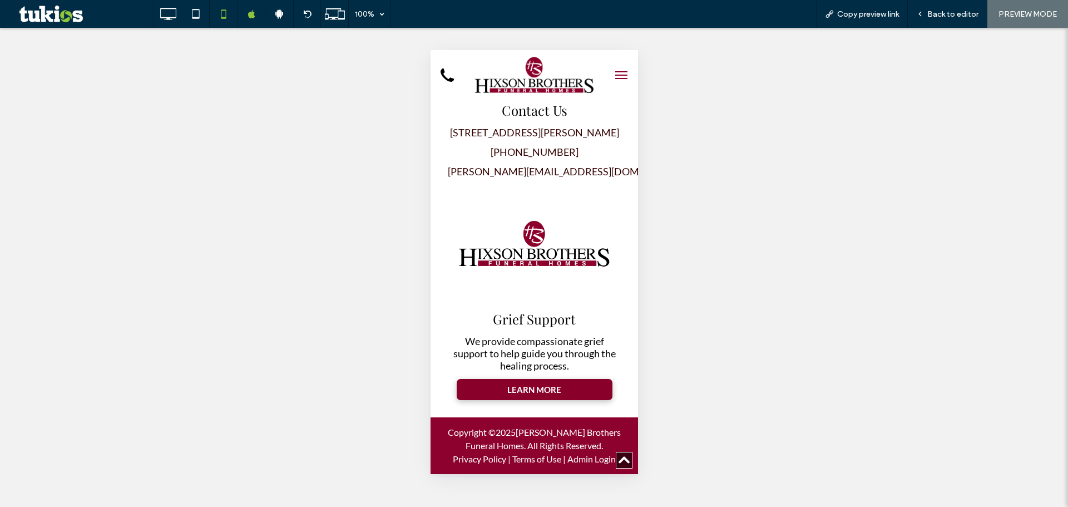
scroll to position [1647, 0]
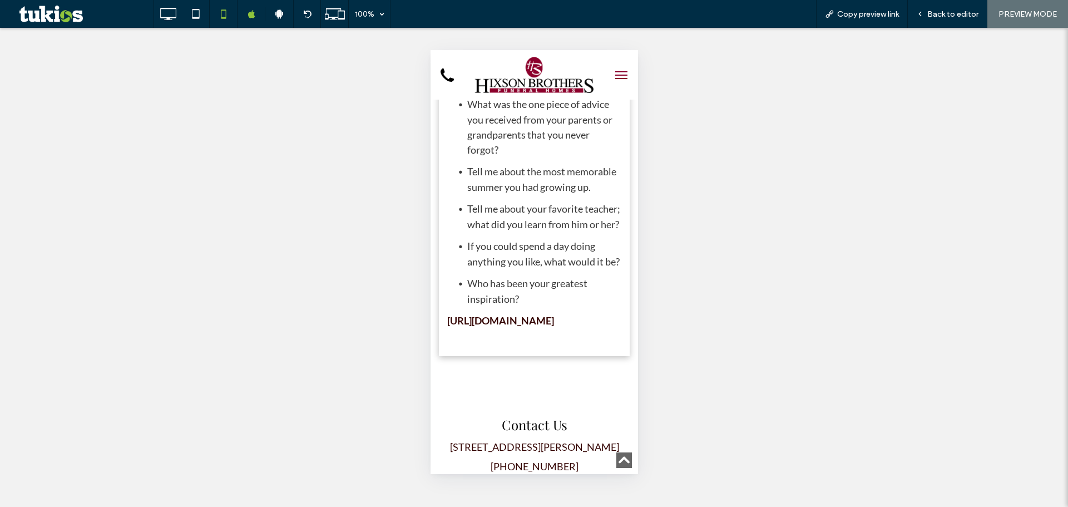
scroll to position [1549, 0]
click at [612, 76] on button "menu" at bounding box center [621, 75] width 22 height 22
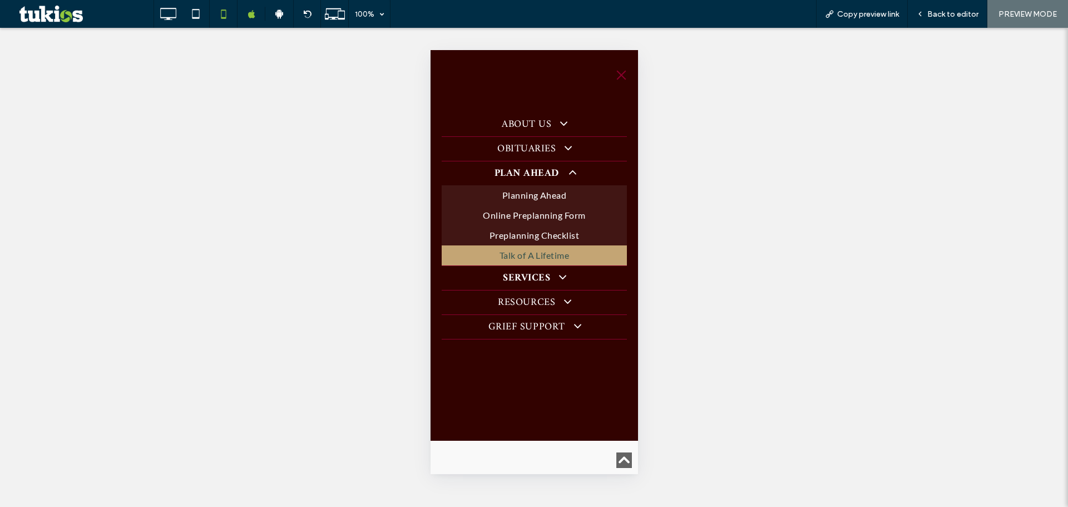
click at [564, 276] on span at bounding box center [557, 276] width 20 height 13
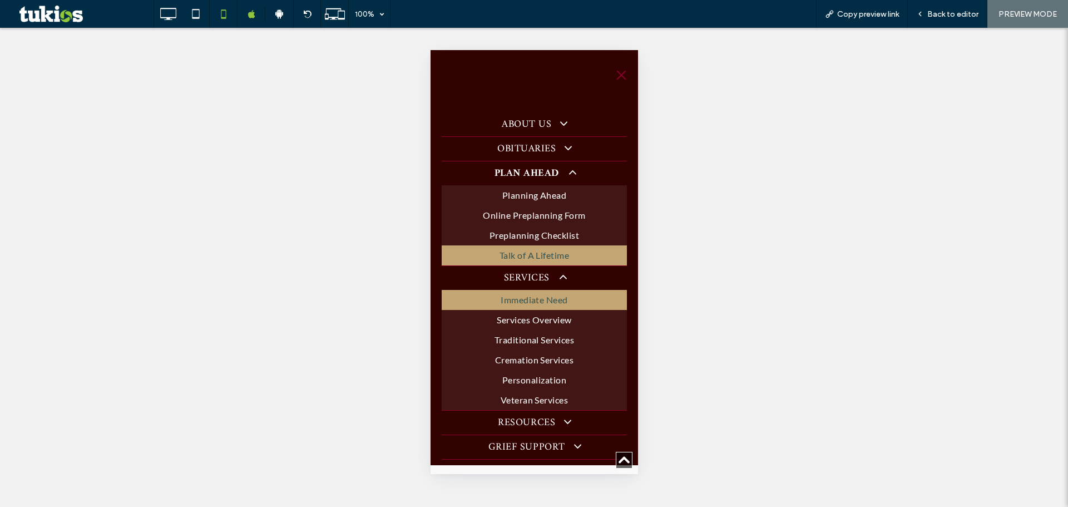
click at [542, 291] on link "Immediate Need" at bounding box center [533, 300] width 185 height 20
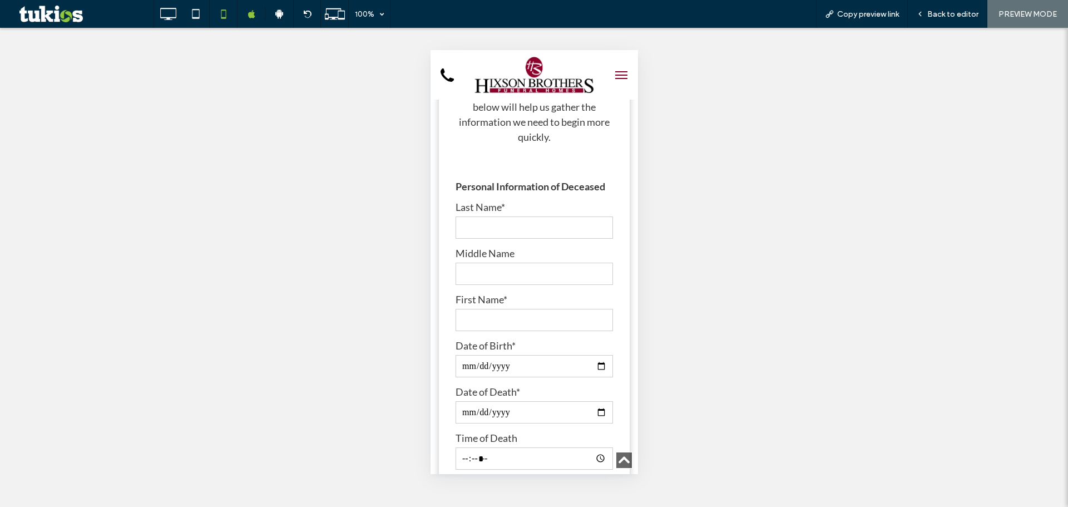
scroll to position [445, 0]
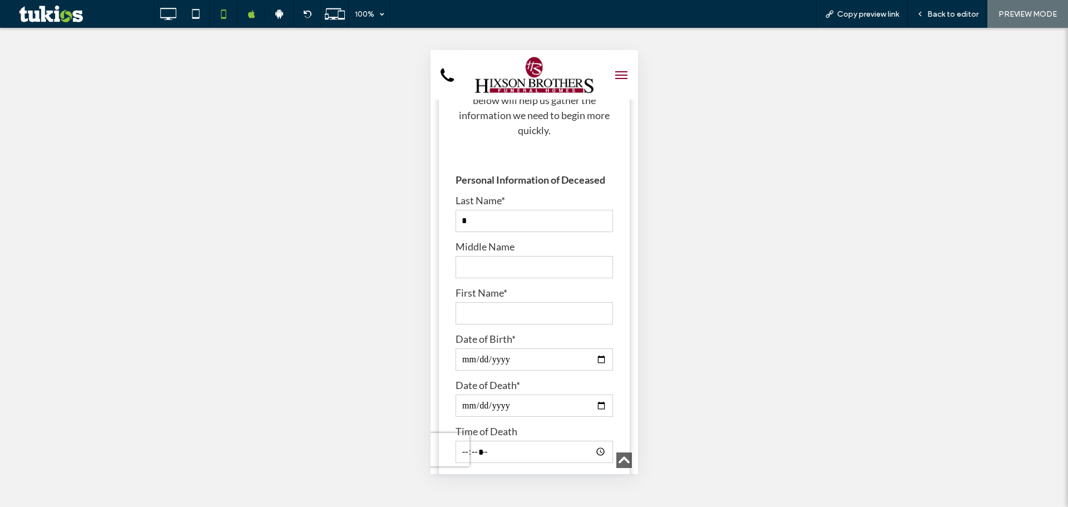
click at [551, 229] on input "*" at bounding box center [533, 221] width 157 height 22
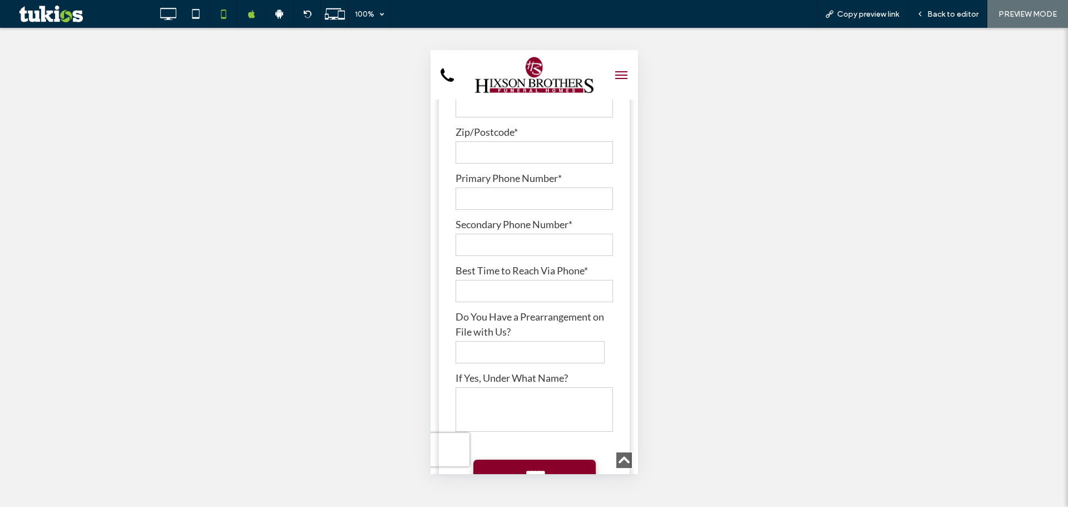
scroll to position [2225, 0]
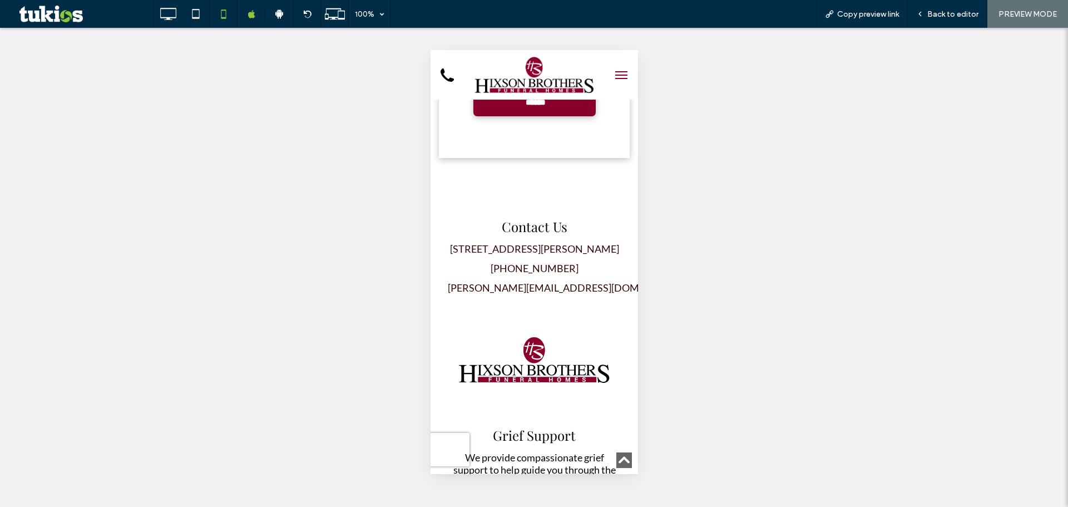
type input "*"
click at [614, 69] on button "menu" at bounding box center [621, 75] width 22 height 22
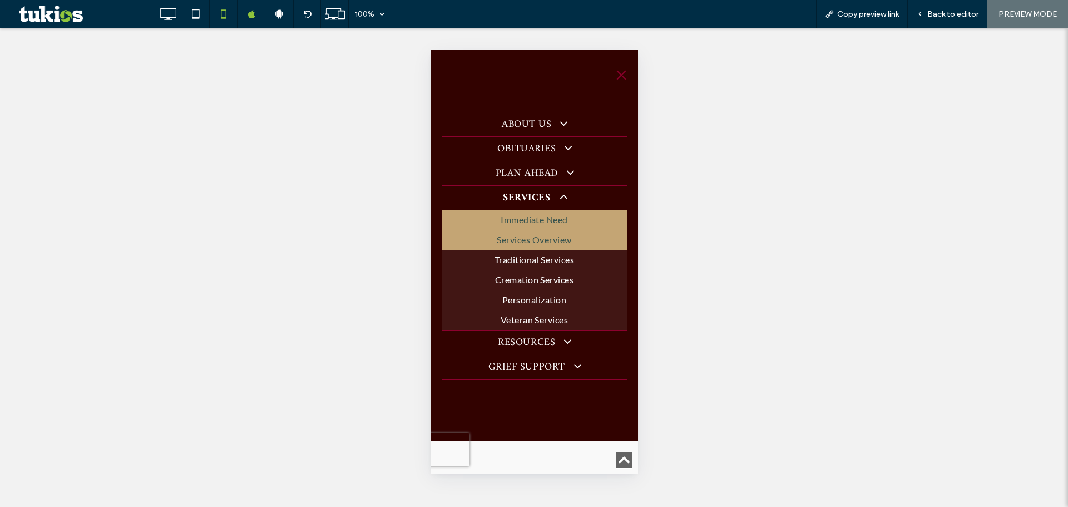
click at [563, 242] on span "Services Overview" at bounding box center [533, 239] width 75 height 13
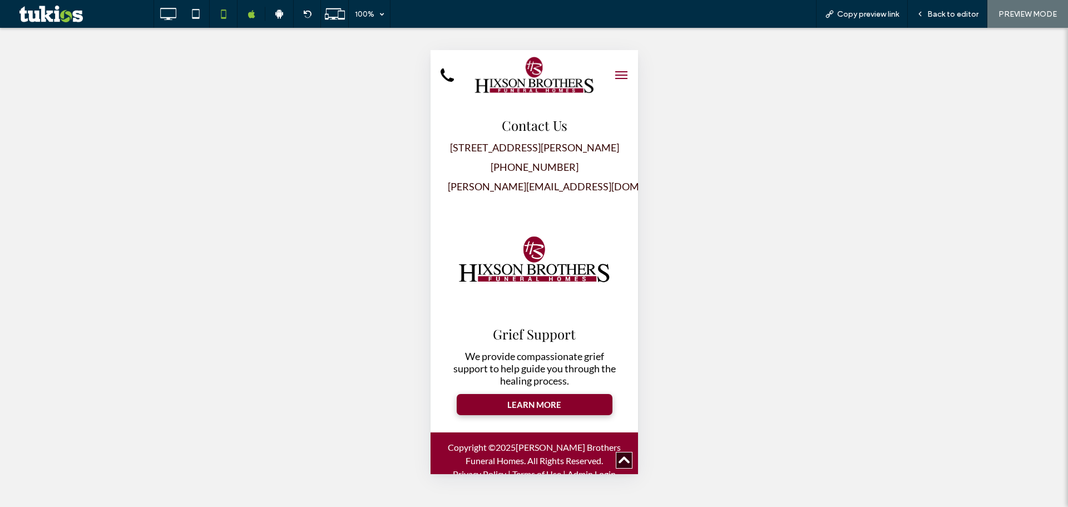
scroll to position [1780, 0]
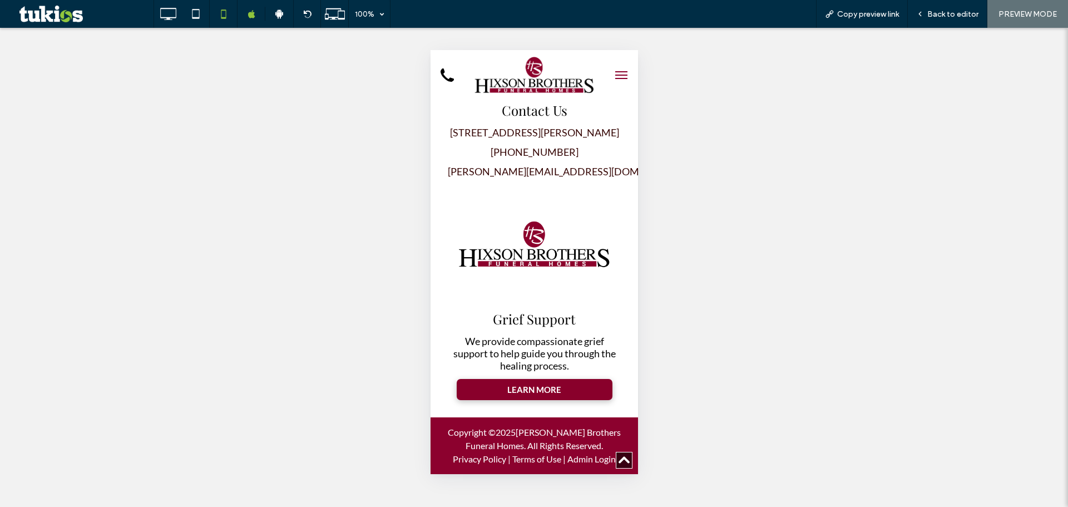
drag, startPoint x: 616, startPoint y: 78, endPoint x: 612, endPoint y: 102, distance: 24.2
click at [616, 78] on span "menu" at bounding box center [621, 78] width 12 height 1
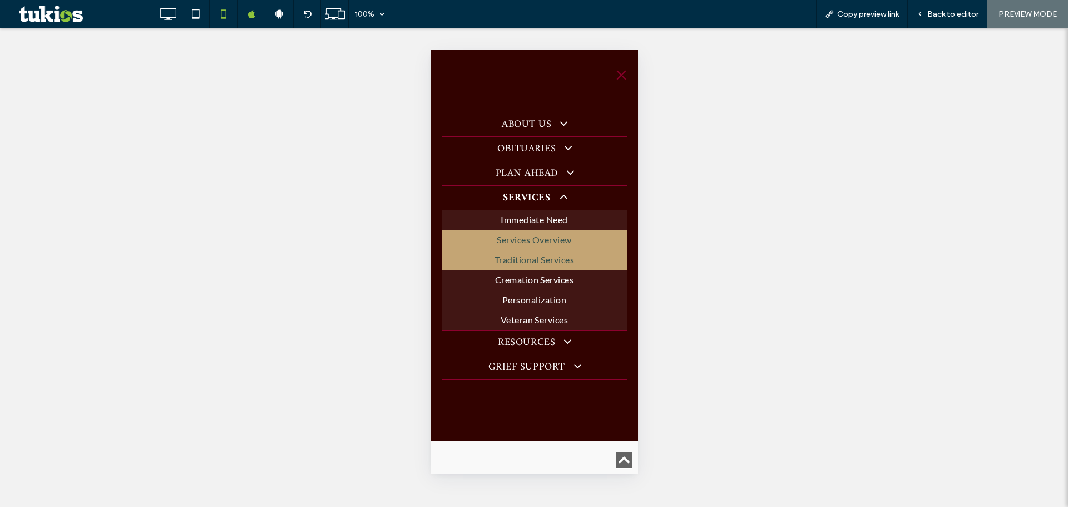
click at [535, 263] on span "Traditional Services" at bounding box center [534, 259] width 80 height 13
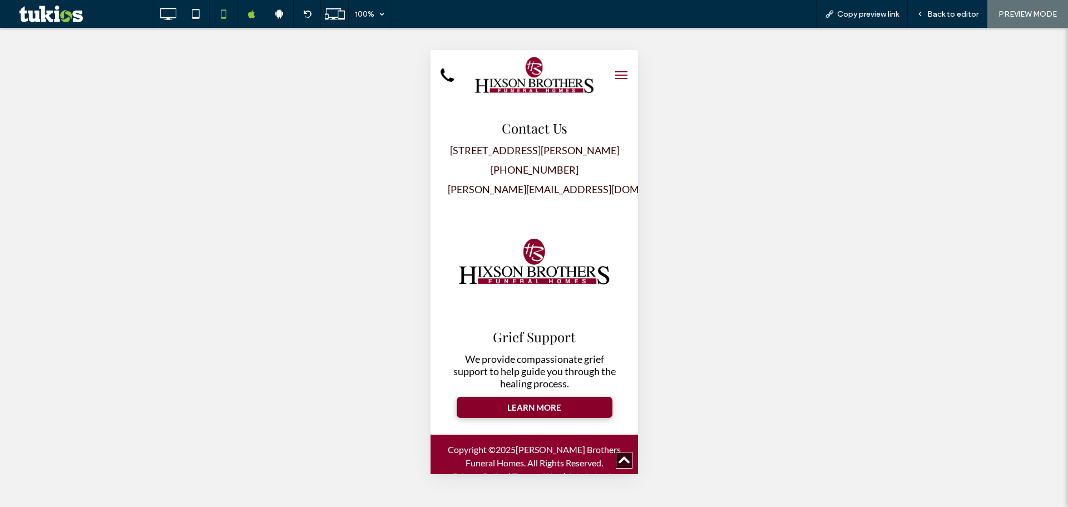
scroll to position [1113, 0]
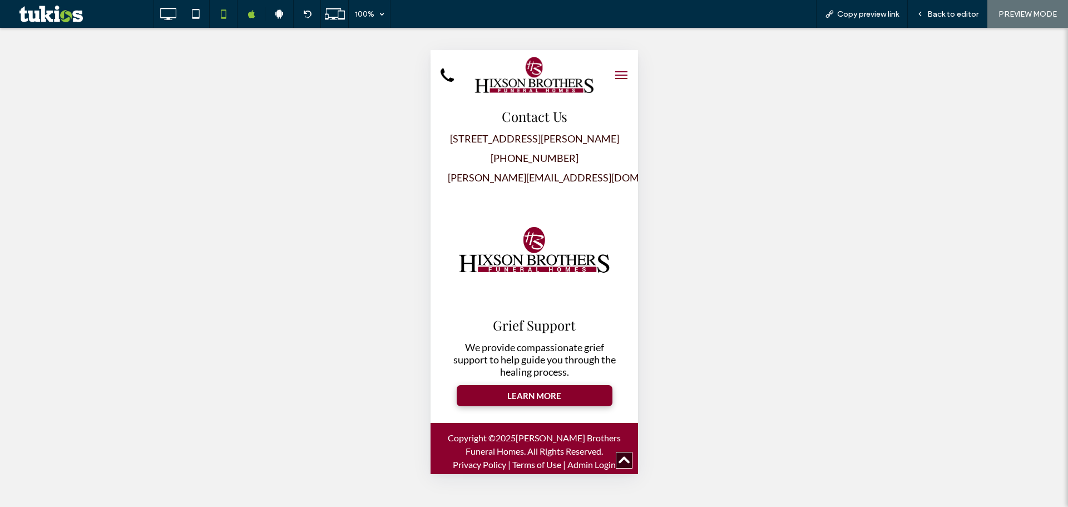
click at [617, 73] on button "menu" at bounding box center [621, 75] width 22 height 22
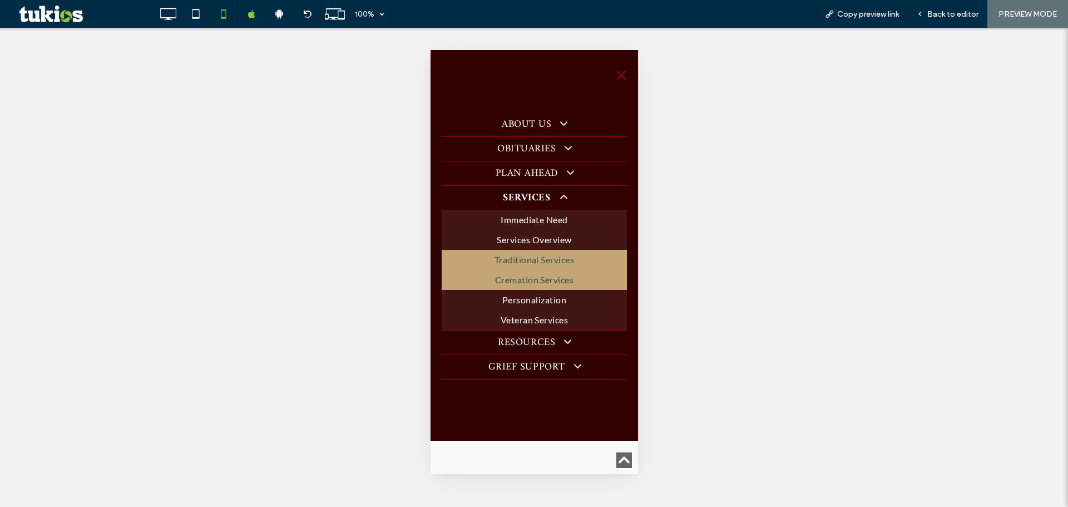
click at [552, 279] on span "Cremation Services" at bounding box center [534, 279] width 79 height 13
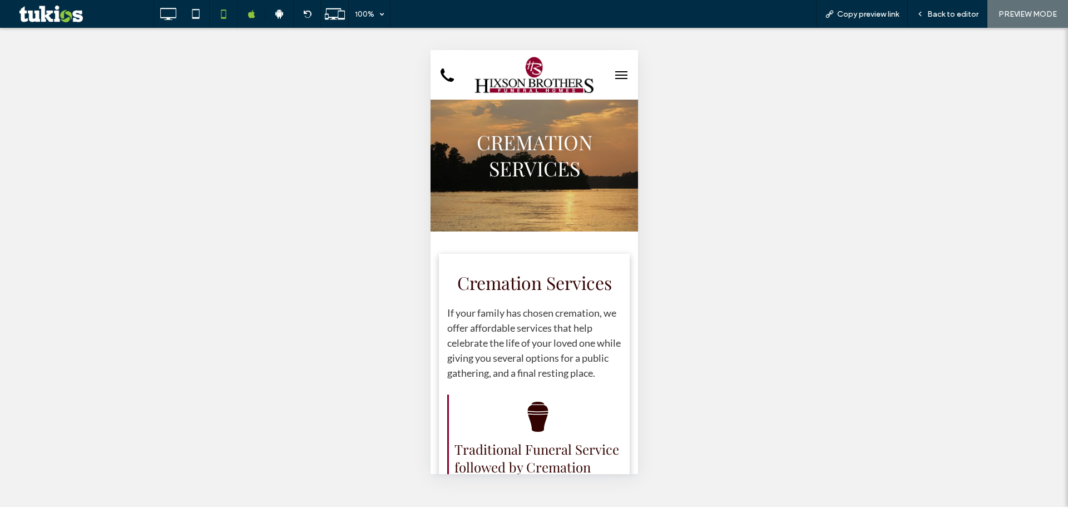
scroll to position [0, 0]
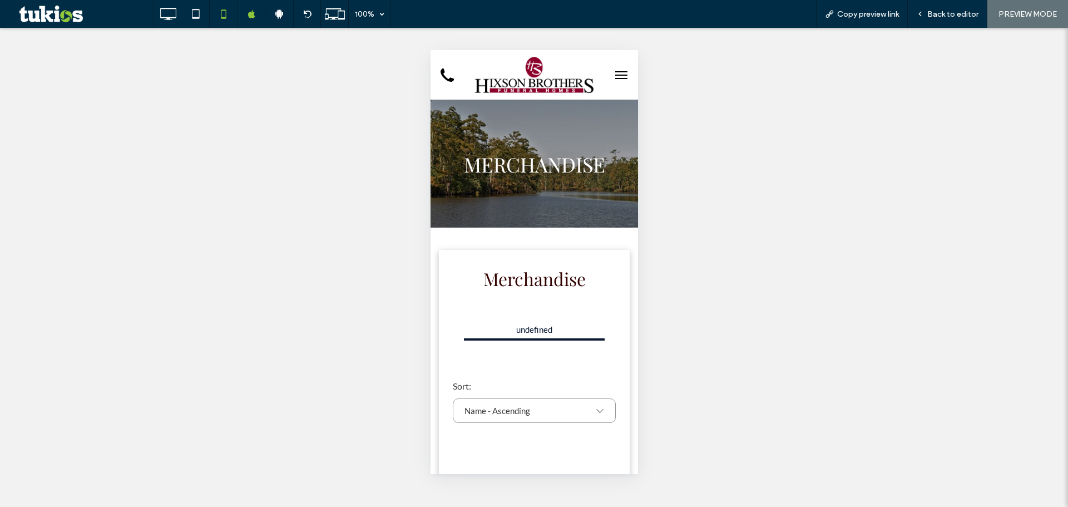
click at [615, 78] on span "menu" at bounding box center [621, 78] width 12 height 1
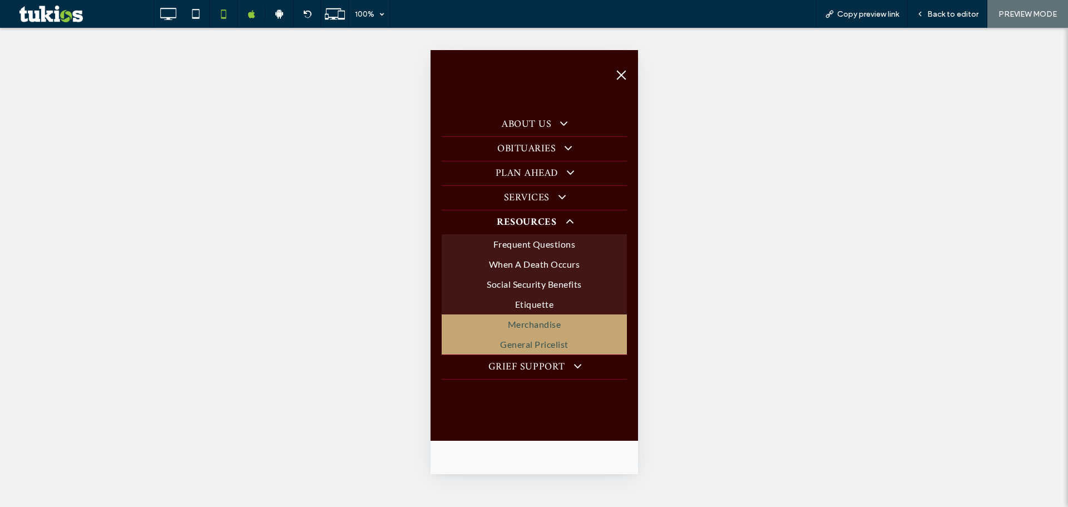
click at [567, 348] on span "General Pricelist" at bounding box center [534, 344] width 68 height 13
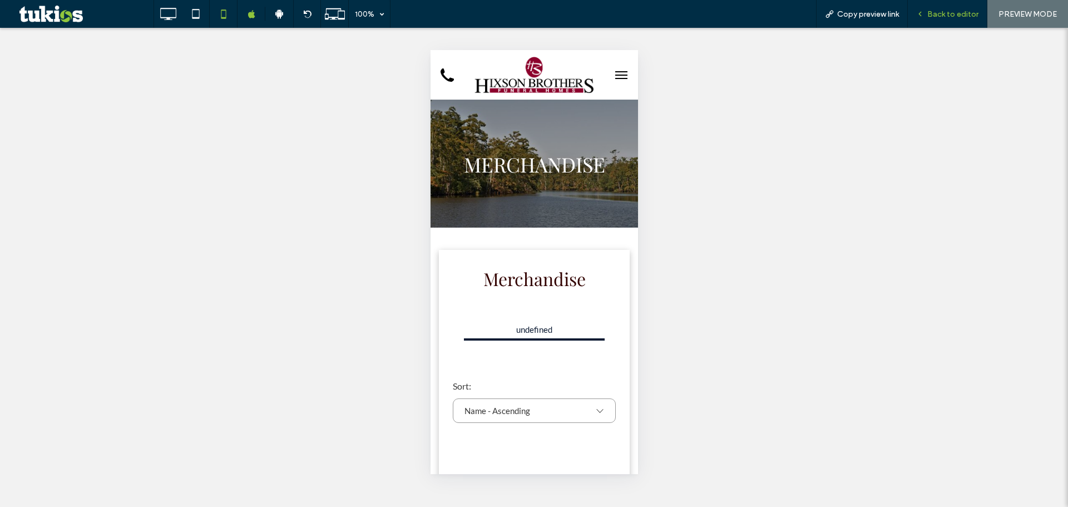
click at [936, 12] on span "Back to editor" at bounding box center [952, 13] width 51 height 9
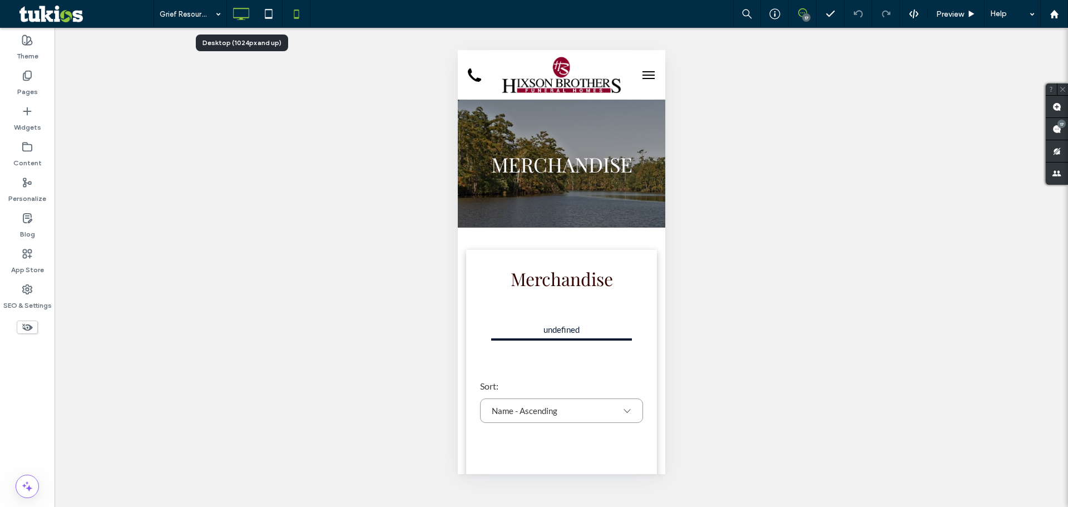
click at [254, 13] on div at bounding box center [241, 14] width 28 height 22
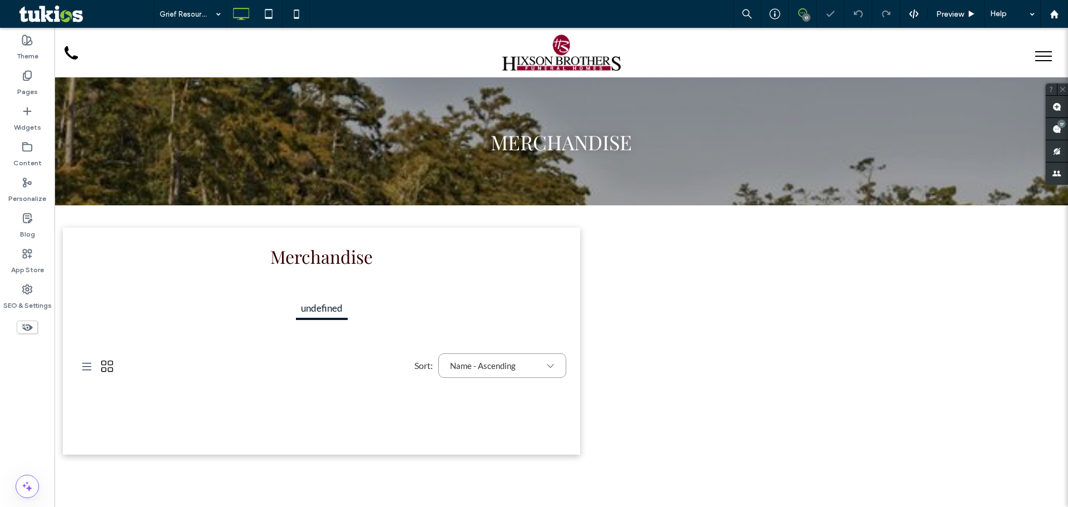
click at [807, 9] on span at bounding box center [802, 12] width 27 height 9
click at [805, 11] on icon at bounding box center [802, 12] width 9 height 9
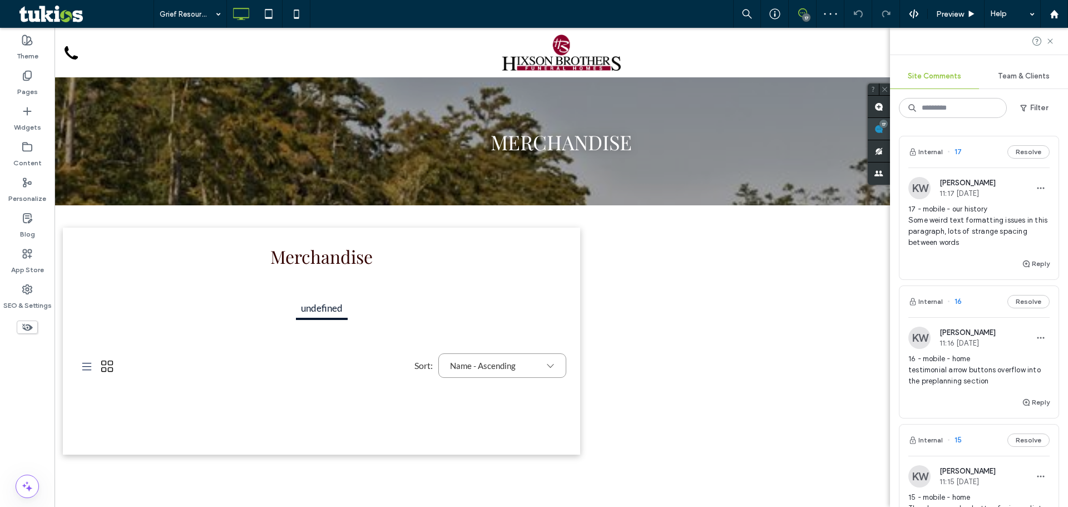
click at [883, 126] on use at bounding box center [878, 129] width 9 height 9
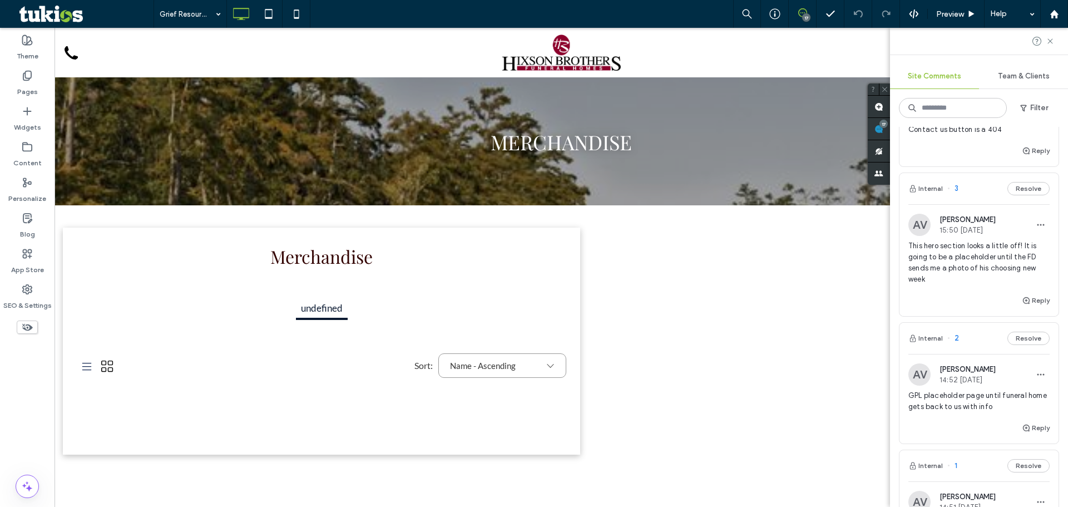
scroll to position [1854, 0]
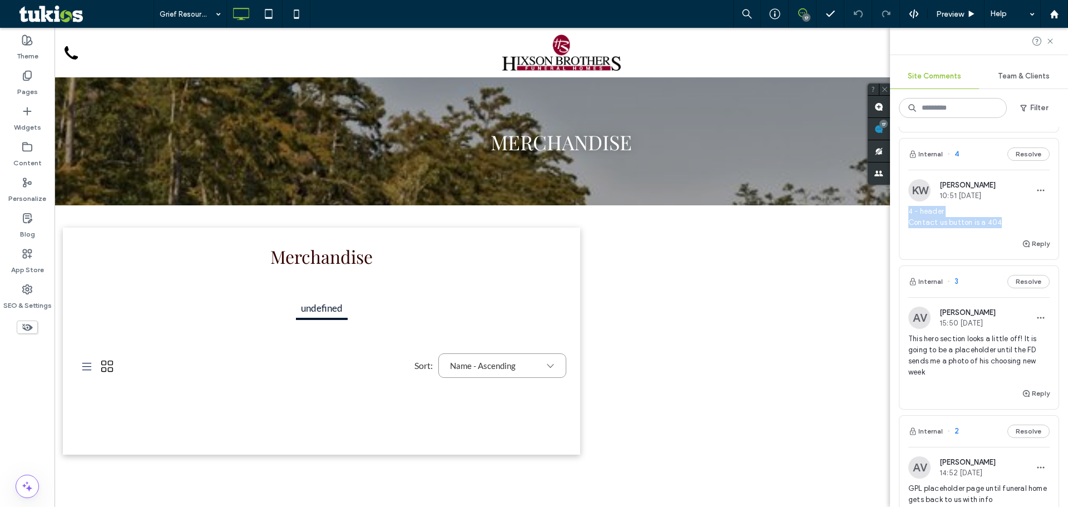
drag, startPoint x: 1006, startPoint y: 235, endPoint x: 906, endPoint y: 223, distance: 100.9
click at [906, 223] on div "KW [PERSON_NAME] 10:51 [DATE] 4 - header Contact us button is a 404" at bounding box center [978, 208] width 159 height 58
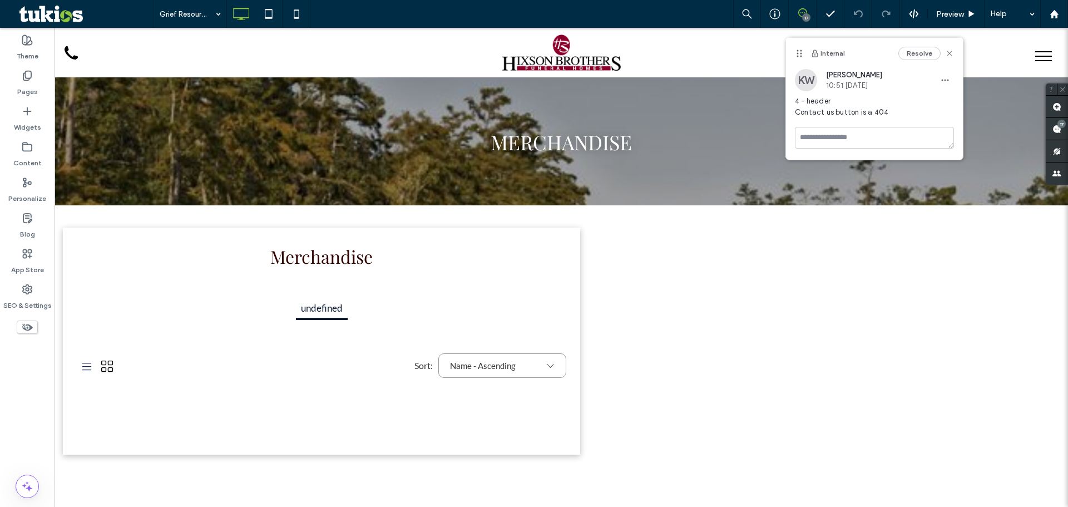
copy span "4 - header Contact us button is a 404"
drag, startPoint x: 899, startPoint y: 113, endPoint x: 794, endPoint y: 101, distance: 105.8
click at [794, 101] on div "KW [PERSON_NAME] 10:51 [DATE] 4 - header Contact us button is a 404" at bounding box center [874, 98] width 177 height 58
copy span "4 - header Contact us button is a 404"
click at [805, 12] on icon at bounding box center [802, 12] width 9 height 9
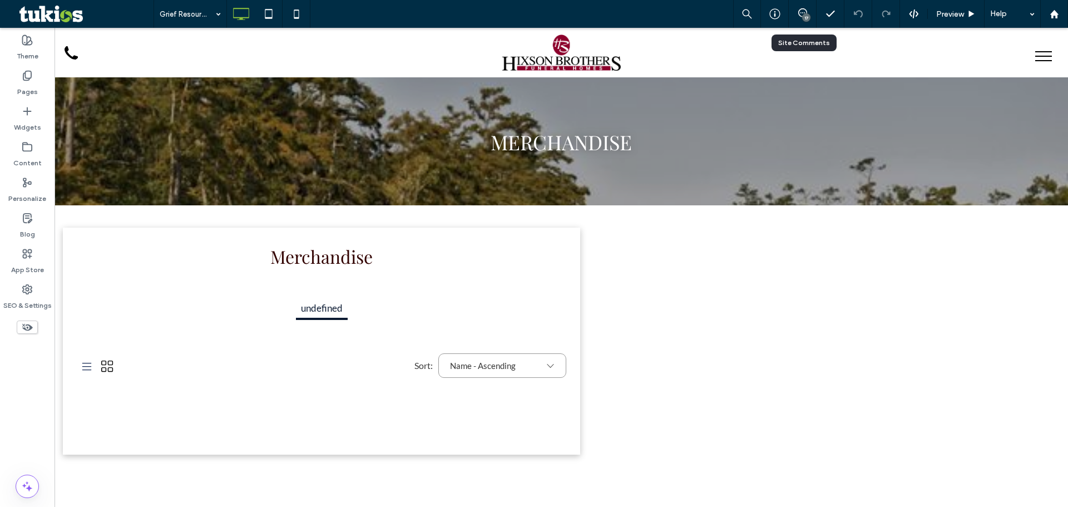
click at [805, 17] on div "17" at bounding box center [806, 17] width 8 height 8
click at [1060, 126] on div "17" at bounding box center [1061, 124] width 8 height 8
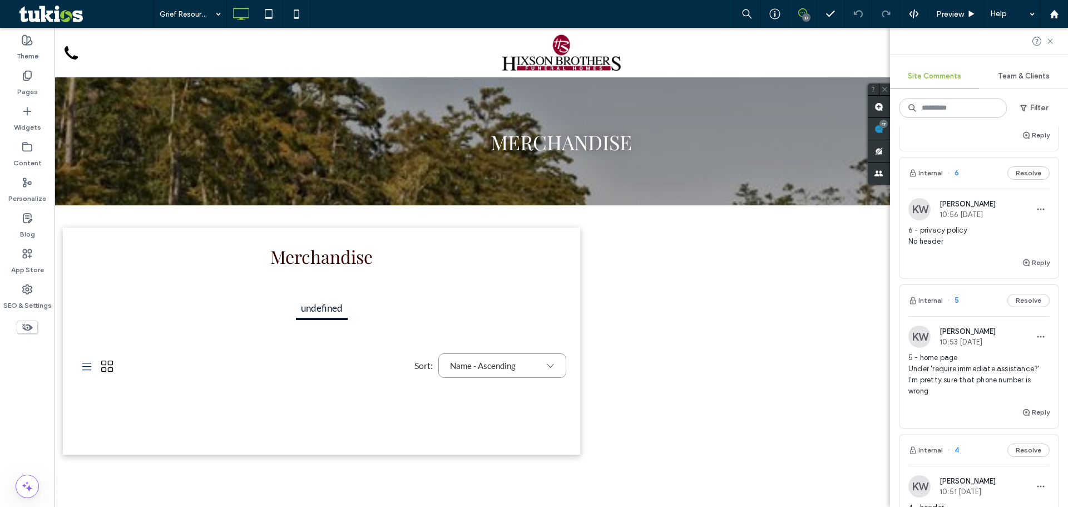
scroll to position [1558, 0]
click at [1036, 214] on icon "button" at bounding box center [1040, 209] width 9 height 9
click at [1000, 249] on div "Edit" at bounding box center [991, 249] width 99 height 21
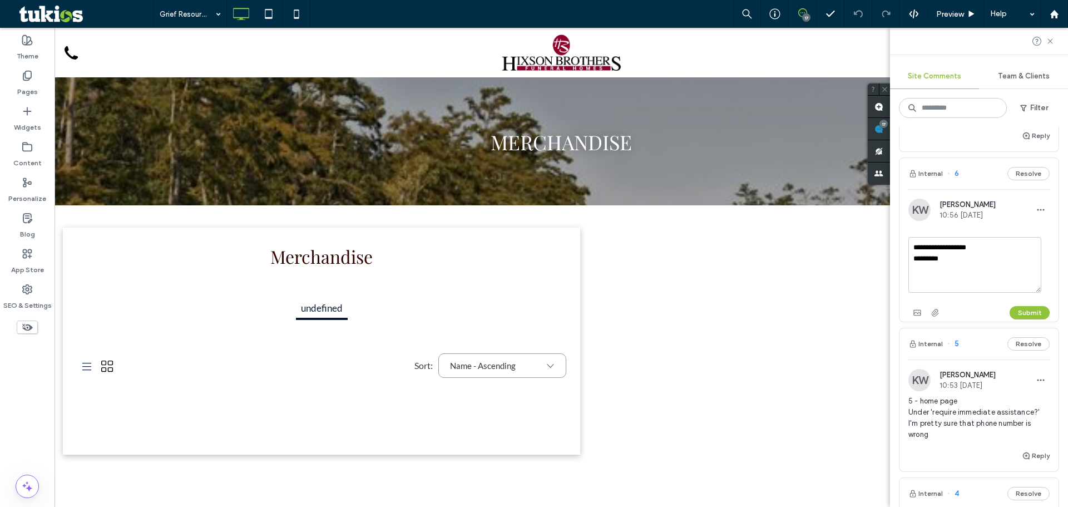
drag, startPoint x: 954, startPoint y: 269, endPoint x: 926, endPoint y: 270, distance: 28.4
click at [926, 270] on textarea "**********" at bounding box center [974, 265] width 133 height 56
type textarea "**********"
click at [1016, 319] on button "Submit" at bounding box center [1030, 312] width 40 height 13
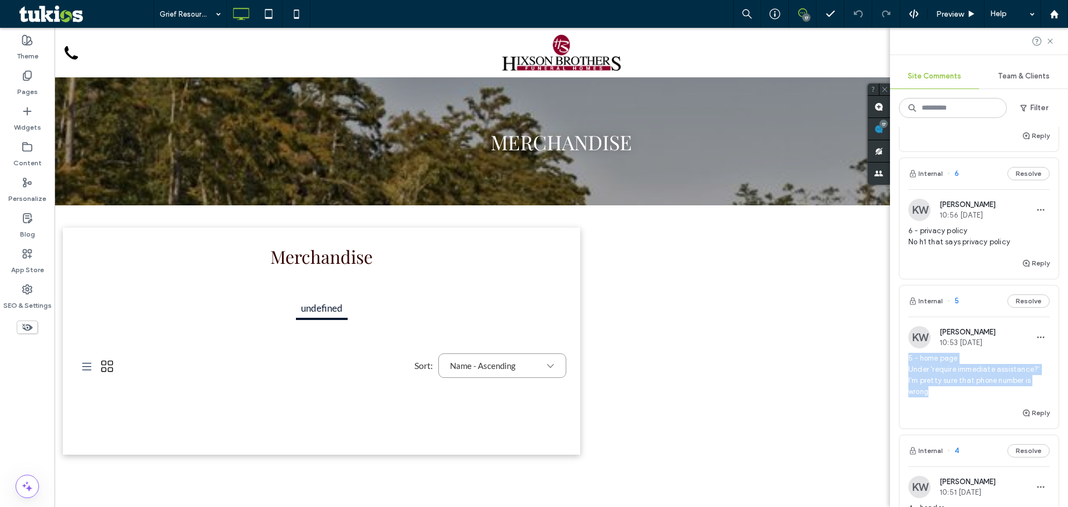
drag, startPoint x: 935, startPoint y: 402, endPoint x: 909, endPoint y: 370, distance: 40.7
click at [909, 370] on span "5 - home page Under 'require immediate assistance?' I'm pretty sure that phone …" at bounding box center [978, 375] width 141 height 45
copy span "5 - home page Under 'require immediate assistance?' I'm pretty sure that phone …"
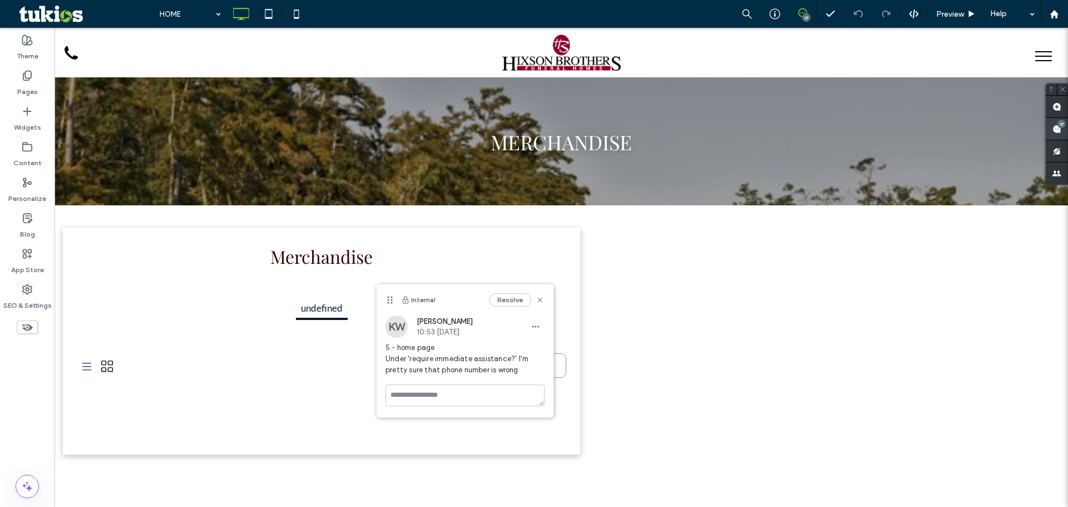
click at [1060, 129] on use at bounding box center [1056, 129] width 9 height 9
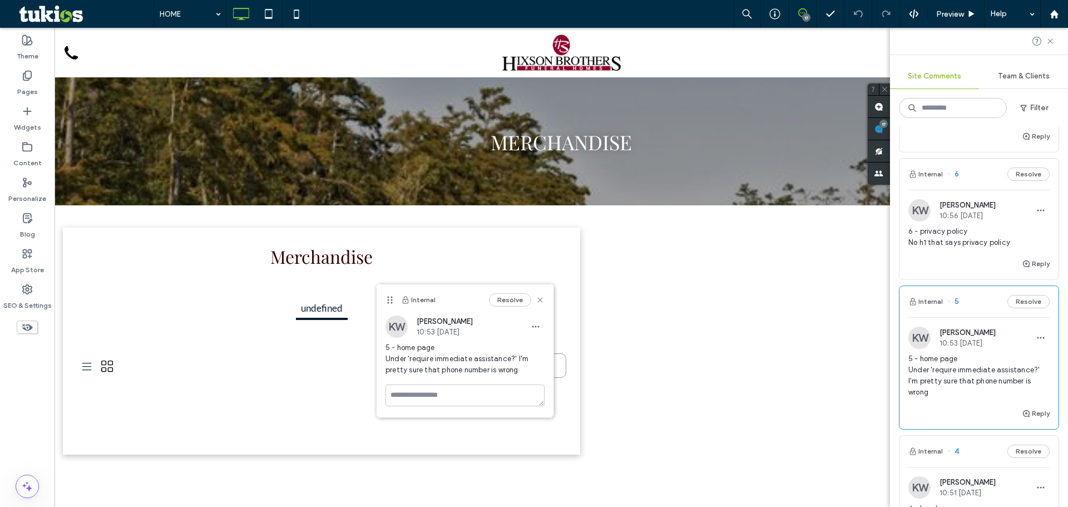
scroll to position [1558, 0]
drag, startPoint x: 1006, startPoint y: 253, endPoint x: 906, endPoint y: 243, distance: 100.7
click at [906, 243] on div "KW [PERSON_NAME] 10:56 [DATE] 6 - privacy policy No h1 that says privacy policy" at bounding box center [978, 228] width 159 height 58
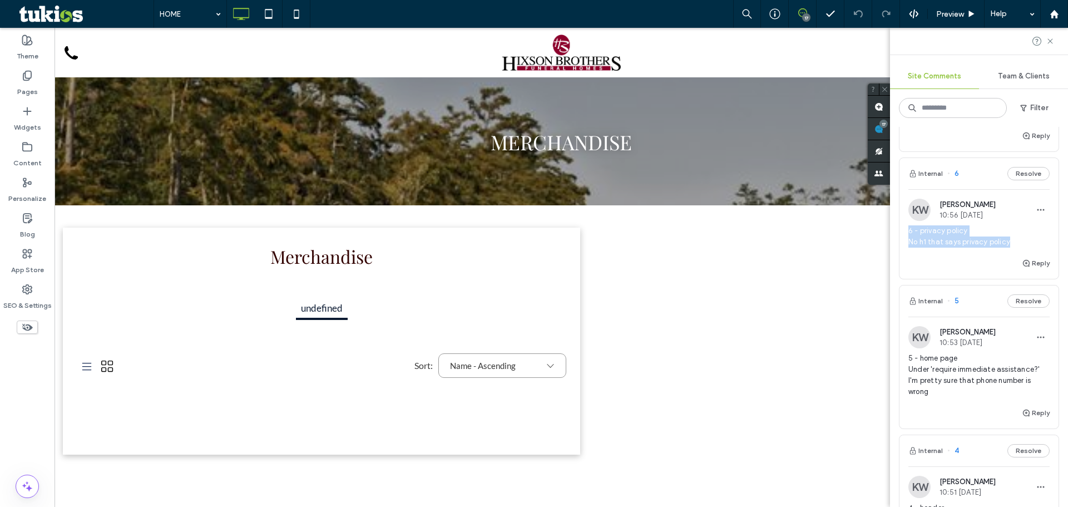
copy span "6 - privacy policy No h1 that says privacy policy"
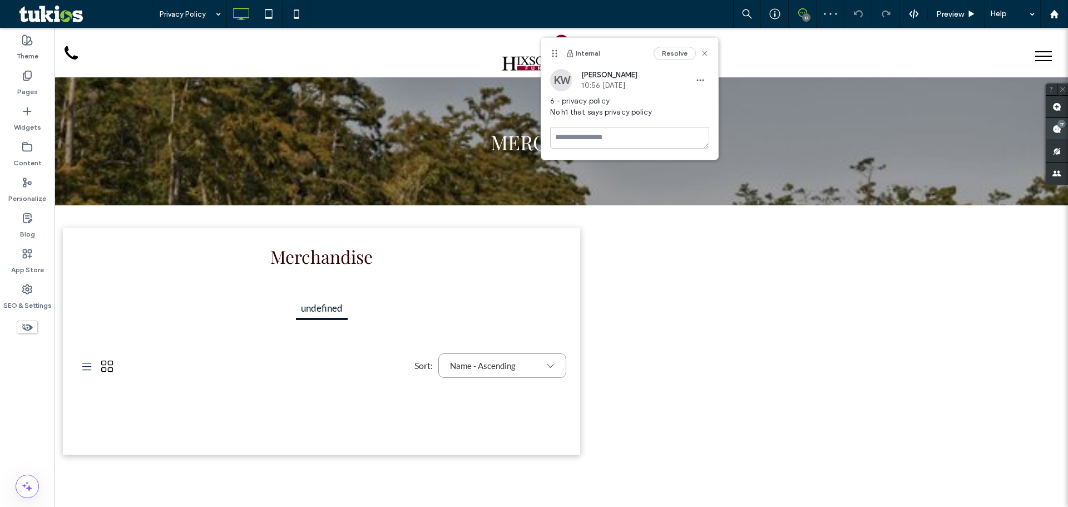
click at [1057, 131] on use at bounding box center [1056, 129] width 9 height 9
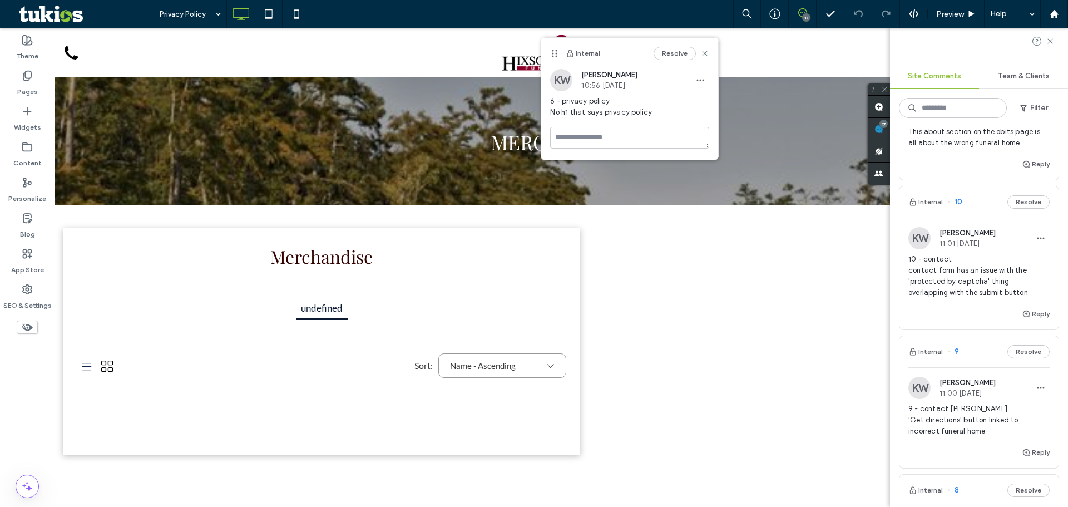
scroll to position [1409, 0]
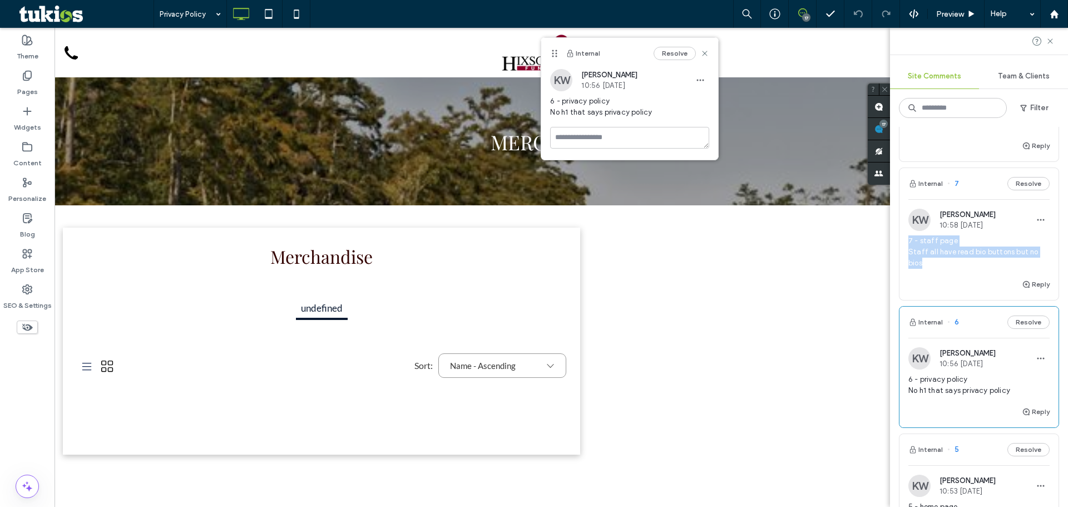
drag, startPoint x: 931, startPoint y: 273, endPoint x: 903, endPoint y: 252, distance: 34.2
click at [903, 252] on div "KW [PERSON_NAME] 10:58 [DATE] 7 - staff page Staff all have read bio buttons bu…" at bounding box center [978, 243] width 159 height 69
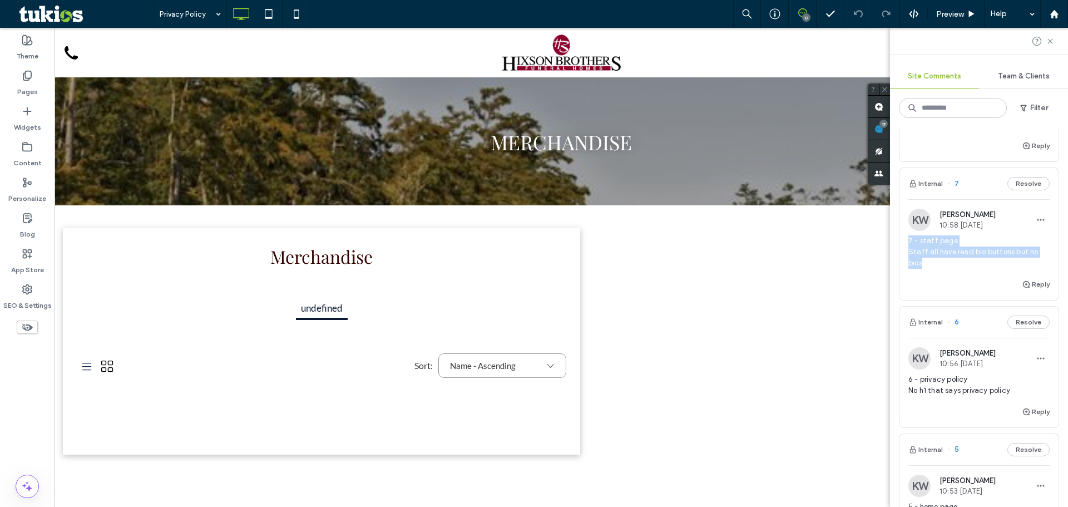
copy span "7 - staff page Staff all have read bio buttons but no bios"
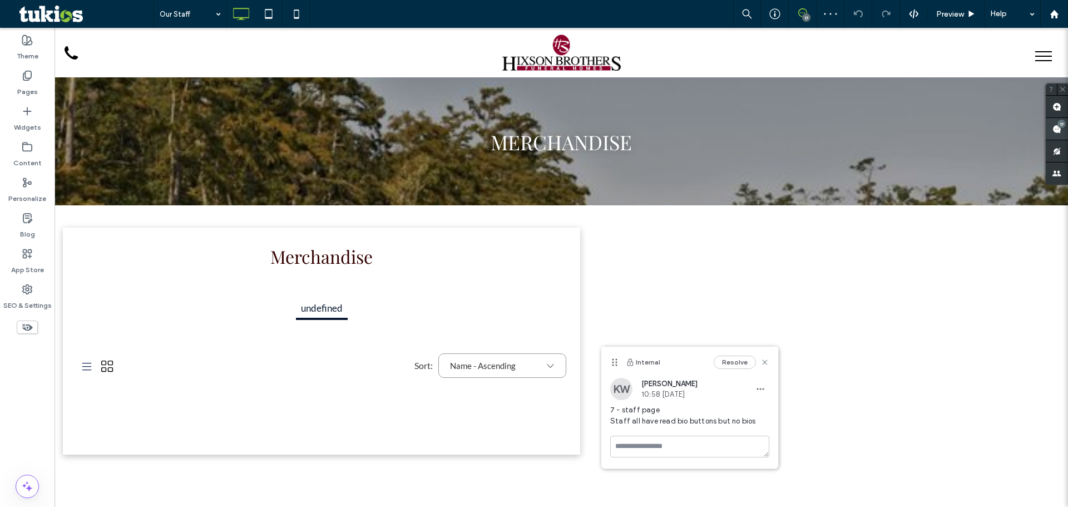
click at [1060, 124] on div "17" at bounding box center [1061, 124] width 8 height 8
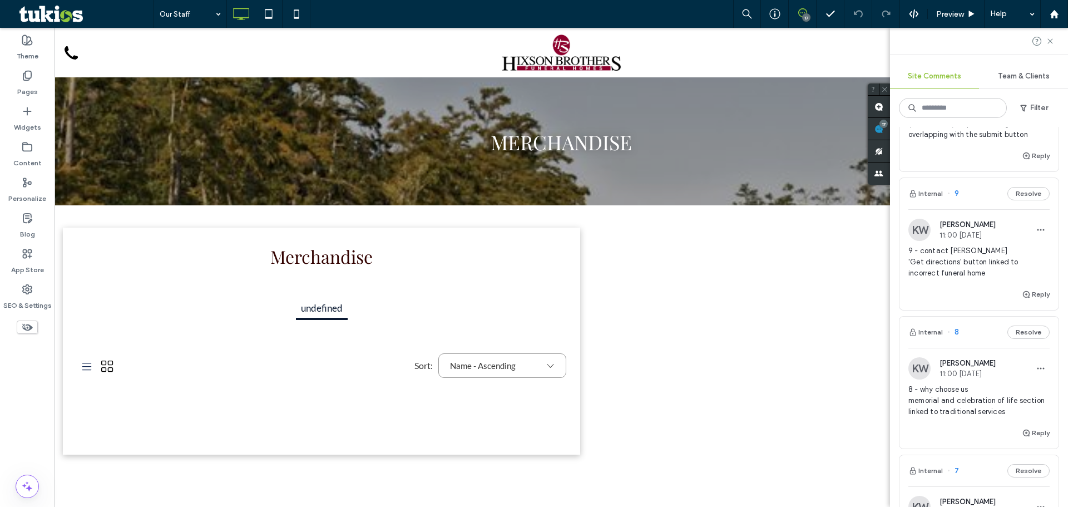
scroll to position [1335, 0]
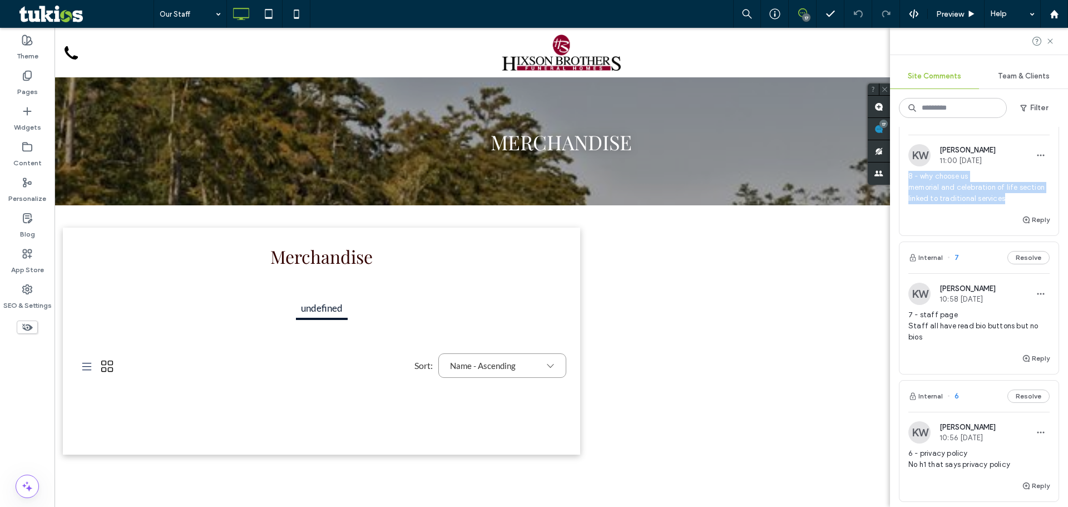
drag, startPoint x: 1031, startPoint y: 210, endPoint x: 907, endPoint y: 186, distance: 125.8
click at [907, 186] on div "KW [PERSON_NAME] 11:00 [DATE] 8 - why choose us memorial and celebration of lif…" at bounding box center [978, 178] width 159 height 69
copy span "8 - why choose us memorial and celebration of life section linked to traditiona…"
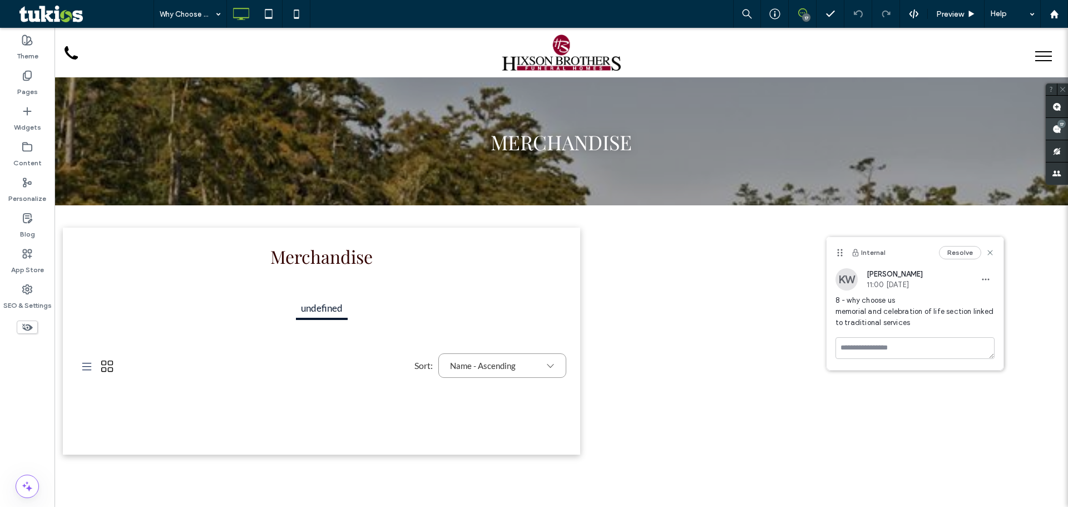
click at [1061, 126] on div "17" at bounding box center [1061, 124] width 8 height 8
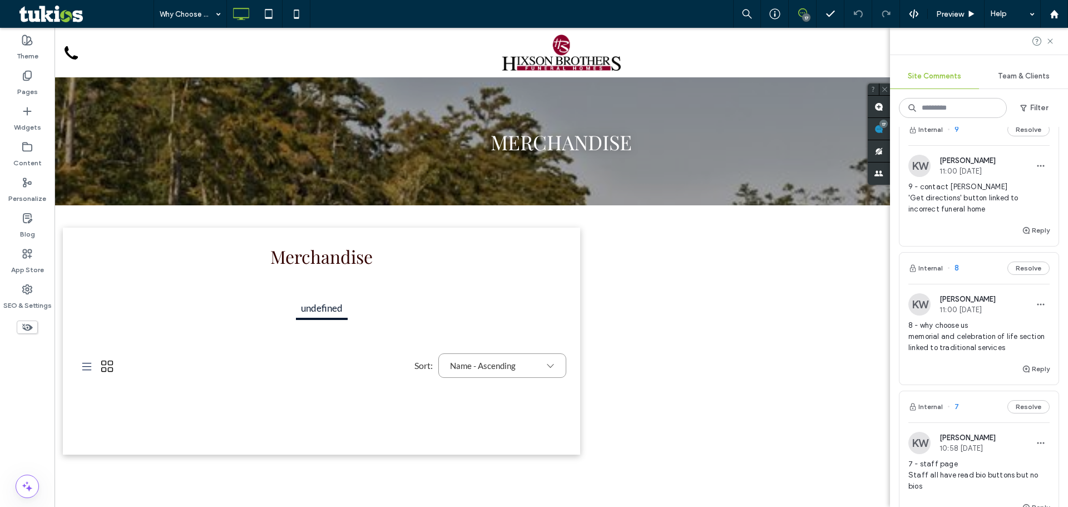
scroll to position [1187, 0]
drag, startPoint x: 988, startPoint y: 219, endPoint x: 908, endPoint y: 200, distance: 82.3
click at [908, 200] on div "KW [PERSON_NAME] 11:00 [DATE] 9 - contact page 'Get directions' button linked t…" at bounding box center [978, 188] width 159 height 69
copy span "9 - contact [PERSON_NAME] 'Get directions' button linked to incorrect funeral h…"
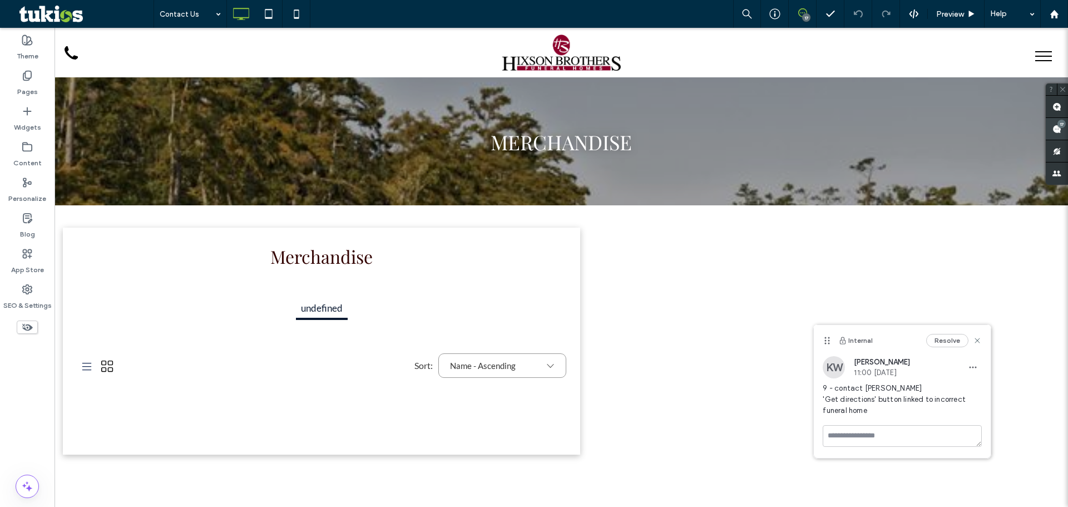
click at [1055, 123] on span at bounding box center [1057, 129] width 22 height 22
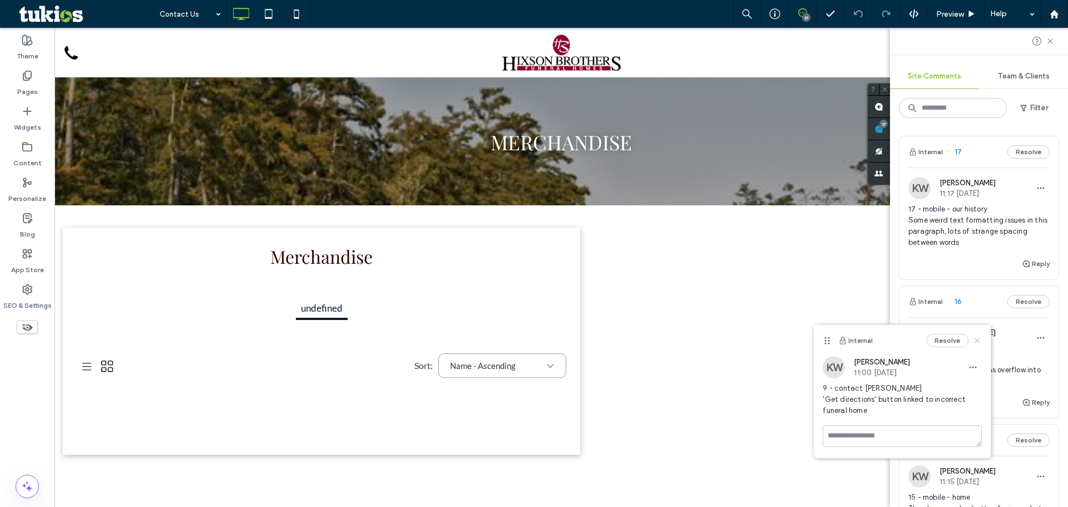
click at [977, 340] on use at bounding box center [977, 340] width 5 height 5
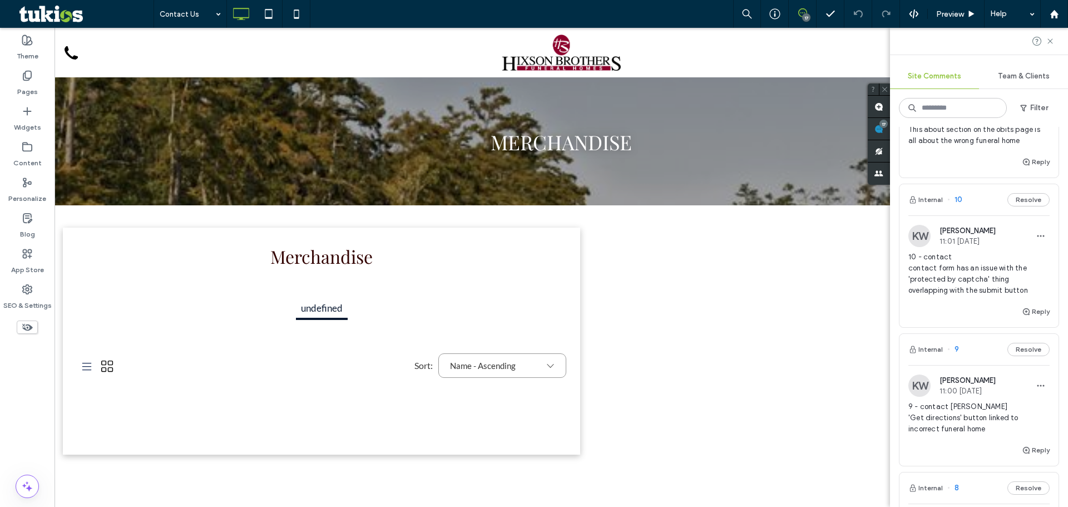
scroll to position [964, 0]
drag, startPoint x: 1030, startPoint y: 304, endPoint x: 906, endPoint y: 270, distance: 128.6
click at [906, 270] on div "KW [PERSON_NAME] 11:01 [DATE] 10 - contact contact form has an issue with the '…" at bounding box center [978, 267] width 159 height 80
copy span "10 - contact contact form has an issue with the 'protected by captcha' thing ov…"
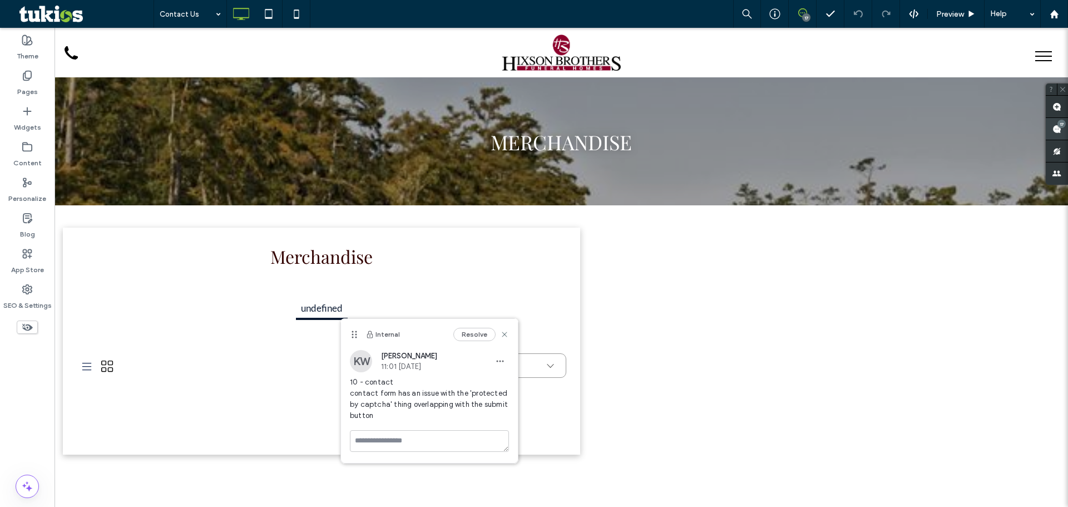
click at [1056, 128] on use at bounding box center [1056, 129] width 9 height 9
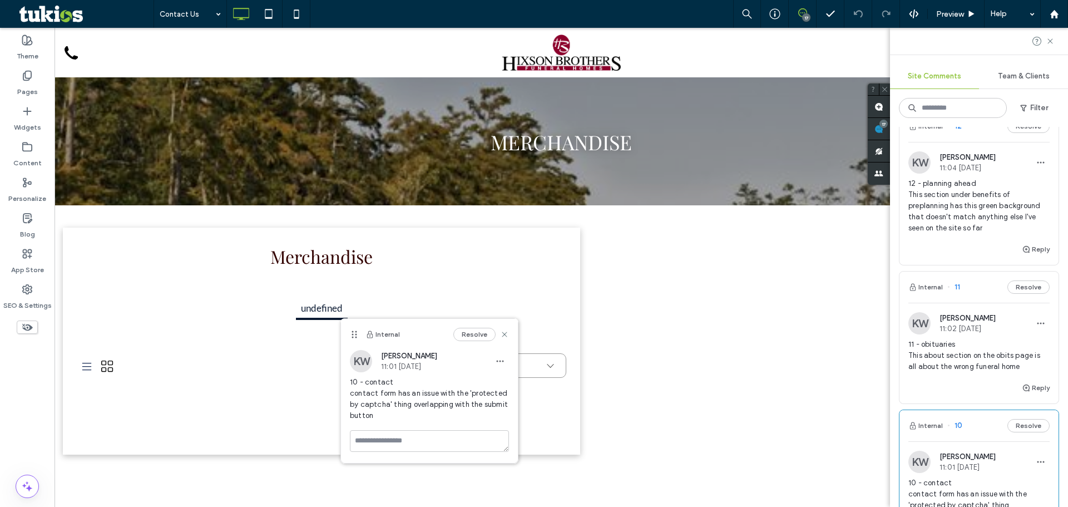
scroll to position [741, 0]
drag, startPoint x: 1022, startPoint y: 375, endPoint x: 901, endPoint y: 358, distance: 123.0
click at [901, 358] on div "KW [PERSON_NAME] 11:02 [DATE] 11 - obituaries This about section on the obits p…" at bounding box center [978, 345] width 159 height 69
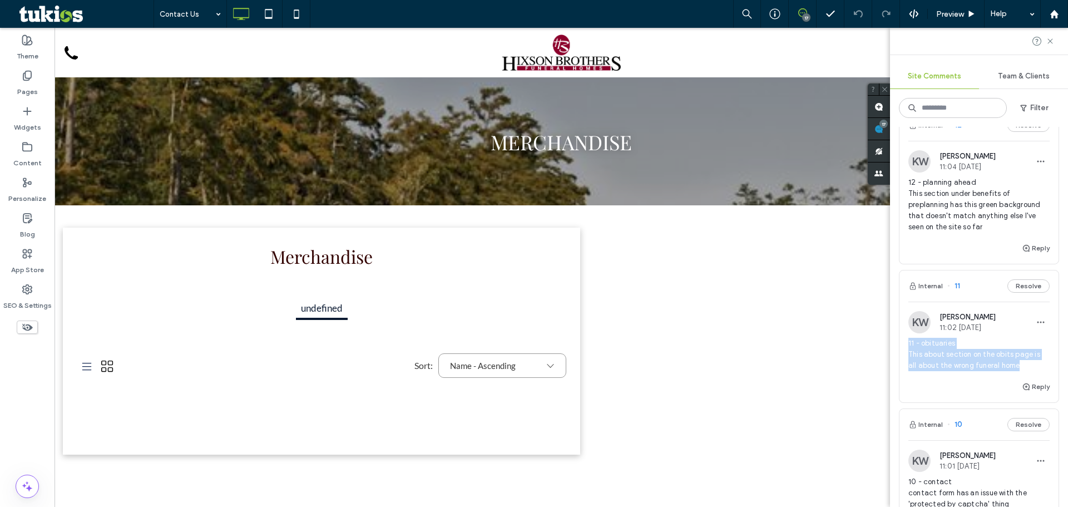
copy span "11 - obituaries This about section on the obits page is all about the wrong fun…"
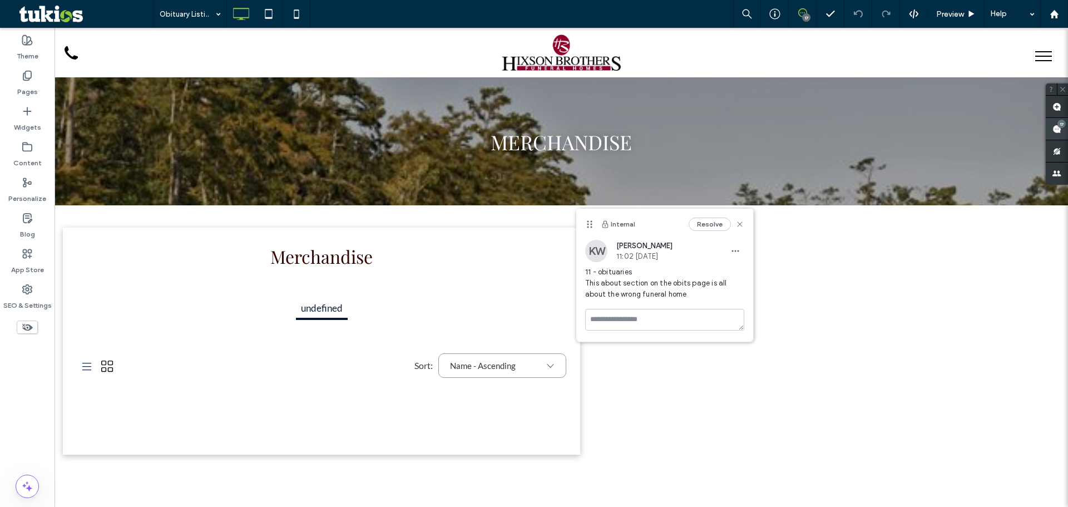
click at [1059, 123] on div "17" at bounding box center [1061, 124] width 8 height 8
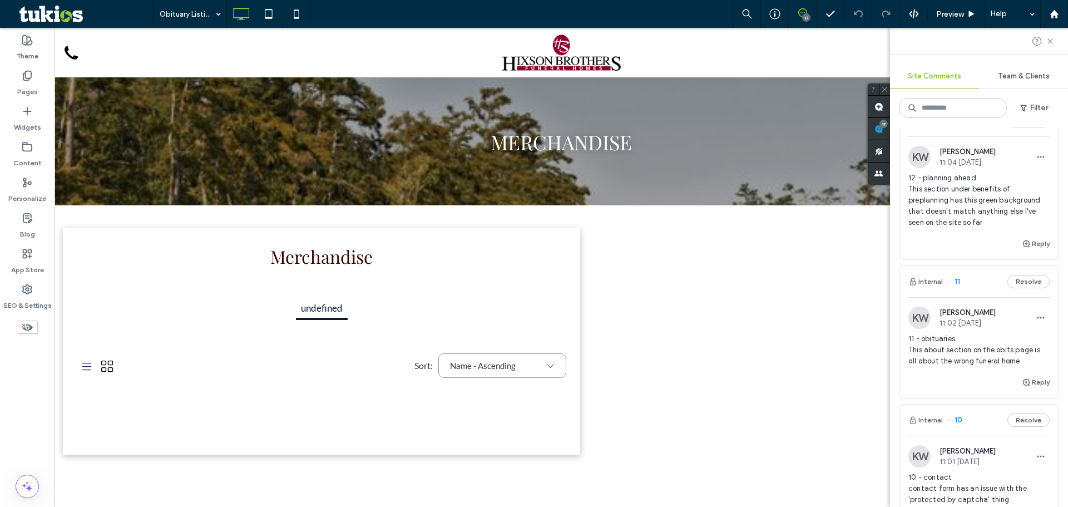
scroll to position [741, 0]
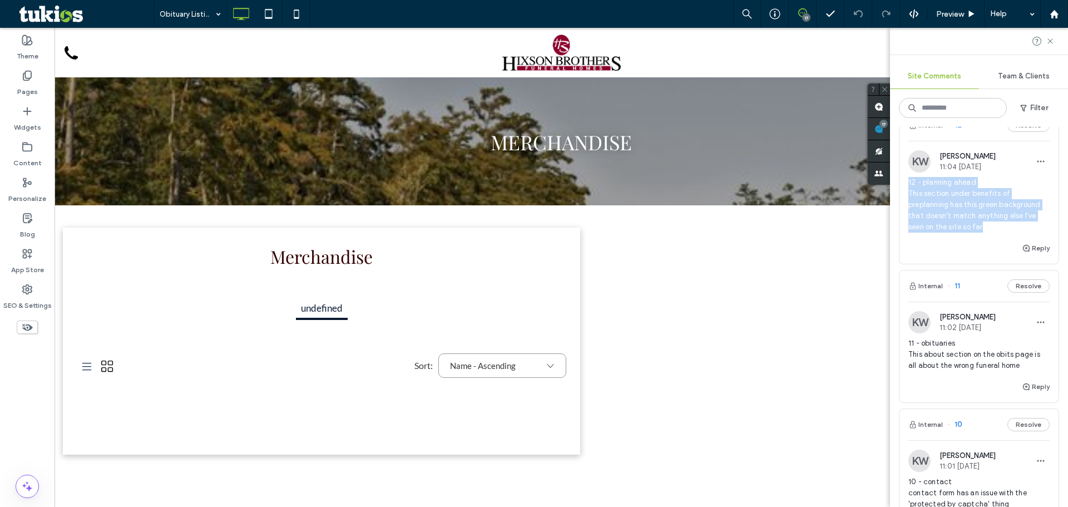
drag, startPoint x: 984, startPoint y: 241, endPoint x: 907, endPoint y: 193, distance: 90.9
click at [907, 193] on div "KW [PERSON_NAME] 11:04 [DATE] 12 - planning ahead This section under benefits o…" at bounding box center [978, 195] width 159 height 91
copy span "12 - planning ahead This section under benefits of preplanning has this green b…"
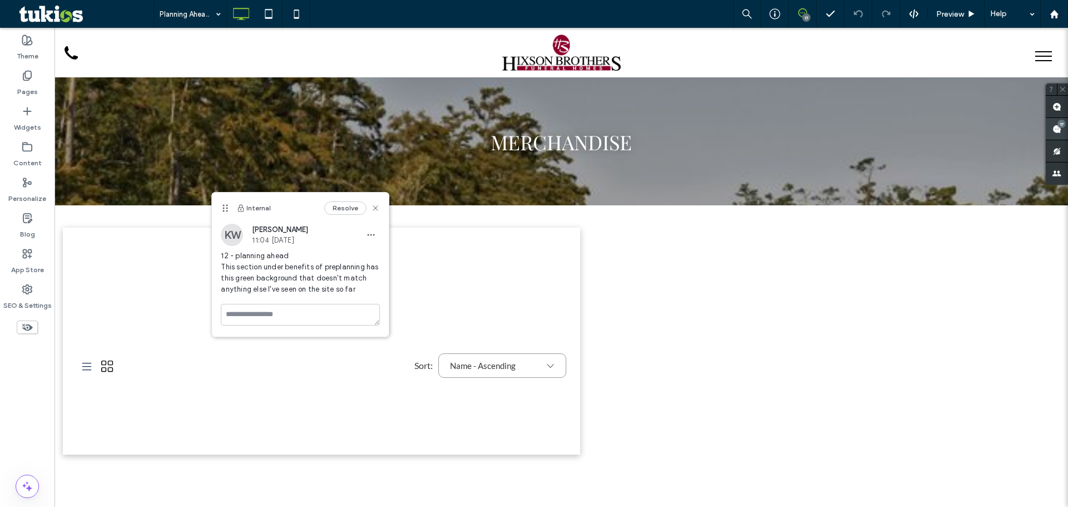
click at [1056, 126] on use at bounding box center [1056, 129] width 9 height 9
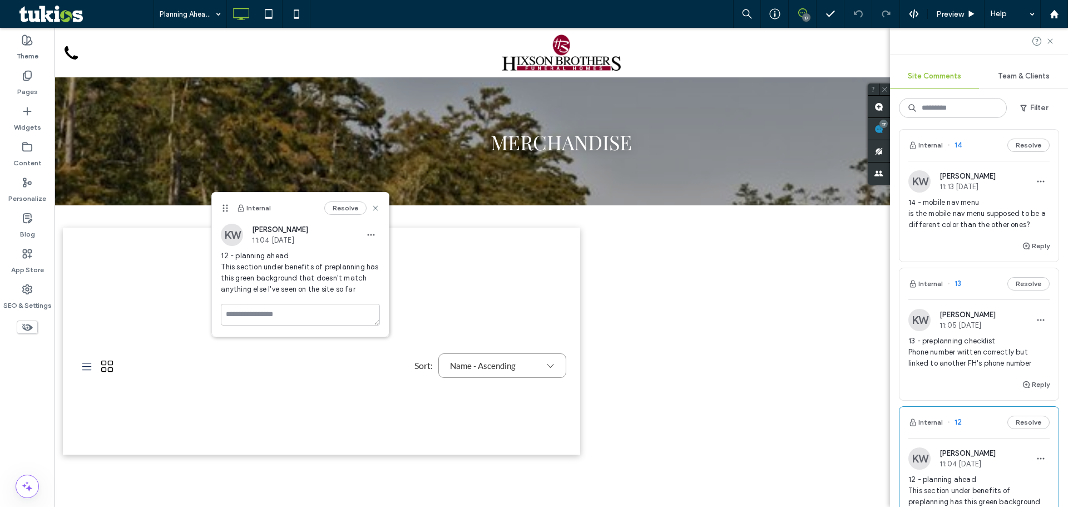
scroll to position [445, 0]
drag, startPoint x: 1032, startPoint y: 375, endPoint x: 907, endPoint y: 352, distance: 127.9
click at [907, 352] on div "KW [PERSON_NAME] 11:05 [DATE] 13 - preplanning checklist Phone number written c…" at bounding box center [978, 342] width 159 height 69
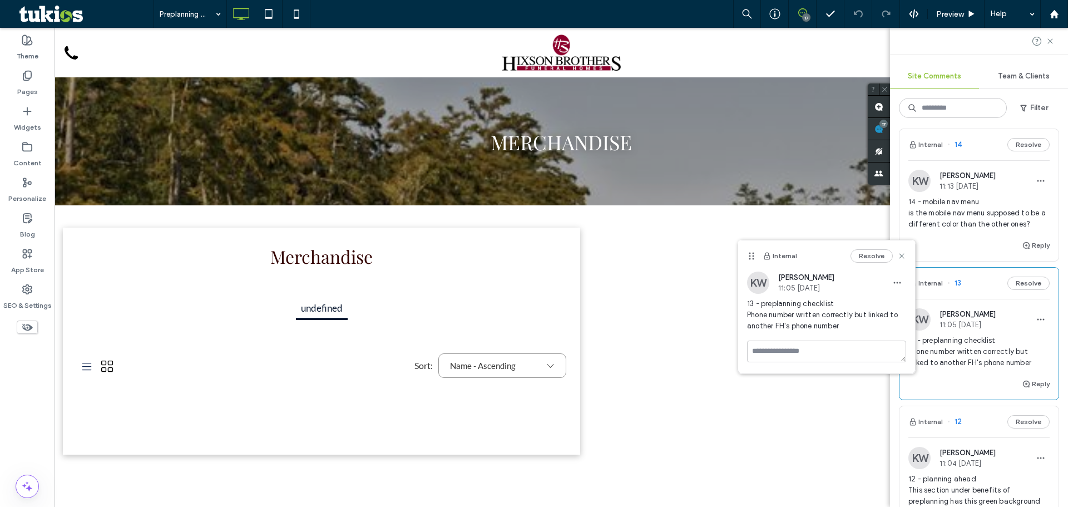
click at [1000, 252] on div "Reply" at bounding box center [978, 250] width 159 height 22
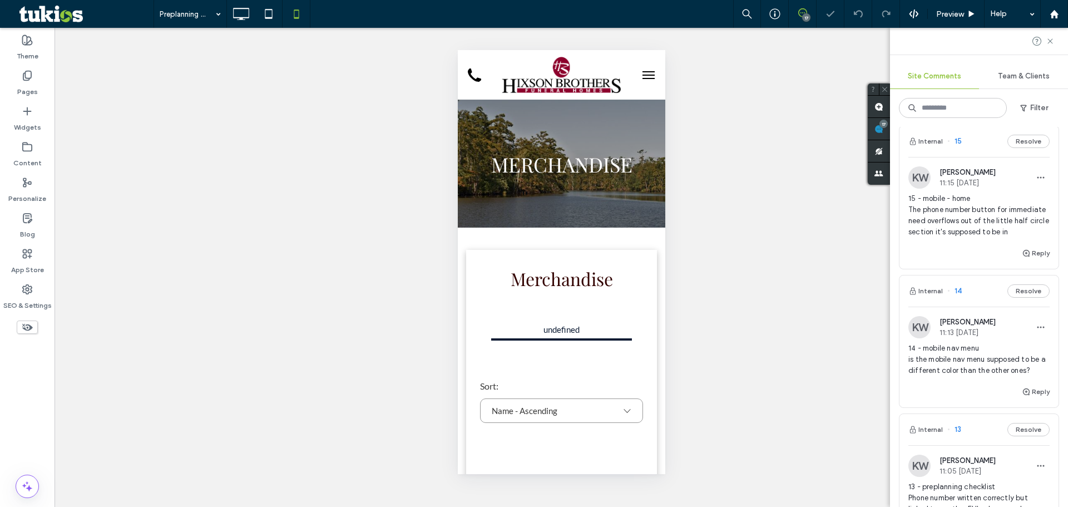
scroll to position [296, 0]
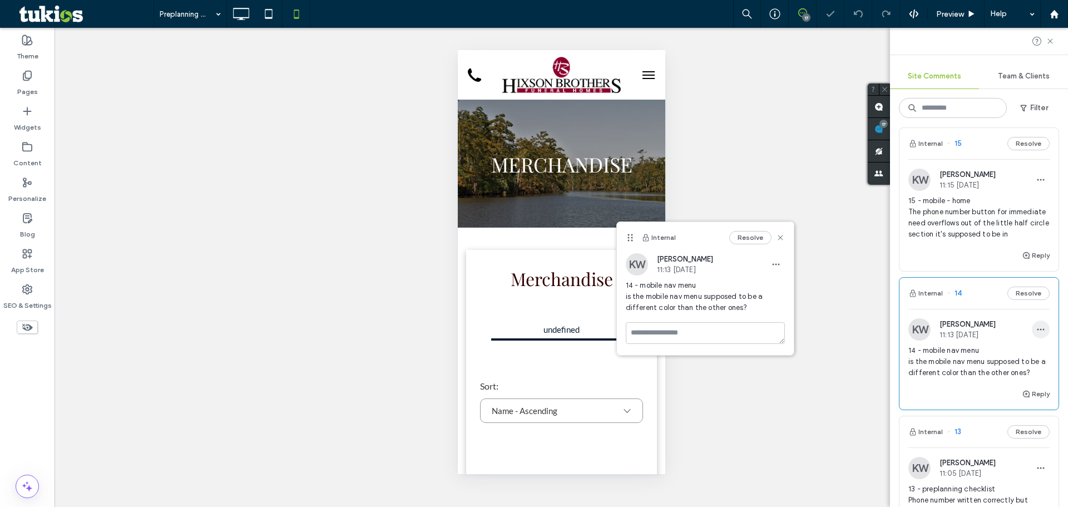
click at [1037, 330] on use "button" at bounding box center [1040, 330] width 7 height 2
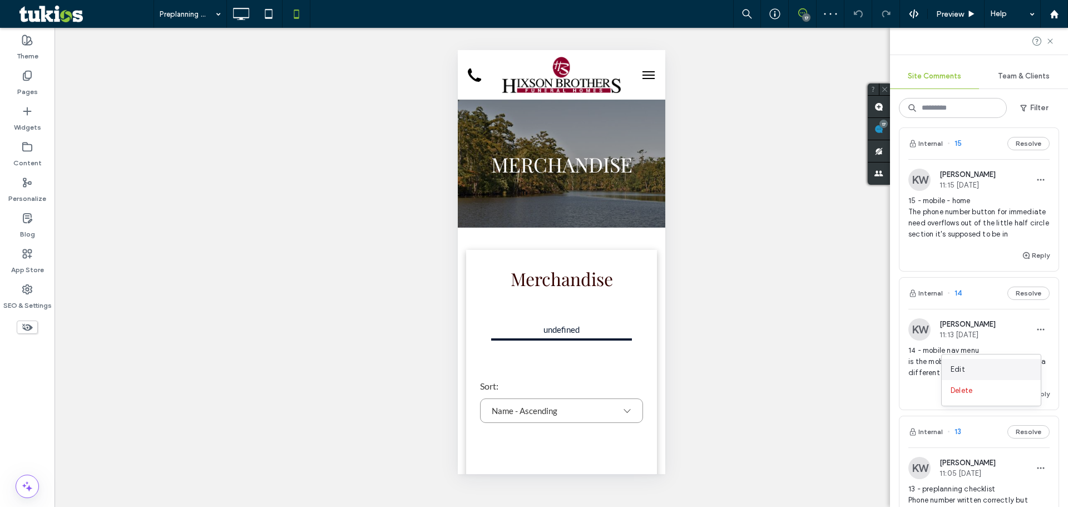
click at [988, 372] on div "Edit" at bounding box center [991, 369] width 99 height 21
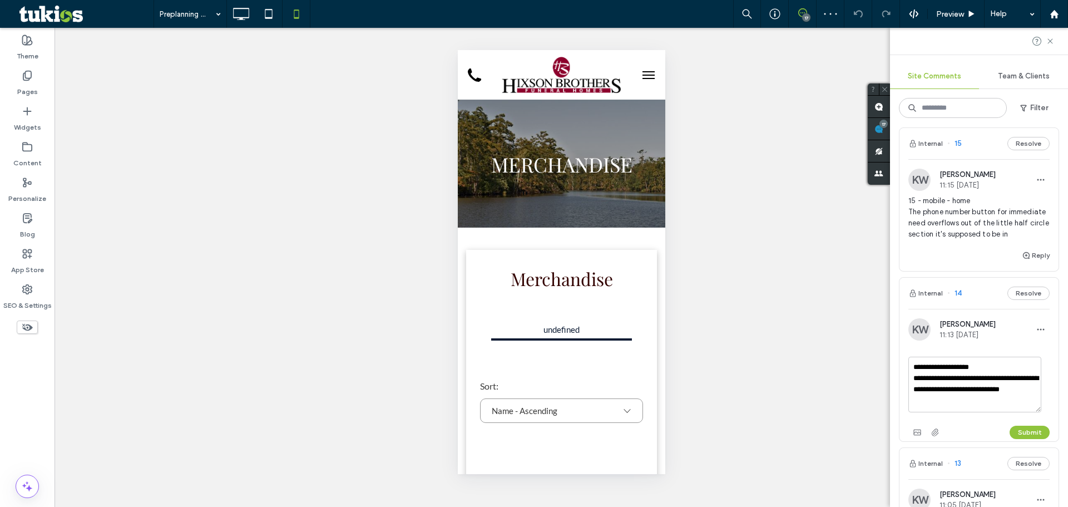
click at [982, 407] on textarea "**********" at bounding box center [974, 385] width 133 height 56
type textarea "**********"
click at [1017, 438] on button "Submit" at bounding box center [1030, 432] width 40 height 13
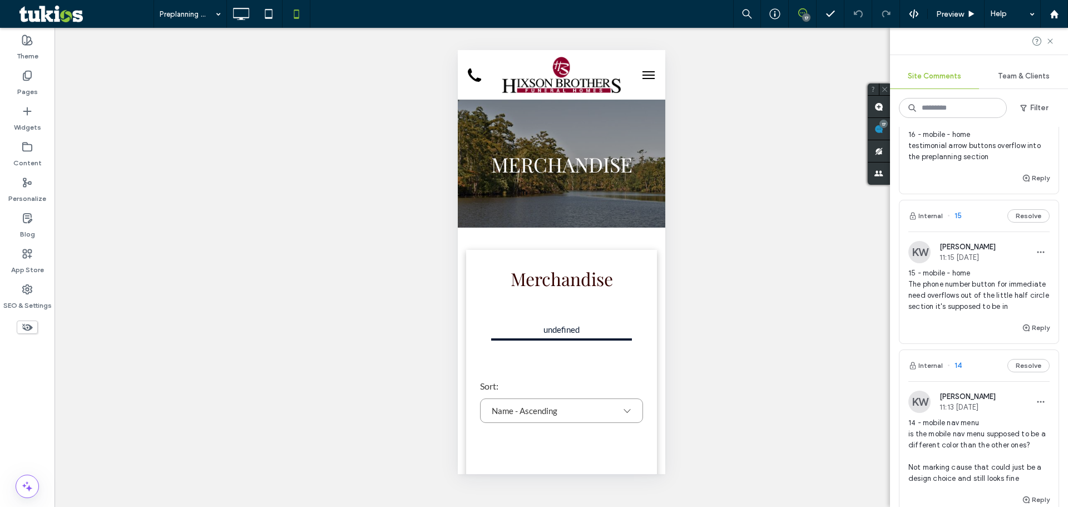
scroll to position [223, 0]
drag, startPoint x: 940, startPoint y: 317, endPoint x: 908, endPoint y: 278, distance: 49.8
click at [908, 278] on span "15 - mobile - home The phone number button for immediate need overflows out of …" at bounding box center [978, 291] width 141 height 45
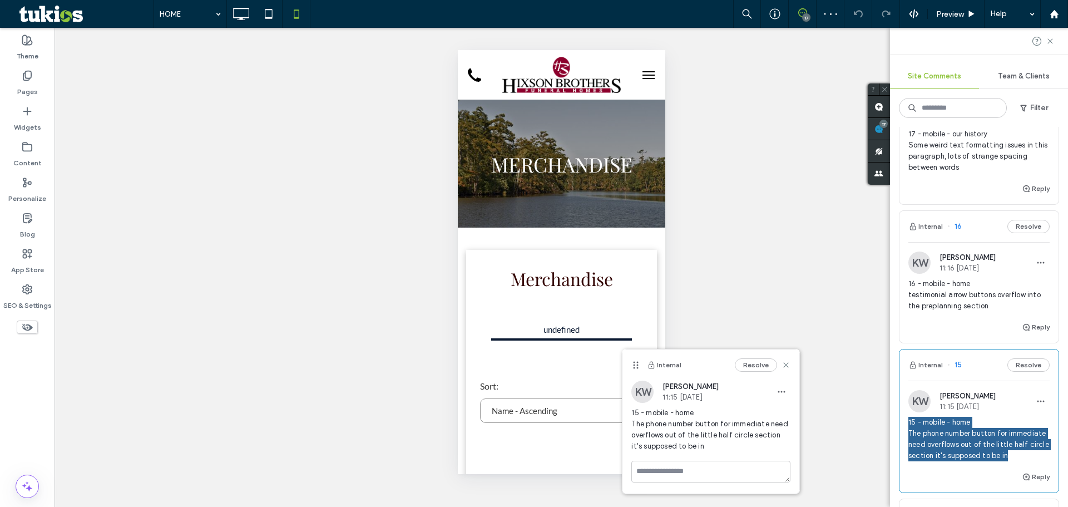
scroll to position [74, 0]
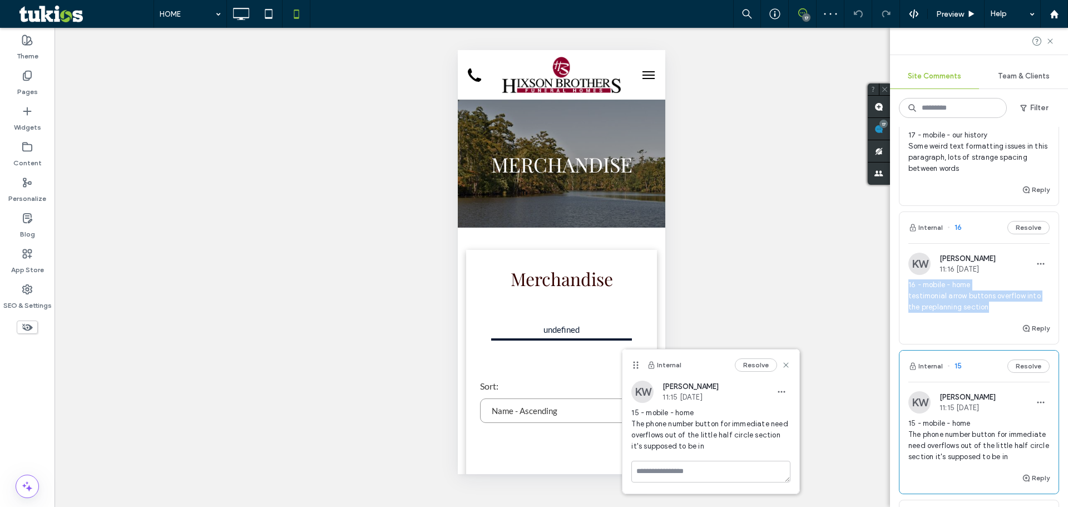
drag, startPoint x: 997, startPoint y: 309, endPoint x: 903, endPoint y: 288, distance: 96.5
click at [903, 288] on div "KW Kyle Whiting 11:16 Sep 12 2025 16 - mobile - home testimonial arrow buttons …" at bounding box center [978, 287] width 159 height 69
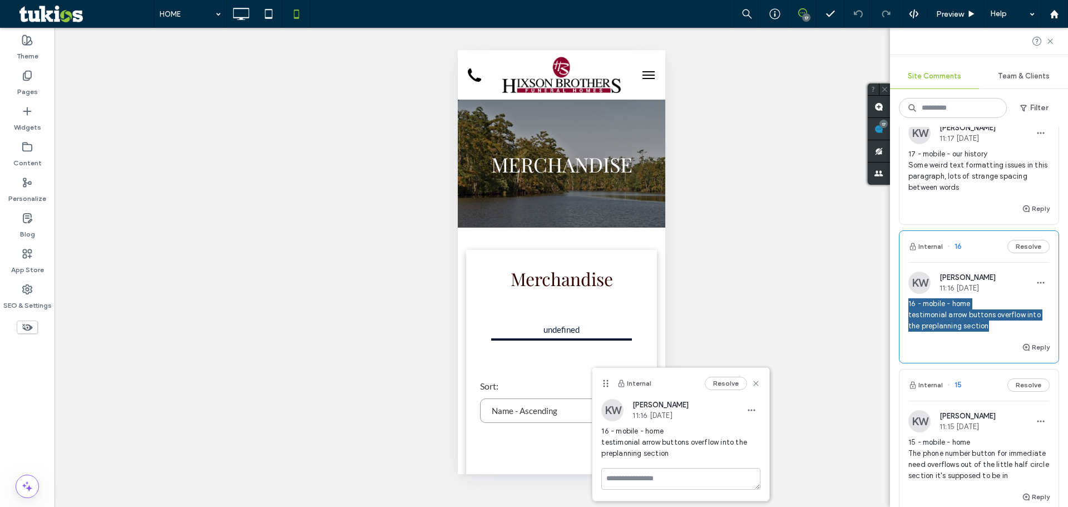
scroll to position [0, 0]
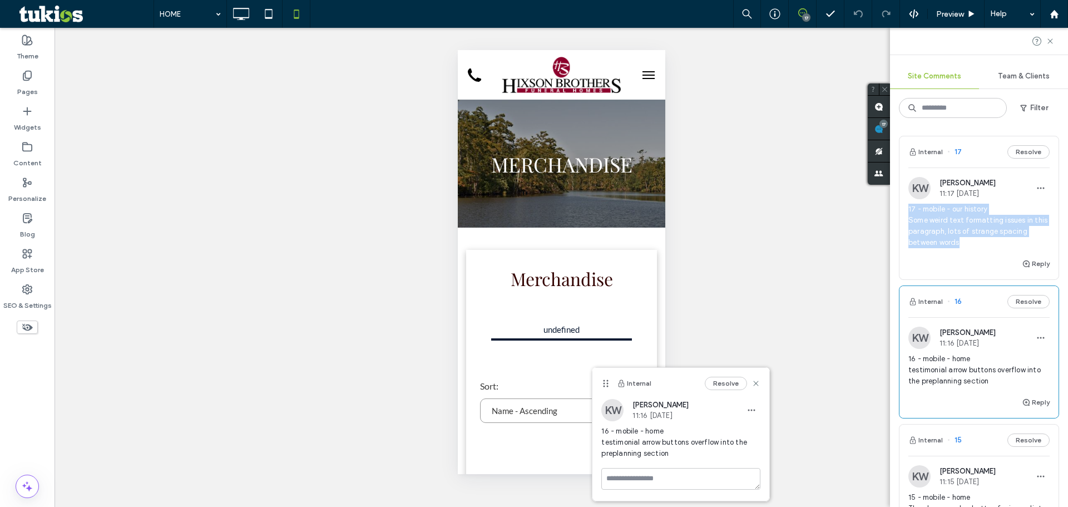
drag, startPoint x: 964, startPoint y: 243, endPoint x: 906, endPoint y: 212, distance: 65.9
click at [906, 212] on div "KW Kyle Whiting 11:17 Sep 12 2025 17 - mobile - our history Some weird text for…" at bounding box center [978, 217] width 159 height 80
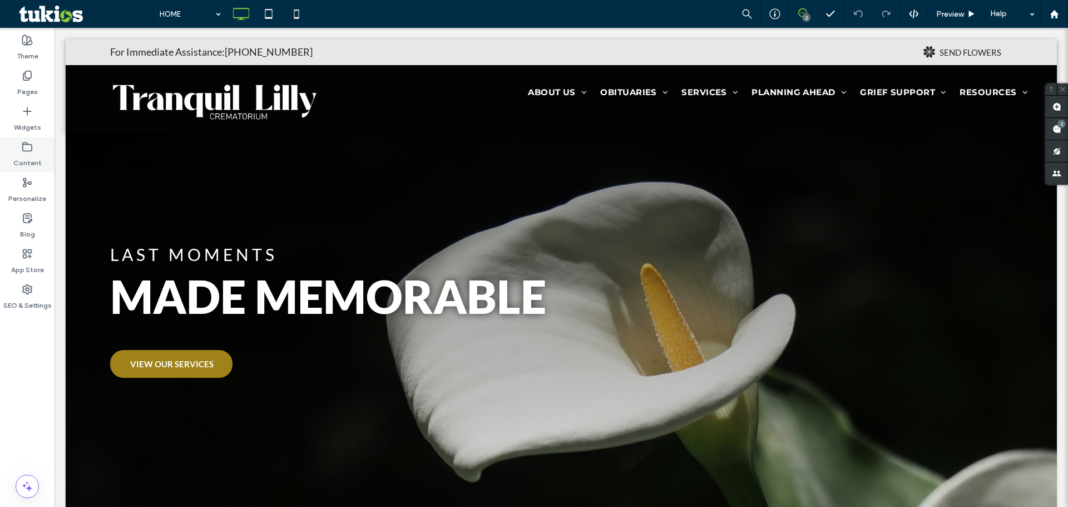
click at [19, 151] on div "Content" at bounding box center [27, 155] width 55 height 36
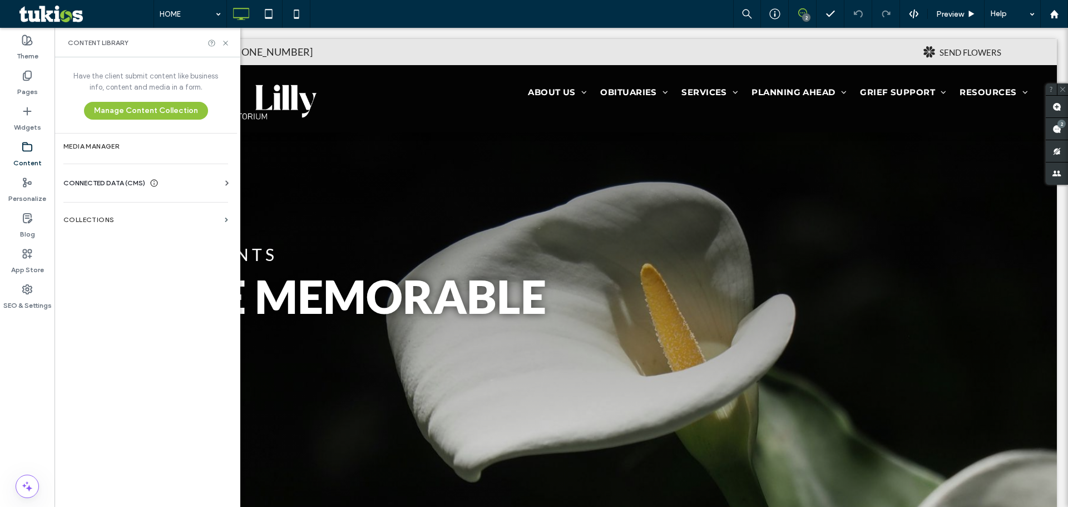
click at [179, 181] on div "CONNECTED DATA (CMS)" at bounding box center [147, 182] width 169 height 11
click at [123, 232] on label "Business Text" at bounding box center [147, 236] width 151 height 8
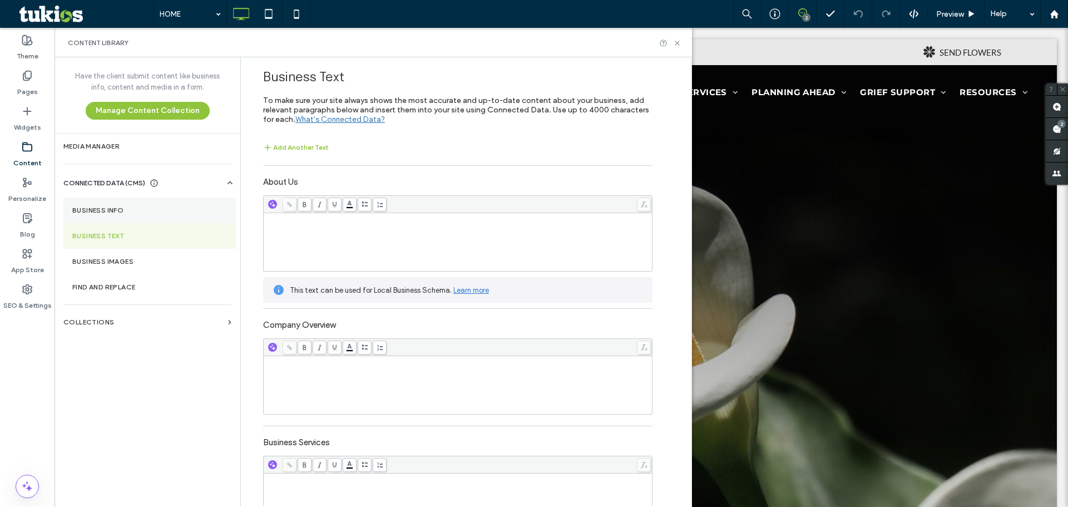
click at [135, 209] on label "Business Info" at bounding box center [149, 210] width 155 height 8
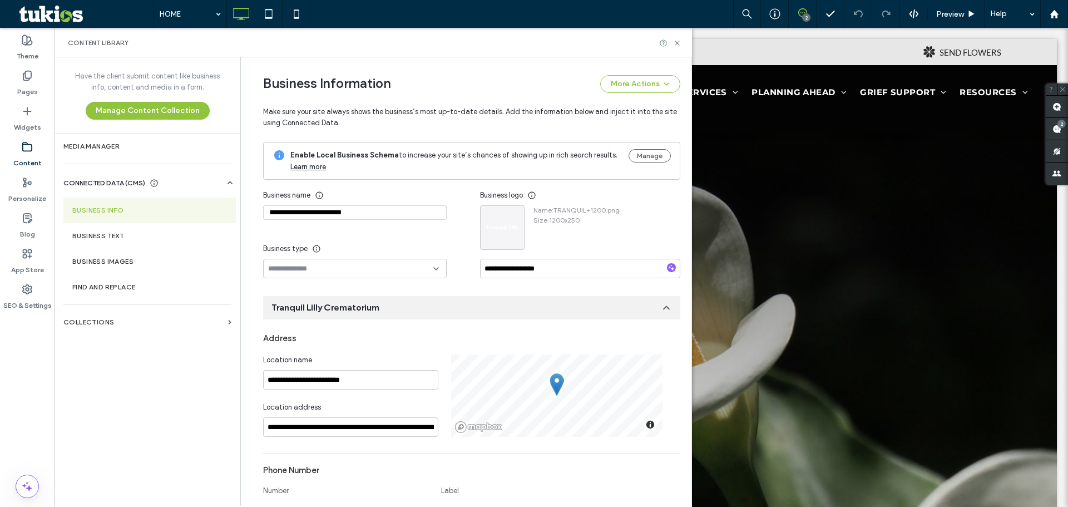
drag, startPoint x: 306, startPoint y: 212, endPoint x: 254, endPoint y: 215, distance: 53.0
click at [254, 215] on div "**********" at bounding box center [463, 482] width 434 height 850
drag, startPoint x: 493, startPoint y: 266, endPoint x: 394, endPoint y: 270, distance: 99.1
click at [396, 268] on div "**********" at bounding box center [471, 231] width 417 height 93
paste input "********"
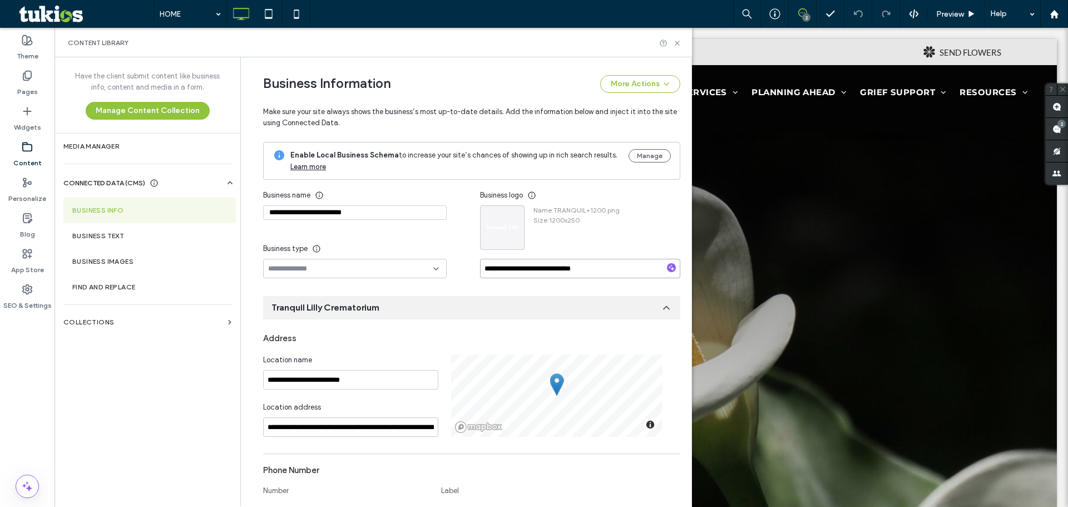
type input "**********"
click at [453, 248] on div "**********" at bounding box center [371, 231] width 217 height 93
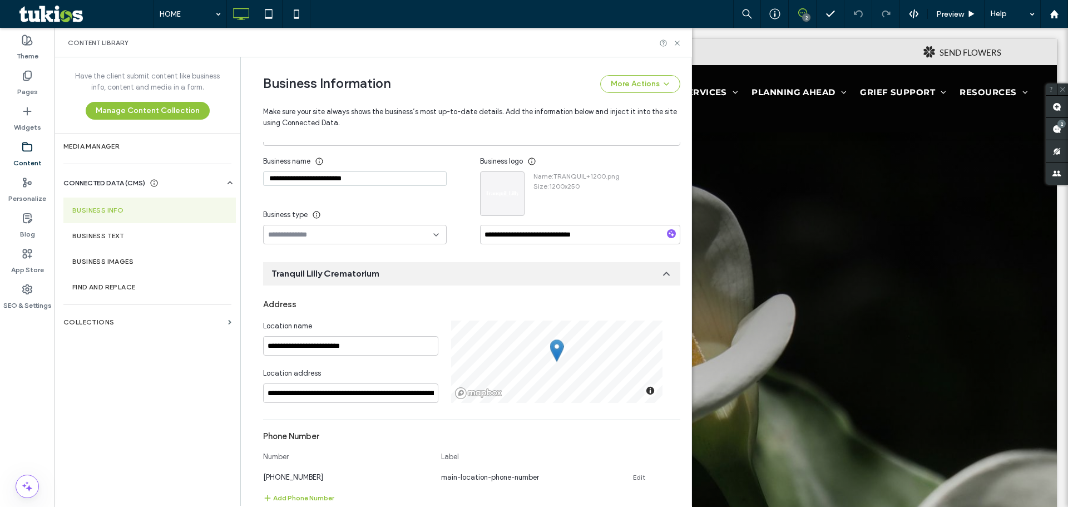
scroll to position [31, 0]
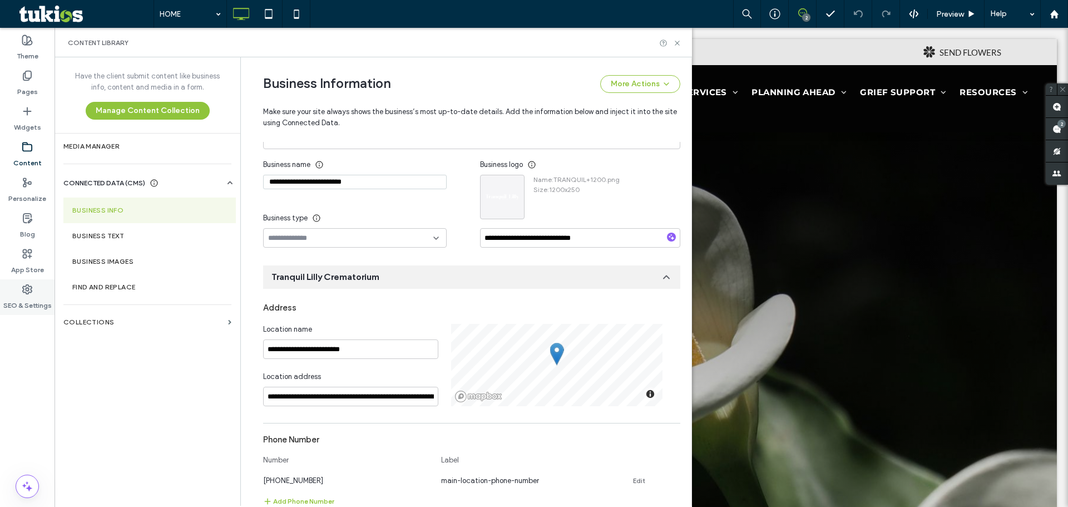
click at [22, 284] on icon at bounding box center [27, 289] width 11 height 11
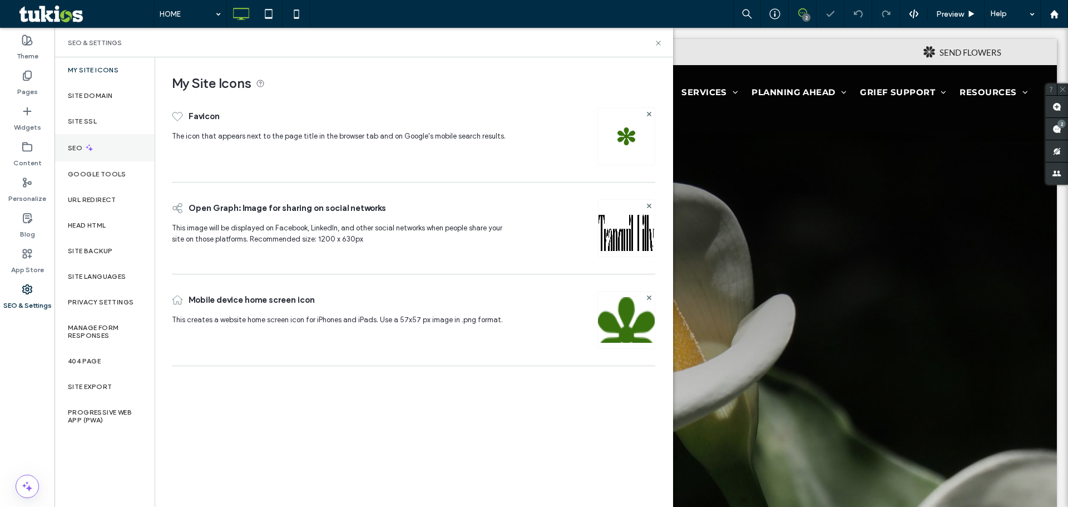
scroll to position [0, 0]
click at [105, 151] on div "SEO" at bounding box center [105, 147] width 100 height 27
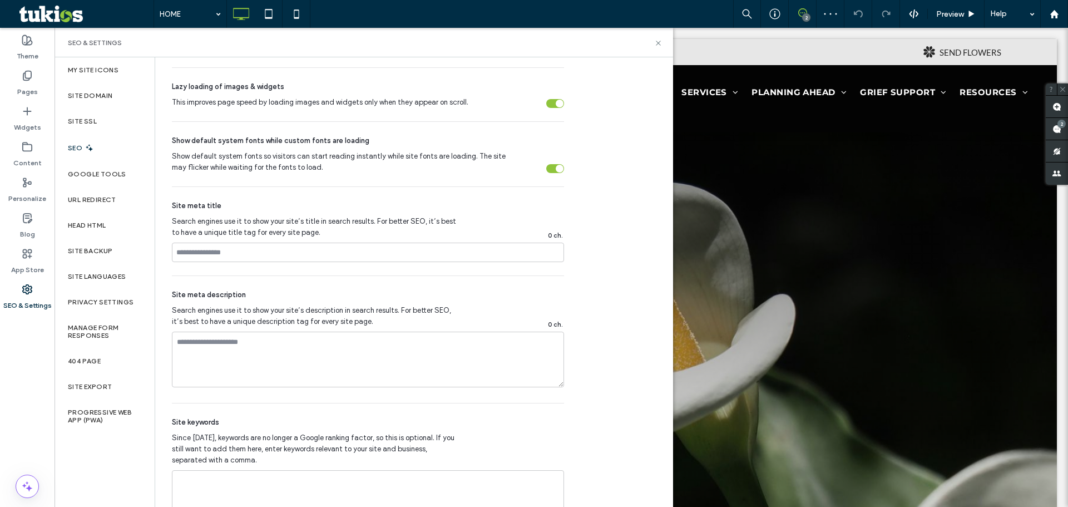
scroll to position [519, 0]
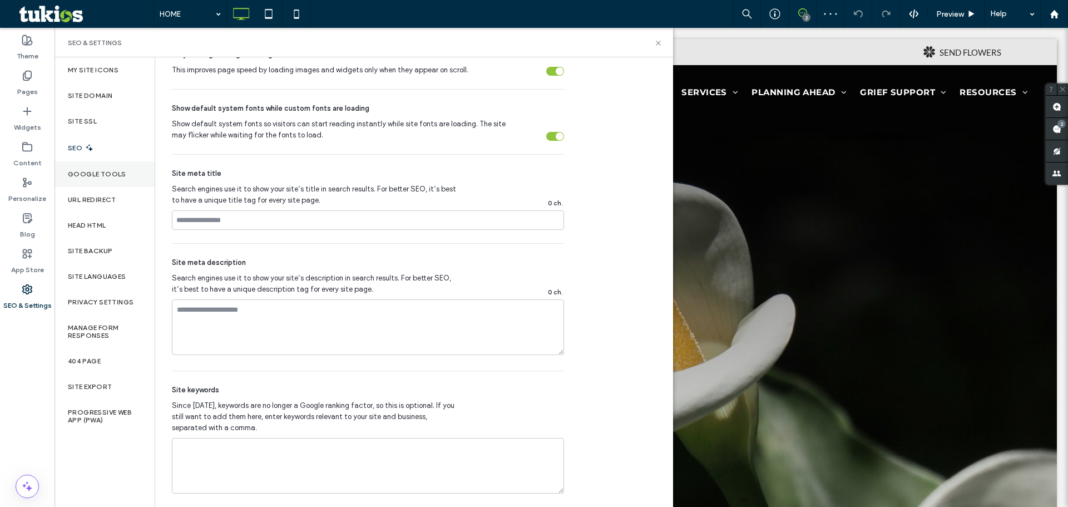
click at [105, 180] on div "Google Tools" at bounding box center [105, 174] width 100 height 26
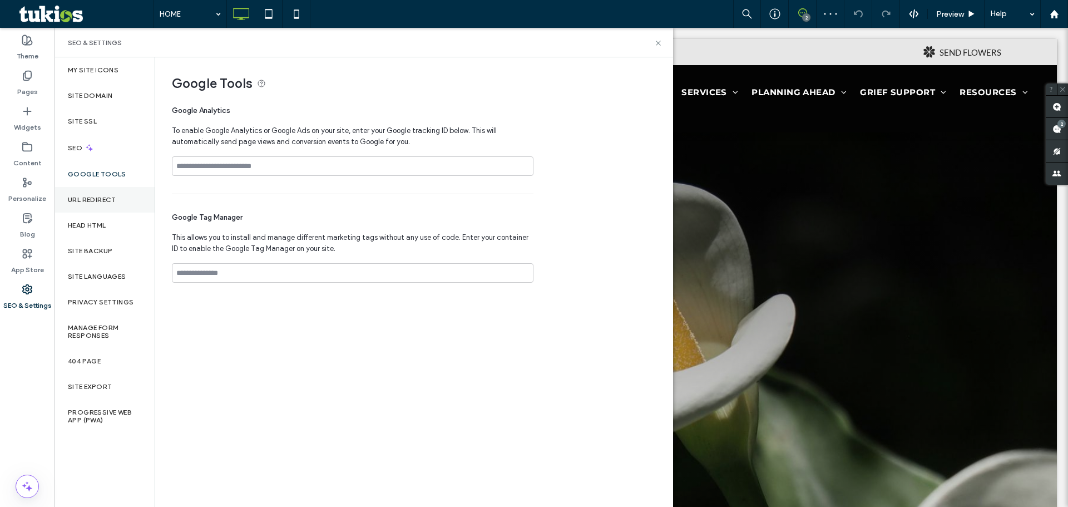
click at [103, 198] on label "URL Redirect" at bounding box center [92, 200] width 48 height 8
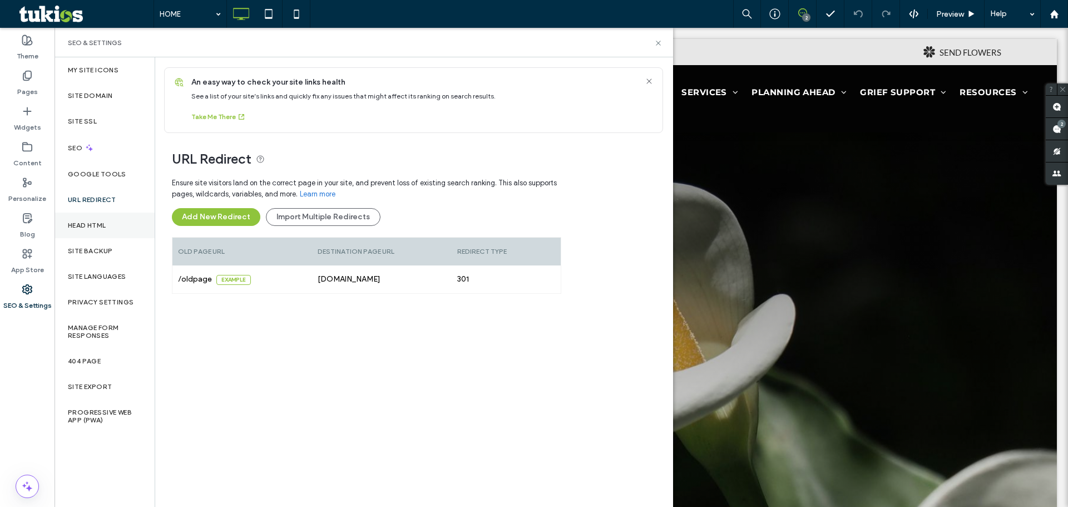
click at [101, 225] on label "Head HTML" at bounding box center [87, 225] width 38 height 8
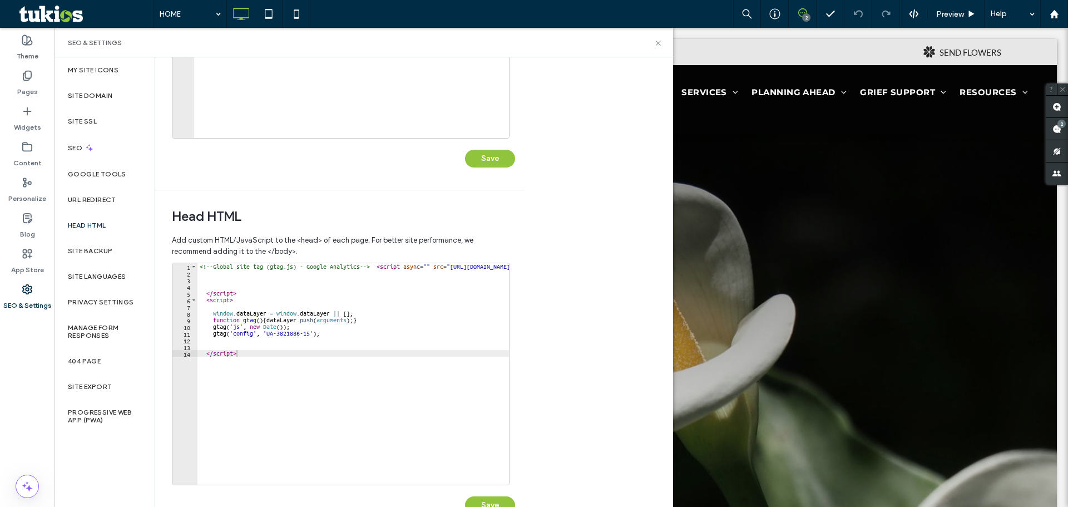
scroll to position [255, 0]
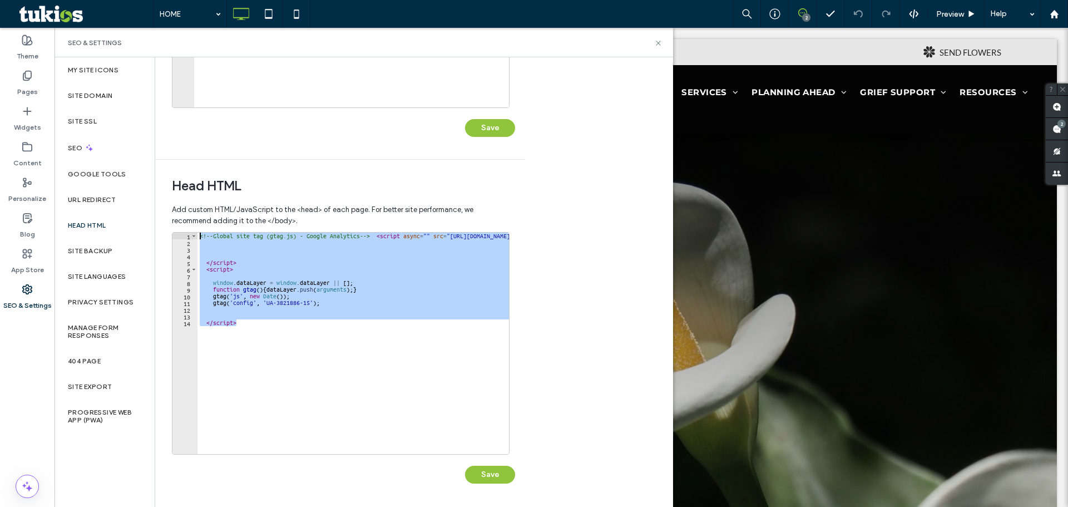
drag, startPoint x: 279, startPoint y: 328, endPoint x: 179, endPoint y: 216, distance: 150.1
click at [179, 216] on div "Add custom HTML/JavaScript to the <head> of each page. For better site performa…" at bounding box center [340, 352] width 336 height 307
type textarea "**********"
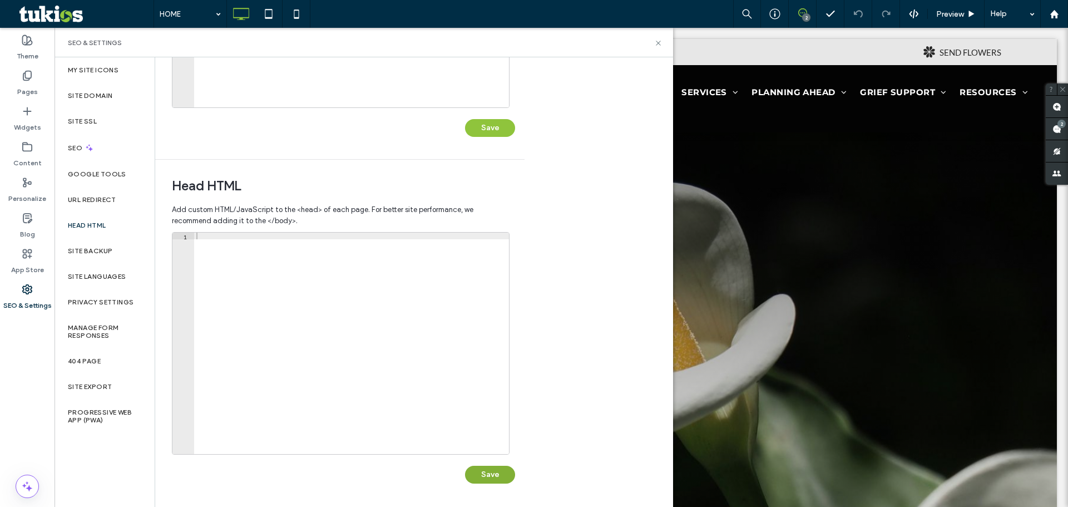
click at [497, 471] on button "Save" at bounding box center [490, 475] width 50 height 18
click at [99, 250] on label "Site Backup" at bounding box center [90, 251] width 45 height 8
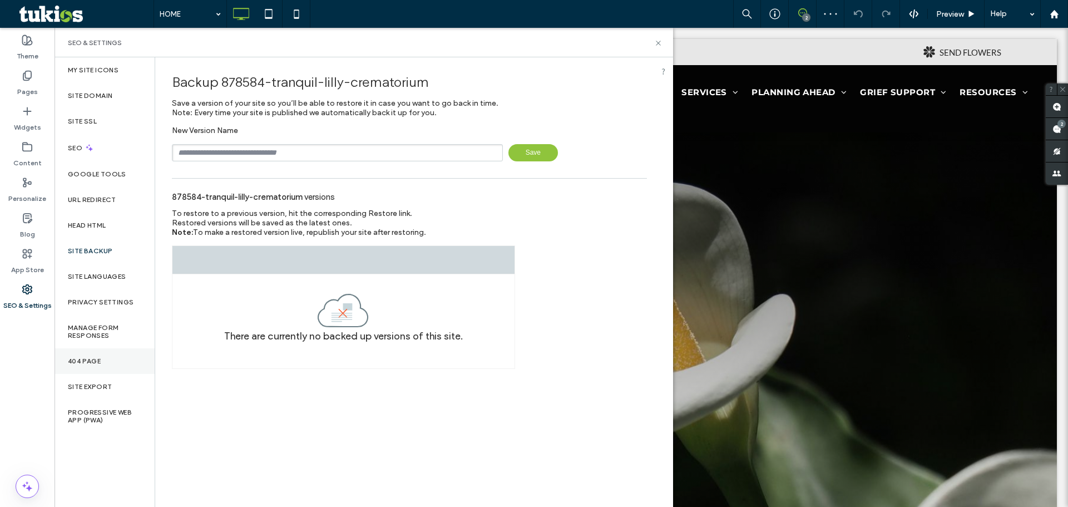
click at [97, 363] on label "404 Page" at bounding box center [84, 361] width 33 height 8
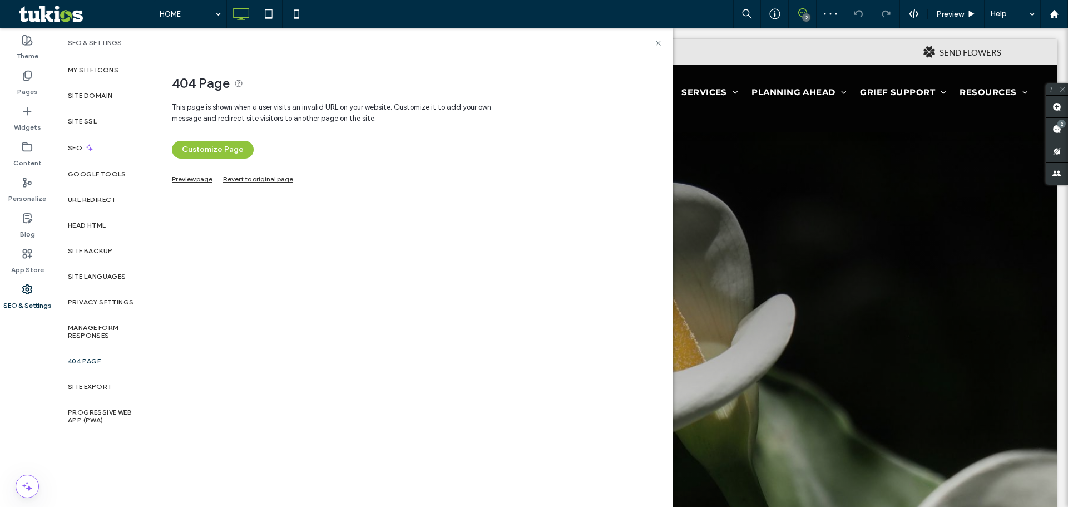
click at [188, 178] on link "Preview page" at bounding box center [192, 178] width 41 height 6
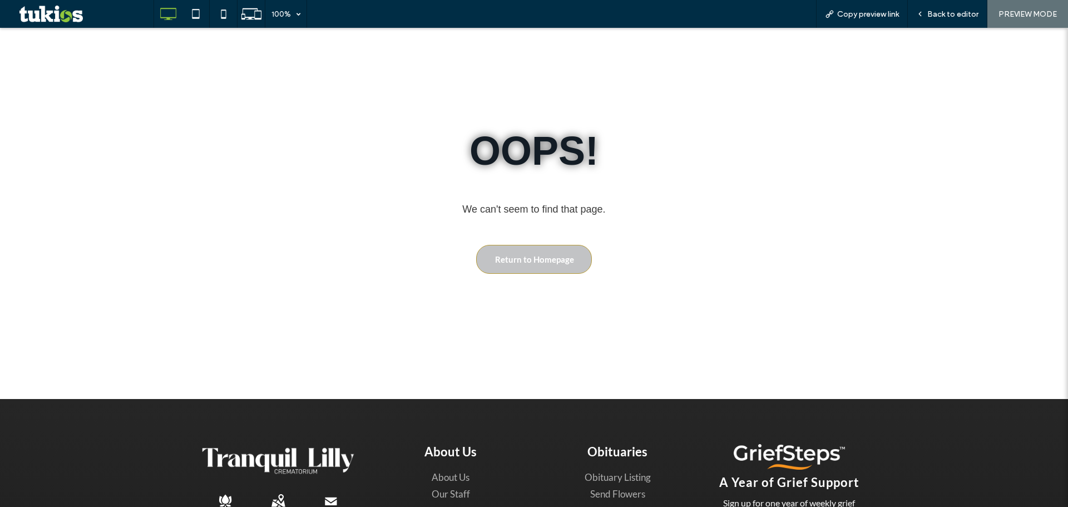
click at [552, 252] on span "Return to Homepage" at bounding box center [534, 259] width 79 height 21
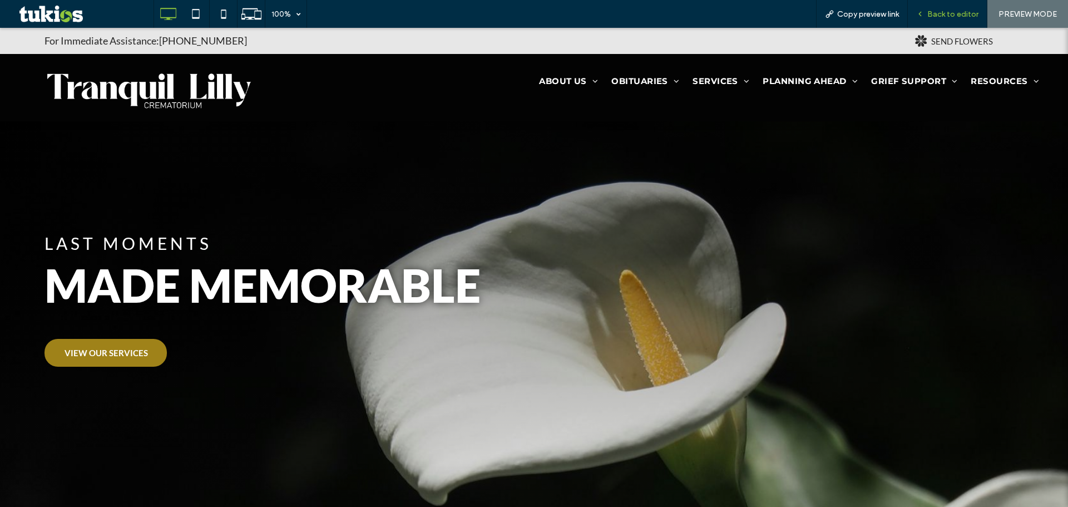
click at [924, 10] on icon at bounding box center [920, 14] width 8 height 8
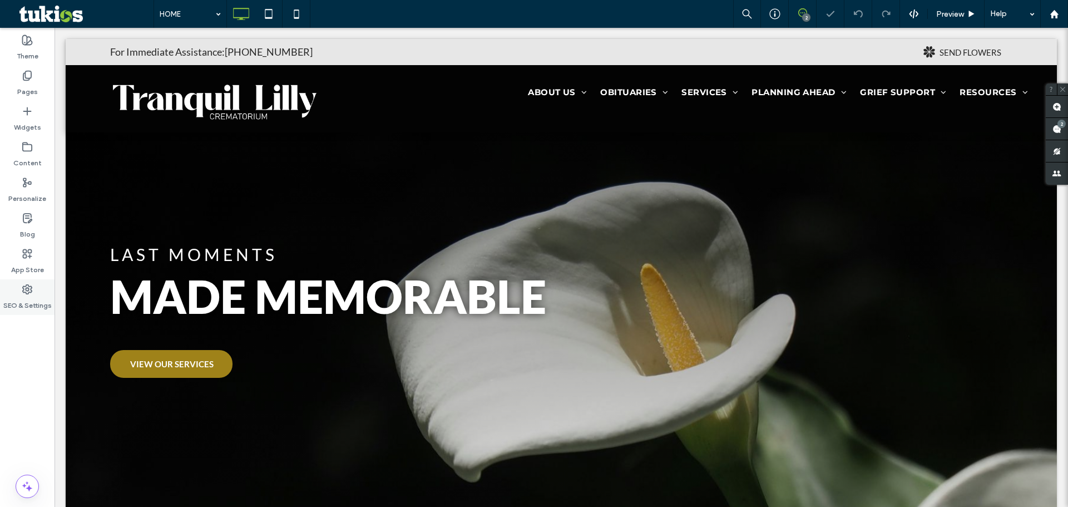
click at [23, 291] on use at bounding box center [27, 289] width 9 height 9
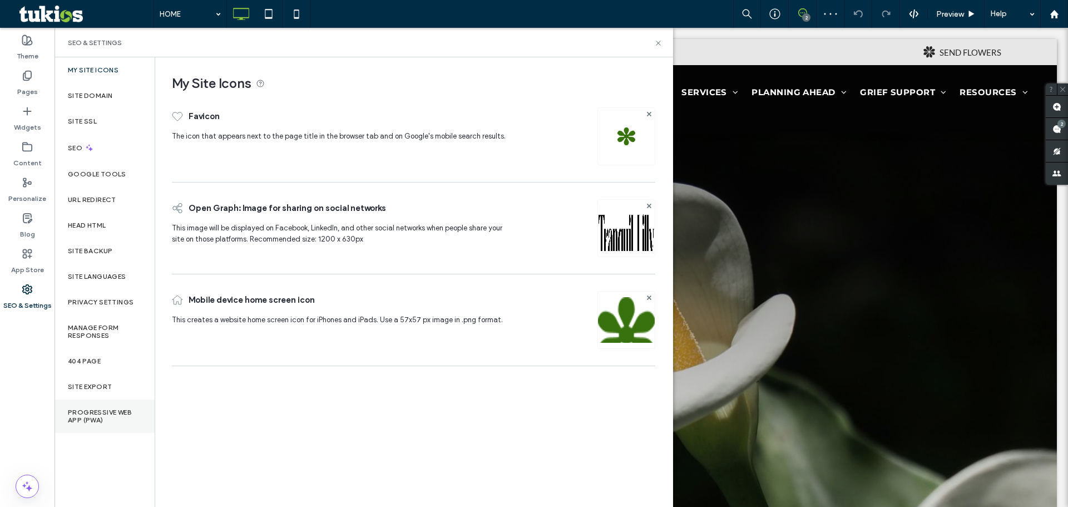
click at [100, 413] on label "Progressive Web App (PWA)" at bounding box center [104, 416] width 73 height 16
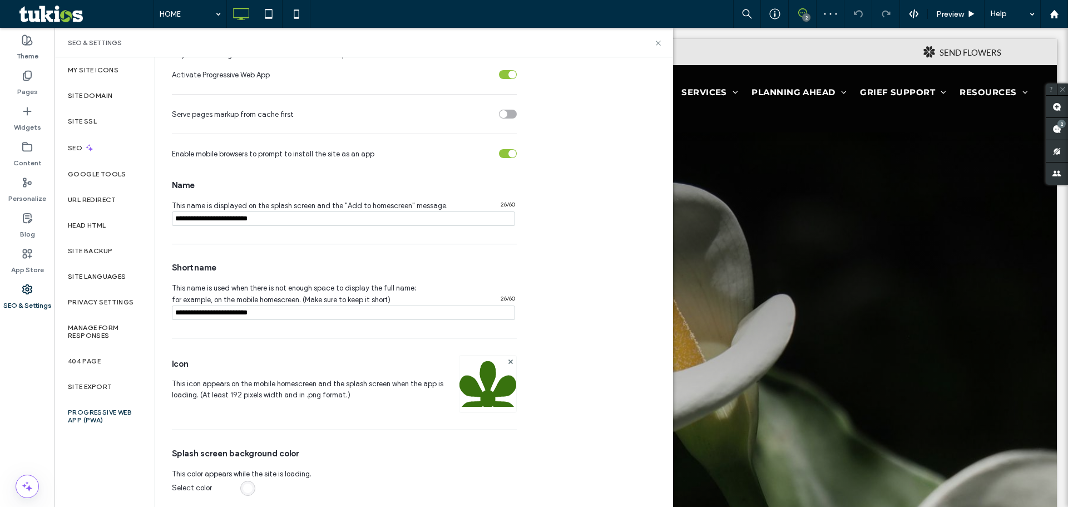
scroll to position [90, 0]
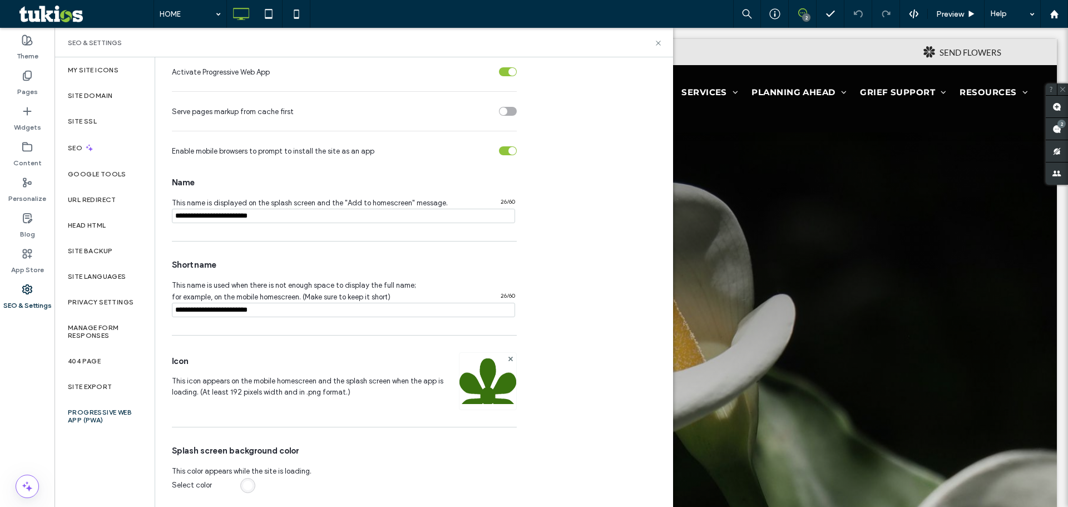
drag, startPoint x: 277, startPoint y: 311, endPoint x: 215, endPoint y: 315, distance: 61.9
click at [215, 315] on input "notEmpty" at bounding box center [343, 310] width 343 height 14
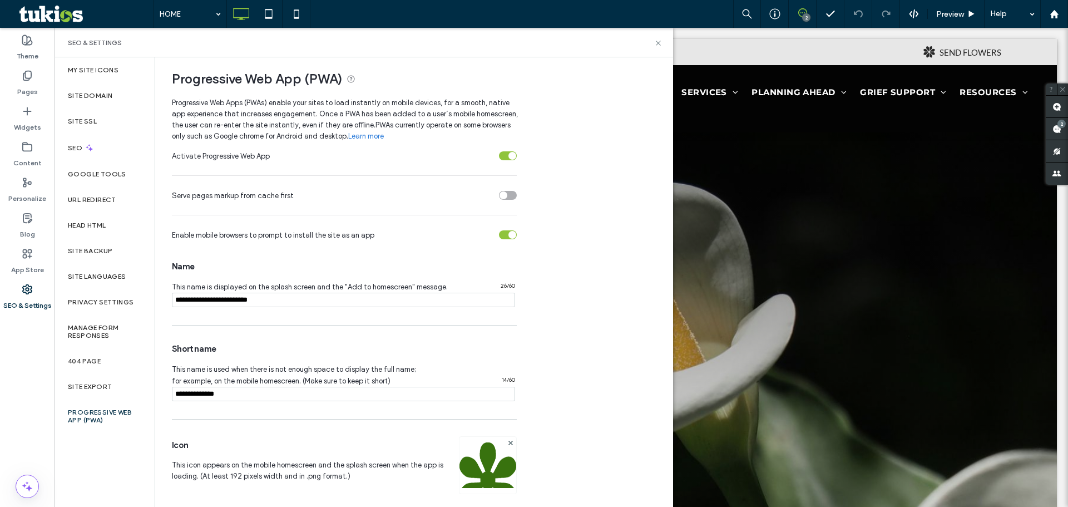
scroll to position [0, 0]
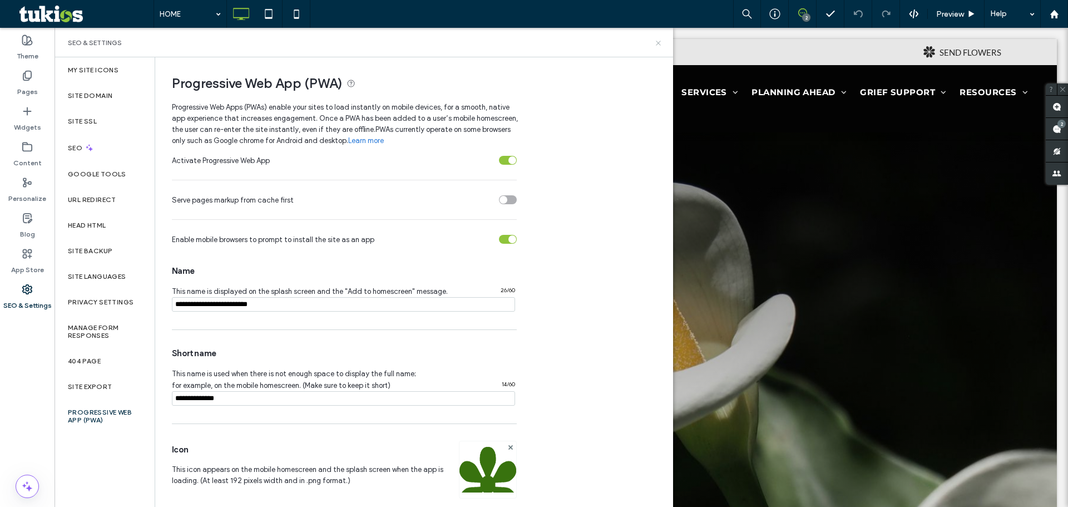
type input "**********"
click at [658, 42] on use at bounding box center [658, 43] width 4 height 4
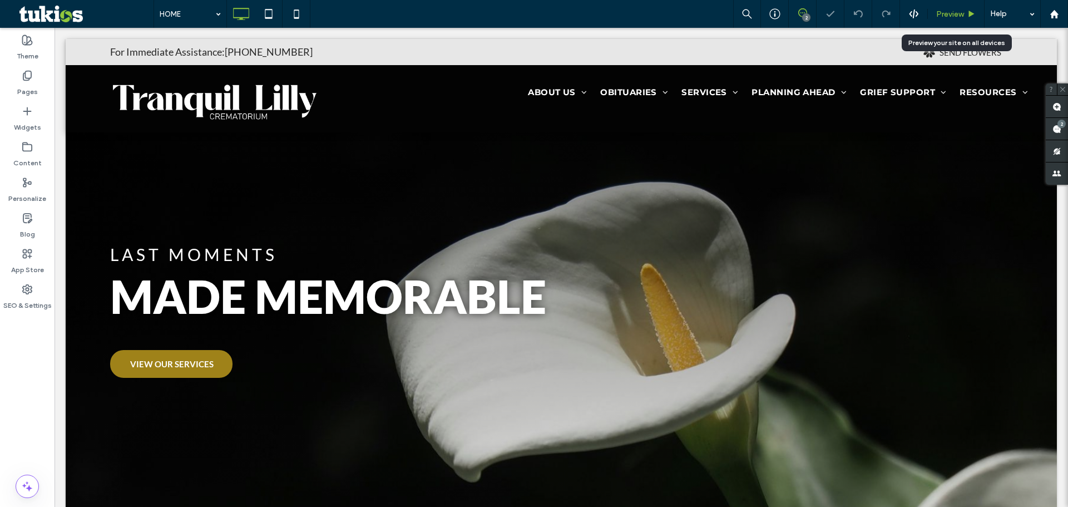
click at [952, 17] on span "Preview" at bounding box center [950, 13] width 28 height 9
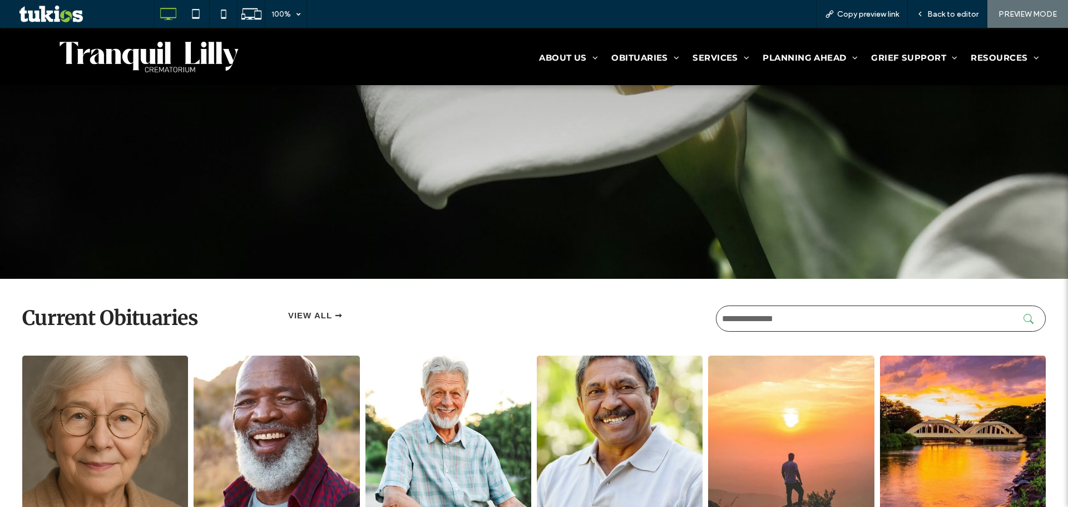
scroll to position [296, 0]
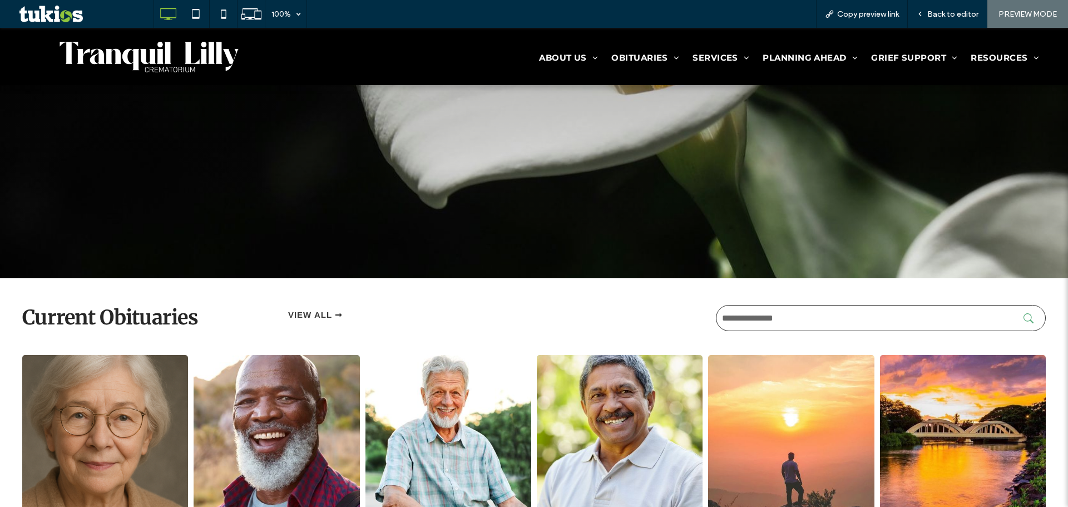
click at [798, 322] on input "text" at bounding box center [881, 318] width 330 height 26
type input "***"
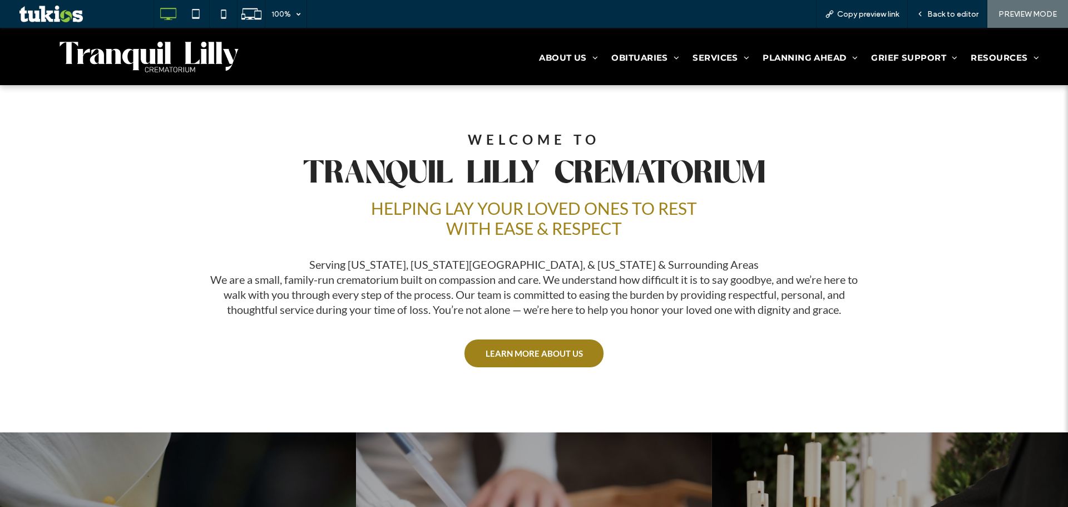
scroll to position [890, 0]
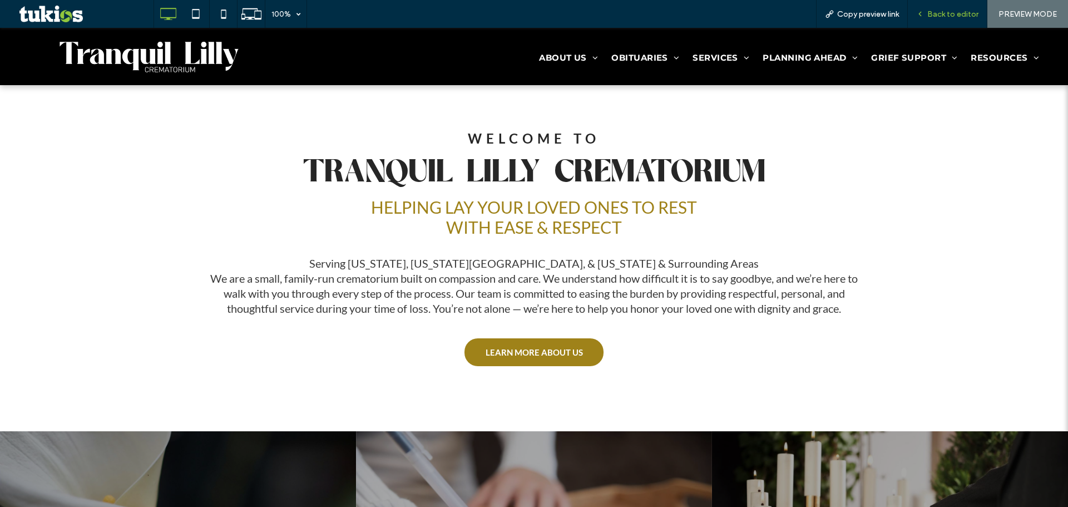
click at [950, 15] on span "Back to editor" at bounding box center [952, 13] width 51 height 9
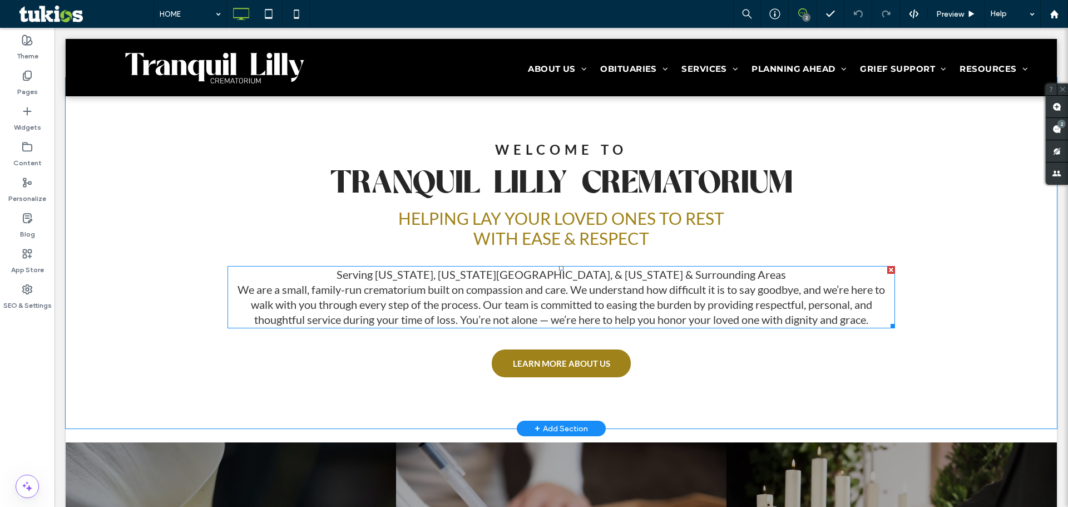
click at [750, 289] on span "Serving Maryland, Washington DC, & Virginia & Surrounding Areas We are a small,…" at bounding box center [561, 297] width 647 height 58
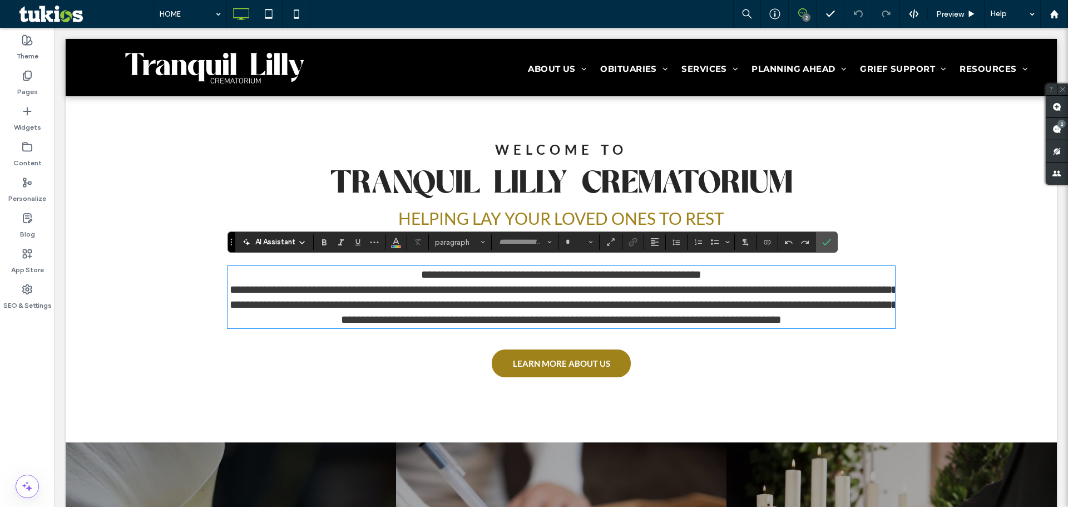
type input "****"
type input "**"
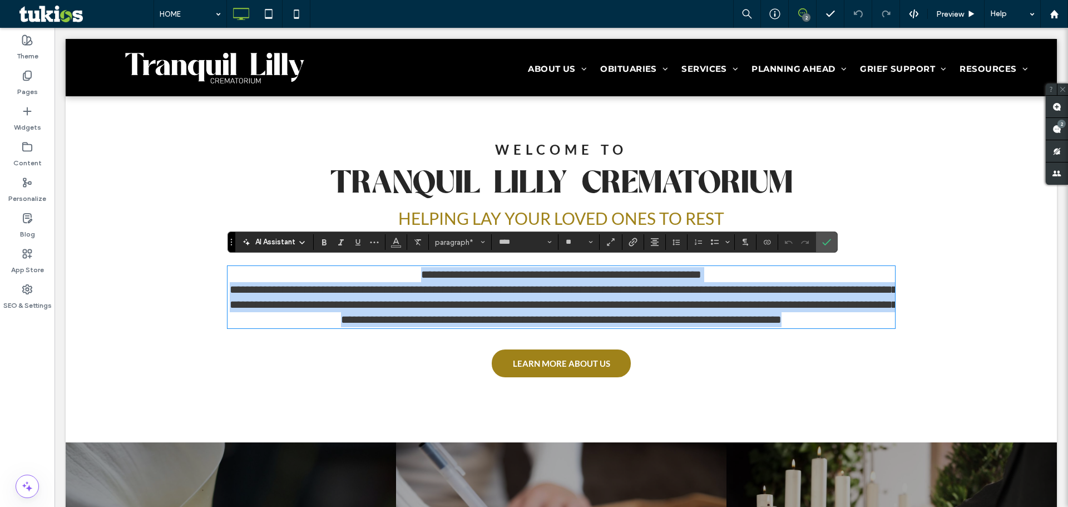
click at [751, 293] on span "**********" at bounding box center [564, 297] width 668 height 56
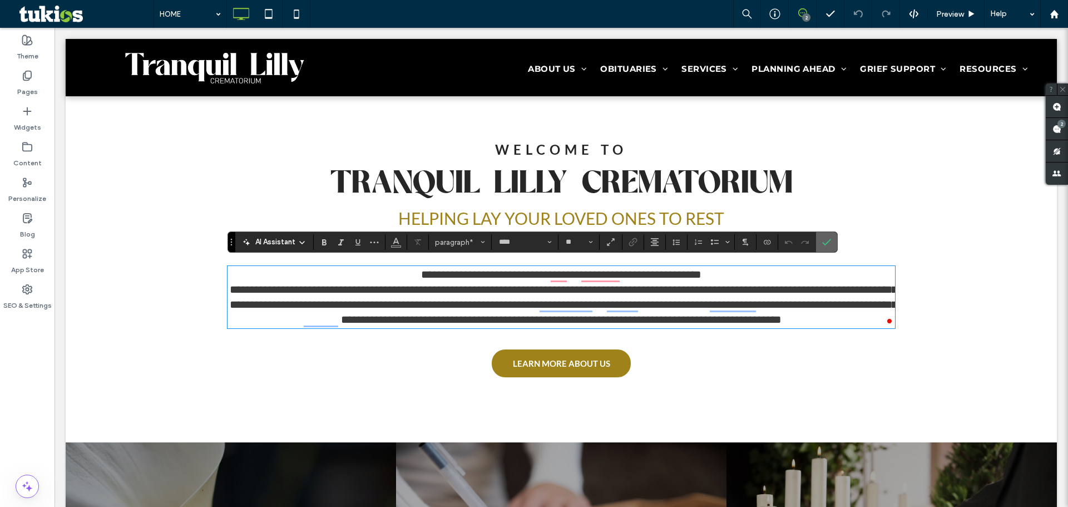
click at [825, 243] on icon "Confirm" at bounding box center [826, 242] width 9 height 9
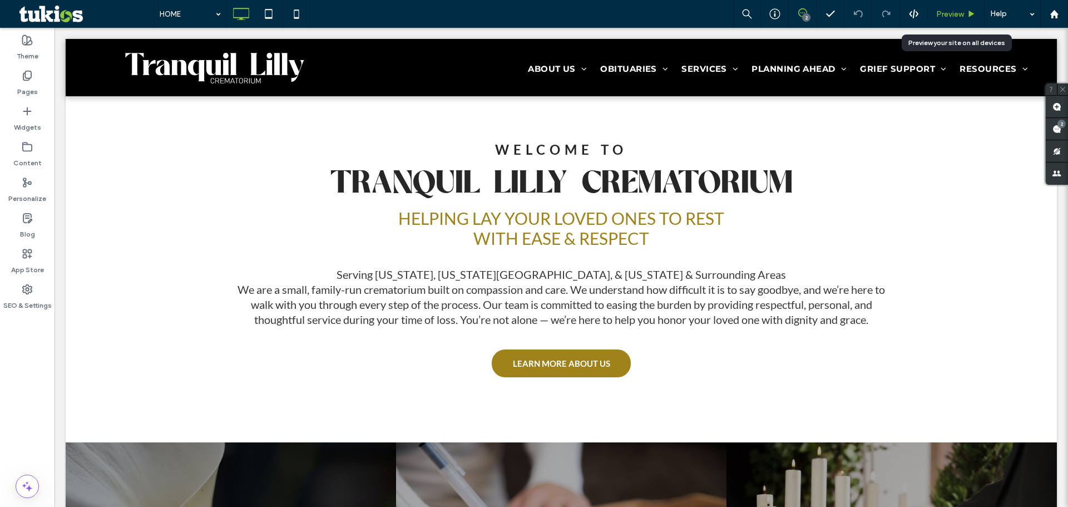
click at [964, 11] on div "Preview" at bounding box center [956, 13] width 56 height 9
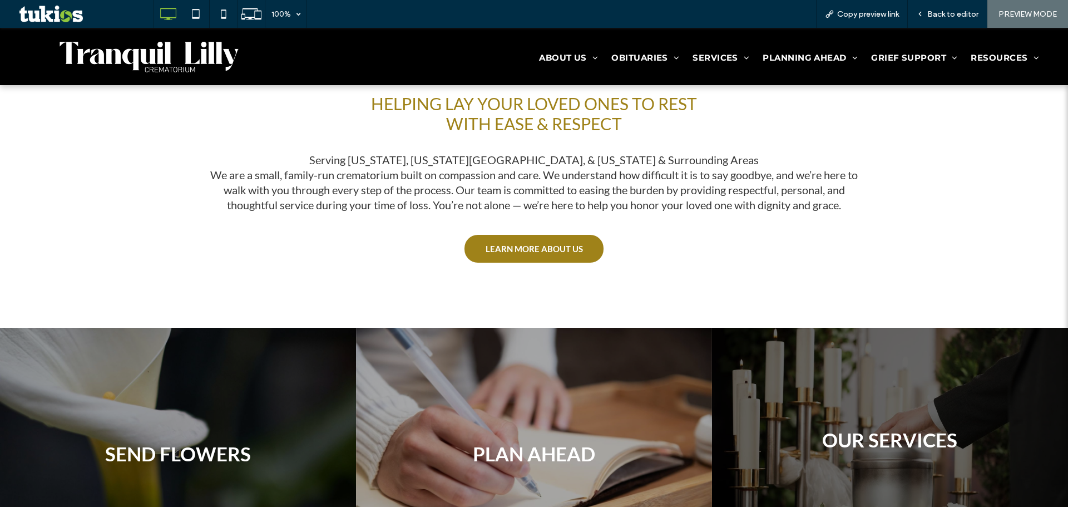
scroll to position [1187, 0]
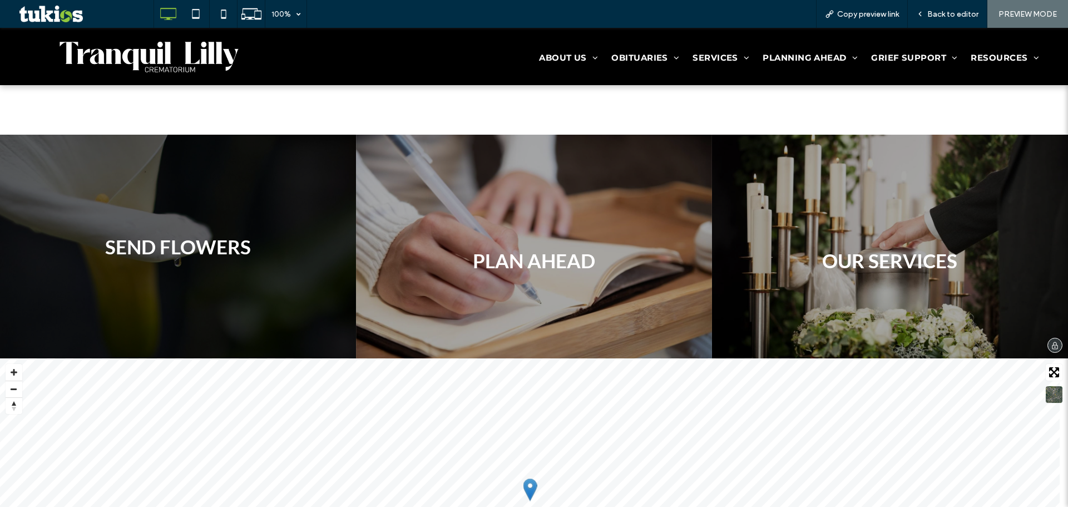
drag, startPoint x: 157, startPoint y: 228, endPoint x: 167, endPoint y: 225, distance: 10.4
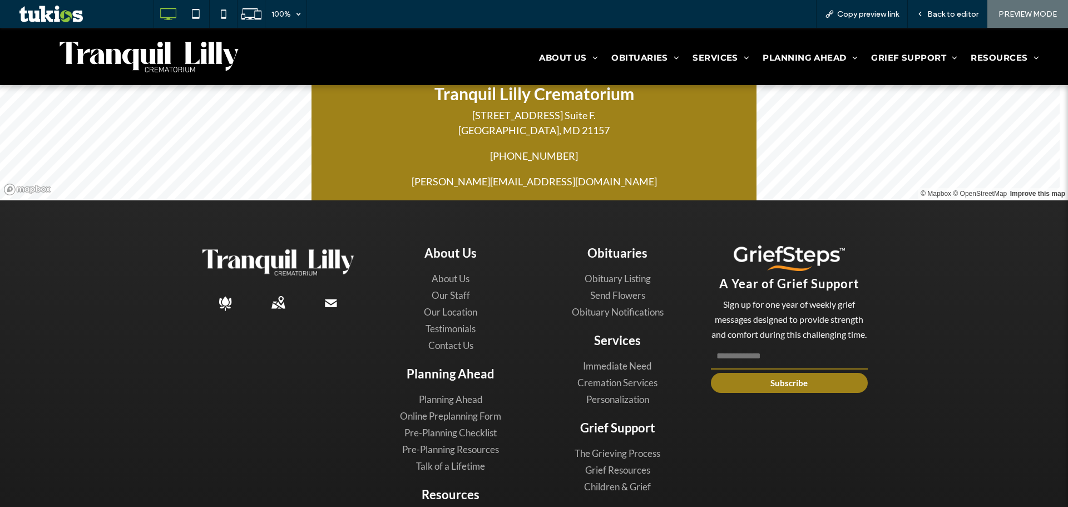
scroll to position [1632, 0]
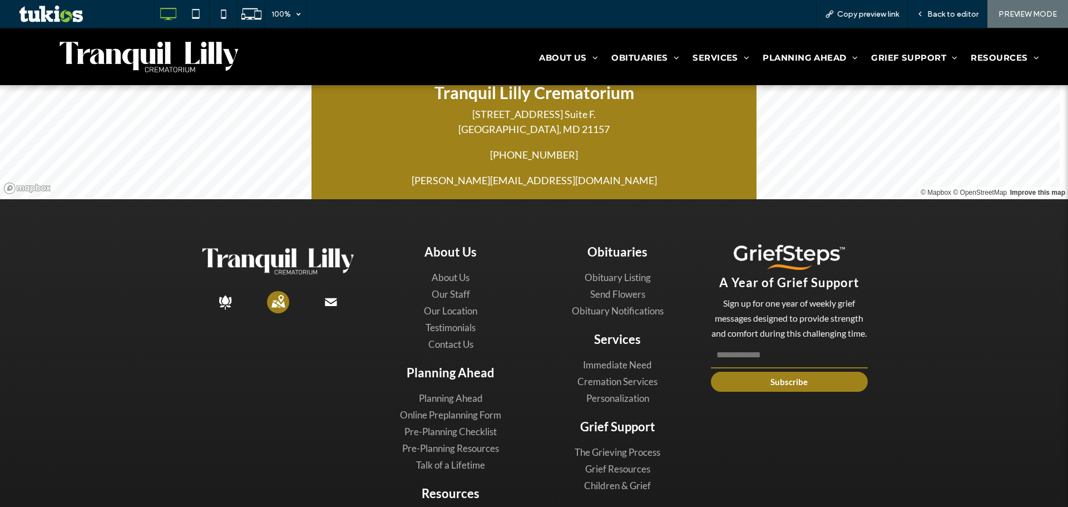
drag, startPoint x: 221, startPoint y: 298, endPoint x: 276, endPoint y: 294, distance: 55.2
click at [797, 368] on input "email" at bounding box center [789, 355] width 157 height 26
type input "**"
click at [749, 392] on button "Subscribe" at bounding box center [789, 382] width 157 height 20
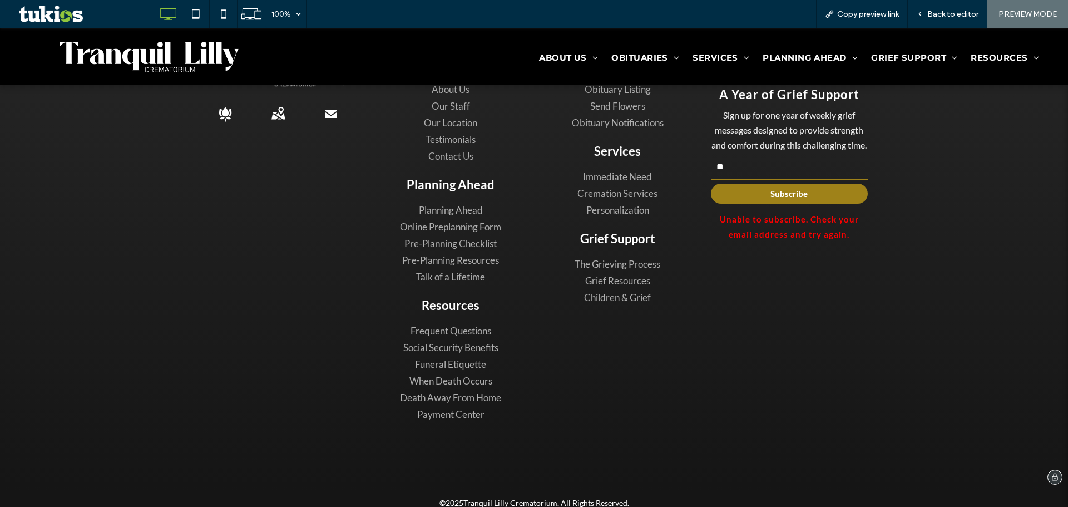
scroll to position [1832, 0]
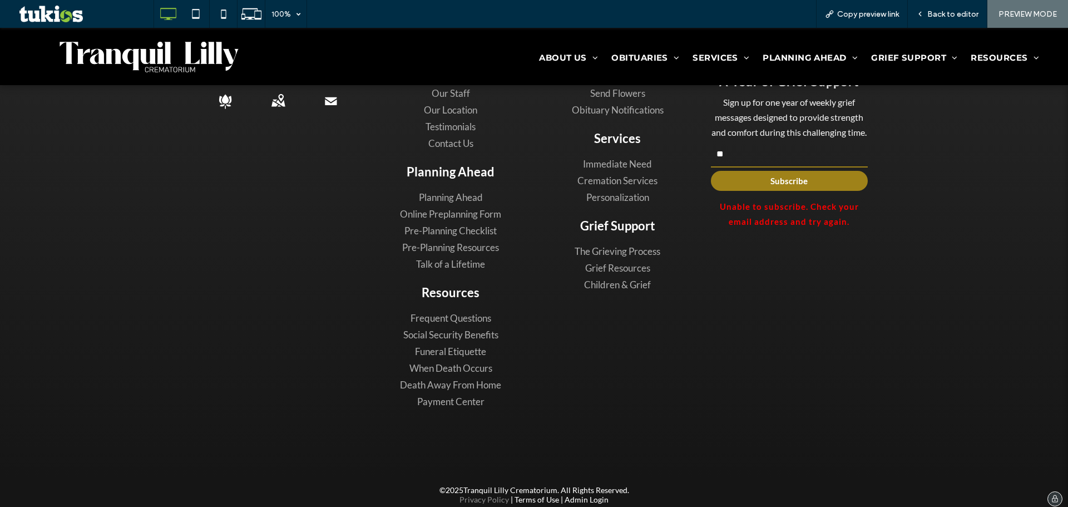
drag, startPoint x: 481, startPoint y: 493, endPoint x: 487, endPoint y: 493, distance: 6.1
drag, startPoint x: 535, startPoint y: 493, endPoint x: 557, endPoint y: 490, distance: 22.5
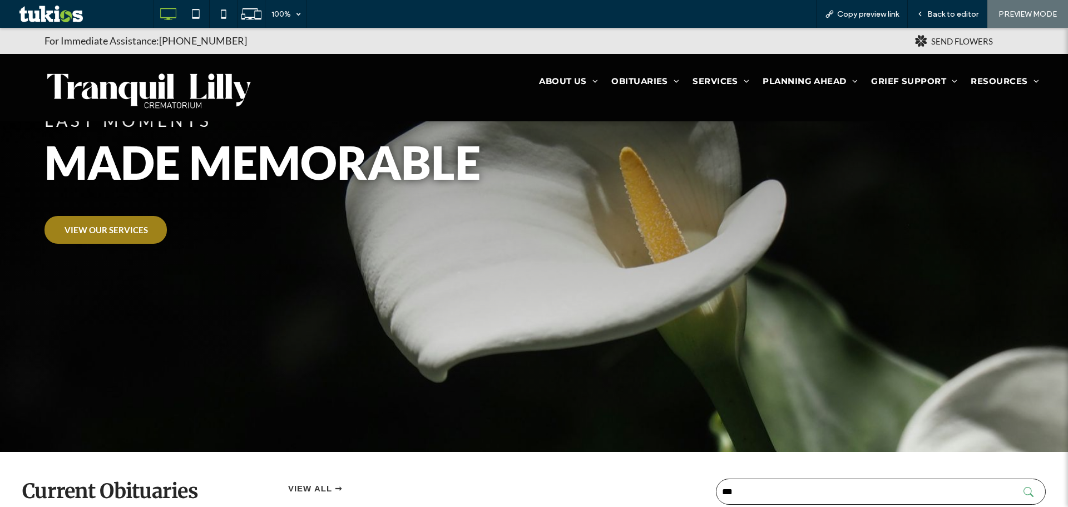
scroll to position [0, 0]
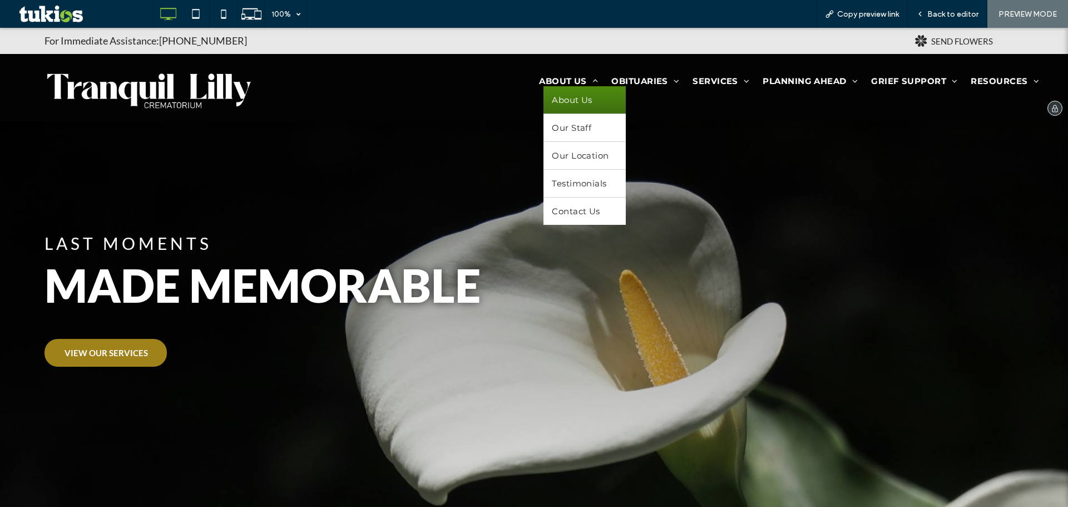
drag, startPoint x: 578, startPoint y: 100, endPoint x: 577, endPoint y: 127, distance: 27.8
click at [578, 100] on span "About Us" at bounding box center [572, 100] width 41 height 11
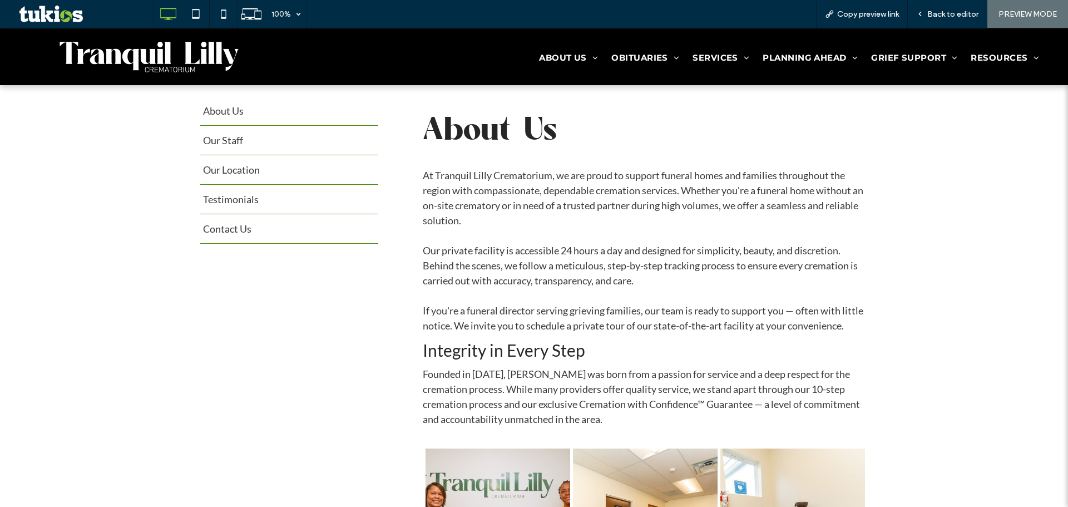
scroll to position [371, 0]
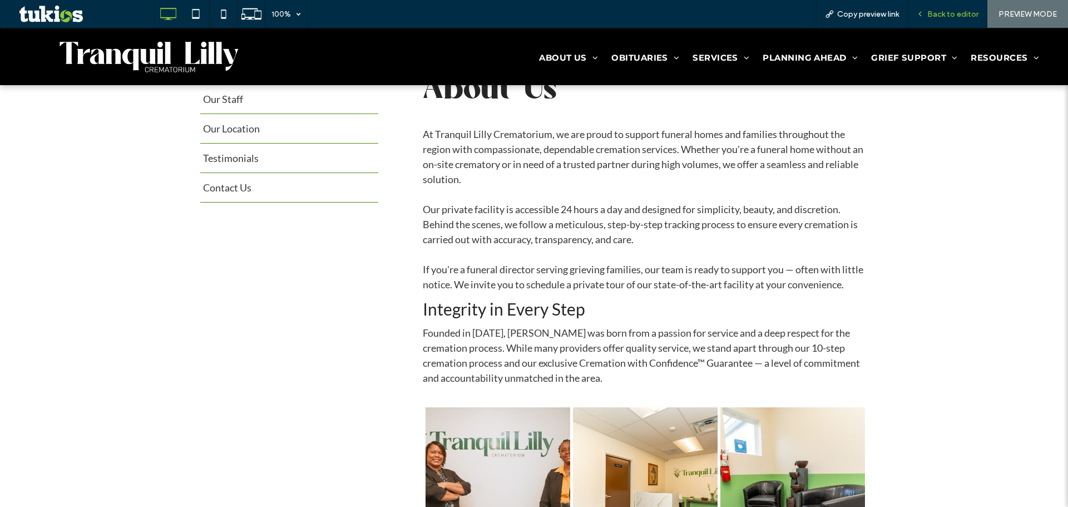
click at [935, 13] on span "Back to editor" at bounding box center [952, 13] width 51 height 9
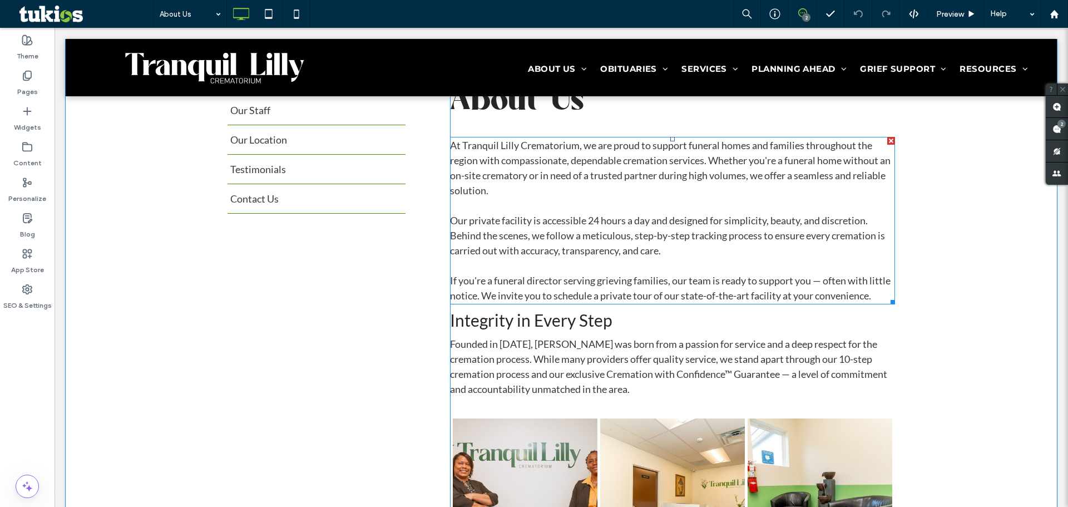
click at [714, 187] on p "At Tranquil Lilly Crematorium, we are proud to support funeral homes and famili…" at bounding box center [672, 168] width 445 height 60
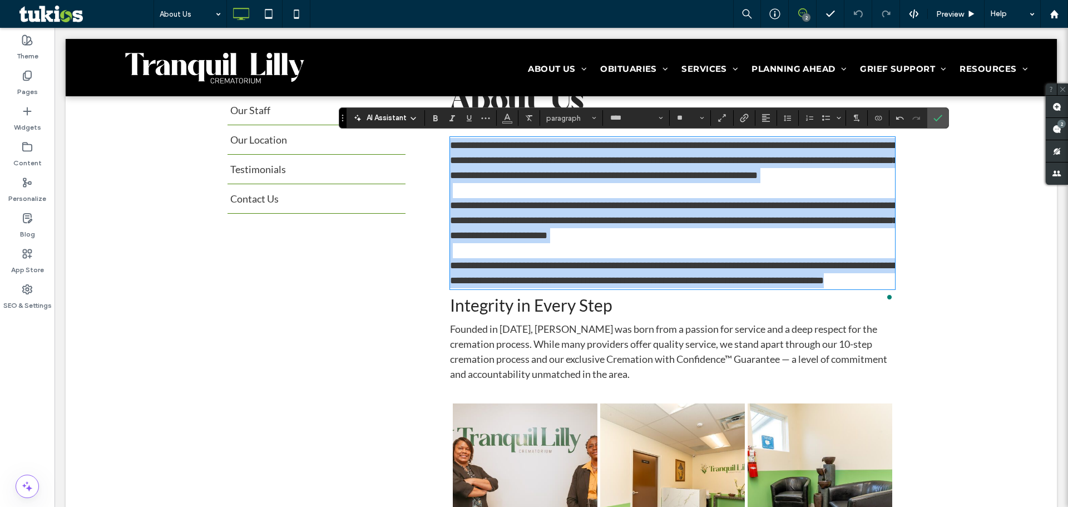
click at [714, 183] on p "**********" at bounding box center [672, 160] width 445 height 45
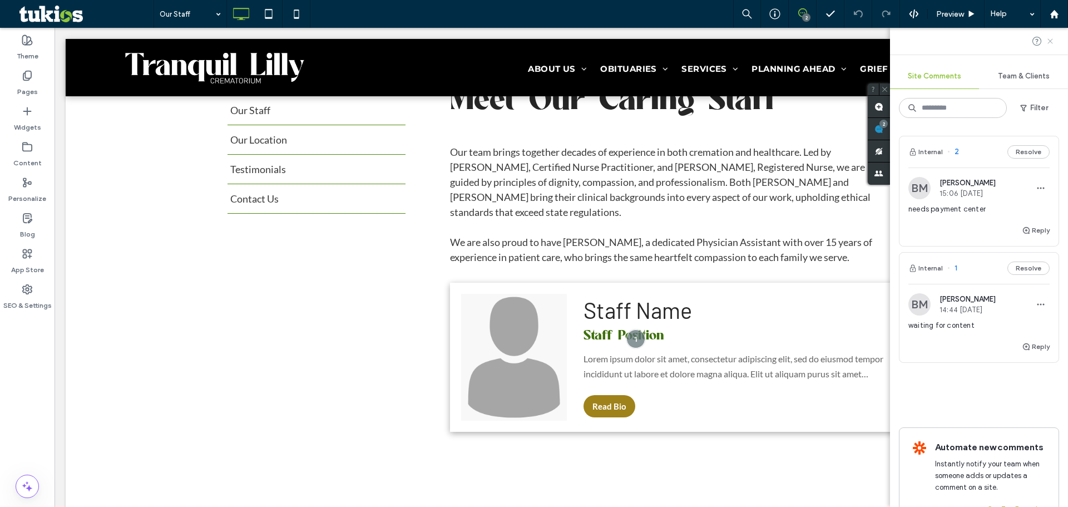
click at [1050, 42] on use at bounding box center [1049, 40] width 5 height 5
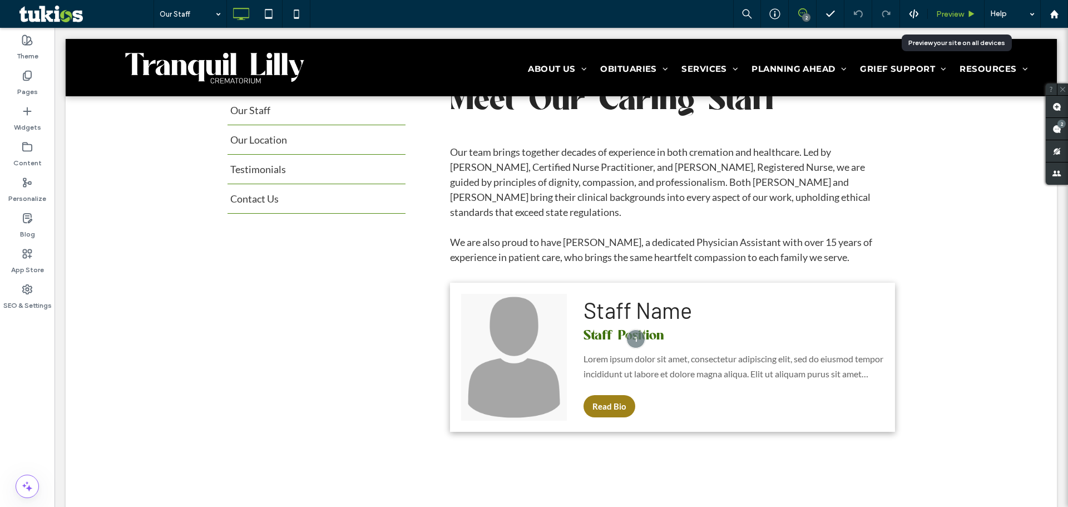
click at [962, 11] on span "Preview" at bounding box center [950, 13] width 28 height 9
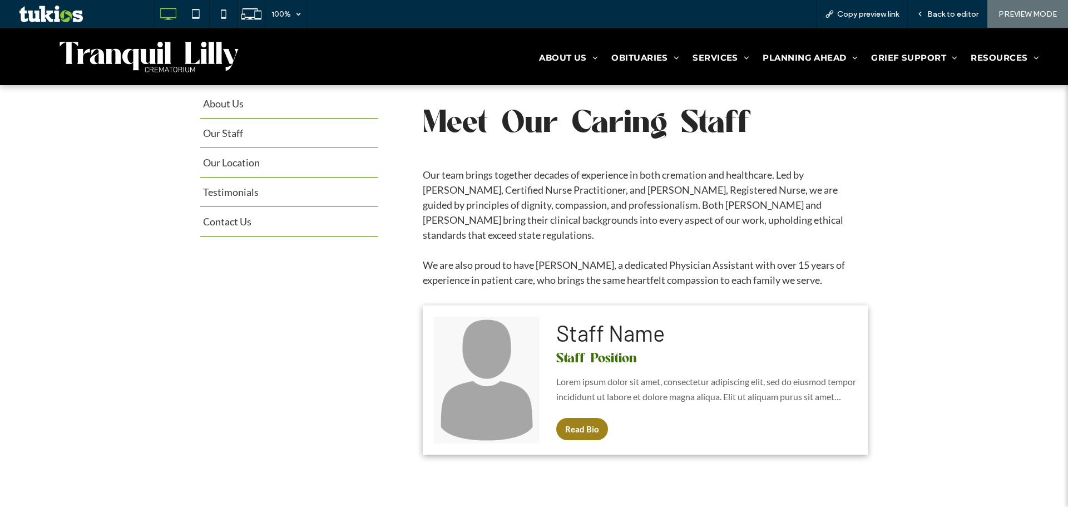
scroll to position [296, 0]
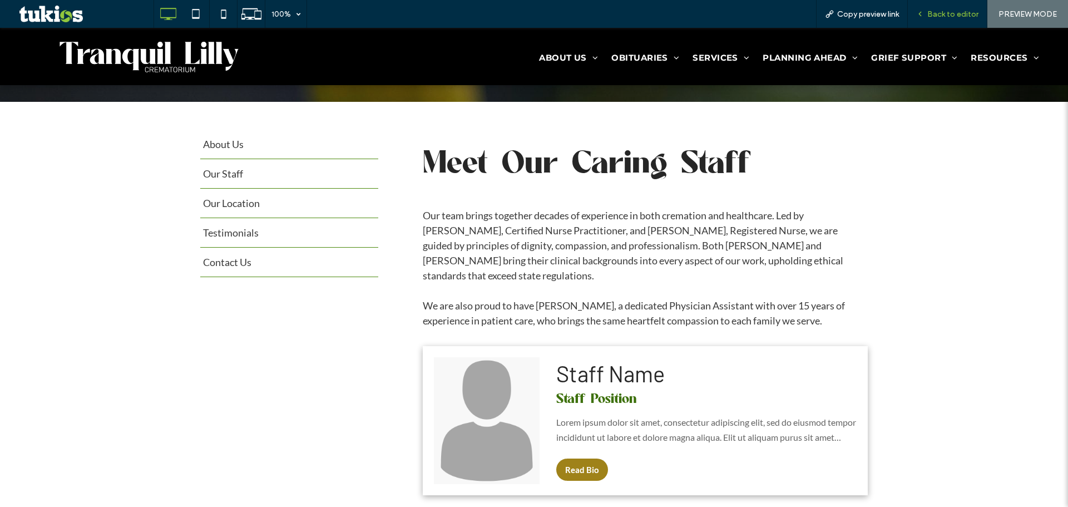
click at [945, 12] on span "Back to editor" at bounding box center [952, 13] width 51 height 9
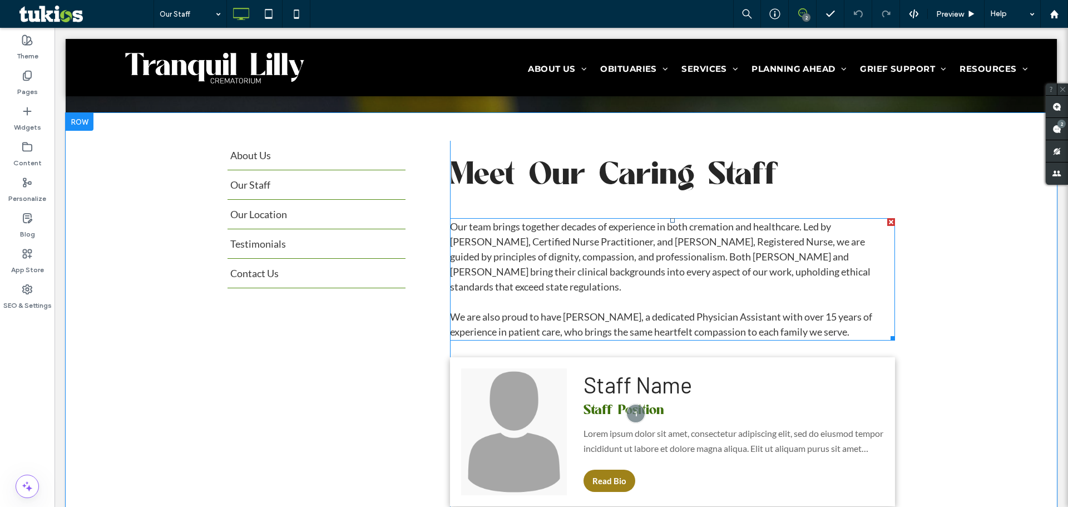
click at [756, 241] on span "Our team brings together decades of experience in both cremation and healthcare…" at bounding box center [660, 256] width 421 height 72
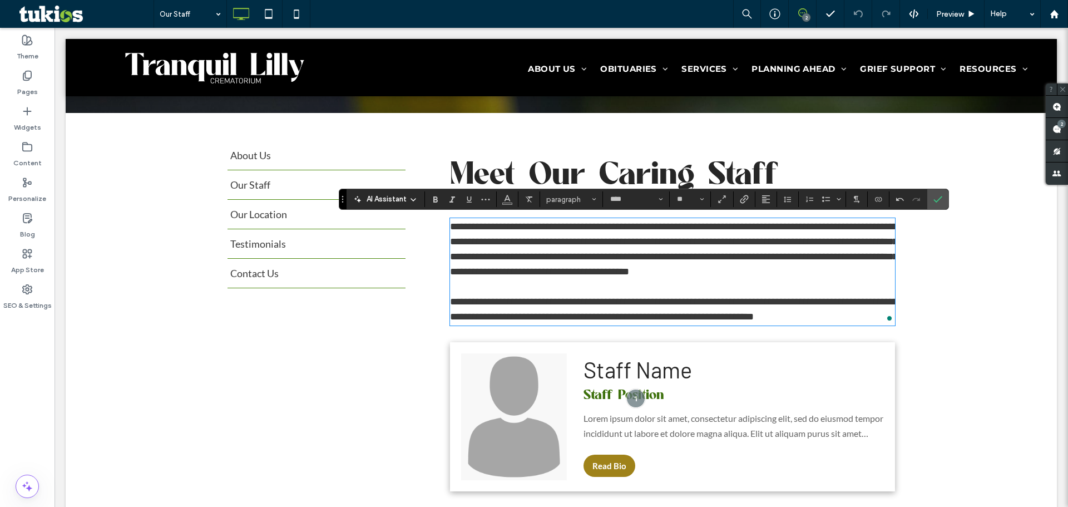
click at [746, 262] on span "**********" at bounding box center [674, 248] width 448 height 55
click at [741, 286] on p "To enrich screen reader interactions, please activate Accessibility in Grammarl…" at bounding box center [672, 286] width 445 height 15
click at [857, 256] on span "**********" at bounding box center [674, 248] width 448 height 55
drag, startPoint x: 942, startPoint y: 196, endPoint x: 887, endPoint y: 169, distance: 61.4
click at [942, 196] on icon "Confirm" at bounding box center [937, 199] width 9 height 9
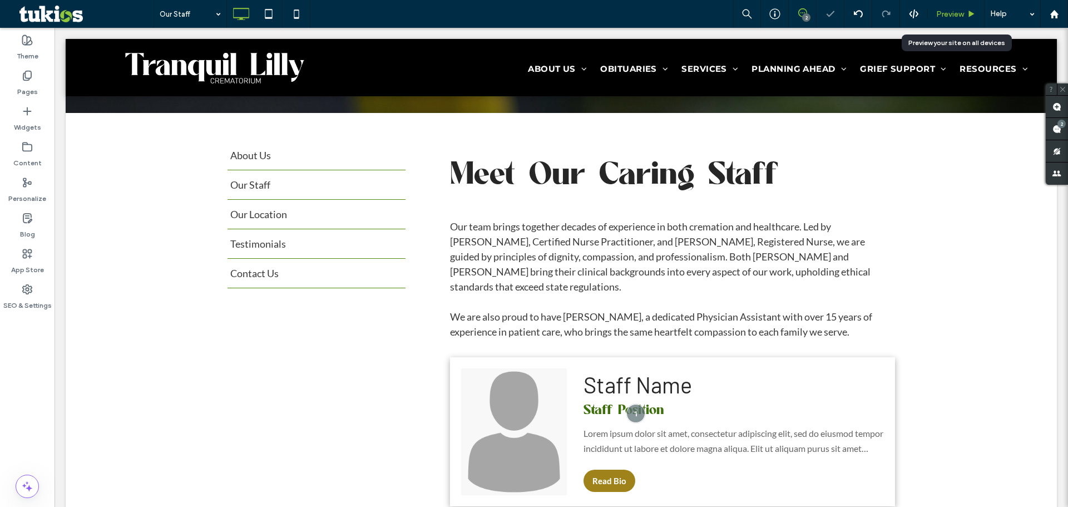
click at [958, 13] on span "Preview" at bounding box center [950, 13] width 28 height 9
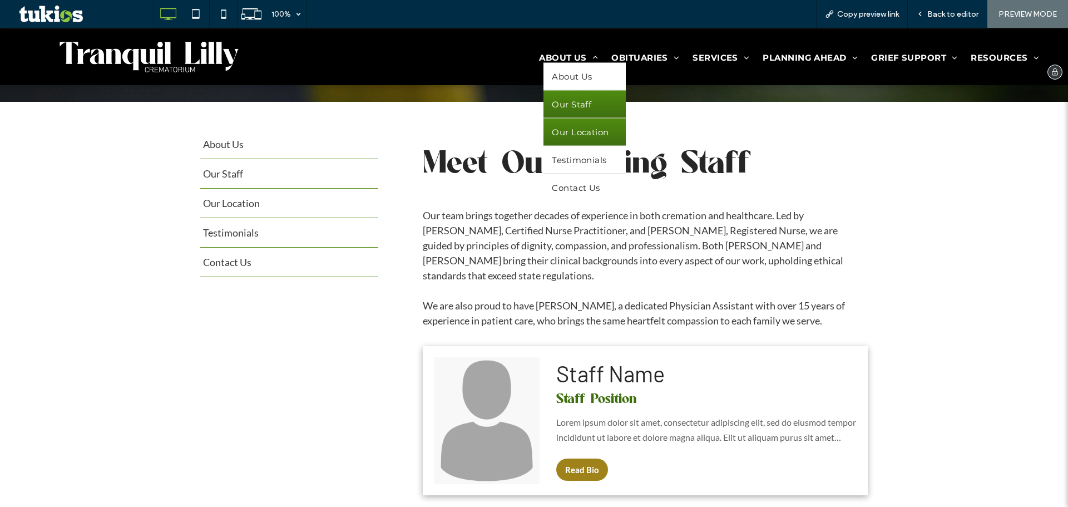
click at [574, 133] on span "Our Location" at bounding box center [580, 132] width 57 height 11
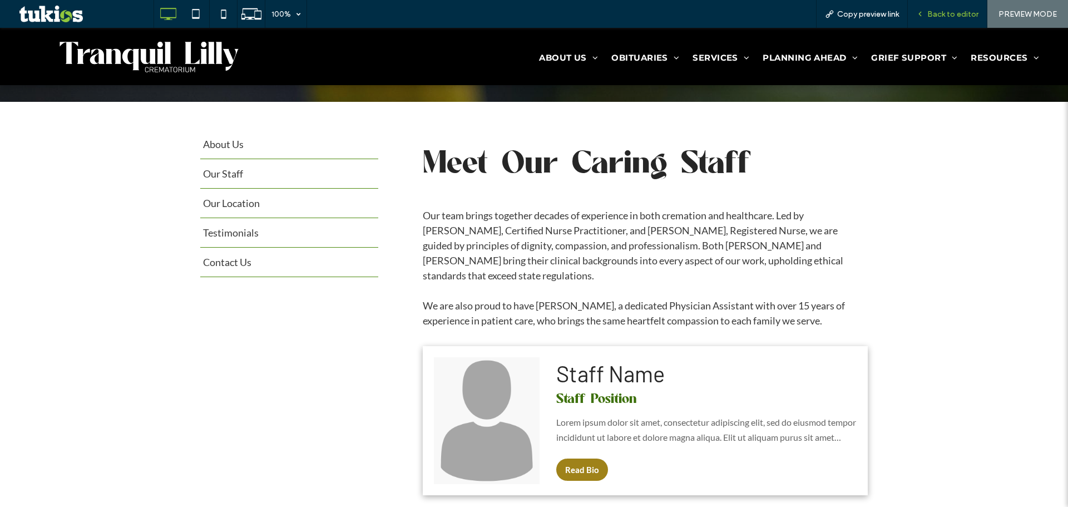
click at [946, 13] on span "Back to editor" at bounding box center [952, 13] width 51 height 9
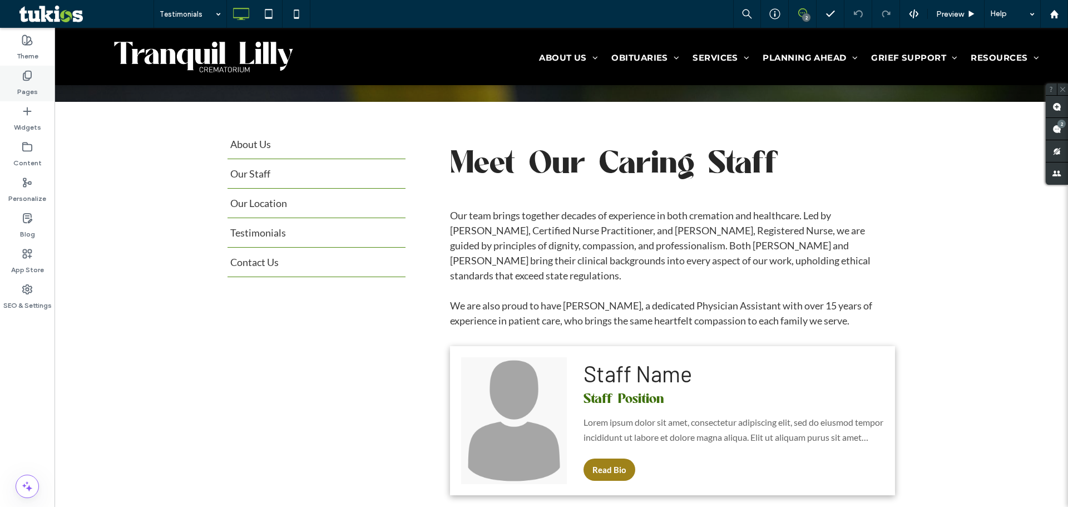
click at [38, 76] on div "Pages" at bounding box center [27, 84] width 55 height 36
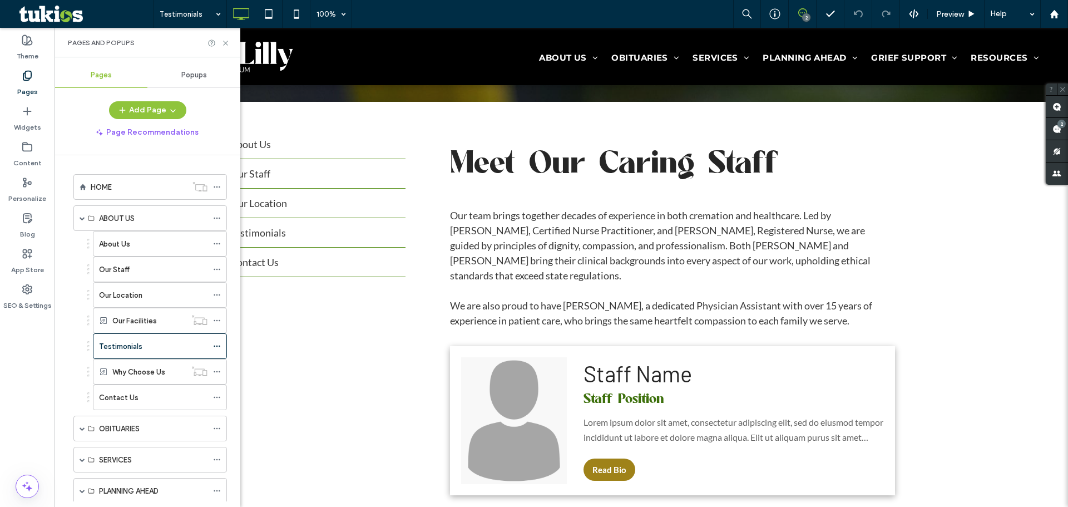
click at [212, 76] on div "Popups" at bounding box center [193, 75] width 93 height 24
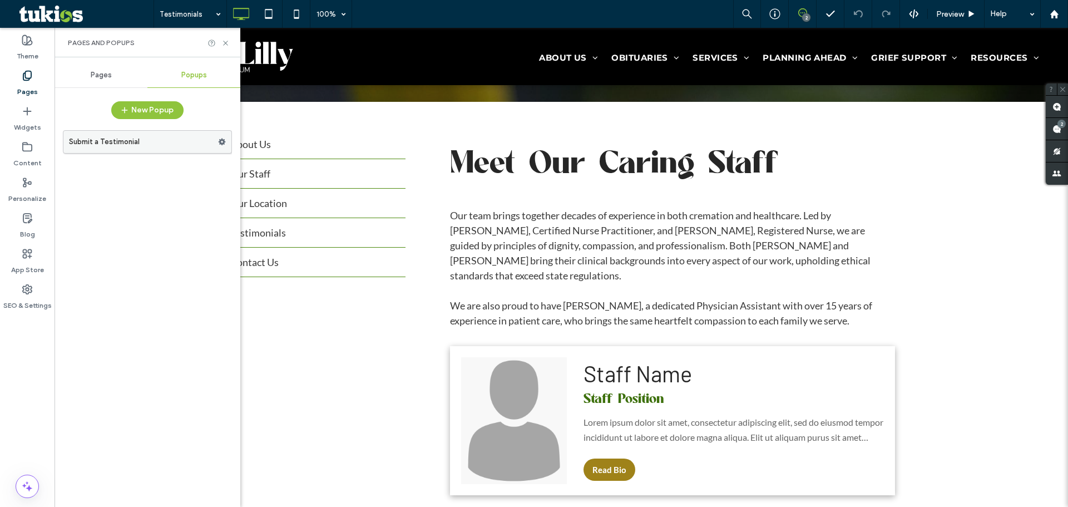
click at [138, 137] on label "Submit a Testimonial" at bounding box center [143, 142] width 149 height 22
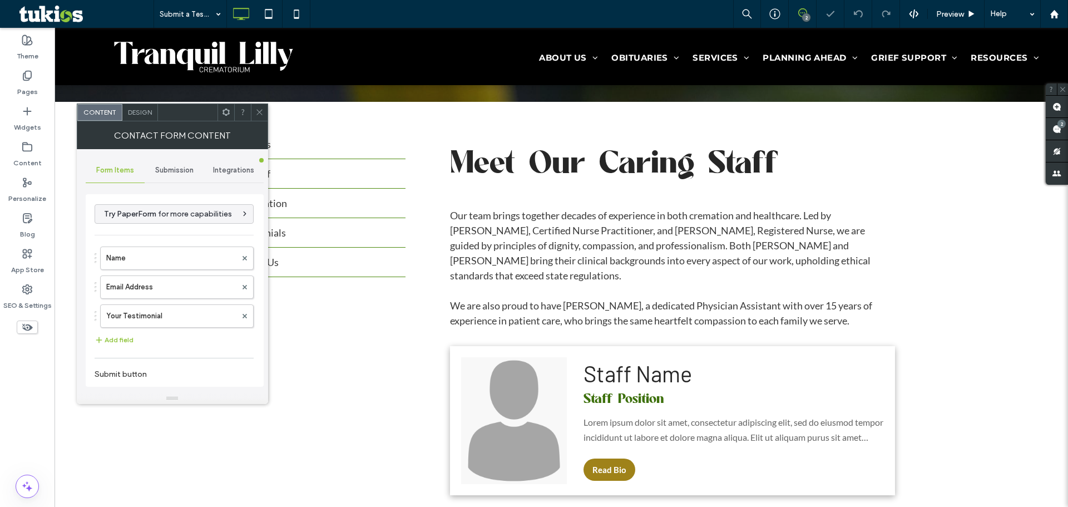
type input "******"
type input "**********"
click at [190, 176] on div "Submission" at bounding box center [175, 170] width 60 height 24
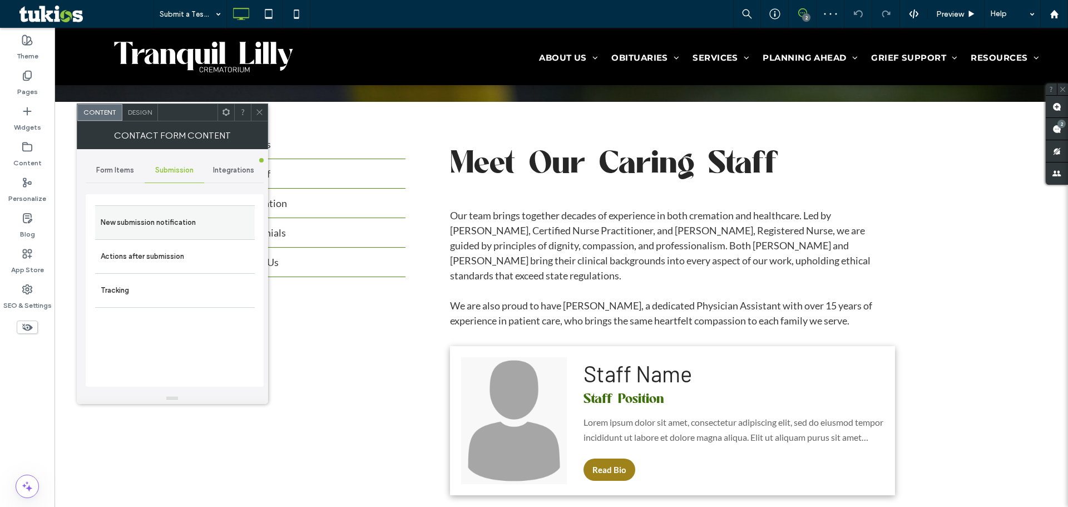
click at [196, 222] on label "New submission notification" at bounding box center [175, 222] width 149 height 22
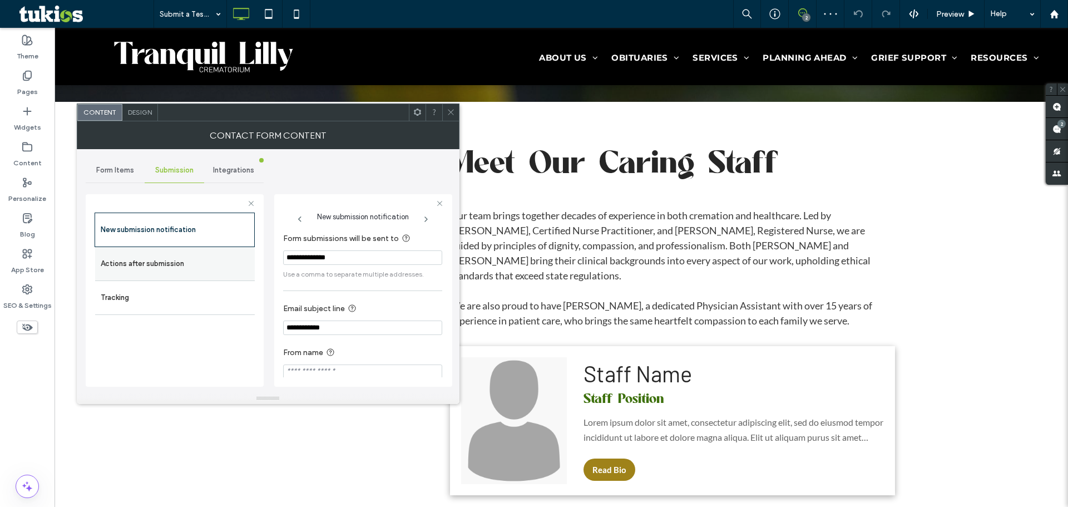
click at [184, 253] on label "Actions after submission" at bounding box center [175, 264] width 149 height 22
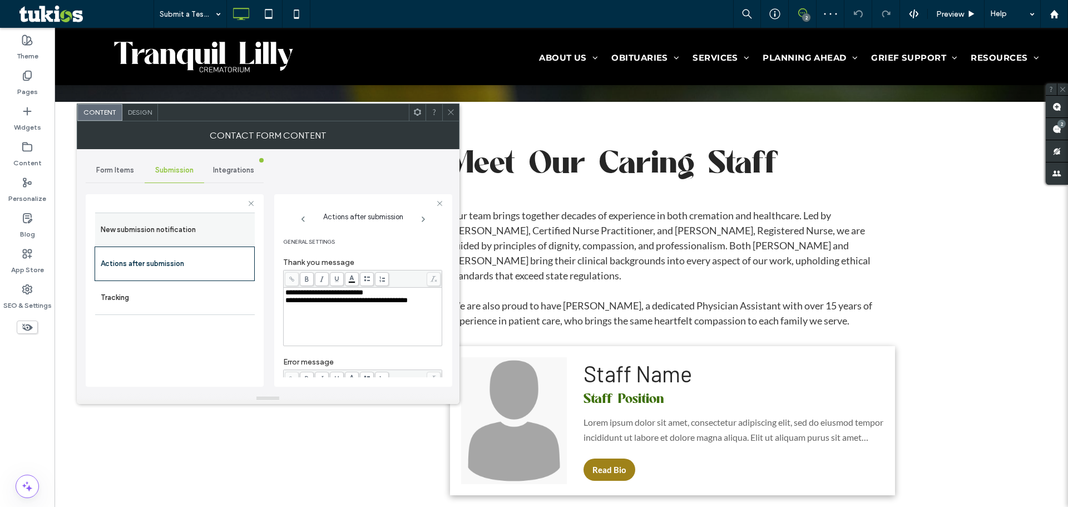
drag, startPoint x: 175, startPoint y: 224, endPoint x: 198, endPoint y: 231, distance: 24.5
click at [176, 224] on label "New submission notification" at bounding box center [175, 230] width 149 height 22
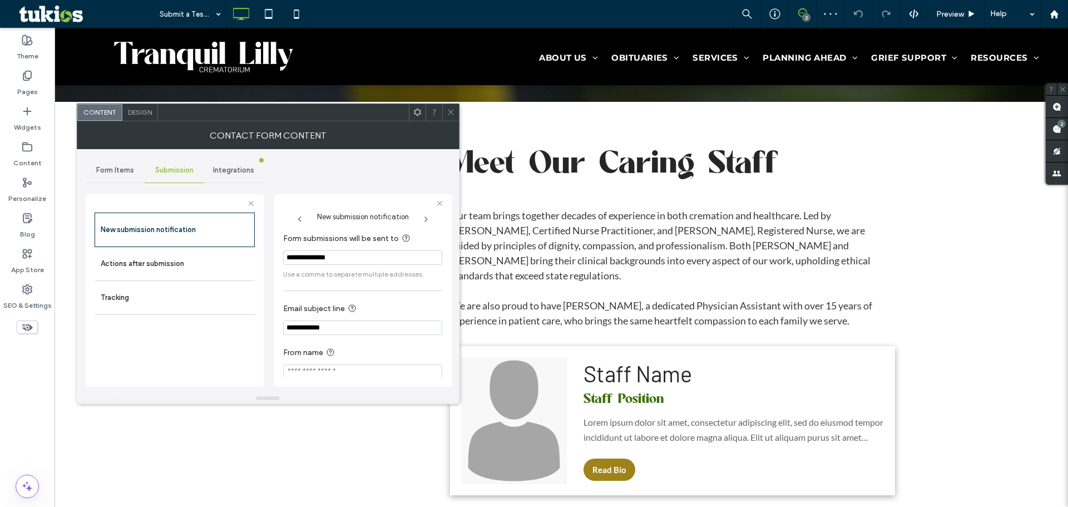
drag, startPoint x: 362, startPoint y: 254, endPoint x: 307, endPoint y: 257, distance: 55.2
click at [307, 257] on input "**********" at bounding box center [362, 257] width 159 height 14
type input "**********"
click at [157, 259] on label "Actions after submission" at bounding box center [175, 264] width 149 height 22
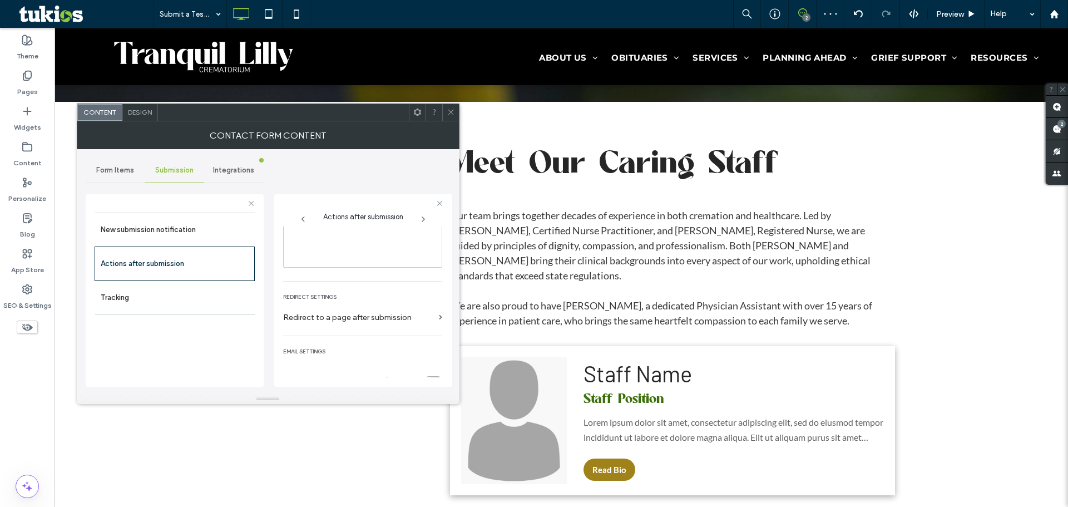
scroll to position [192, 0]
click at [429, 367] on div "toggle" at bounding box center [433, 366] width 18 height 9
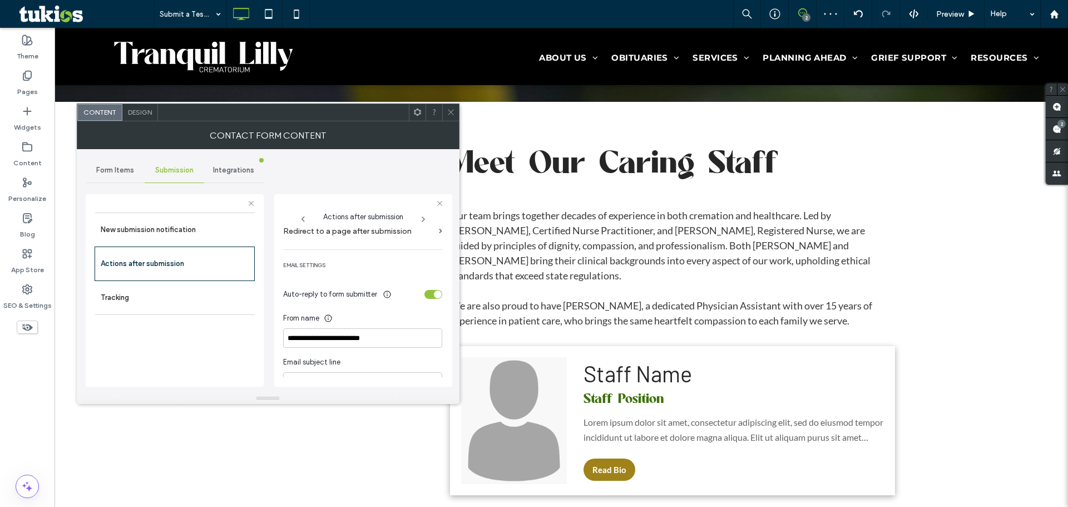
scroll to position [266, 0]
drag, startPoint x: 386, startPoint y: 334, endPoint x: 234, endPoint y: 335, distance: 151.9
click at [234, 335] on div "**********" at bounding box center [175, 288] width 178 height 207
click at [426, 291] on div "toggle" at bounding box center [433, 292] width 18 height 9
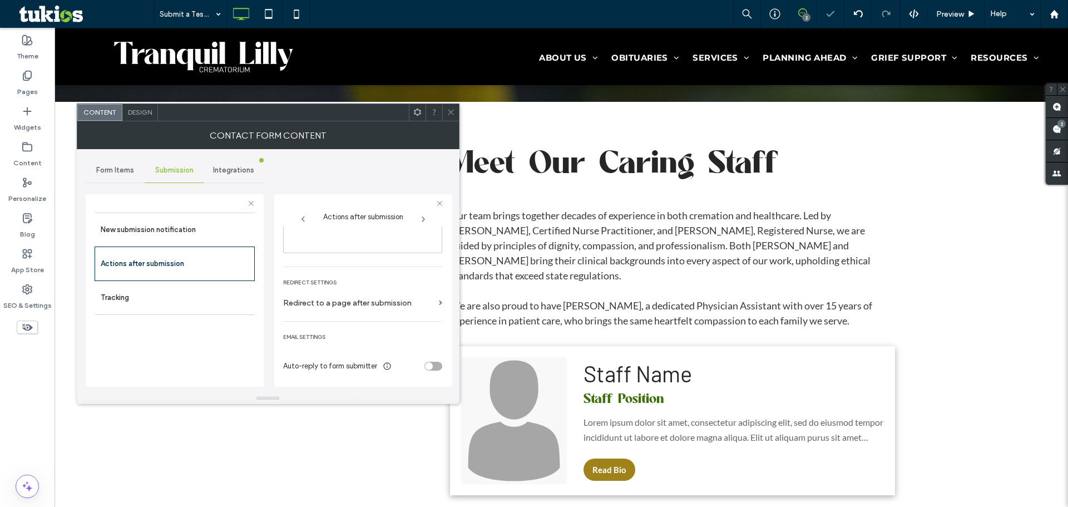
scroll to position [192, 0]
click at [444, 113] on div at bounding box center [450, 112] width 17 height 17
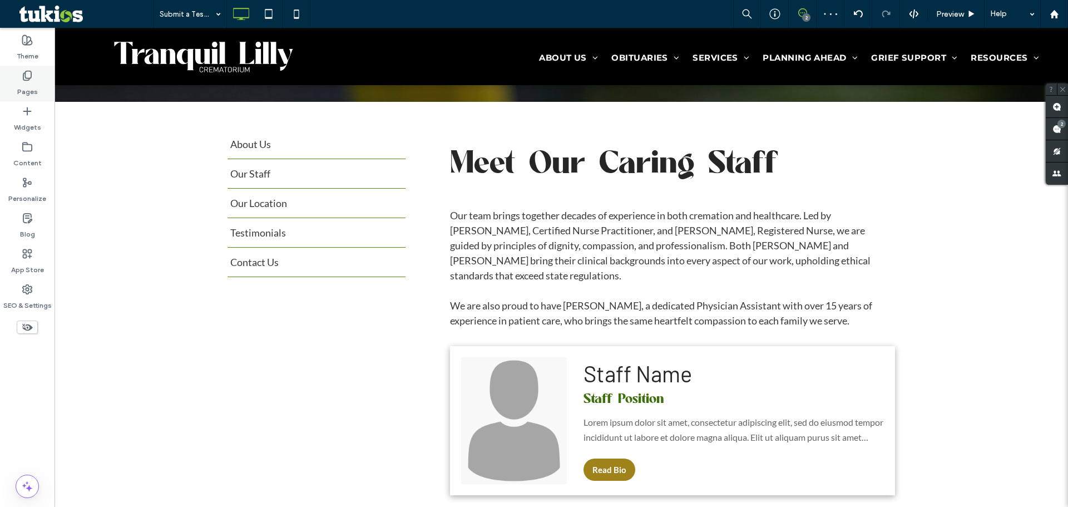
click at [37, 81] on div "Pages" at bounding box center [27, 84] width 55 height 36
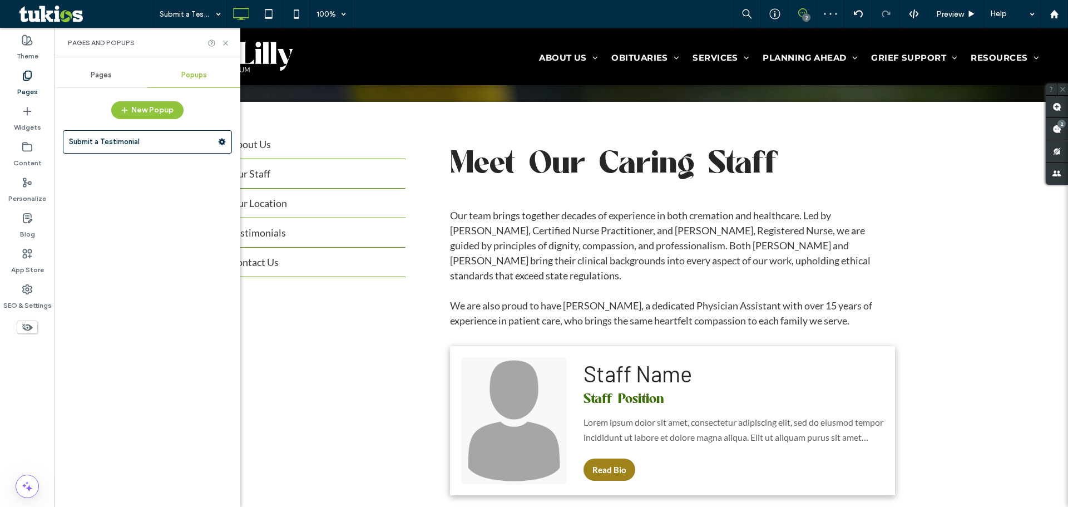
click at [101, 69] on div "Pages" at bounding box center [101, 75] width 93 height 24
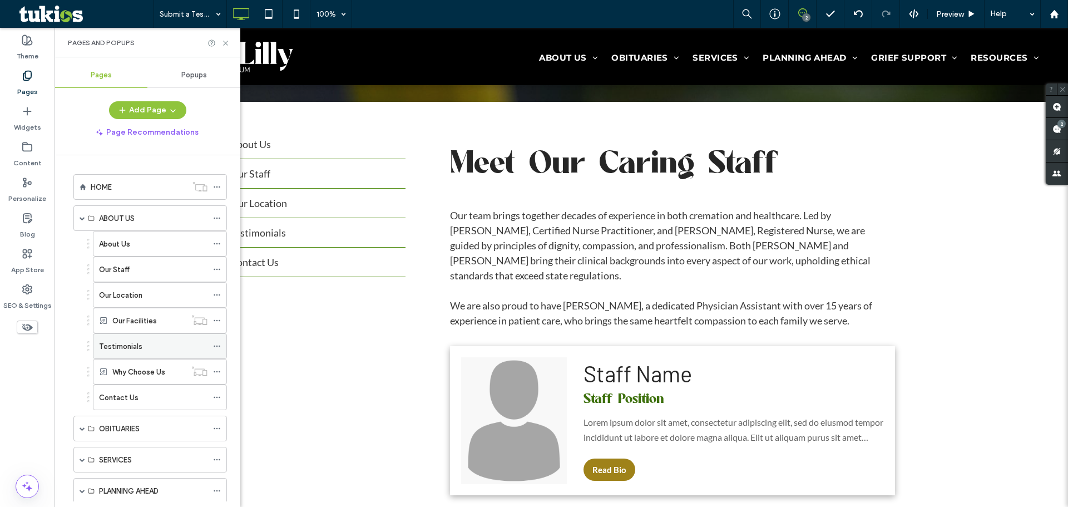
click at [154, 348] on div "Testimonials" at bounding box center [153, 346] width 108 height 12
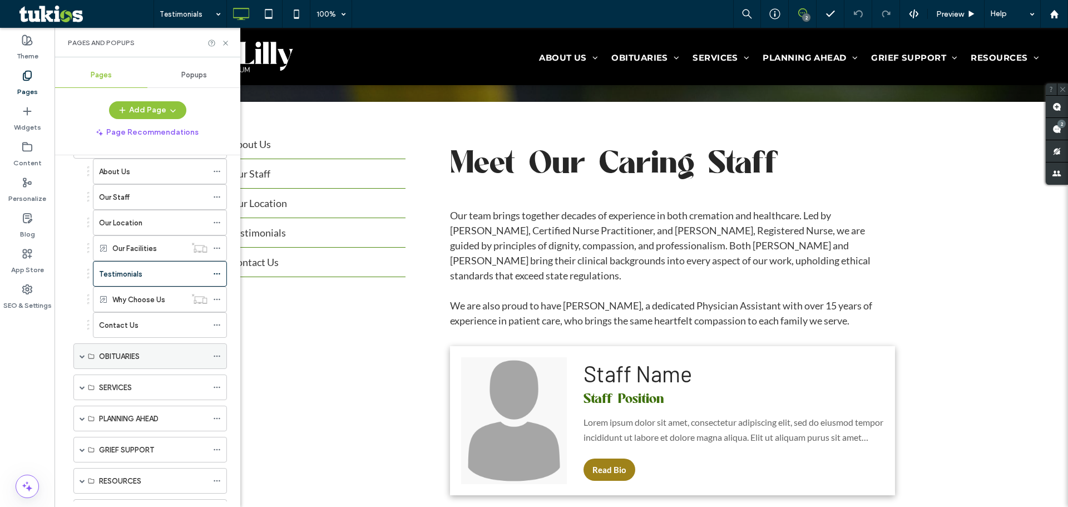
scroll to position [74, 0]
click at [945, 21] on div "Preview" at bounding box center [956, 14] width 57 height 28
click at [955, 12] on span "Preview" at bounding box center [950, 13] width 28 height 9
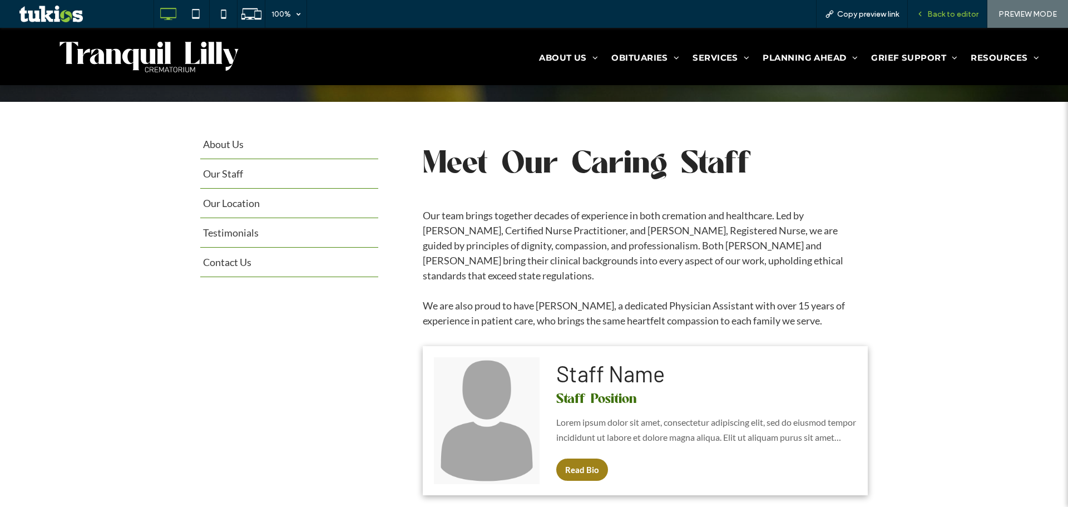
click at [952, 14] on span "Back to editor" at bounding box center [952, 13] width 51 height 9
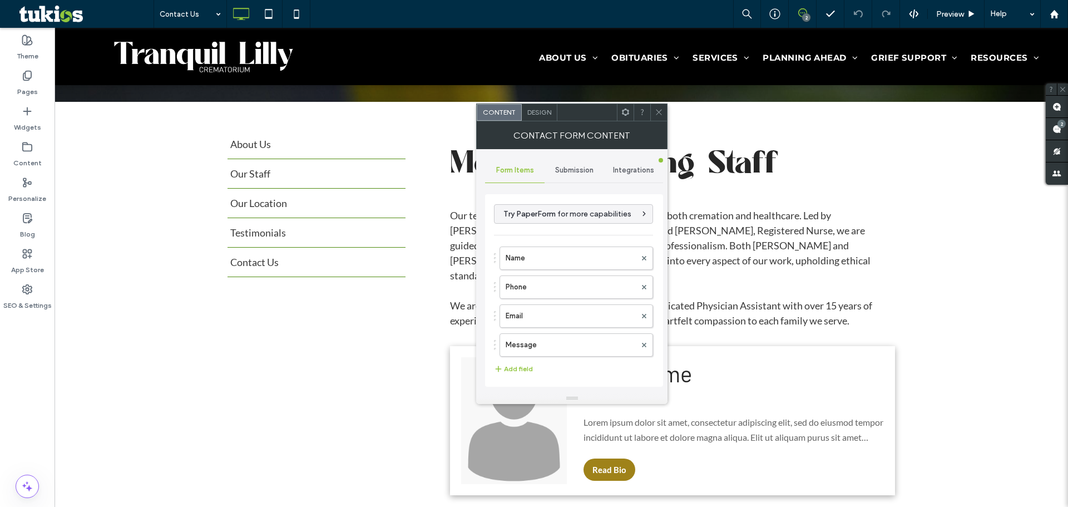
click at [577, 169] on span "Submission" at bounding box center [574, 170] width 38 height 9
click at [581, 228] on label "New submission notification" at bounding box center [574, 222] width 149 height 22
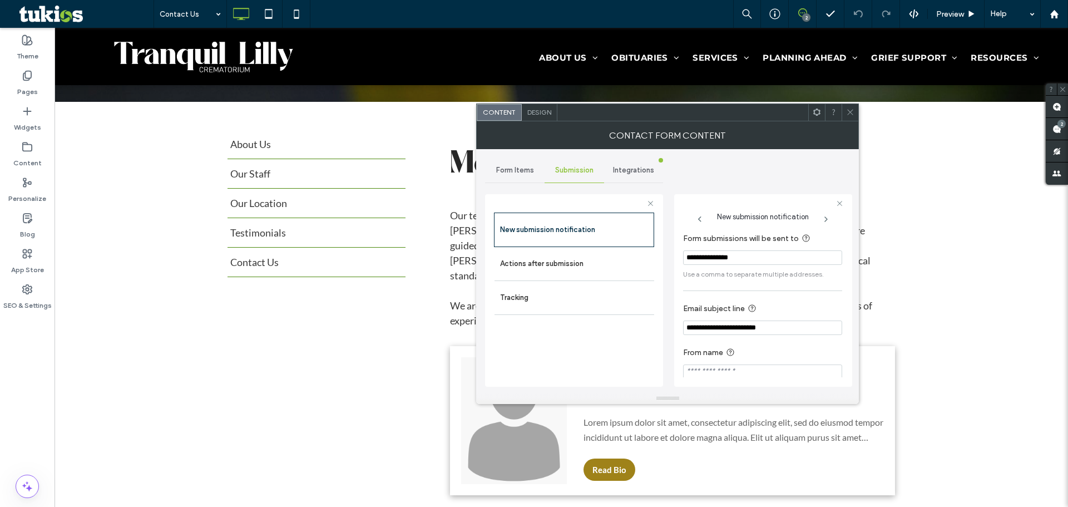
drag, startPoint x: 603, startPoint y: 264, endPoint x: 676, endPoint y: 277, distance: 74.6
click at [606, 264] on label "Actions after submission" at bounding box center [574, 264] width 149 height 22
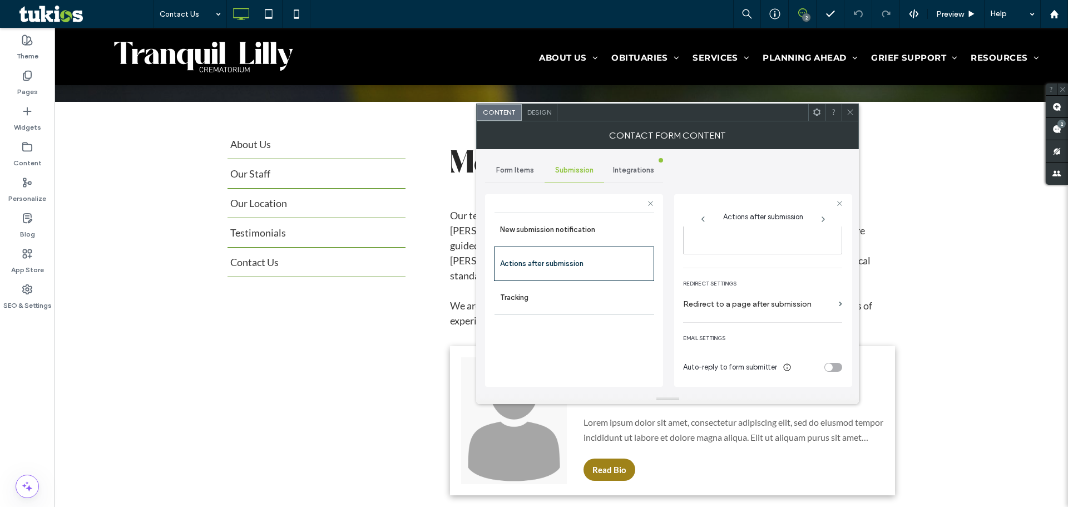
scroll to position [192, 0]
drag, startPoint x: 831, startPoint y: 369, endPoint x: 809, endPoint y: 362, distance: 22.9
click at [830, 369] on div "toggle" at bounding box center [833, 366] width 18 height 9
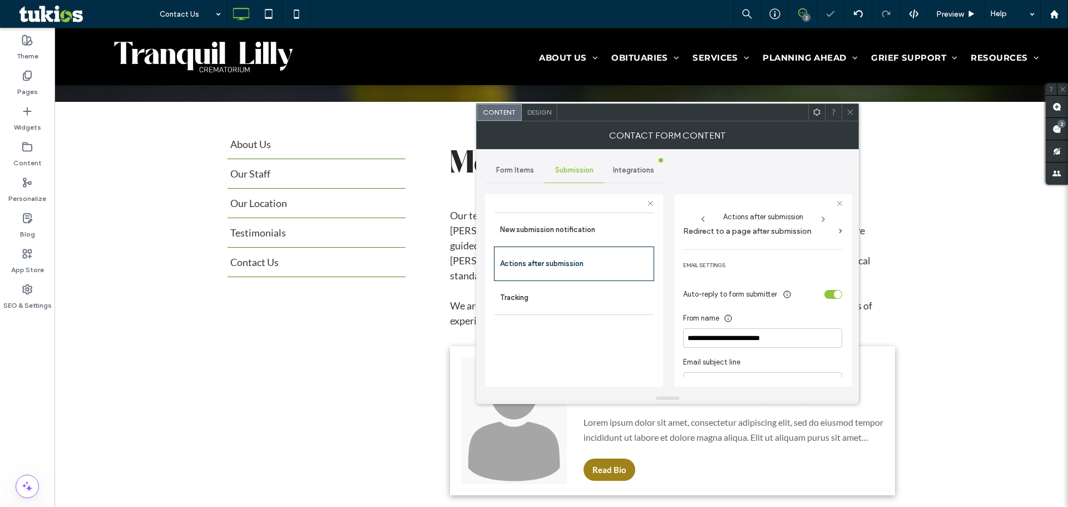
scroll to position [266, 0]
click at [834, 289] on div "toggle" at bounding box center [838, 293] width 8 height 8
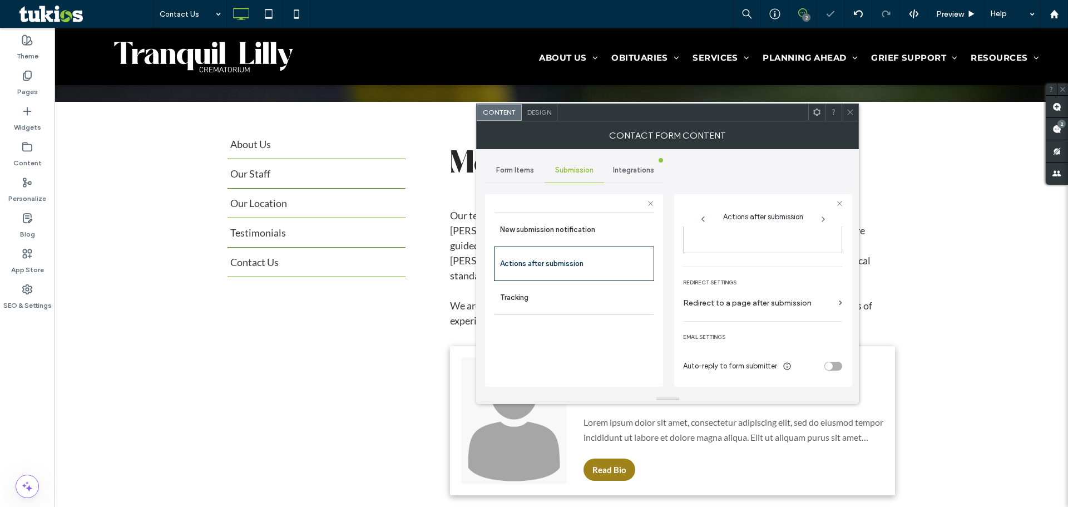
scroll to position [192, 0]
click at [849, 115] on icon at bounding box center [850, 112] width 8 height 8
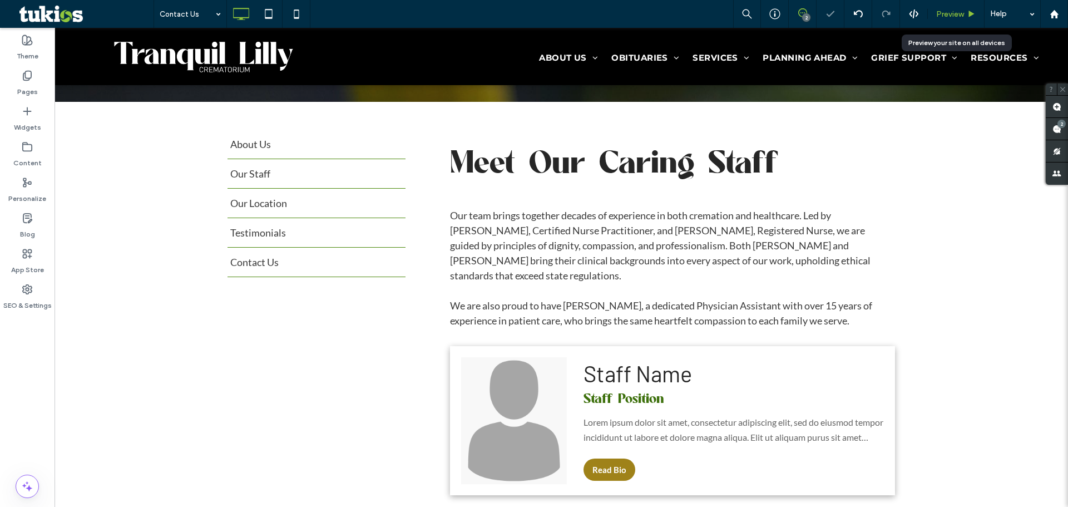
click at [965, 12] on div "Preview" at bounding box center [956, 13] width 56 height 9
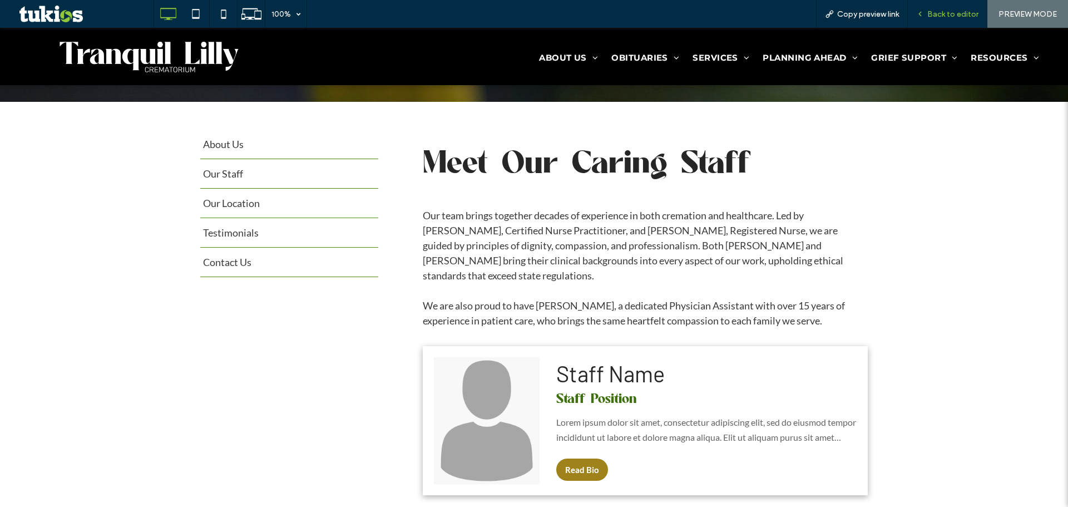
click at [930, 17] on span "Back to editor" at bounding box center [952, 13] width 51 height 9
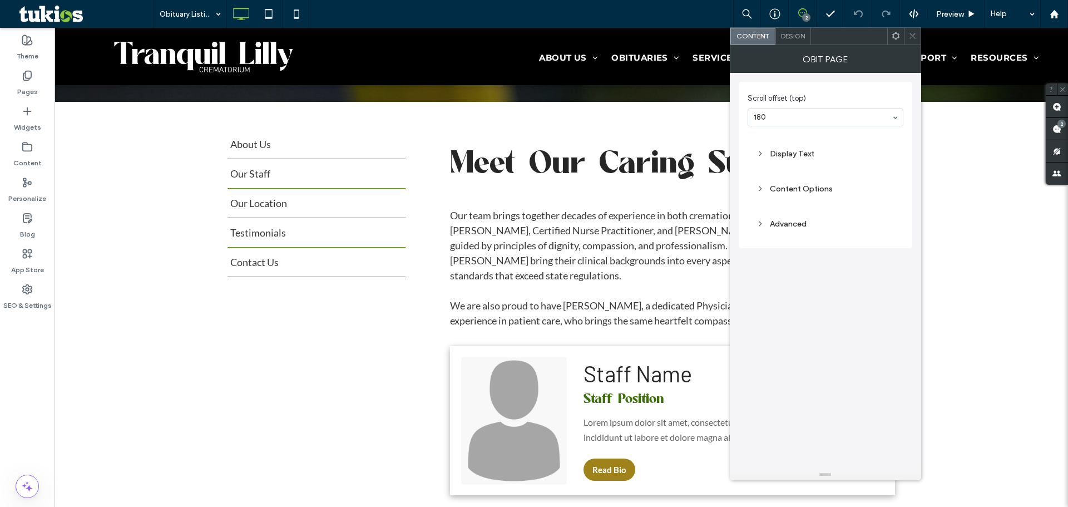
click at [767, 191] on div "Content Options" at bounding box center [826, 188] width 138 height 9
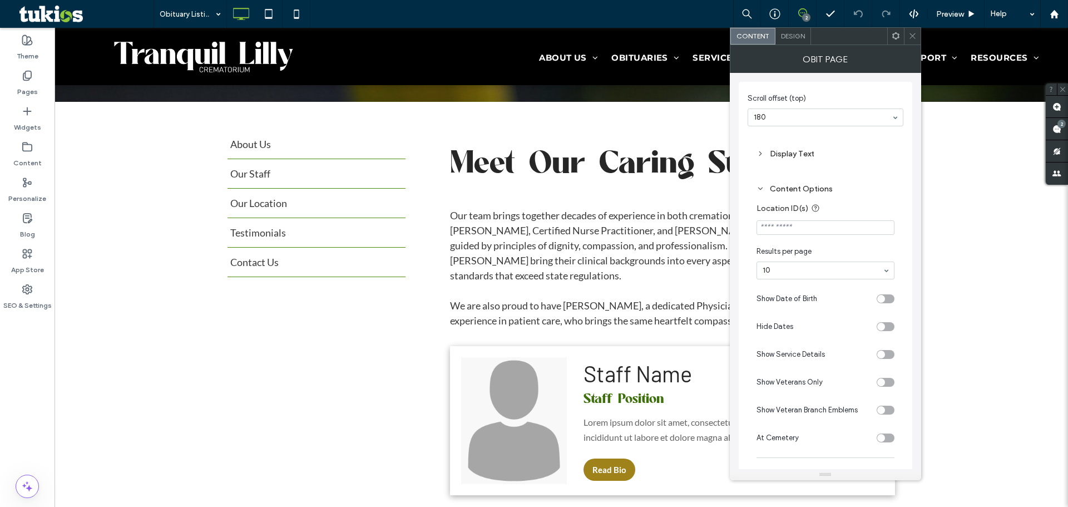
click at [794, 151] on div "Display Text" at bounding box center [826, 153] width 138 height 9
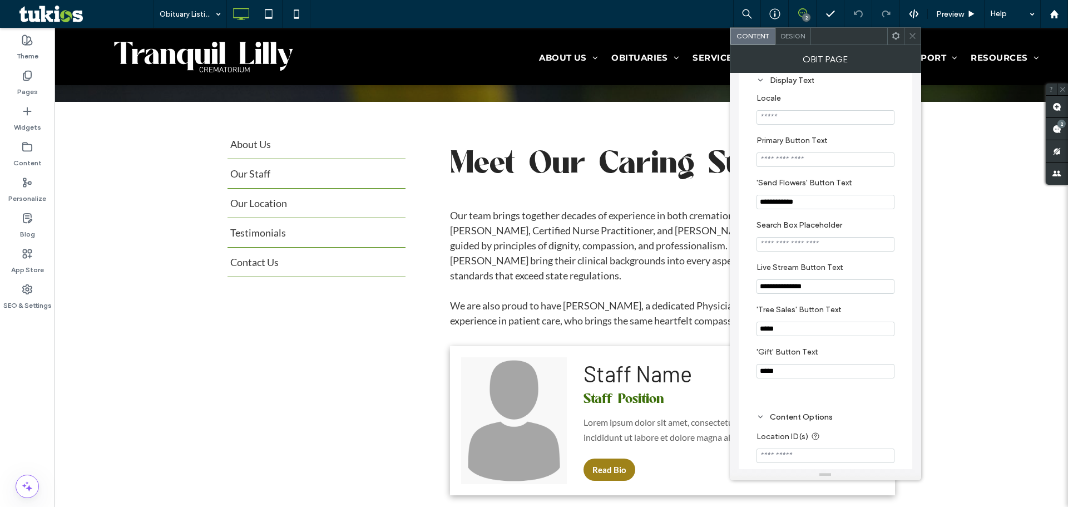
scroll to position [74, 0]
click at [814, 250] on input "Search Box Placeholder" at bounding box center [826, 243] width 138 height 14
type input "**********"
click at [909, 39] on icon at bounding box center [912, 36] width 8 height 8
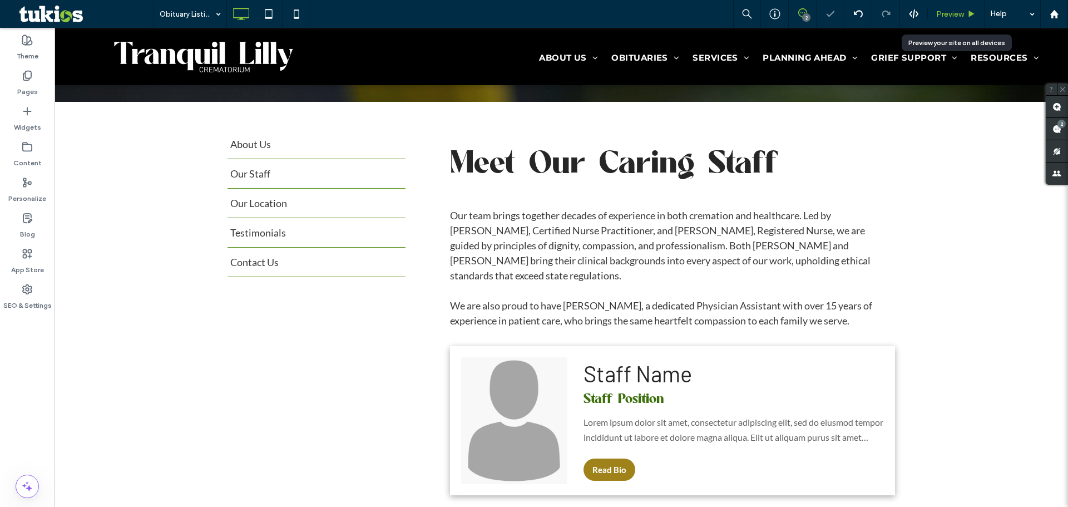
click at [961, 6] on div "Preview" at bounding box center [956, 14] width 57 height 28
click at [947, 11] on span "Preview" at bounding box center [950, 13] width 28 height 9
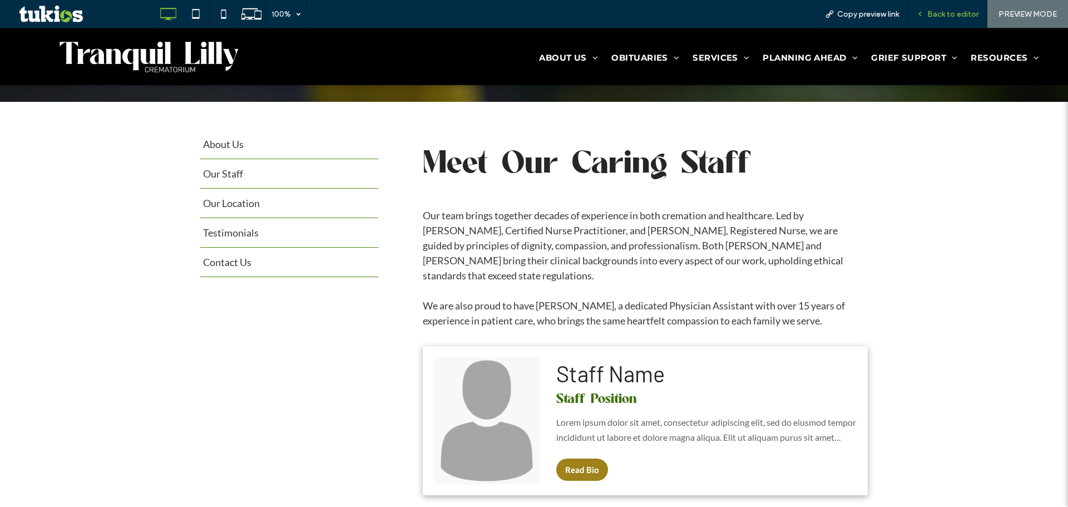
click at [951, 14] on span "Back to editor" at bounding box center [952, 13] width 51 height 9
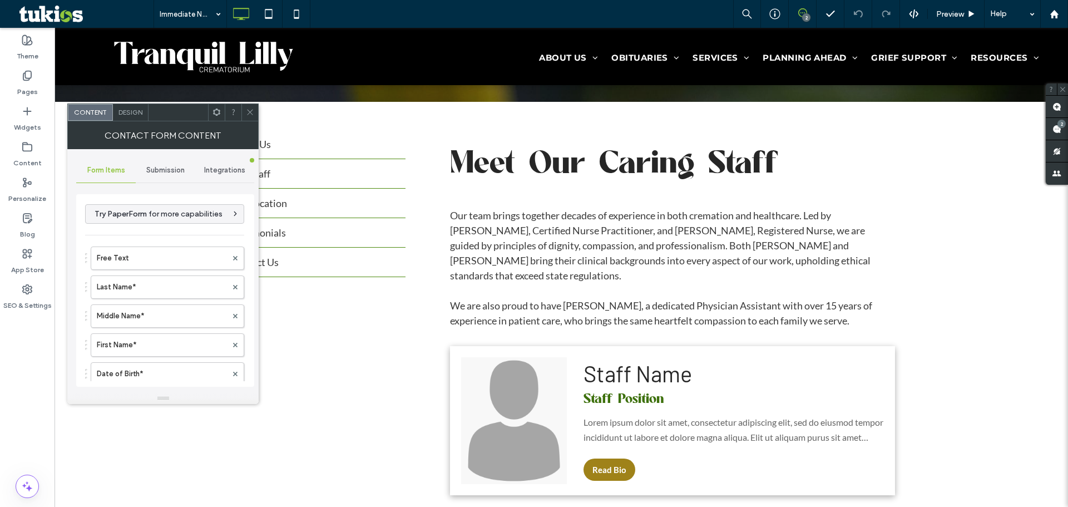
type input "**********"
drag, startPoint x: 164, startPoint y: 175, endPoint x: 202, endPoint y: 184, distance: 39.9
click at [165, 175] on div "Submission" at bounding box center [166, 170] width 60 height 24
click at [134, 220] on label "New submission notification" at bounding box center [165, 222] width 149 height 22
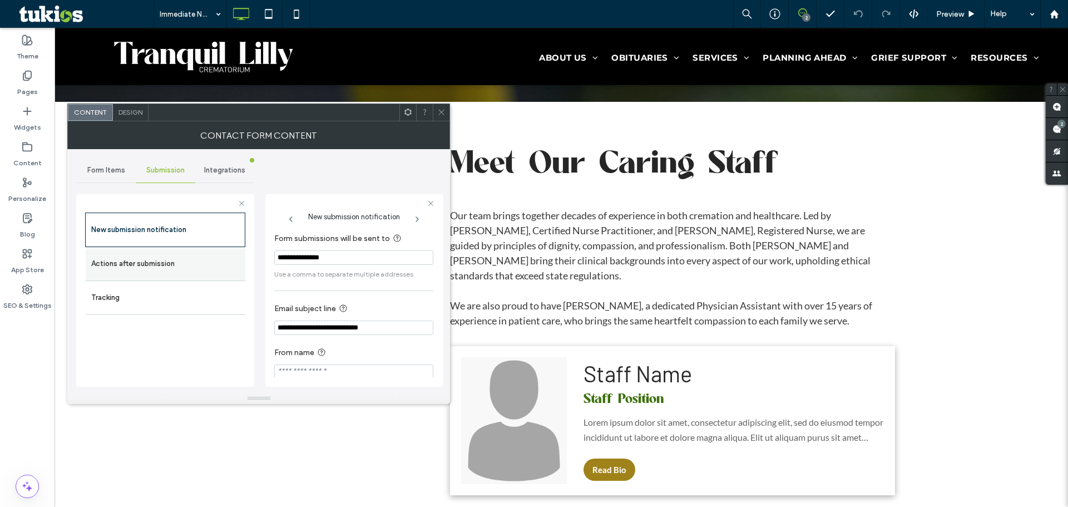
click at [159, 261] on label "Actions after submission" at bounding box center [165, 264] width 149 height 22
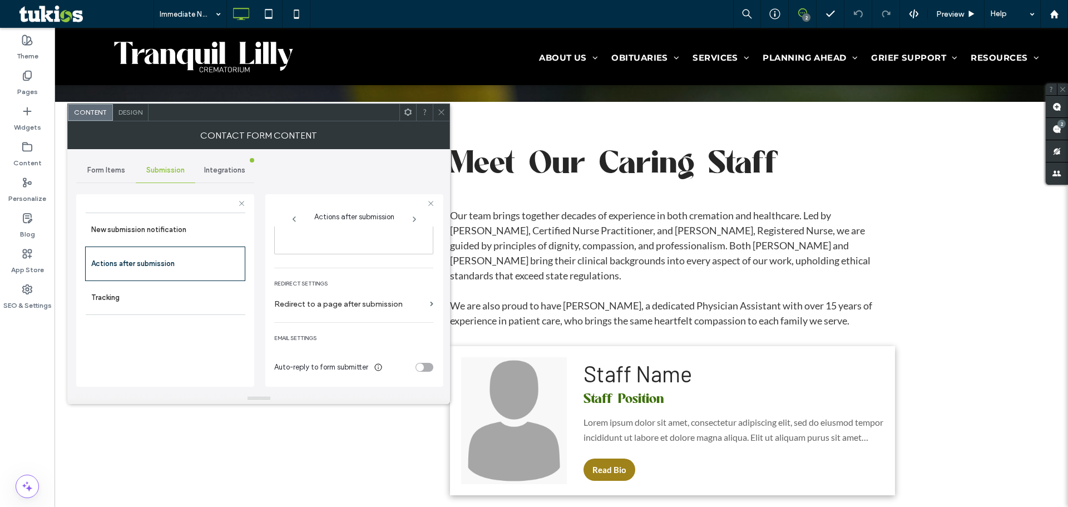
scroll to position [192, 0]
click at [416, 364] on div "toggle" at bounding box center [420, 367] width 8 height 8
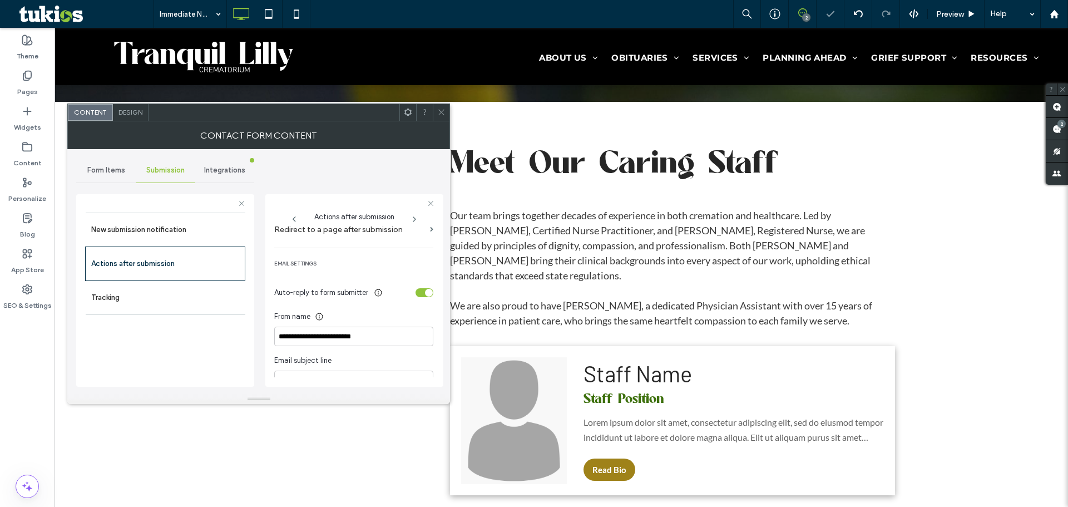
click at [421, 299] on div "Auto-reply to form submitter" at bounding box center [353, 292] width 159 height 19
click at [425, 293] on div "toggle" at bounding box center [429, 293] width 8 height 8
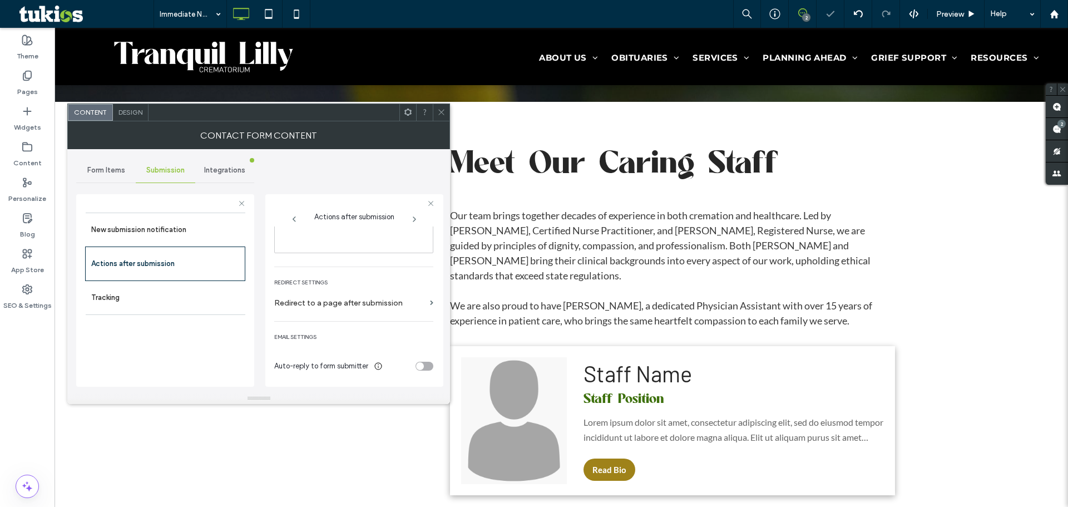
click at [444, 112] on icon at bounding box center [441, 112] width 8 height 8
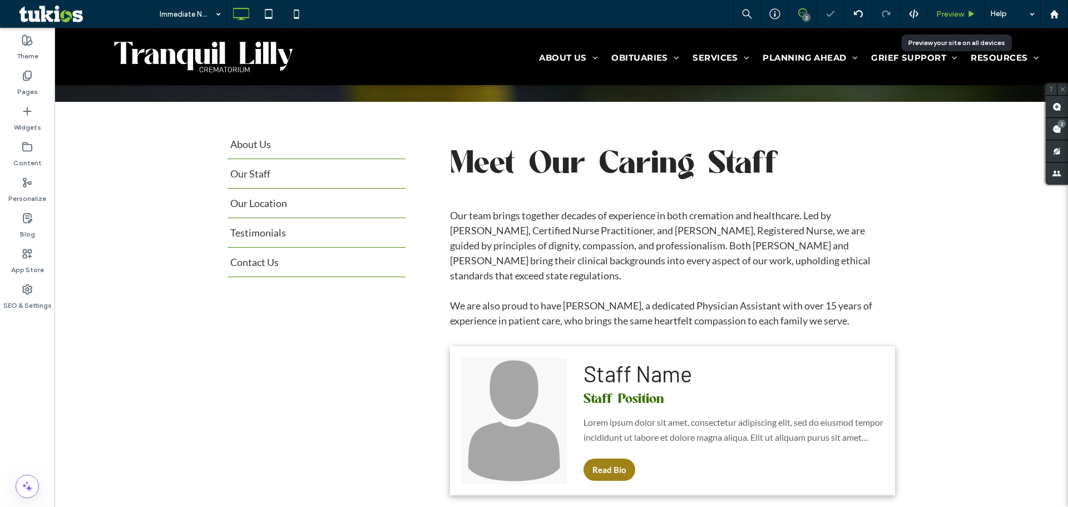
click at [971, 16] on icon at bounding box center [971, 14] width 8 height 8
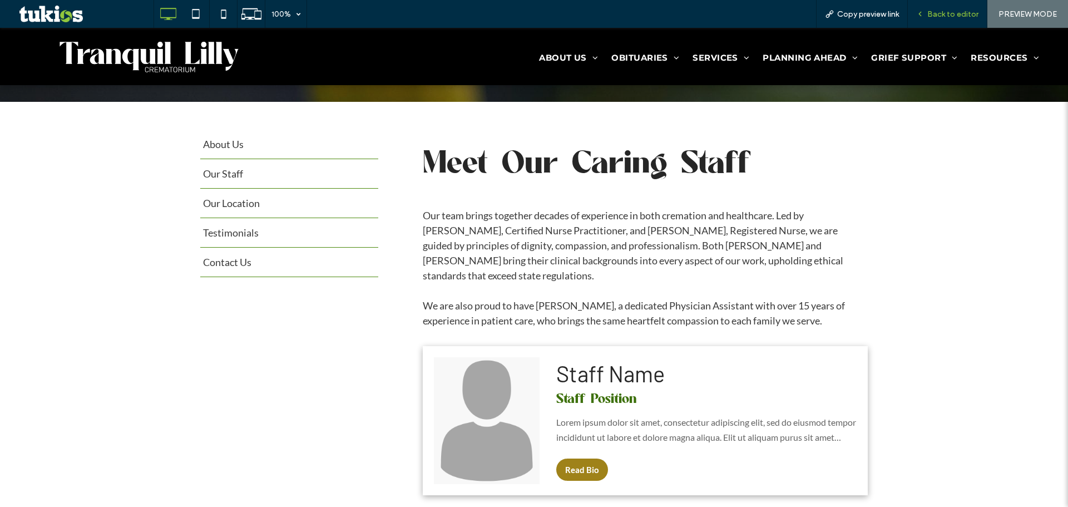
click at [947, 15] on span "Back to editor" at bounding box center [952, 13] width 51 height 9
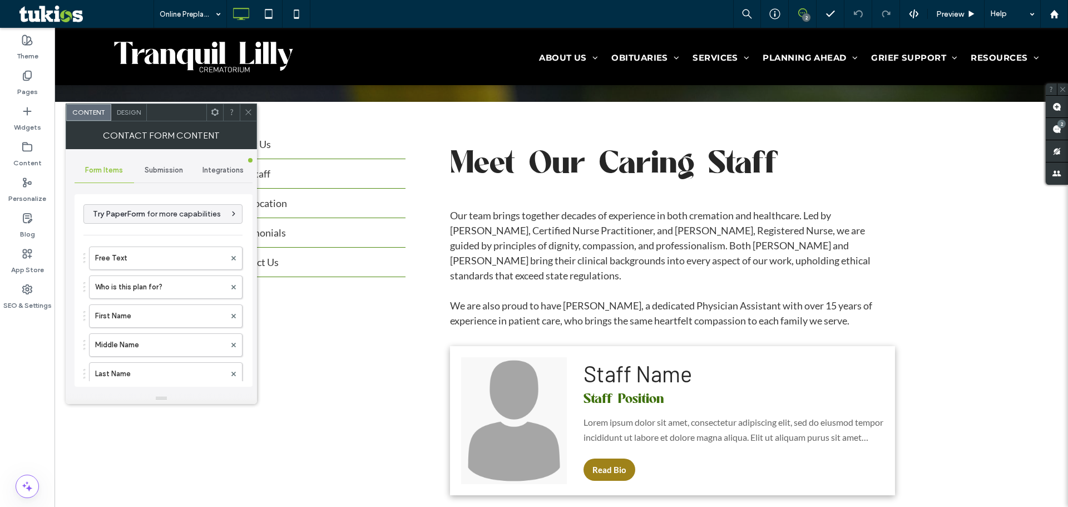
click at [168, 170] on span "Submission" at bounding box center [164, 170] width 38 height 9
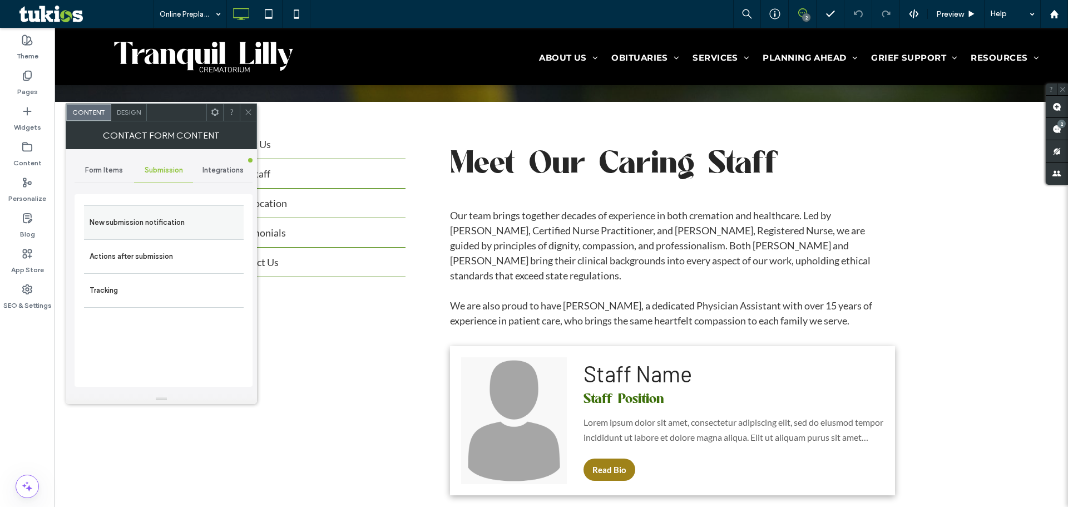
click at [166, 221] on label "New submission notification" at bounding box center [164, 222] width 149 height 22
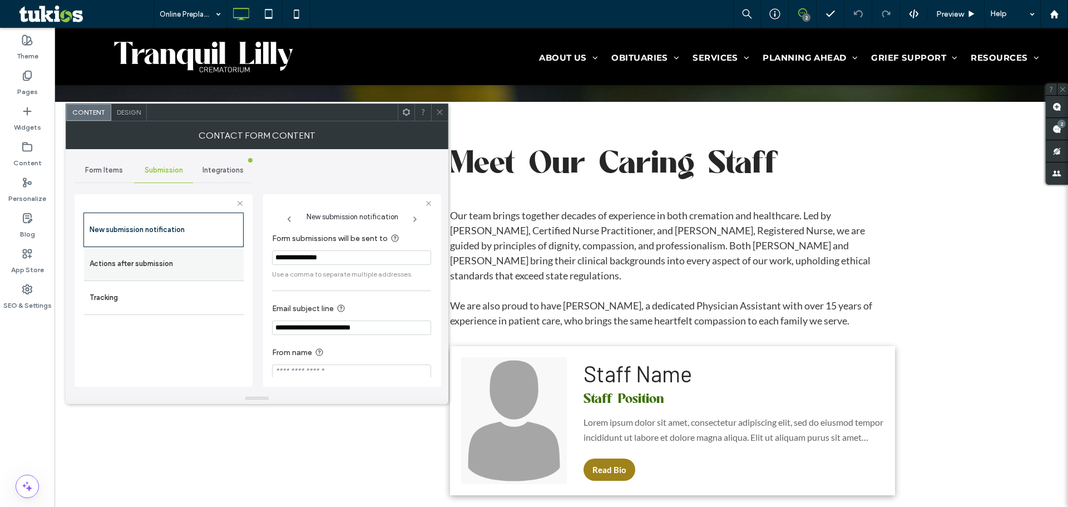
click at [177, 263] on label "Actions after submission" at bounding box center [164, 264] width 149 height 22
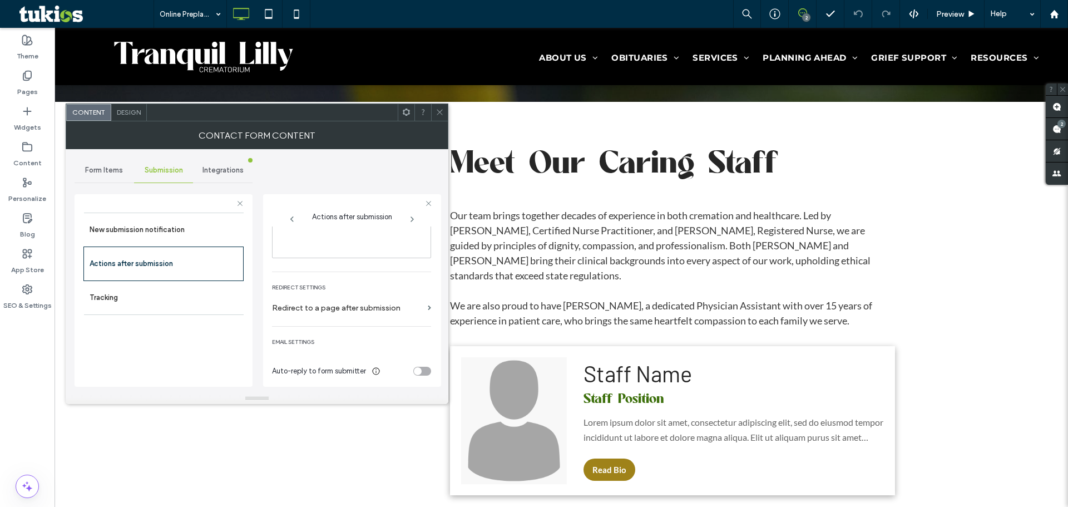
scroll to position [192, 0]
click at [422, 368] on div "toggle" at bounding box center [422, 366] width 18 height 9
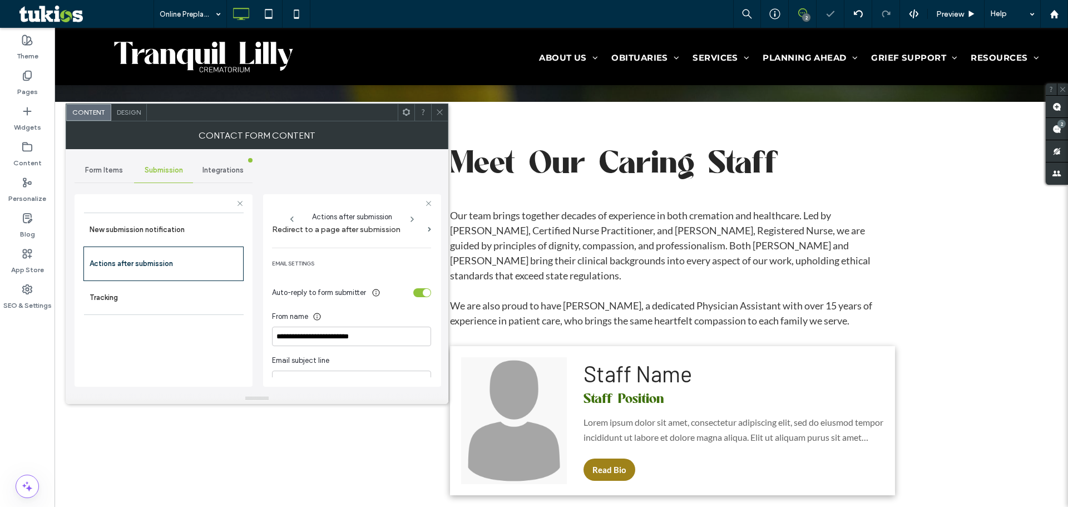
click at [416, 294] on div "toggle" at bounding box center [422, 292] width 18 height 9
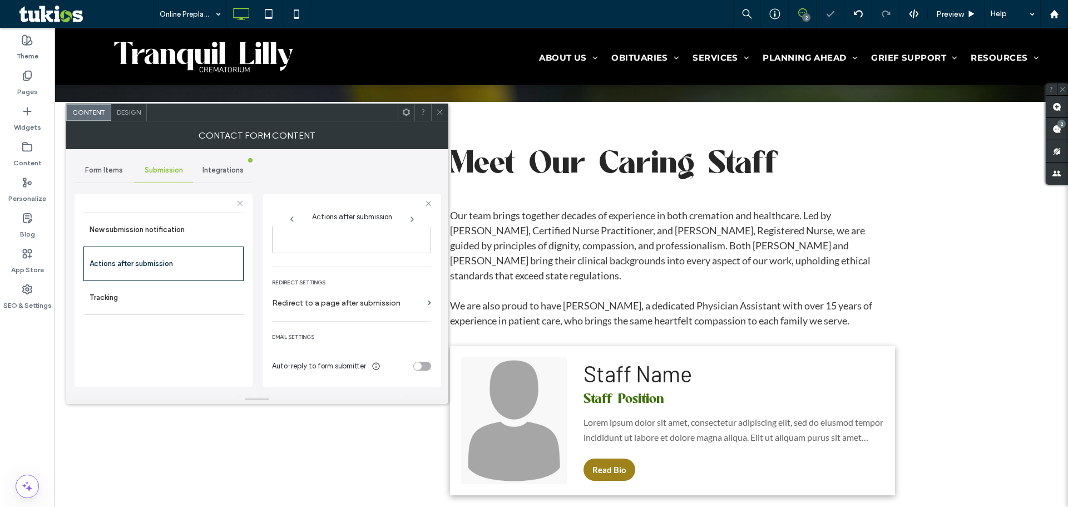
click at [439, 113] on icon at bounding box center [440, 112] width 8 height 8
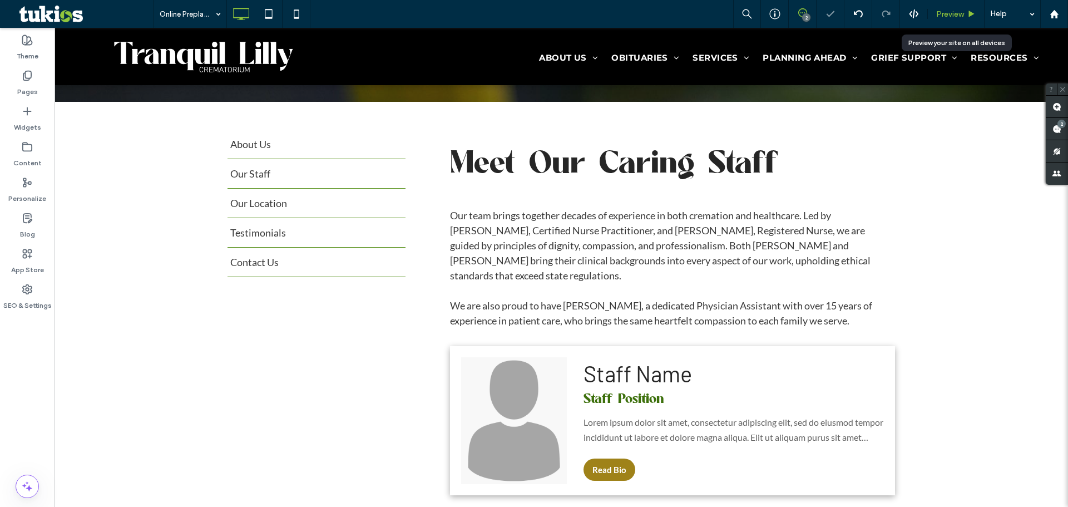
click at [951, 11] on span "Preview" at bounding box center [950, 13] width 28 height 9
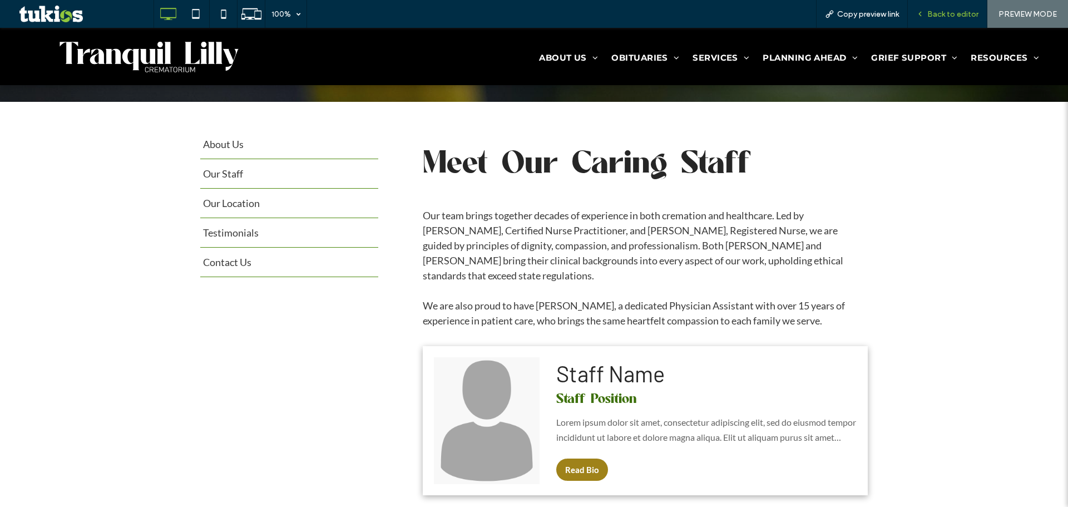
click at [958, 9] on span "Back to editor" at bounding box center [952, 13] width 51 height 9
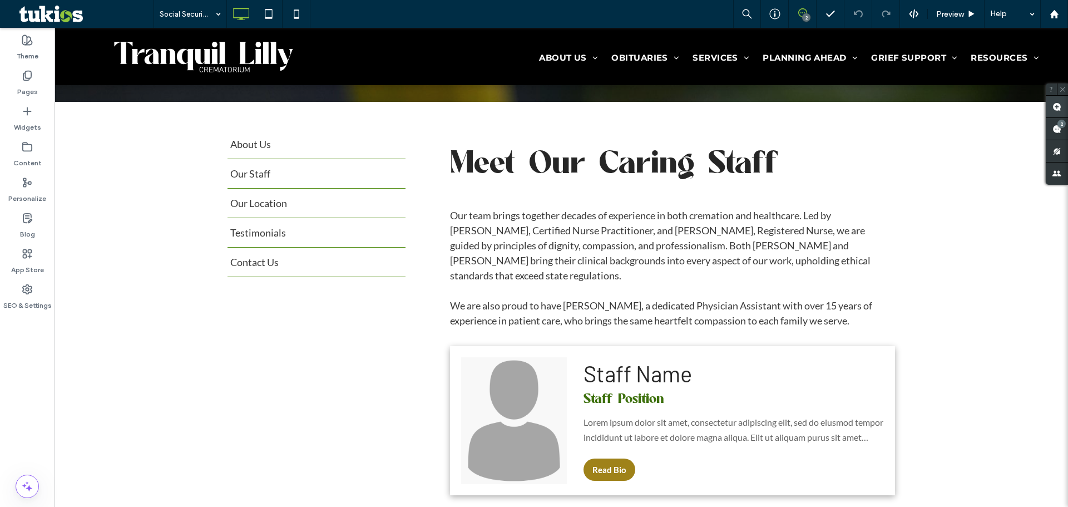
click at [1057, 104] on use at bounding box center [1056, 106] width 9 height 9
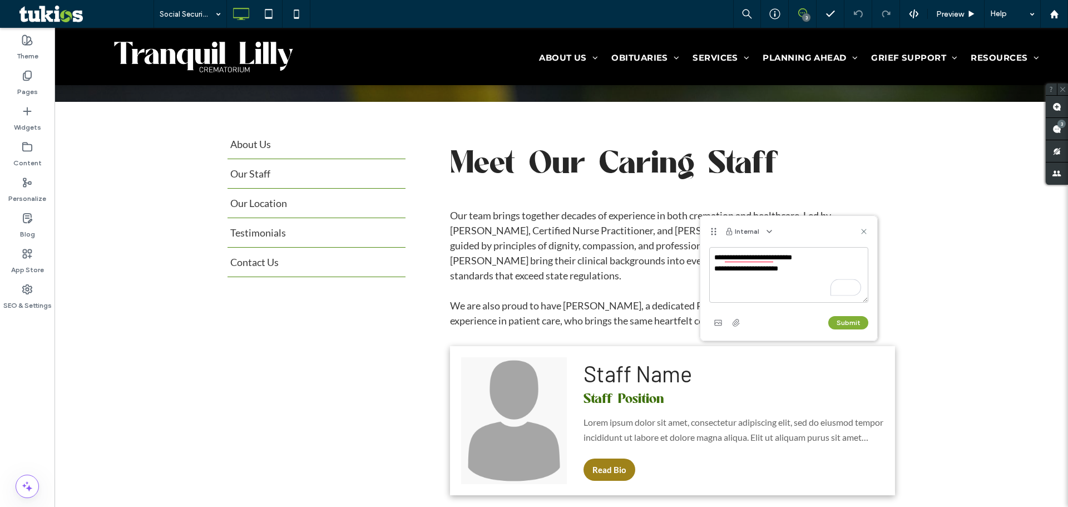
type textarea "**********"
click at [853, 325] on button "Submit" at bounding box center [848, 322] width 40 height 13
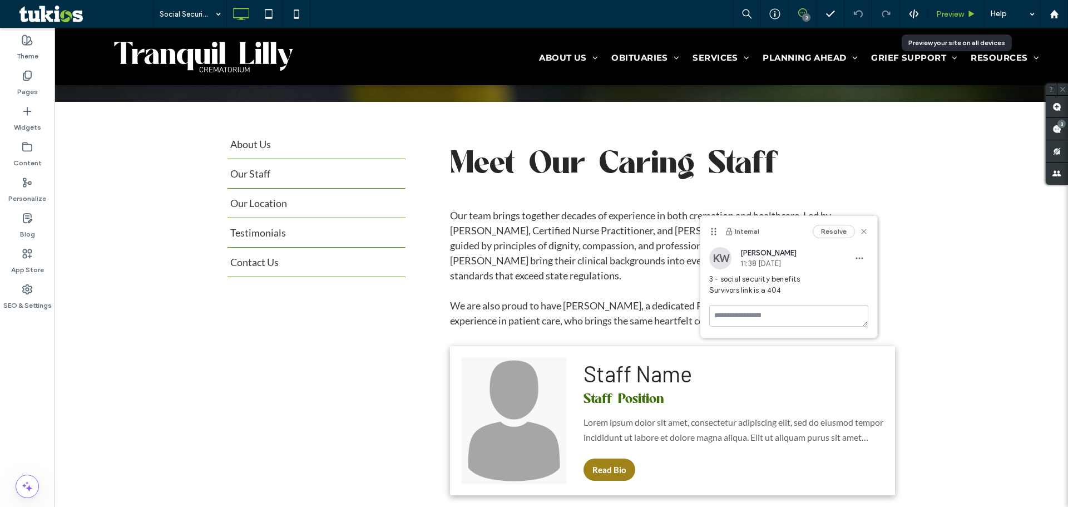
click at [957, 11] on span "Preview" at bounding box center [950, 13] width 28 height 9
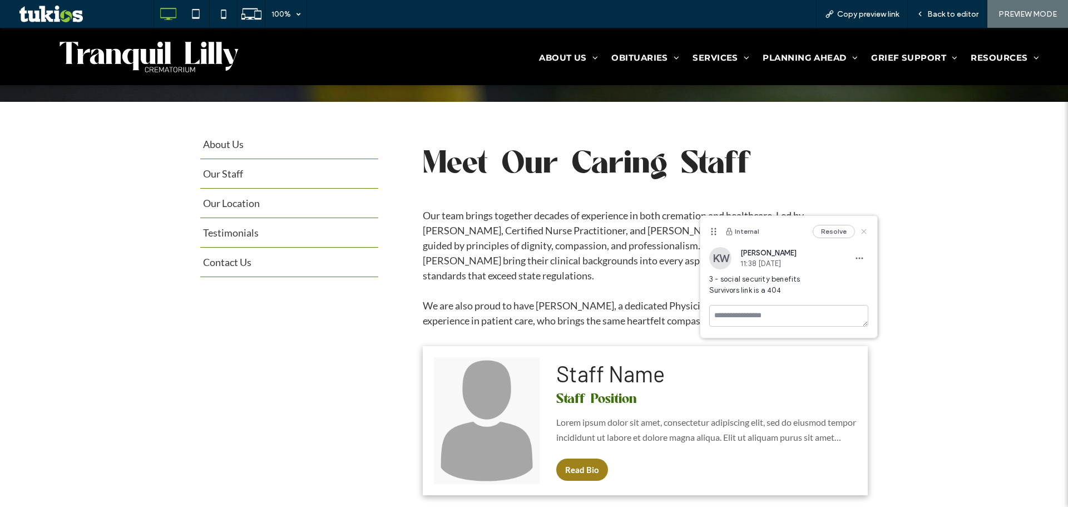
click at [863, 230] on use at bounding box center [863, 231] width 5 height 5
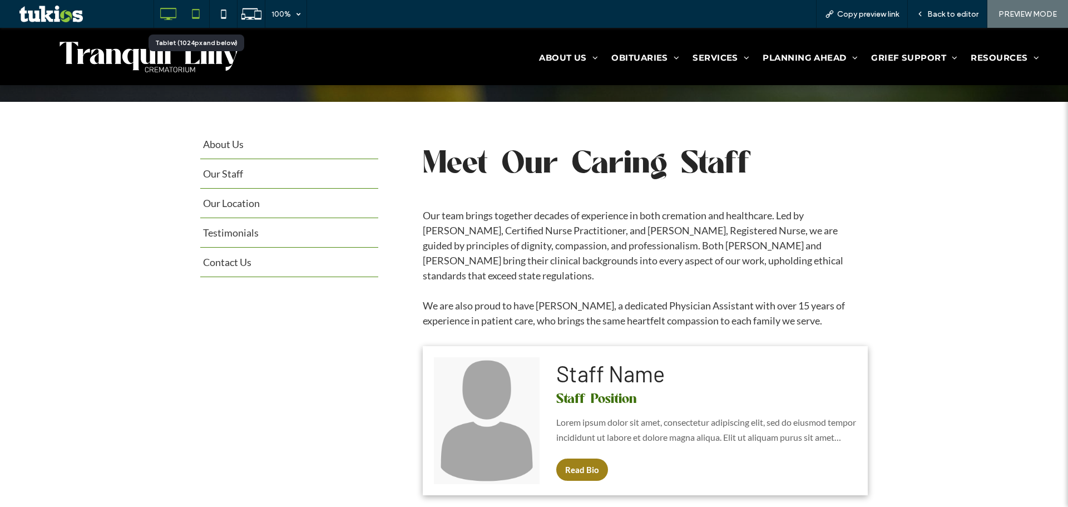
click at [188, 16] on icon at bounding box center [196, 14] width 22 height 22
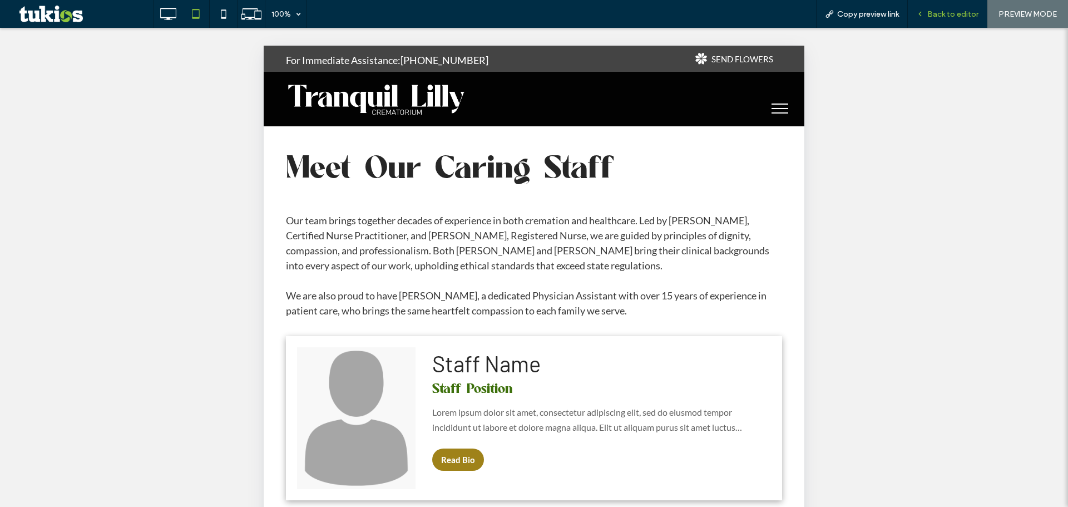
click at [936, 11] on span "Back to editor" at bounding box center [952, 13] width 51 height 9
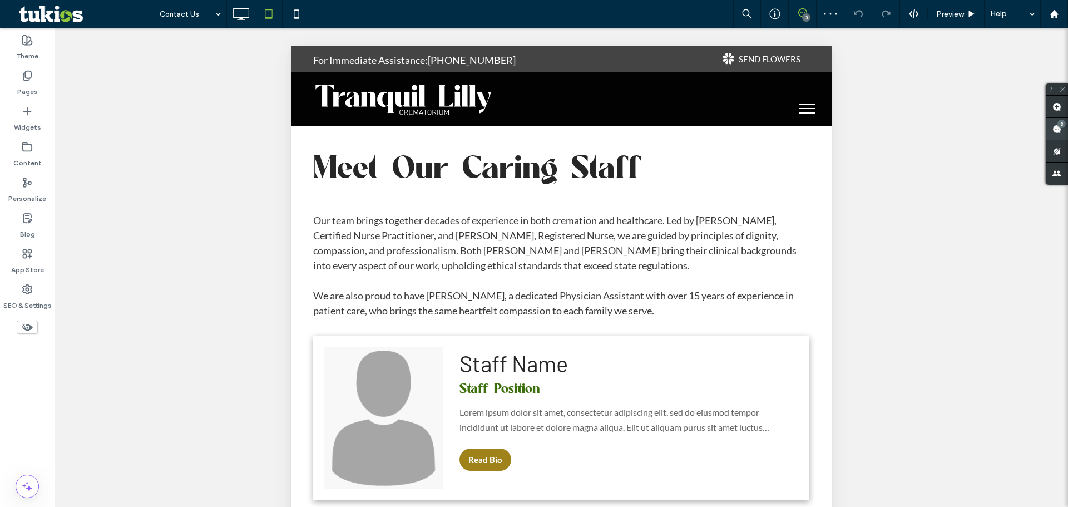
click at [1056, 126] on use at bounding box center [1056, 129] width 9 height 9
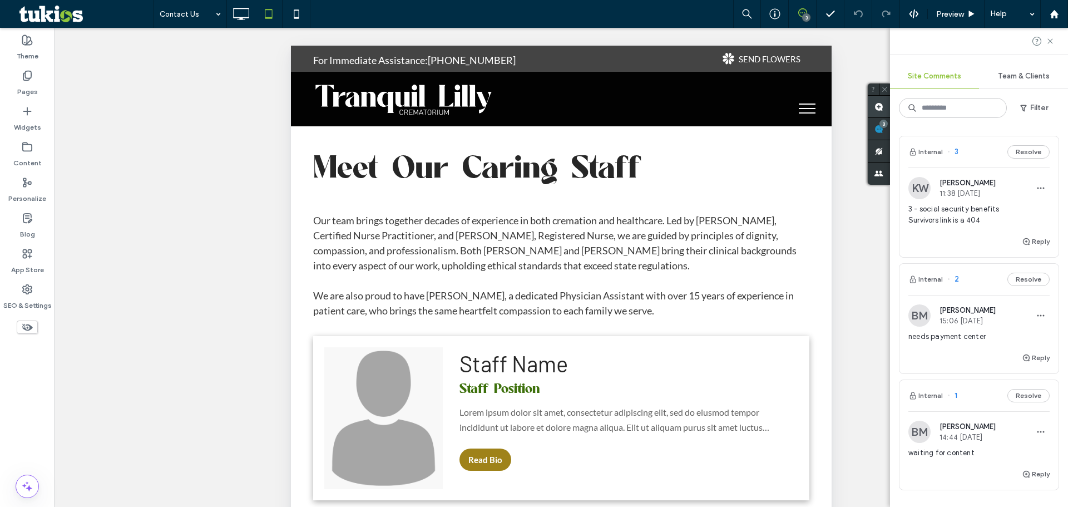
click at [879, 103] on use at bounding box center [878, 106] width 9 height 9
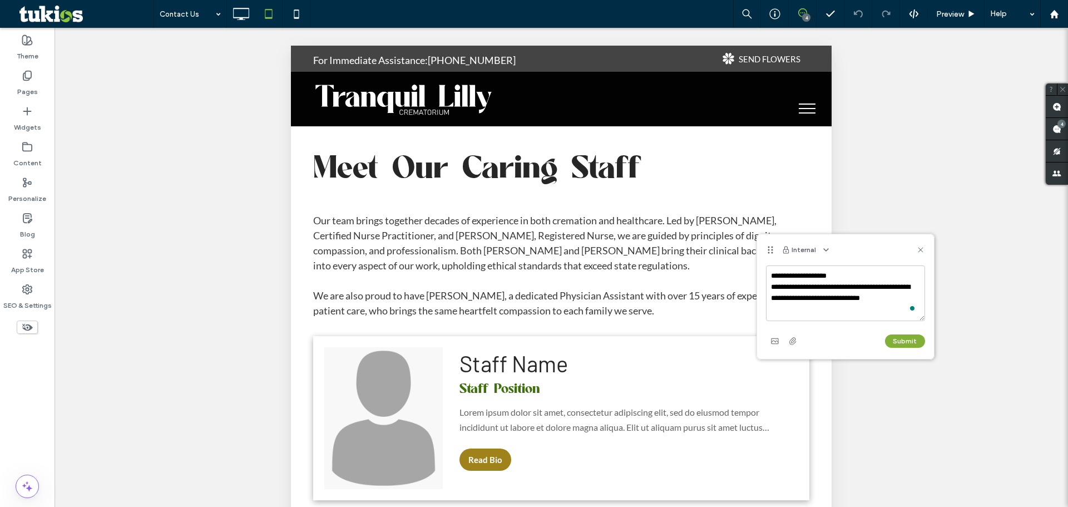
type textarea "**********"
click at [904, 343] on button "Submit" at bounding box center [905, 340] width 40 height 13
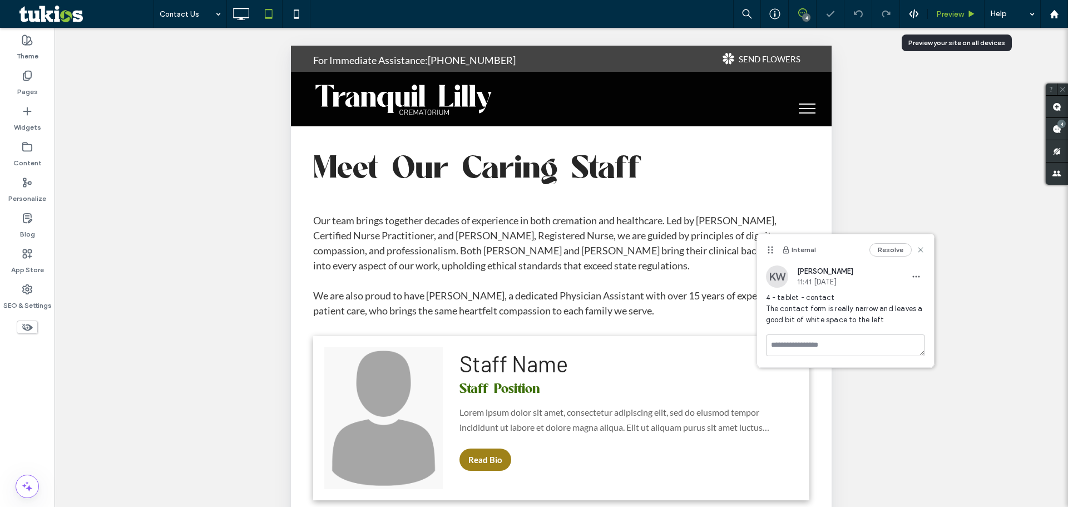
click at [943, 11] on span "Preview" at bounding box center [950, 13] width 28 height 9
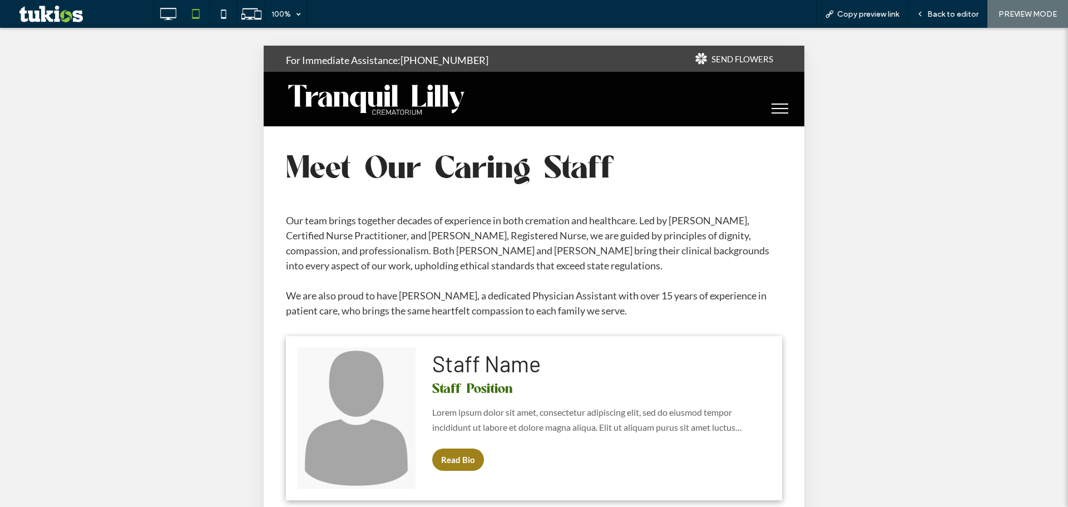
click at [165, 12] on div at bounding box center [534, 253] width 1068 height 507
click at [166, 15] on icon at bounding box center [168, 14] width 22 height 22
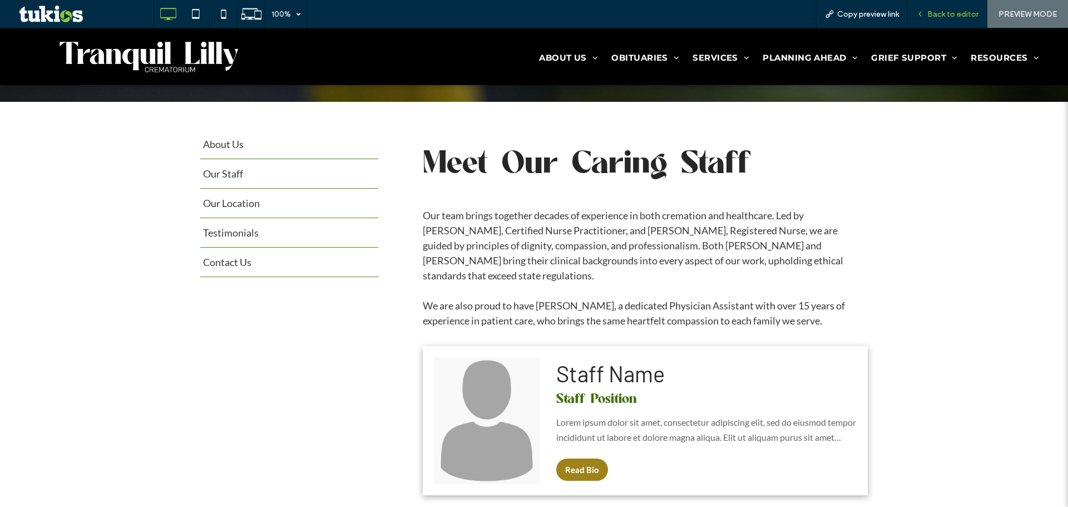
click at [940, 15] on span "Back to editor" at bounding box center [952, 13] width 51 height 9
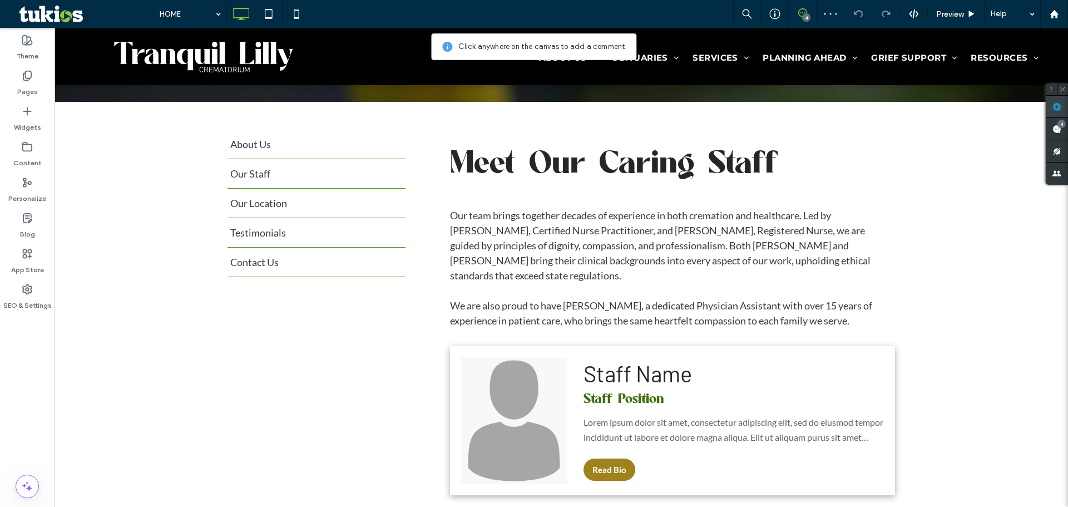
click at [1051, 108] on span at bounding box center [1057, 107] width 22 height 22
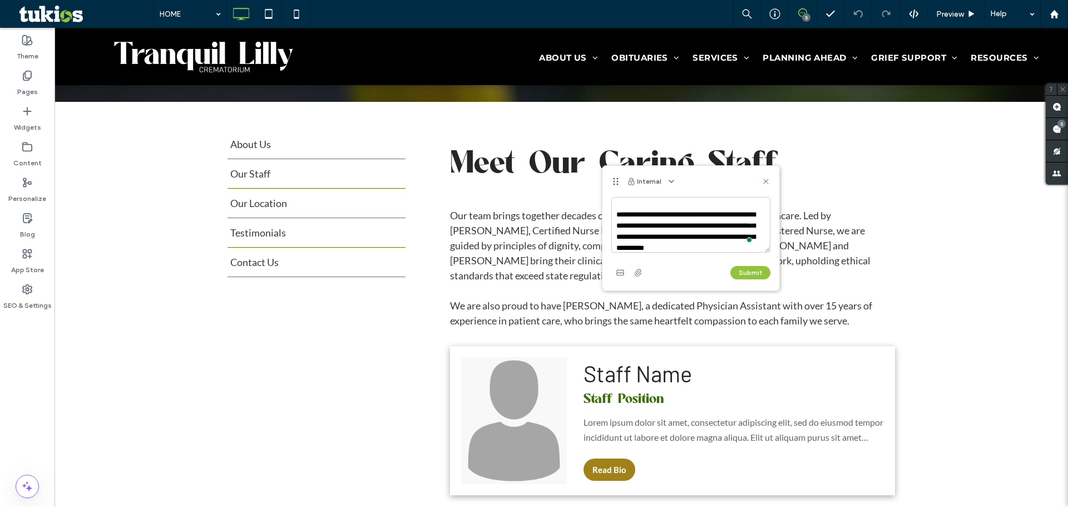
scroll to position [26, 0]
type textarea "**********"
click at [756, 274] on button "Submit" at bounding box center [750, 272] width 40 height 13
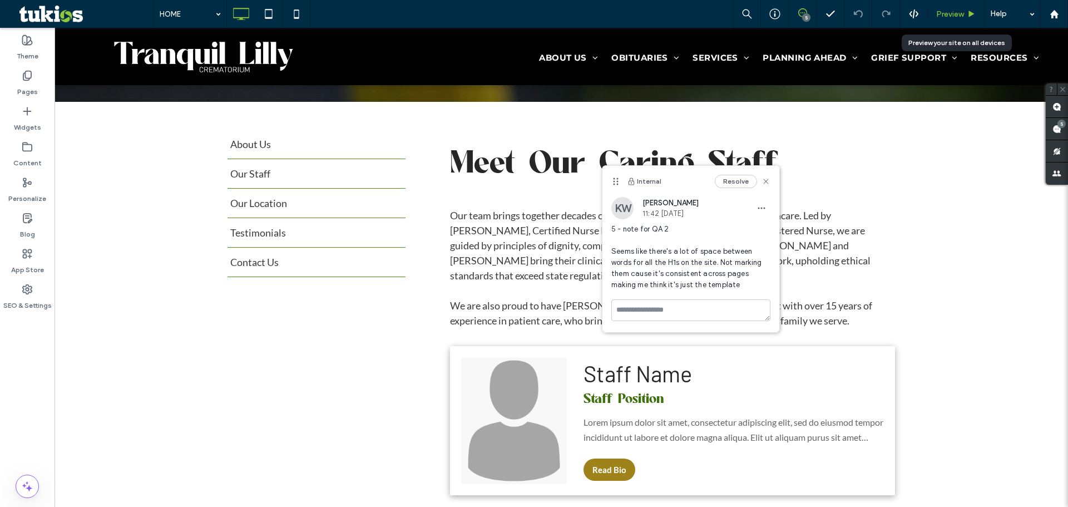
click at [960, 16] on span "Preview" at bounding box center [950, 13] width 28 height 9
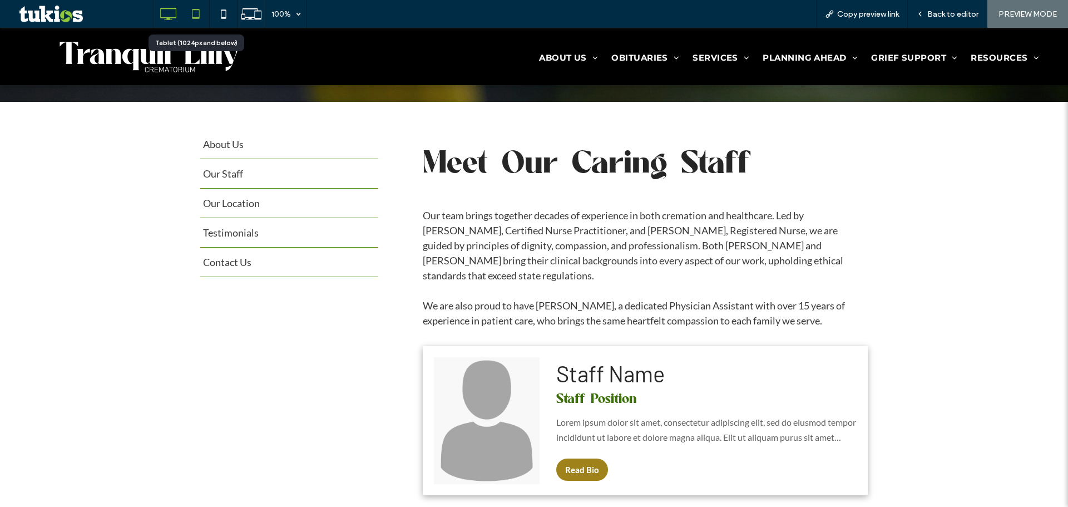
click at [196, 18] on use at bounding box center [195, 13] width 7 height 9
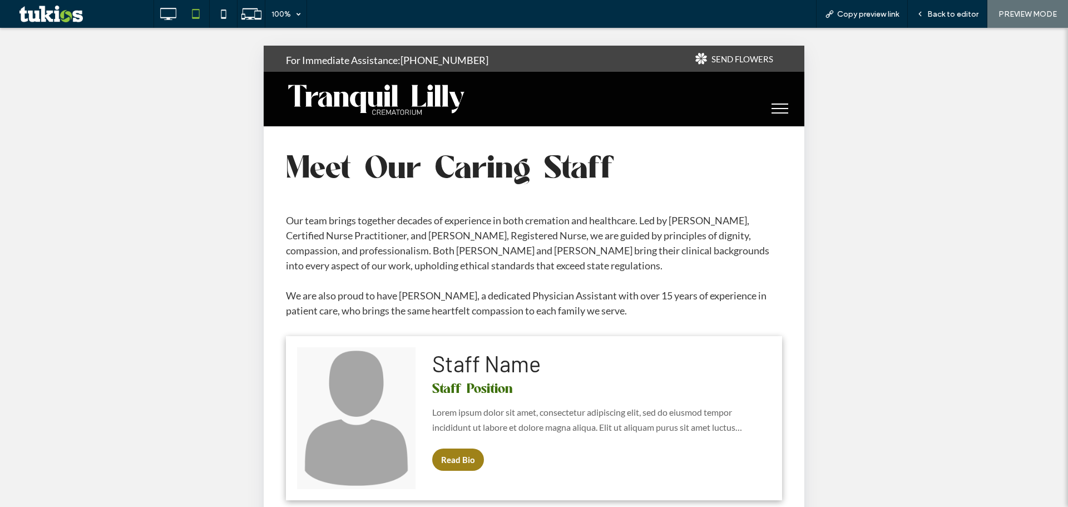
click at [765, 111] on div at bounding box center [534, 253] width 1068 height 507
click at [767, 108] on div at bounding box center [534, 253] width 1068 height 507
click at [768, 104] on div at bounding box center [534, 253] width 1068 height 507
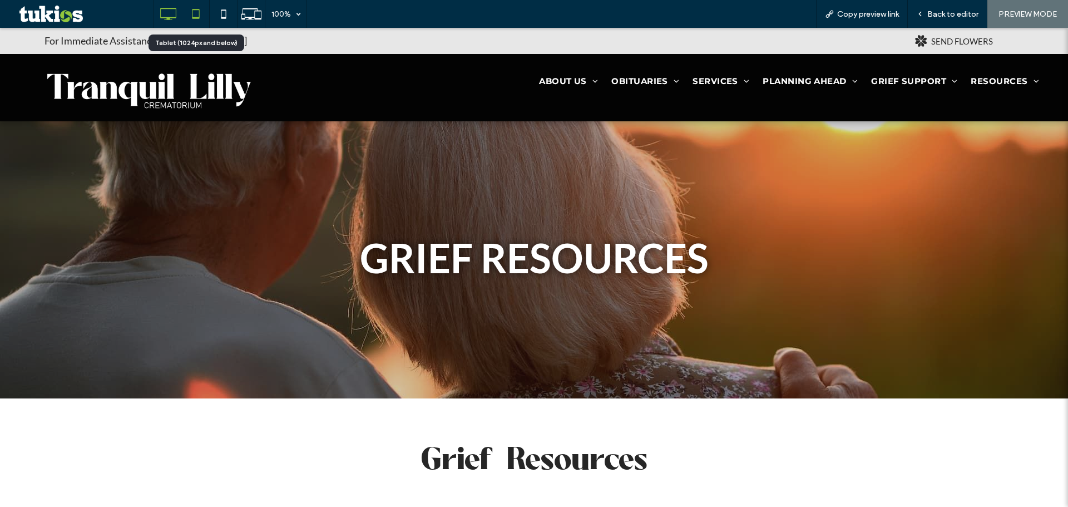
click at [202, 13] on icon at bounding box center [196, 14] width 22 height 22
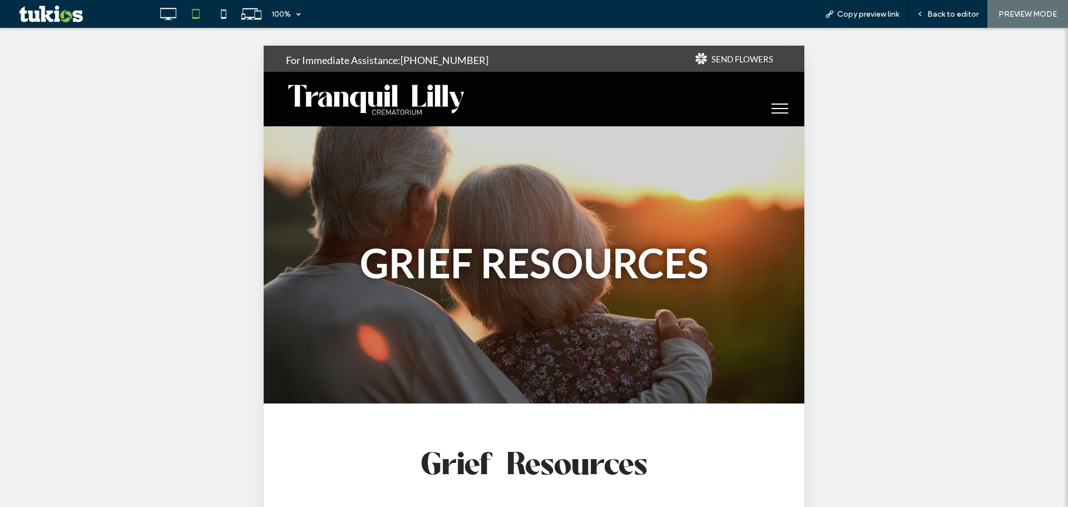
click at [773, 97] on button "menu" at bounding box center [779, 108] width 29 height 29
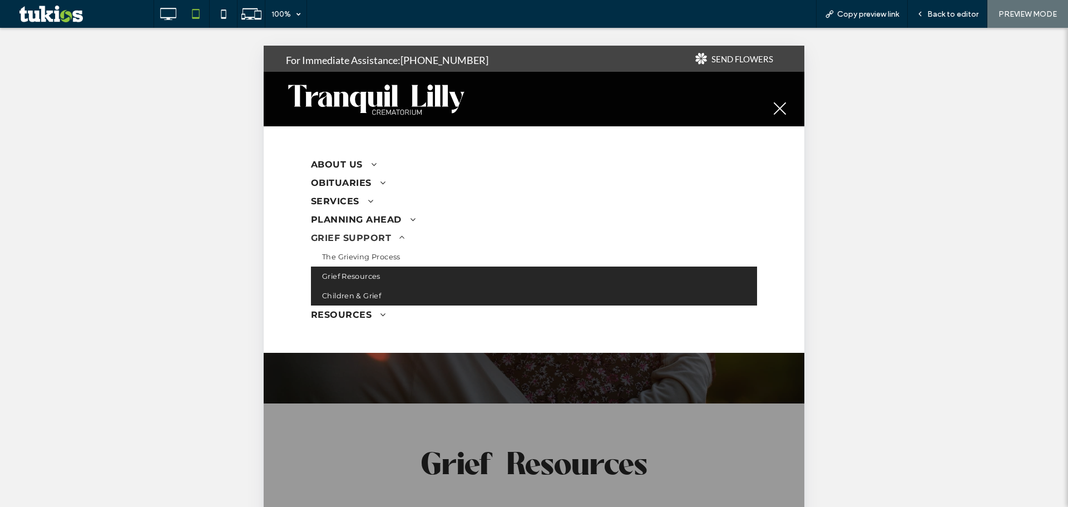
click at [383, 292] on link "Children & Grief" at bounding box center [534, 295] width 446 height 19
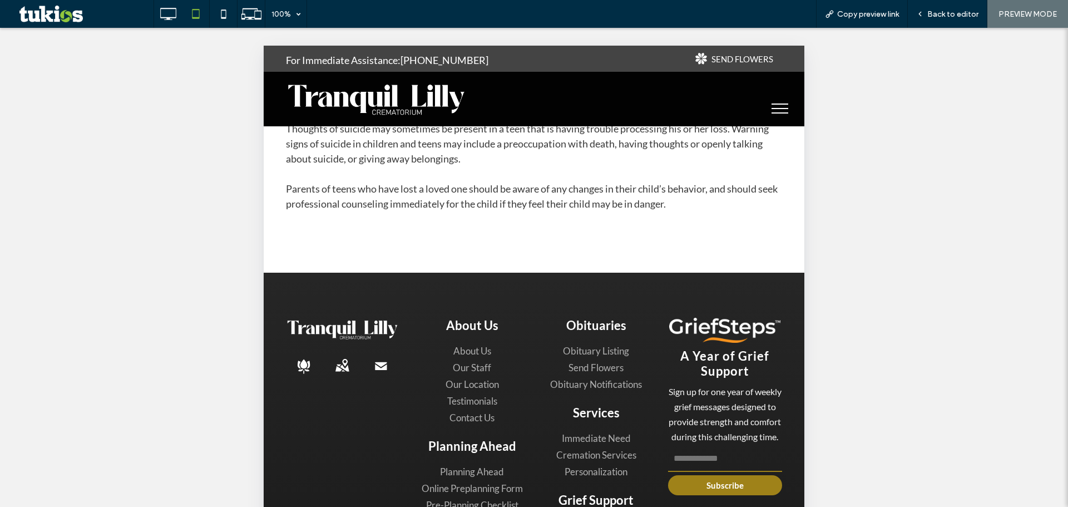
scroll to position [1548, 0]
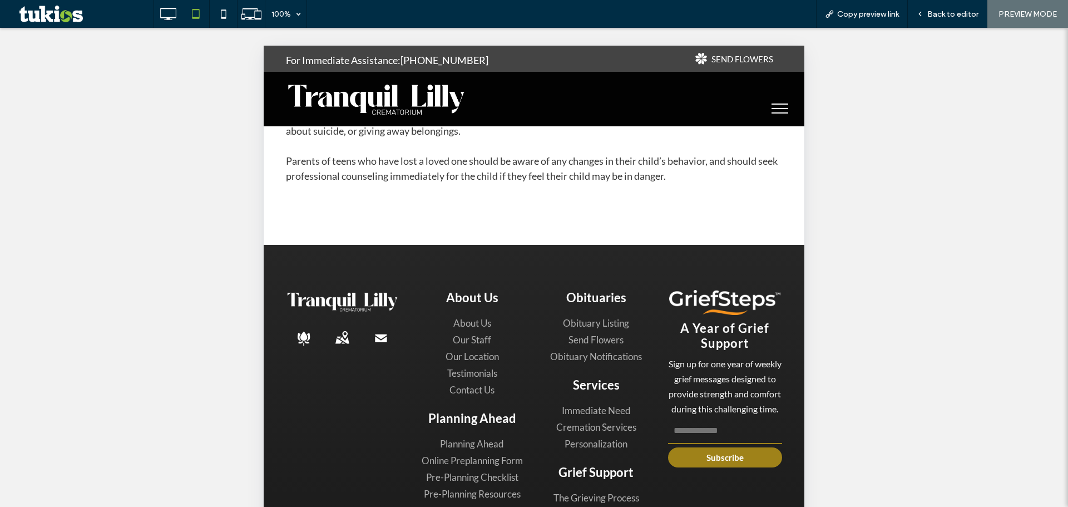
click at [773, 107] on button "menu" at bounding box center [779, 108] width 29 height 29
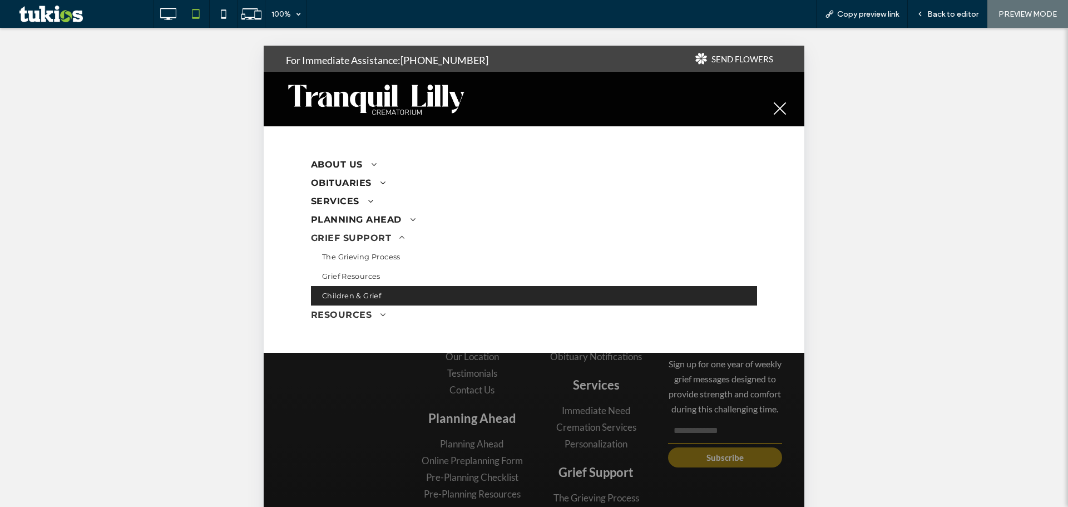
click at [359, 318] on span "RESOURCES" at bounding box center [348, 314] width 75 height 11
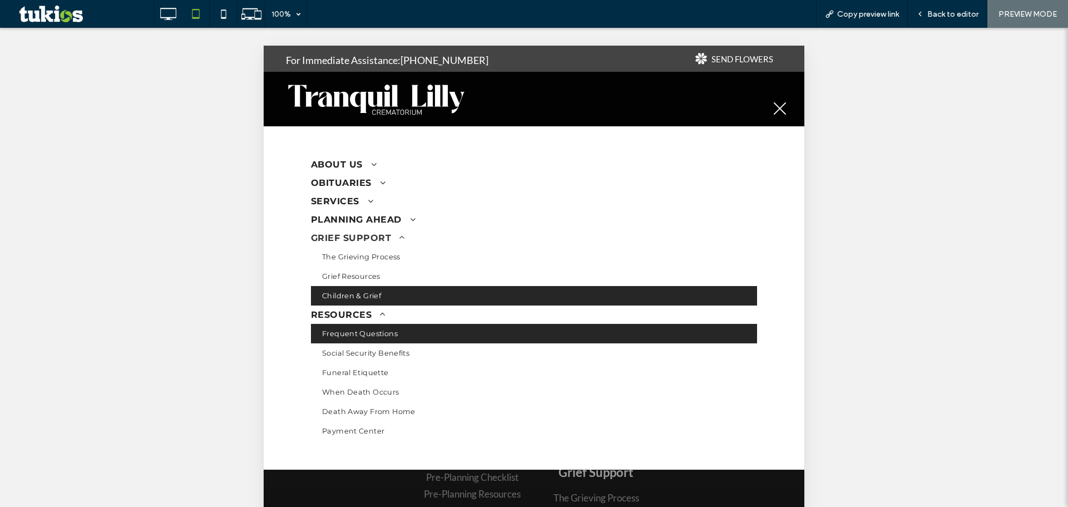
click at [357, 334] on span "Frequent Questions" at bounding box center [360, 333] width 76 height 8
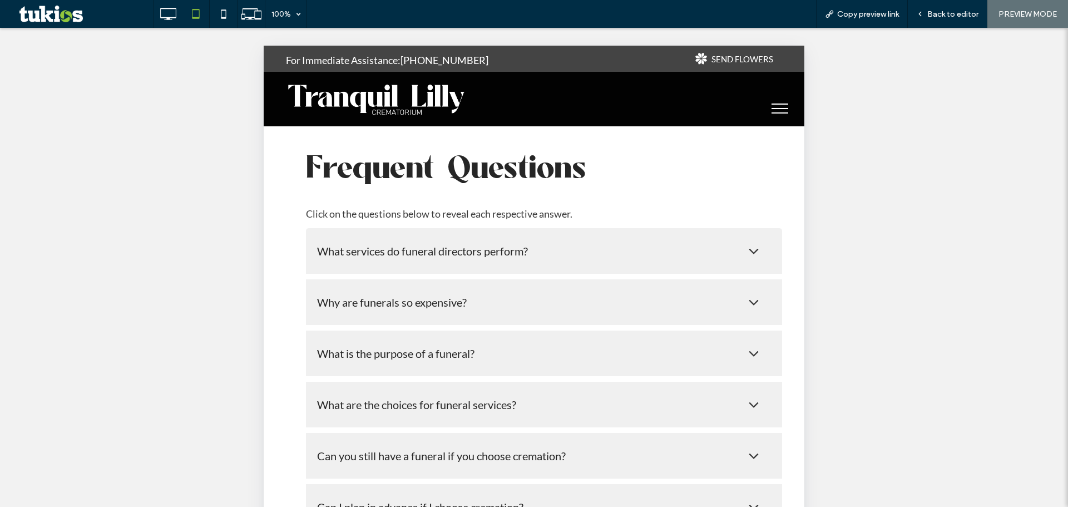
click at [524, 233] on div "What services do funeral directors perform?" at bounding box center [544, 251] width 476 height 46
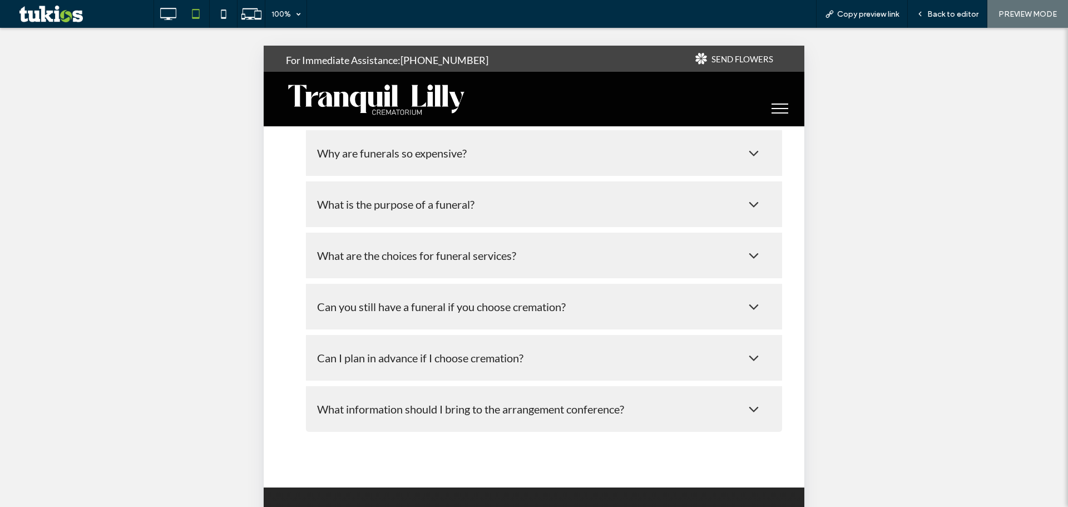
click at [550, 209] on div "What is the purpose of a funeral?" at bounding box center [529, 203] width 424 height 13
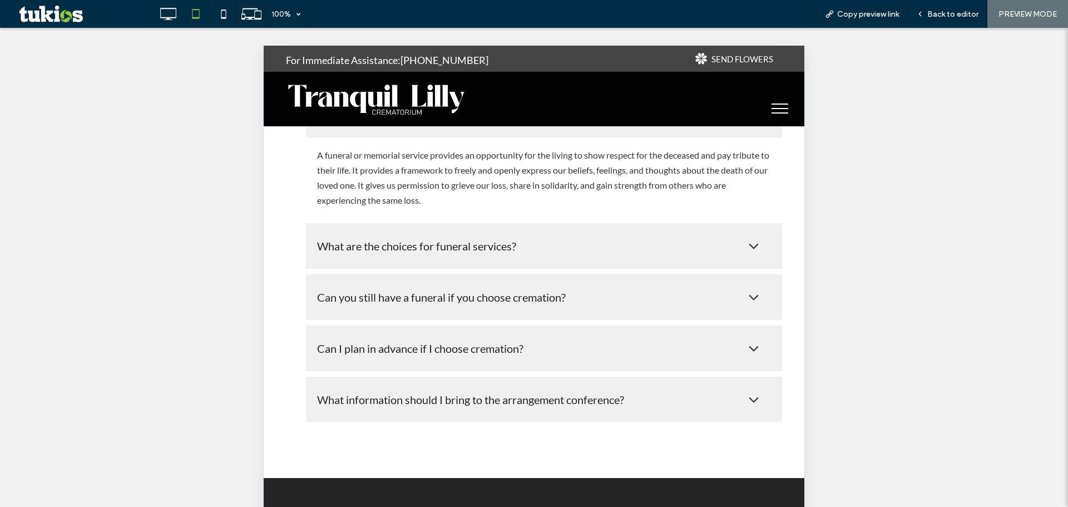
scroll to position [223, 0]
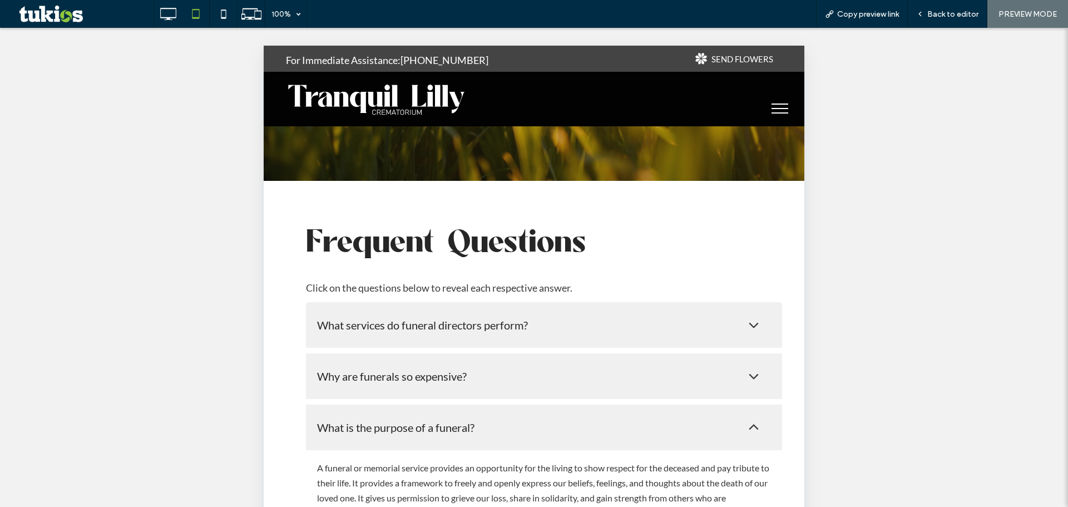
click at [773, 111] on button "menu" at bounding box center [779, 108] width 29 height 29
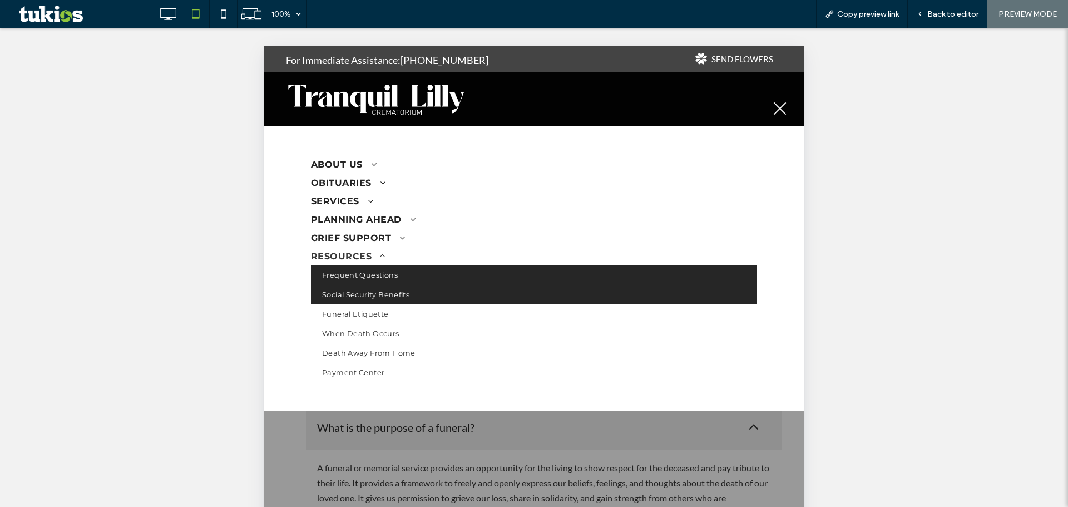
click at [402, 296] on span "Social Security Benefits" at bounding box center [365, 294] width 87 height 8
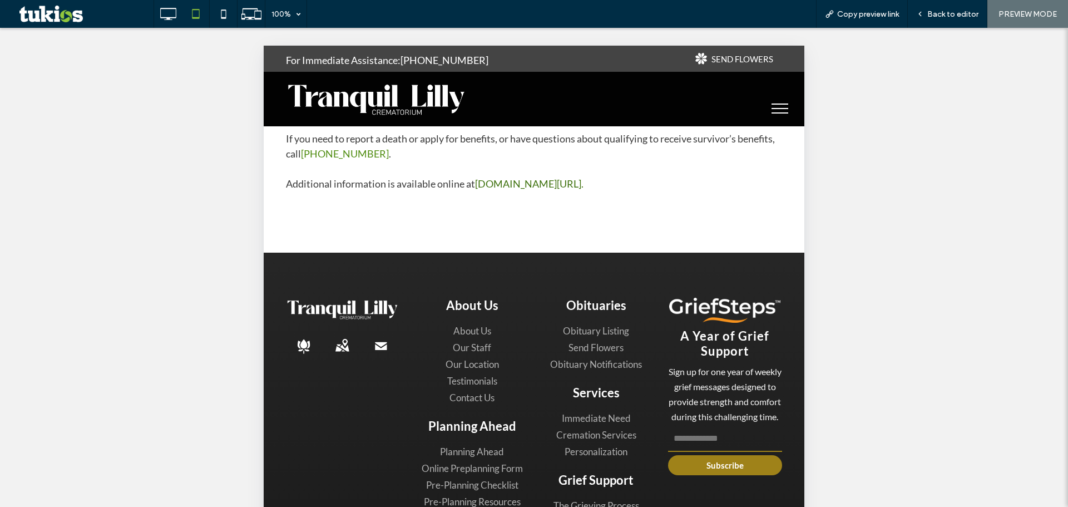
scroll to position [1336, 0]
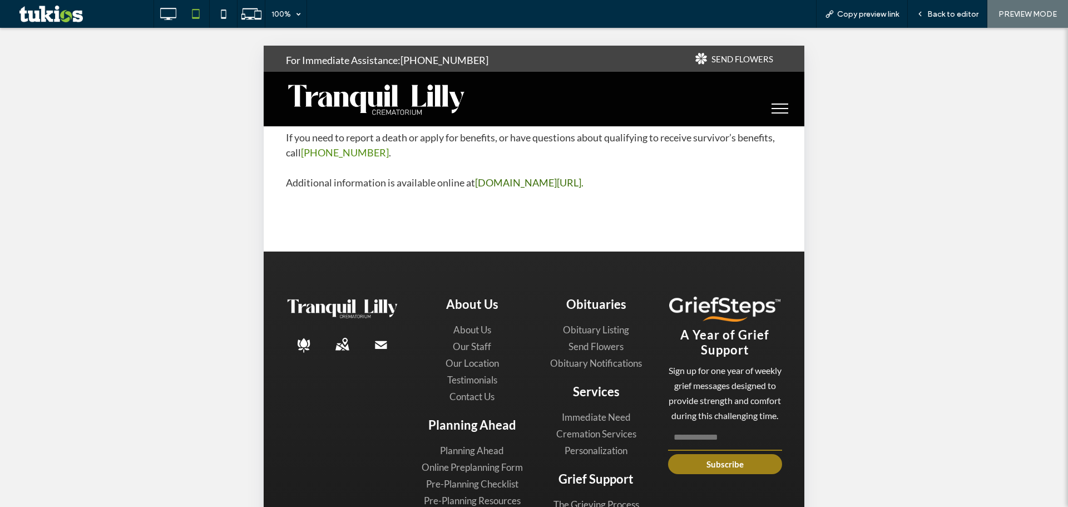
click at [784, 104] on button "menu" at bounding box center [779, 108] width 29 height 29
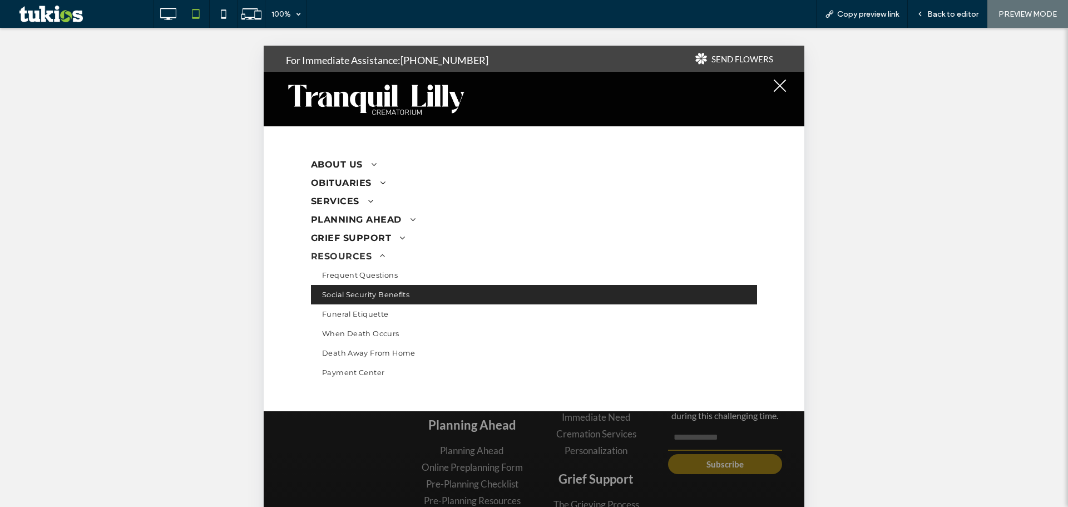
click at [777, 86] on span "menu" at bounding box center [780, 85] width 17 height 1
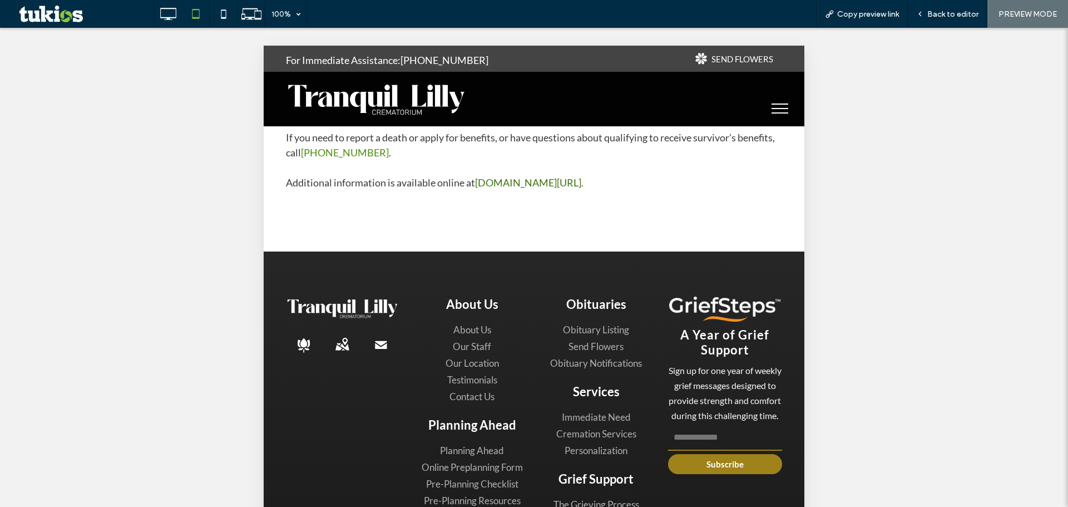
click at [772, 103] on span "menu" at bounding box center [780, 103] width 17 height 1
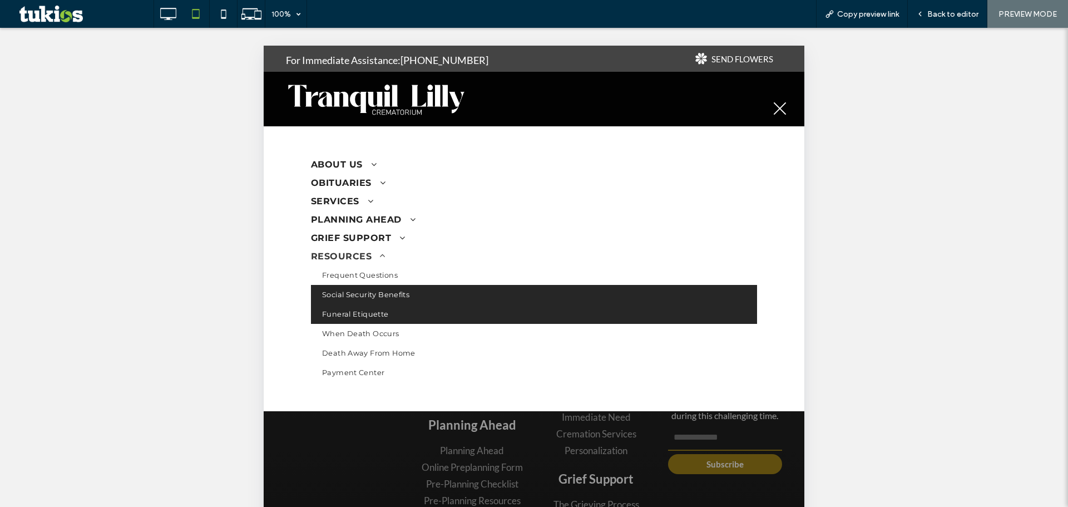
click at [368, 311] on span "Funeral Etiquette" at bounding box center [355, 314] width 67 height 8
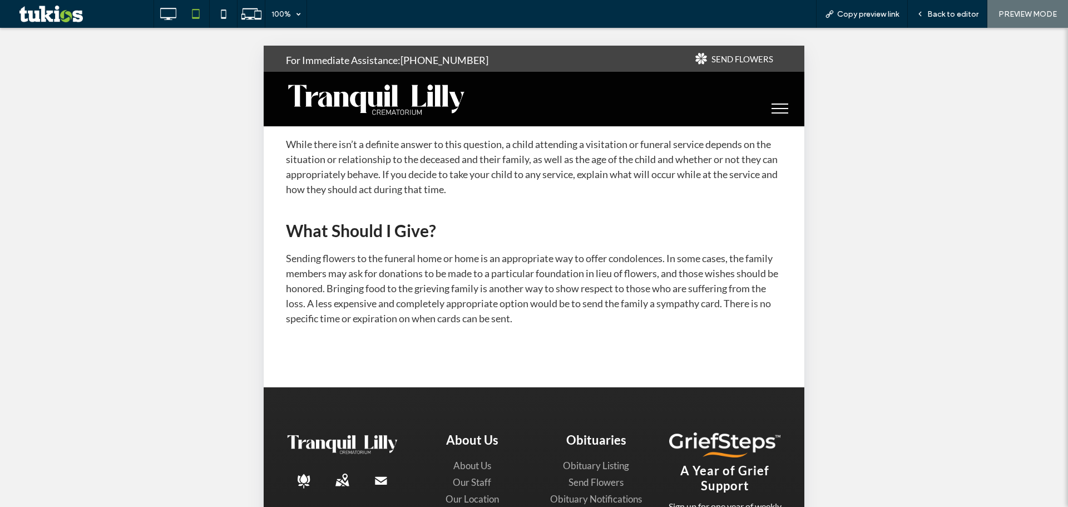
scroll to position [1405, 0]
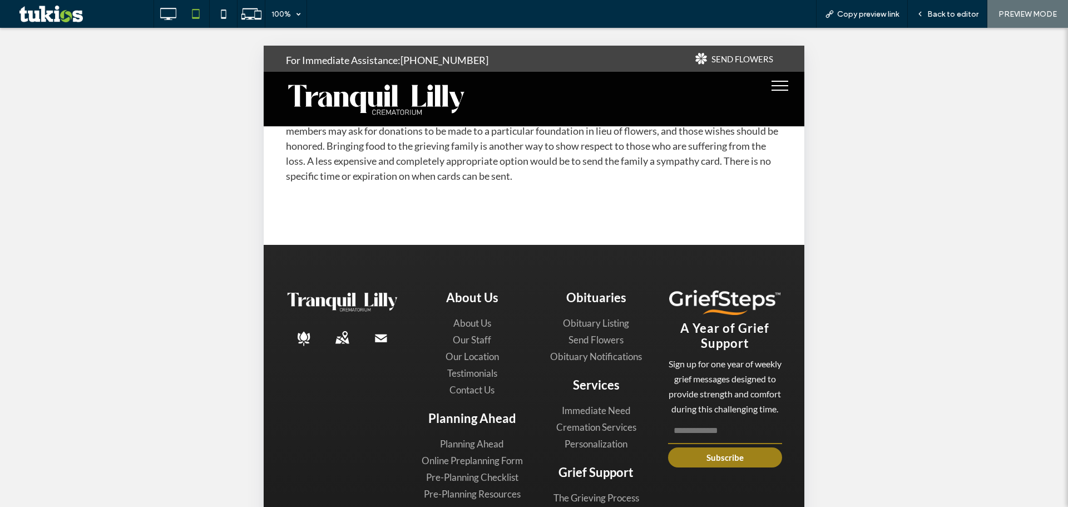
click at [774, 103] on span "menu" at bounding box center [780, 103] width 17 height 1
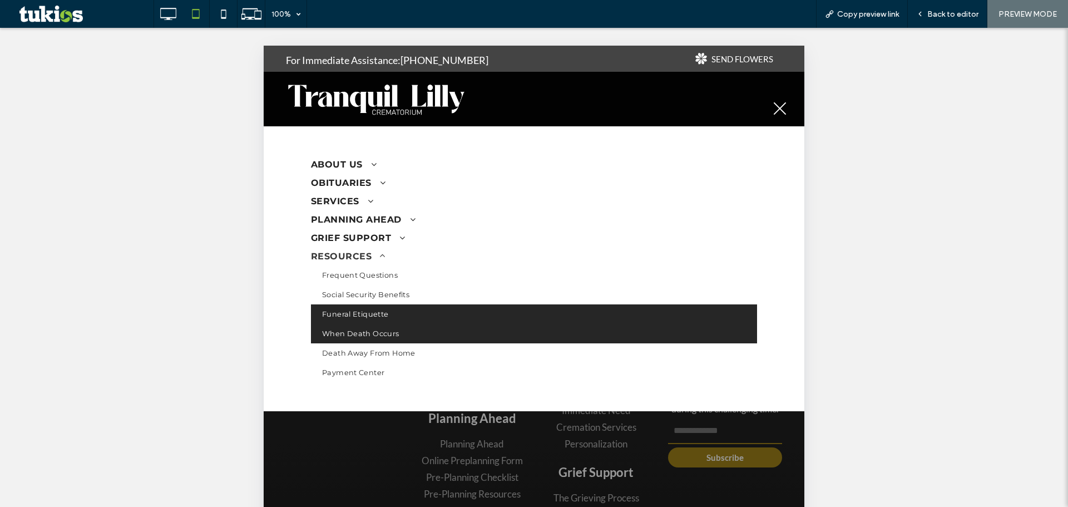
click at [385, 333] on span "When Death Occurs" at bounding box center [360, 333] width 77 height 8
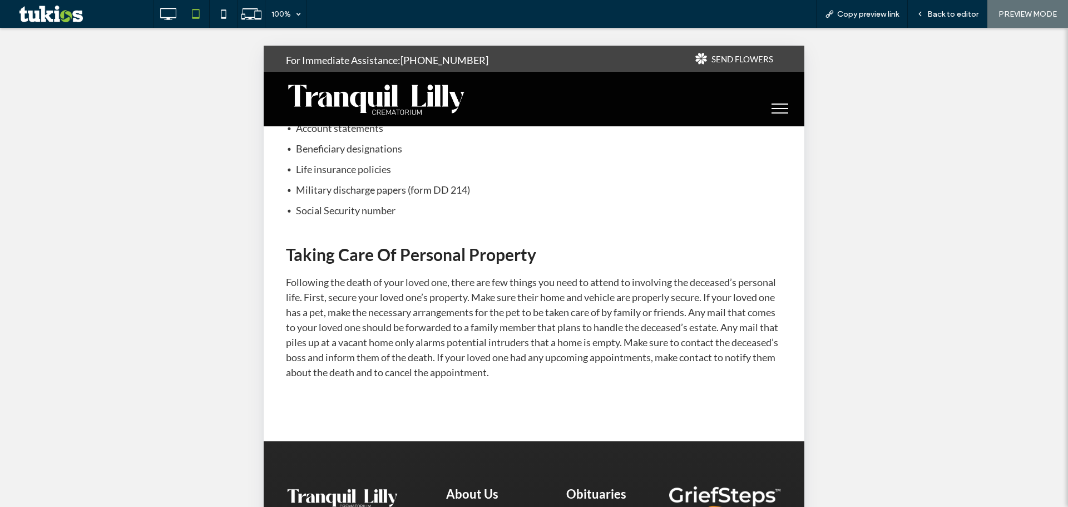
scroll to position [1759, 0]
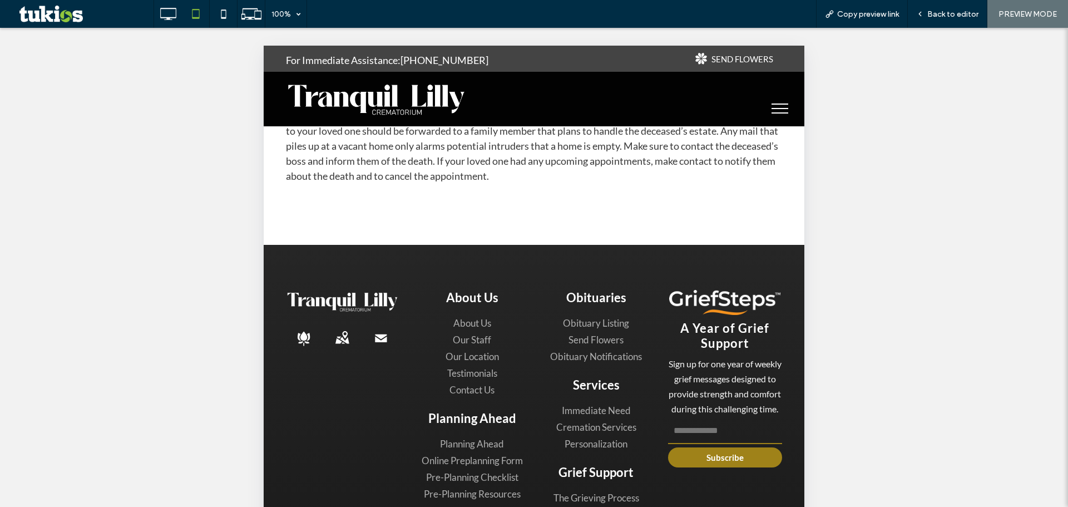
click at [772, 108] on span "menu" at bounding box center [780, 108] width 17 height 1
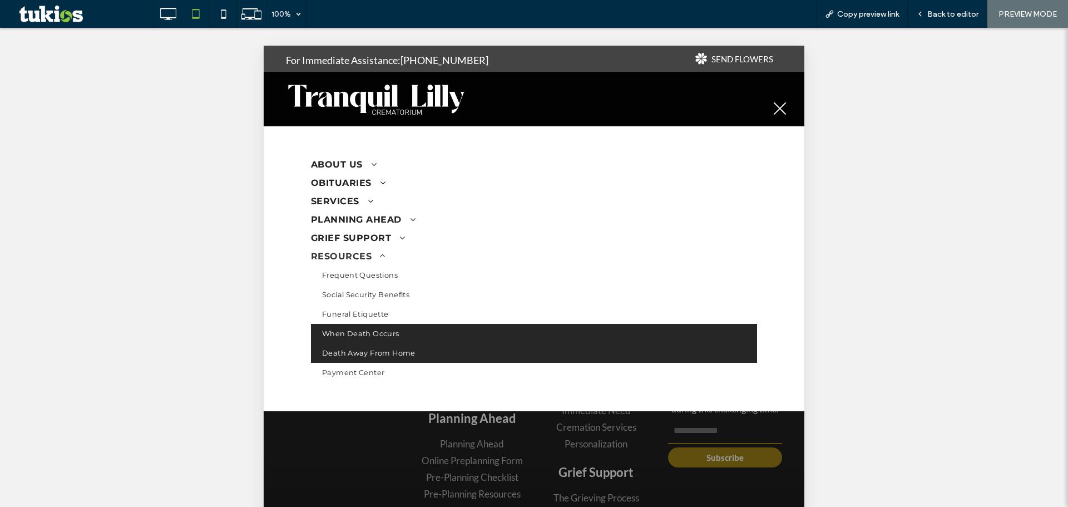
click at [397, 359] on link "Death Away From Home" at bounding box center [534, 352] width 446 height 19
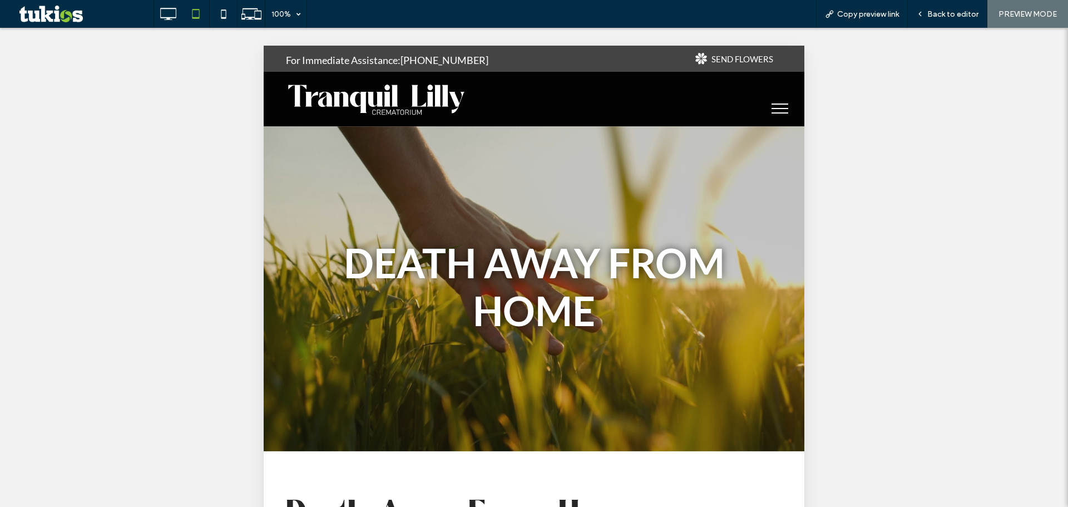
scroll to position [0, 0]
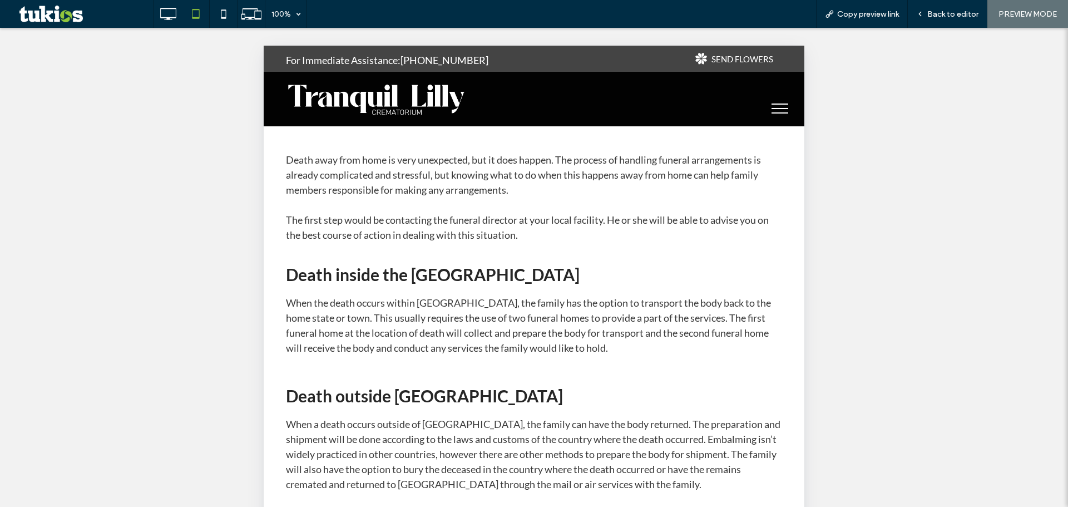
scroll to position [74, 0]
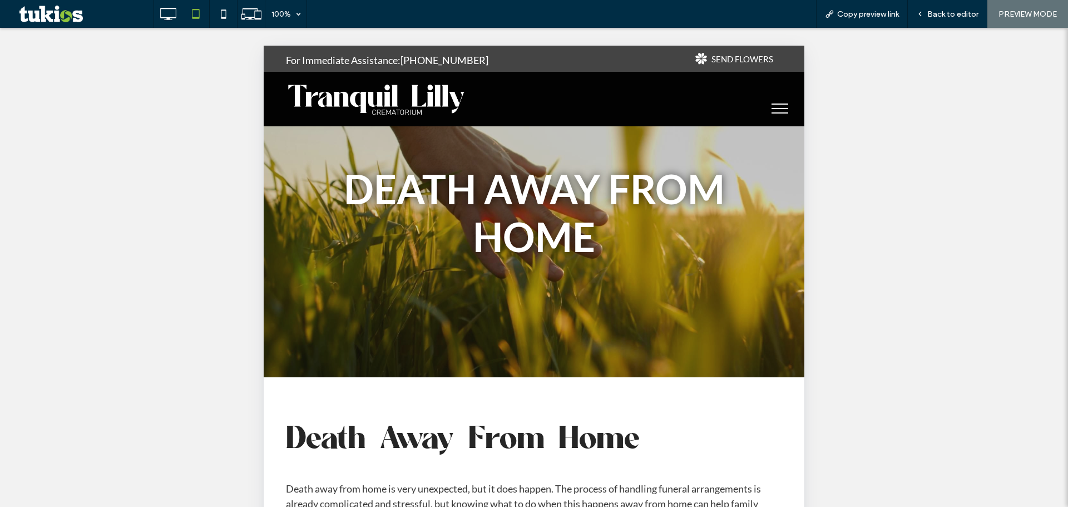
click at [772, 108] on span "menu" at bounding box center [780, 108] width 17 height 1
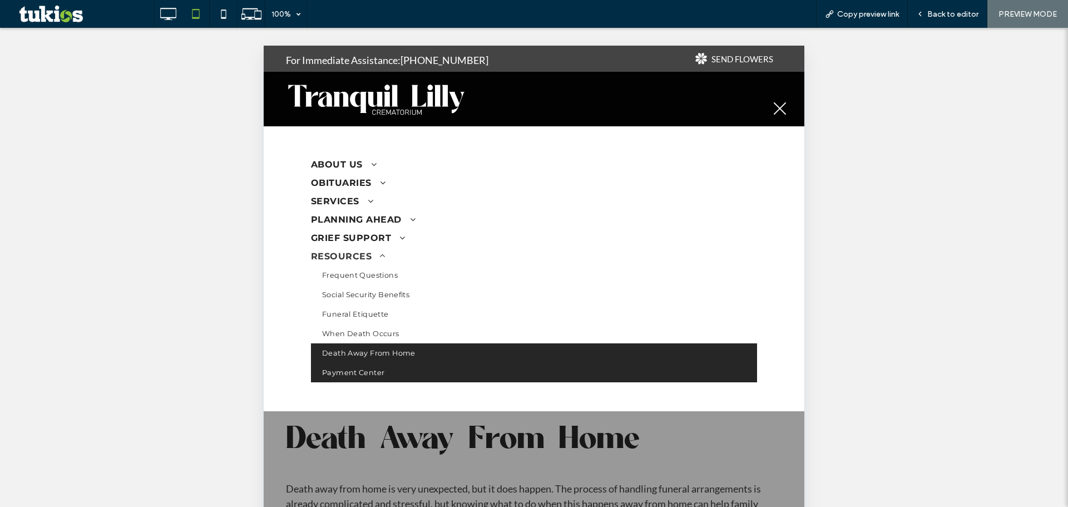
click at [365, 368] on span "Payment Center" at bounding box center [353, 372] width 62 height 8
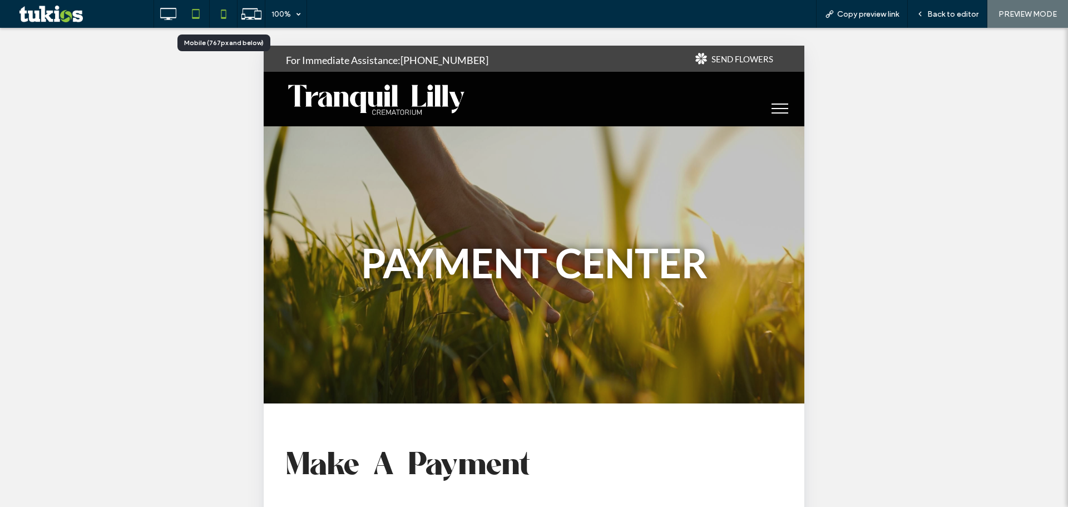
click at [225, 16] on icon at bounding box center [223, 14] width 22 height 22
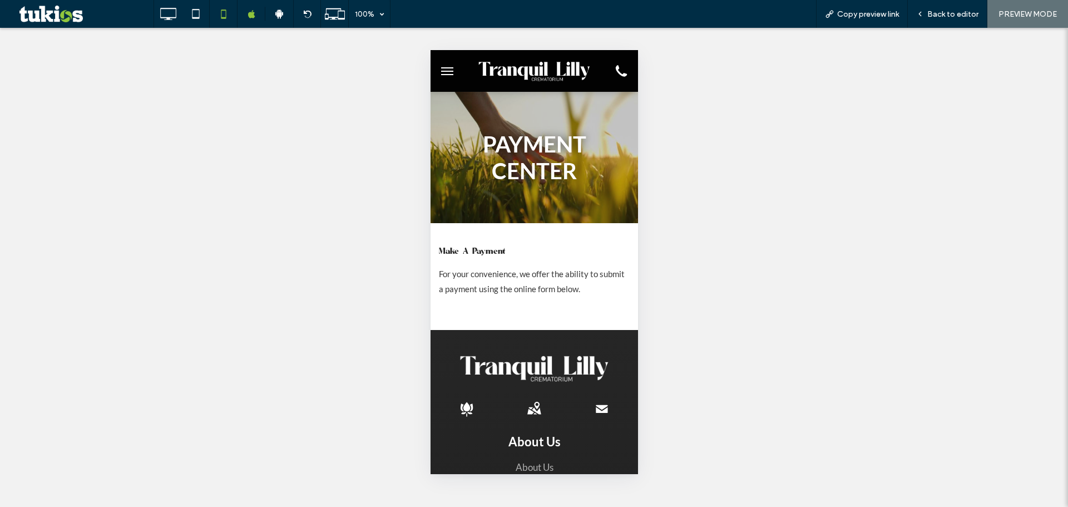
click at [535, 66] on img at bounding box center [534, 71] width 114 height 24
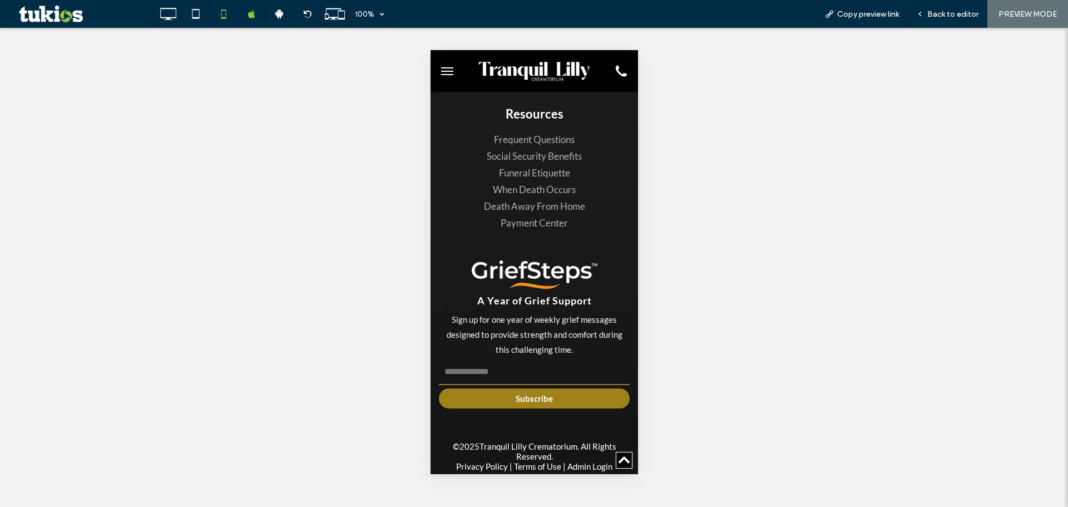
scroll to position [3047, 0]
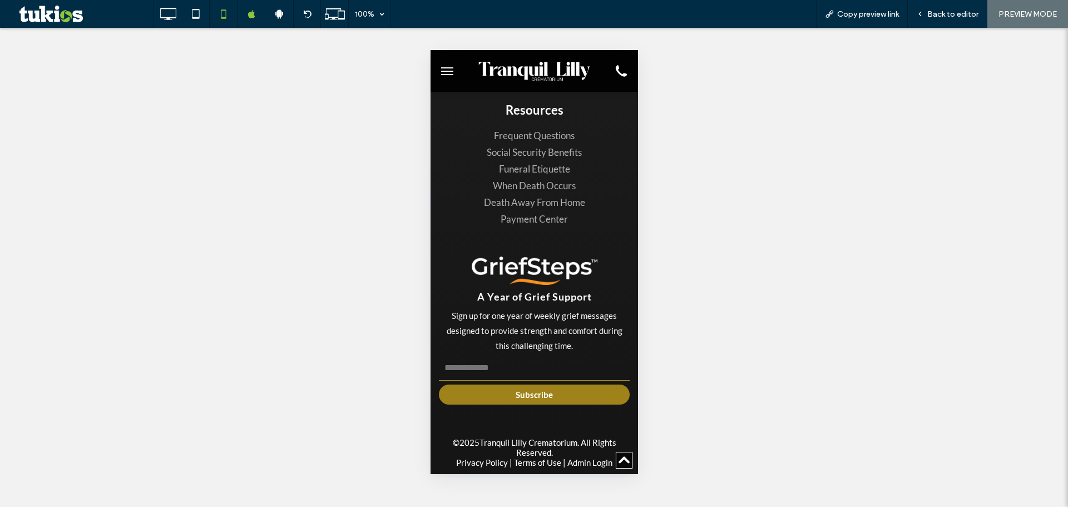
click at [450, 71] on span "menu" at bounding box center [447, 71] width 12 height 1
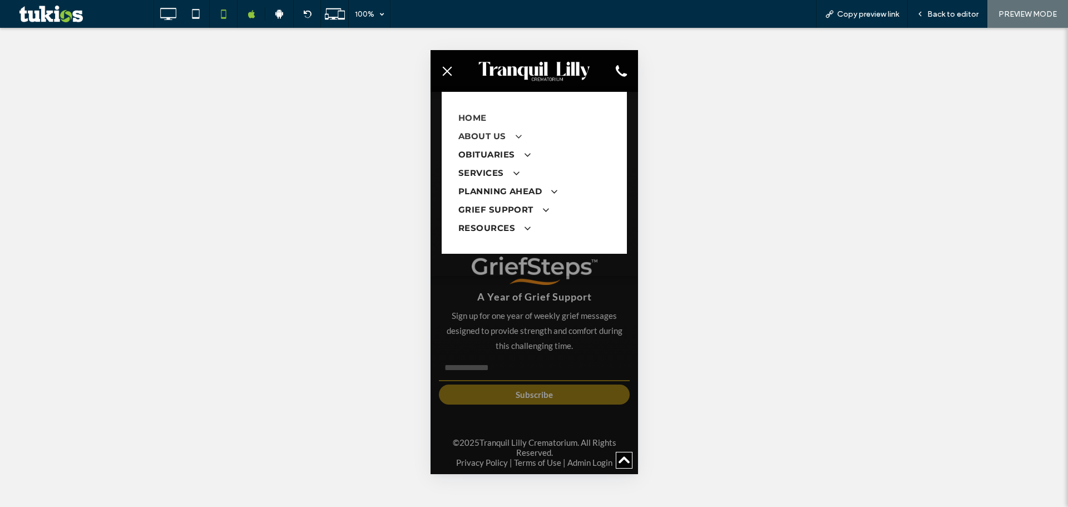
click at [503, 136] on span at bounding box center [512, 136] width 18 height 11
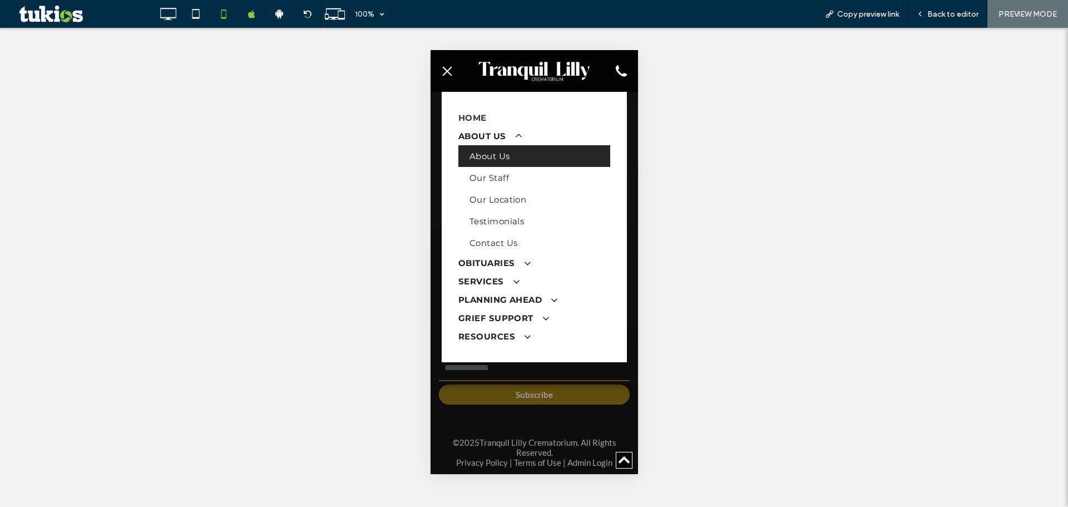
click at [493, 157] on span "About Us" at bounding box center [489, 156] width 41 height 11
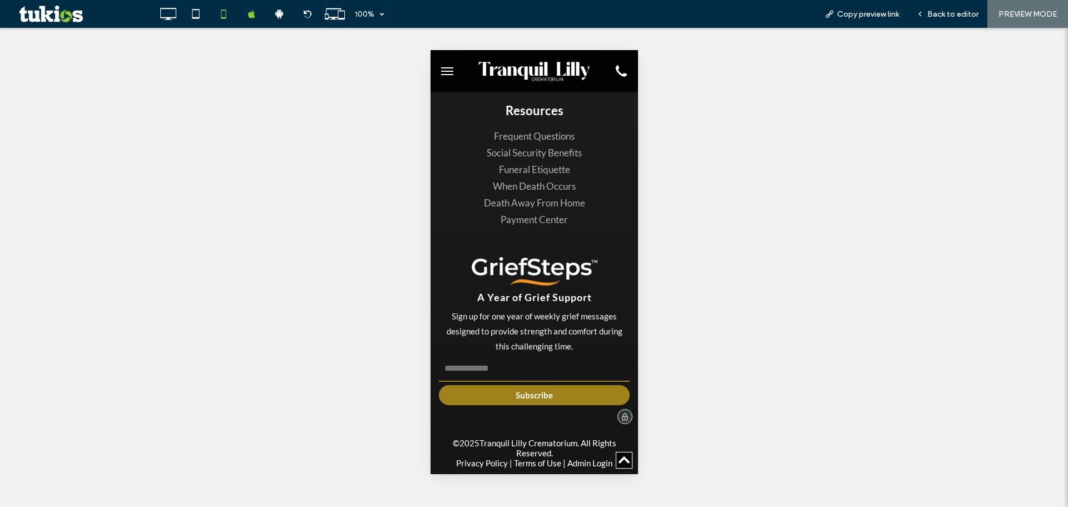
scroll to position [1546, 0]
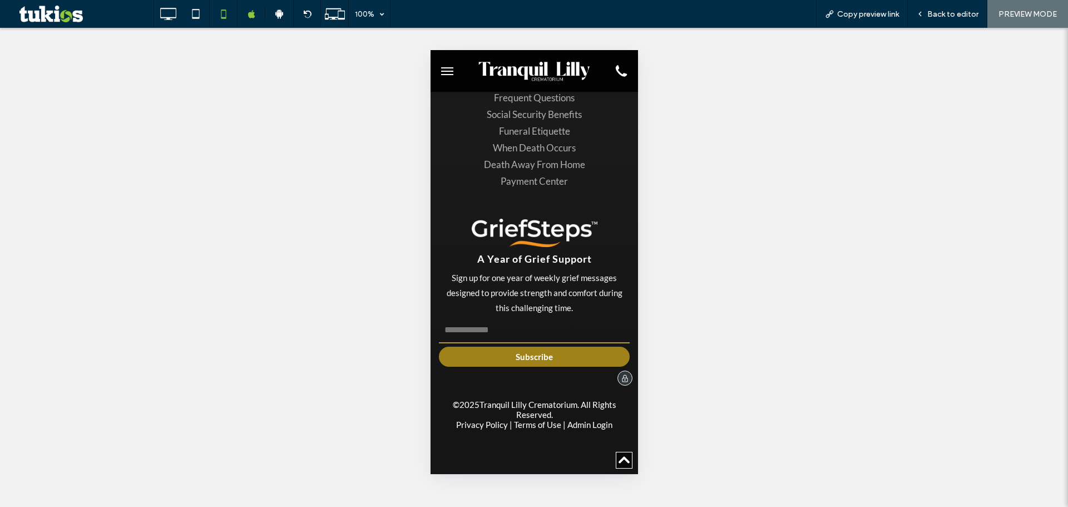
click at [546, 332] on input "email" at bounding box center [533, 330] width 191 height 26
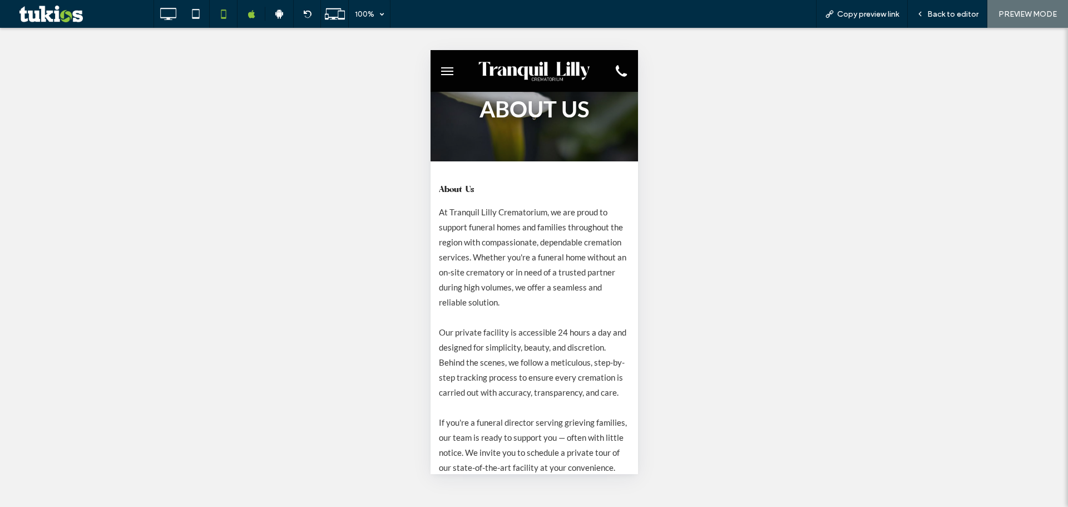
scroll to position [0, 0]
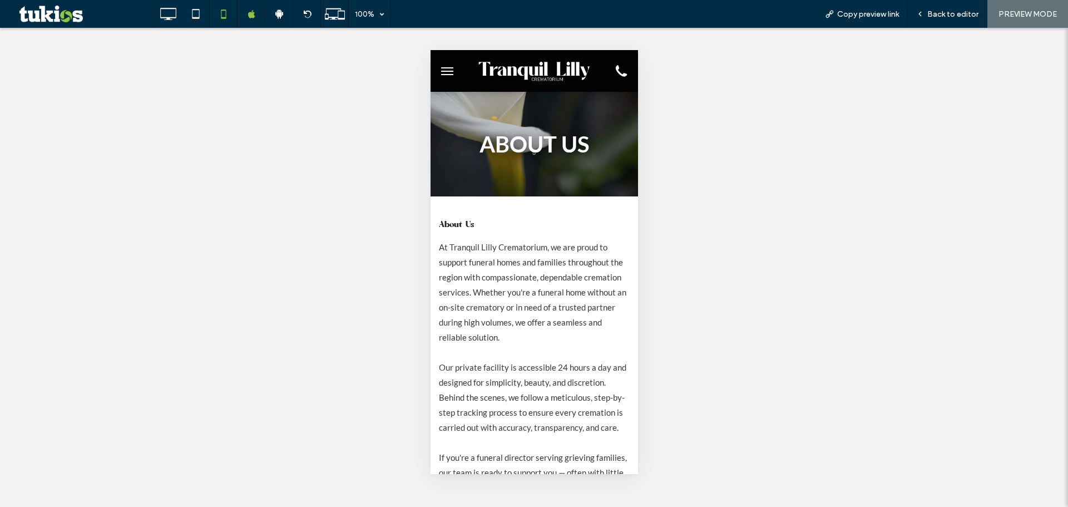
type input "*"
click at [445, 69] on button "menu" at bounding box center [447, 71] width 22 height 22
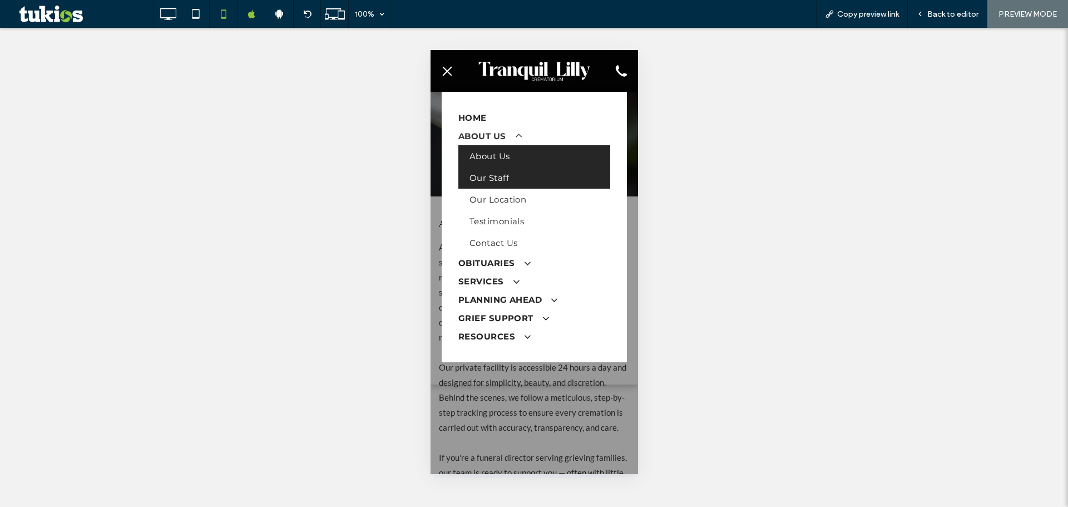
click at [507, 174] on span "Our Staff" at bounding box center [488, 177] width 39 height 11
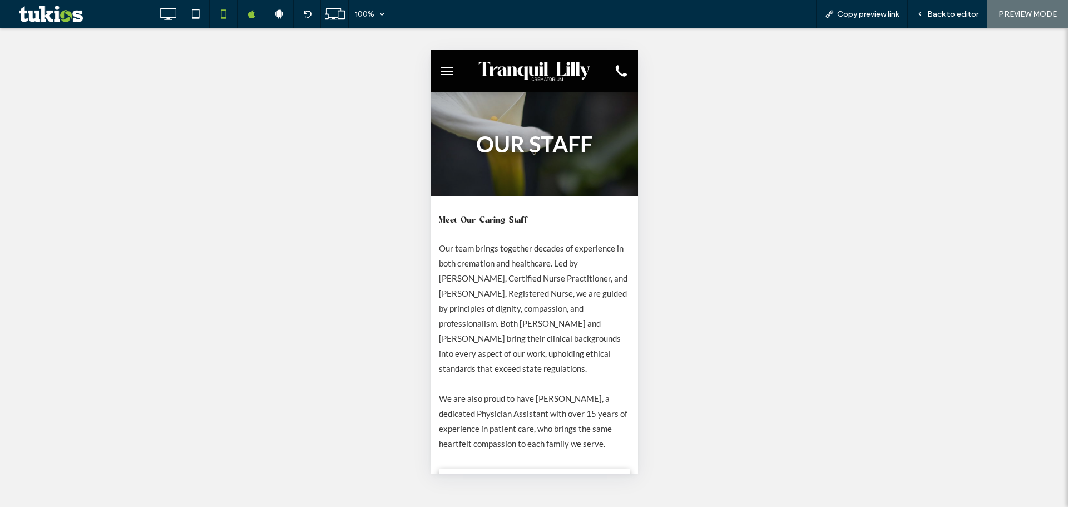
drag, startPoint x: 450, startPoint y: 69, endPoint x: 469, endPoint y: 74, distance: 20.1
click at [450, 68] on button "menu" at bounding box center [447, 71] width 22 height 22
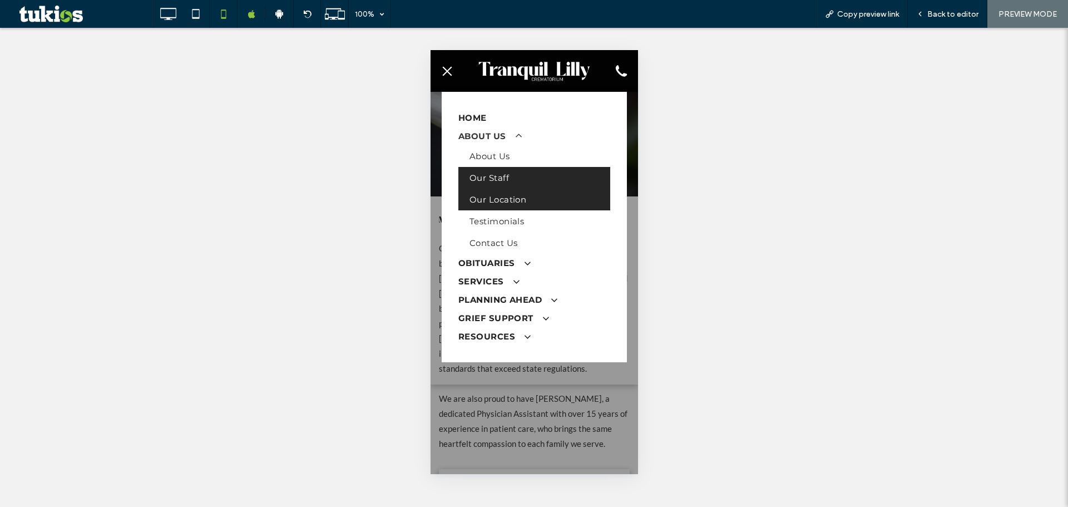
click at [525, 198] on span "Our Location" at bounding box center [497, 199] width 57 height 11
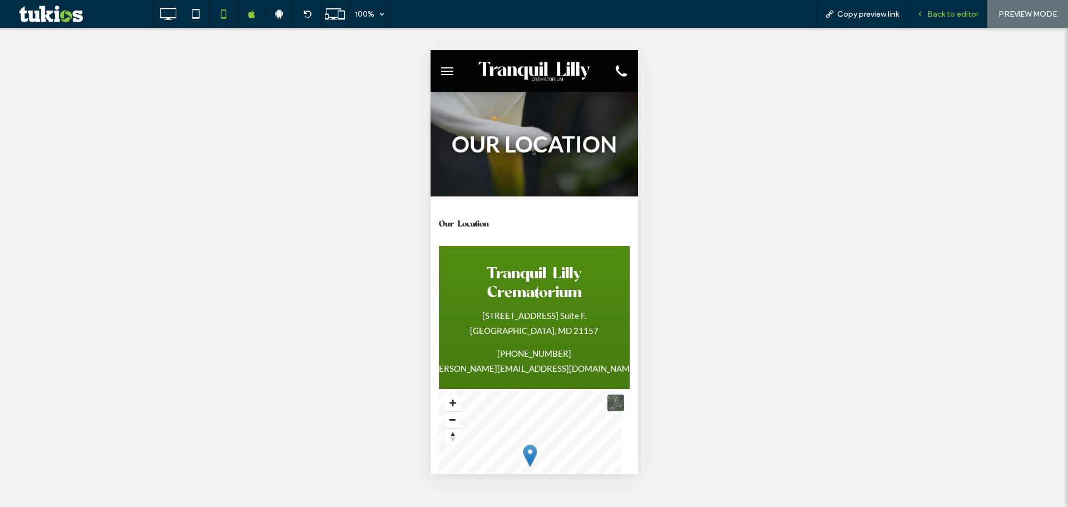
click at [933, 12] on span "Back to editor" at bounding box center [952, 13] width 51 height 9
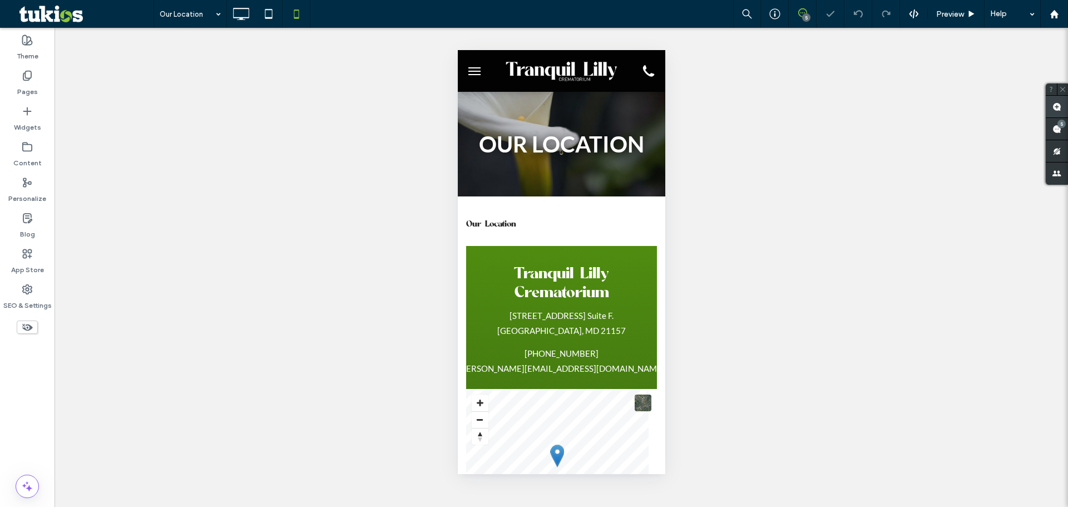
click at [1051, 105] on span at bounding box center [1057, 107] width 22 height 22
click at [514, 221] on span "Our Location" at bounding box center [491, 223] width 50 height 14
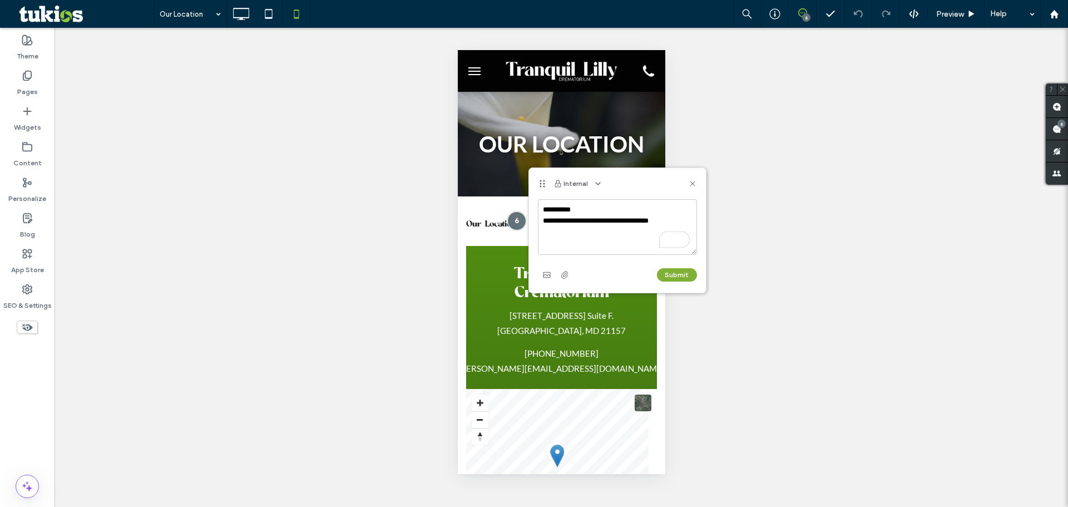
type textarea "**********"
click at [684, 274] on button "Submit" at bounding box center [677, 274] width 40 height 13
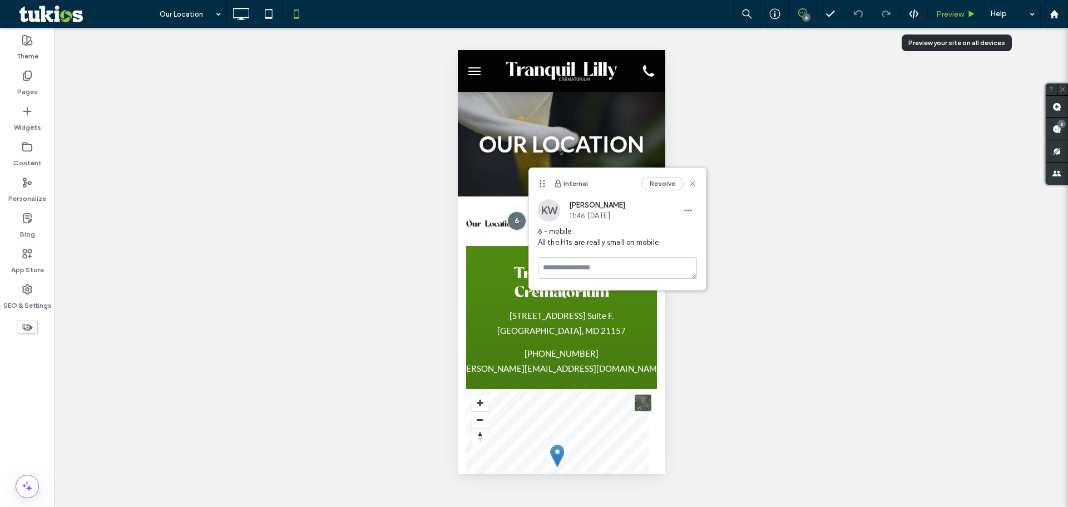
click at [953, 7] on div "Preview" at bounding box center [956, 14] width 57 height 28
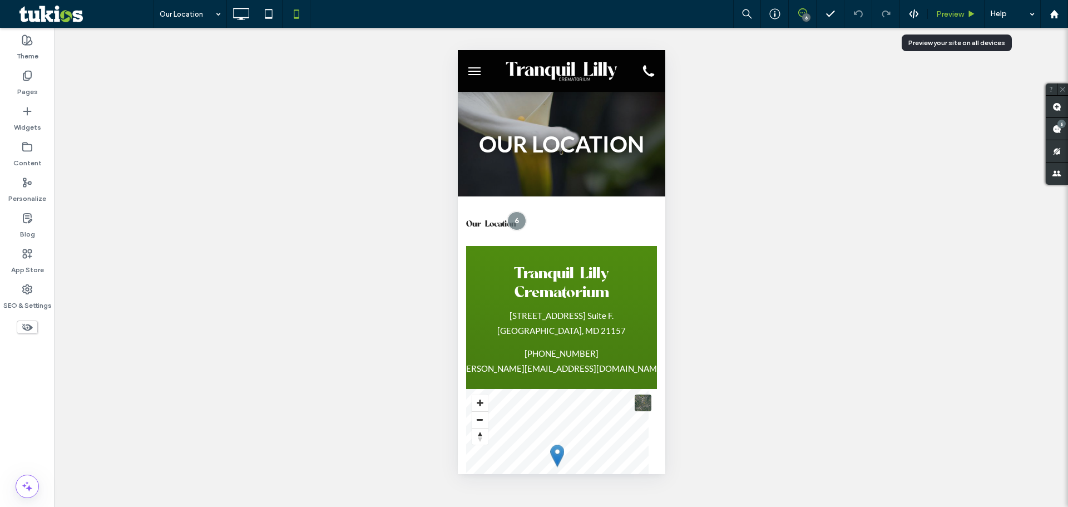
click at [957, 12] on span "Preview" at bounding box center [950, 13] width 28 height 9
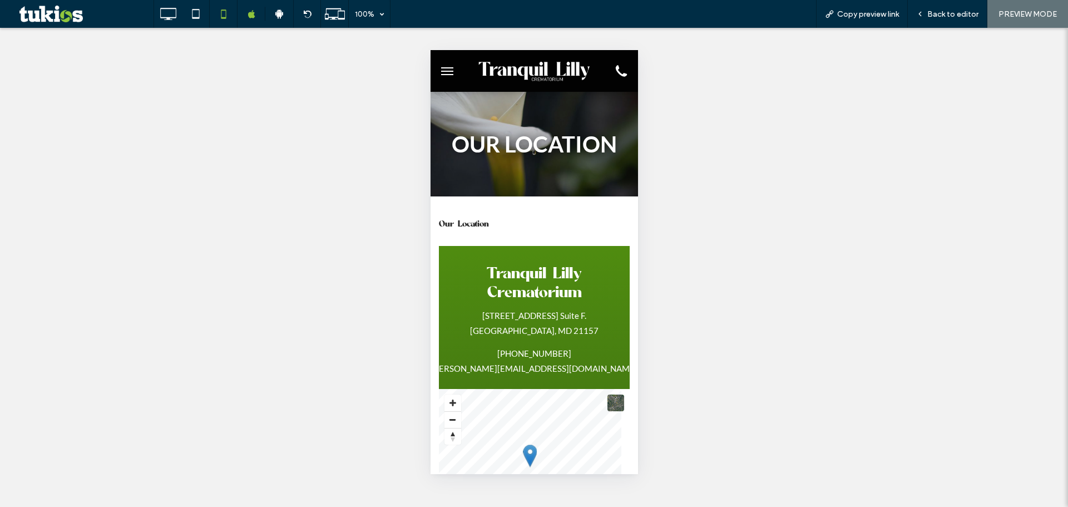
click at [448, 71] on span "menu" at bounding box center [447, 71] width 12 height 1
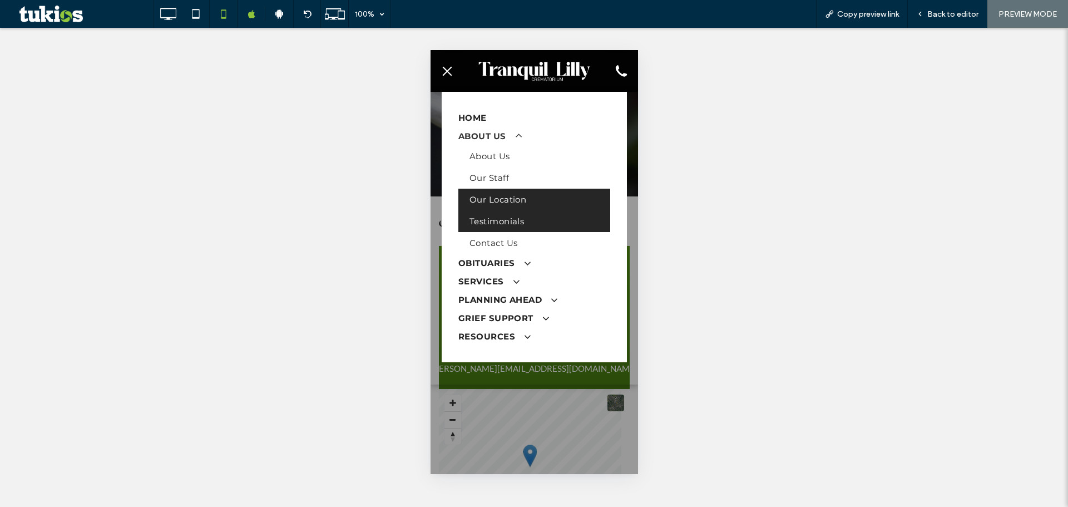
click at [503, 212] on link "Testimonials" at bounding box center [534, 221] width 152 height 22
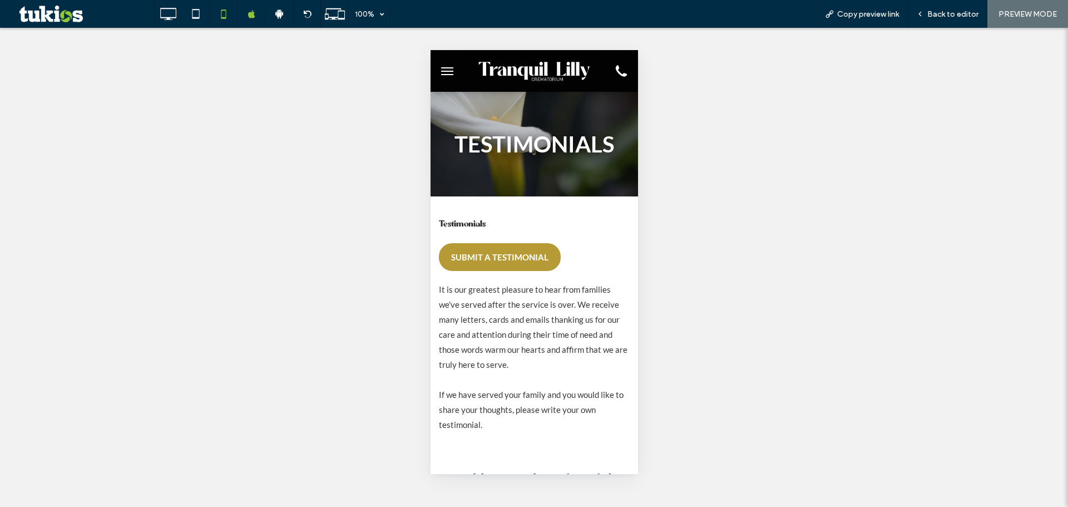
click at [500, 260] on span "SUBMIT A TESTIMONIAL" at bounding box center [499, 256] width 97 height 21
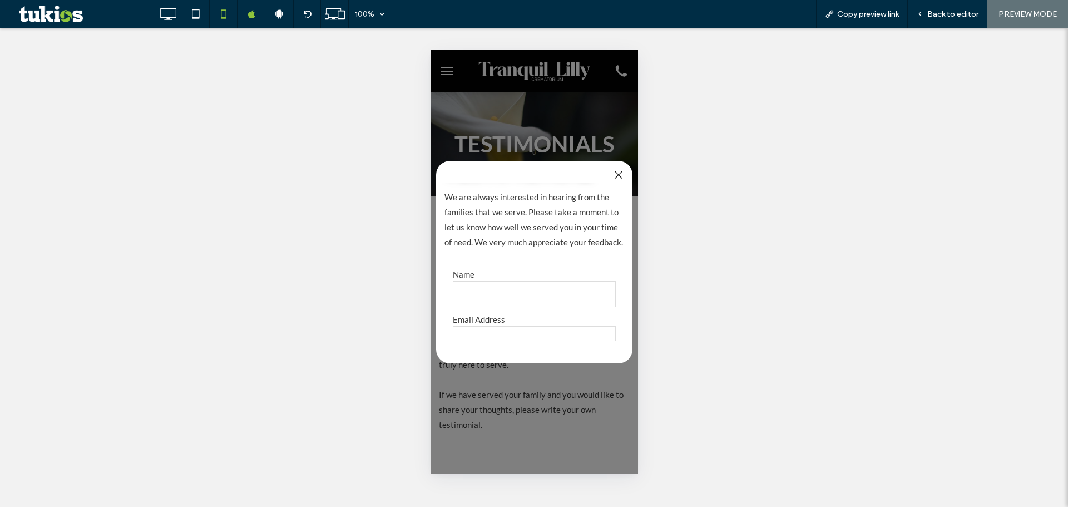
click at [496, 307] on input "text" at bounding box center [533, 294] width 163 height 26
type input "*"
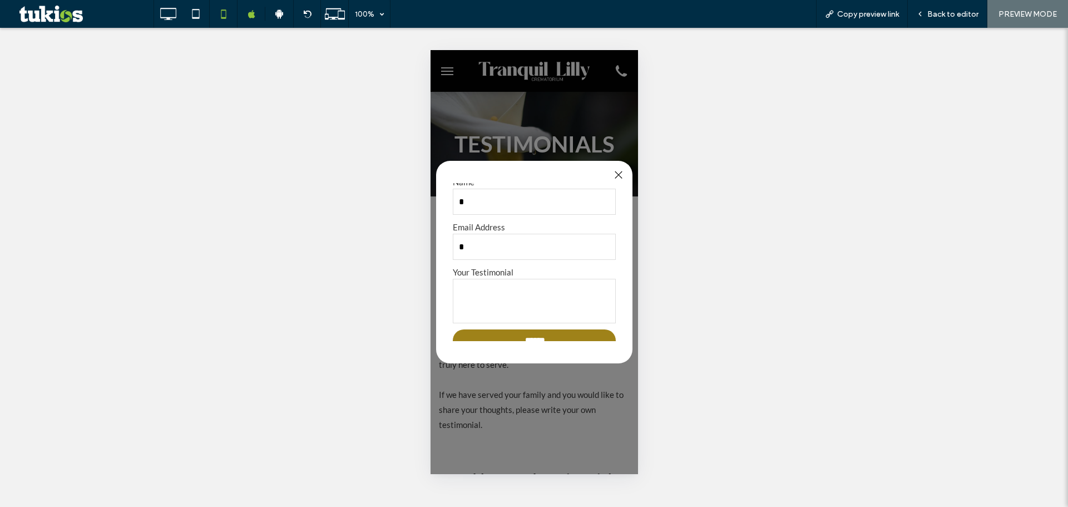
type input "*"
type textarea "*"
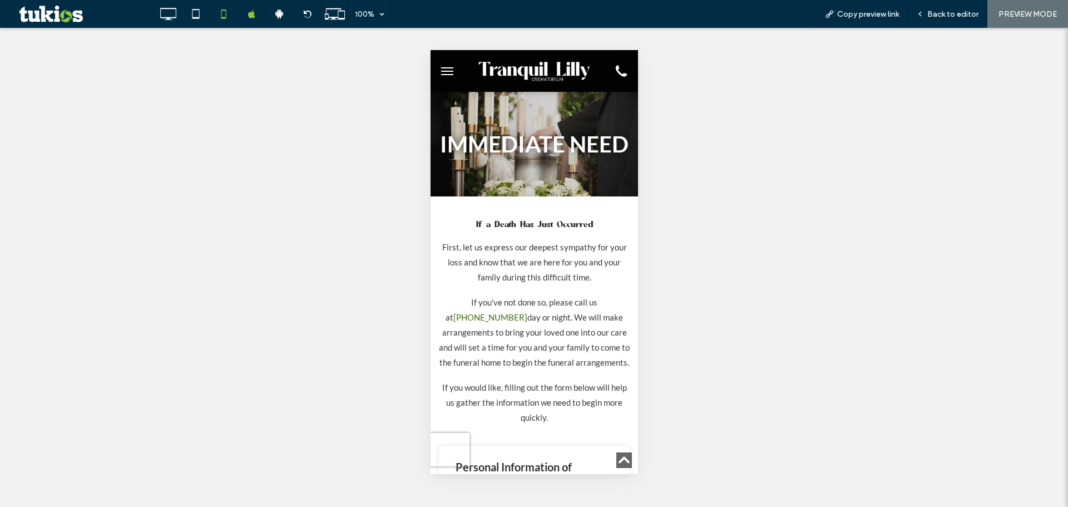
scroll to position [296, 0]
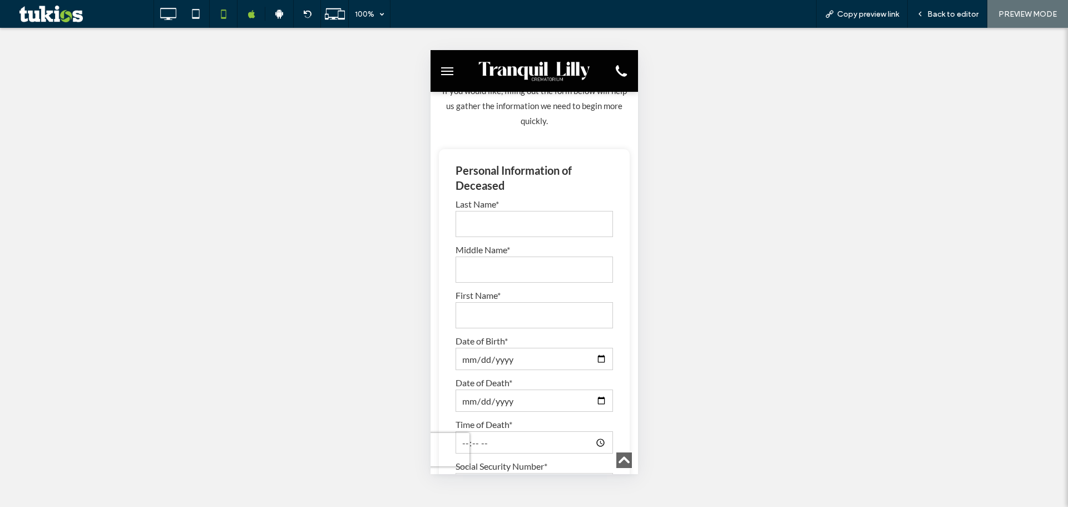
click at [525, 237] on input "text" at bounding box center [533, 224] width 157 height 26
type input "*"
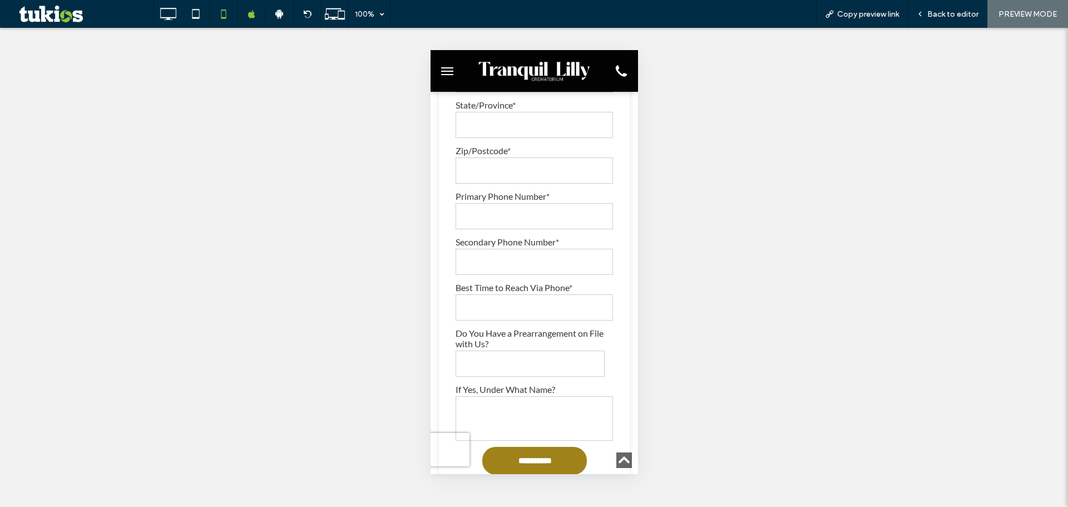
scroll to position [1558, 0]
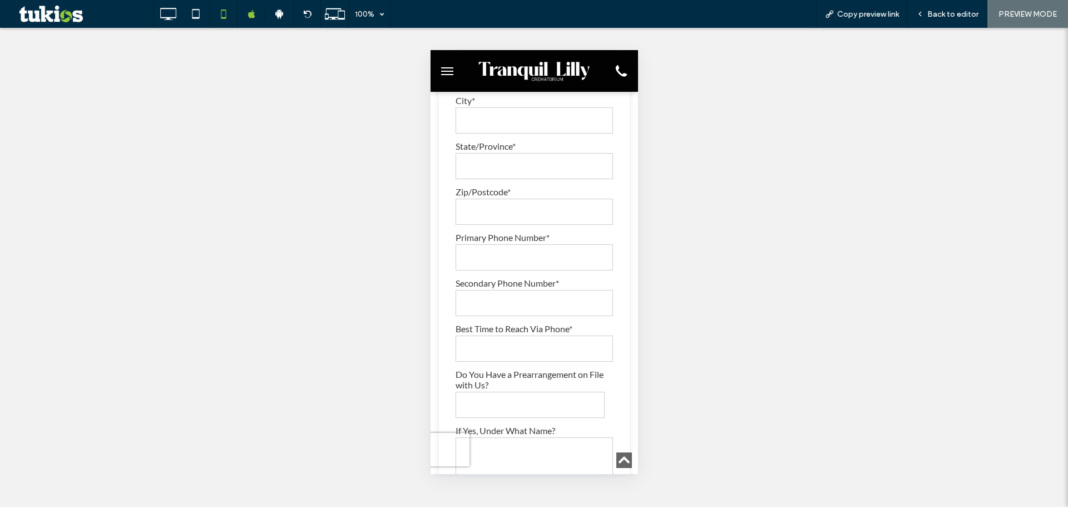
type input "*"
click at [447, 71] on span "menu" at bounding box center [447, 71] width 12 height 1
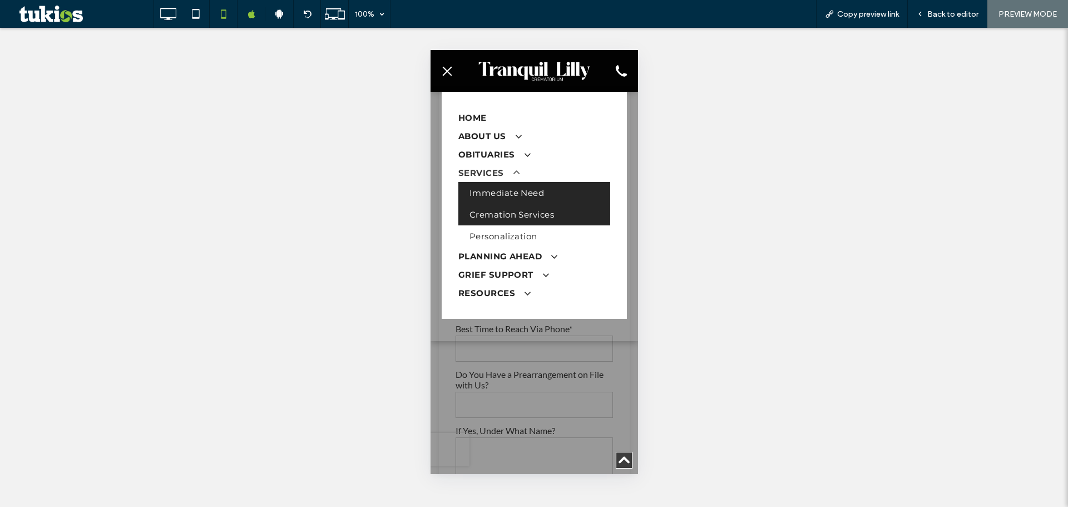
click at [520, 210] on span "Cremation Services" at bounding box center [511, 214] width 85 height 11
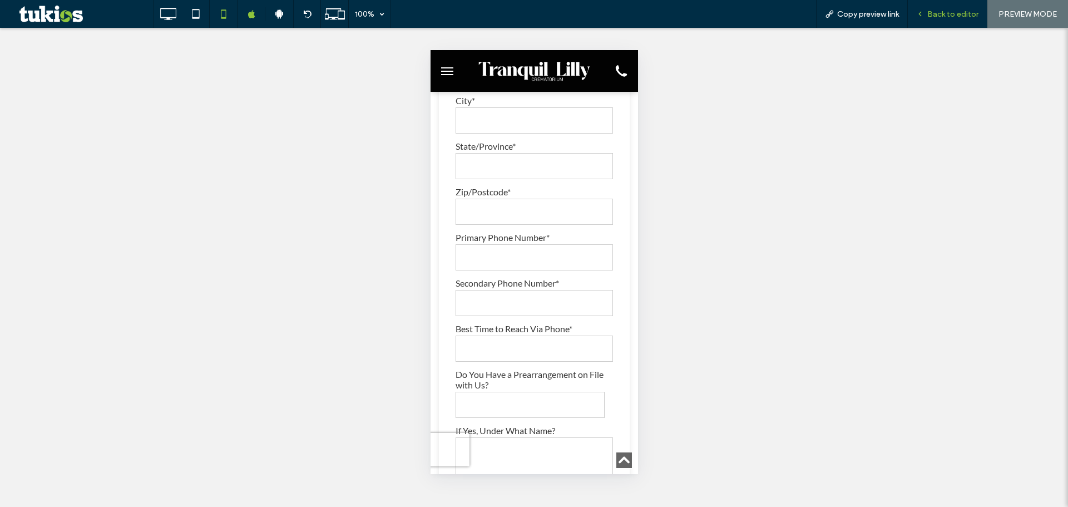
click at [950, 18] on span "Back to editor" at bounding box center [952, 13] width 51 height 9
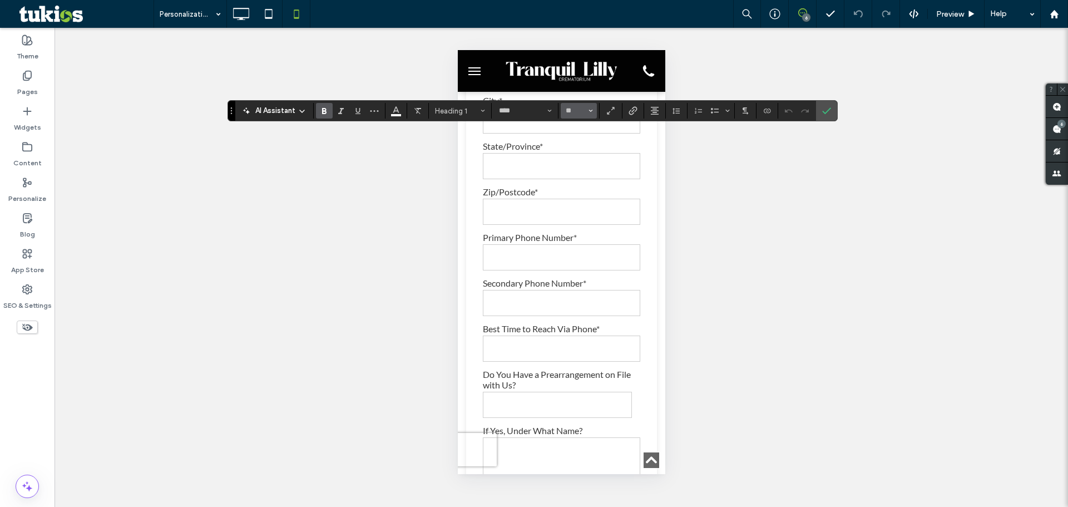
click at [587, 107] on button "**" at bounding box center [579, 111] width 36 height 16
click at [578, 172] on label "36" at bounding box center [579, 180] width 36 height 16
type input "**"
click at [577, 106] on input "**" at bounding box center [576, 110] width 22 height 9
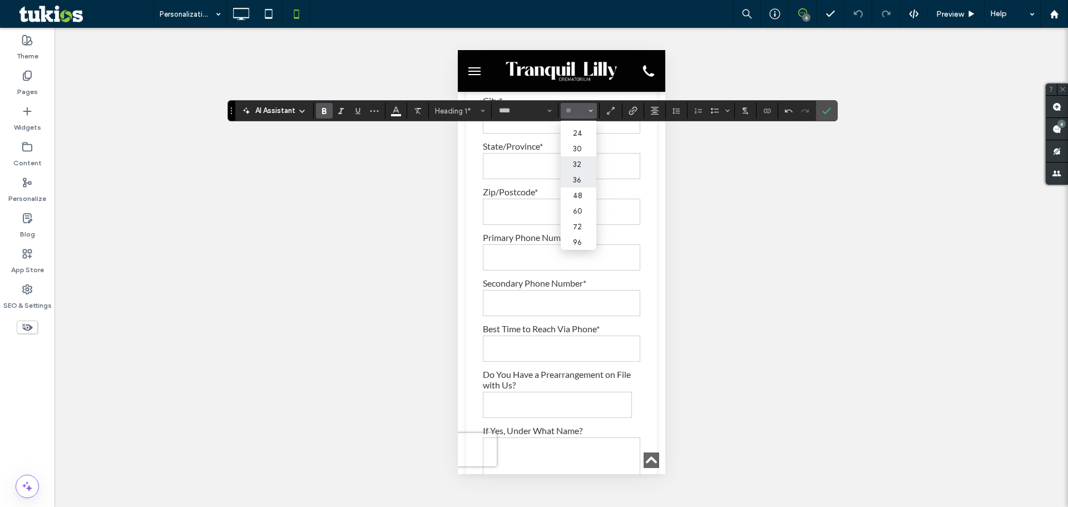
click at [576, 156] on label "32" at bounding box center [579, 164] width 36 height 16
type input "**"
click at [828, 113] on icon "Confirm" at bounding box center [826, 110] width 9 height 9
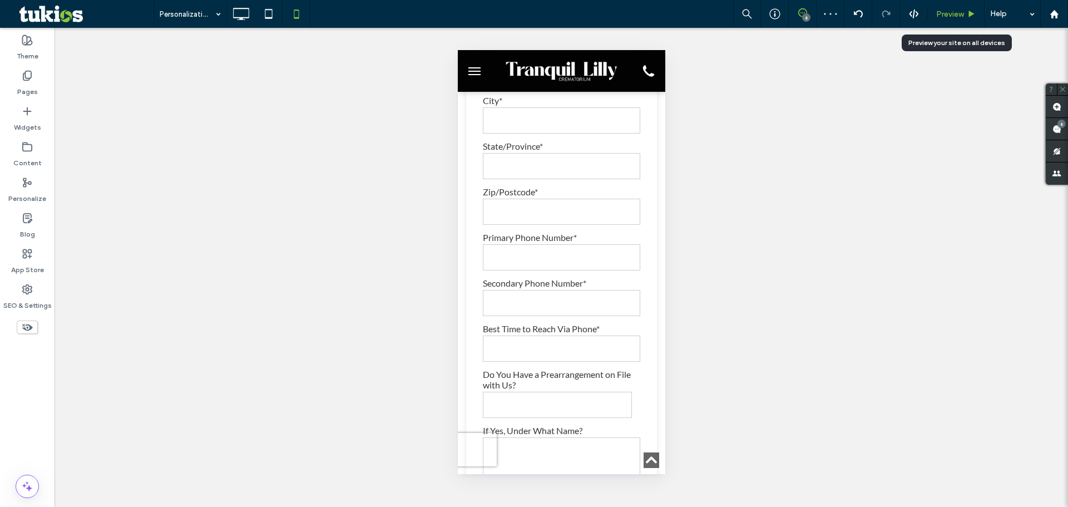
click at [957, 18] on span "Preview" at bounding box center [950, 13] width 28 height 9
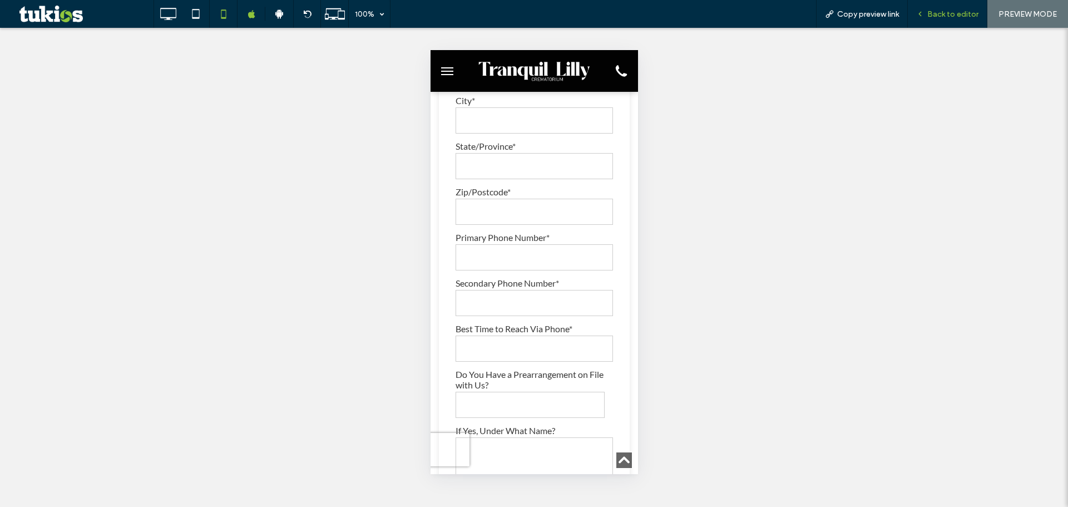
click at [965, 15] on span "Back to editor" at bounding box center [952, 13] width 51 height 9
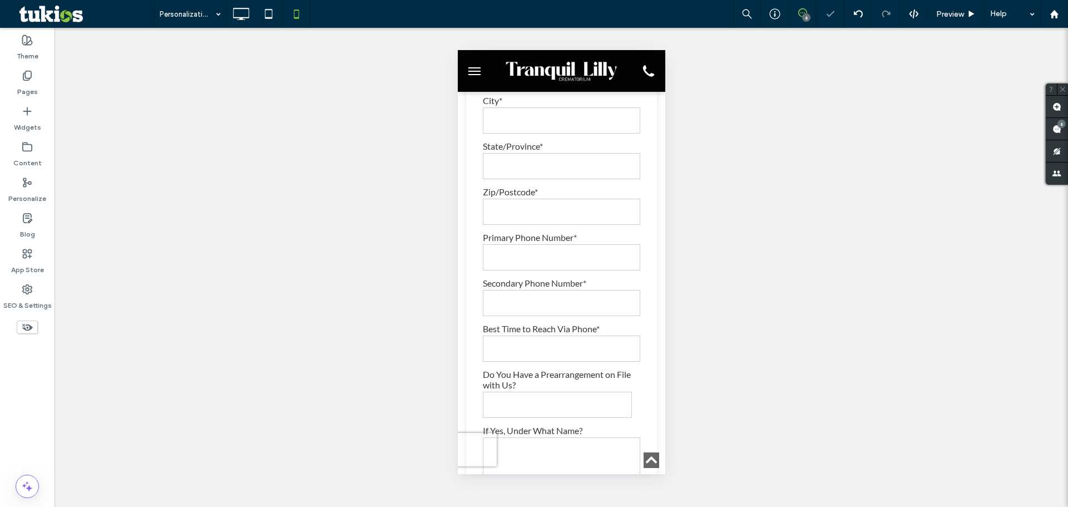
click at [806, 12] on use at bounding box center [802, 12] width 9 height 9
click at [802, 16] on div "6" at bounding box center [806, 17] width 8 height 8
click at [1053, 125] on use at bounding box center [1056, 129] width 9 height 9
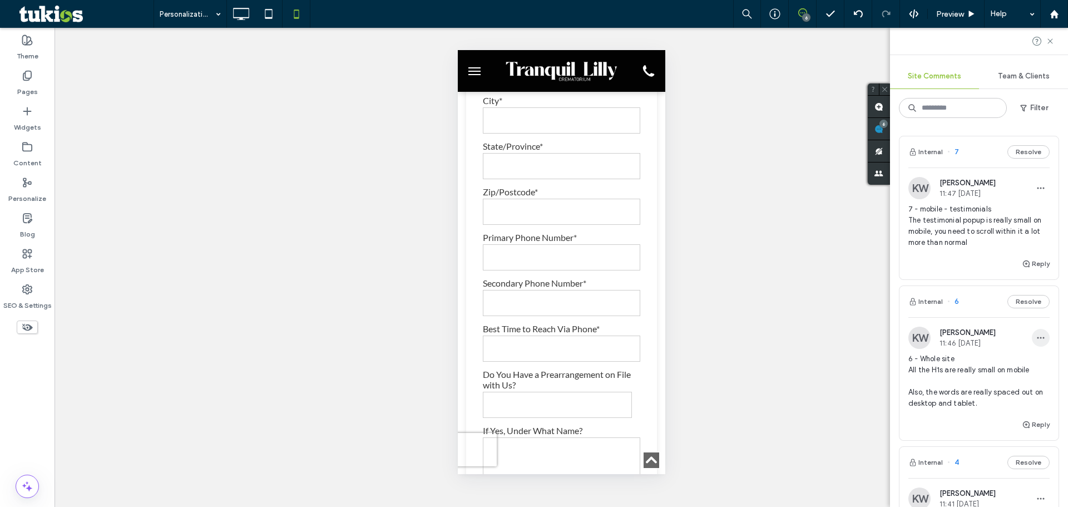
click at [1036, 335] on icon "button" at bounding box center [1040, 337] width 9 height 9
click at [977, 364] on div "Edit" at bounding box center [991, 366] width 99 height 21
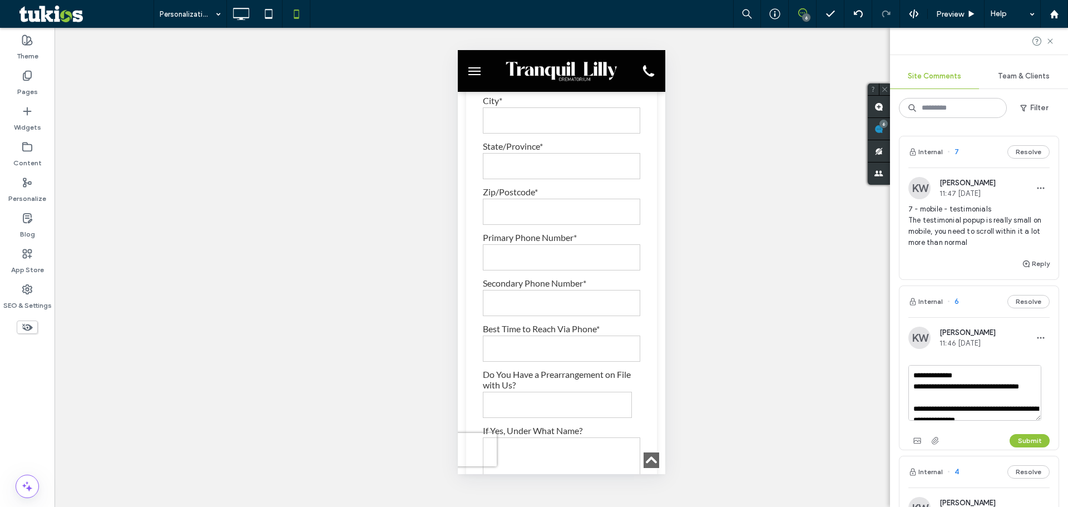
click at [944, 389] on textarea "**********" at bounding box center [974, 393] width 133 height 56
type textarea "**********"
click at [1017, 435] on button "Submit" at bounding box center [1030, 440] width 40 height 13
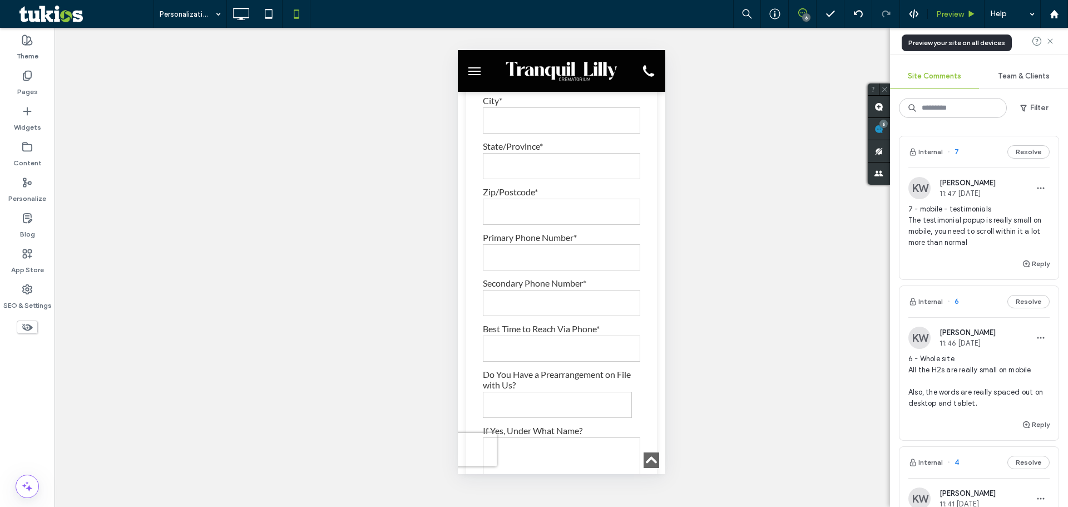
click at [965, 11] on div "Preview" at bounding box center [956, 13] width 56 height 9
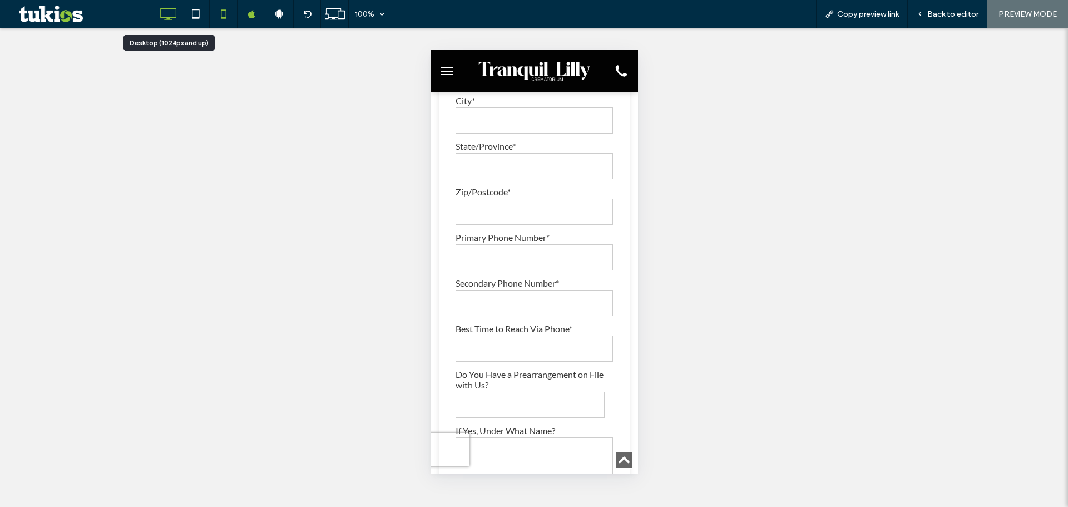
click at [175, 14] on icon at bounding box center [168, 14] width 22 height 22
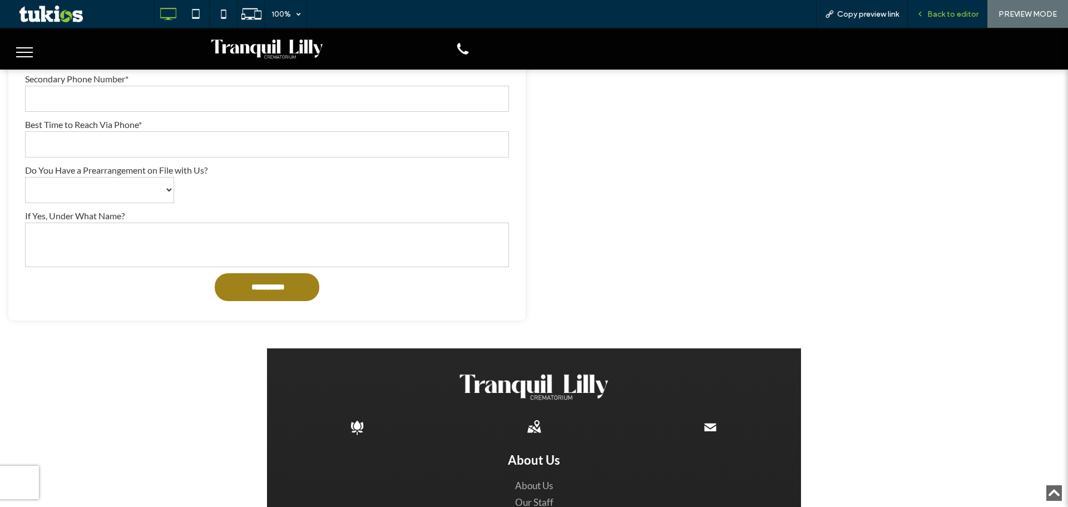
click at [964, 15] on span "Back to editor" at bounding box center [952, 13] width 51 height 9
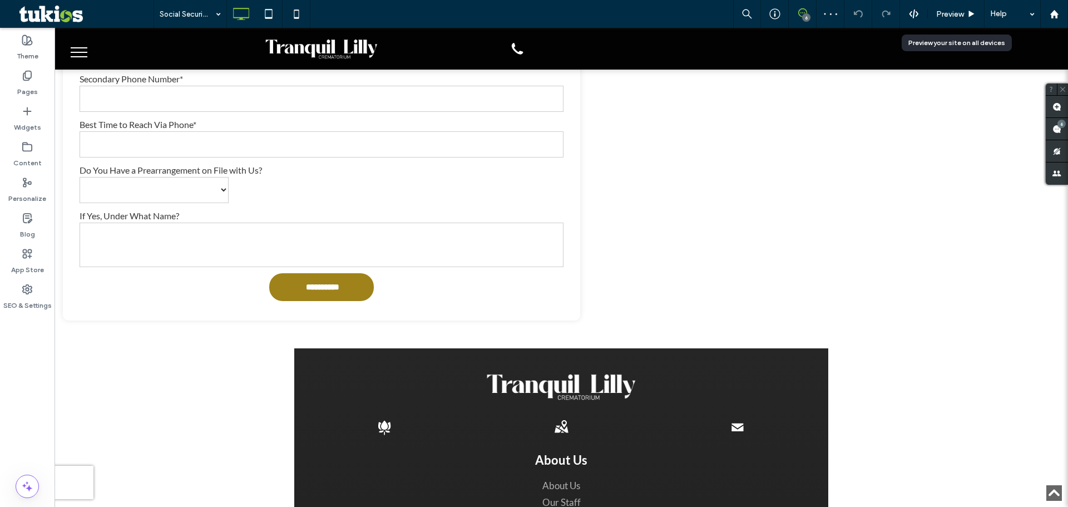
type input "****"
type input "**"
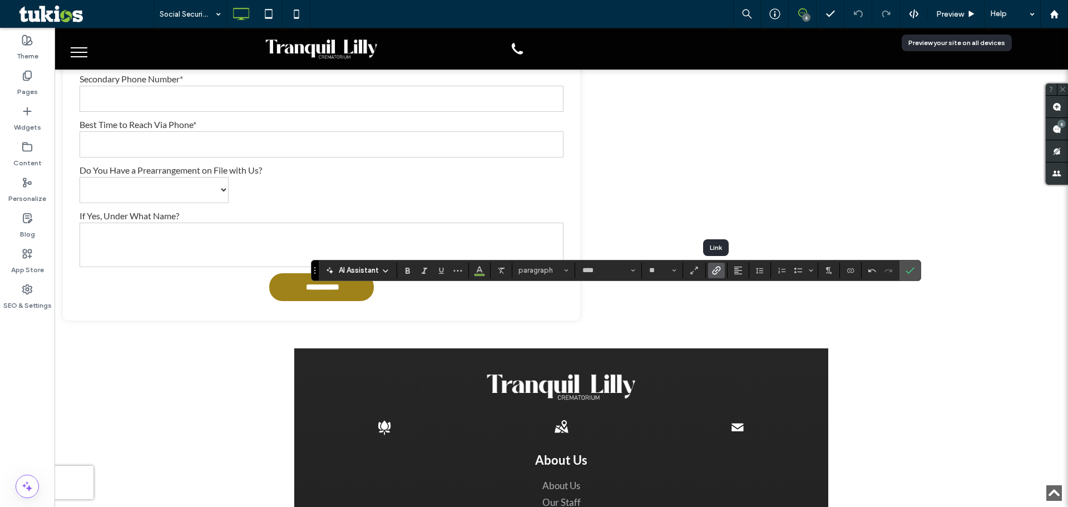
click at [715, 269] on icon "Link" at bounding box center [716, 270] width 9 height 9
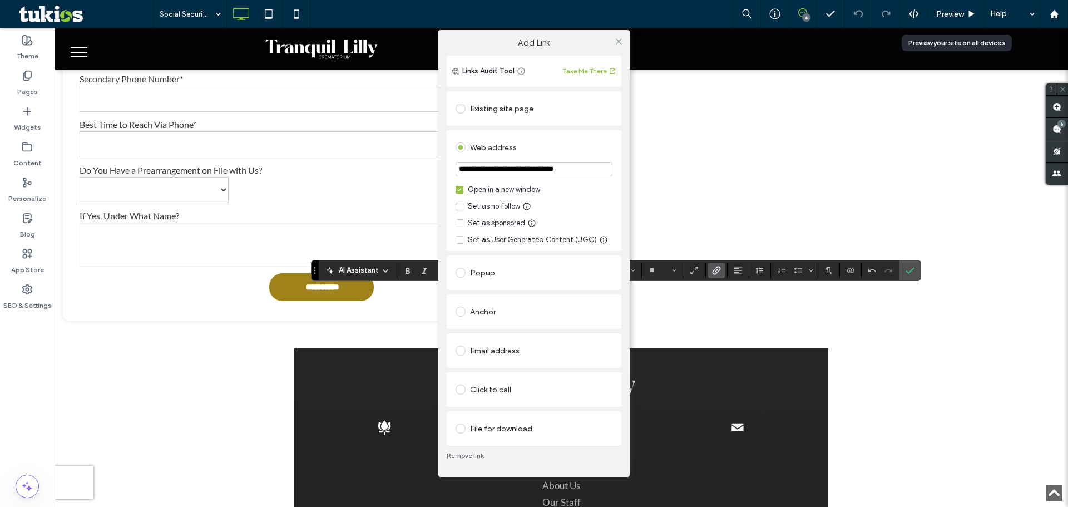
click at [581, 174] on input "**********" at bounding box center [534, 169] width 157 height 14
type input "**********"
click at [624, 191] on div "**********" at bounding box center [533, 266] width 191 height 421
click at [617, 41] on icon at bounding box center [619, 41] width 8 height 8
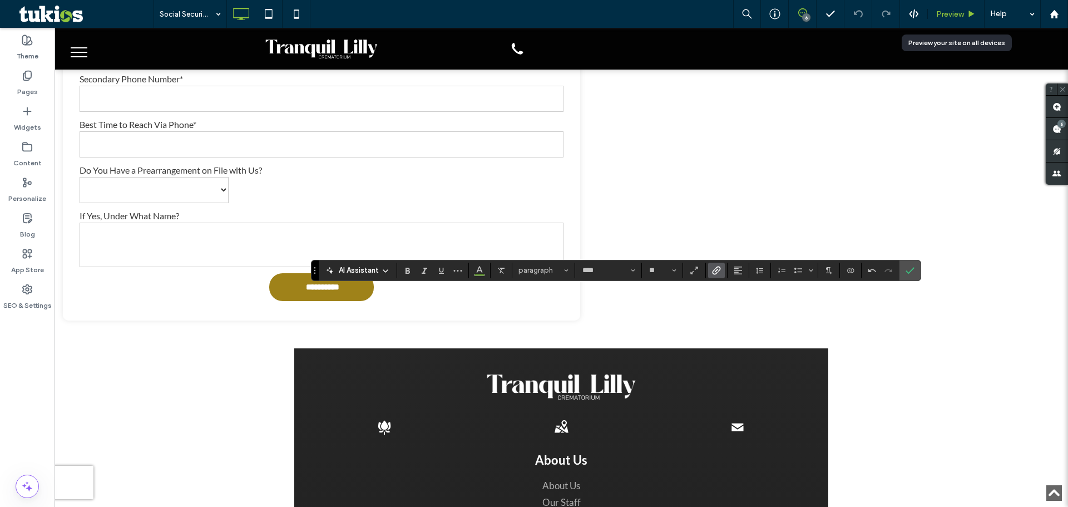
click at [952, 17] on span "Preview" at bounding box center [950, 13] width 28 height 9
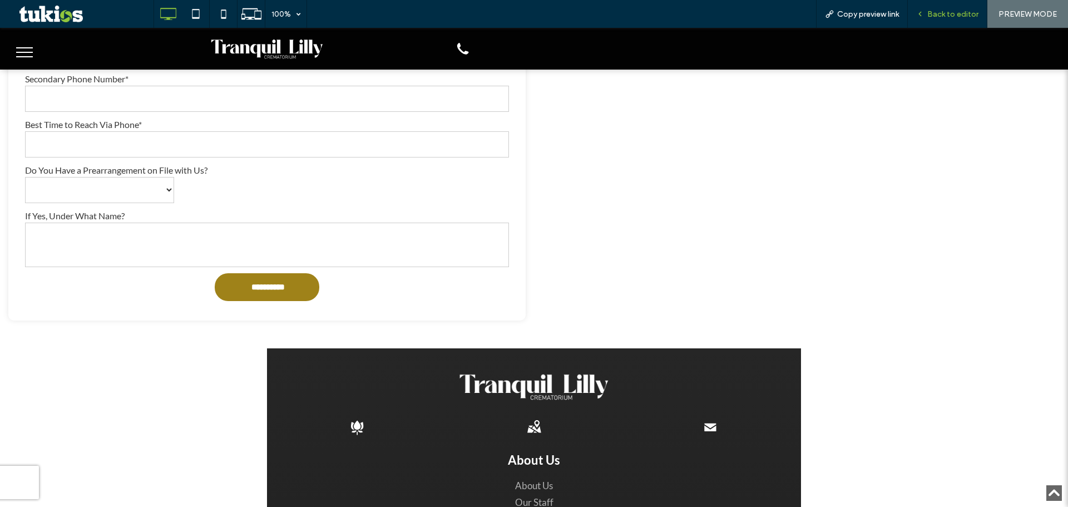
click at [966, 19] on div "Back to editor" at bounding box center [948, 14] width 80 height 28
click at [937, 9] on span "Back to editor" at bounding box center [952, 13] width 51 height 9
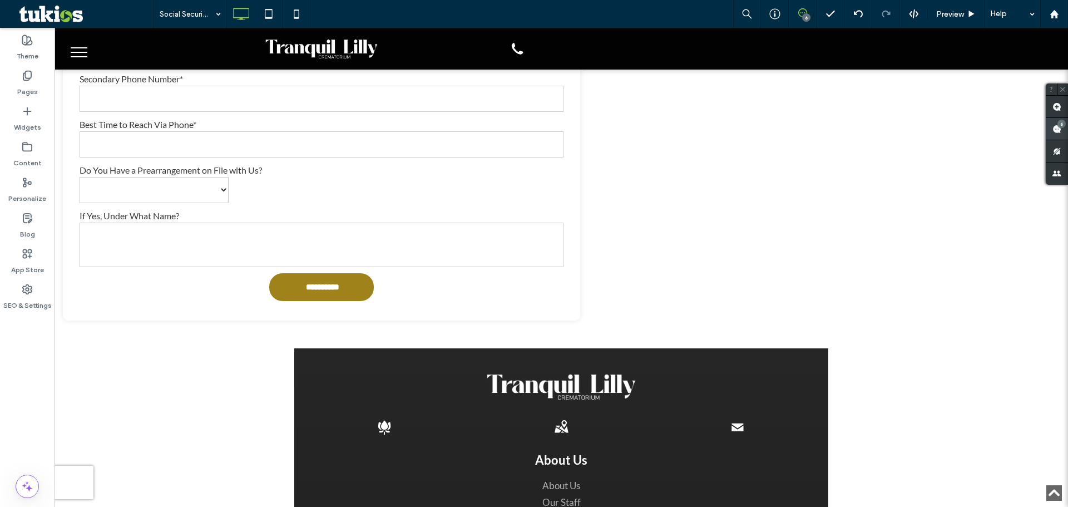
click at [1060, 127] on div "6" at bounding box center [1061, 124] width 8 height 8
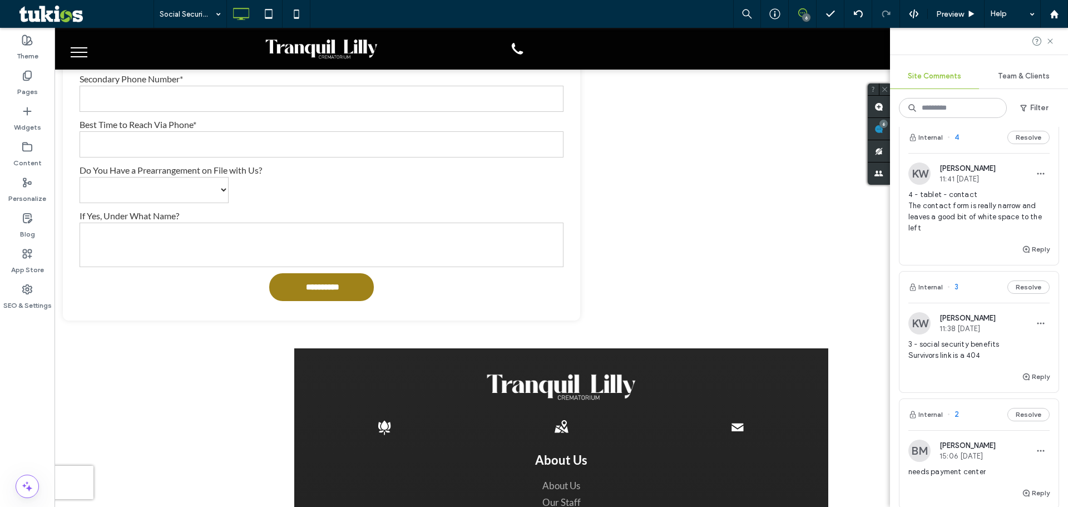
scroll to position [371, 0]
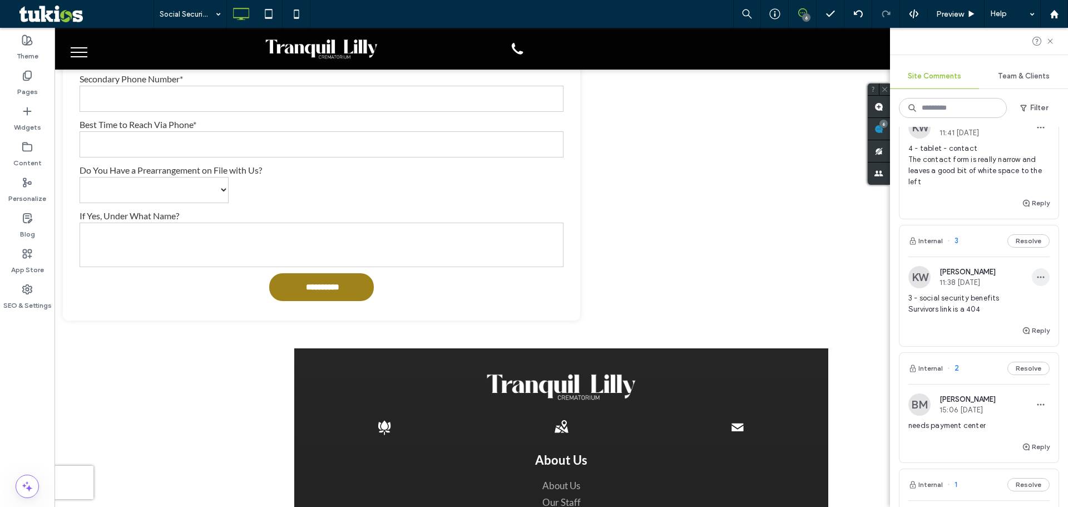
click at [1036, 276] on icon "button" at bounding box center [1040, 277] width 9 height 9
click at [968, 325] on span "Delete" at bounding box center [962, 327] width 22 height 11
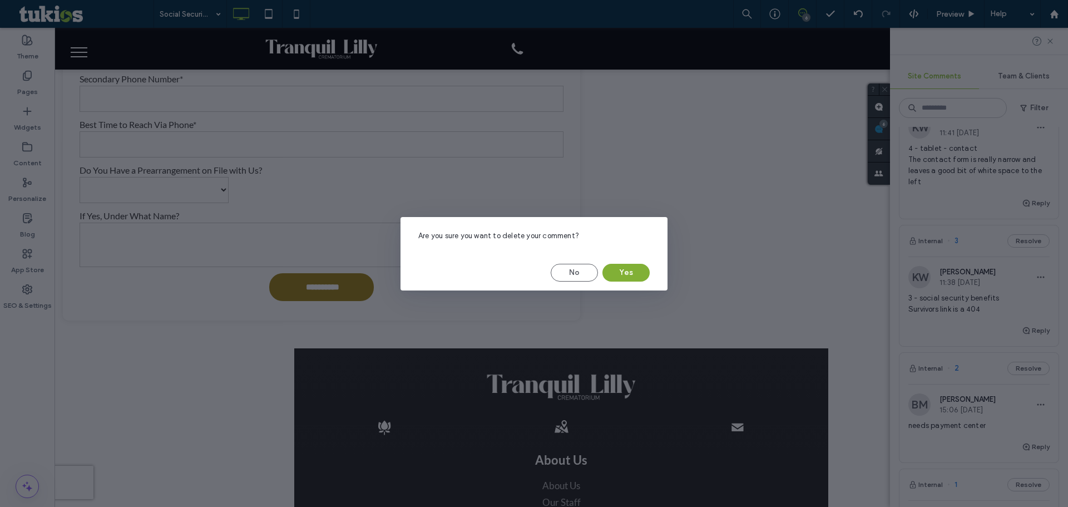
click at [630, 269] on button "Yes" at bounding box center [625, 273] width 47 height 18
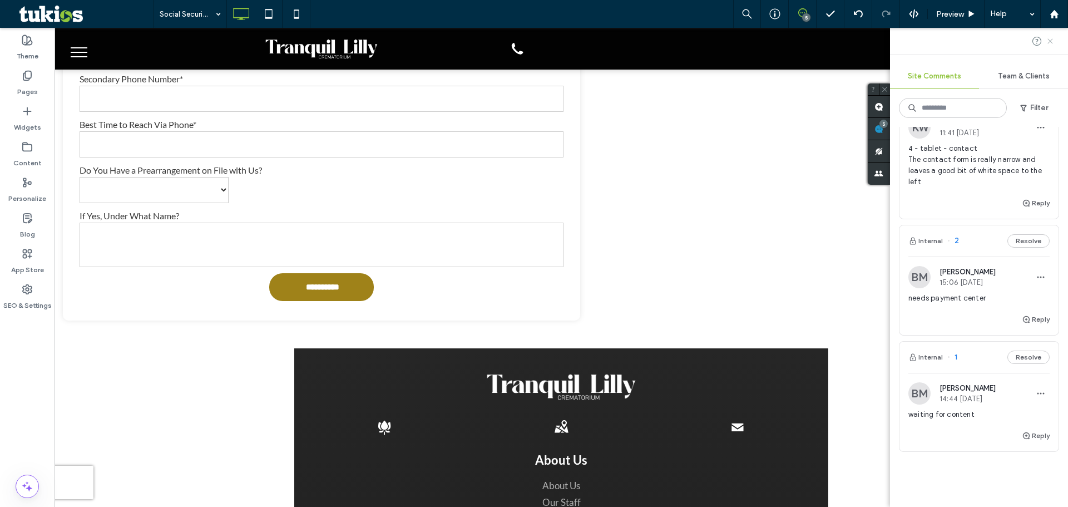
click at [1049, 42] on use at bounding box center [1049, 40] width 5 height 5
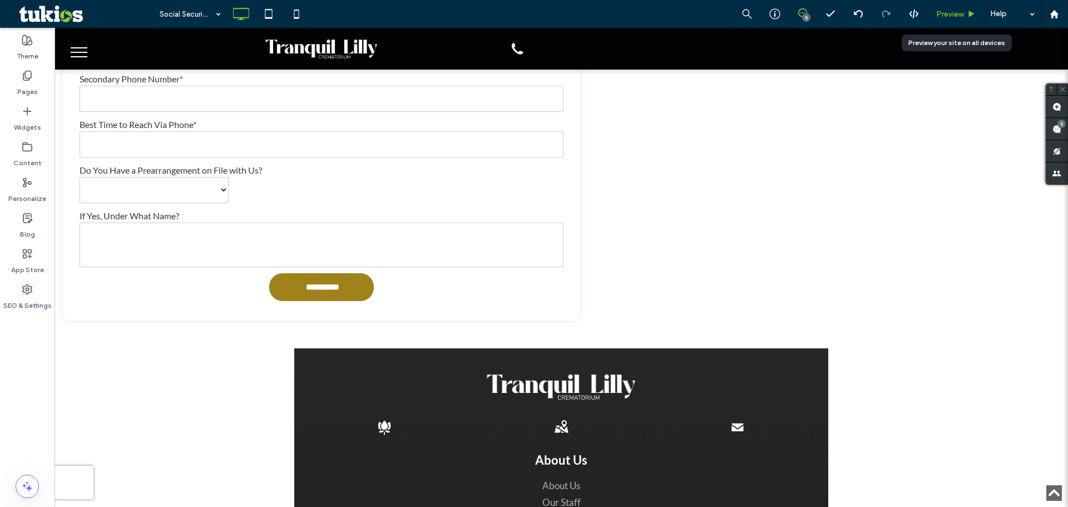
click at [966, 18] on div "Preview" at bounding box center [956, 13] width 56 height 9
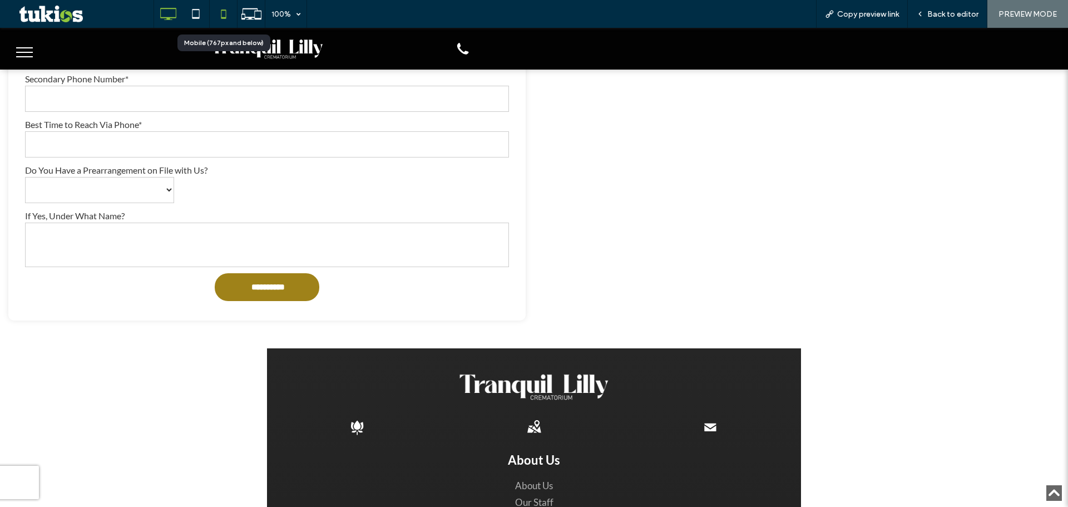
click at [219, 11] on icon at bounding box center [223, 14] width 22 height 22
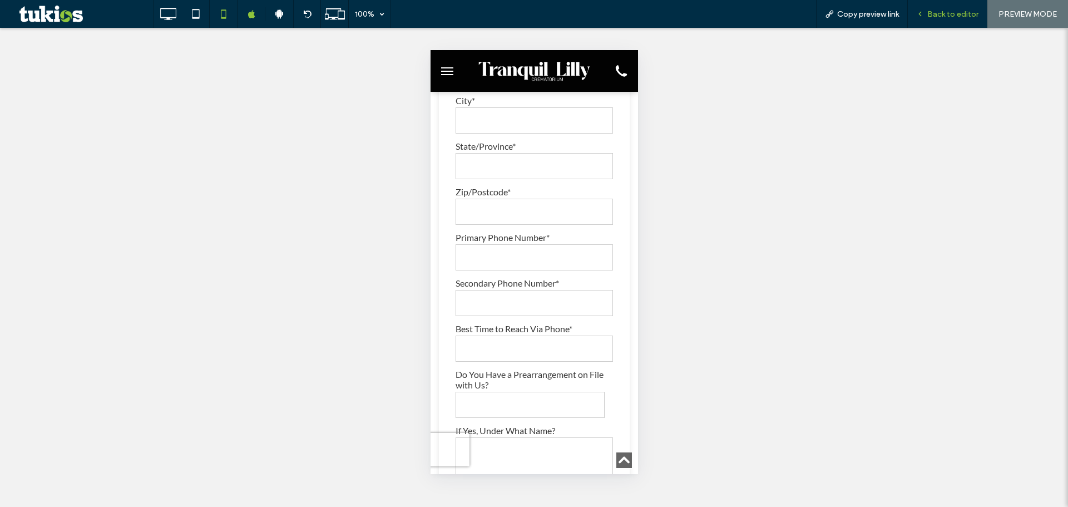
click at [956, 14] on span "Back to editor" at bounding box center [952, 13] width 51 height 9
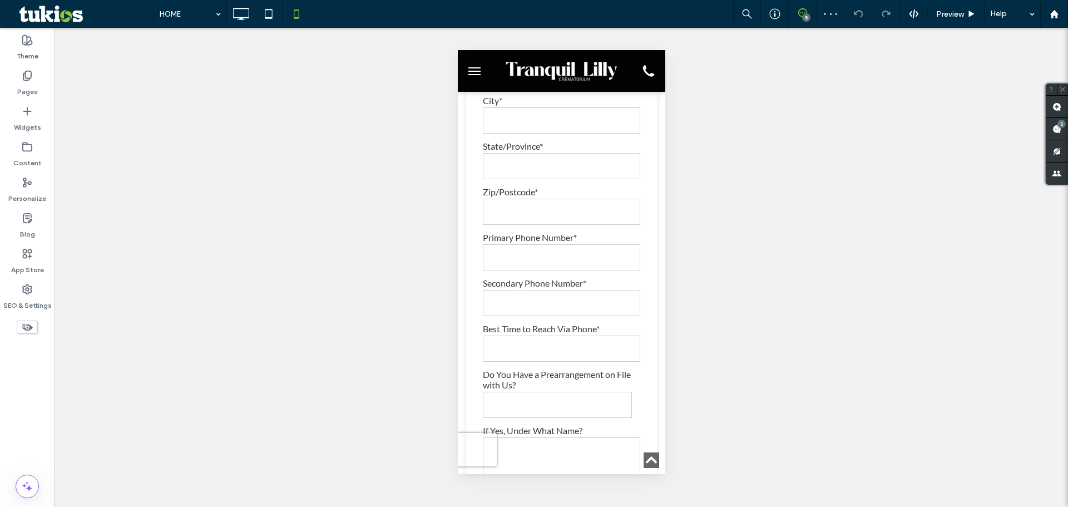
click at [803, 18] on div "5" at bounding box center [806, 17] width 8 height 8
click at [800, 15] on icon at bounding box center [802, 12] width 9 height 9
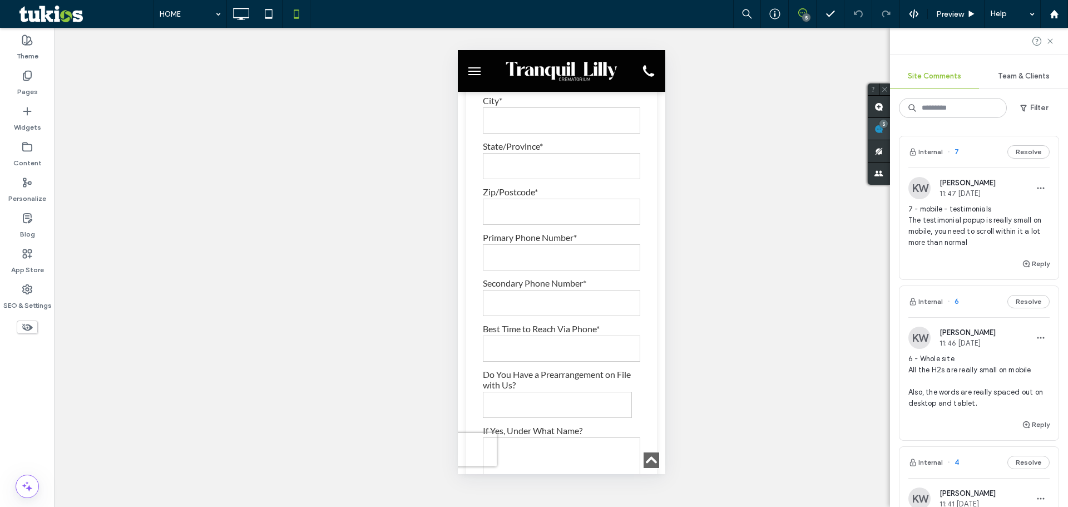
click at [1066, 129] on div "Site Comments Team & Clients Filter Internal 7 Resolve KW Kyle Whiting 11:47 Se…" at bounding box center [979, 267] width 178 height 479
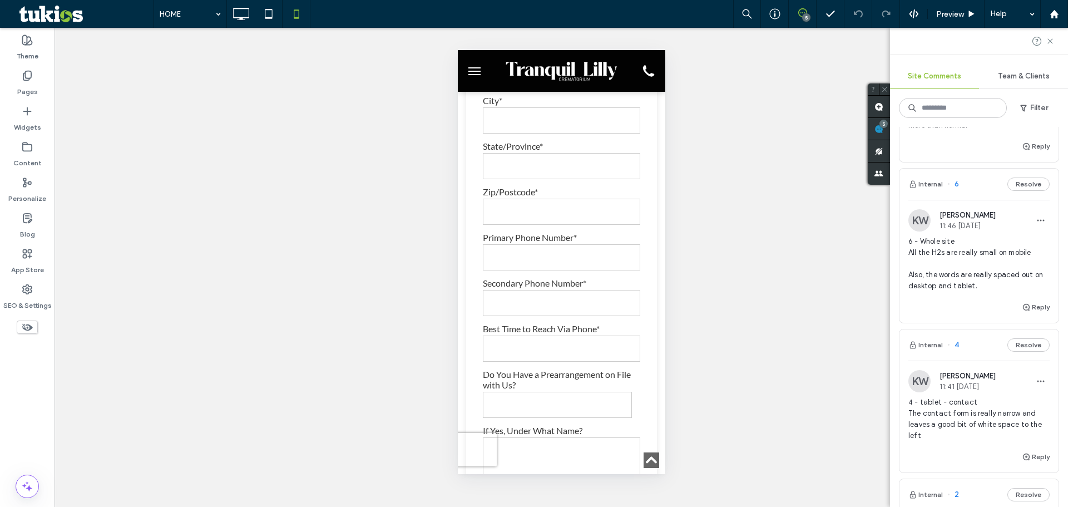
scroll to position [296, 0]
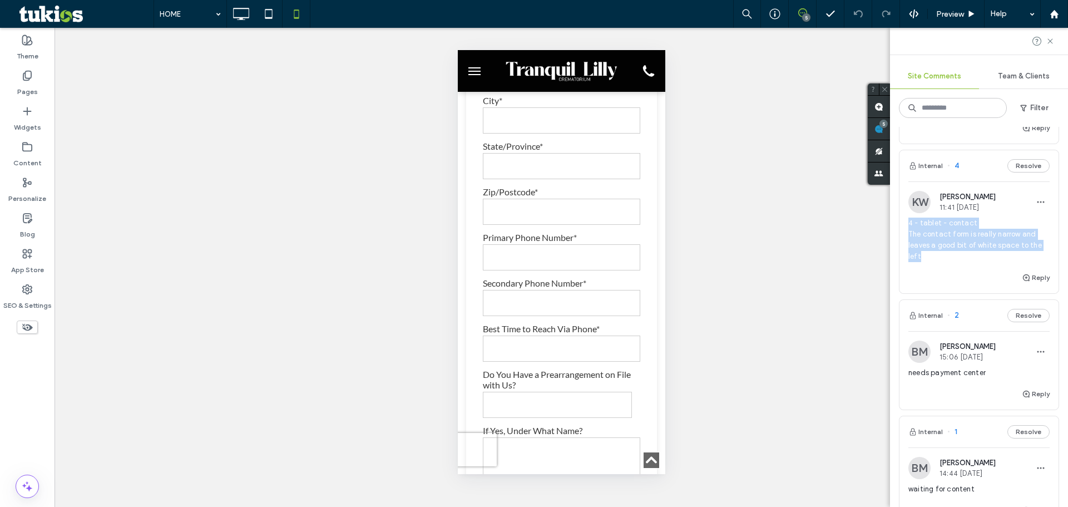
drag, startPoint x: 935, startPoint y: 261, endPoint x: 906, endPoint y: 226, distance: 45.0
click at [906, 226] on div "KW Kyle Whiting 11:41 Sep 12 2025 4 - tablet - contact The contact form is real…" at bounding box center [978, 231] width 159 height 80
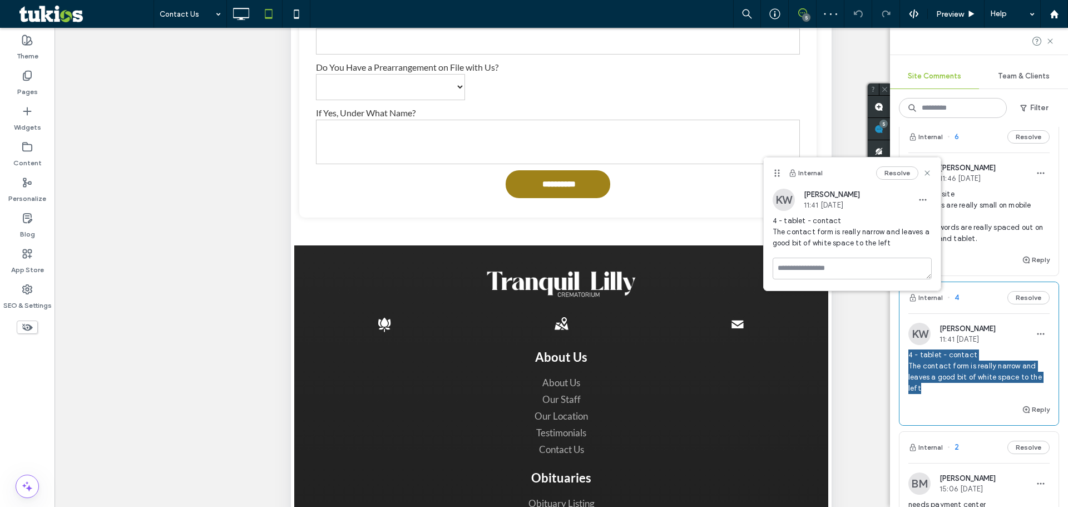
scroll to position [149, 0]
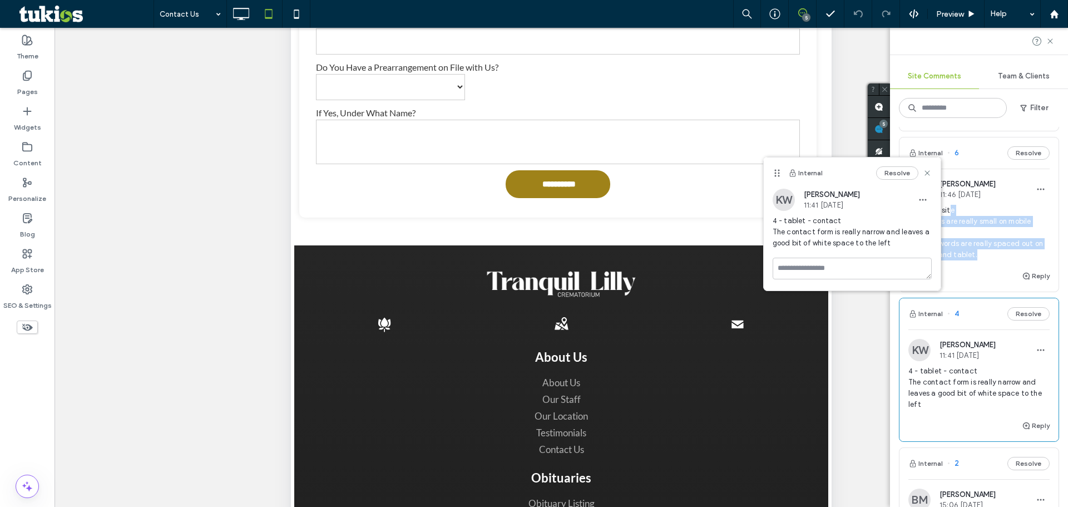
drag, startPoint x: 992, startPoint y: 256, endPoint x: 947, endPoint y: 200, distance: 71.9
click at [950, 216] on span "6 - Whole site All the H2s are really small on mobile Also, the words are reall…" at bounding box center [978, 233] width 141 height 56
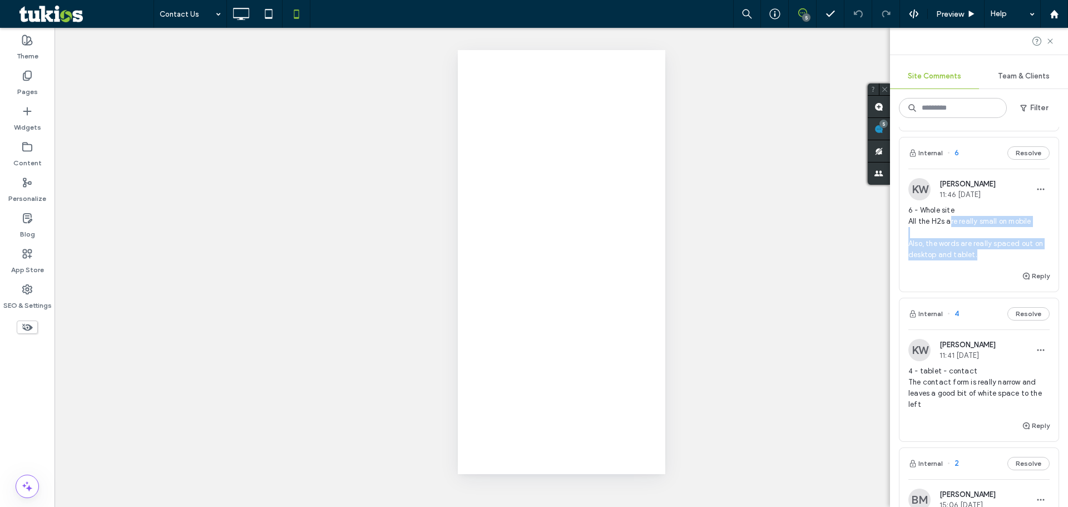
scroll to position [0, 0]
click at [983, 253] on span "6 - Whole site All the H2s are really small on mobile Also, the words are reall…" at bounding box center [978, 233] width 141 height 56
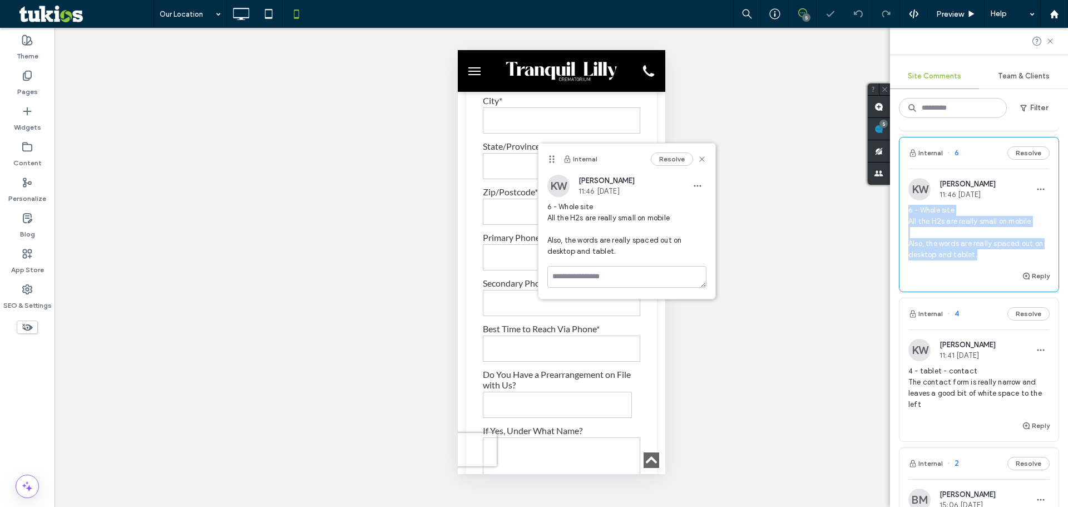
drag, startPoint x: 990, startPoint y: 255, endPoint x: 908, endPoint y: 211, distance: 92.8
click at [908, 211] on span "6 - Whole site All the H2s are really small on mobile Also, the words are reall…" at bounding box center [978, 233] width 141 height 56
copy span "6 - Whole site All the H2s are really small on mobile Also, the words are reall…"
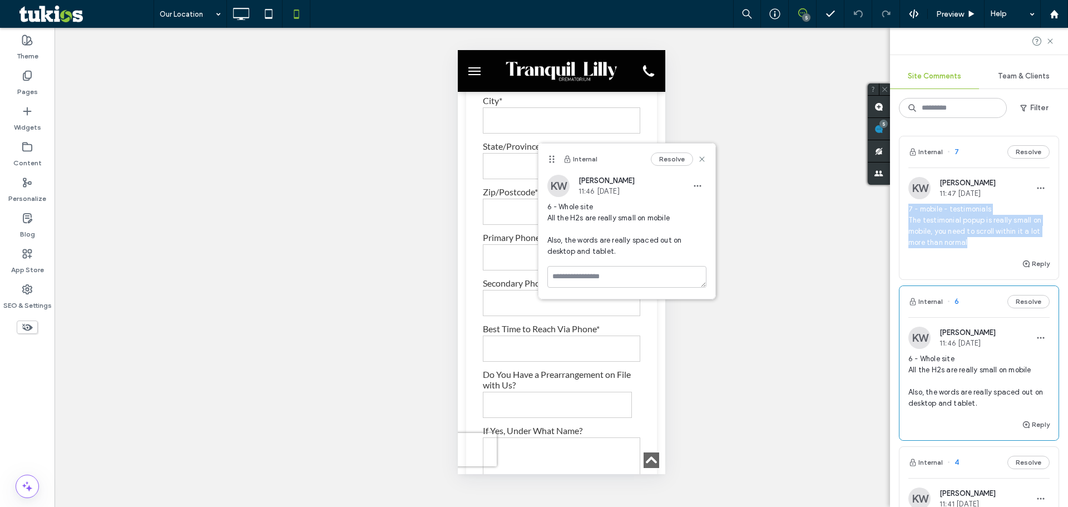
drag, startPoint x: 972, startPoint y: 244, endPoint x: 906, endPoint y: 209, distance: 74.1
click at [906, 209] on div "KW Kyle Whiting 11:47 Sep 12 2025 7 - mobile - testimonials The testimonial pop…" at bounding box center [978, 217] width 159 height 80
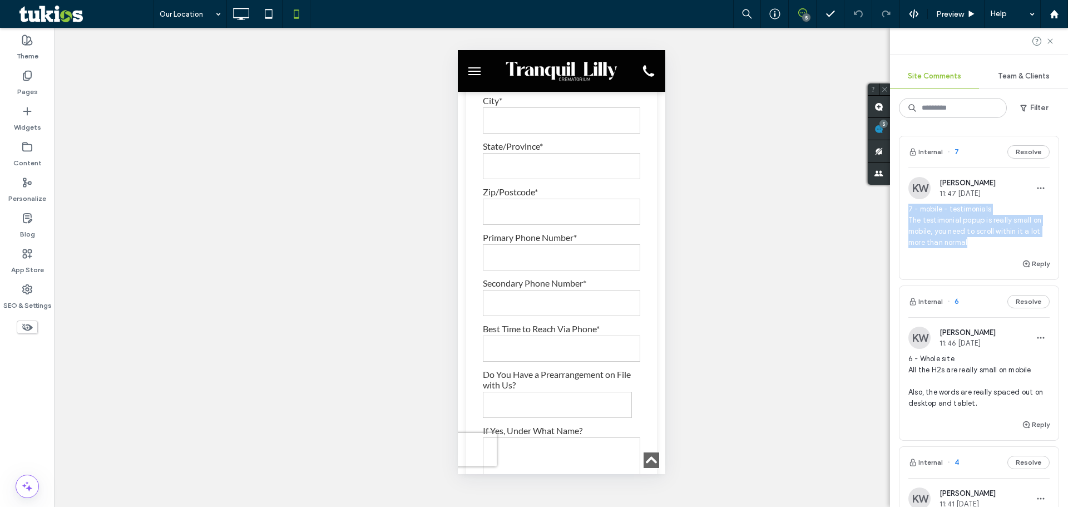
copy span "7 - mobile - testimonials The testimonial popup is really small on mobile, you …"
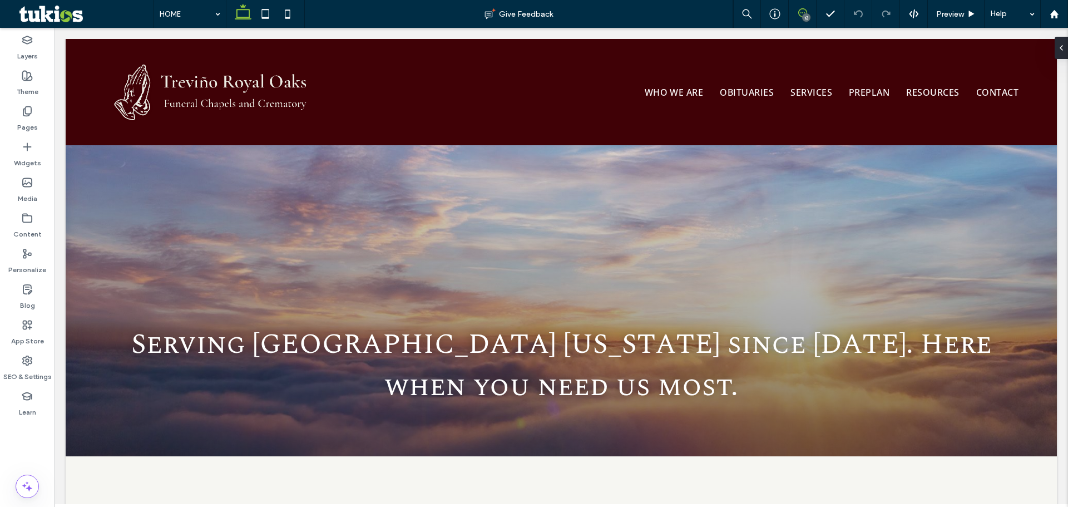
click at [799, 14] on use at bounding box center [802, 12] width 9 height 9
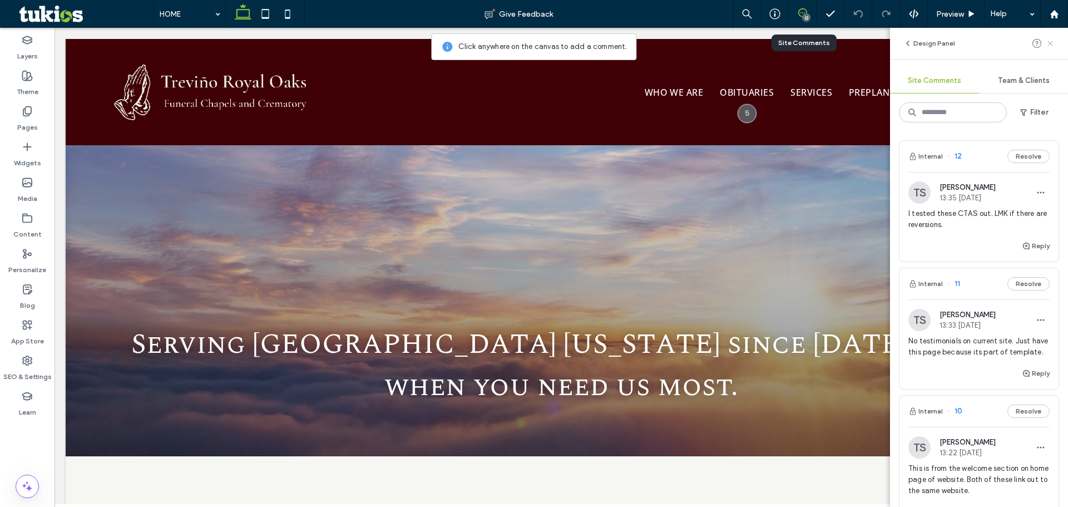
click at [1048, 46] on use at bounding box center [1049, 43] width 5 height 5
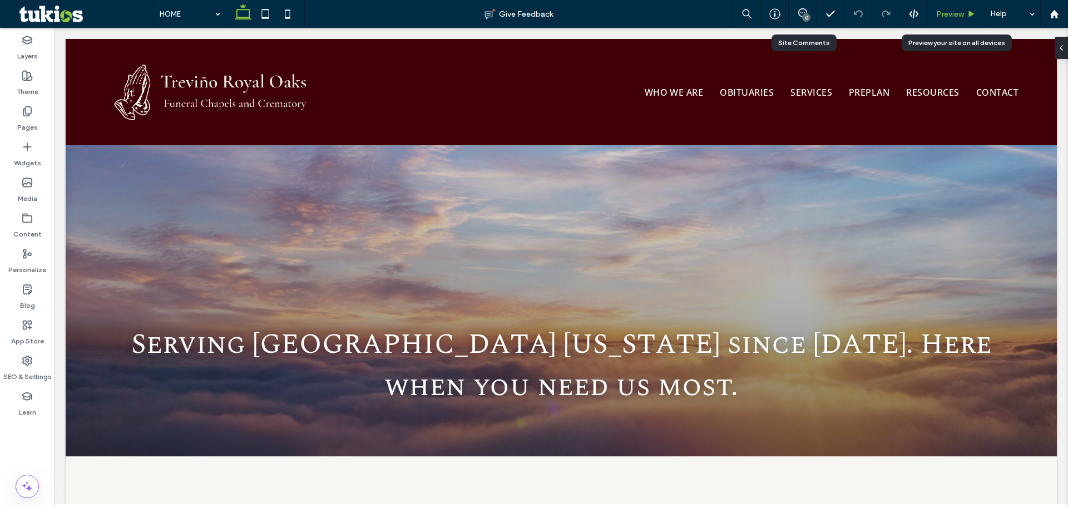
click at [973, 7] on div "Preview" at bounding box center [956, 14] width 57 height 28
click at [952, 14] on span "Preview" at bounding box center [950, 13] width 28 height 9
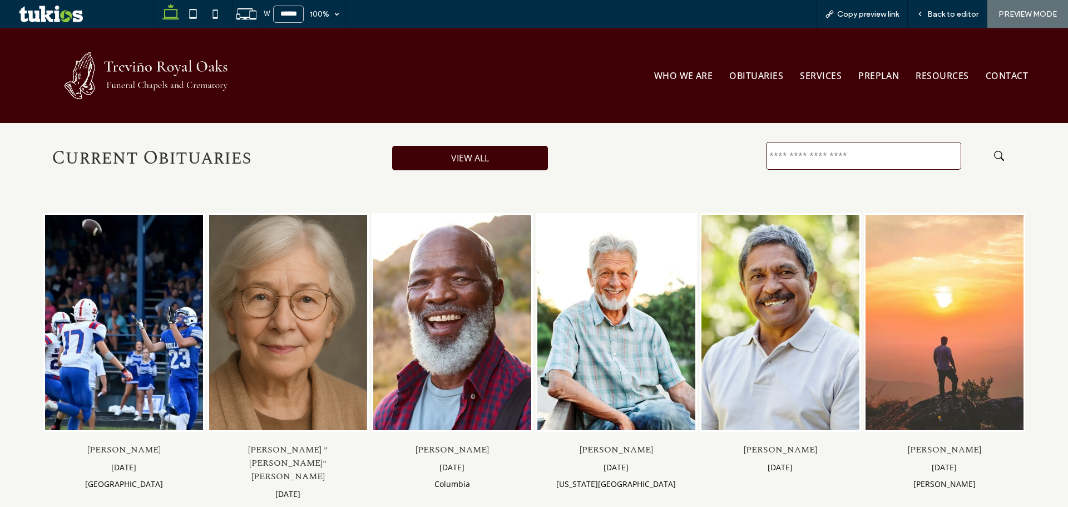
scroll to position [371, 0]
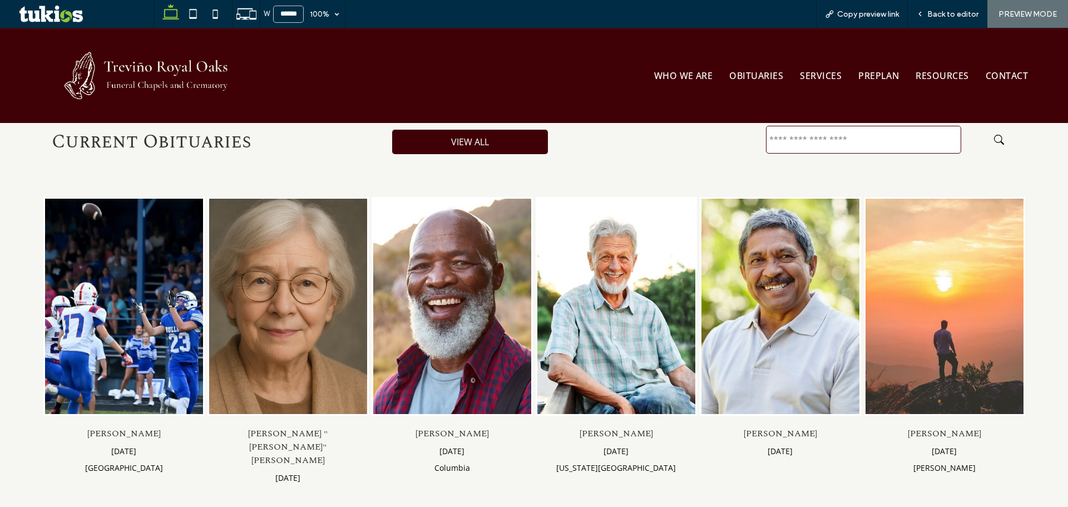
click at [845, 140] on input "text" at bounding box center [863, 140] width 195 height 28
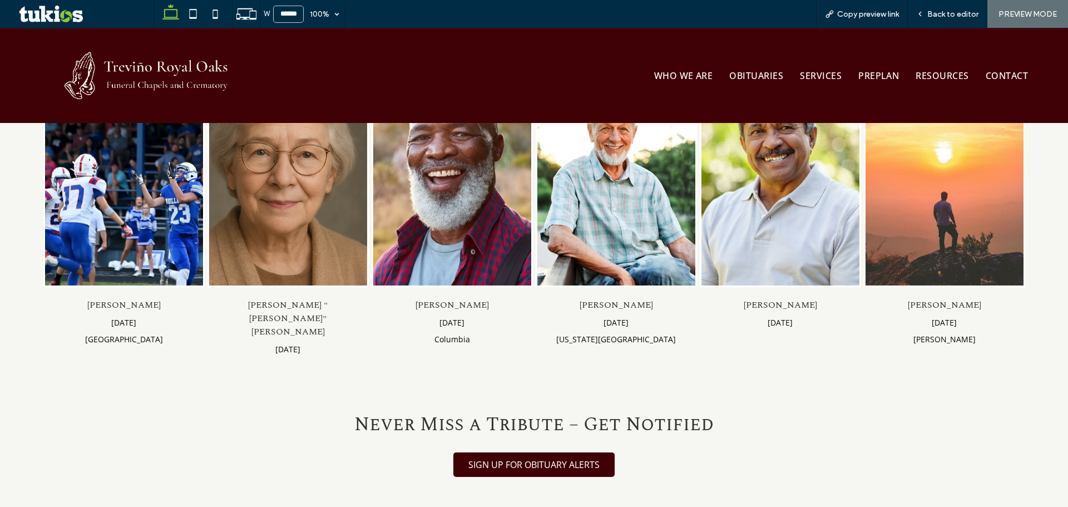
scroll to position [741, 0]
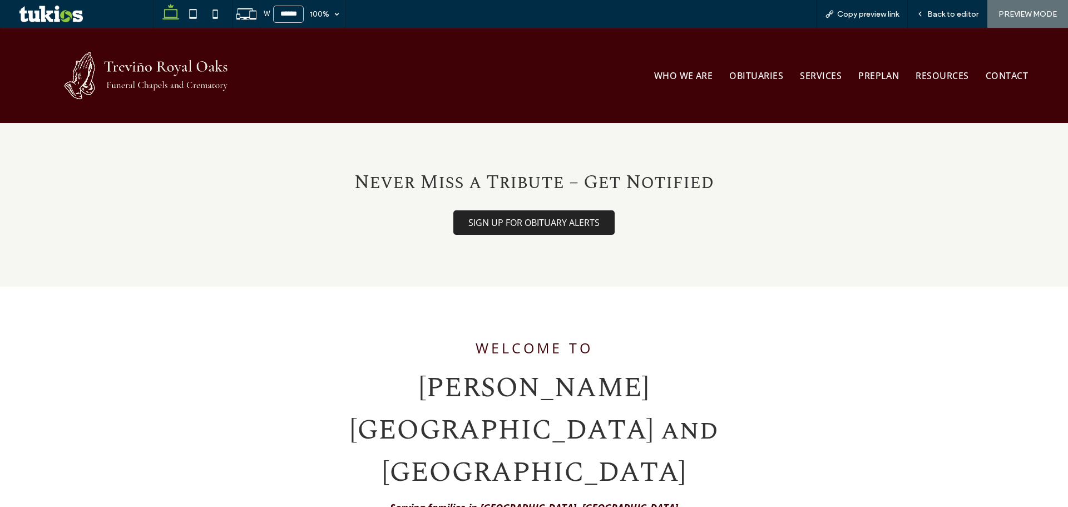
type input "**"
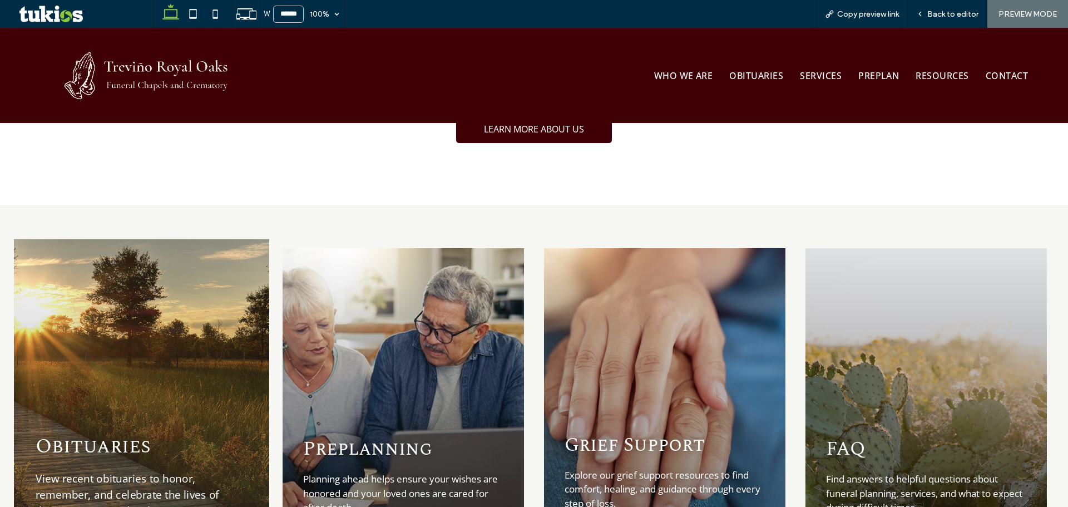
scroll to position [1442, 0]
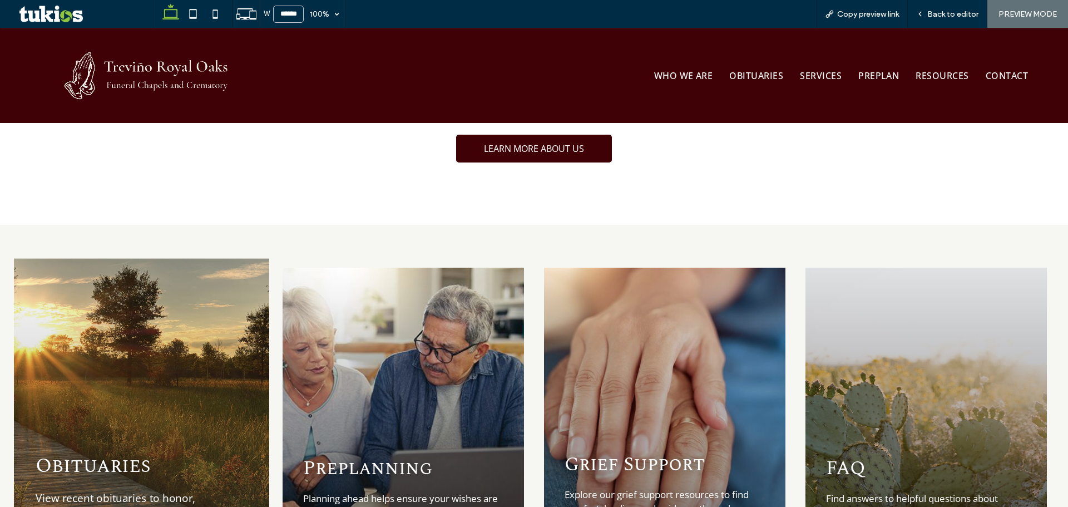
click at [136, 326] on div "Obituaries View recent obituaries to honor, remember, and celebrate the lives o…" at bounding box center [141, 420] width 255 height 322
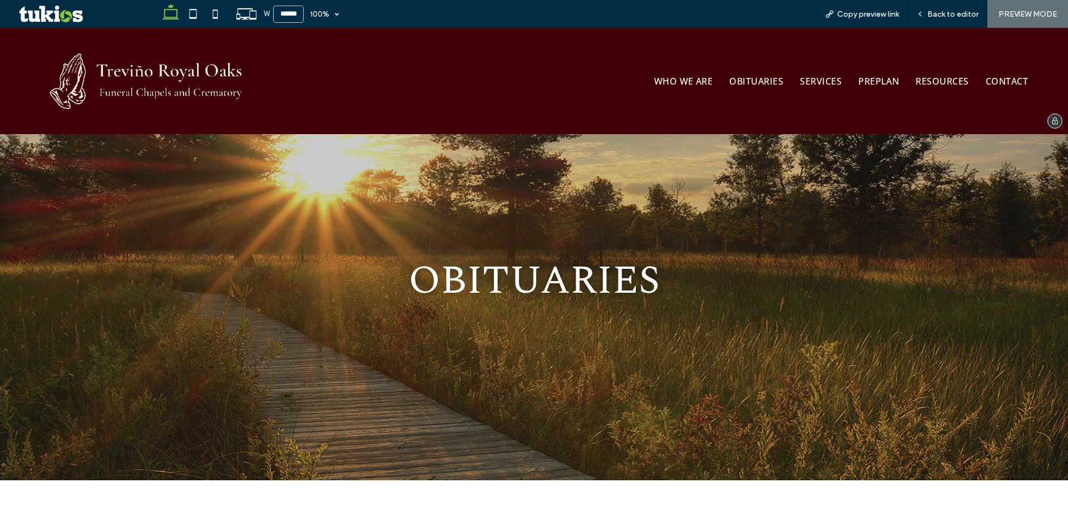
click at [162, 75] on img at bounding box center [147, 80] width 234 height 77
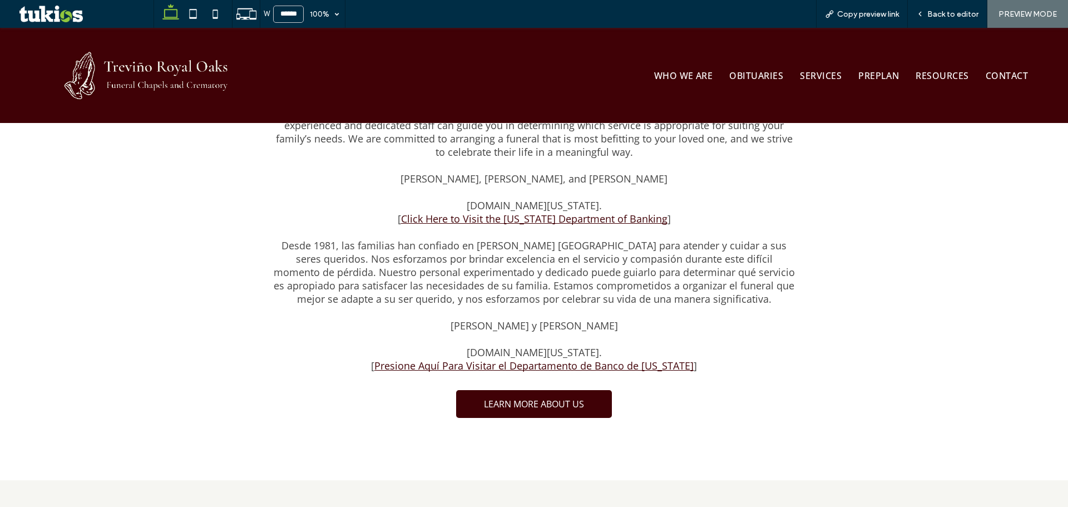
scroll to position [1484, 0]
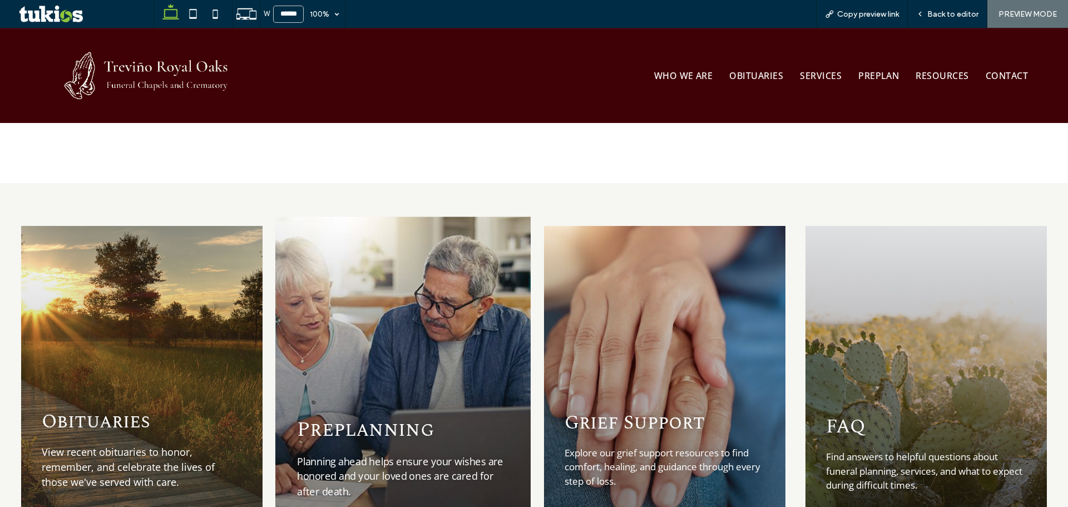
click at [391, 274] on div "Preplanning Planning ahead helps ensure your wishes are honored and your loved …" at bounding box center [402, 378] width 255 height 322
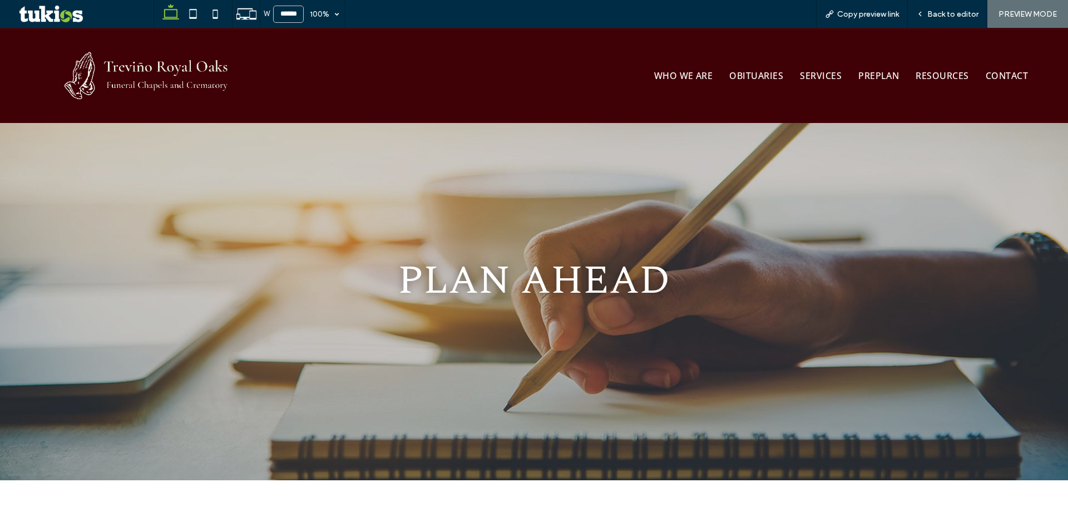
scroll to position [296, 0]
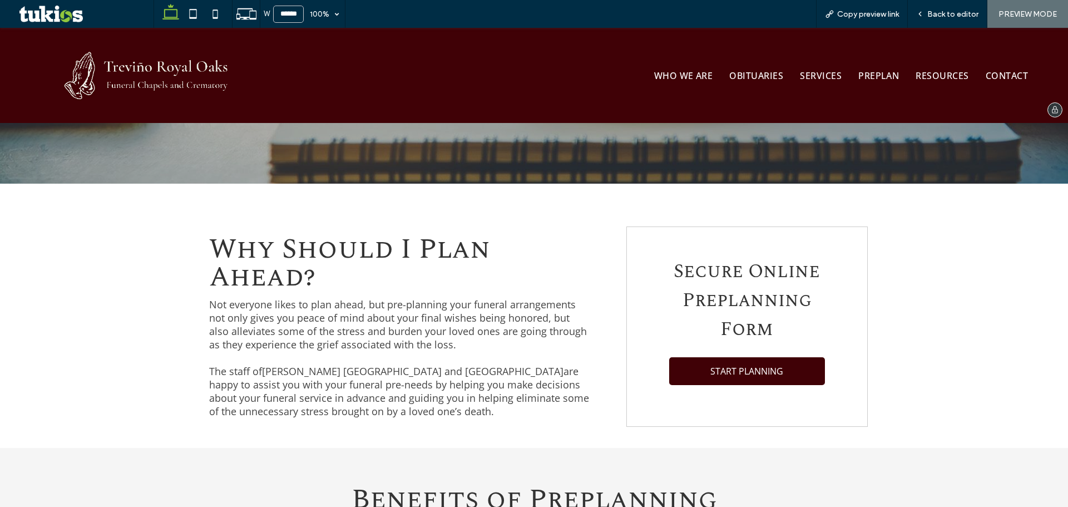
click at [165, 70] on img at bounding box center [147, 75] width 199 height 66
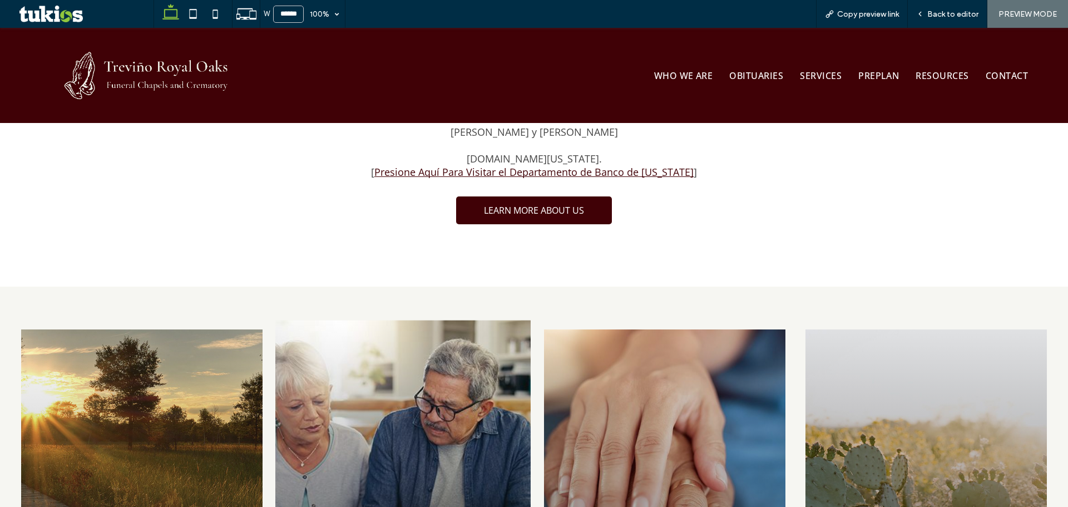
scroll to position [1484, 0]
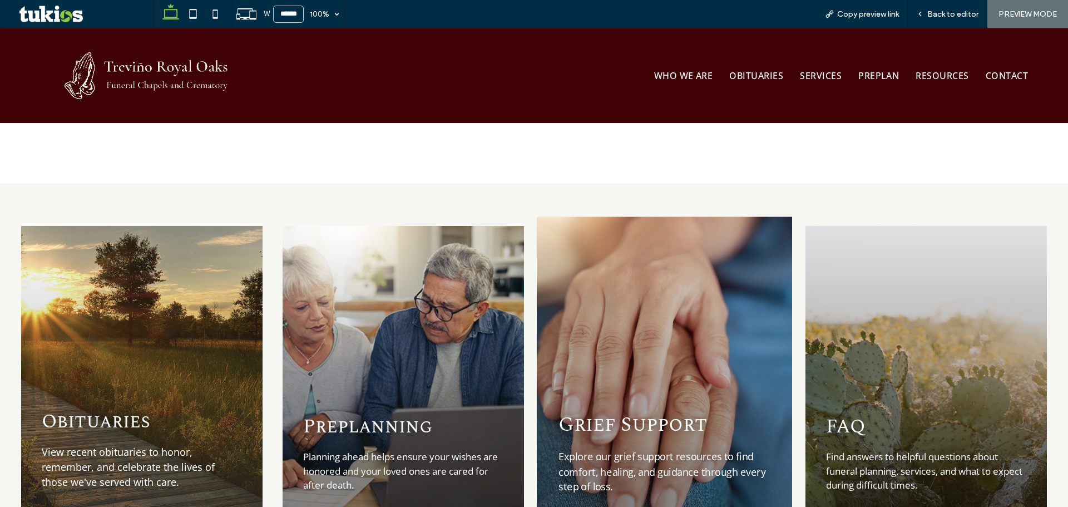
click at [676, 312] on div "Grief Support Explore our grief support resources to find comfort, healing, and…" at bounding box center [664, 378] width 255 height 322
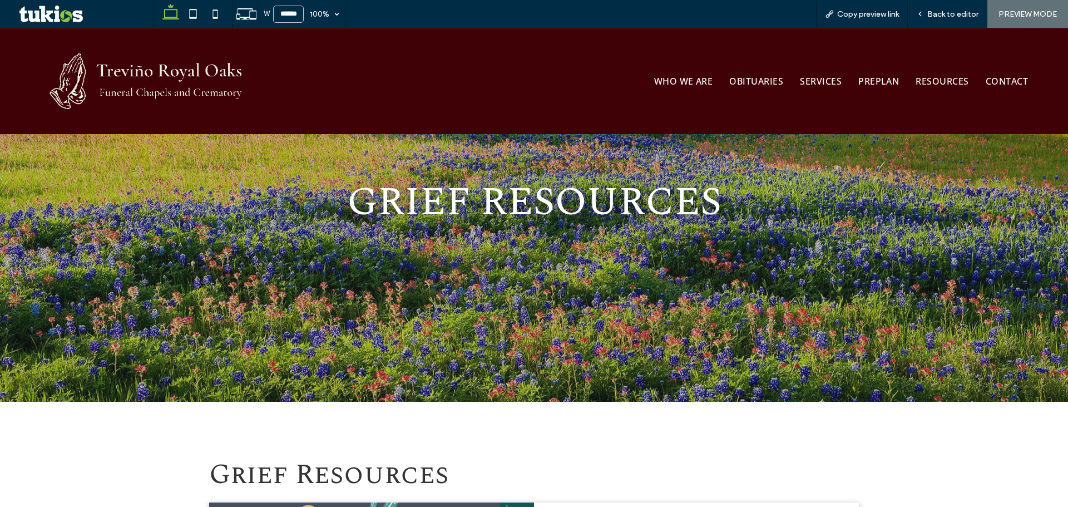
scroll to position [223, 0]
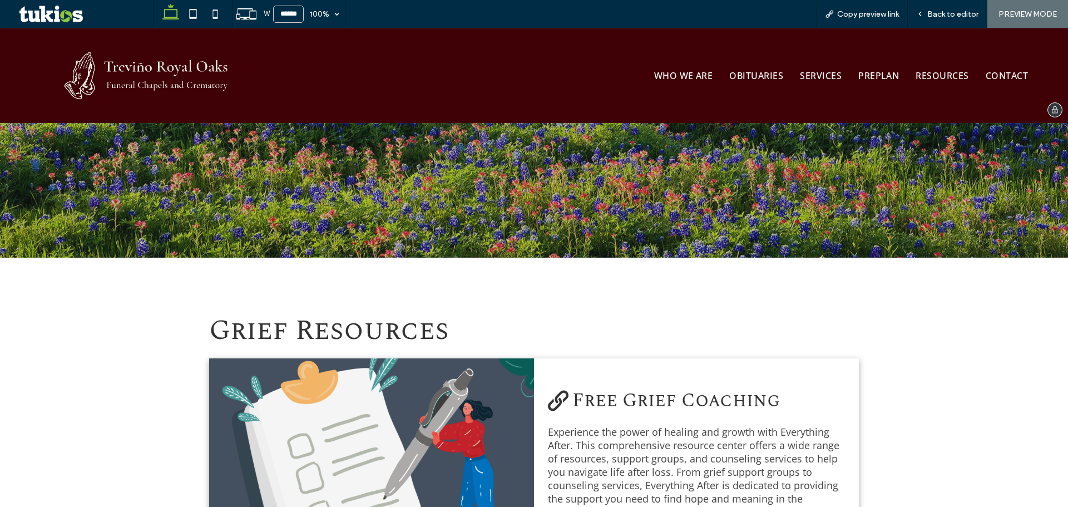
click at [166, 58] on img at bounding box center [147, 75] width 199 height 66
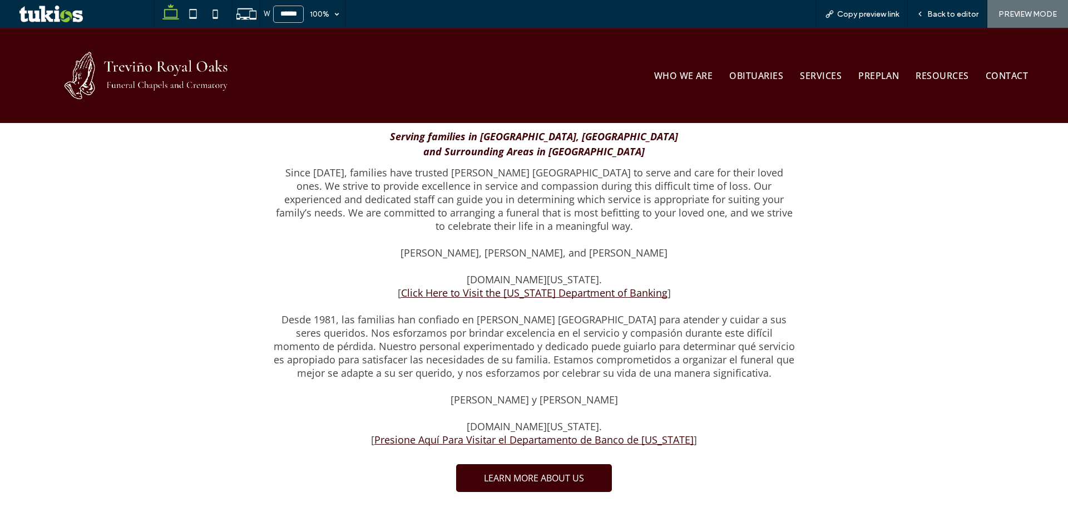
scroll to position [1558, 0]
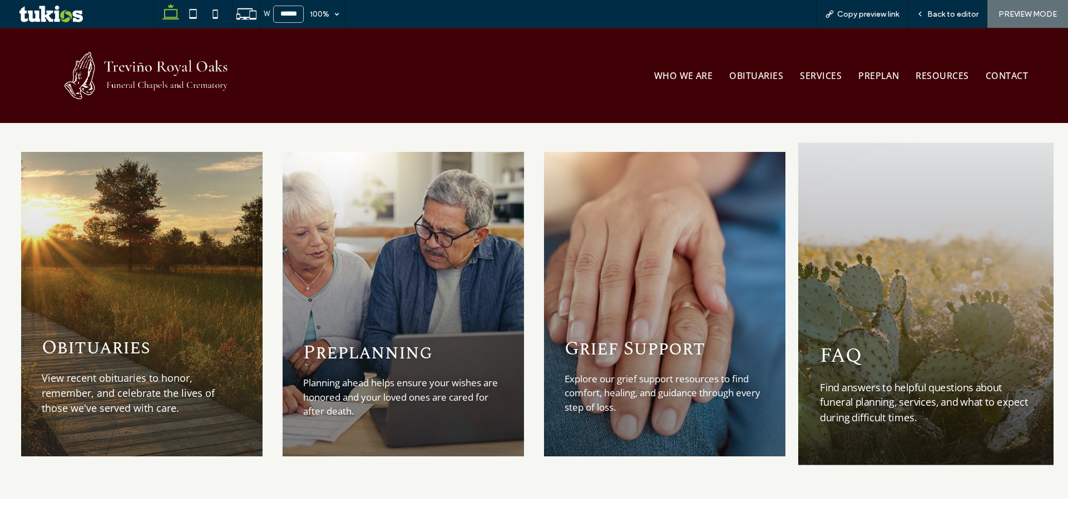
drag, startPoint x: 938, startPoint y: 272, endPoint x: 903, endPoint y: 304, distance: 47.3
click at [938, 272] on div "FAQ Find answers to helpful questions about funeral planning, services, and wha…" at bounding box center [925, 304] width 255 height 322
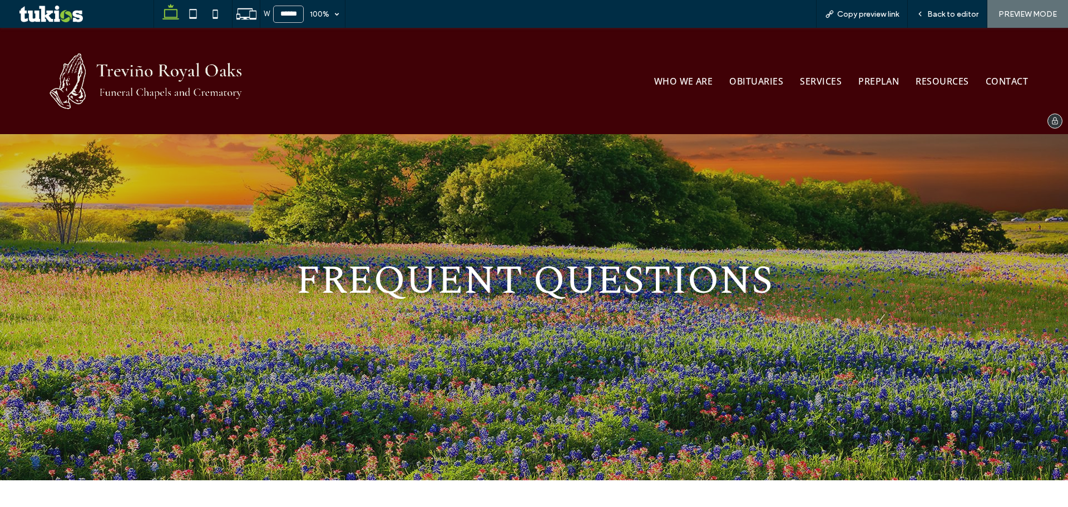
click at [171, 81] on img at bounding box center [147, 80] width 234 height 77
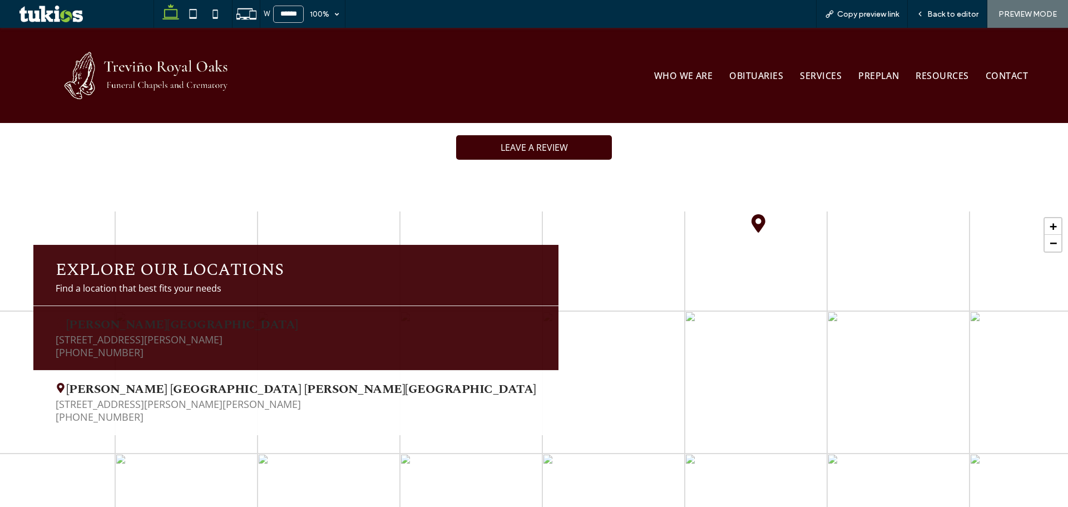
scroll to position [2151, 0]
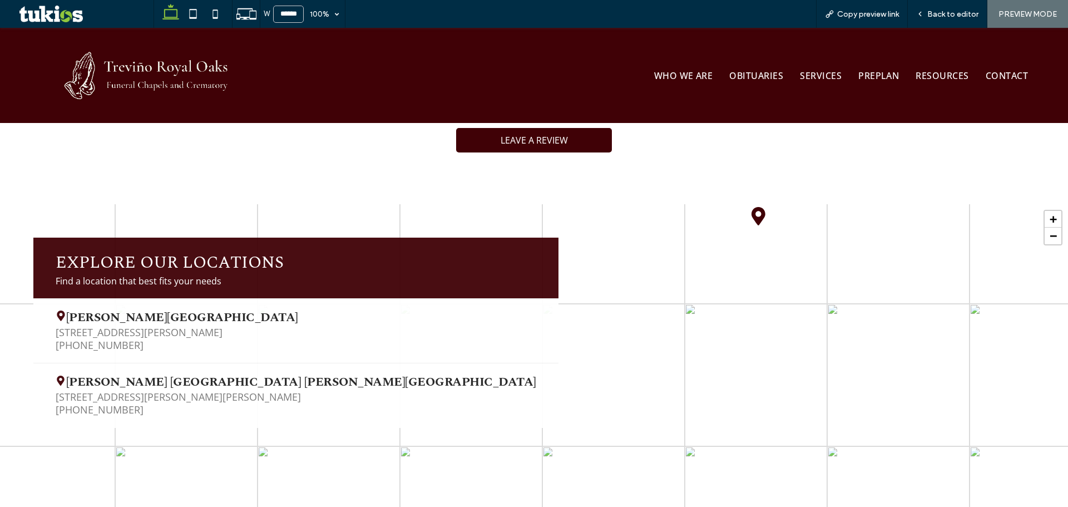
click at [195, 310] on span "[PERSON_NAME][GEOGRAPHIC_DATA]" at bounding box center [296, 318] width 481 height 16
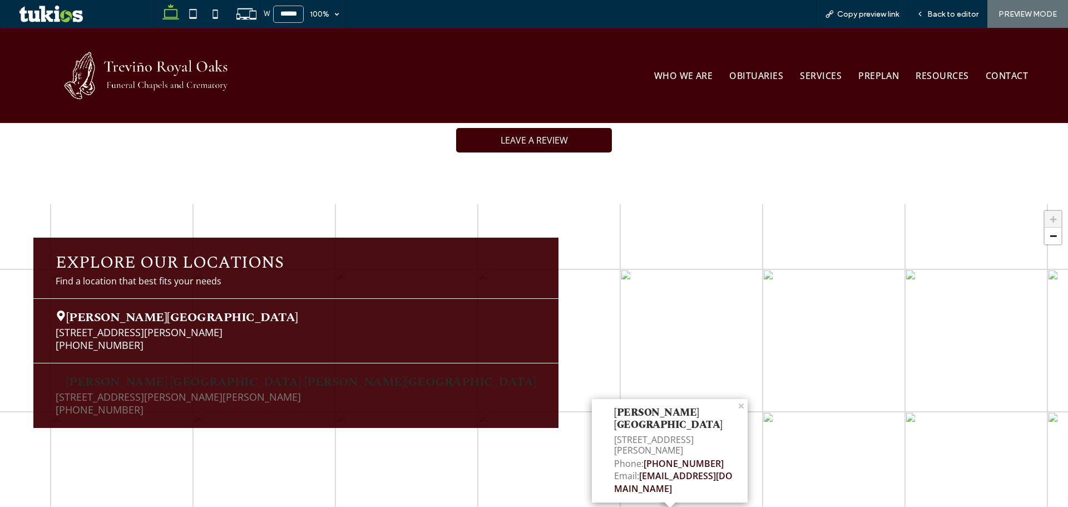
click at [201, 390] on span "[STREET_ADDRESS][PERSON_NAME][PERSON_NAME]" at bounding box center [296, 396] width 481 height 13
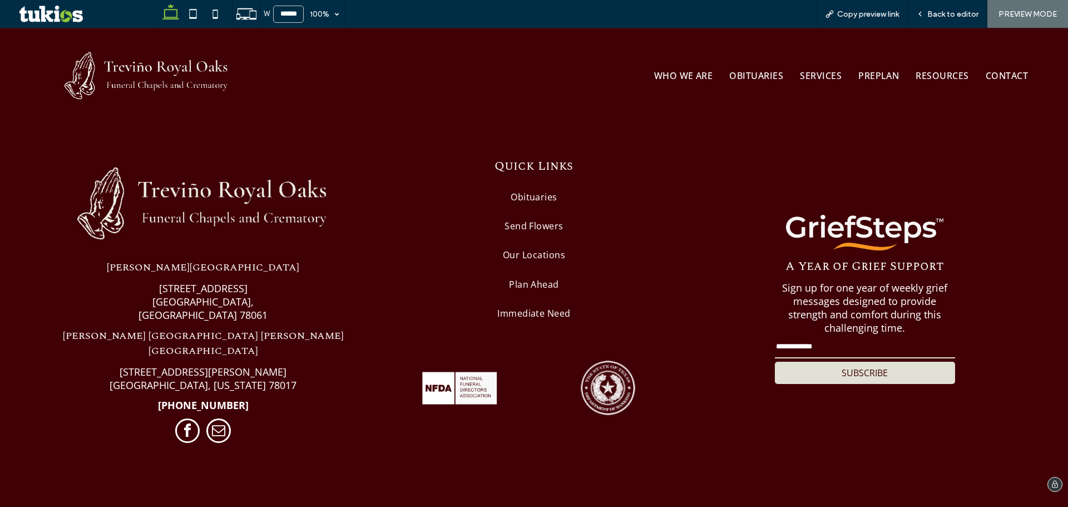
scroll to position [2700, 0]
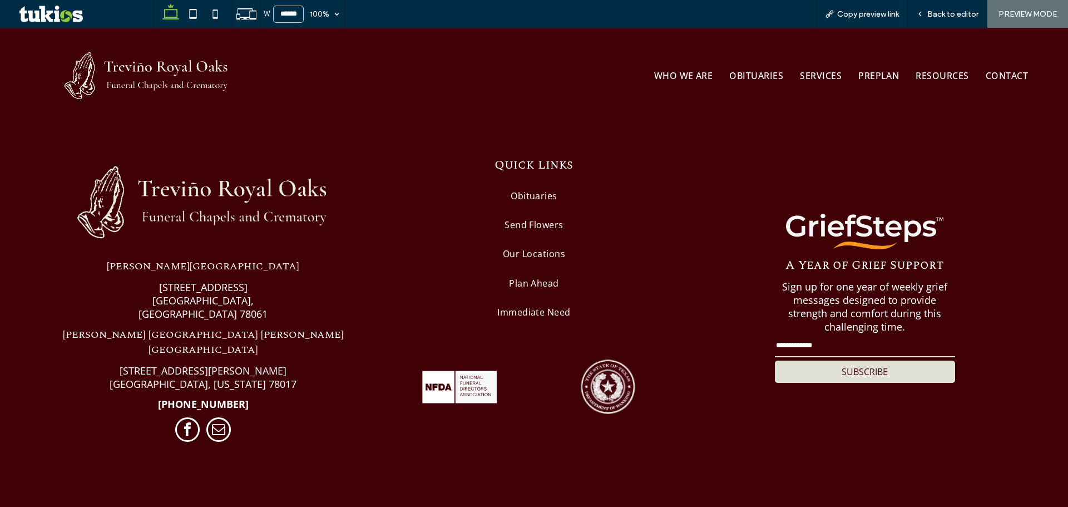
drag, startPoint x: 528, startPoint y: 488, endPoint x: 587, endPoint y: 488, distance: 59.5
click at [833, 335] on input "email" at bounding box center [865, 346] width 180 height 22
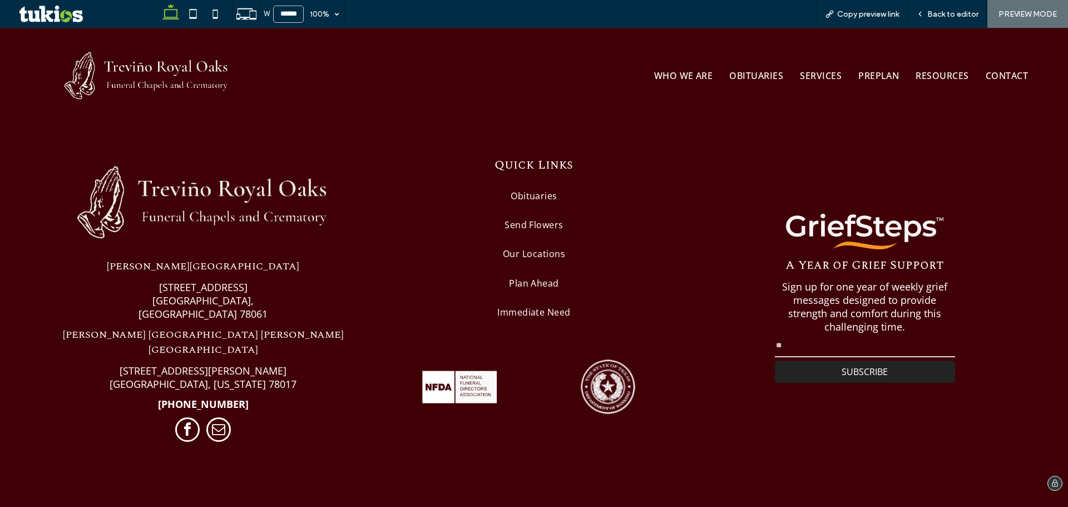
type input "**"
click at [798, 360] on button "SUBSCRIBE" at bounding box center [865, 371] width 180 height 22
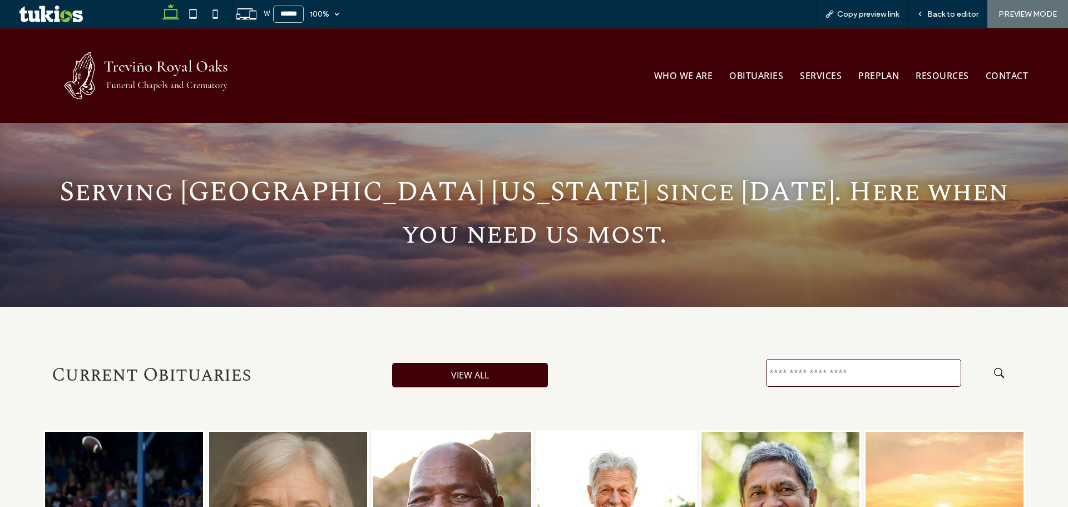
scroll to position [0, 0]
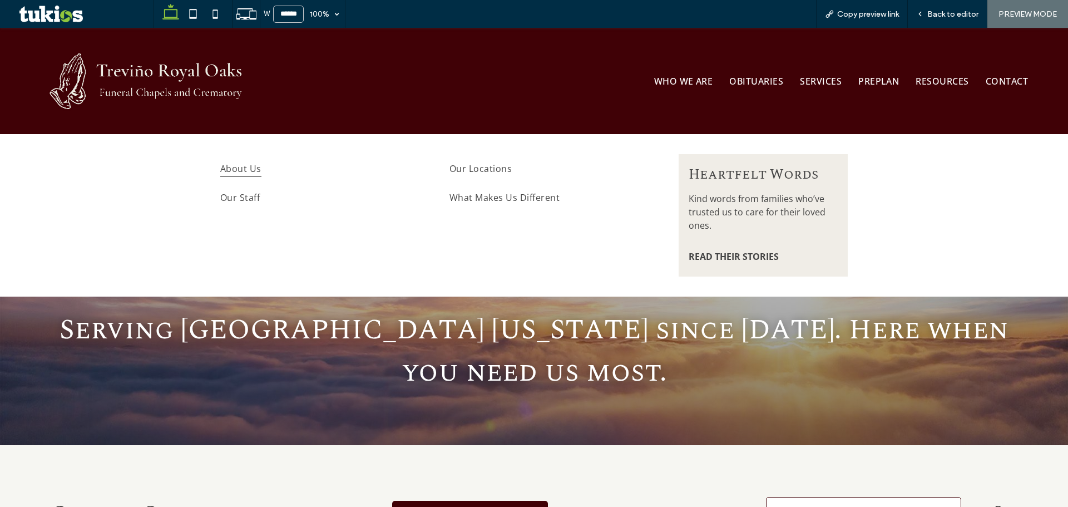
click at [256, 171] on span "About Us" at bounding box center [240, 168] width 41 height 17
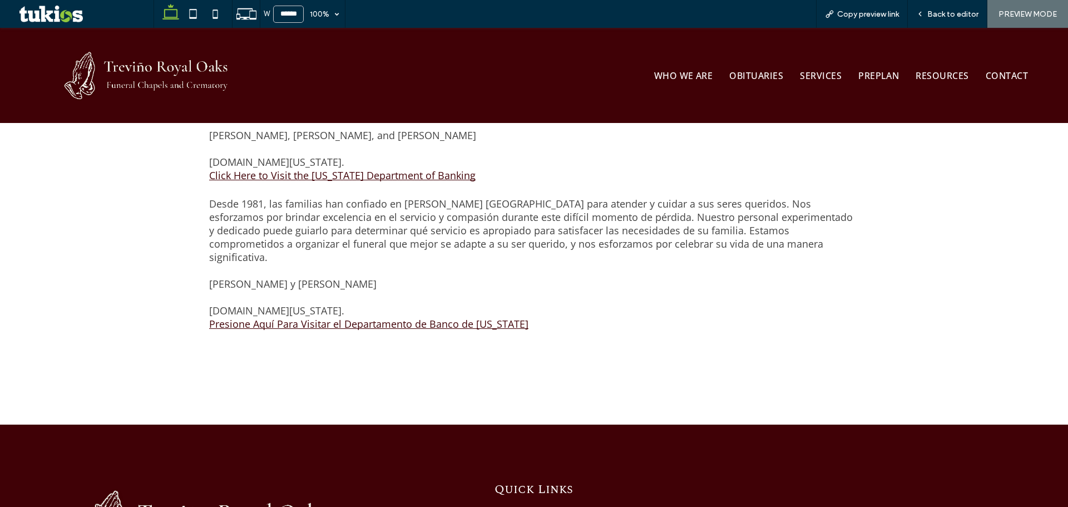
scroll to position [223, 0]
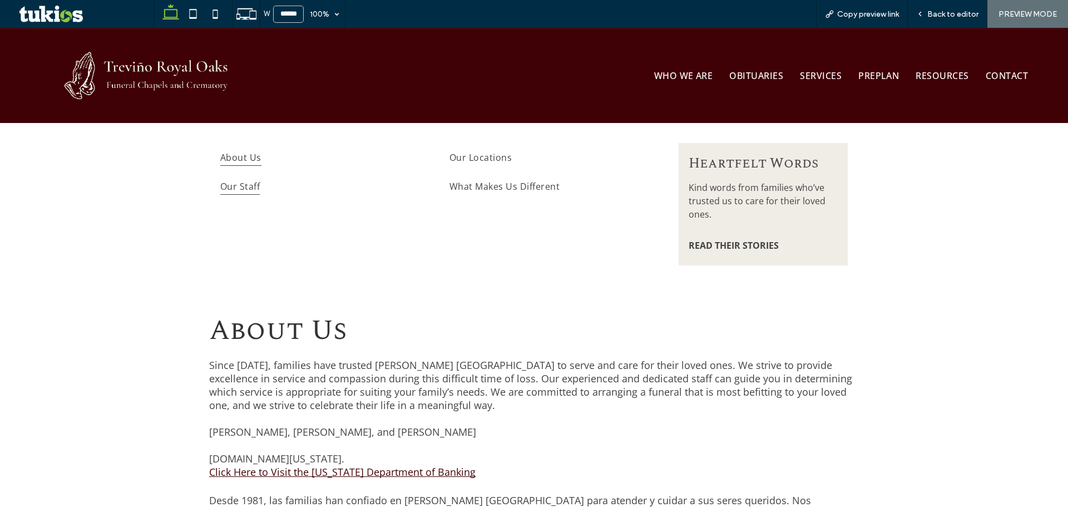
click at [249, 191] on span "Our Staff" at bounding box center [239, 185] width 39 height 17
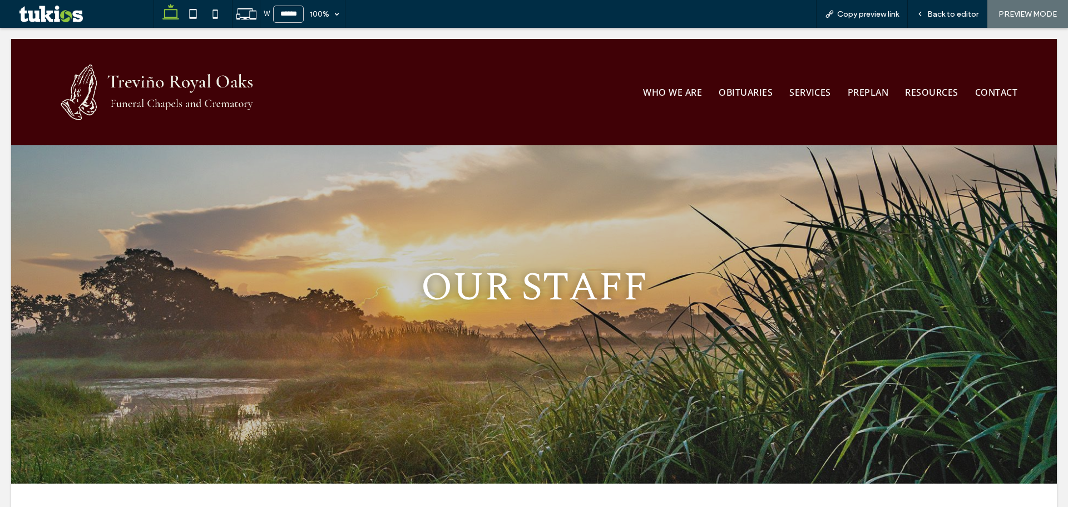
scroll to position [0, 0]
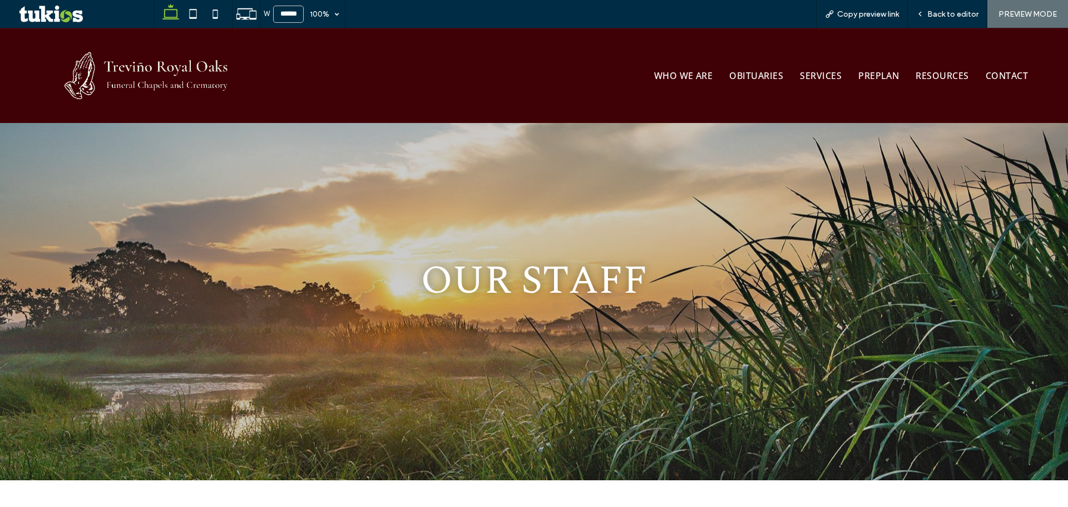
scroll to position [296, 0]
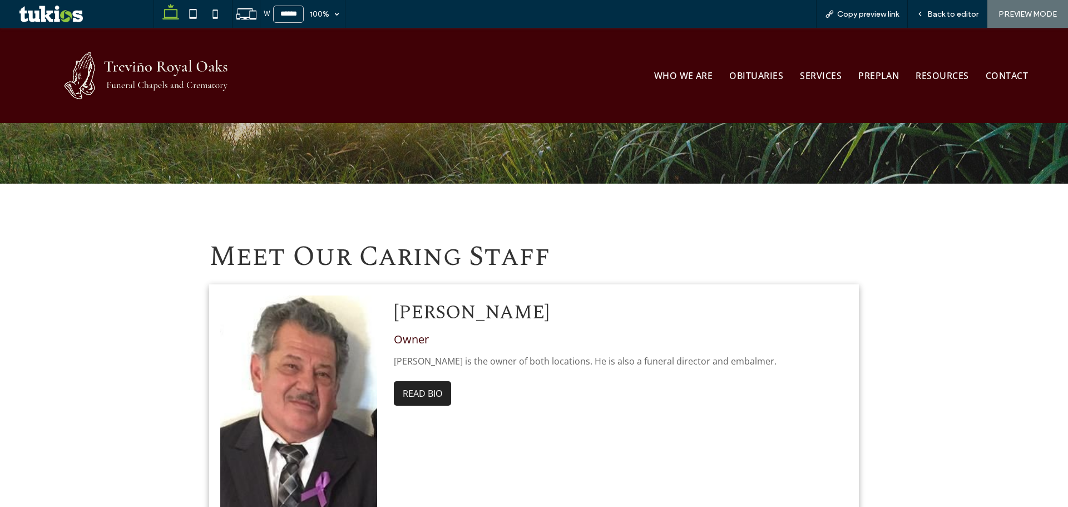
click at [419, 387] on button "READ BIO" at bounding box center [422, 393] width 57 height 24
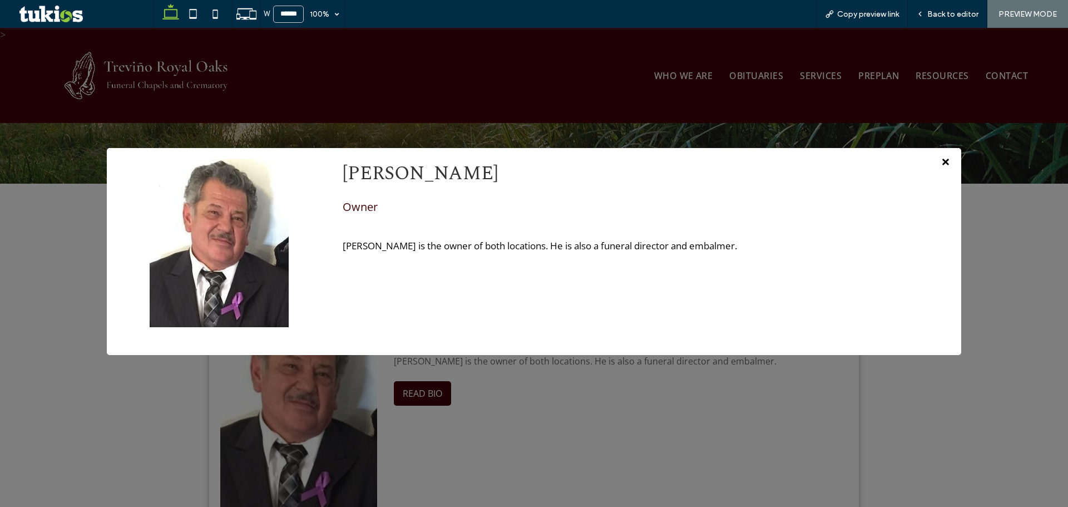
click at [941, 160] on span "×" at bounding box center [945, 161] width 9 height 21
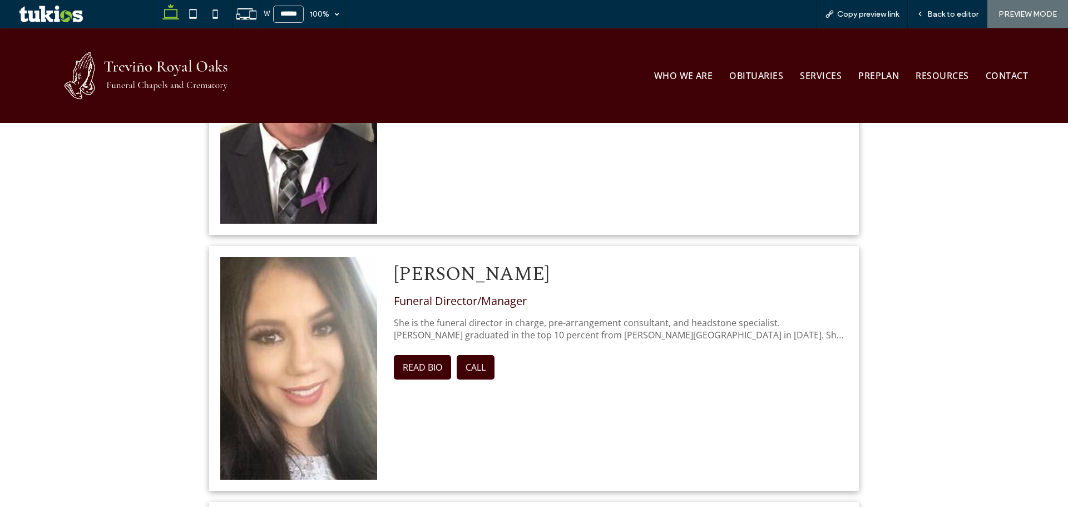
scroll to position [594, 0]
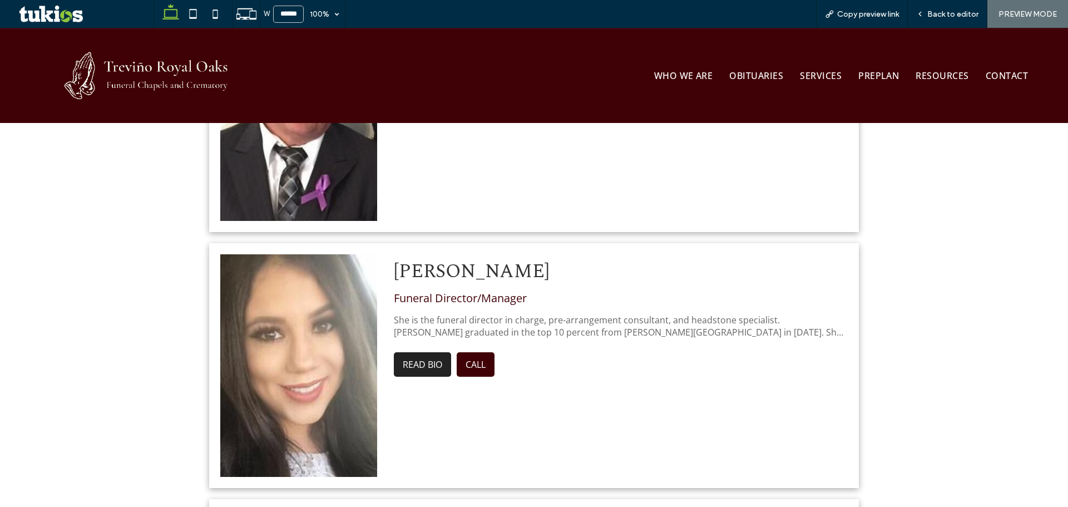
click at [419, 359] on button "READ BIO" at bounding box center [422, 364] width 57 height 24
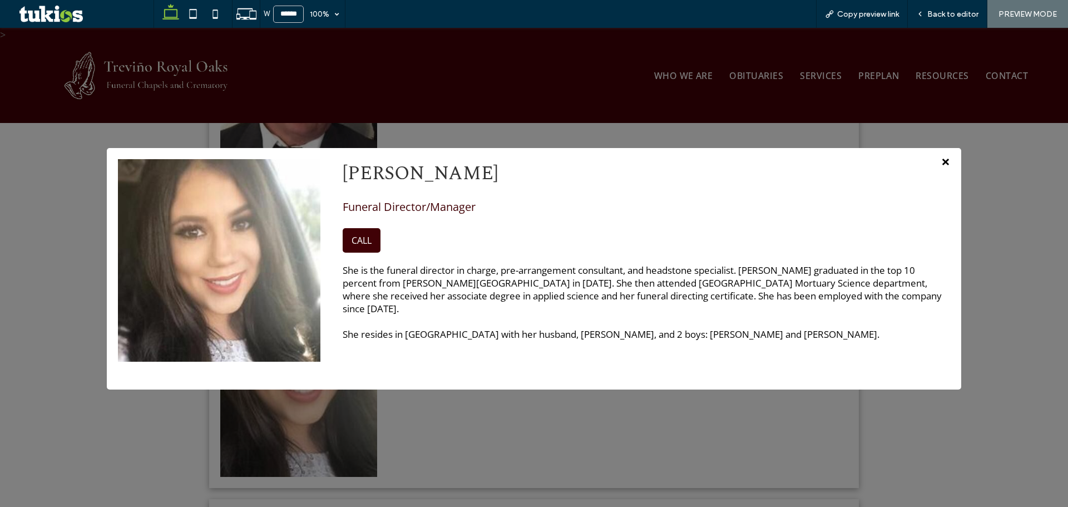
click at [941, 160] on span "×" at bounding box center [945, 161] width 9 height 21
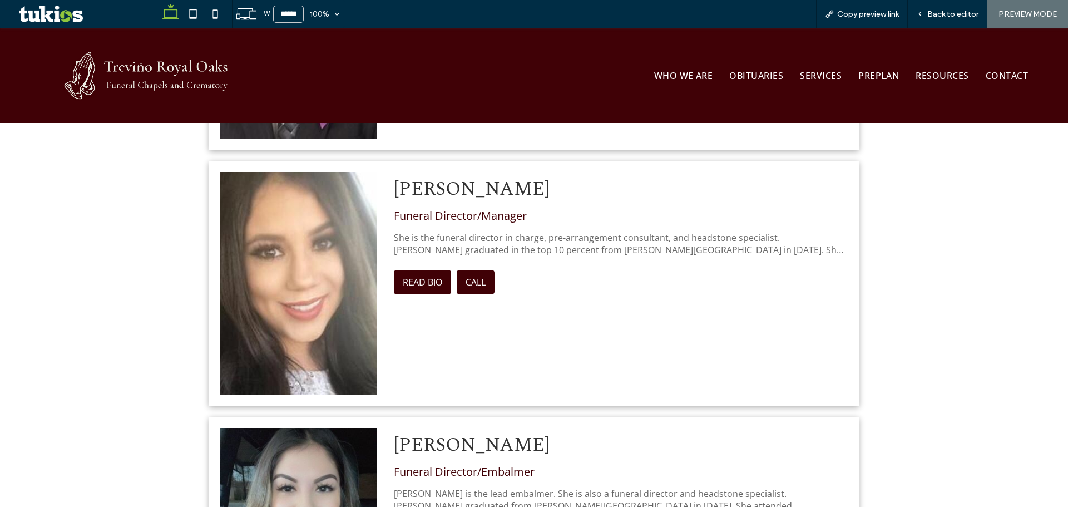
scroll to position [890, 0]
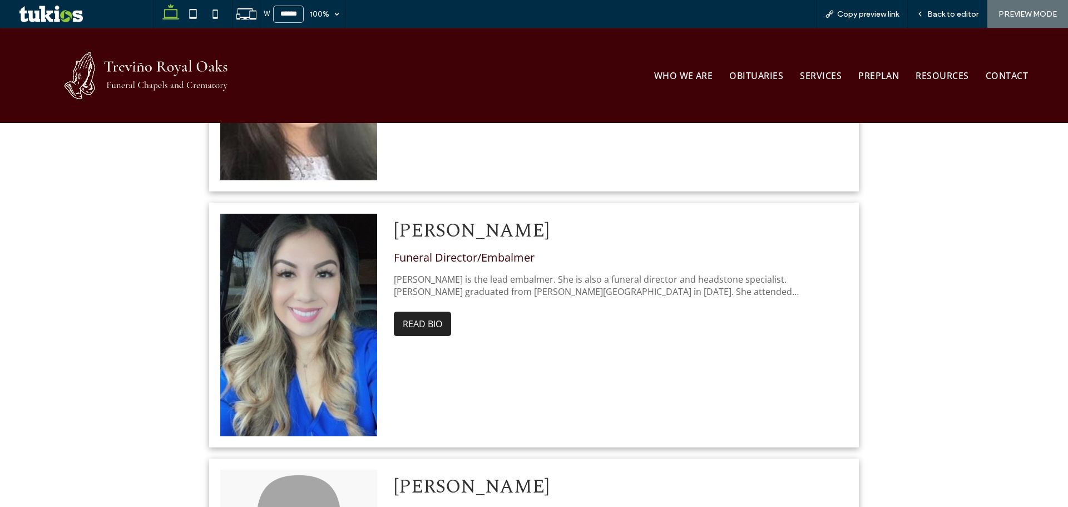
click at [431, 320] on button "READ BIO" at bounding box center [422, 324] width 57 height 24
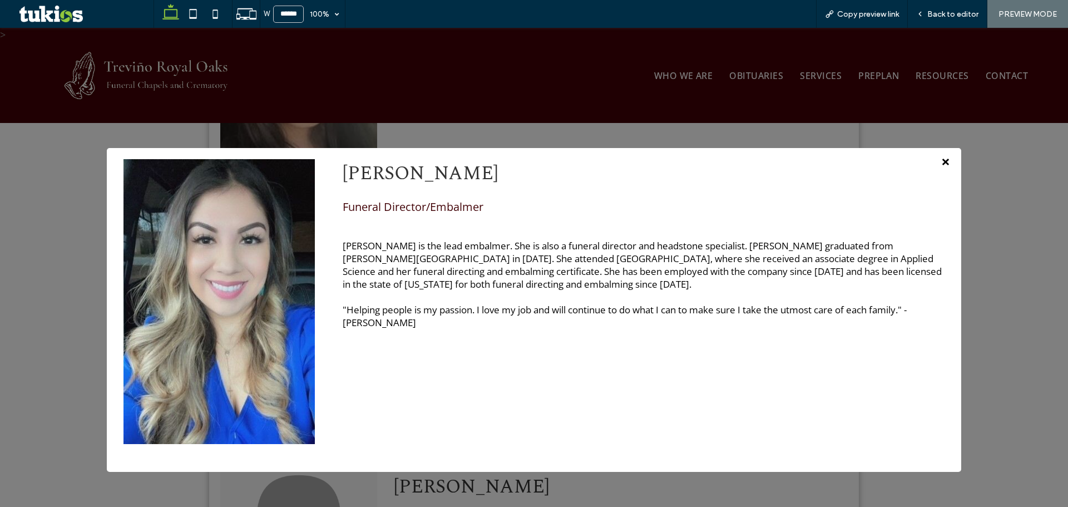
click at [941, 160] on span "×" at bounding box center [945, 161] width 9 height 21
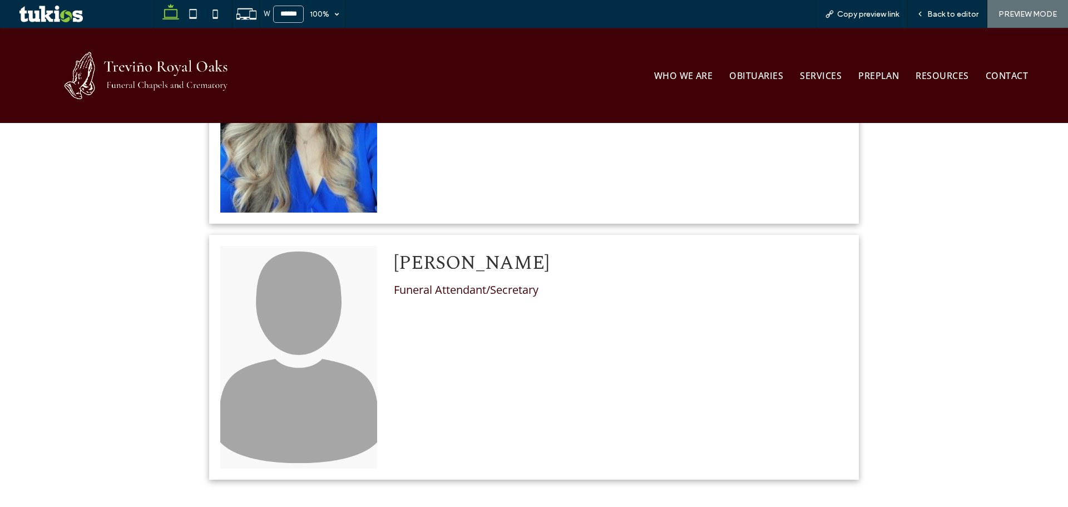
scroll to position [1113, 0]
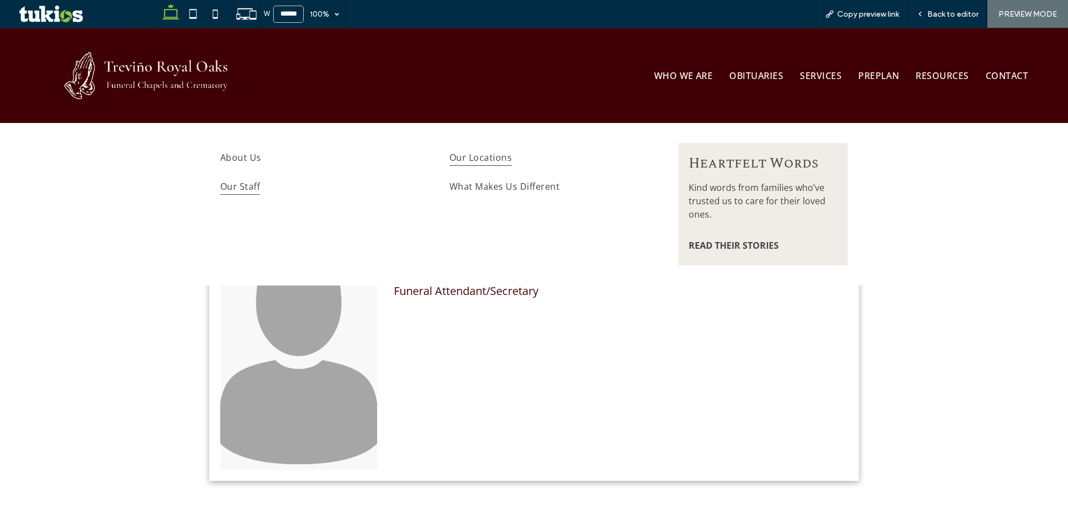
click at [483, 162] on span "Our Locations" at bounding box center [480, 157] width 62 height 17
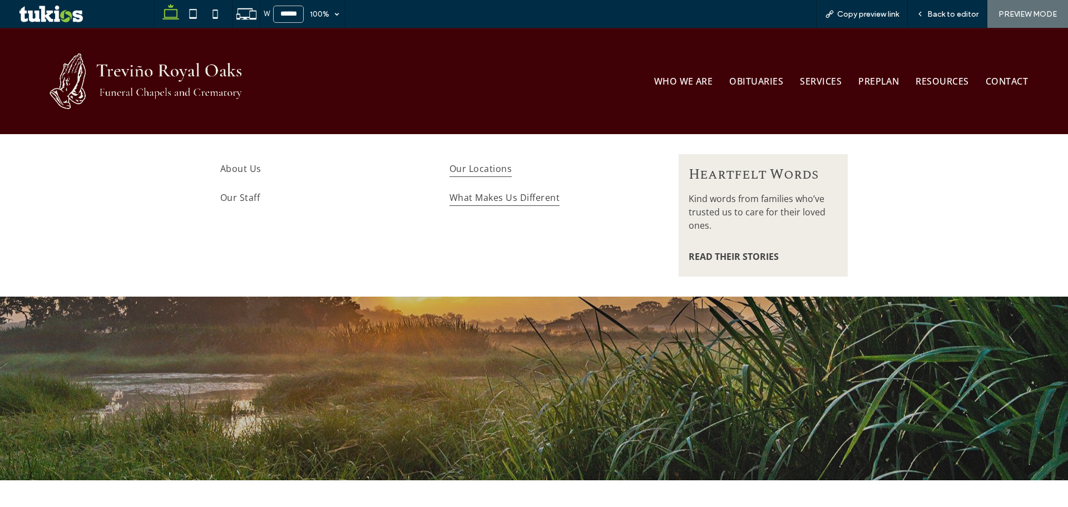
click at [500, 195] on span "What Makes Us Different" at bounding box center [504, 197] width 110 height 17
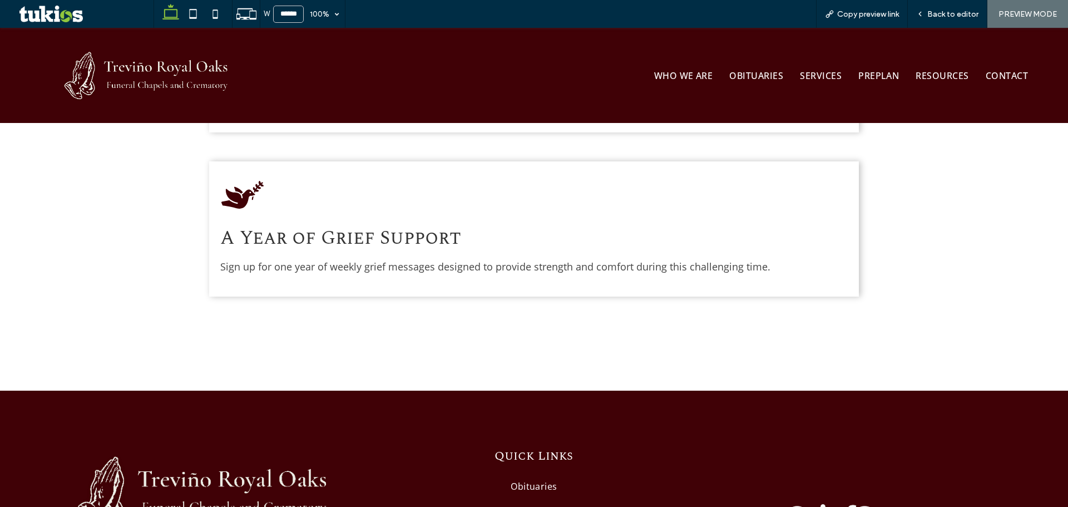
scroll to position [1409, 0]
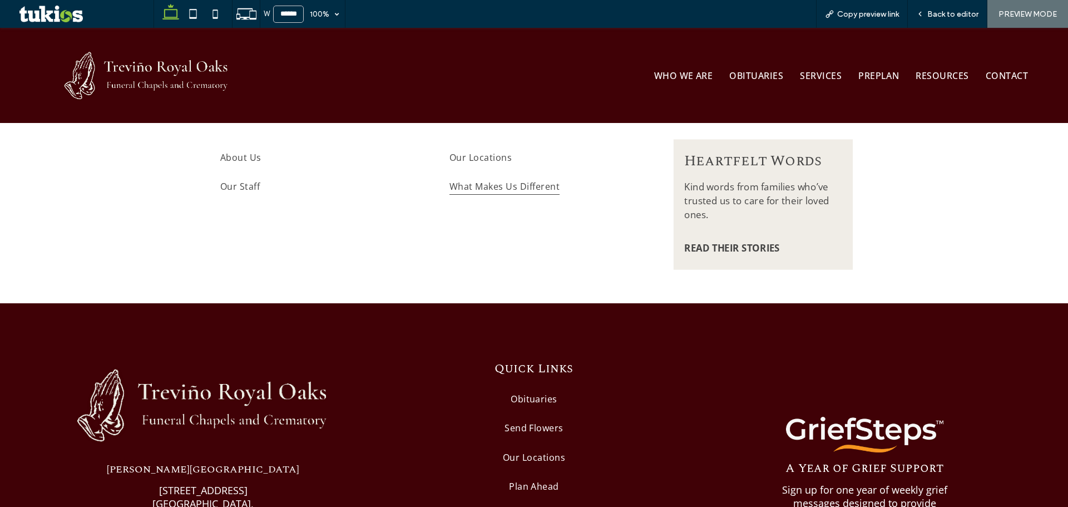
click at [758, 184] on span "Kind words from families who’ve trusted us to care for their loved ones." at bounding box center [756, 200] width 145 height 41
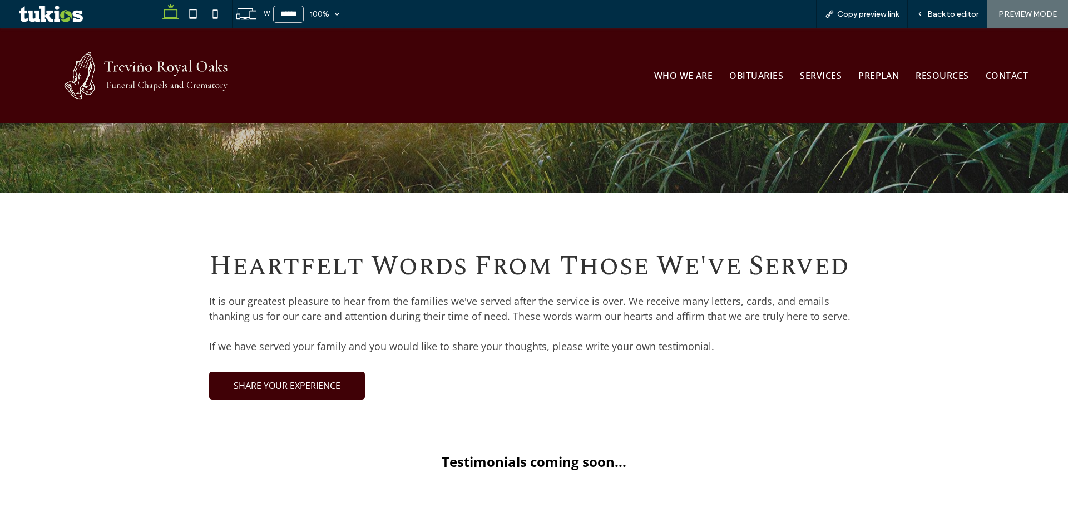
scroll to position [445, 0]
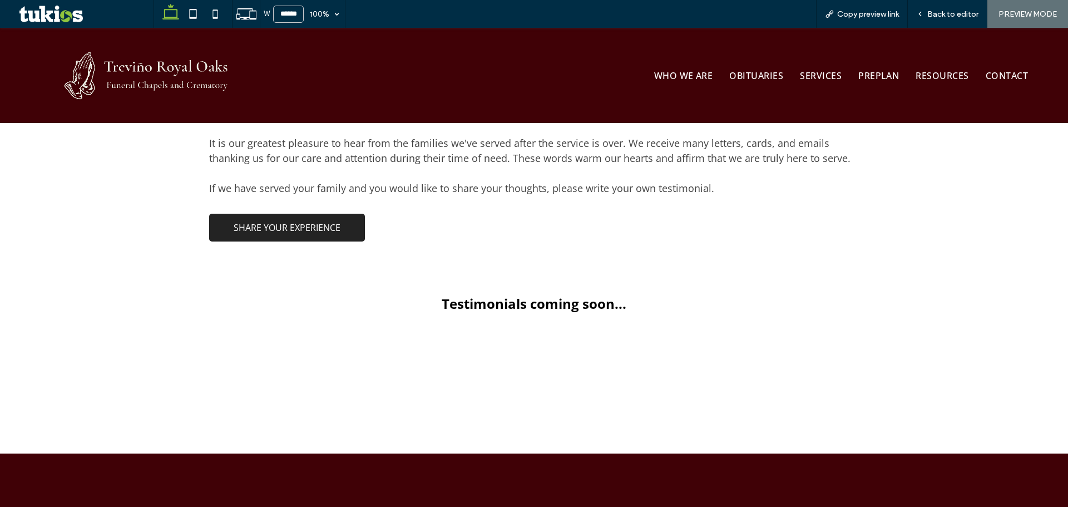
click at [317, 226] on span "SHARE YOUR EXPERIENCE" at bounding box center [287, 227] width 107 height 12
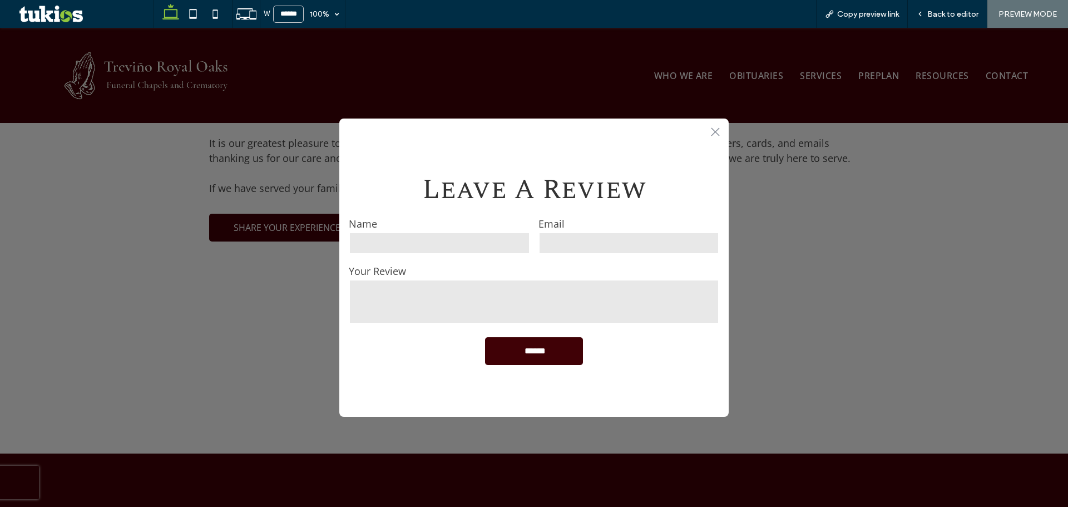
click at [479, 241] on input "text" at bounding box center [439, 243] width 181 height 22
type input "*"
type textarea "*"
click at [716, 133] on icon ".st0-1091118977{fill-rule:evenodd;clip-rule:evenodd;}" at bounding box center [715, 131] width 9 height 9
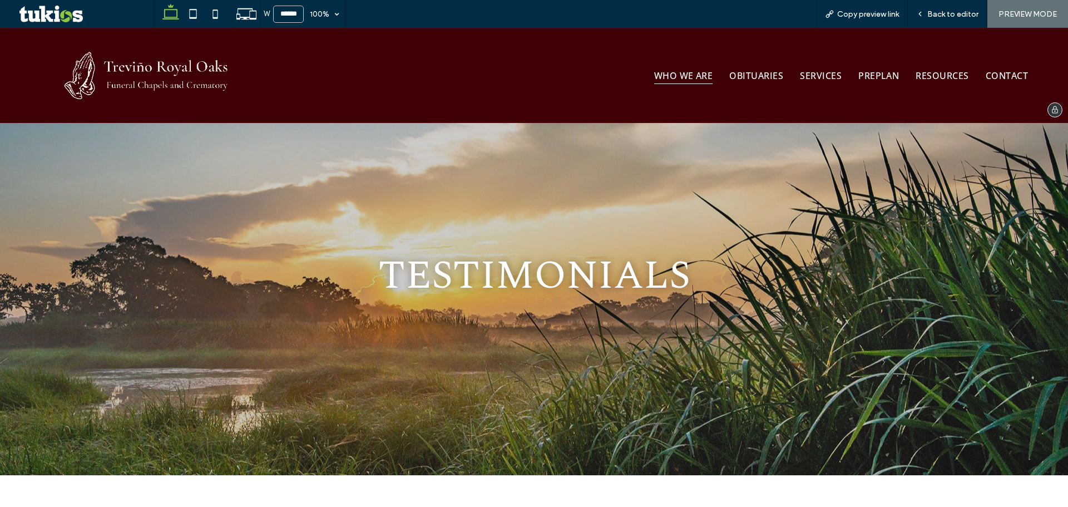
scroll to position [0, 0]
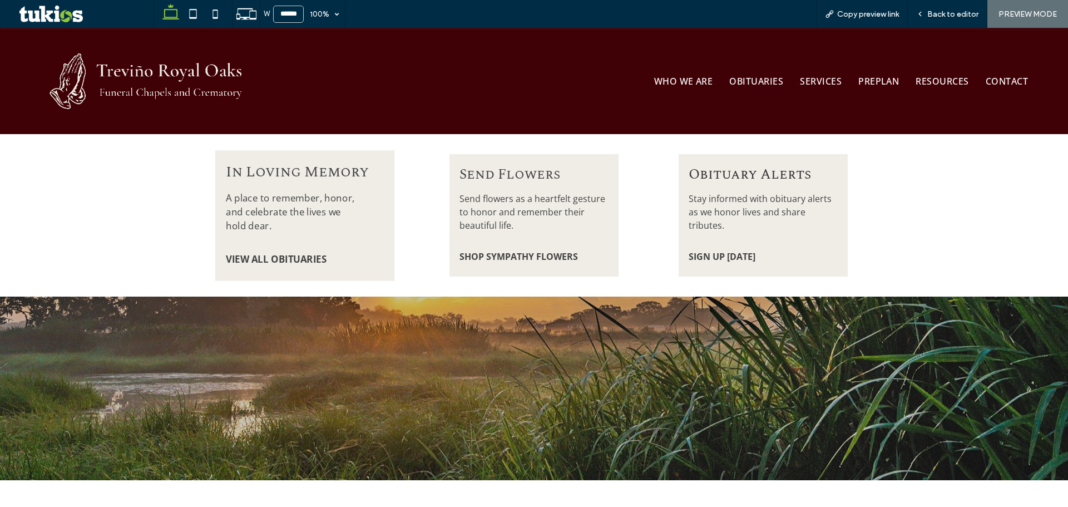
click at [286, 200] on span "A place to remember, honor, and celebrate the lives we hold dear." at bounding box center [290, 211] width 128 height 41
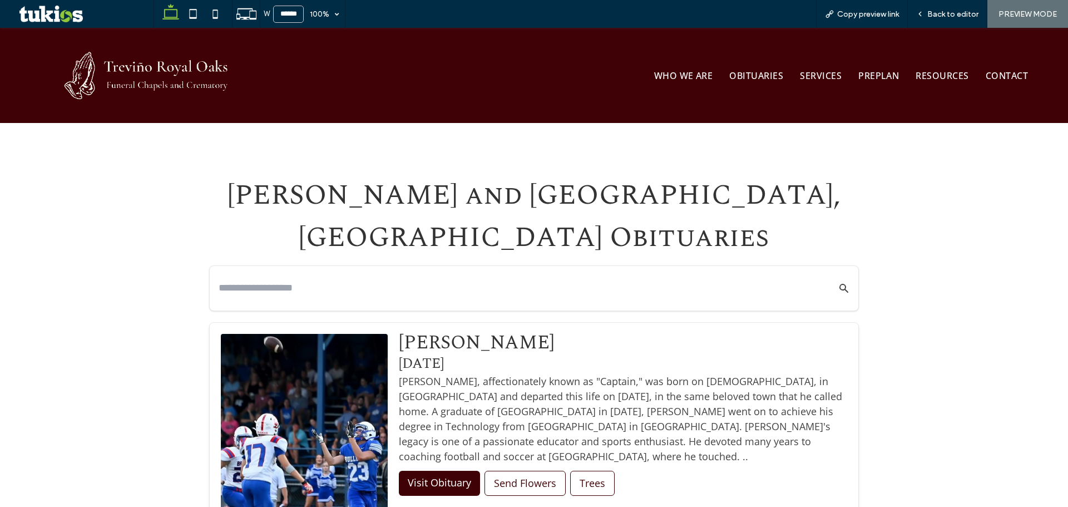
scroll to position [371, 0]
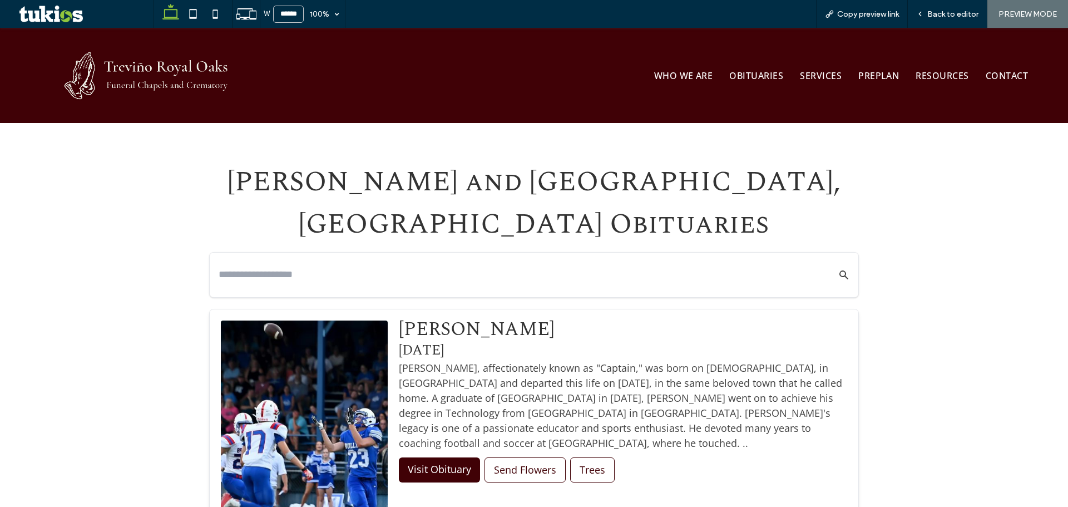
click at [414, 265] on input "text" at bounding box center [517, 274] width 597 height 19
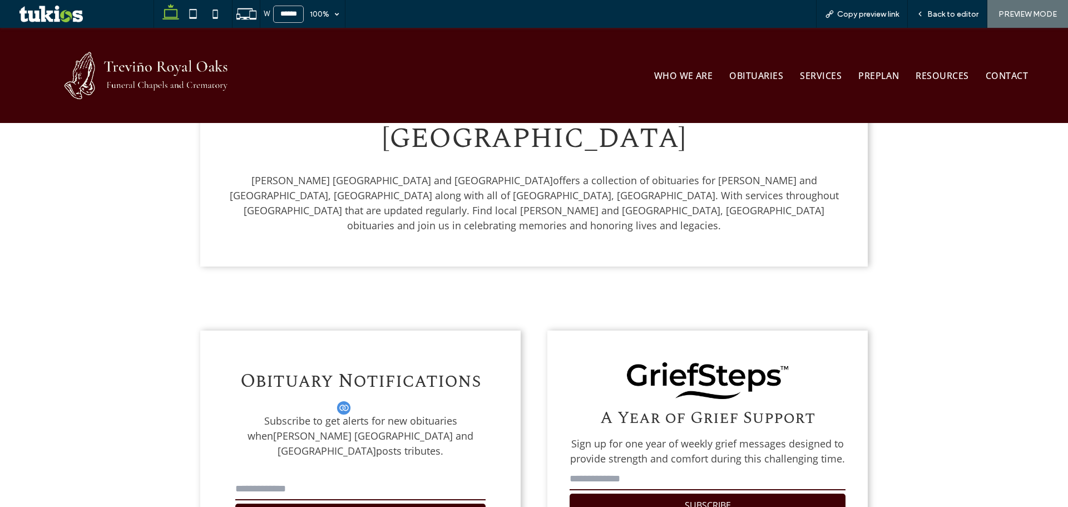
scroll to position [3189, 0]
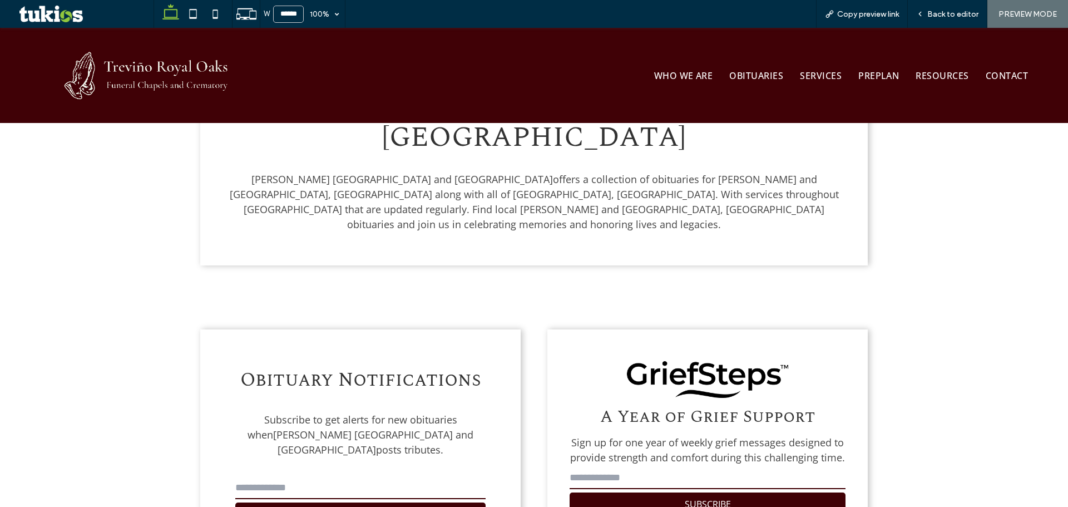
type input "**"
drag, startPoint x: 342, startPoint y: 368, endPoint x: 532, endPoint y: 354, distance: 191.3
click at [342, 477] on input "email" at bounding box center [360, 488] width 250 height 22
type input "*"
click at [661, 467] on input "email" at bounding box center [708, 478] width 276 height 22
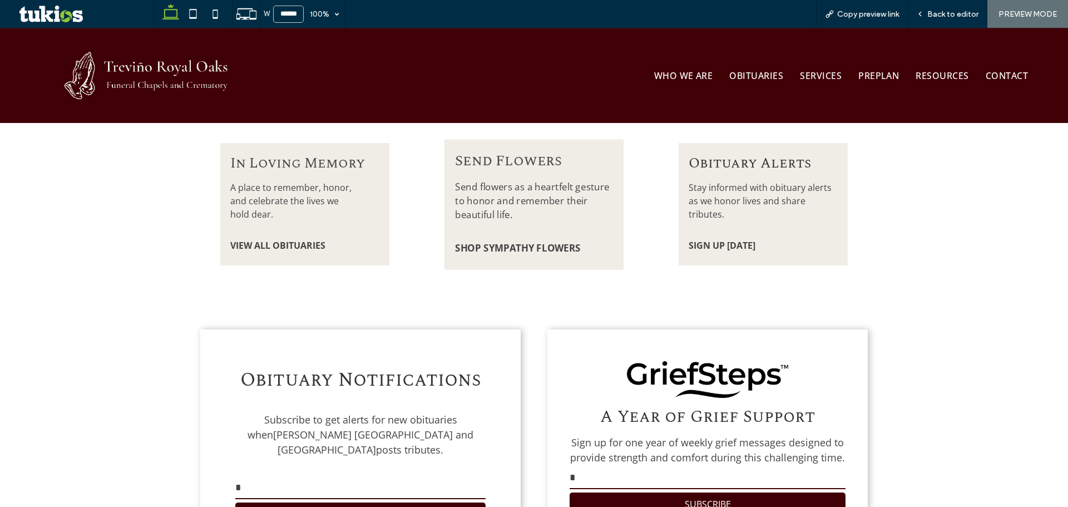
type input "*"
click at [550, 180] on span "Send flowers as a heartfelt gesture to honor and remember their beautiful life." at bounding box center [532, 200] width 155 height 41
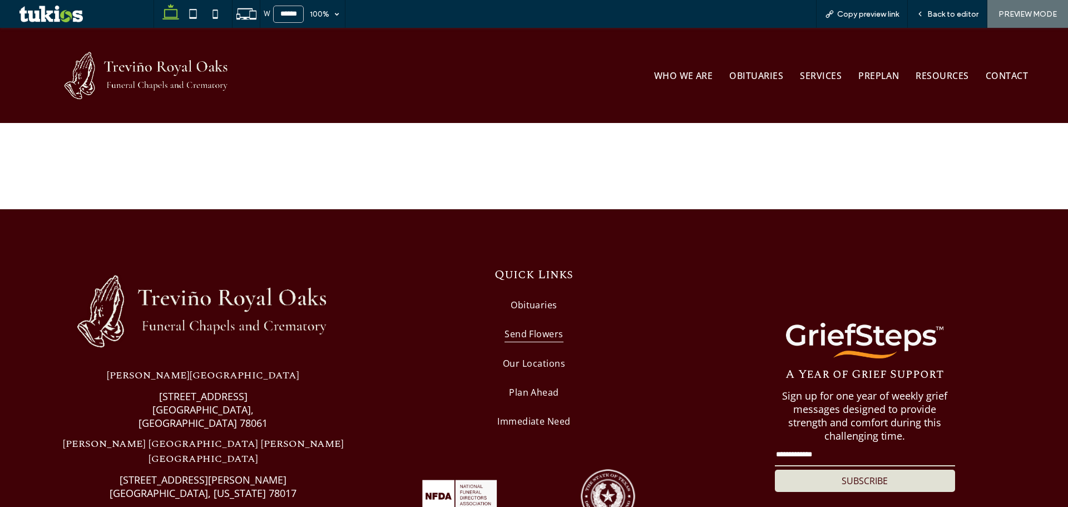
scroll to position [890, 0]
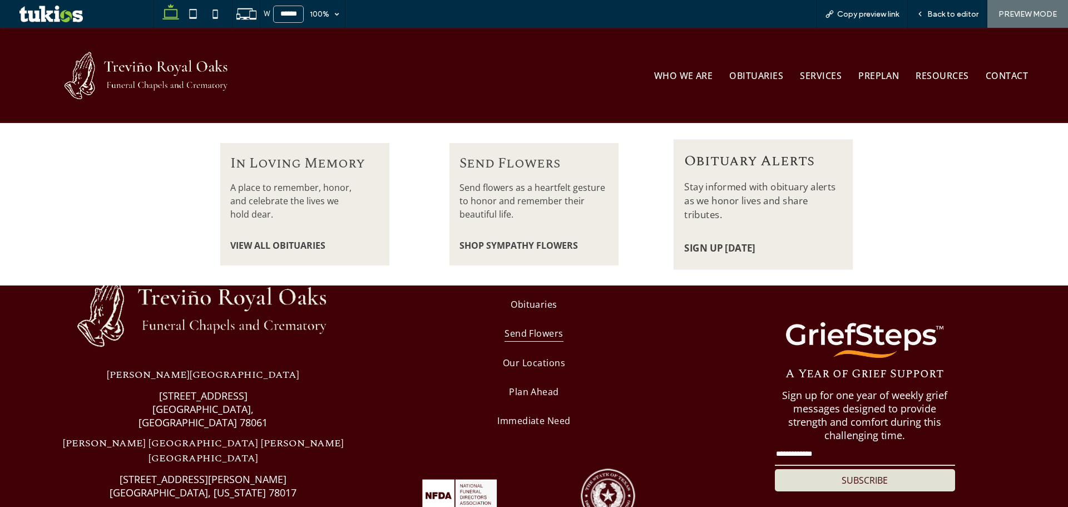
click at [757, 183] on span "Stay informed with obituary alerts as we honor lives and share tributes." at bounding box center [759, 200] width 151 height 41
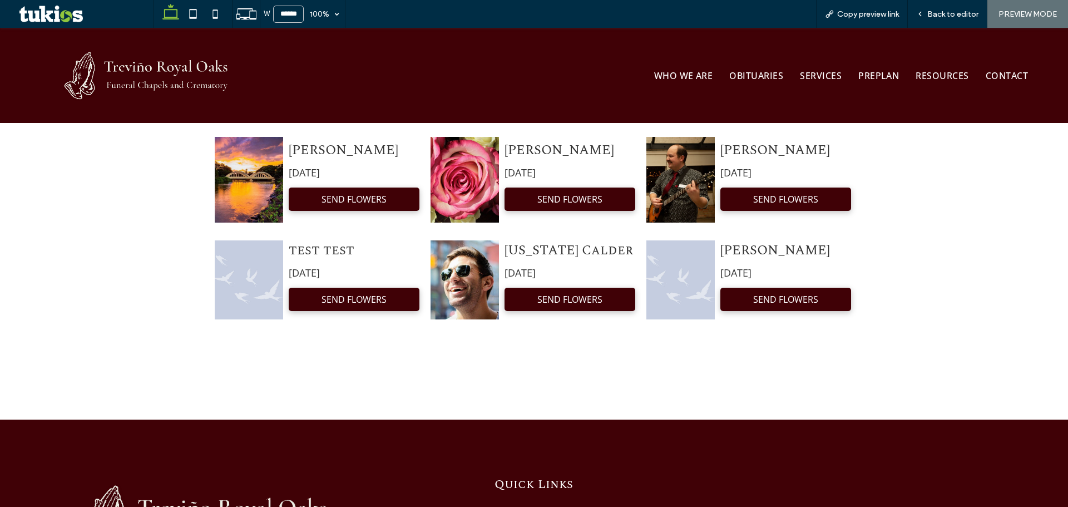
scroll to position [519, 0]
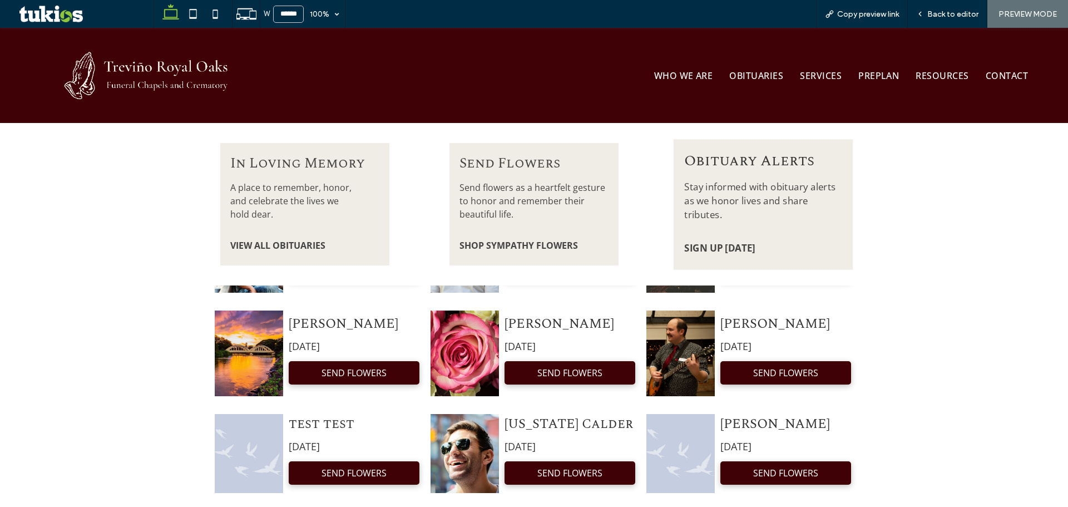
click at [780, 234] on div "Obituary Alerts Stay informed with obituary alerts as we honor lives and share …" at bounding box center [763, 204] width 179 height 130
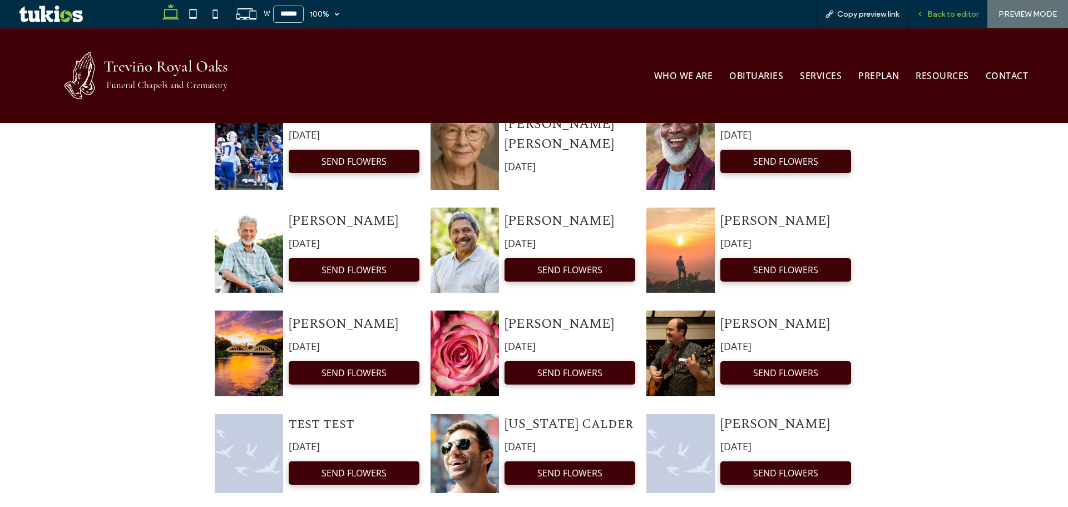
click at [967, 17] on span "Back to editor" at bounding box center [952, 13] width 51 height 9
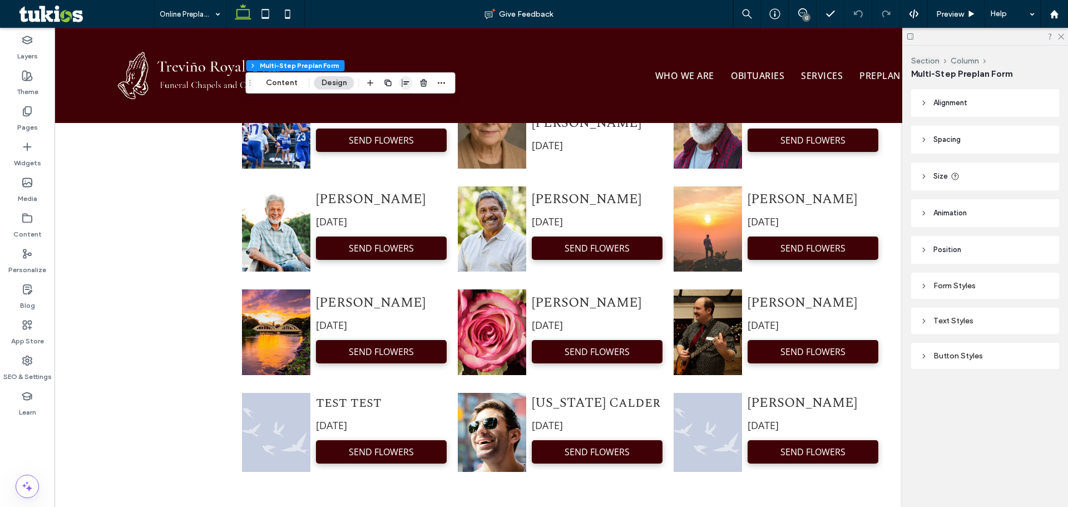
click at [402, 78] on icon "button" at bounding box center [406, 82] width 9 height 9
click at [390, 103] on icon "center" at bounding box center [394, 104] width 9 height 9
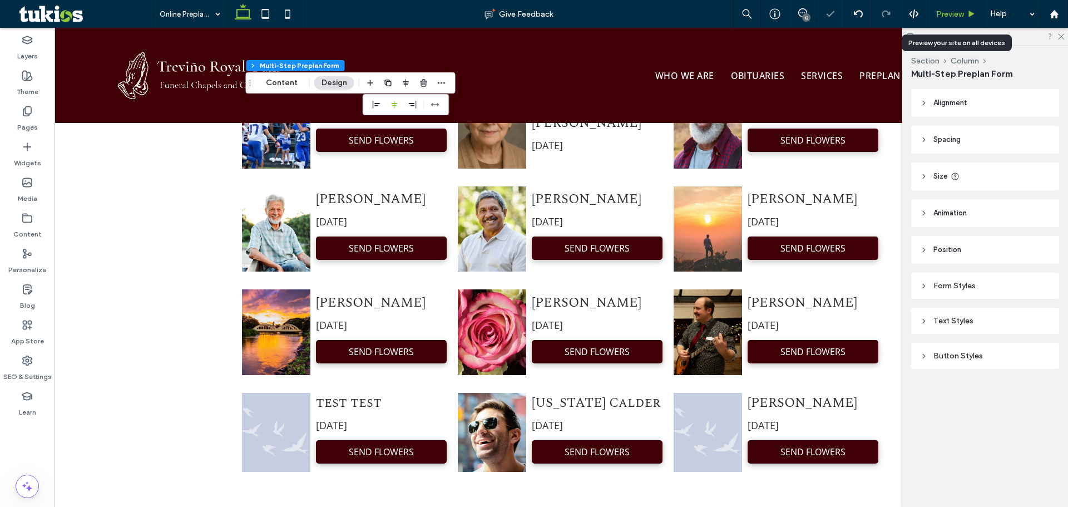
click at [966, 17] on div "Preview" at bounding box center [956, 13] width 56 height 9
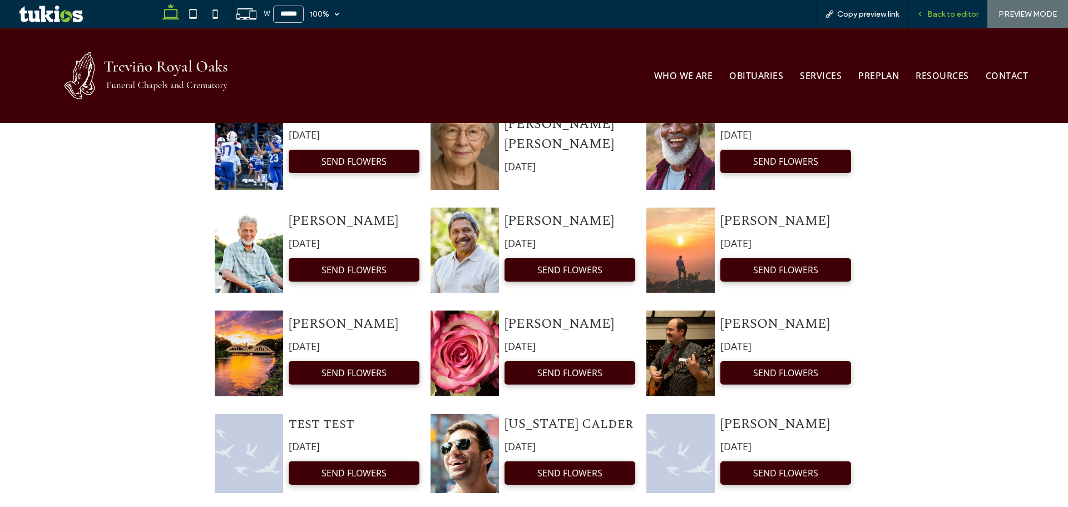
click at [961, 12] on span "Back to editor" at bounding box center [952, 13] width 51 height 9
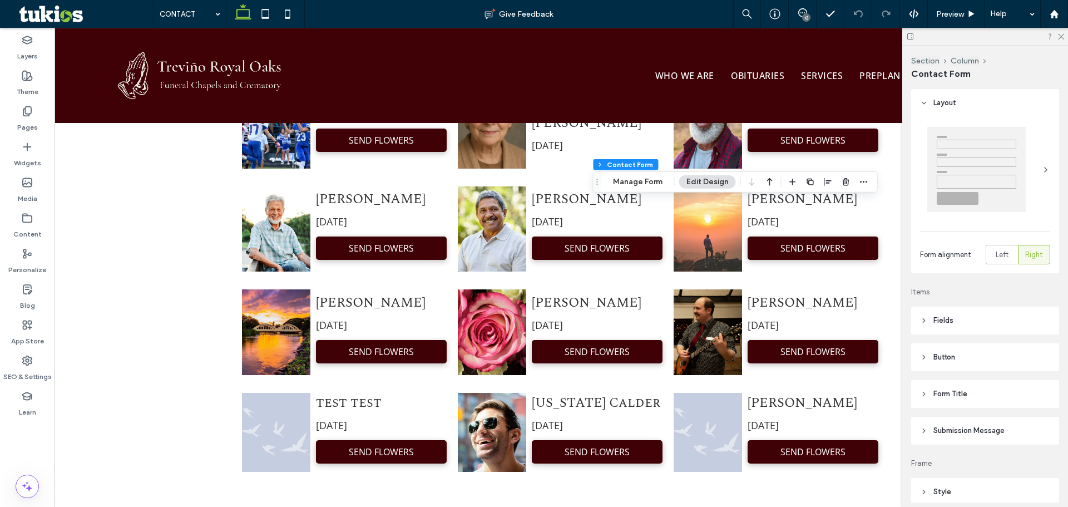
type input "*"
type input "***"
type input "*"
type input "***"
click at [664, 182] on button "Manage Form" at bounding box center [638, 181] width 64 height 13
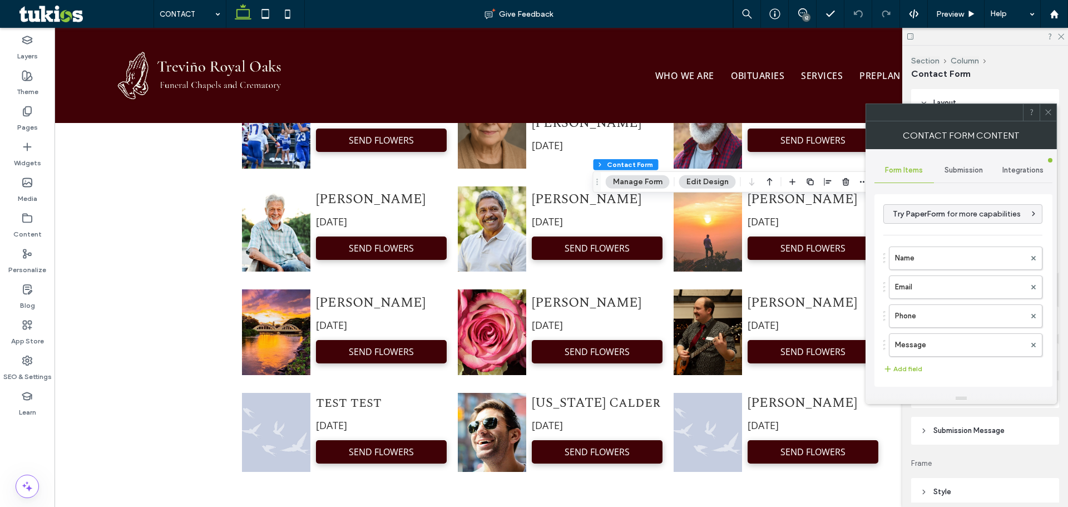
click at [967, 176] on div "Submission" at bounding box center [964, 170] width 60 height 24
click at [964, 220] on label "New submission notification" at bounding box center [963, 222] width 149 height 22
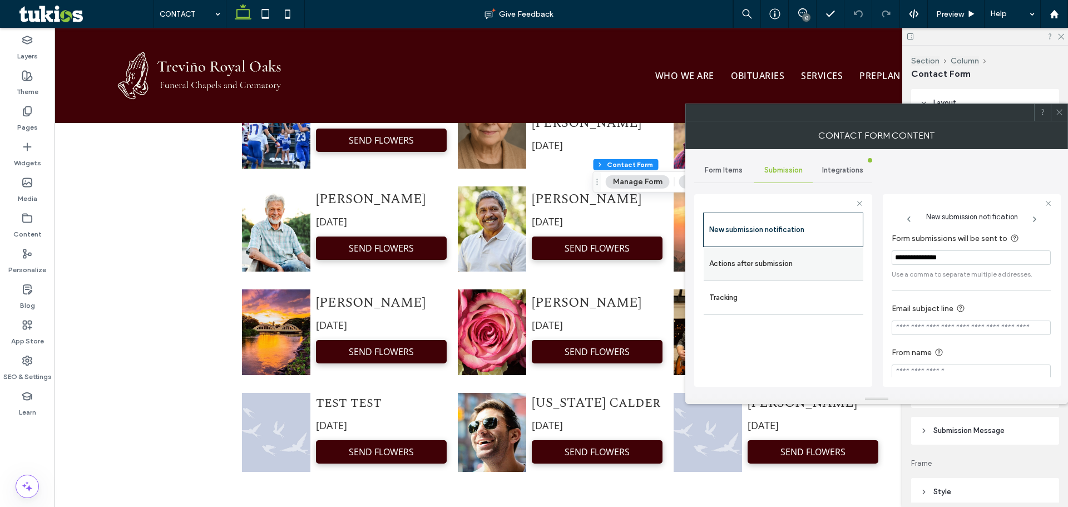
click at [818, 261] on label "Actions after submission" at bounding box center [783, 264] width 149 height 22
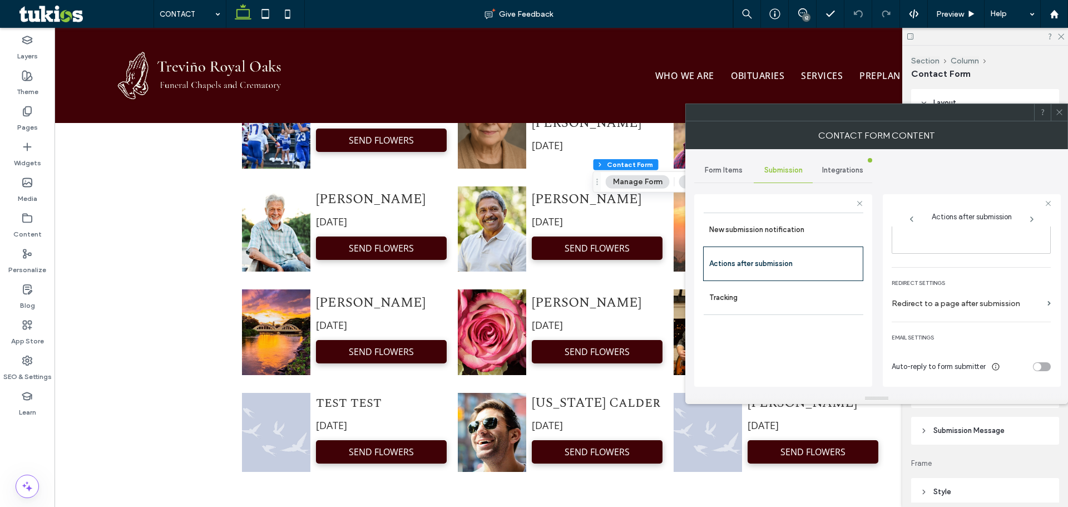
click at [1037, 366] on div "toggle" at bounding box center [1042, 366] width 18 height 9
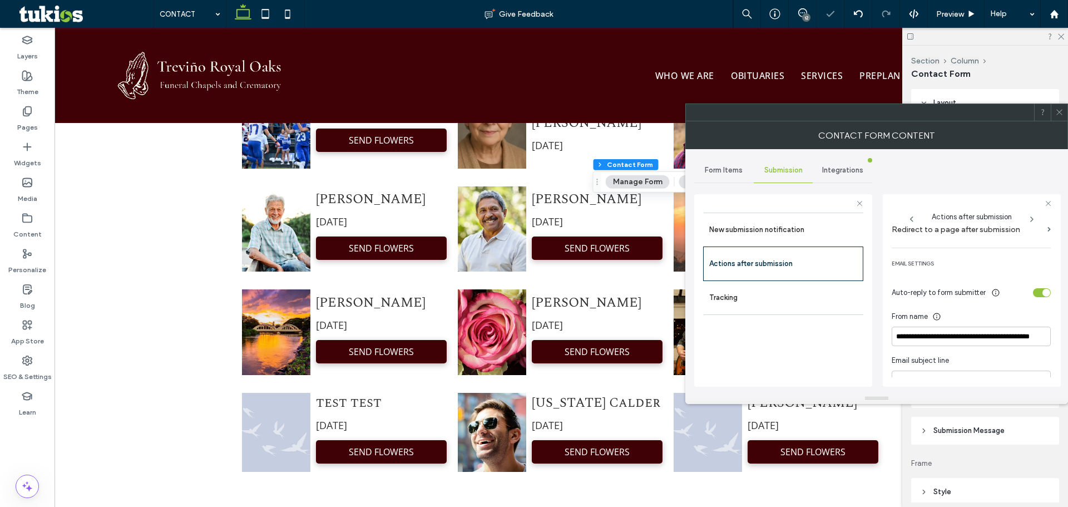
click at [1042, 291] on div "toggle" at bounding box center [1046, 293] width 8 height 8
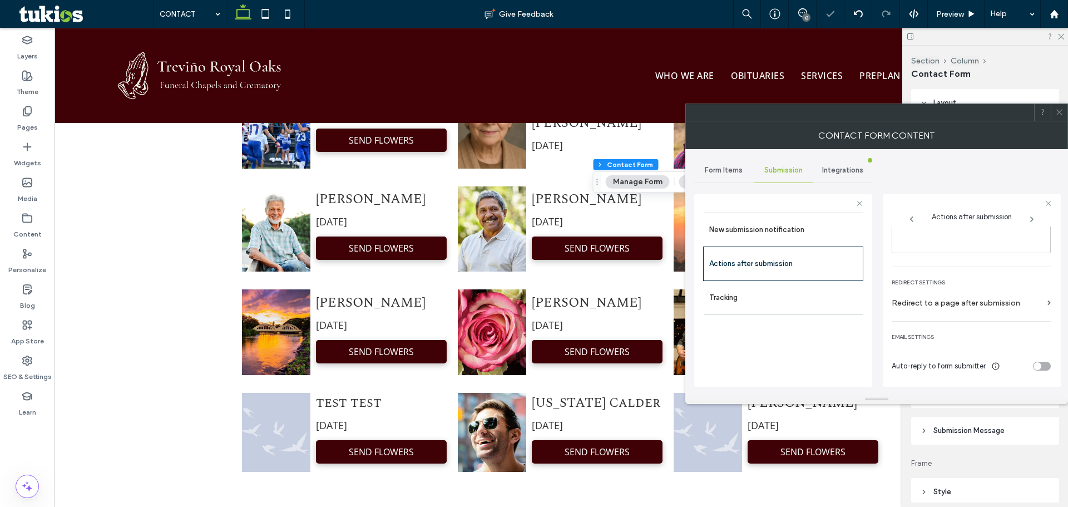
scroll to position [192, 0]
click at [1058, 113] on use at bounding box center [1059, 113] width 6 height 6
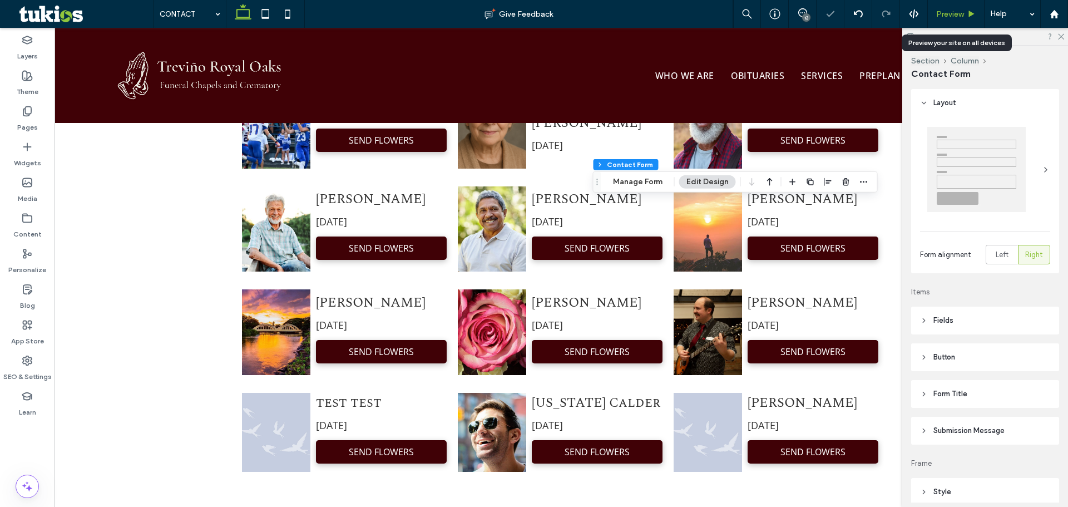
click at [962, 15] on span "Preview" at bounding box center [950, 13] width 28 height 9
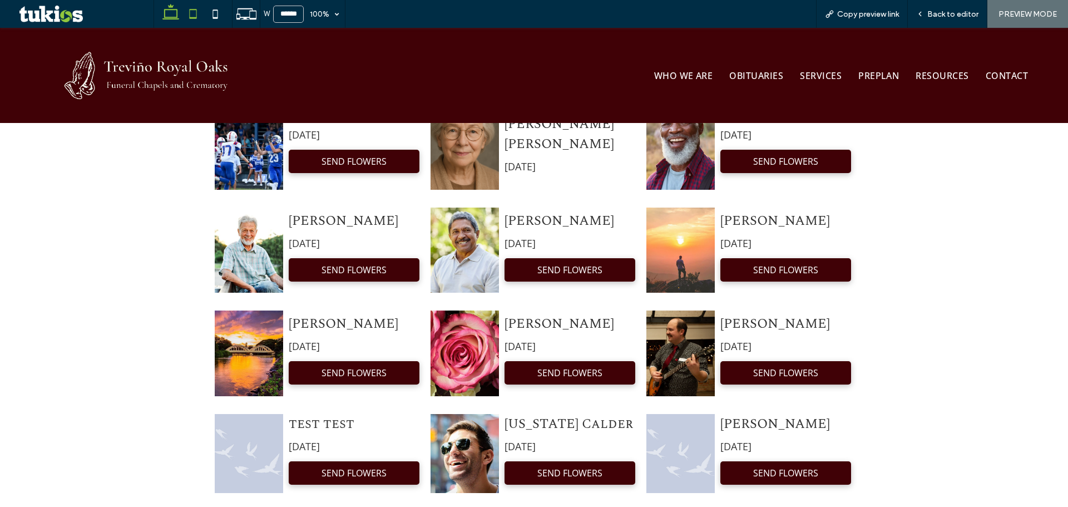
click at [195, 12] on icon at bounding box center [193, 14] width 22 height 22
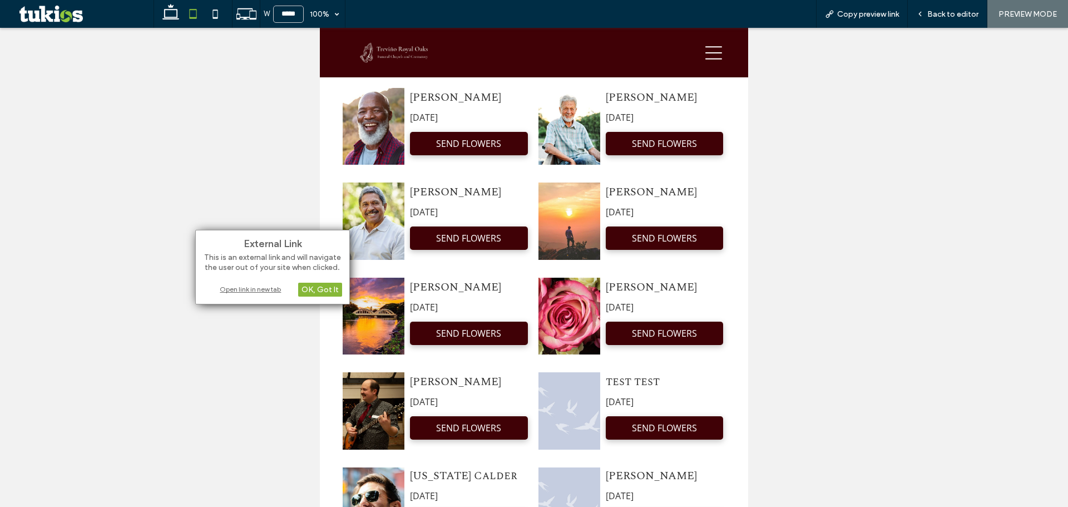
click at [334, 289] on div "OK, Got It" at bounding box center [320, 290] width 44 height 14
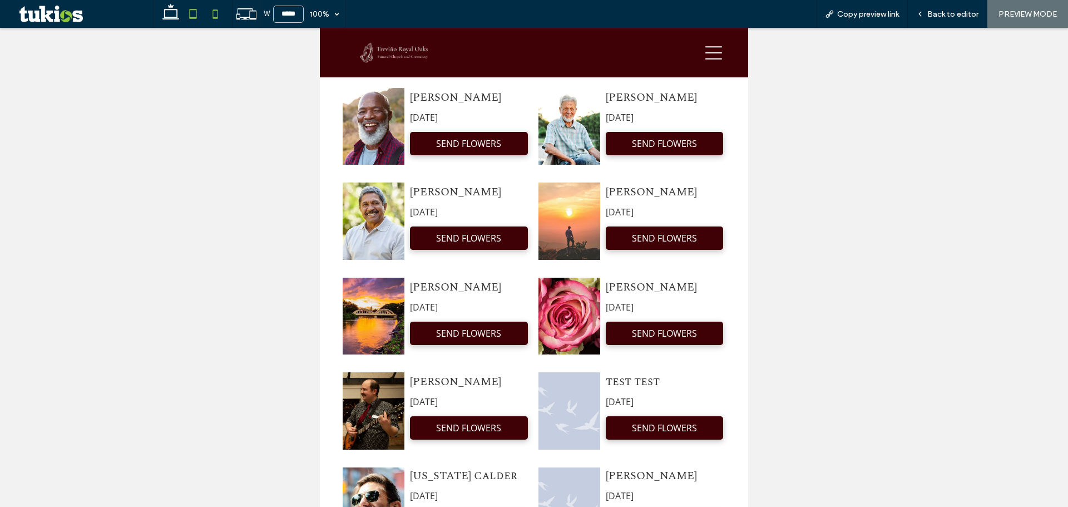
click at [215, 12] on icon at bounding box center [215, 14] width 22 height 22
type input "*****"
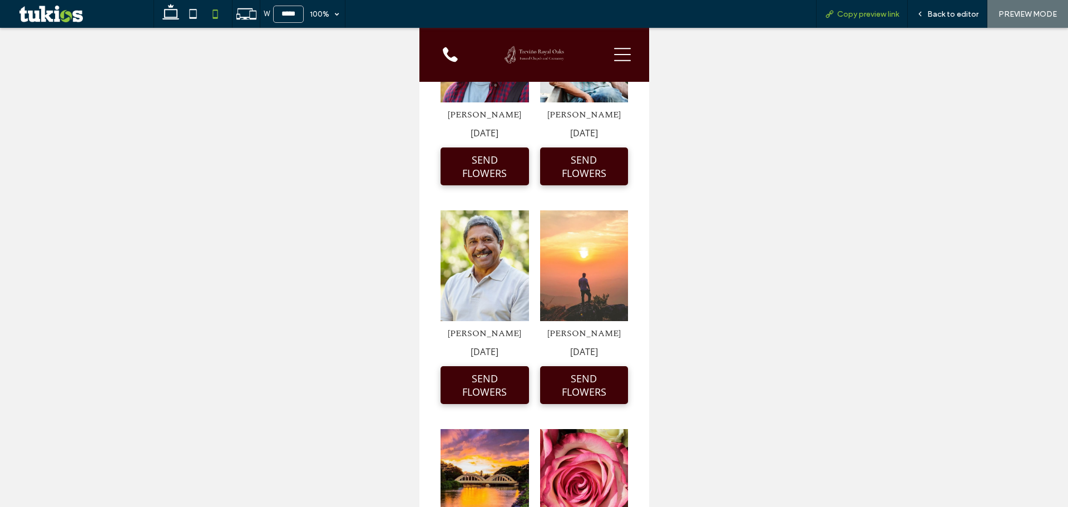
click at [858, 19] on div "Copy preview link" at bounding box center [862, 14] width 92 height 28
click at [880, 8] on div "Copy preview link" at bounding box center [862, 14] width 92 height 28
click at [871, 14] on span "Copy preview link" at bounding box center [868, 13] width 62 height 9
click at [936, 14] on span "Back to editor" at bounding box center [952, 13] width 51 height 9
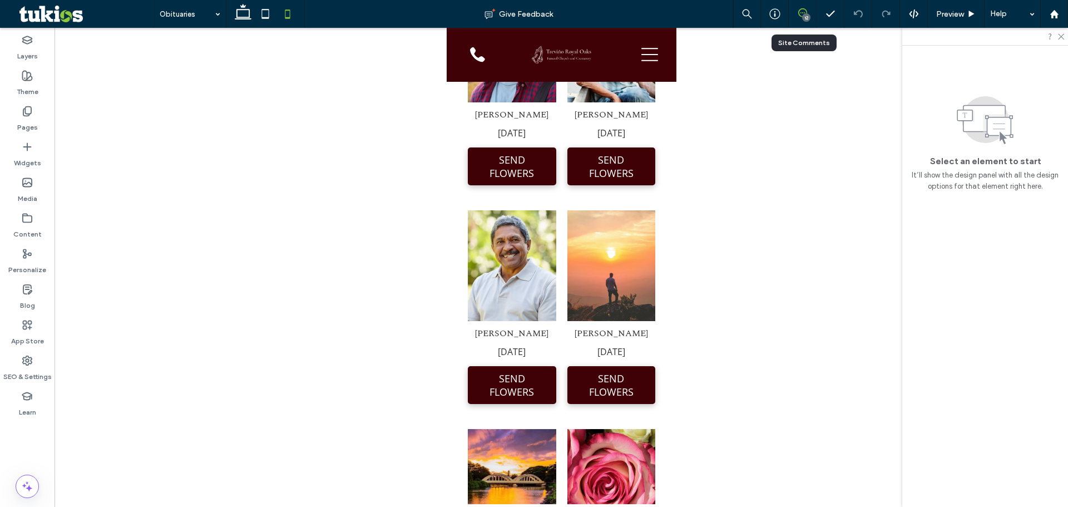
click at [800, 17] on use at bounding box center [802, 12] width 9 height 9
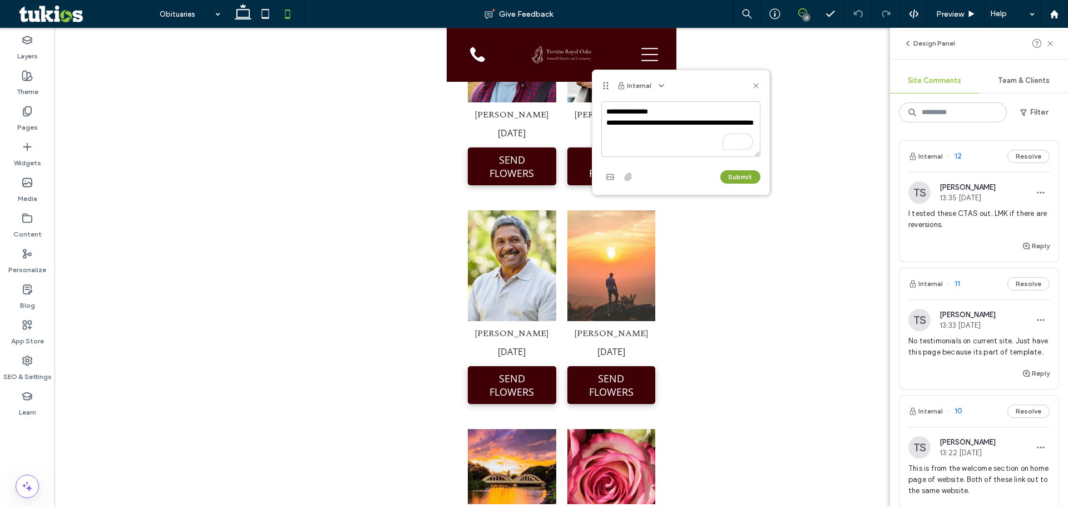
type textarea "**********"
click at [742, 178] on button "Submit" at bounding box center [740, 176] width 40 height 13
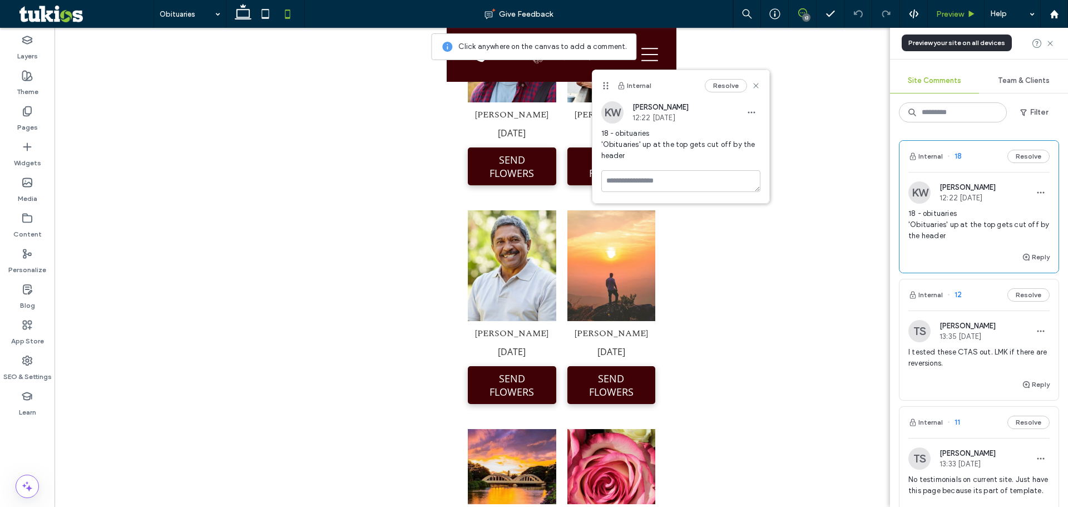
click at [962, 23] on div "Preview" at bounding box center [956, 14] width 57 height 28
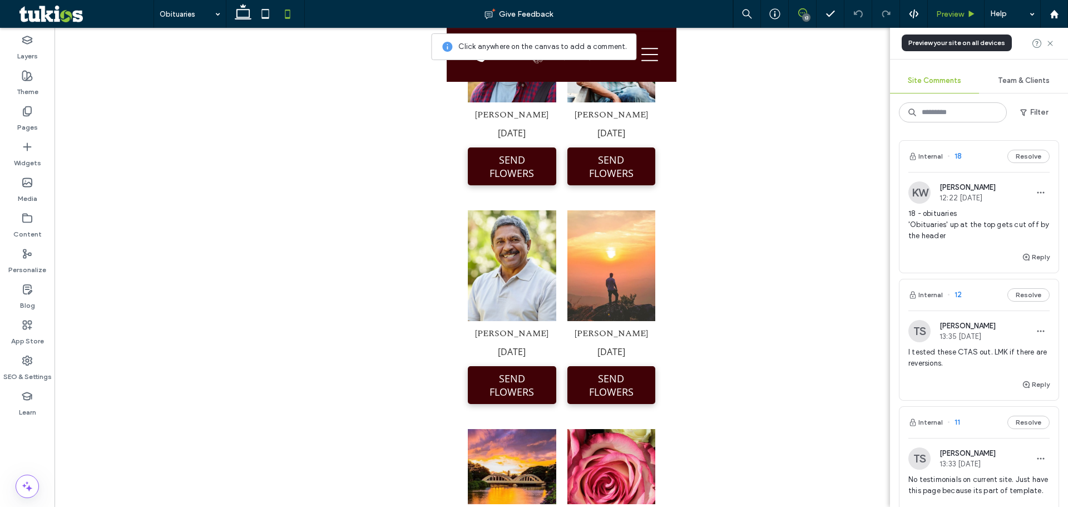
click at [963, 17] on span "Preview" at bounding box center [950, 13] width 28 height 9
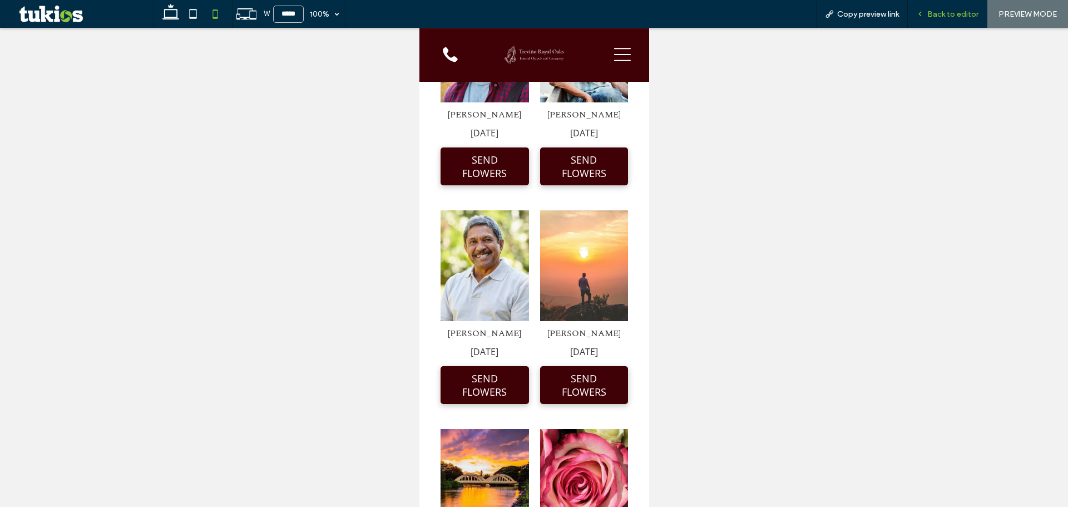
click at [961, 12] on span "Back to editor" at bounding box center [952, 13] width 51 height 9
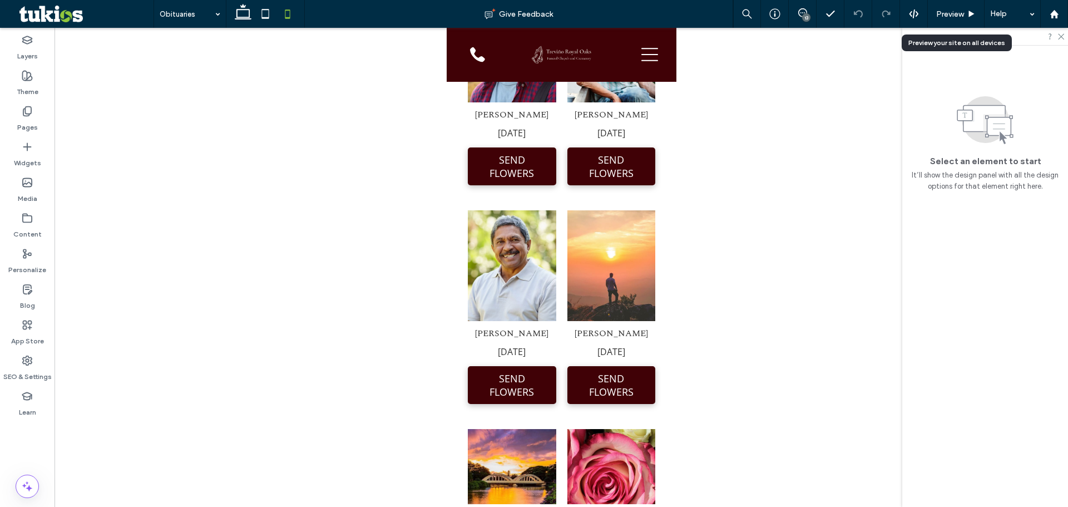
click at [961, 12] on span "Preview" at bounding box center [950, 13] width 28 height 9
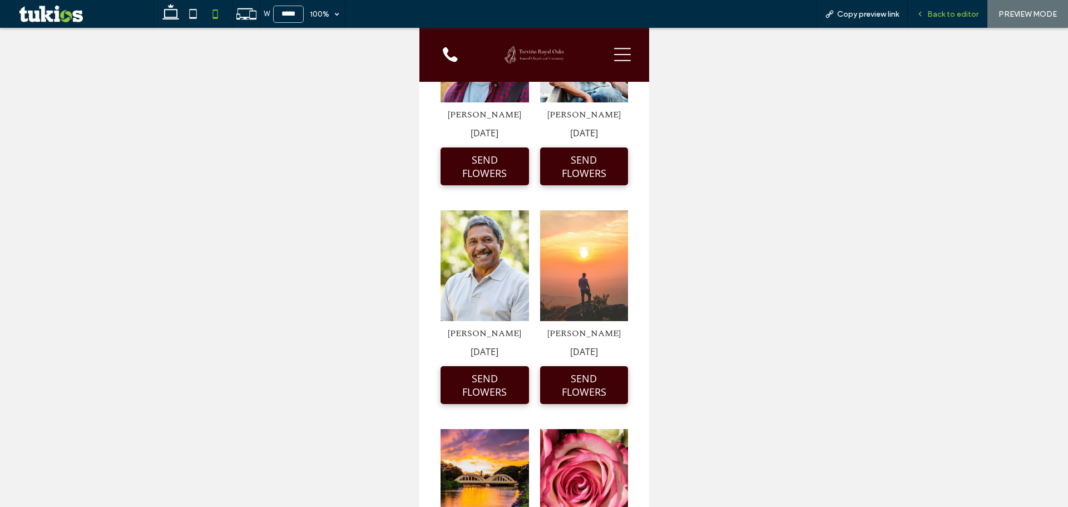
click at [963, 17] on span "Back to editor" at bounding box center [952, 13] width 51 height 9
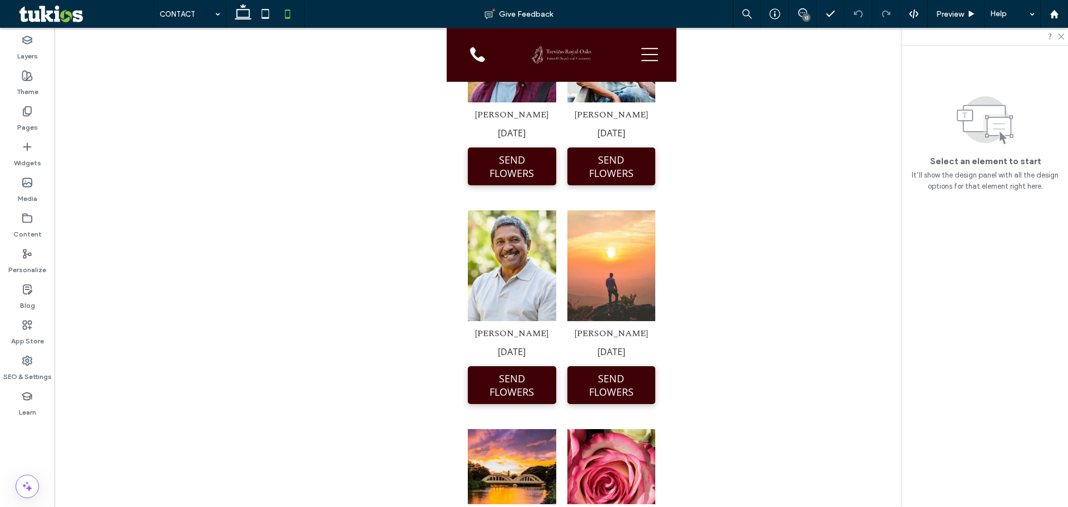
click at [804, 15] on div "13" at bounding box center [806, 17] width 8 height 8
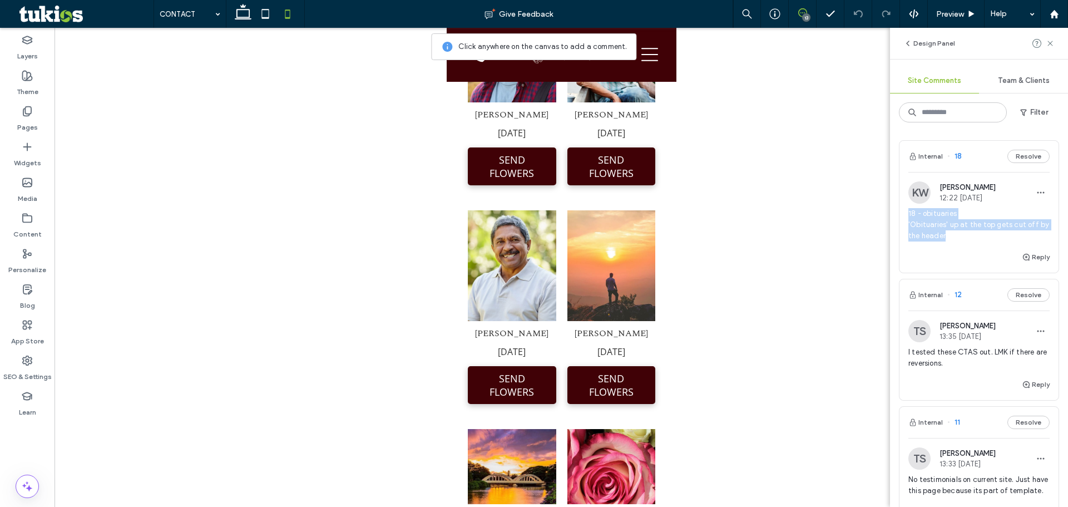
drag, startPoint x: 967, startPoint y: 238, endPoint x: 909, endPoint y: 214, distance: 62.6
click at [909, 214] on span "18 - obituaries 'Obituaries' up at the top gets cut off by the header" at bounding box center [978, 224] width 141 height 33
